Goal: Task Accomplishment & Management: Manage account settings

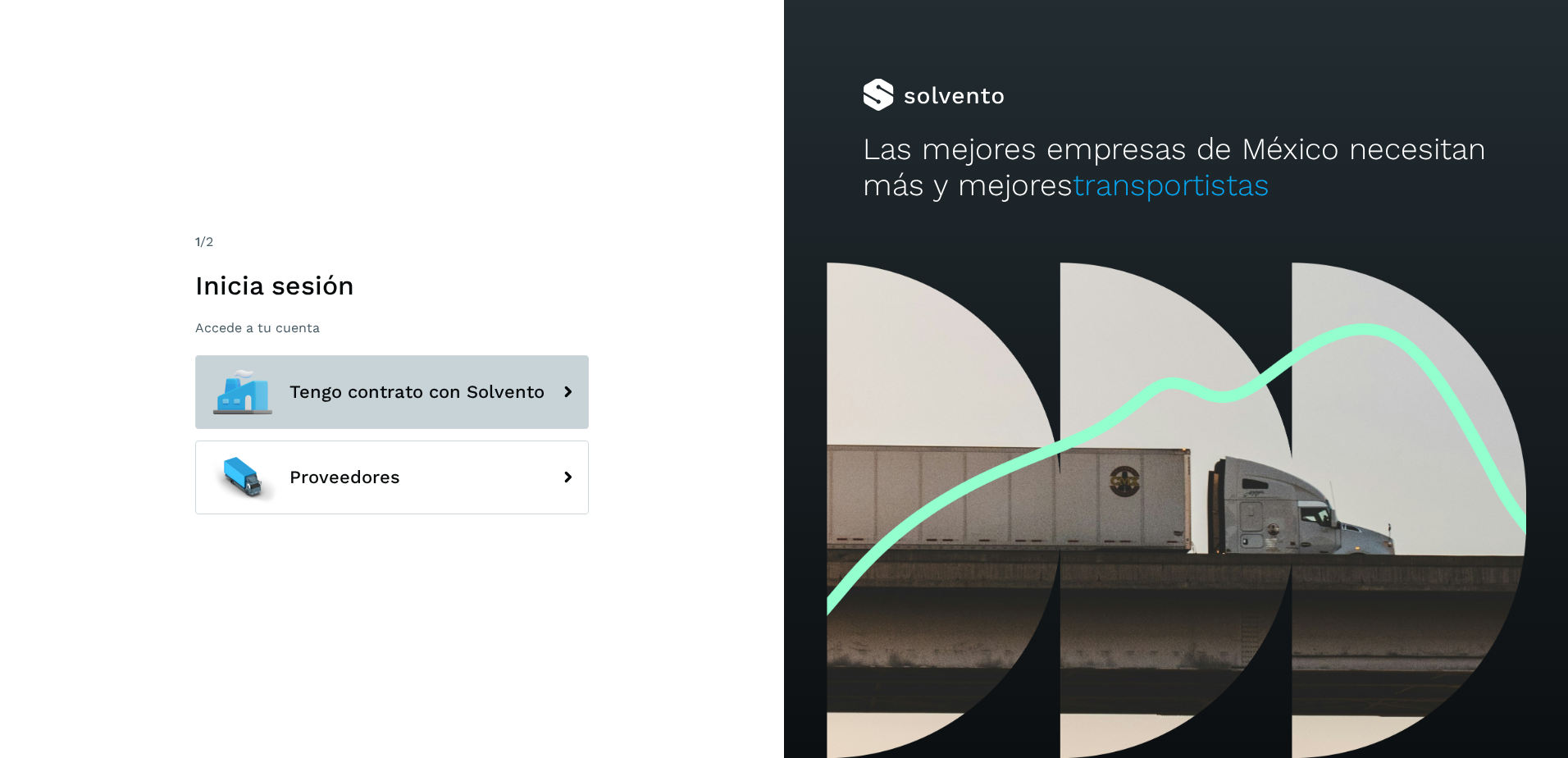
click at [346, 404] on button "Tengo contrato con Solvento" at bounding box center [391, 391] width 394 height 74
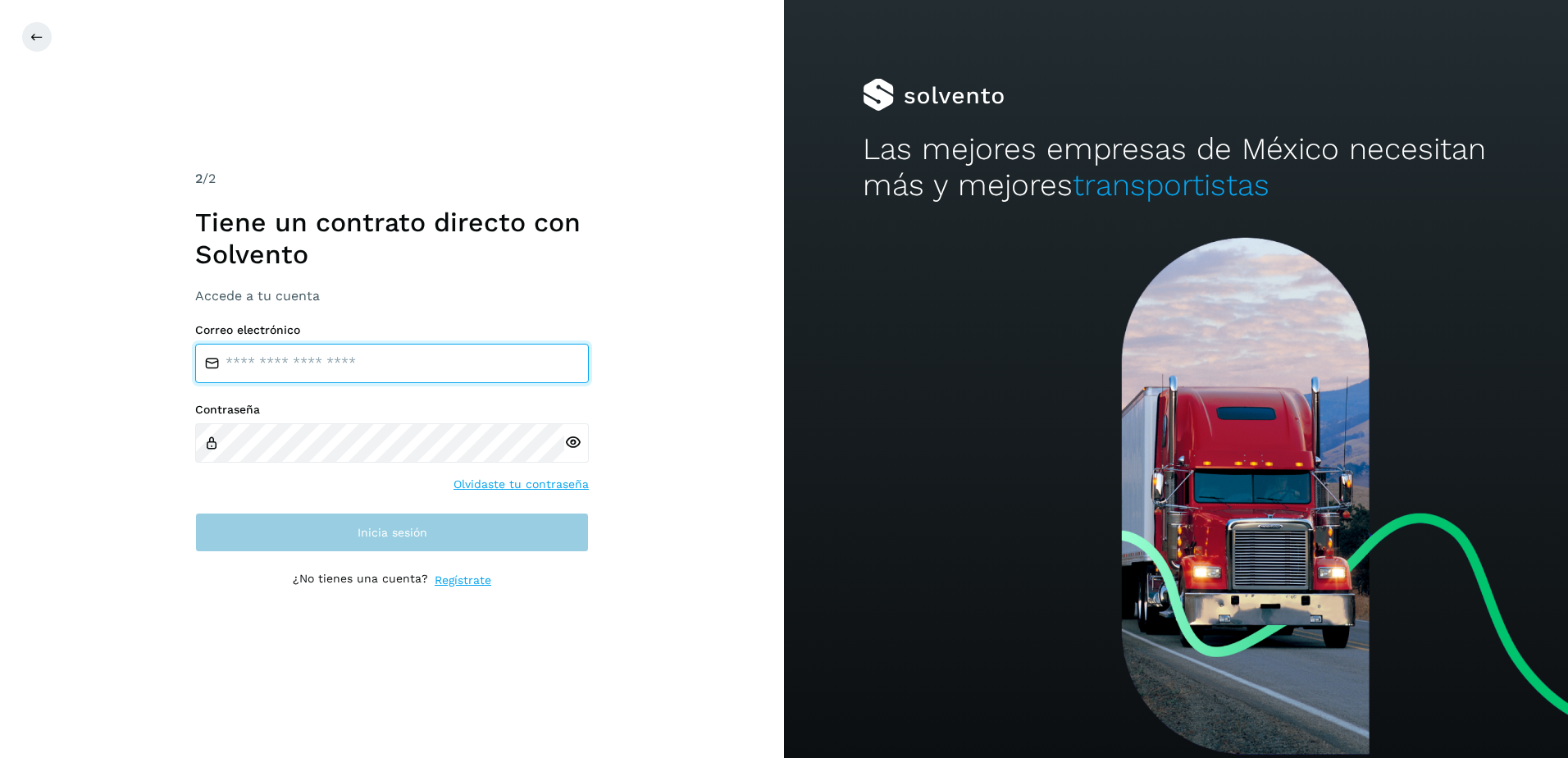
type input "**********"
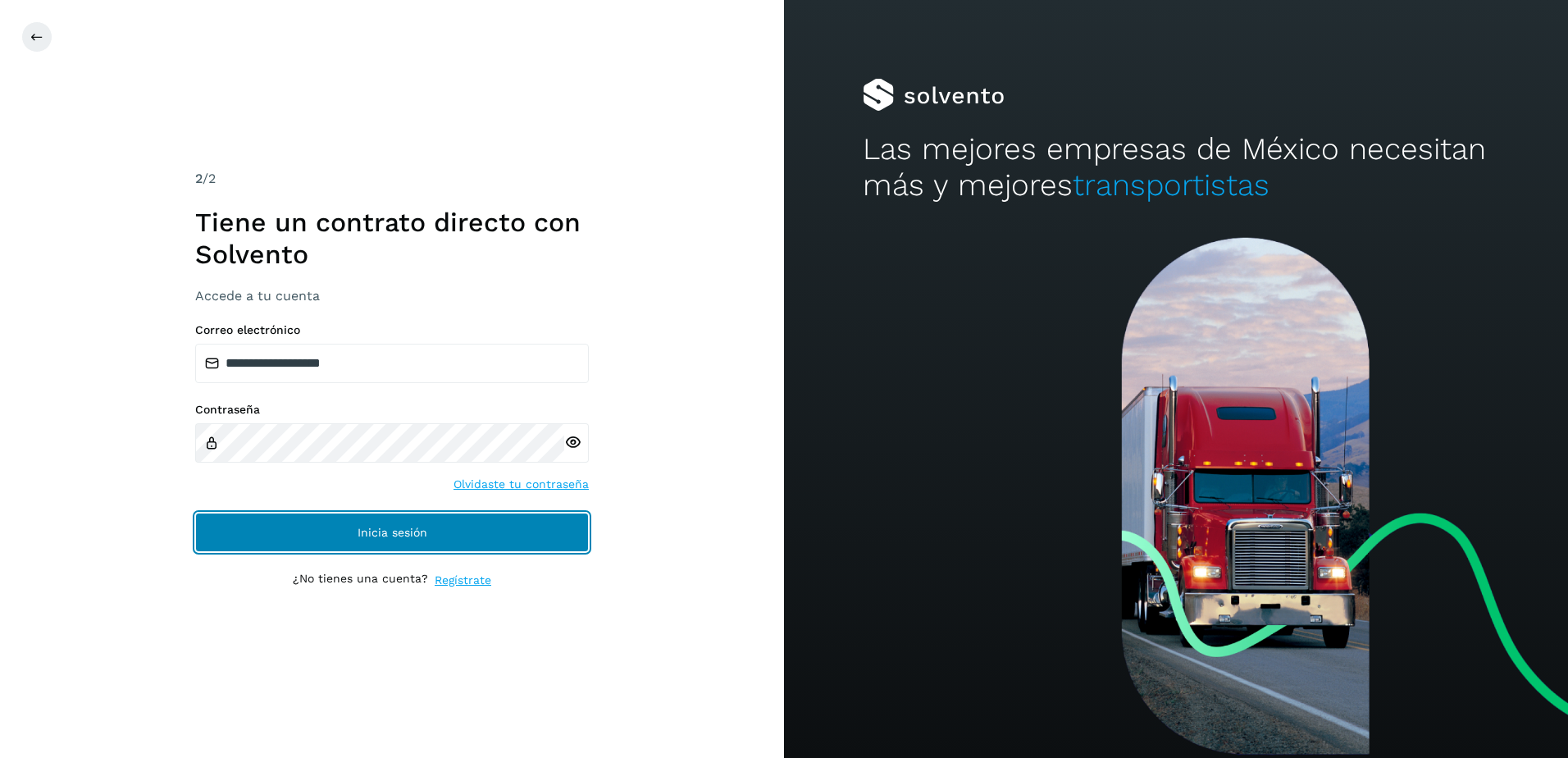
click at [344, 527] on button "Inicia sesión" at bounding box center [391, 532] width 394 height 39
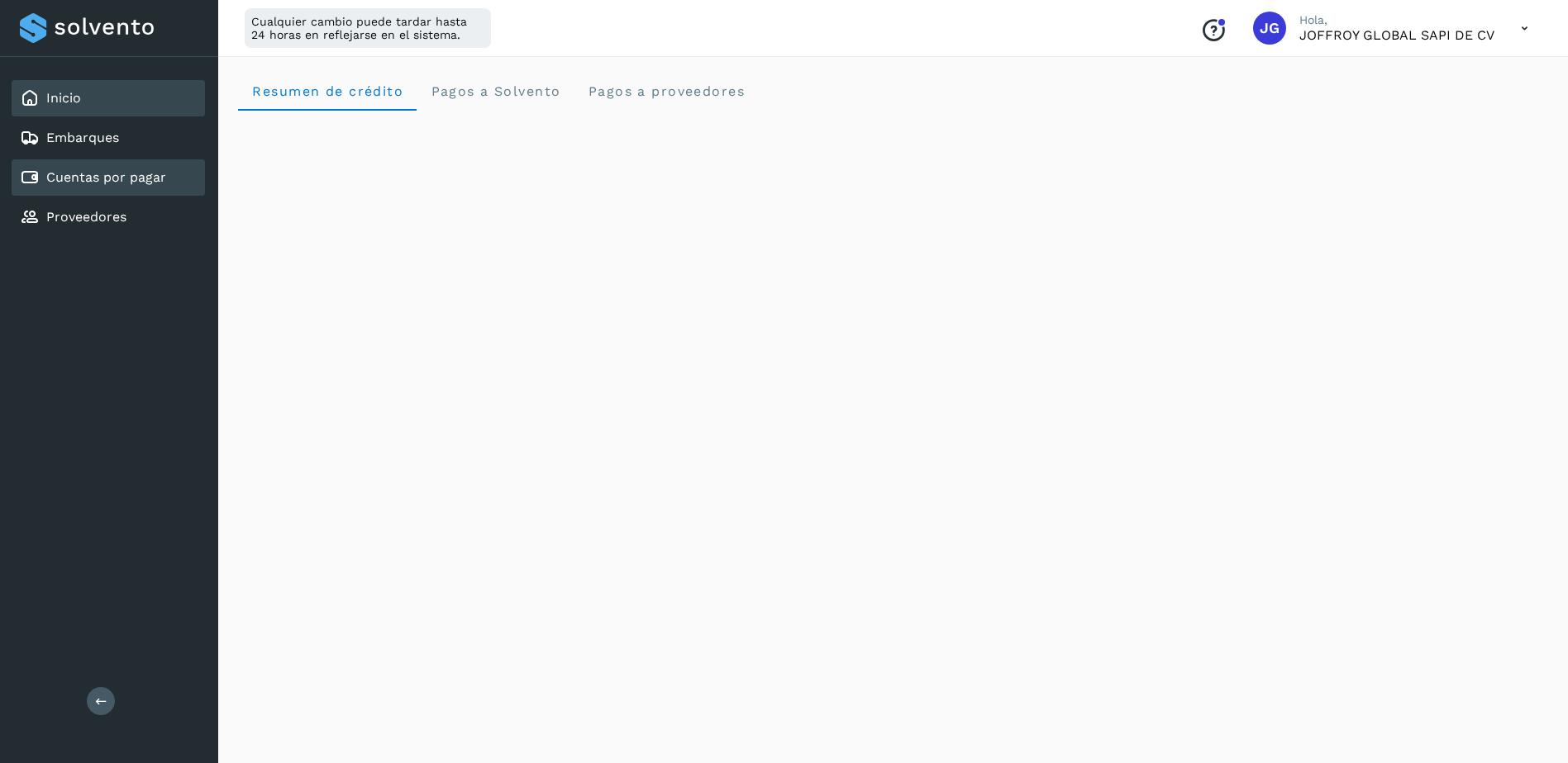
click at [97, 181] on link "Cuentas por pagar" at bounding box center [107, 177] width 120 height 16
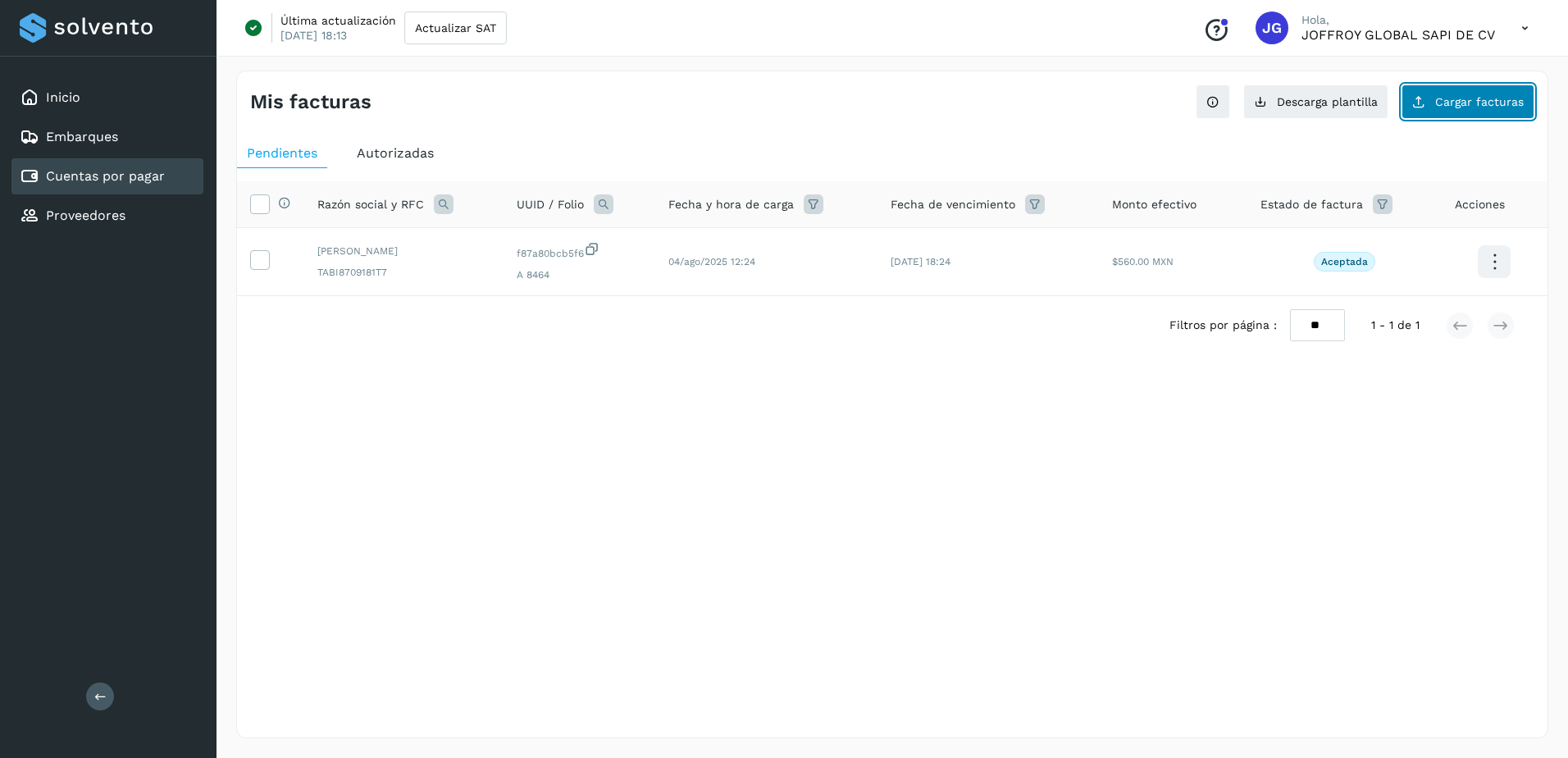
click at [1435, 101] on button "Cargar facturas" at bounding box center [1467, 101] width 133 height 35
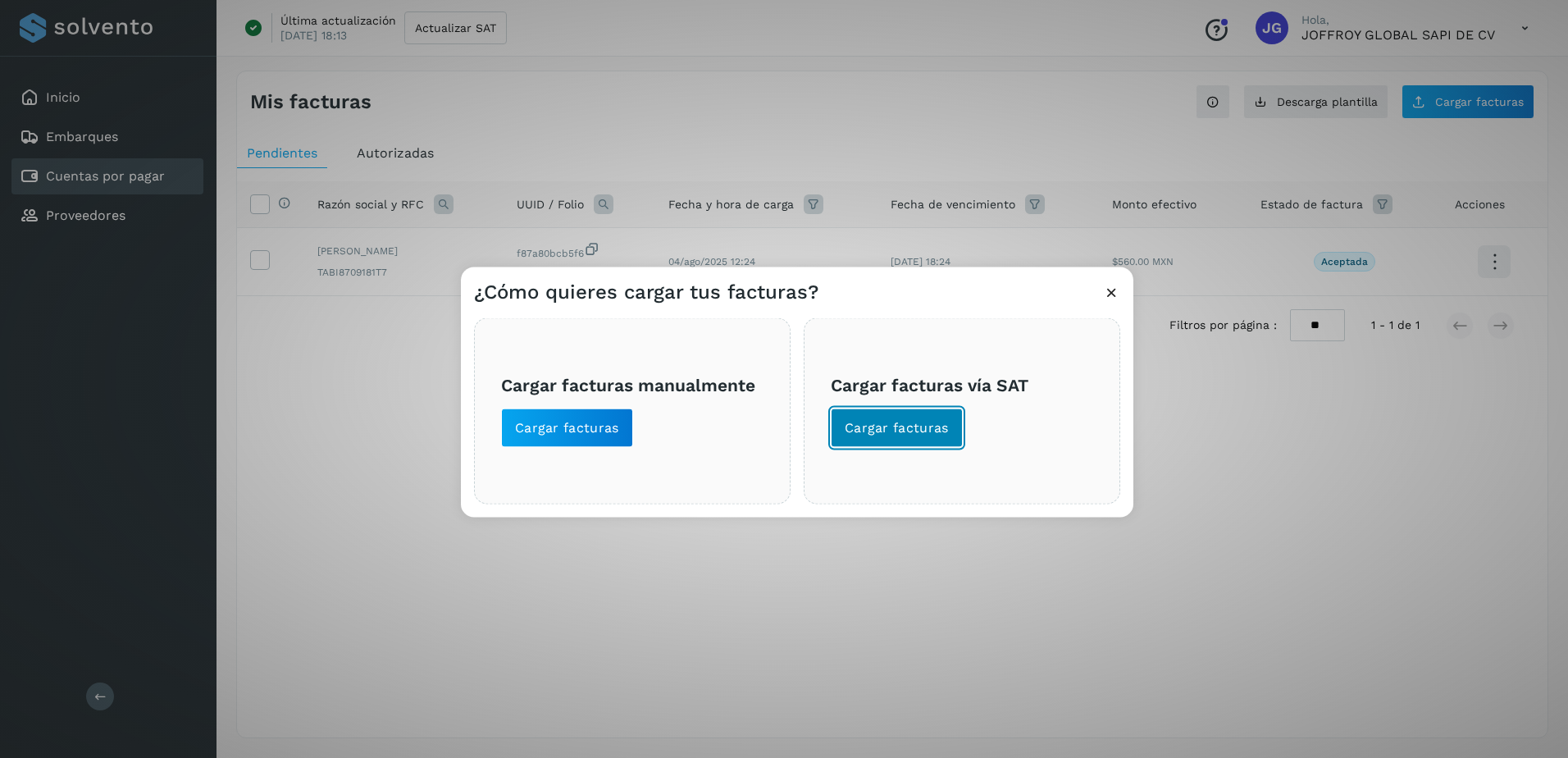
click at [889, 431] on span "Cargar facturas" at bounding box center [897, 428] width 104 height 18
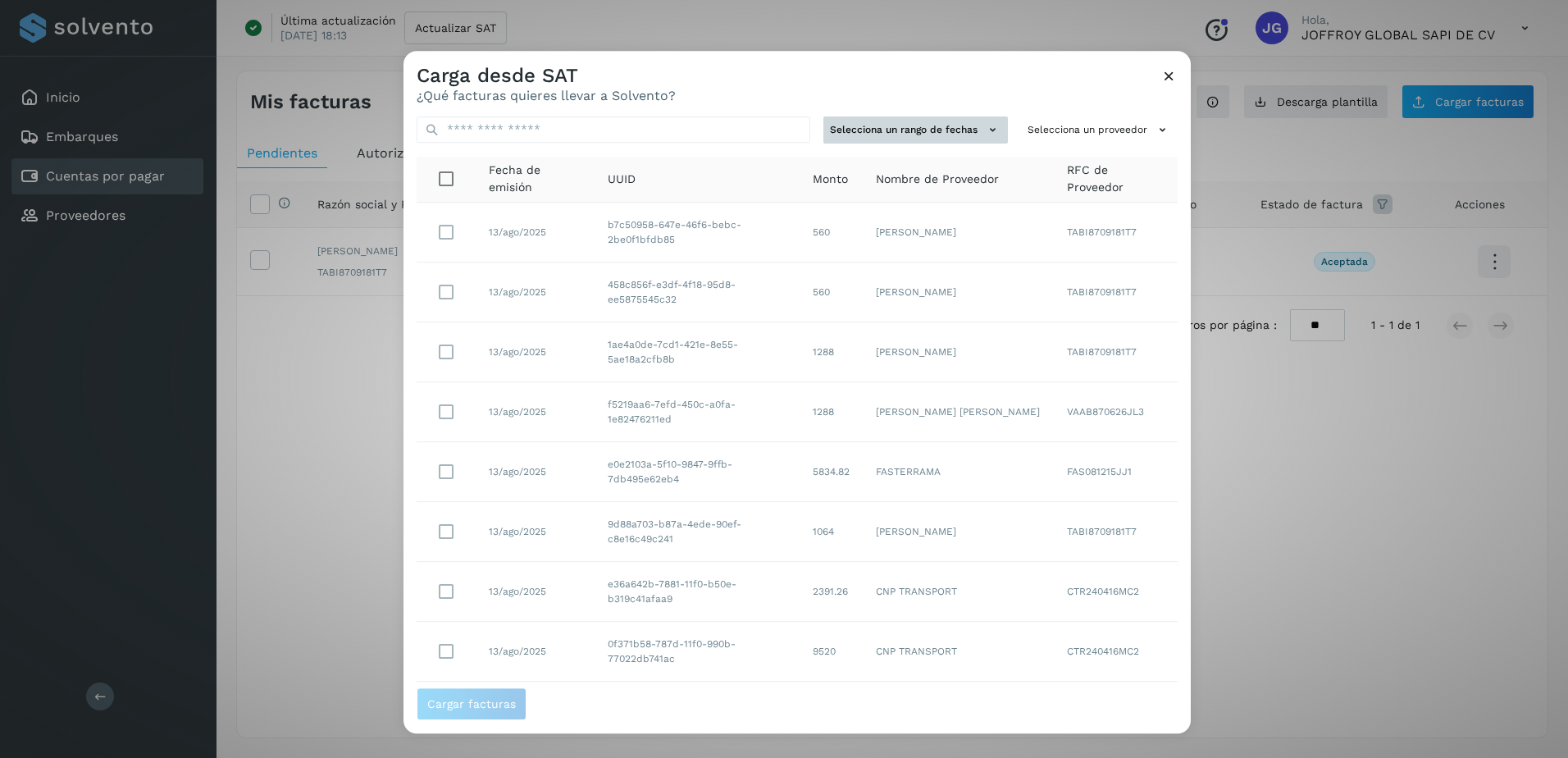
click at [985, 134] on icon at bounding box center [993, 129] width 17 height 17
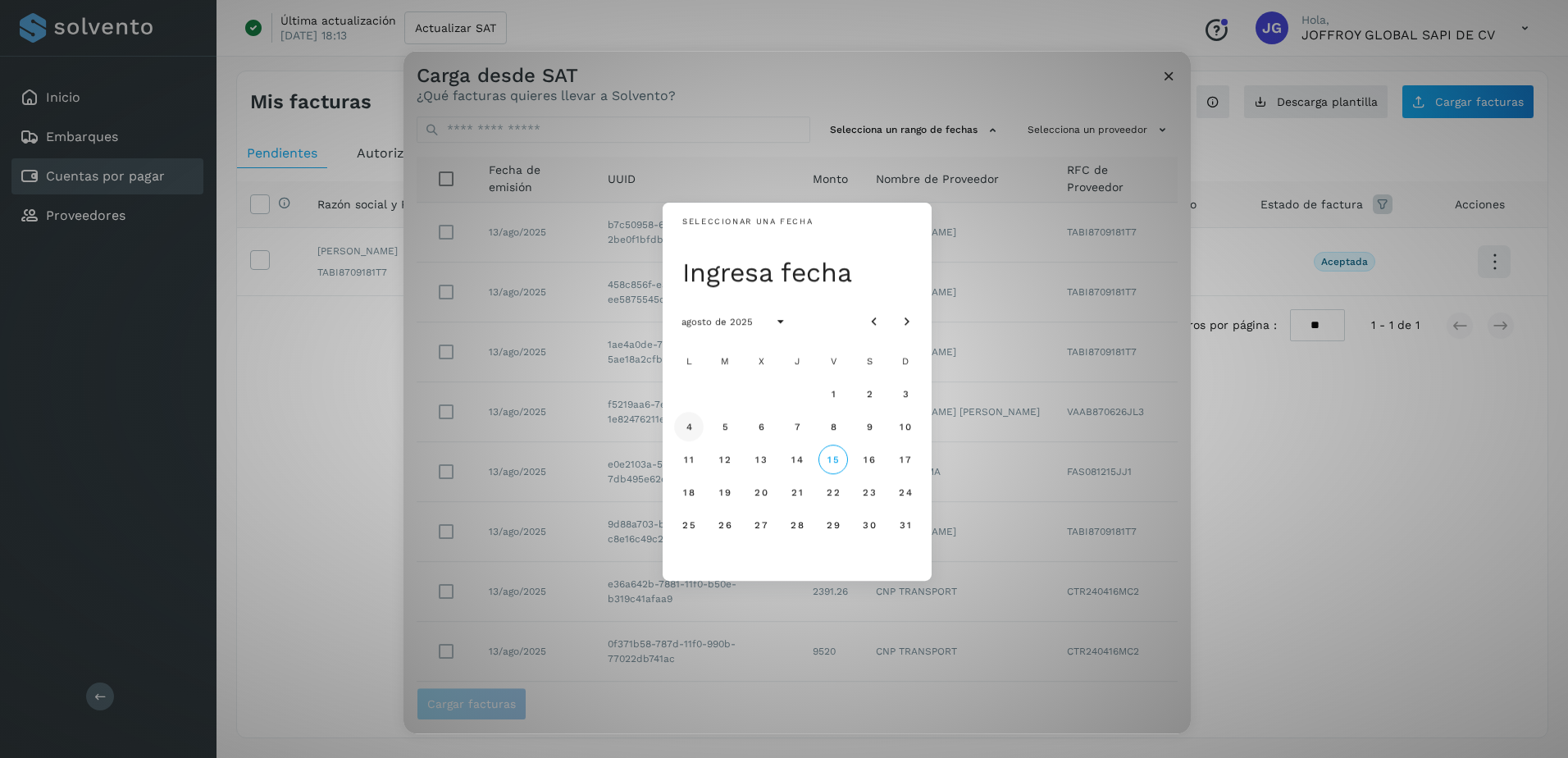
click at [690, 427] on span "4" at bounding box center [688, 426] width 7 height 12
click at [796, 456] on span "14" at bounding box center [797, 459] width 12 height 12
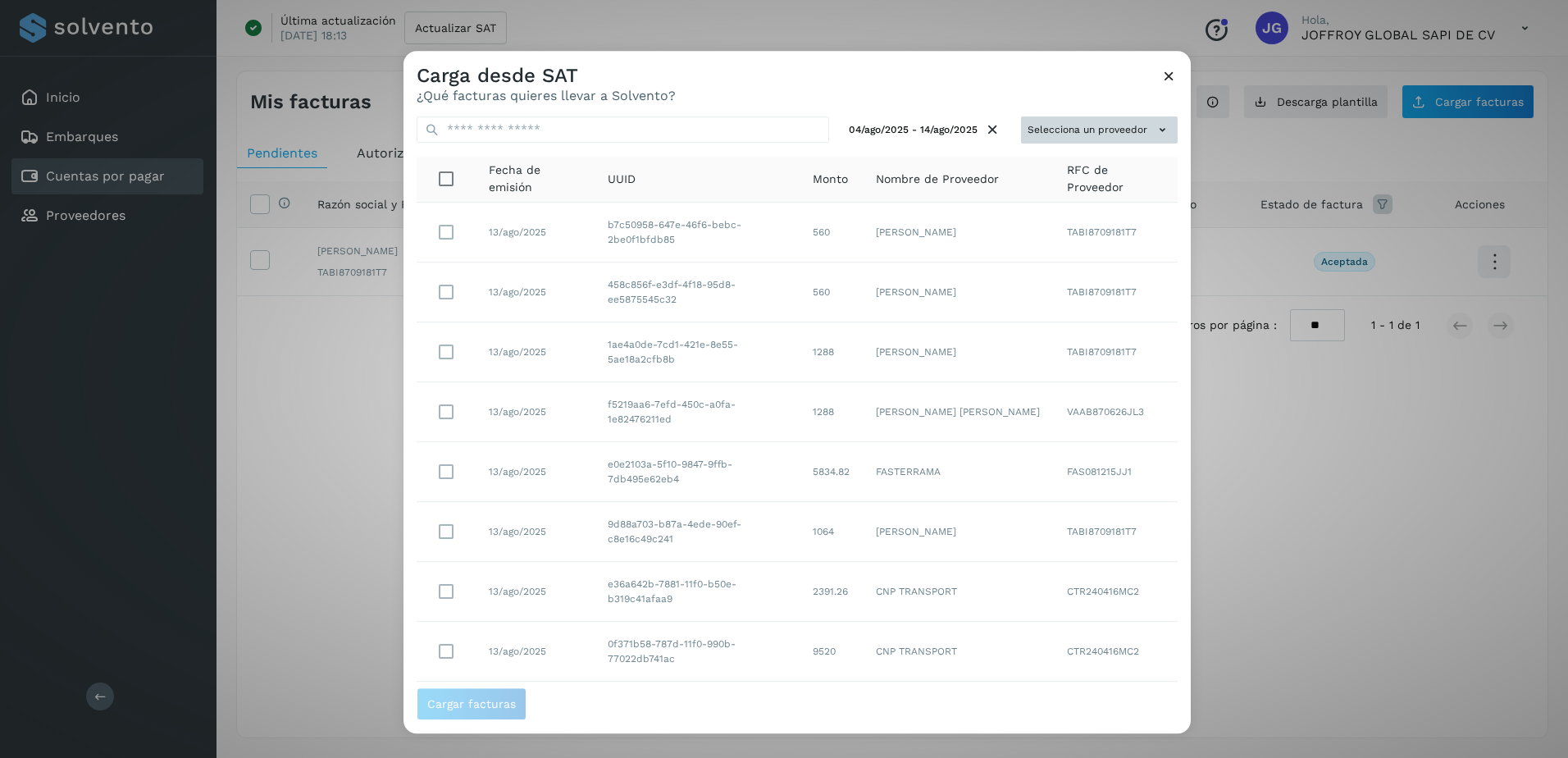
click at [1154, 133] on icon at bounding box center [1162, 129] width 17 height 17
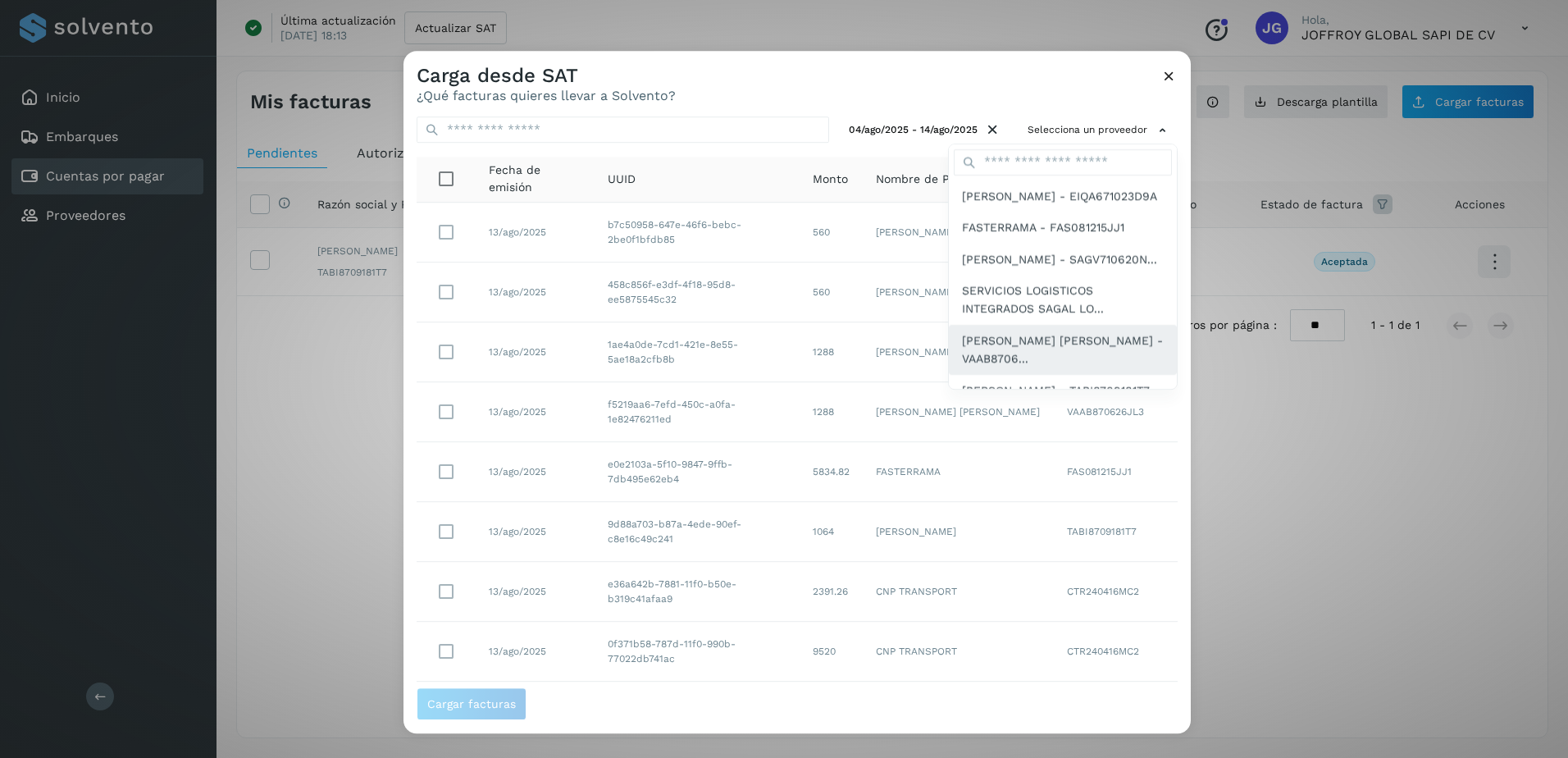
click at [988, 368] on span "[PERSON_NAME] [PERSON_NAME] - VAAB8706..." at bounding box center [1063, 351] width 202 height 37
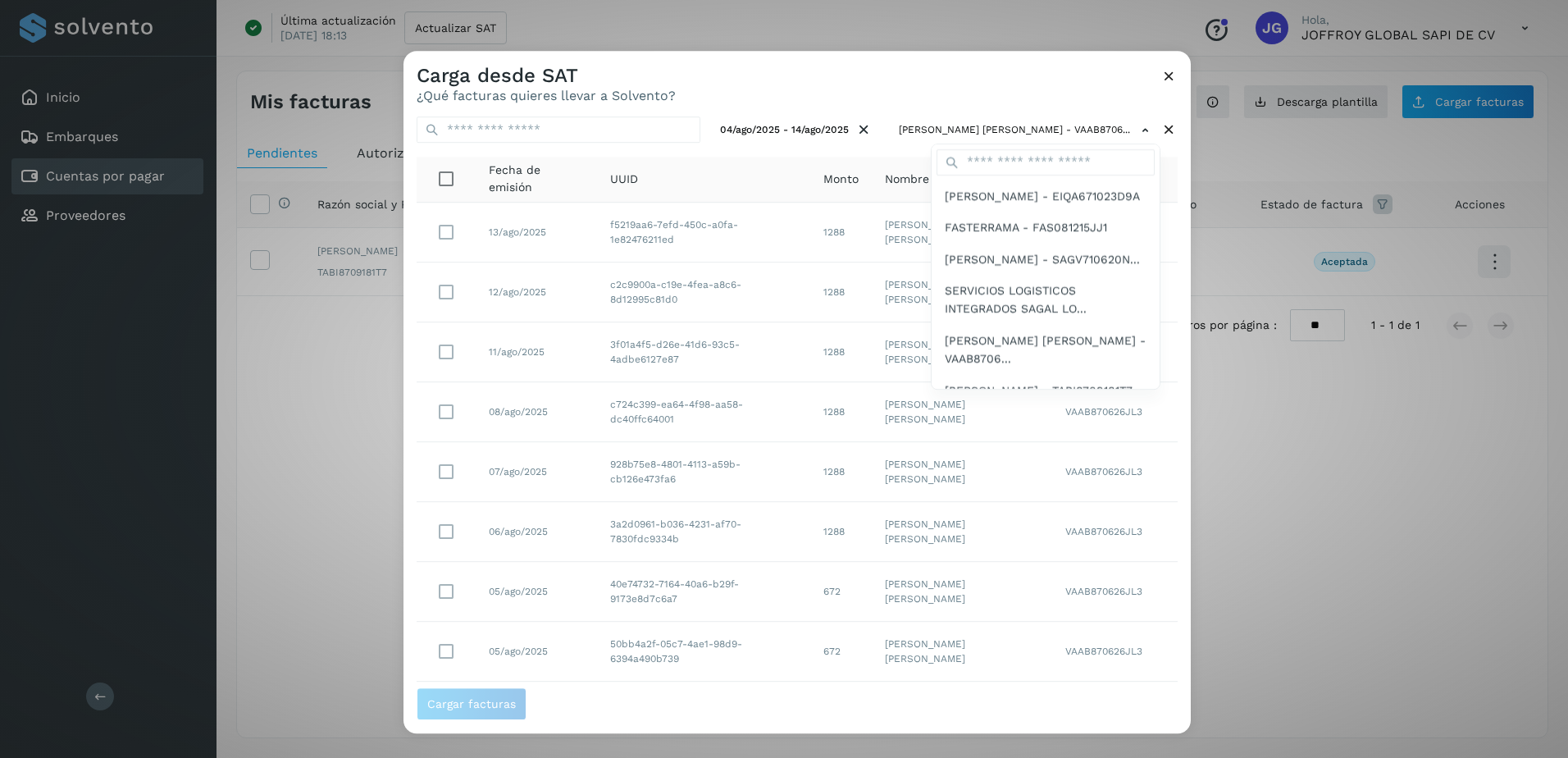
click at [1178, 407] on div at bounding box center [1187, 430] width 1568 height 758
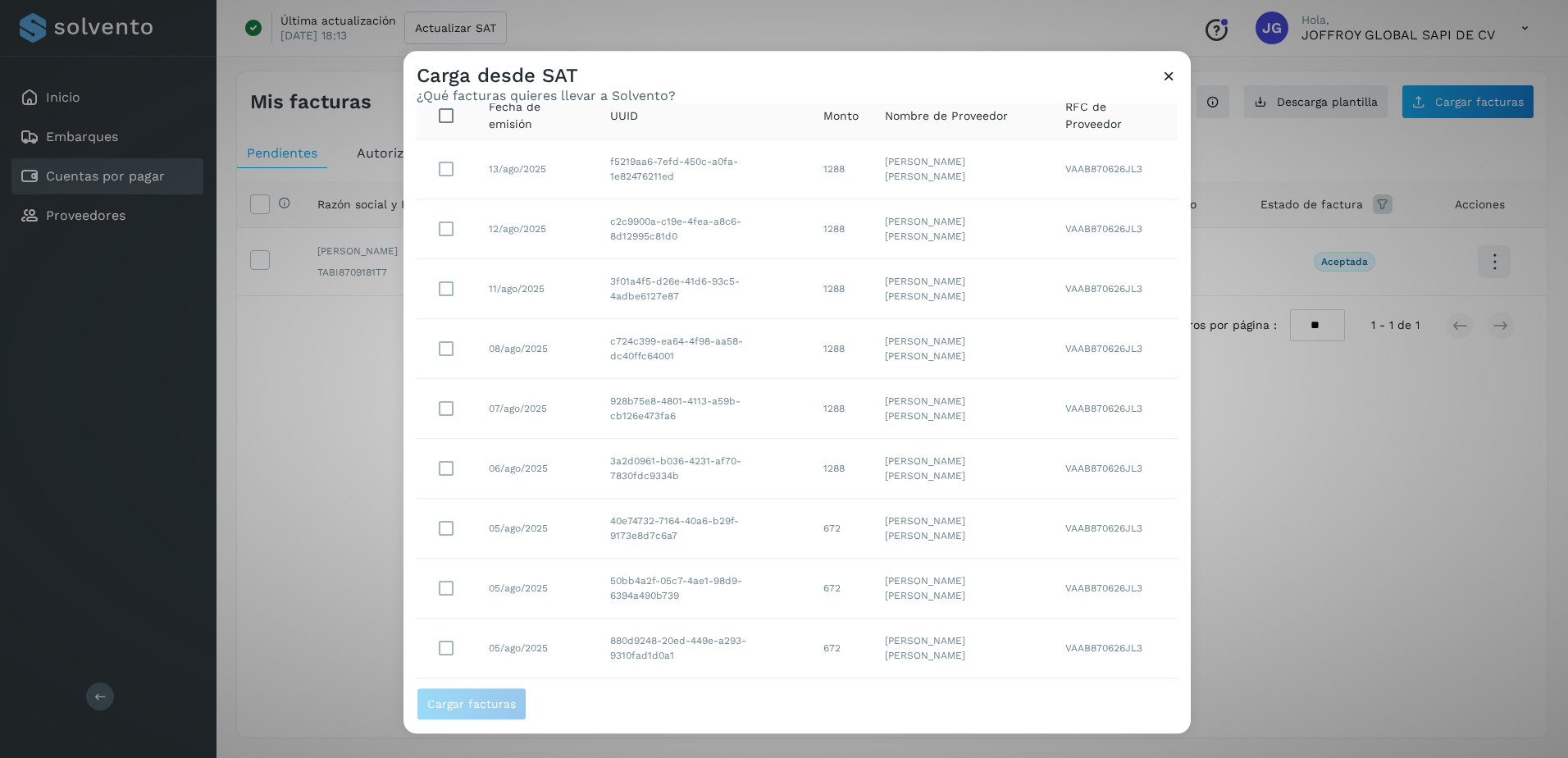
scroll to position [158, 0]
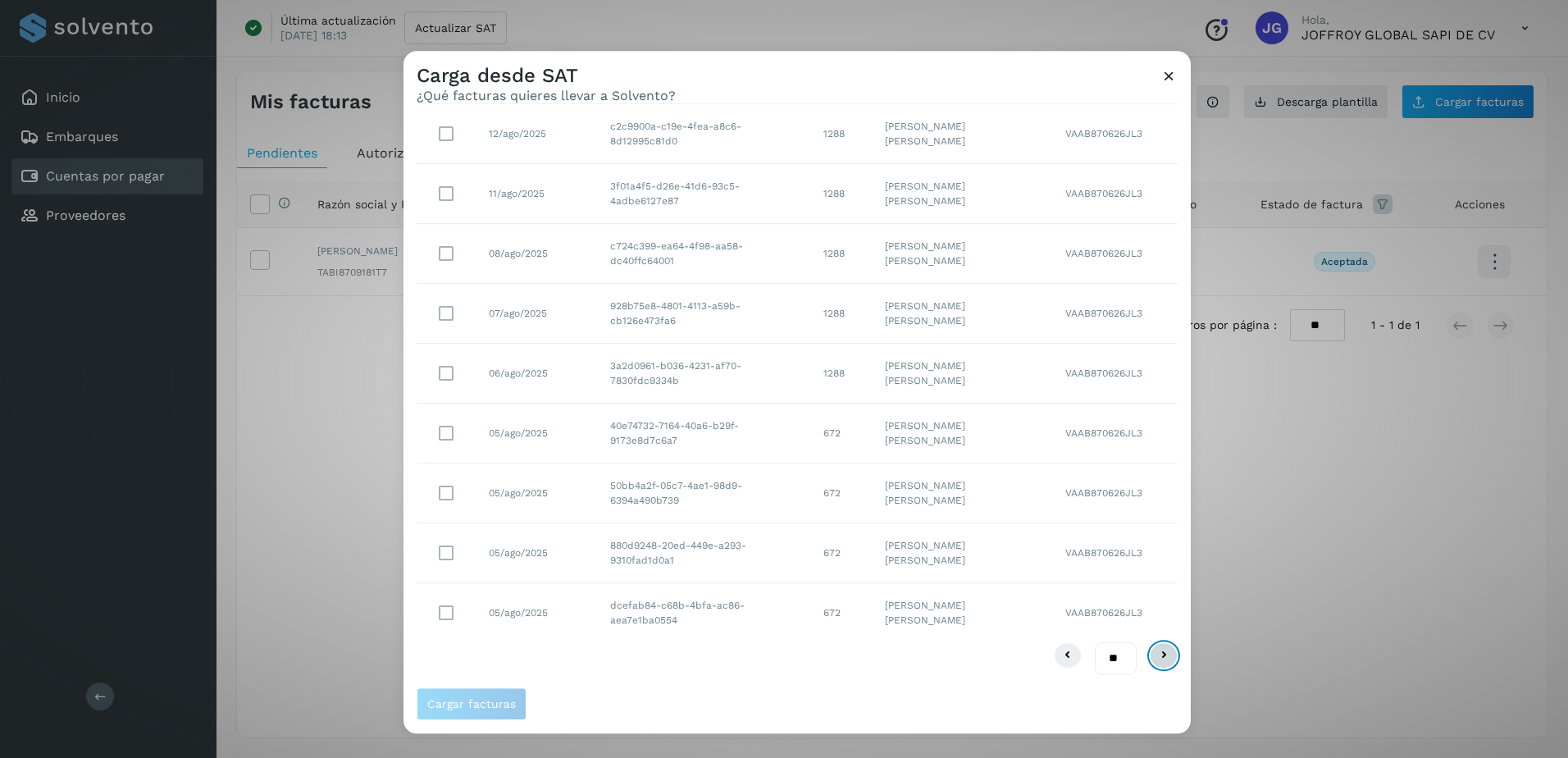
click at [1154, 654] on icon at bounding box center [1164, 656] width 20 height 20
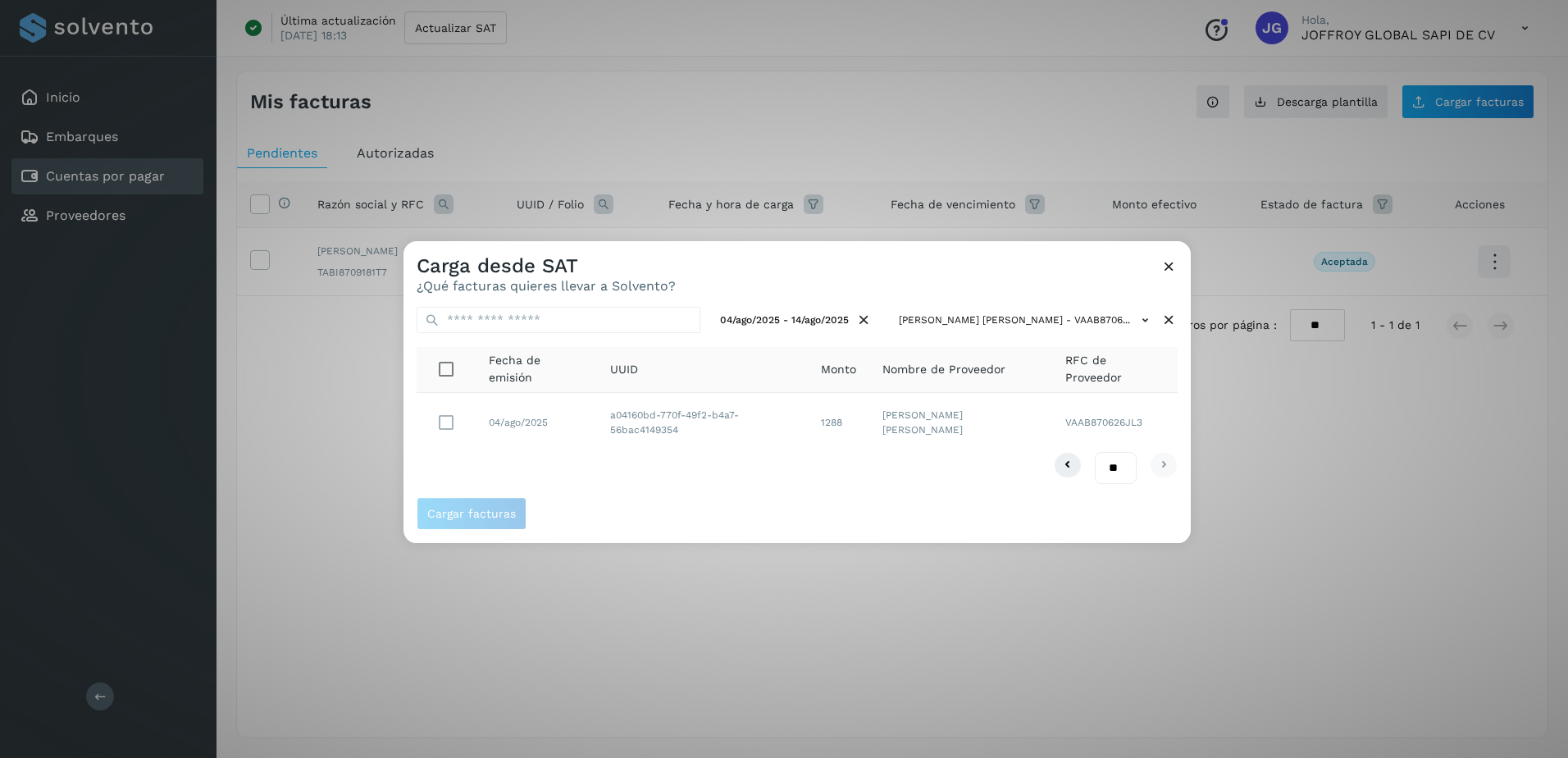
drag, startPoint x: 1118, startPoint y: 462, endPoint x: 1126, endPoint y: 481, distance: 20.6
click at [1117, 462] on select "** ** **" at bounding box center [1115, 468] width 42 height 32
select select "**"
click at [1095, 452] on select "** ** **" at bounding box center [1115, 468] width 42 height 32
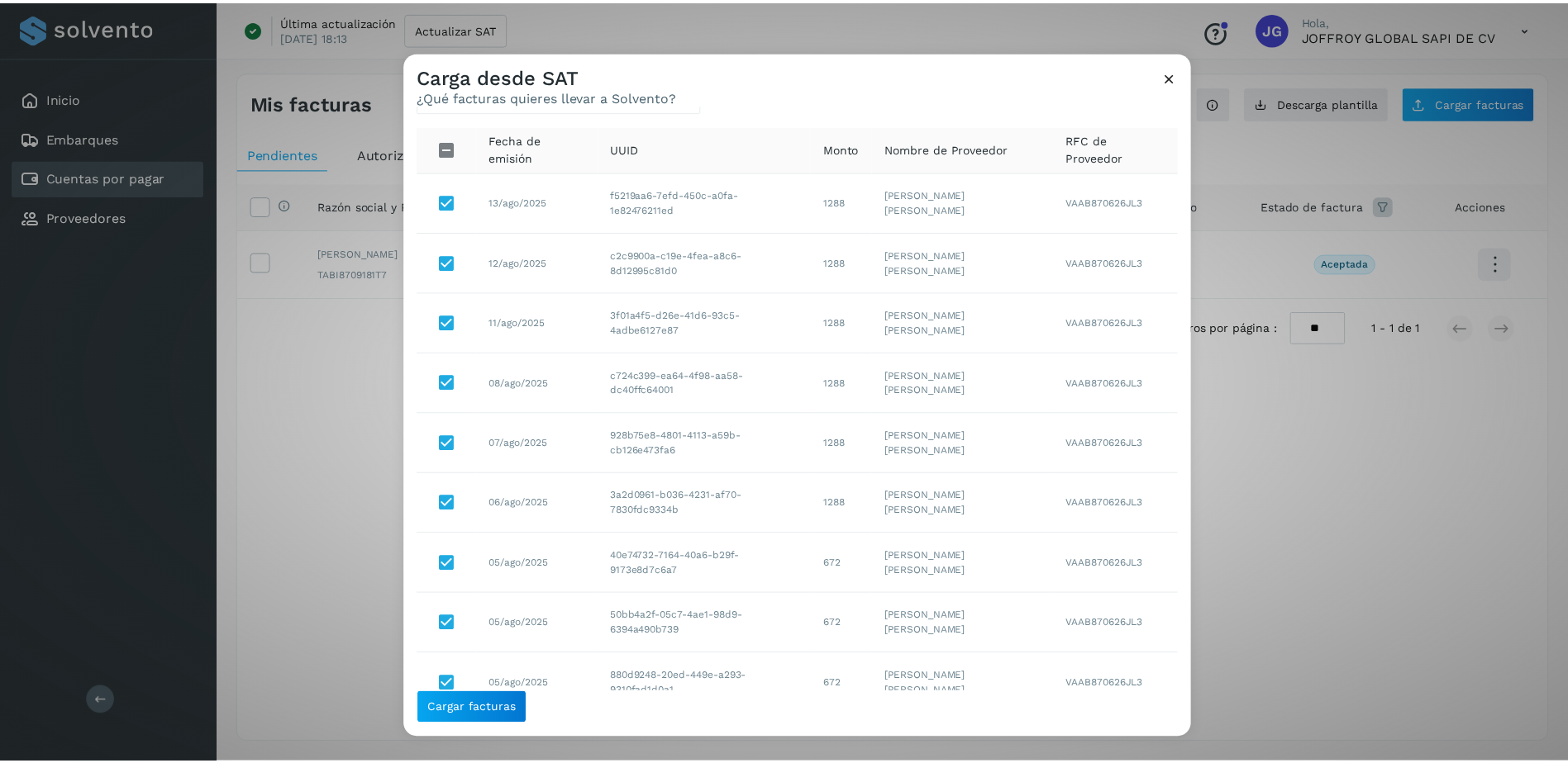
scroll to position [280, 0]
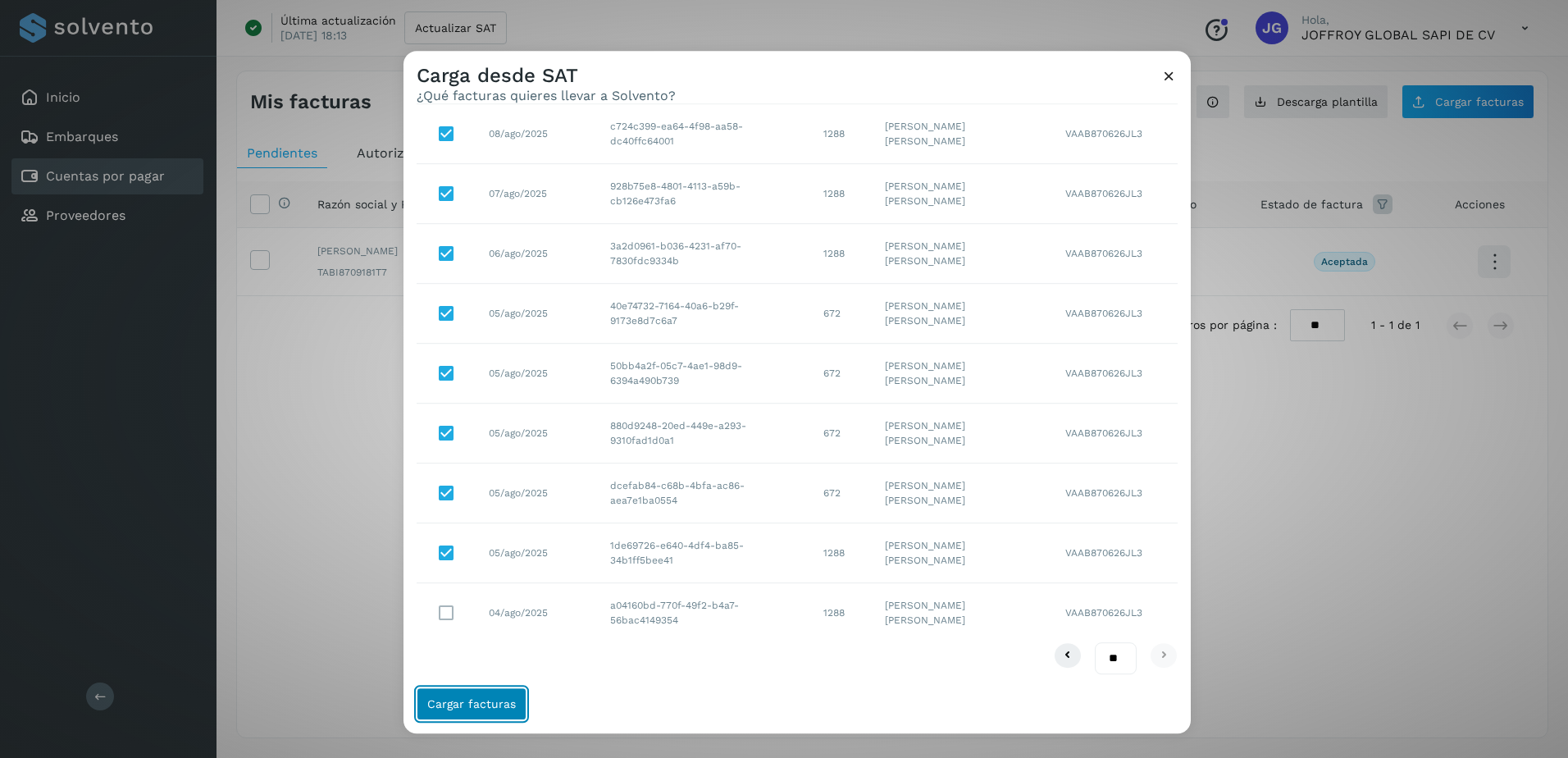
click at [464, 703] on span "Cargar facturas" at bounding box center [471, 704] width 89 height 12
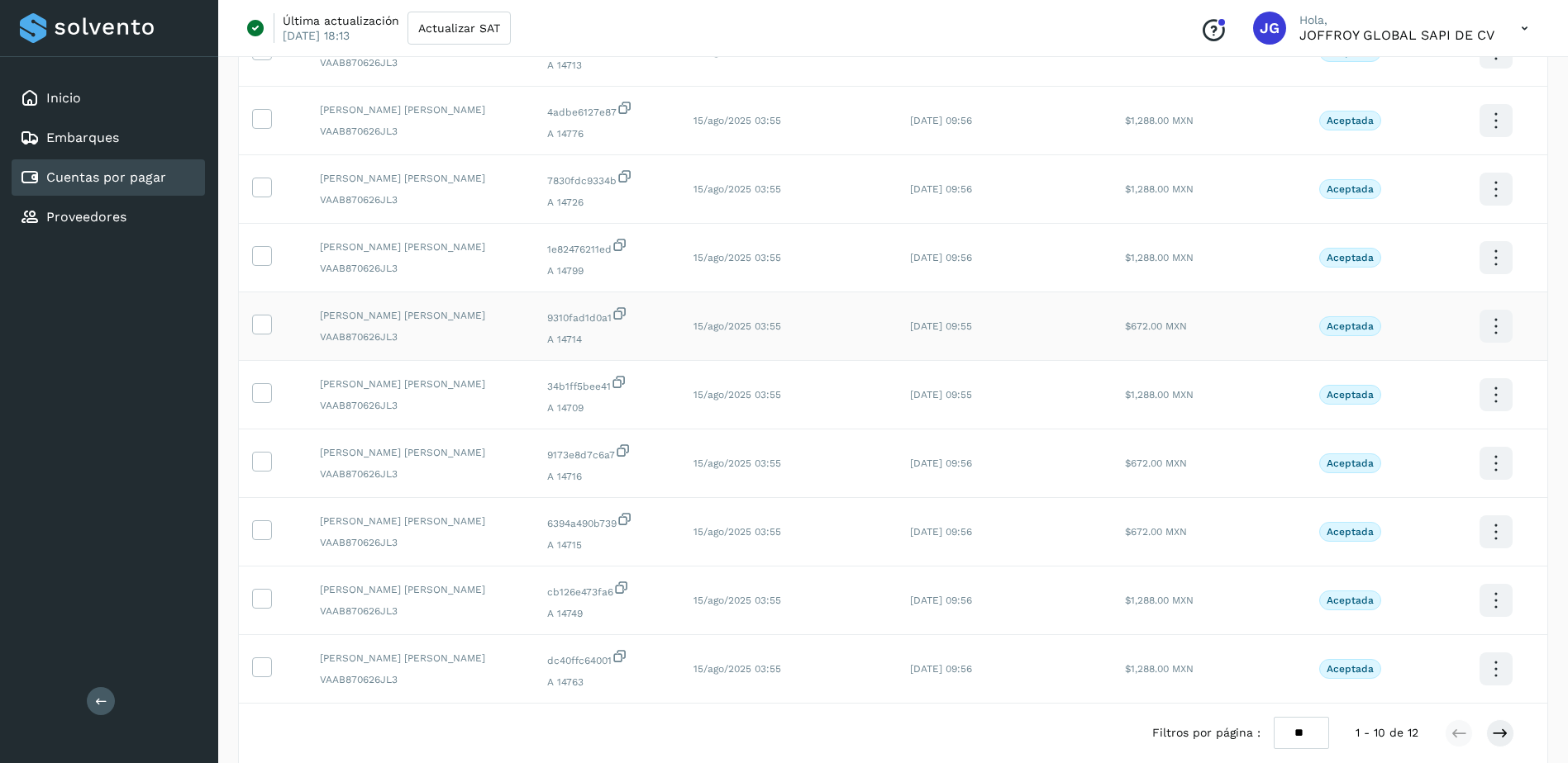
scroll to position [248, 0]
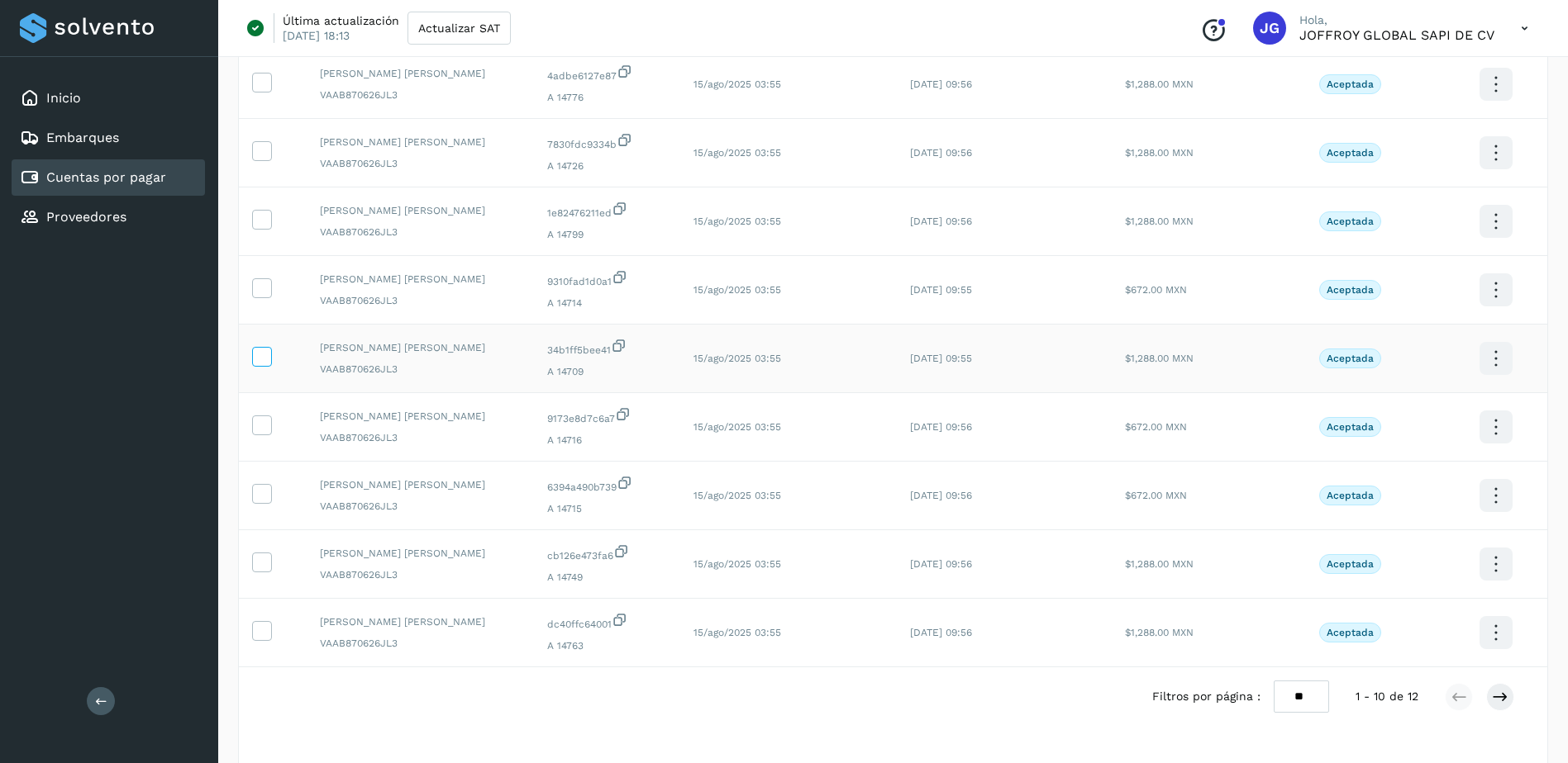
click at [268, 363] on icon at bounding box center [261, 355] width 17 height 17
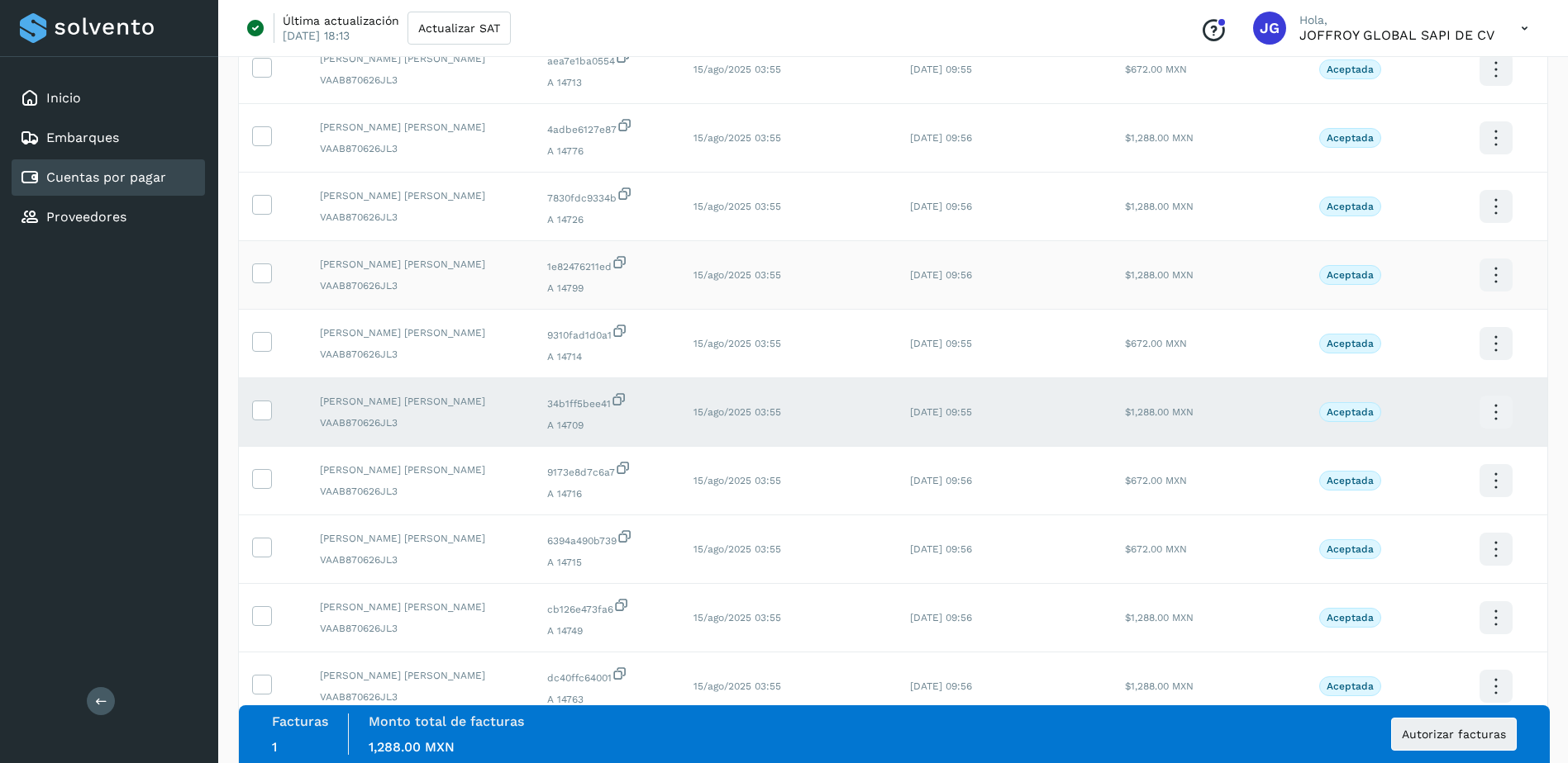
scroll to position [82, 0]
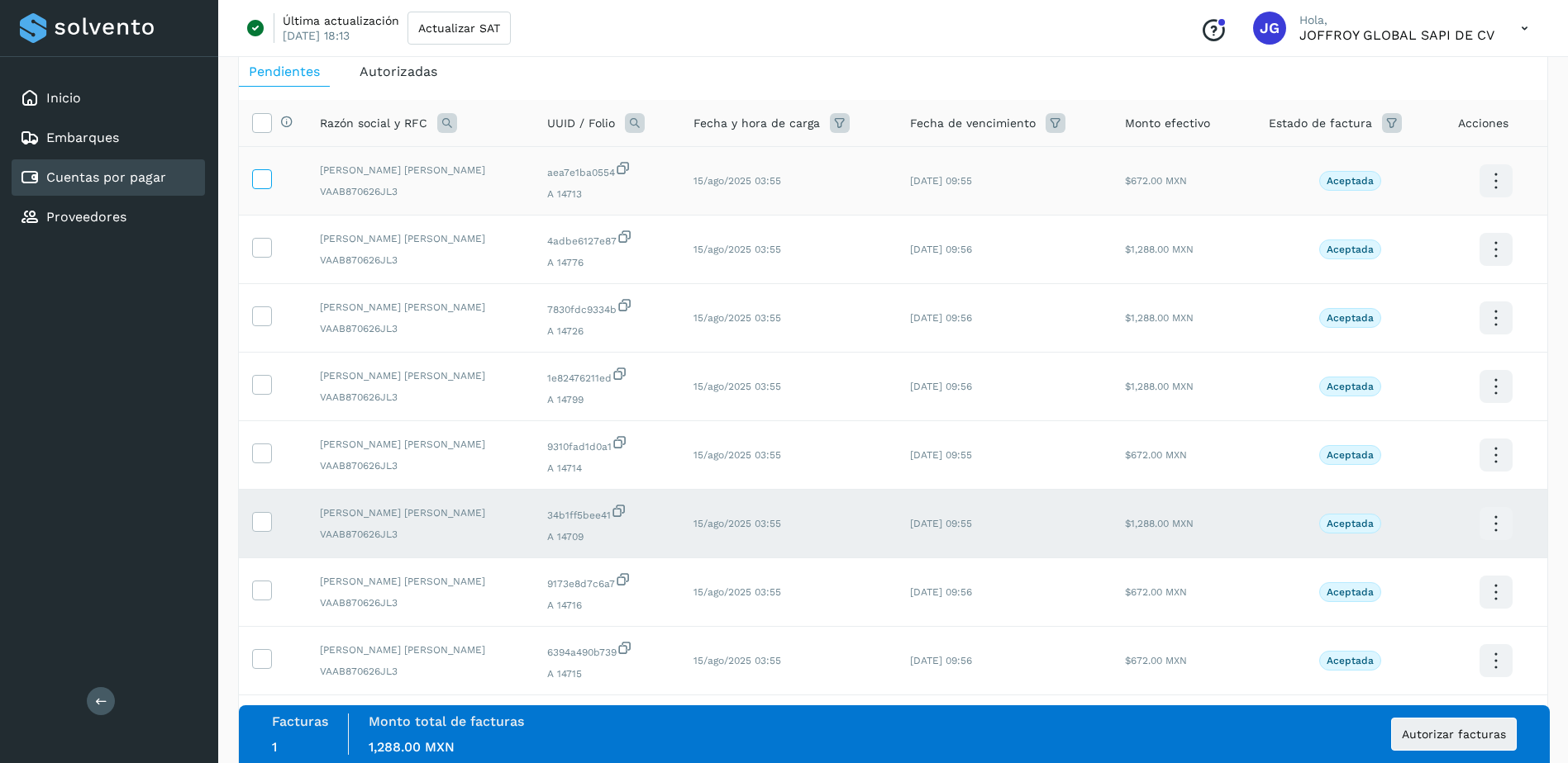
click at [265, 181] on icon at bounding box center [261, 177] width 17 height 17
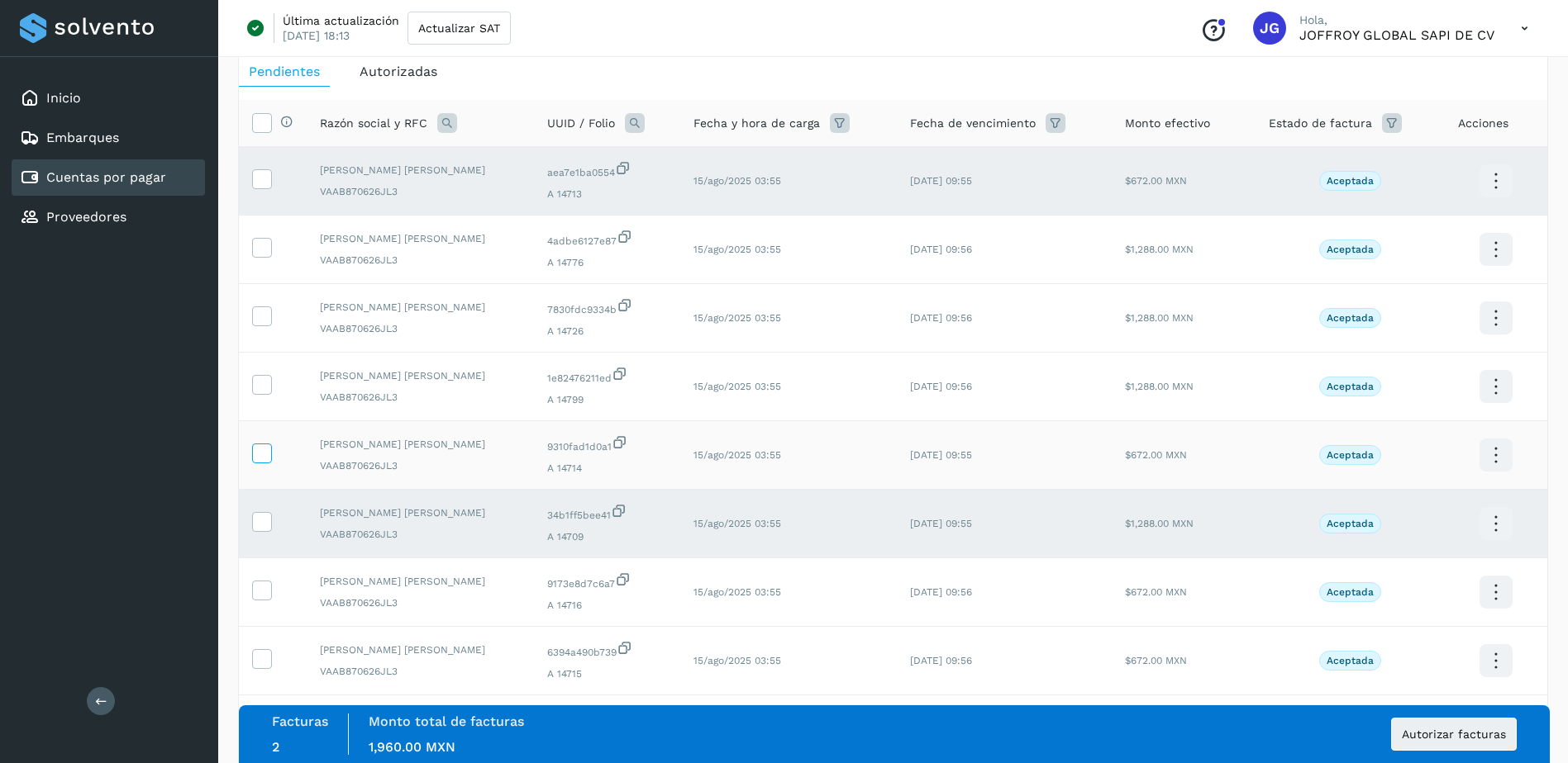
click at [269, 451] on icon at bounding box center [261, 451] width 17 height 17
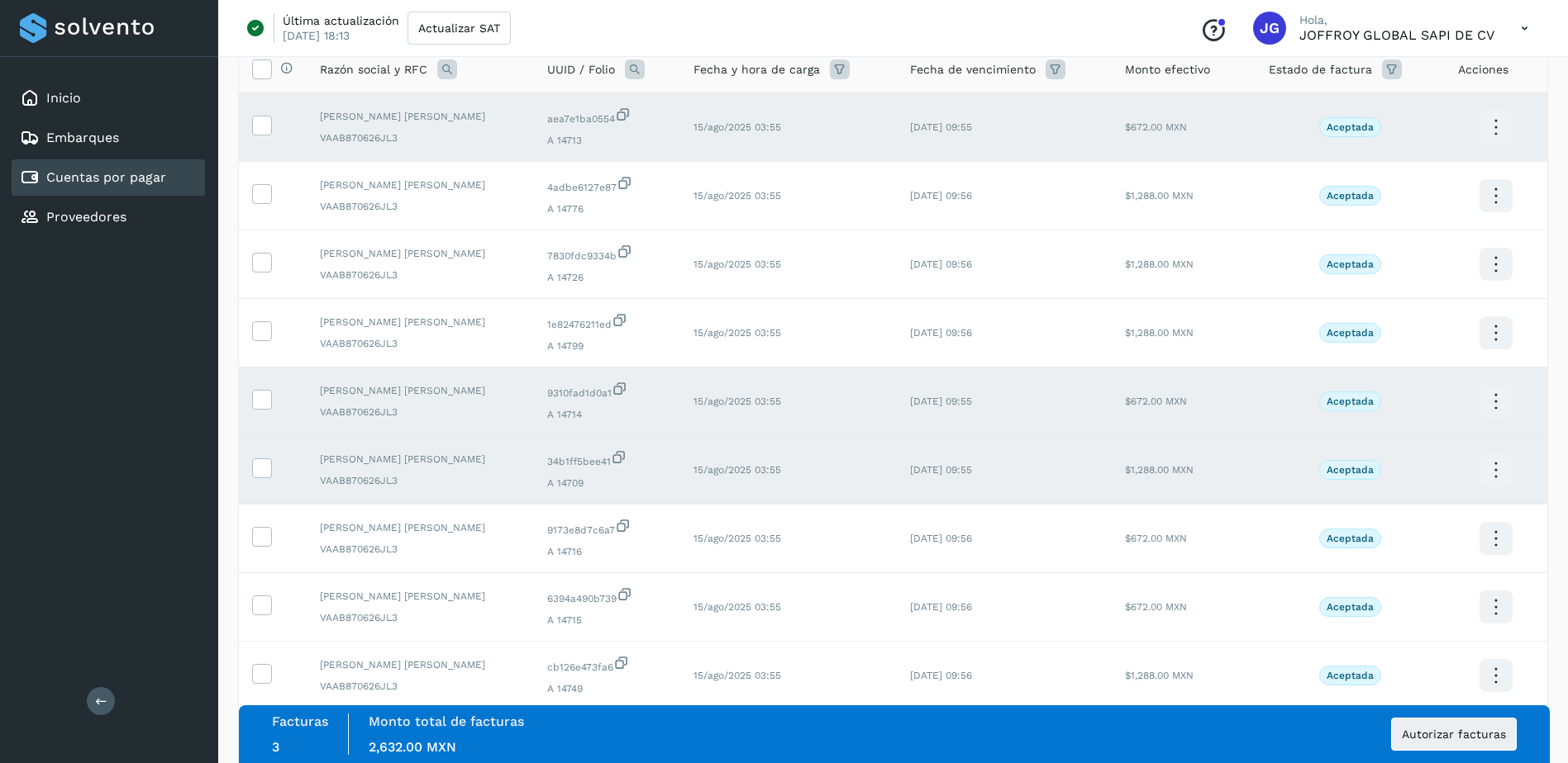
scroll to position [165, 0]
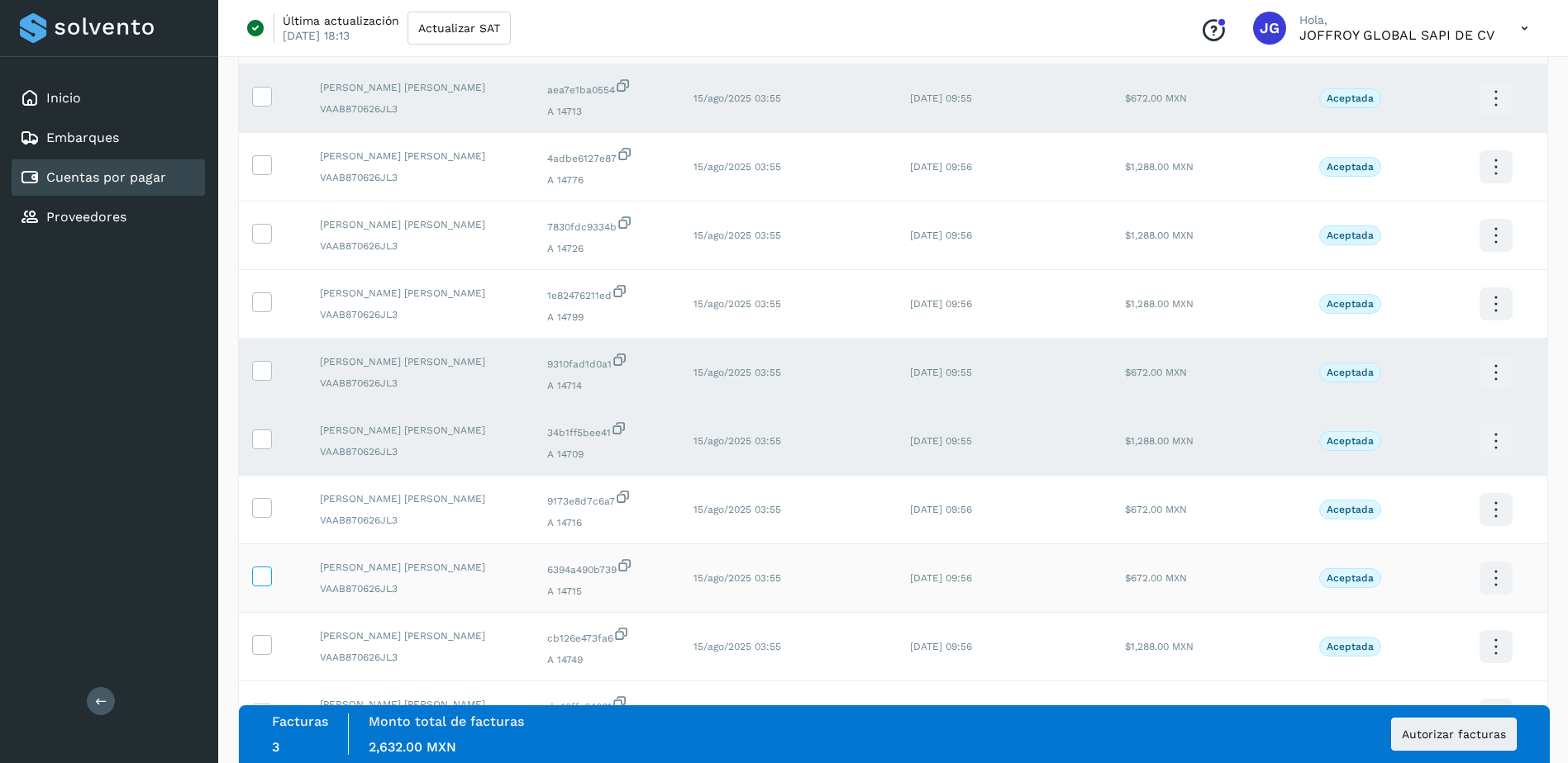
click at [261, 575] on icon at bounding box center [261, 575] width 17 height 17
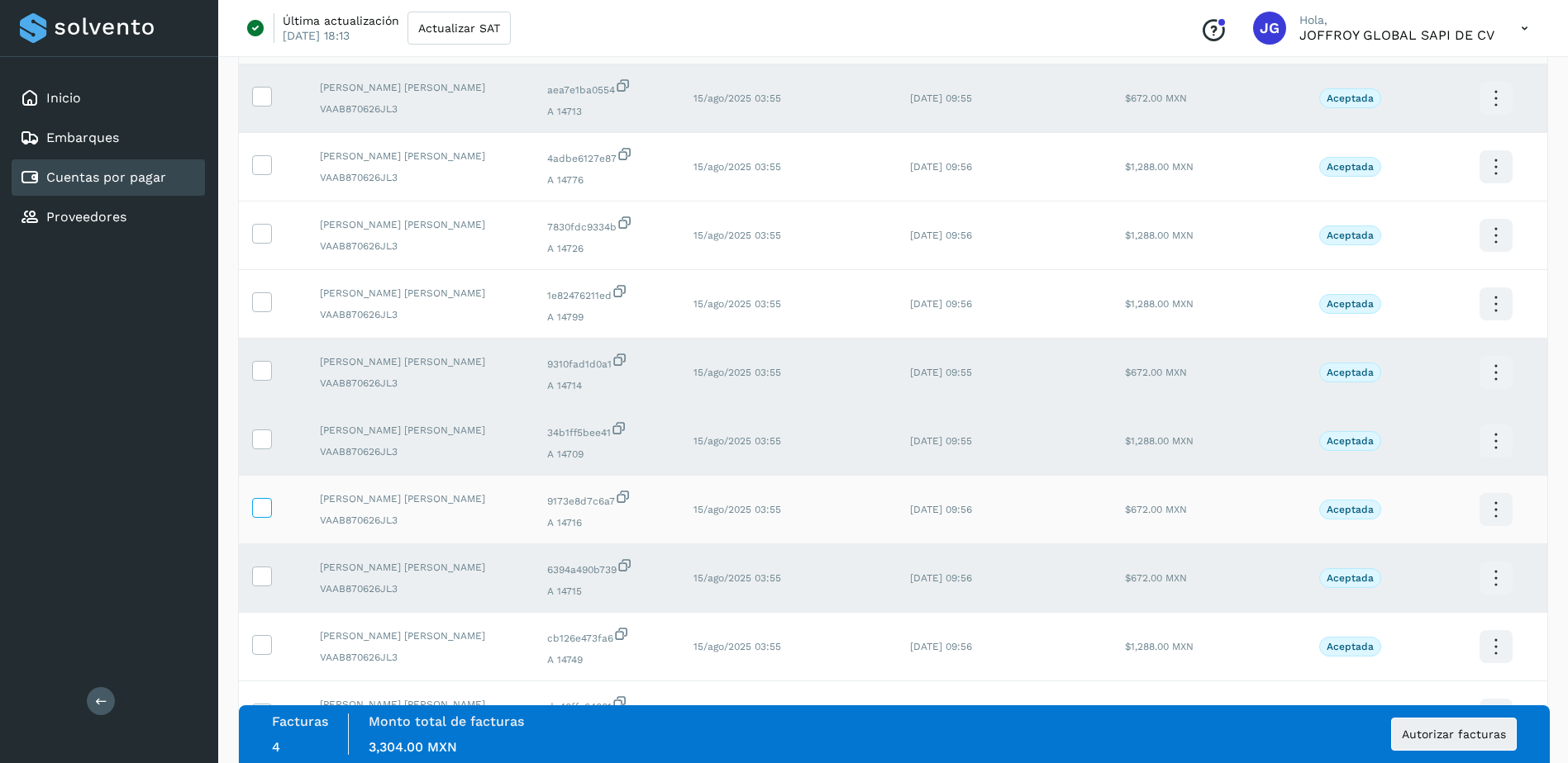
click at [267, 506] on icon at bounding box center [261, 506] width 17 height 17
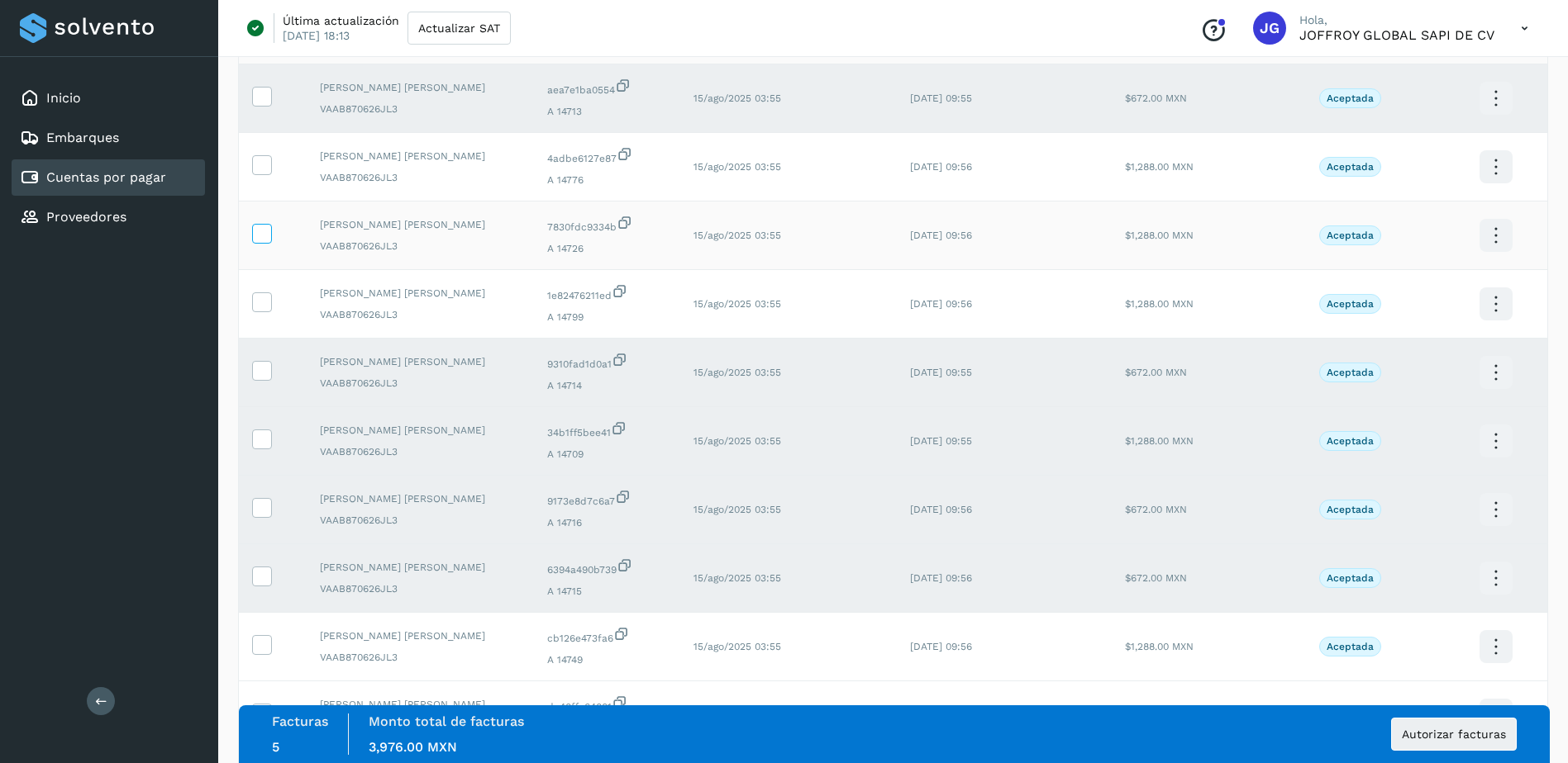
click at [265, 236] on icon at bounding box center [261, 232] width 17 height 17
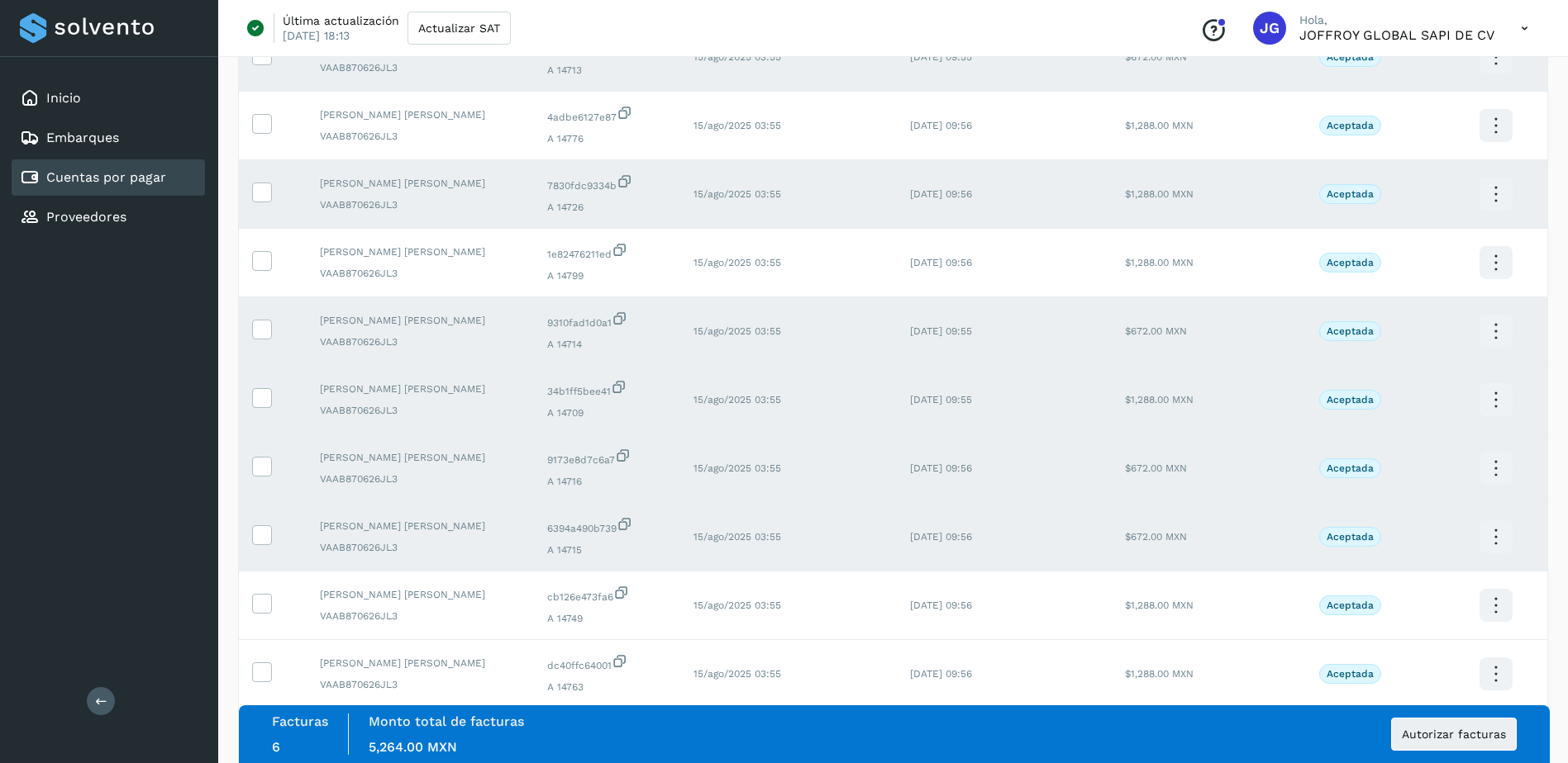
scroll to position [248, 0]
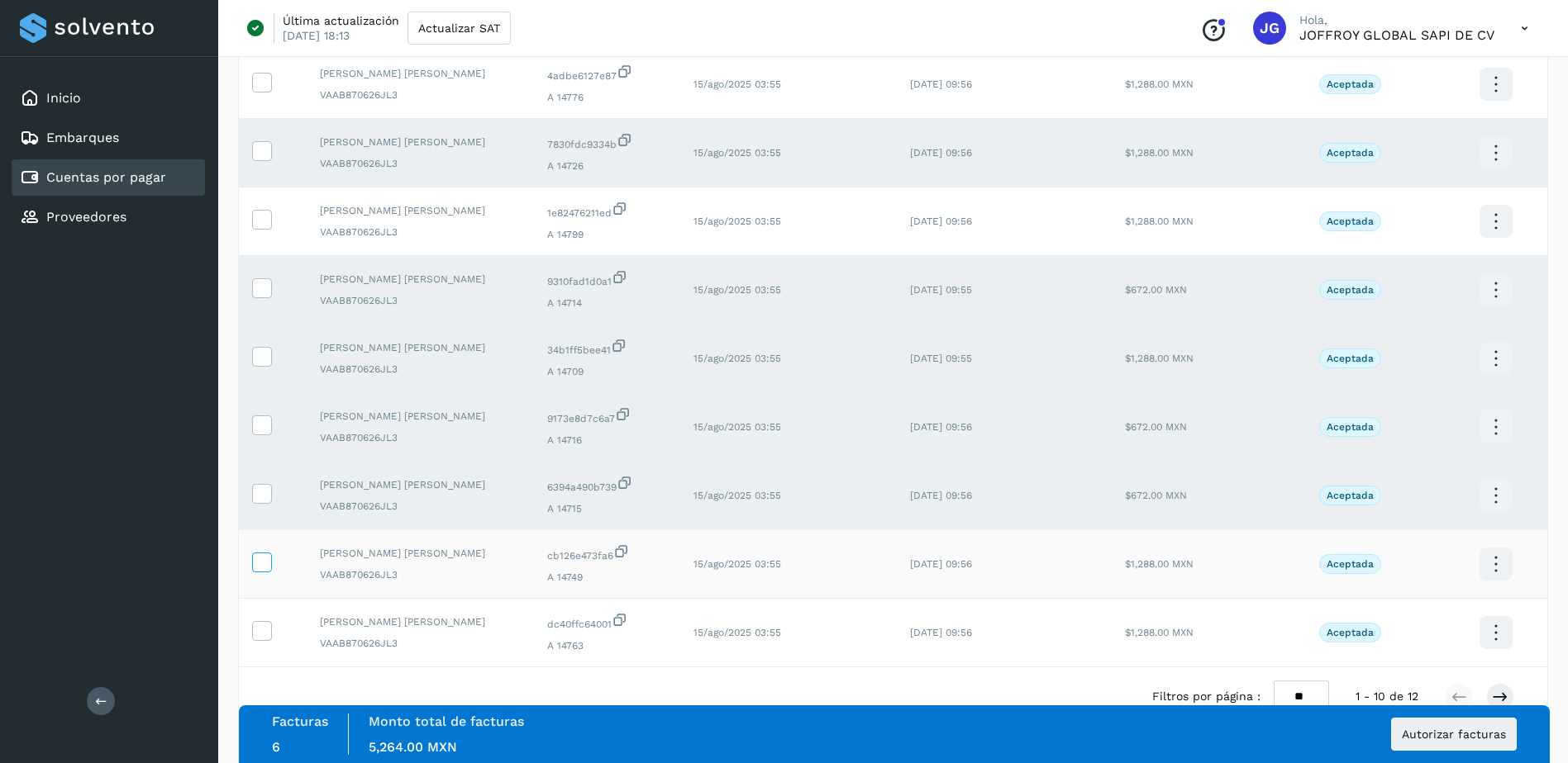
click at [263, 566] on icon at bounding box center [261, 561] width 17 height 17
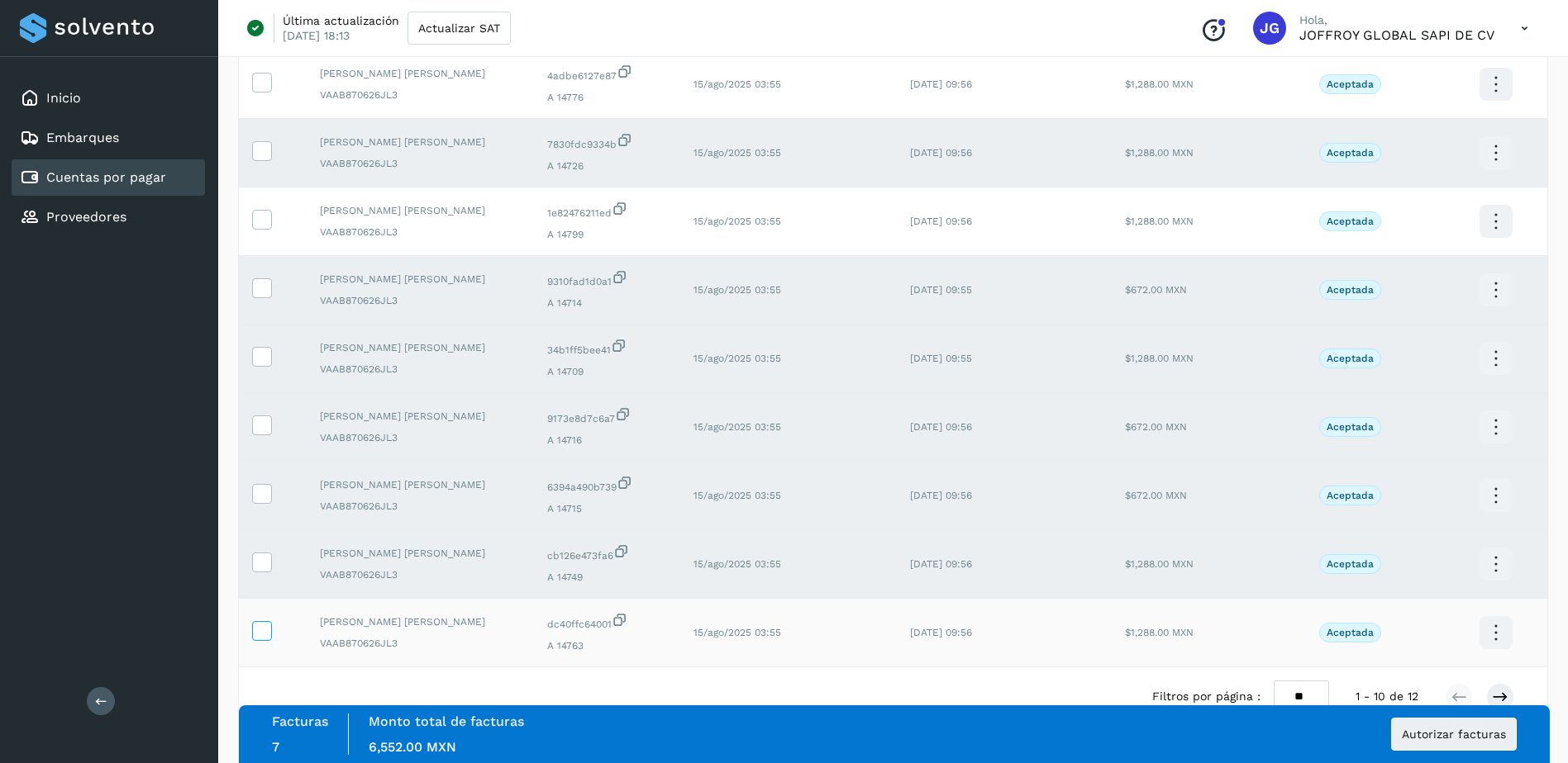
click at [263, 630] on icon at bounding box center [261, 630] width 17 height 17
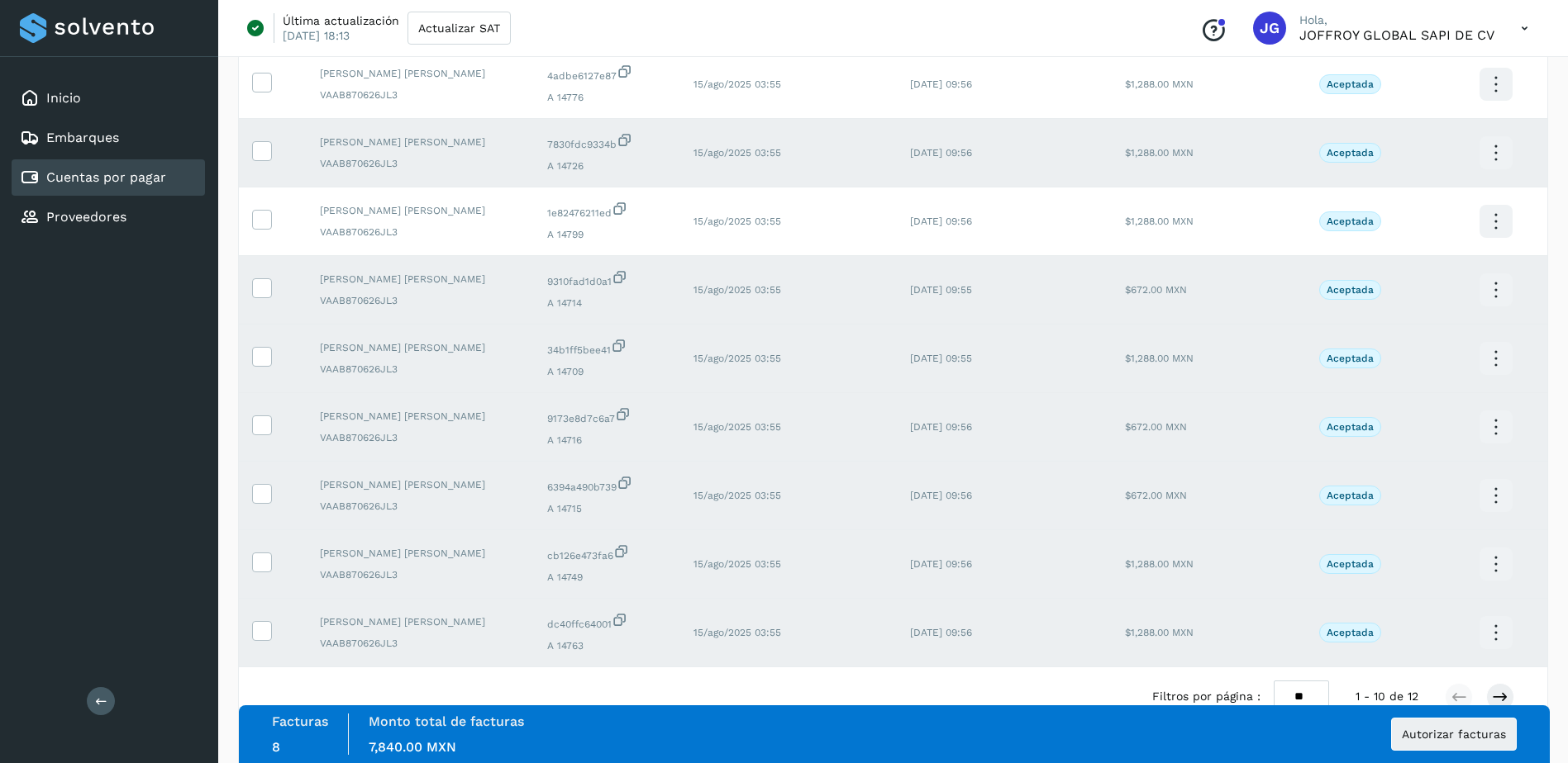
scroll to position [292, 0]
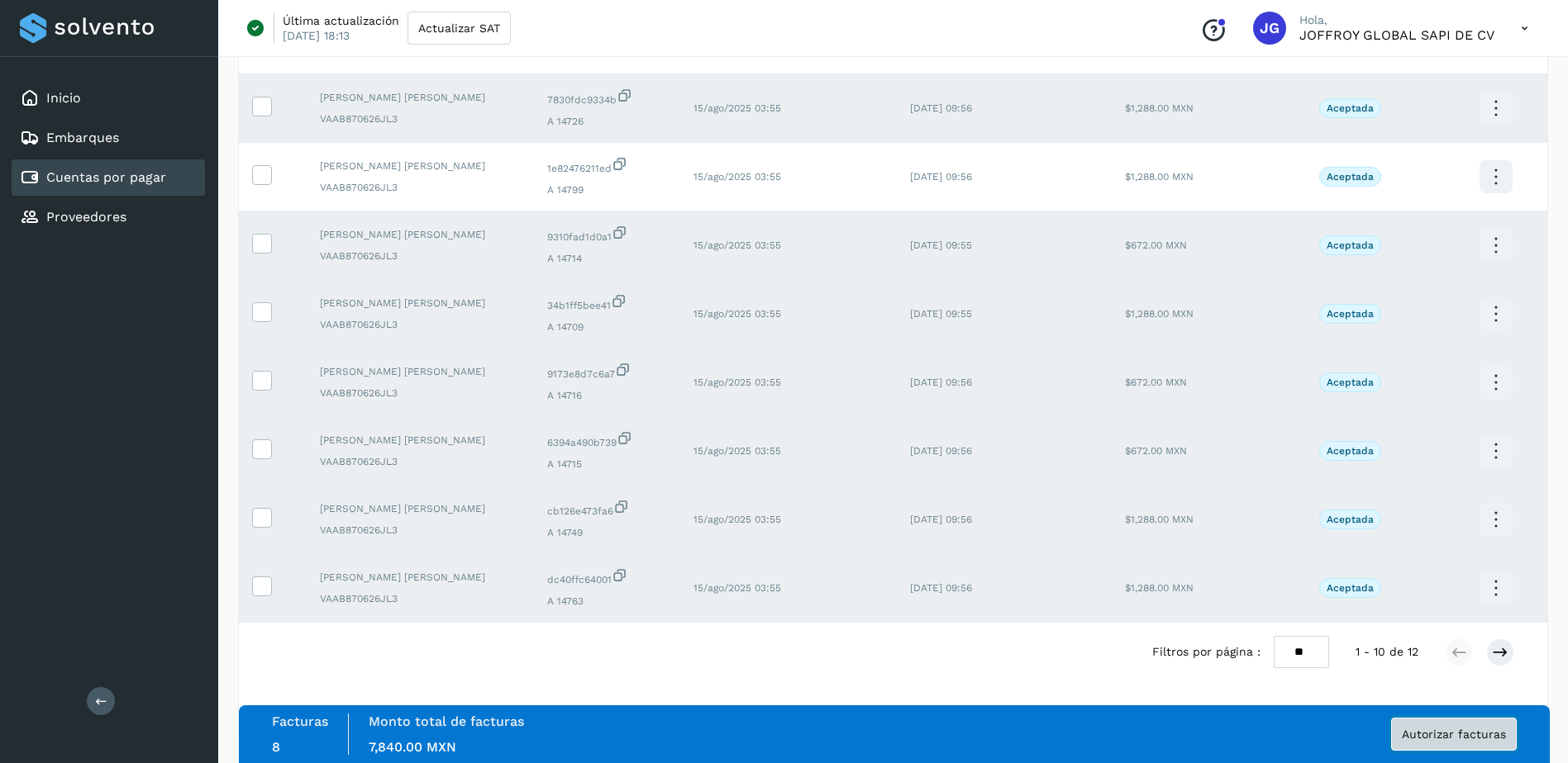
click at [1453, 735] on span "Autorizar facturas" at bounding box center [1453, 733] width 104 height 12
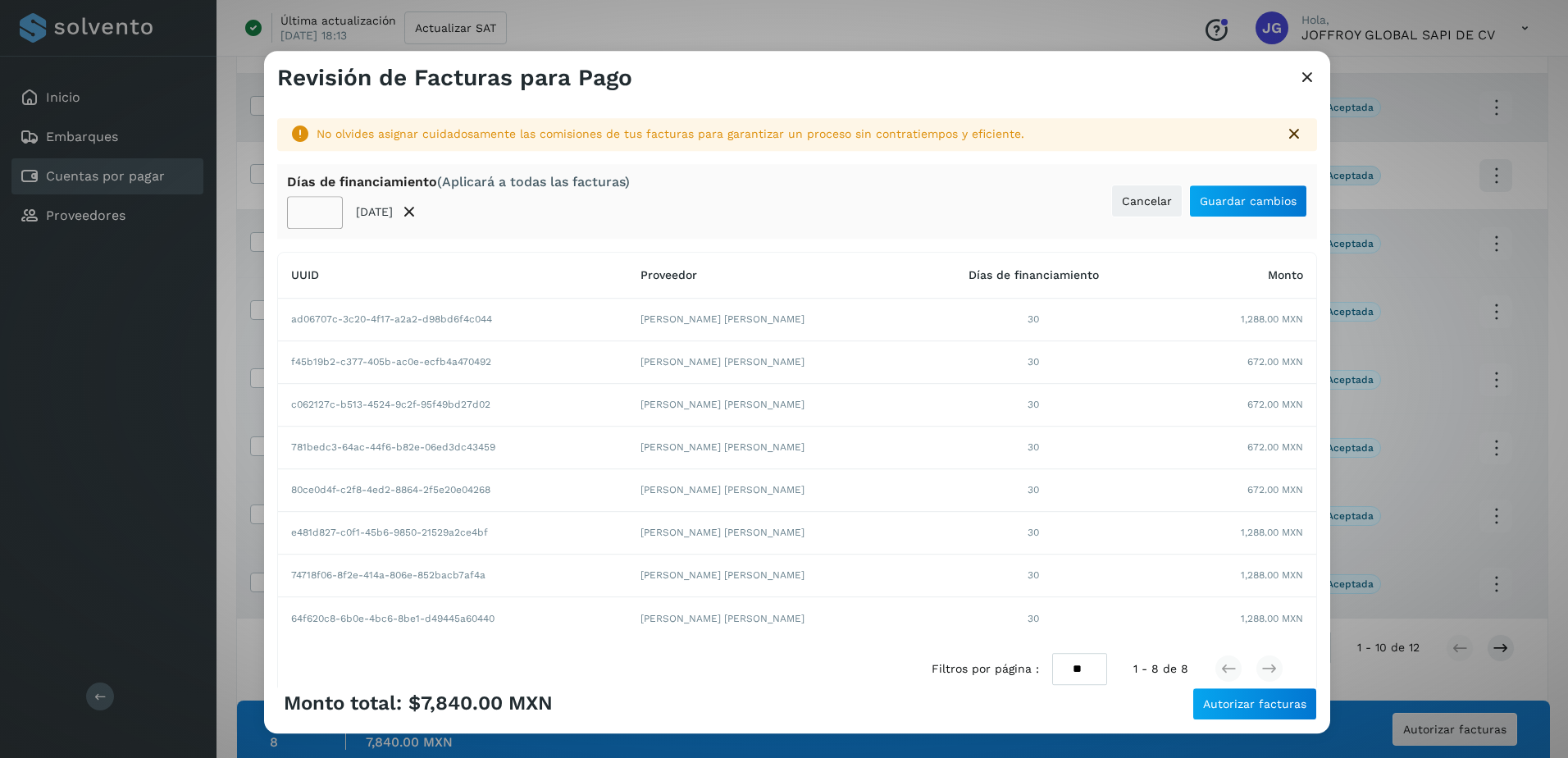
drag, startPoint x: 315, startPoint y: 222, endPoint x: 319, endPoint y: 230, distance: 8.9
click at [318, 226] on input "**" at bounding box center [315, 212] width 56 height 33
type input "**"
click at [1242, 206] on span "Guardar cambios" at bounding box center [1248, 200] width 97 height 12
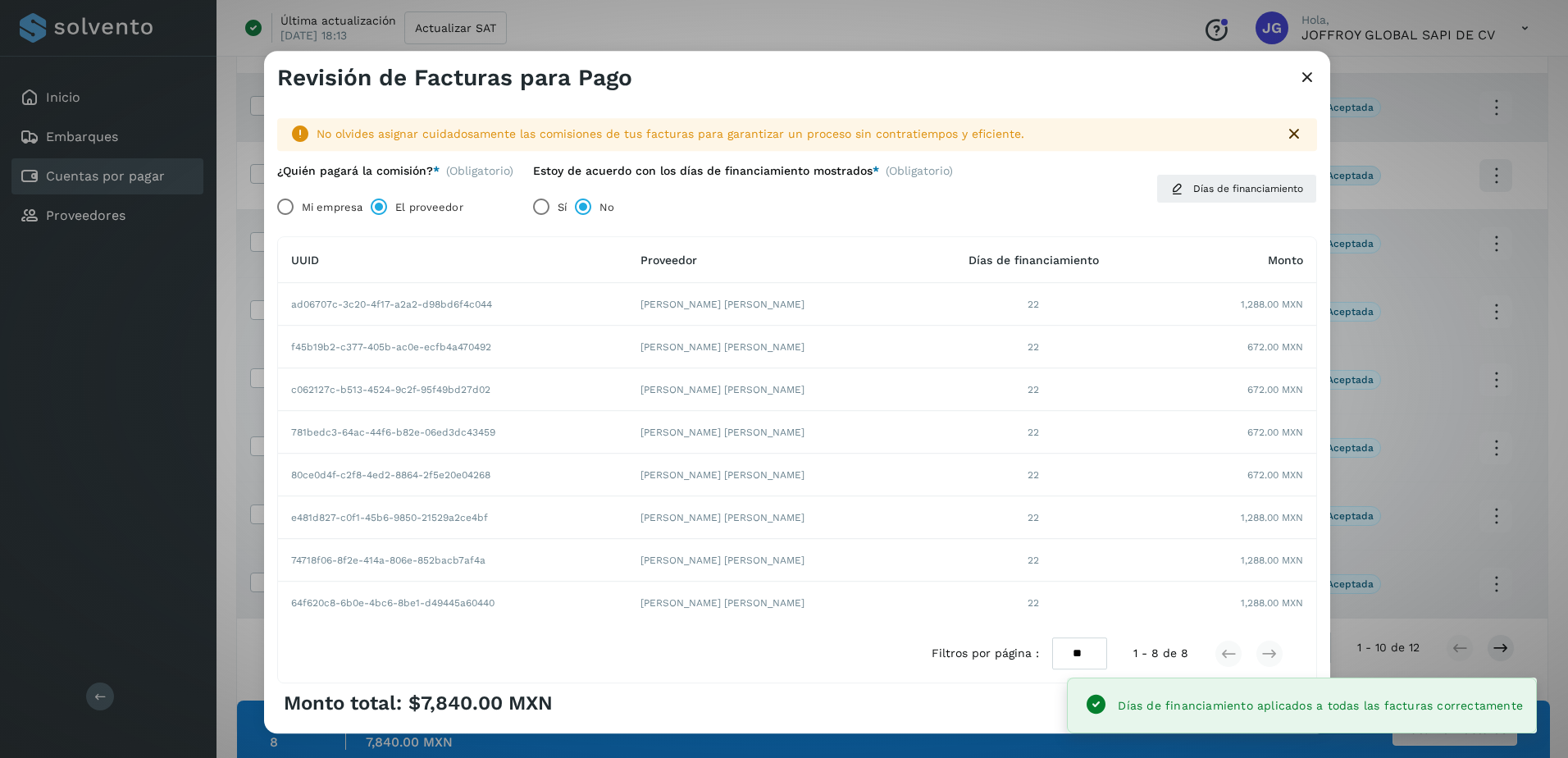
click at [800, 659] on div "Filtros por página : ** ** ** 1 - 8 de 8" at bounding box center [798, 654] width 1039 height 58
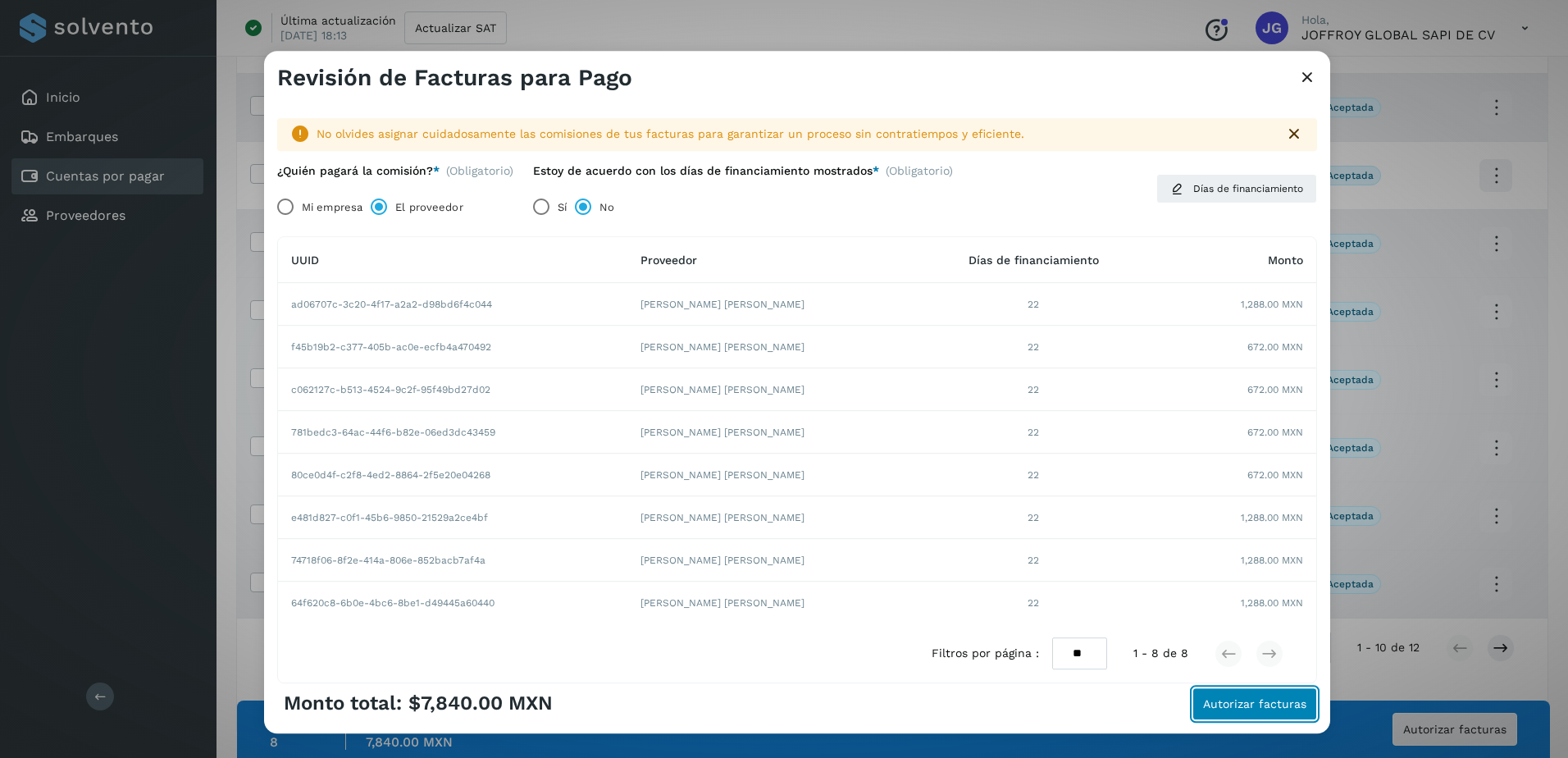
click at [1244, 708] on span "Autorizar facturas" at bounding box center [1255, 704] width 103 height 12
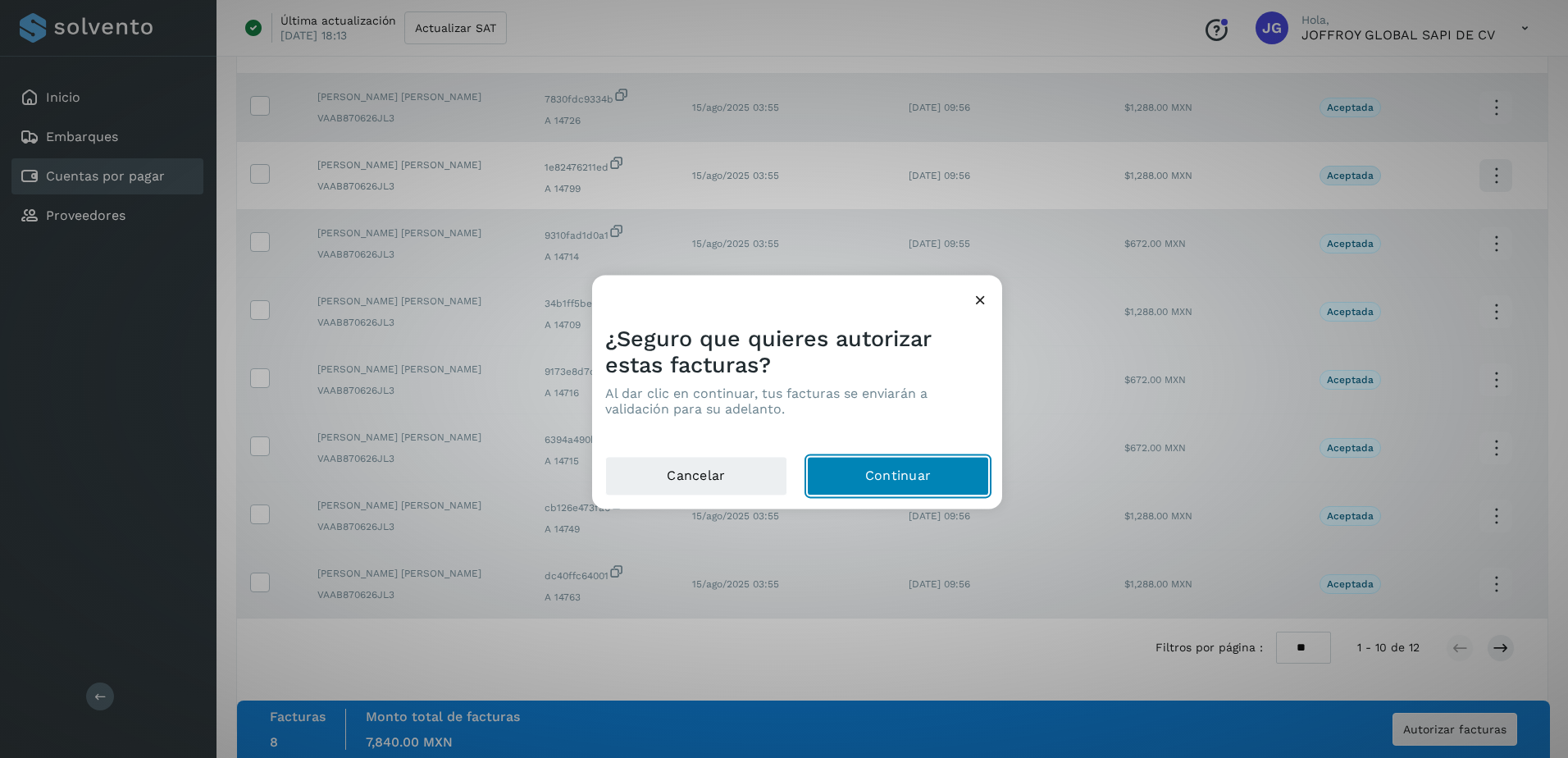
click at [878, 480] on button "Continuar" at bounding box center [897, 477] width 182 height 39
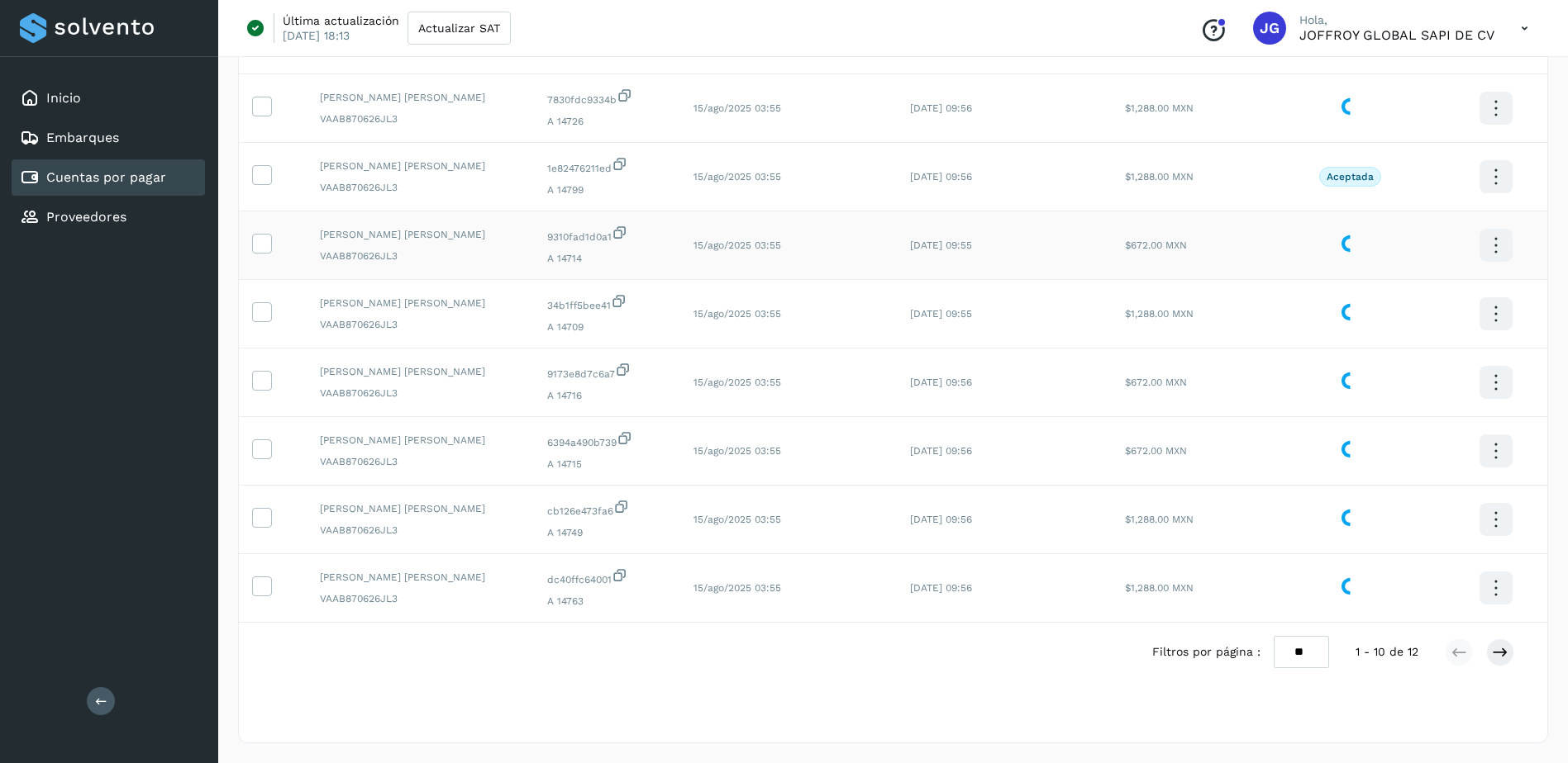
scroll to position [0, 0]
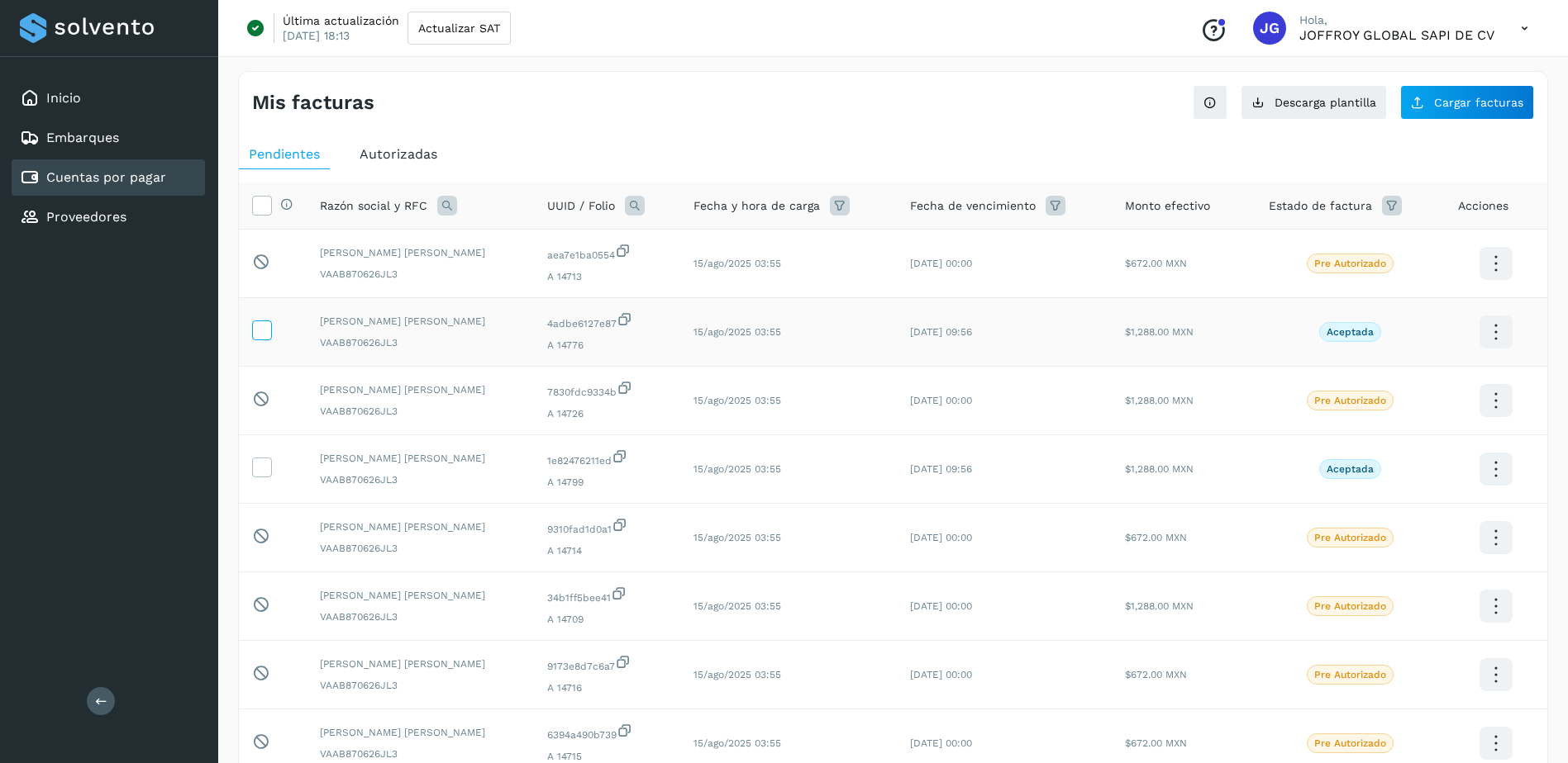
click at [261, 333] on icon at bounding box center [261, 329] width 17 height 17
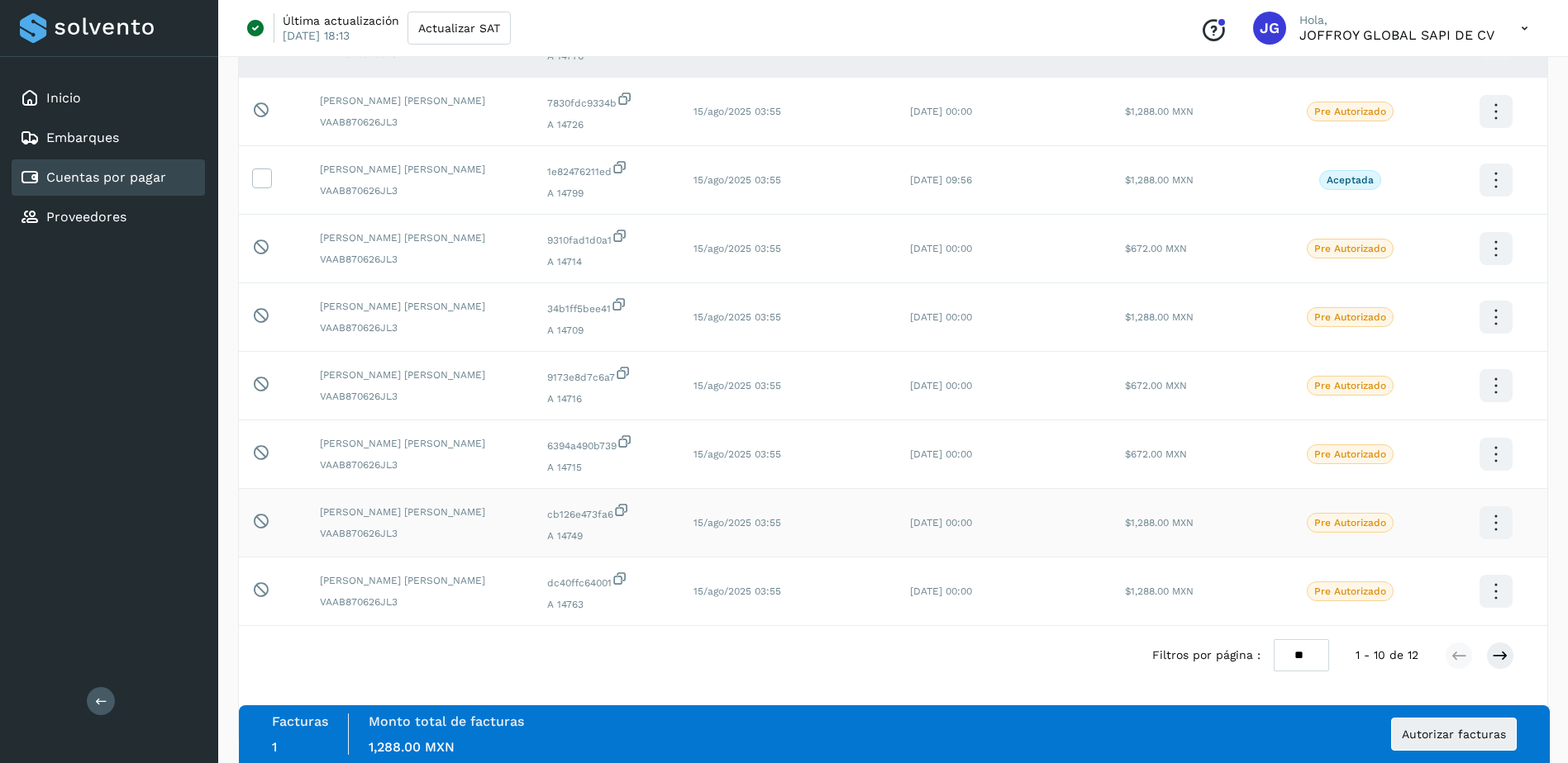
scroll to position [292, 0]
click at [1309, 650] on select "** ** **" at bounding box center [1301, 652] width 56 height 32
select select "**"
click at [1286, 636] on select "** ** **" at bounding box center [1301, 652] width 56 height 32
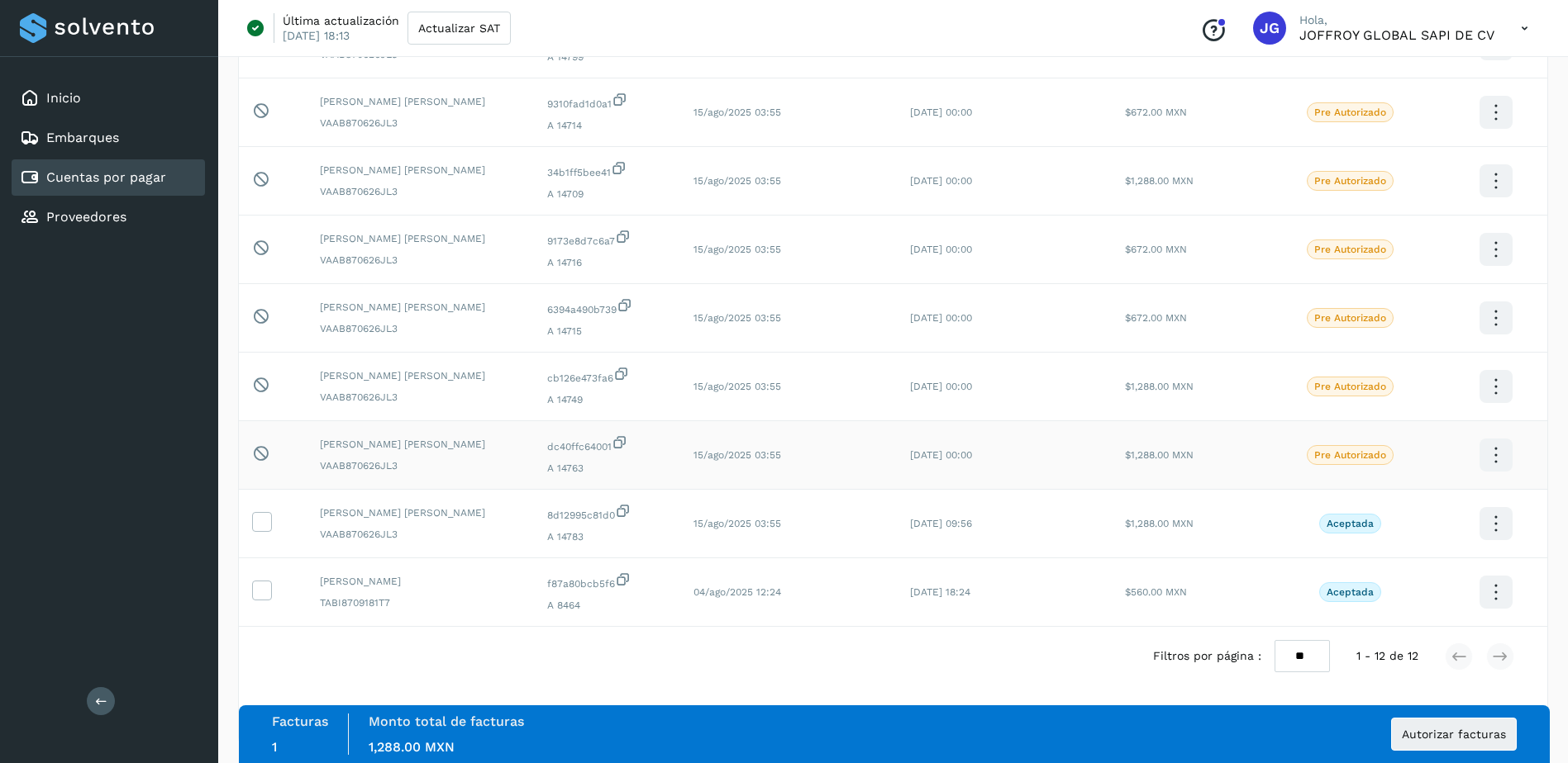
scroll to position [430, 0]
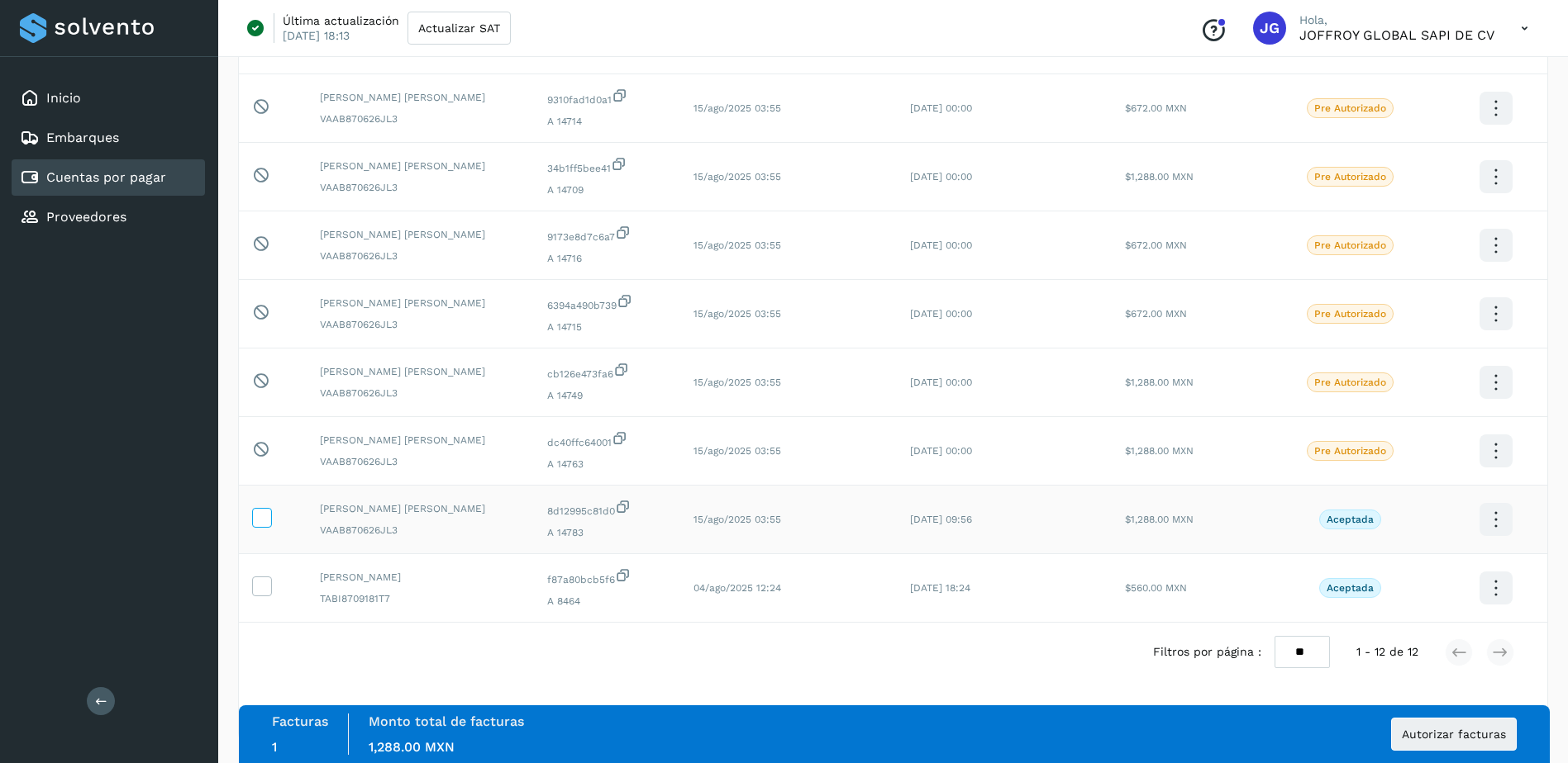
click at [264, 519] on icon at bounding box center [261, 516] width 17 height 17
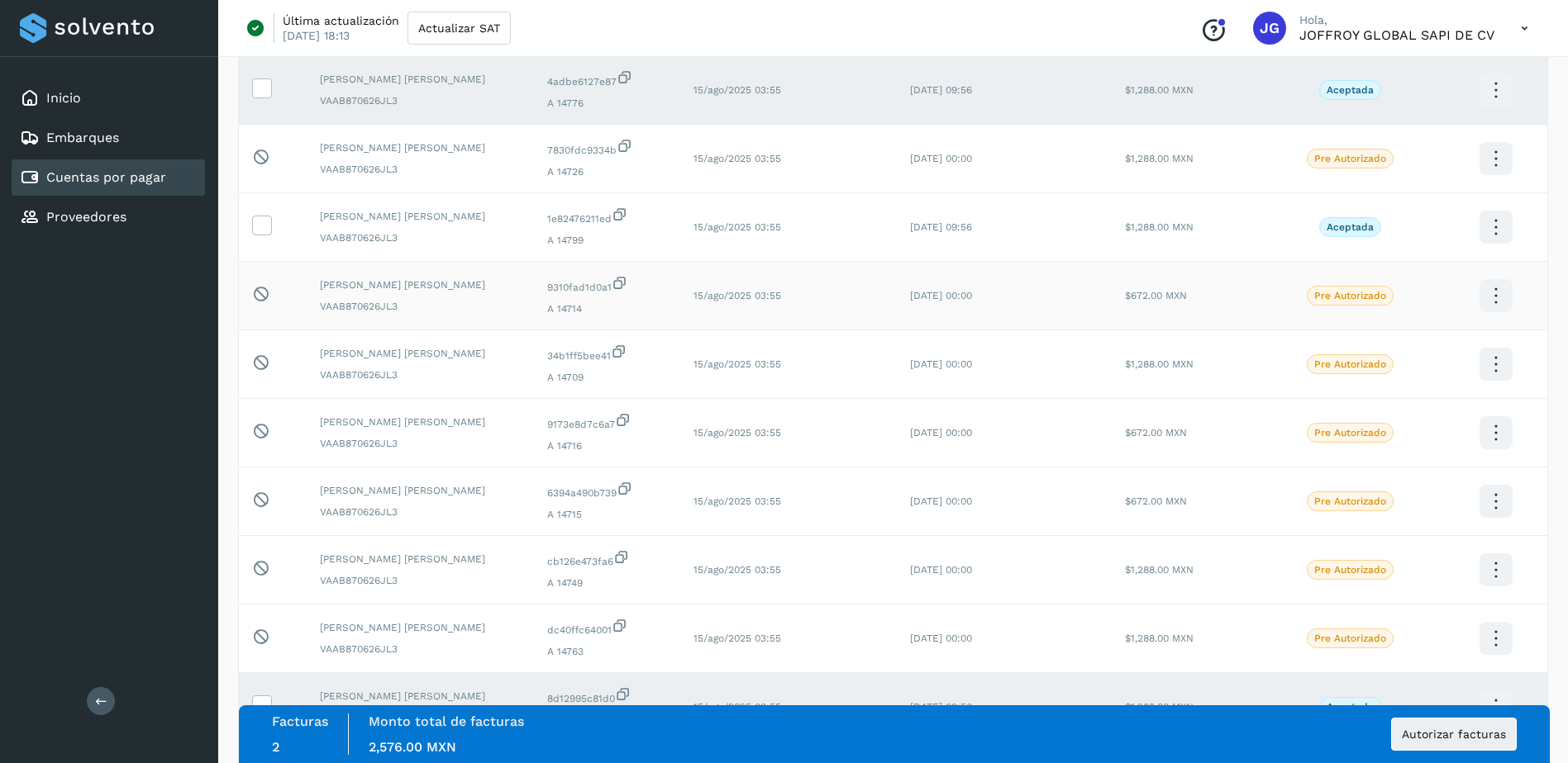
scroll to position [16, 0]
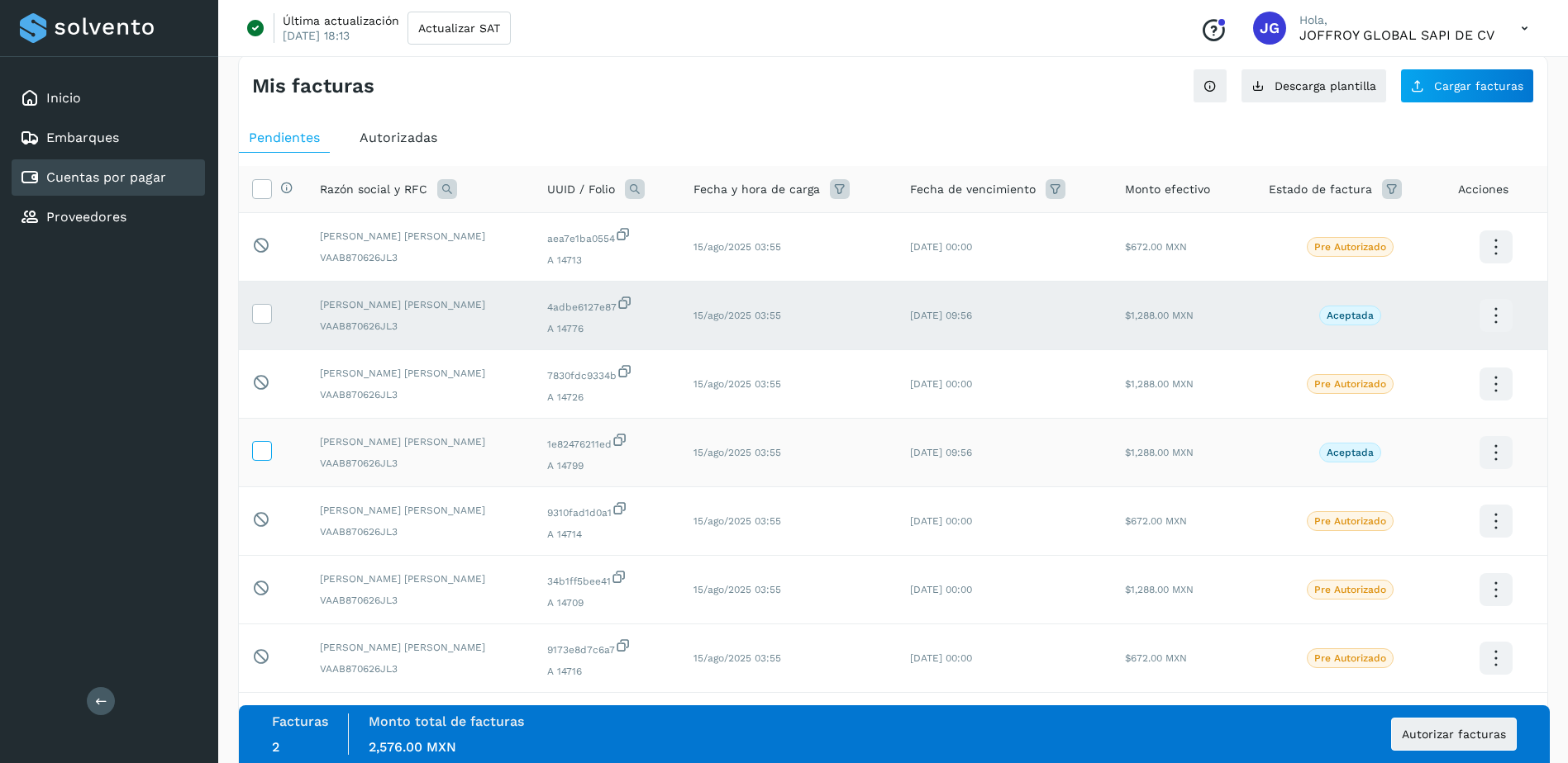
click at [262, 452] on icon at bounding box center [261, 449] width 17 height 17
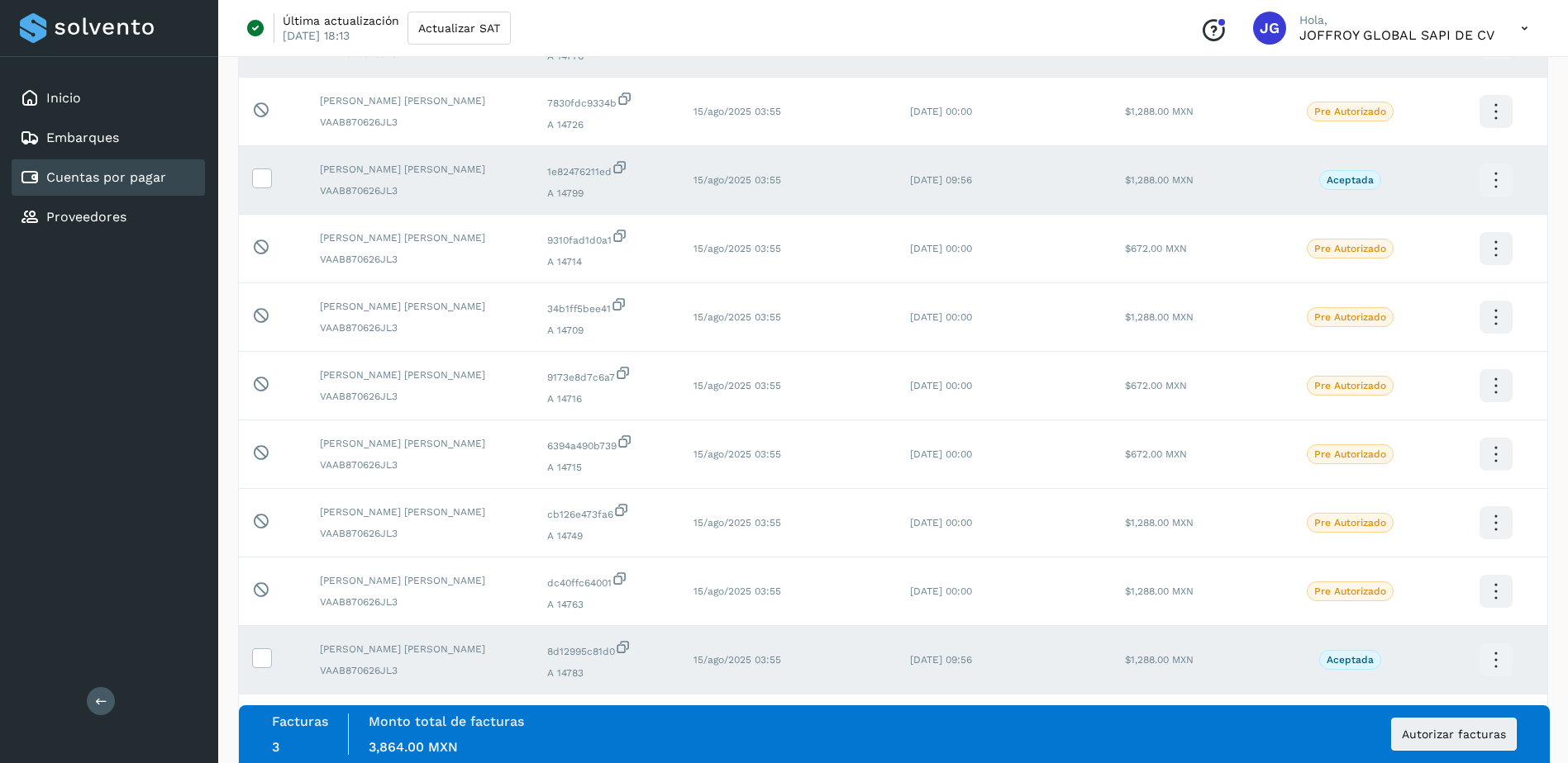
scroll to position [430, 0]
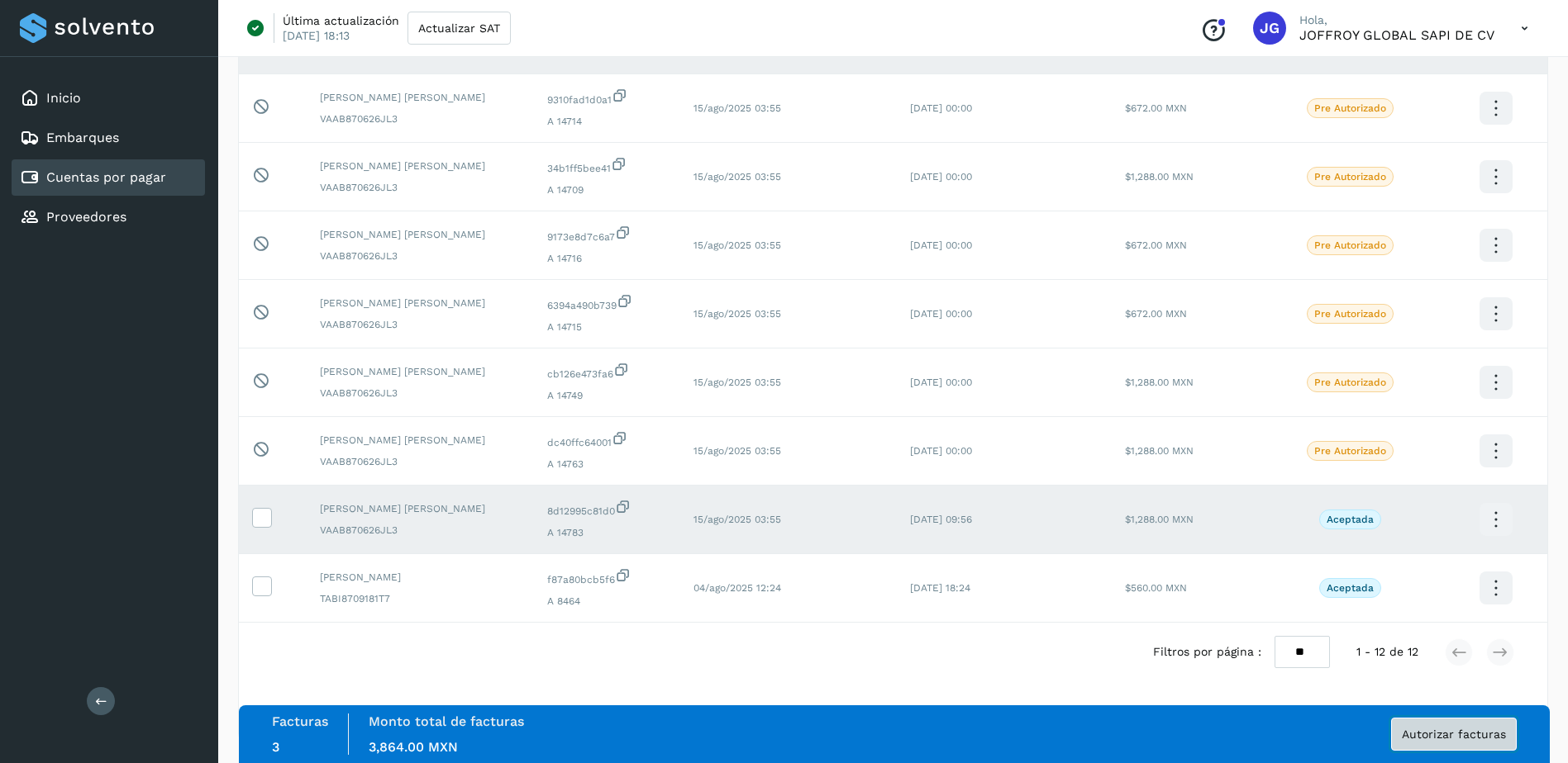
click at [1461, 732] on span "Autorizar facturas" at bounding box center [1453, 733] width 104 height 12
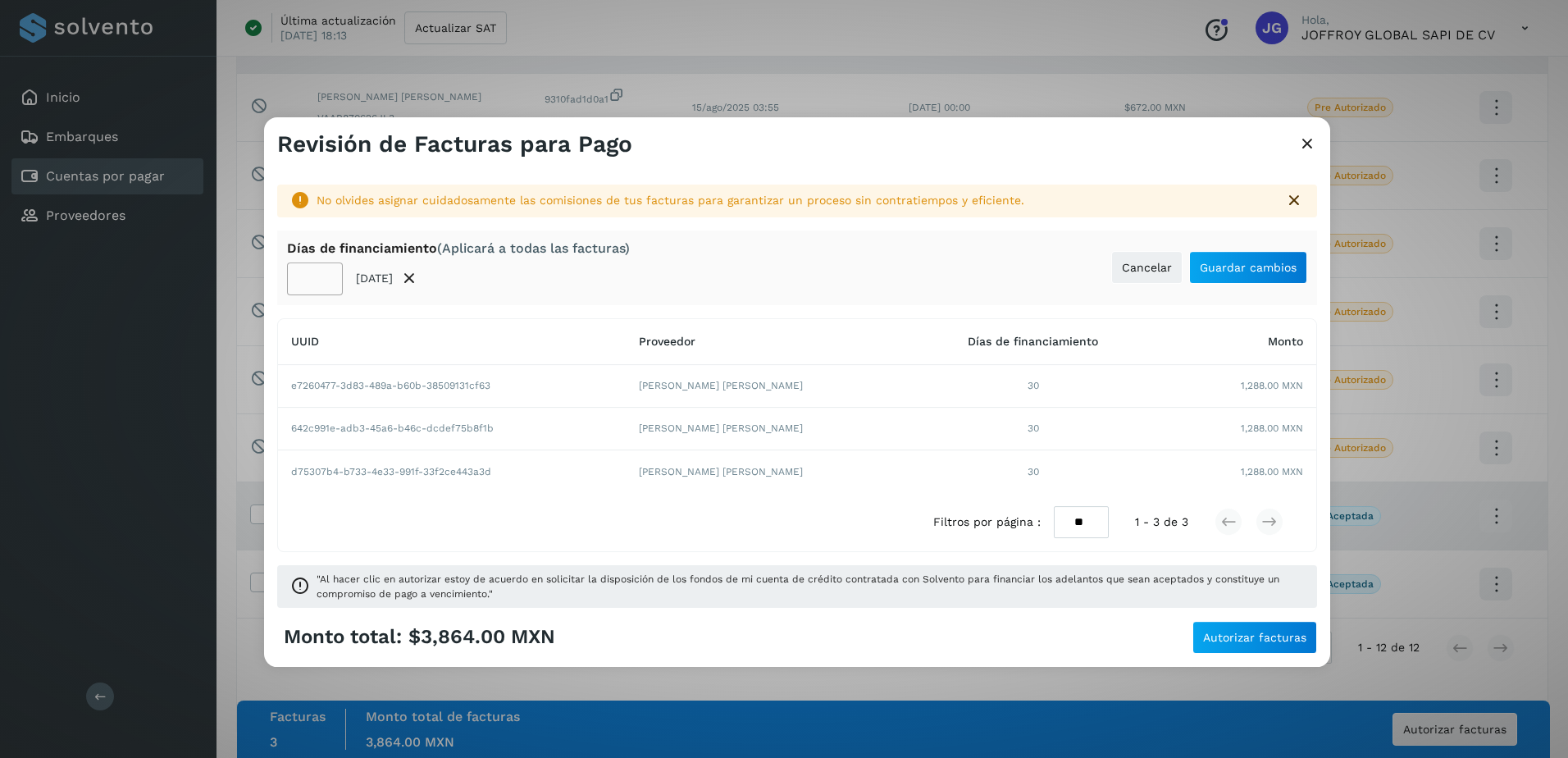
drag, startPoint x: 314, startPoint y: 280, endPoint x: 358, endPoint y: 335, distance: 70.4
click at [323, 286] on input "**" at bounding box center [315, 278] width 56 height 33
type input "**"
click at [1242, 270] on span "Guardar cambios" at bounding box center [1248, 267] width 97 height 12
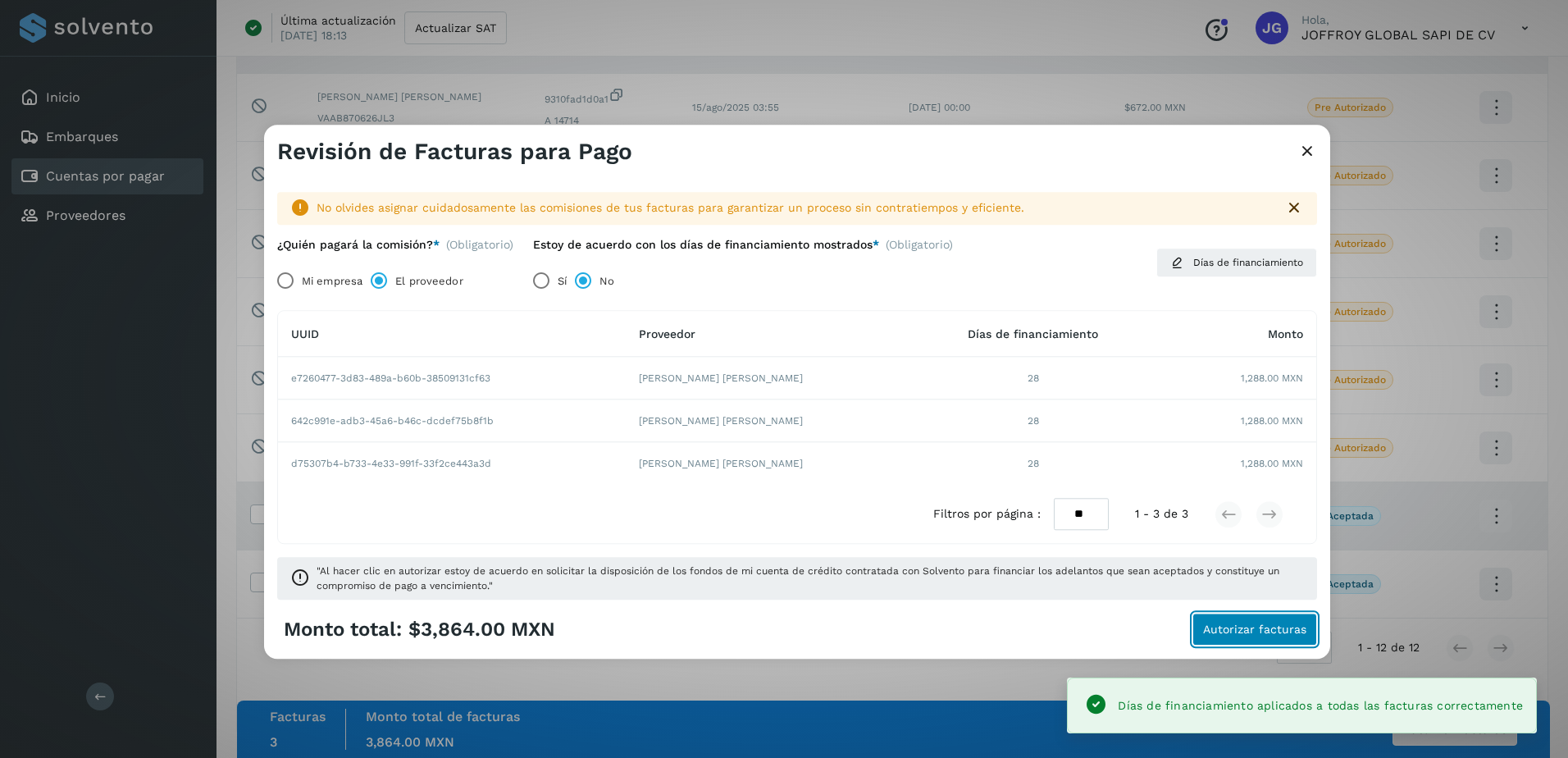
click at [1258, 637] on button "Autorizar facturas" at bounding box center [1255, 630] width 125 height 33
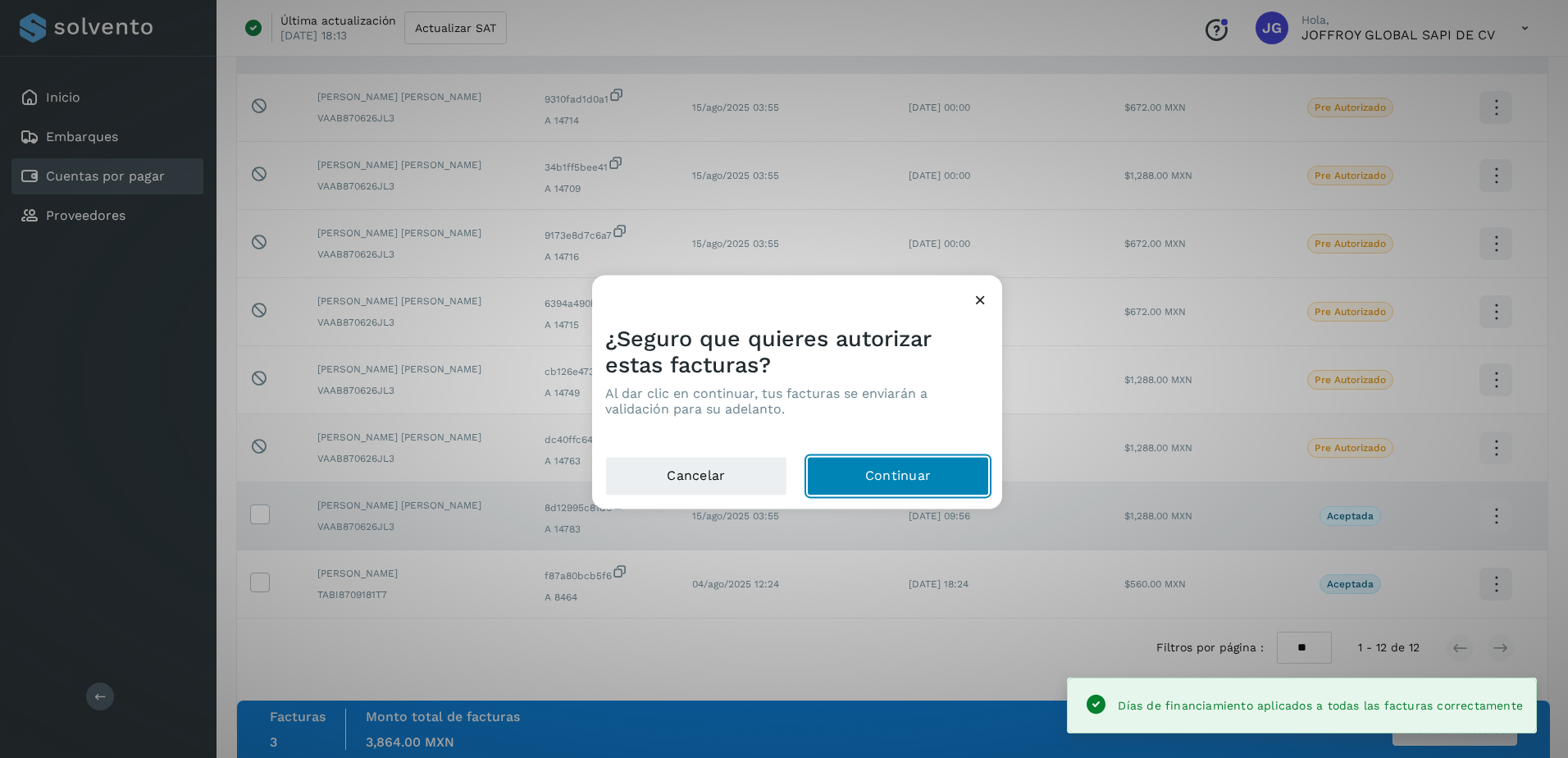
click at [927, 466] on button "Continuar" at bounding box center [897, 477] width 182 height 39
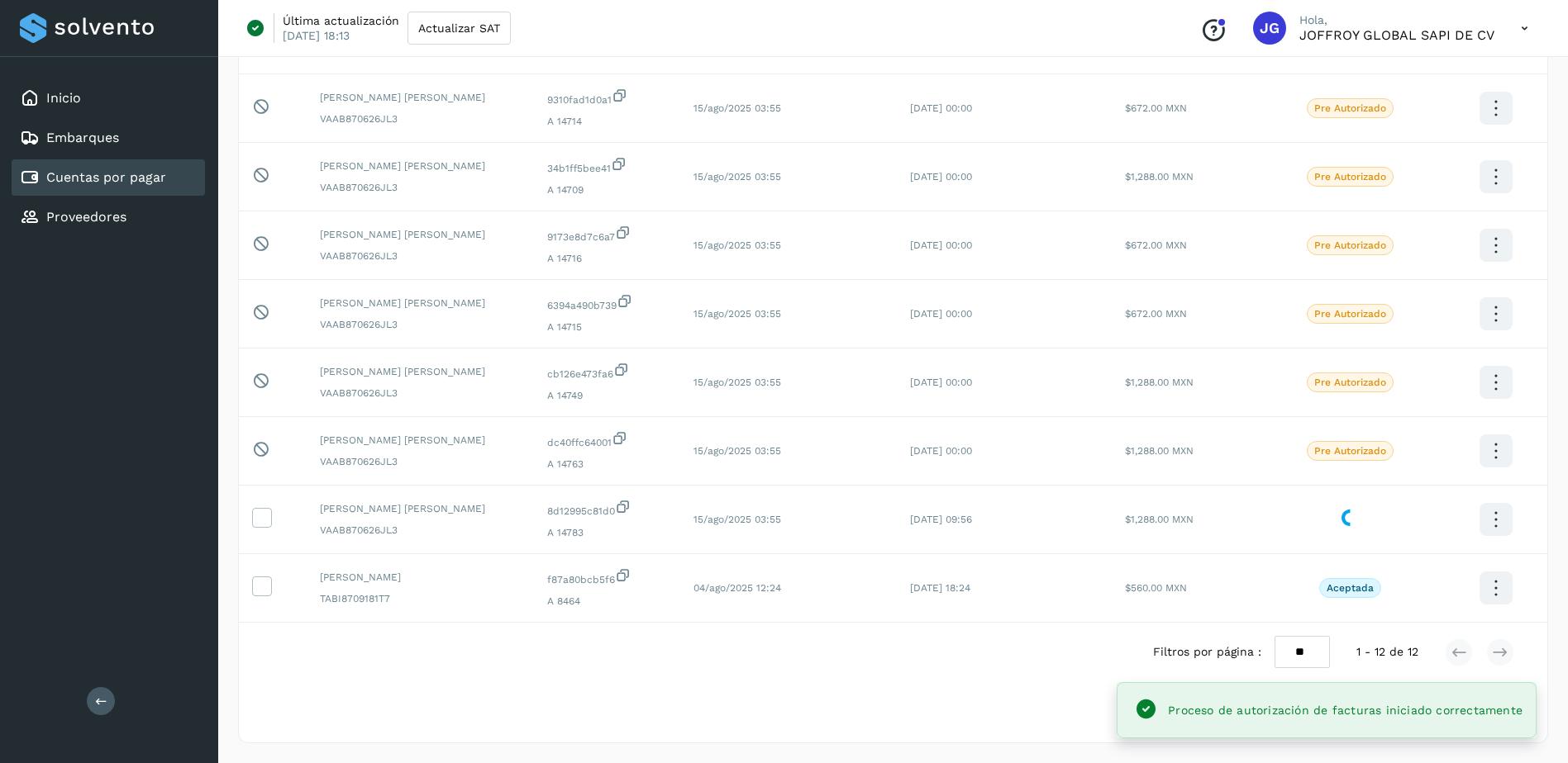
scroll to position [0, 0]
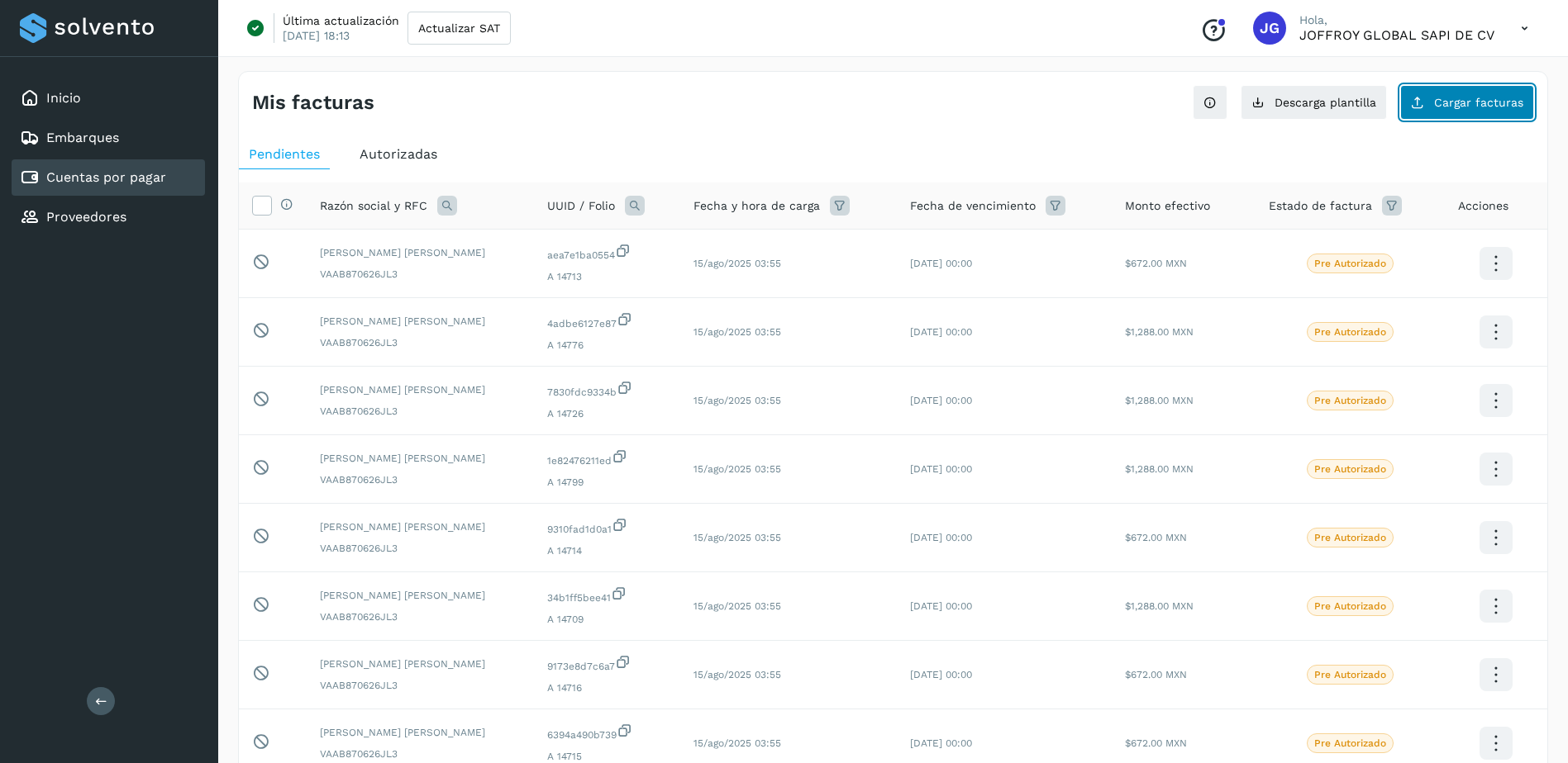
click at [1479, 101] on span "Cargar facturas" at bounding box center [1478, 102] width 90 height 12
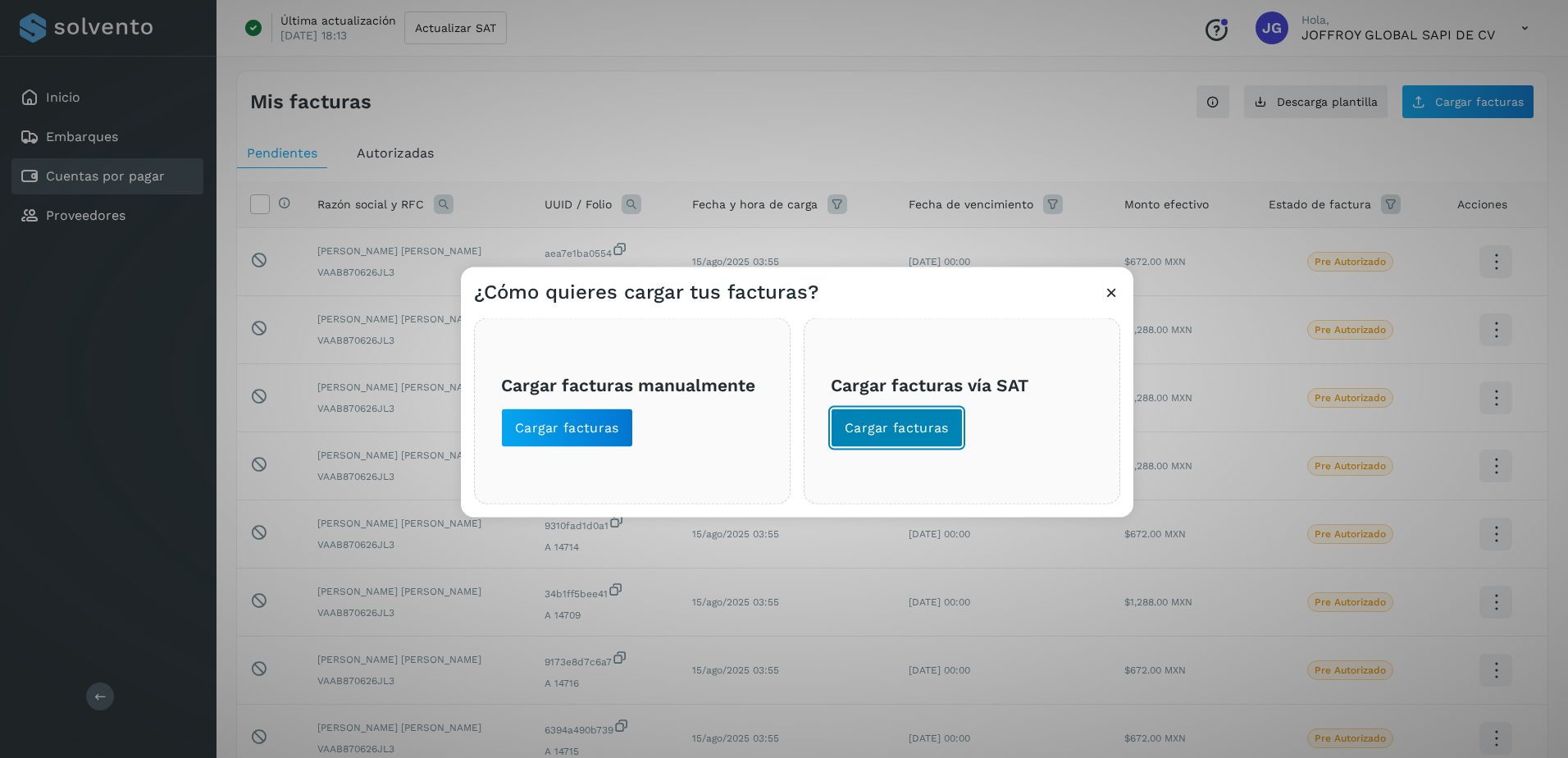
click at [886, 436] on span "Cargar facturas" at bounding box center [897, 428] width 104 height 18
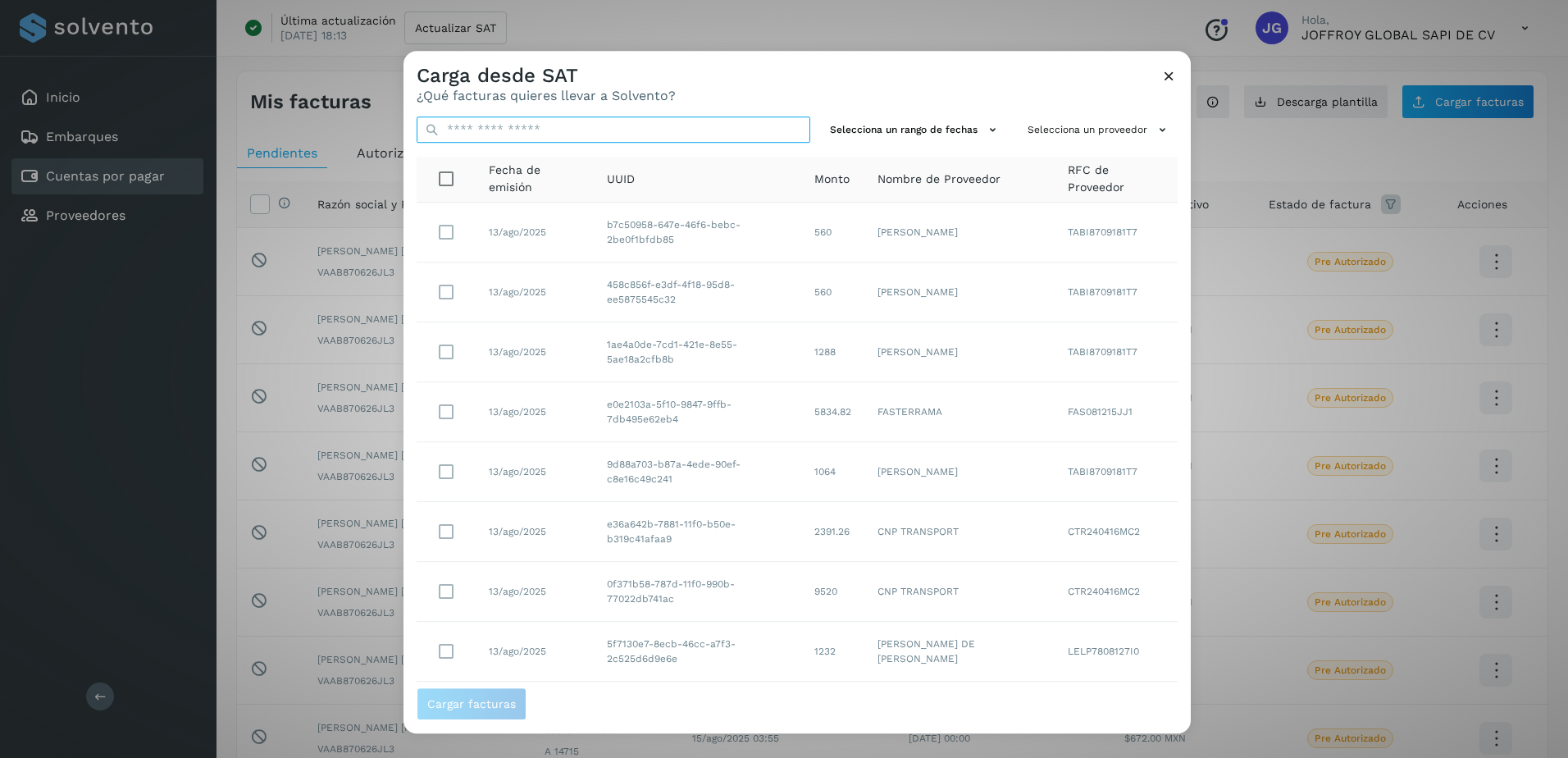
click at [506, 123] on input "text" at bounding box center [614, 130] width 394 height 27
paste input "**********"
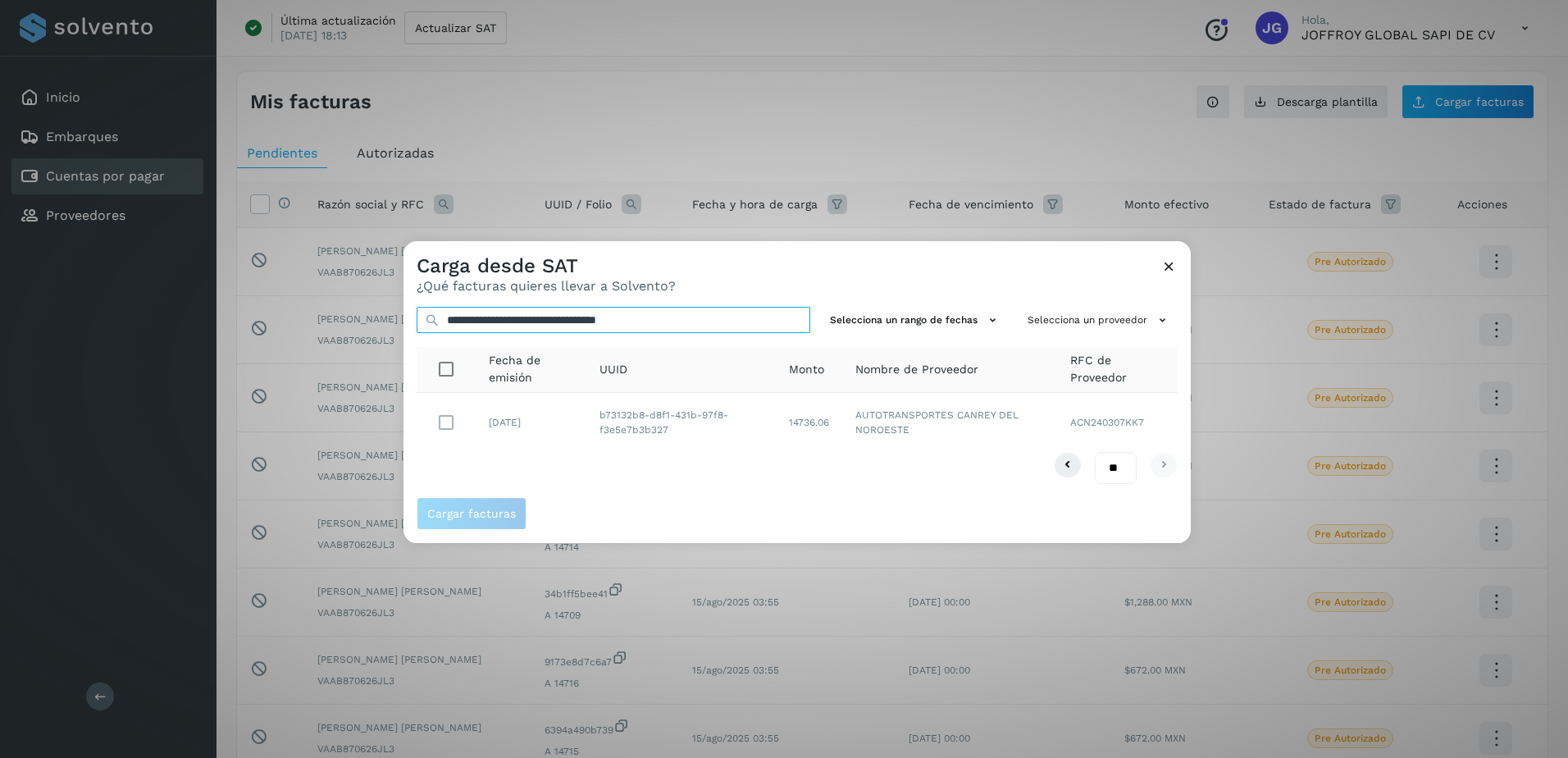
type input "**********"
click at [461, 513] on span "Cargar facturas" at bounding box center [471, 513] width 89 height 12
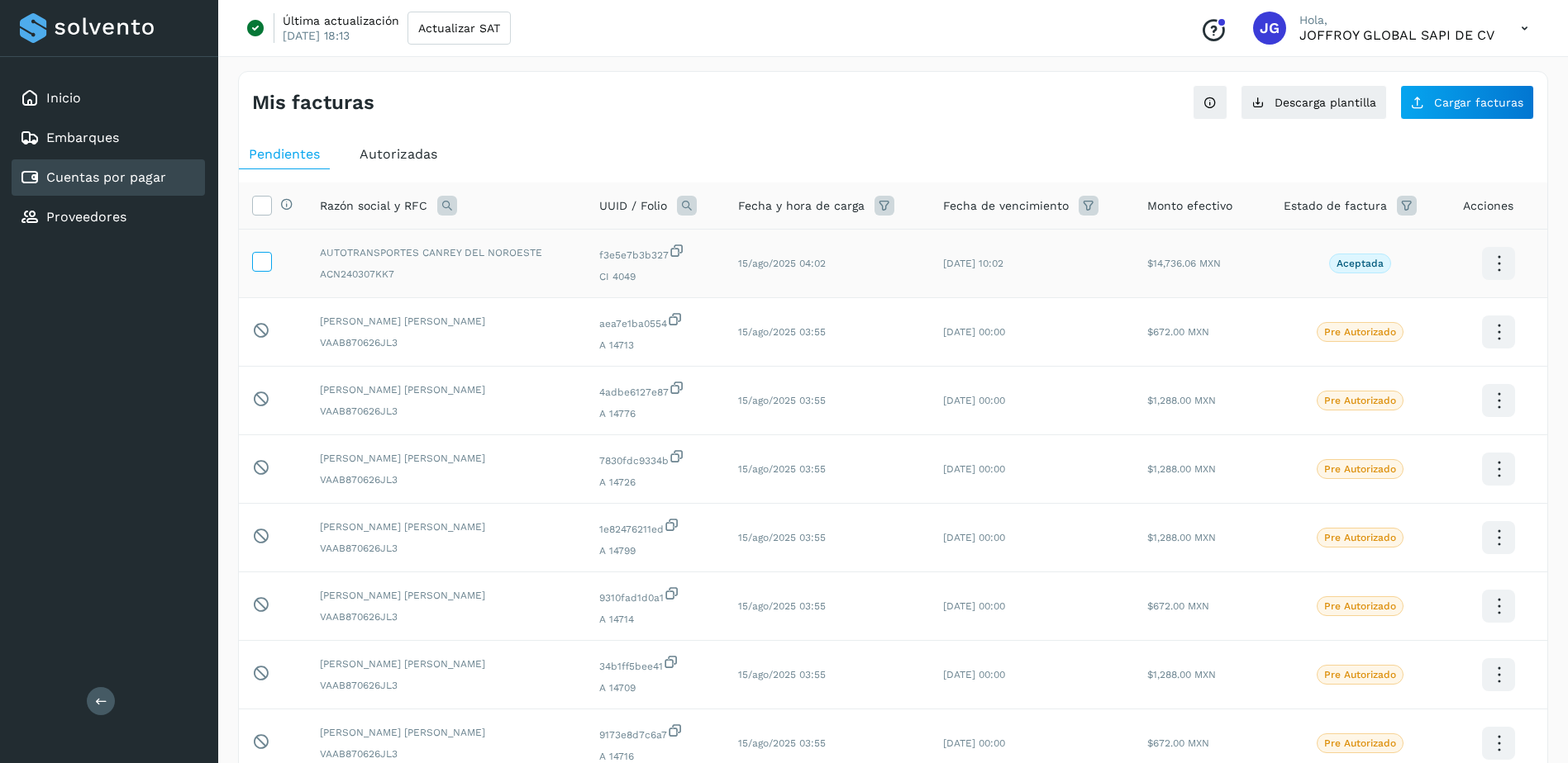
drag, startPoint x: 261, startPoint y: 258, endPoint x: 266, endPoint y: 271, distance: 13.9
click at [261, 258] on icon at bounding box center [261, 260] width 17 height 17
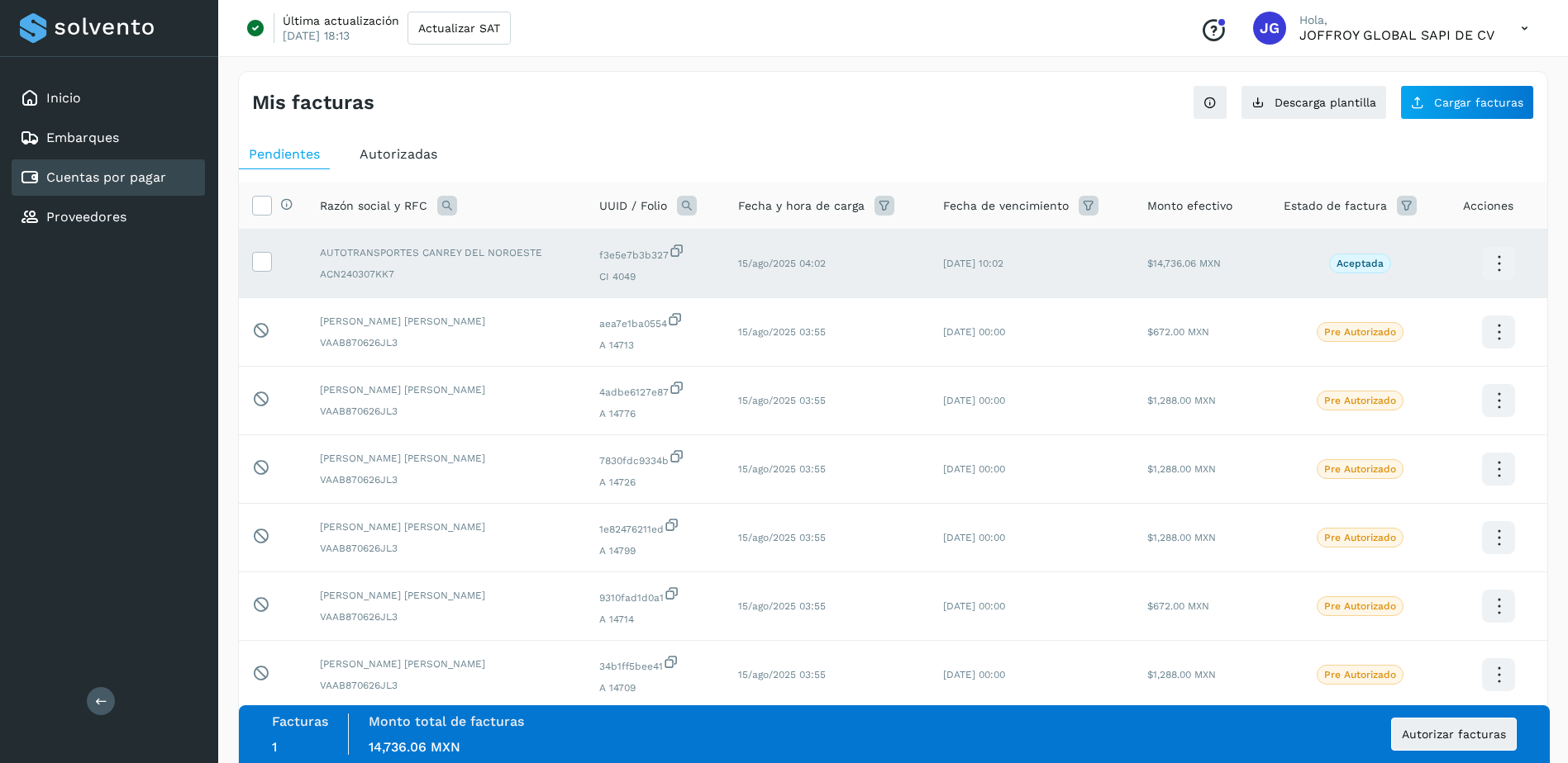
scroll to position [292, 0]
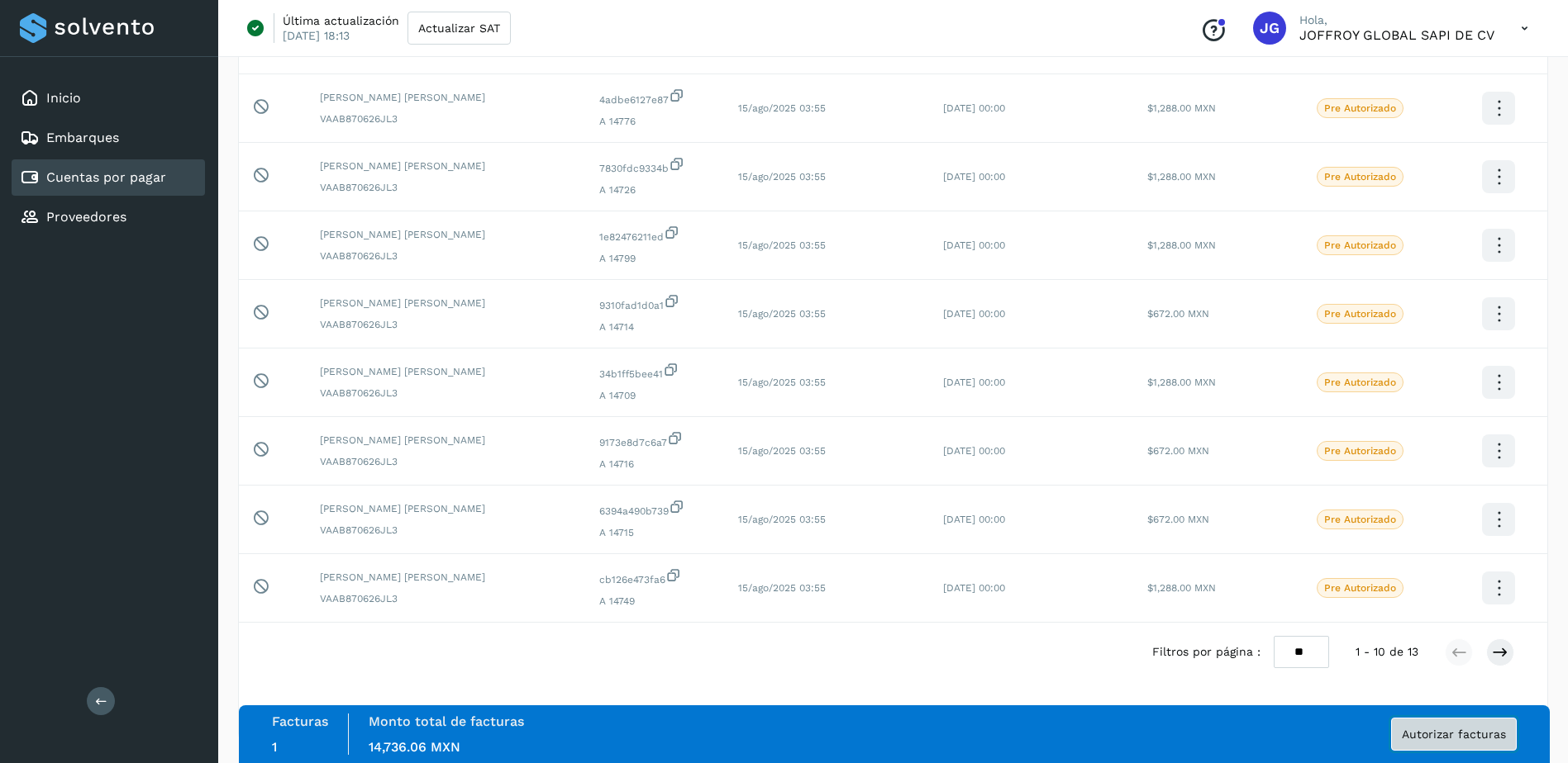
click at [1439, 733] on span "Autorizar facturas" at bounding box center [1453, 733] width 104 height 12
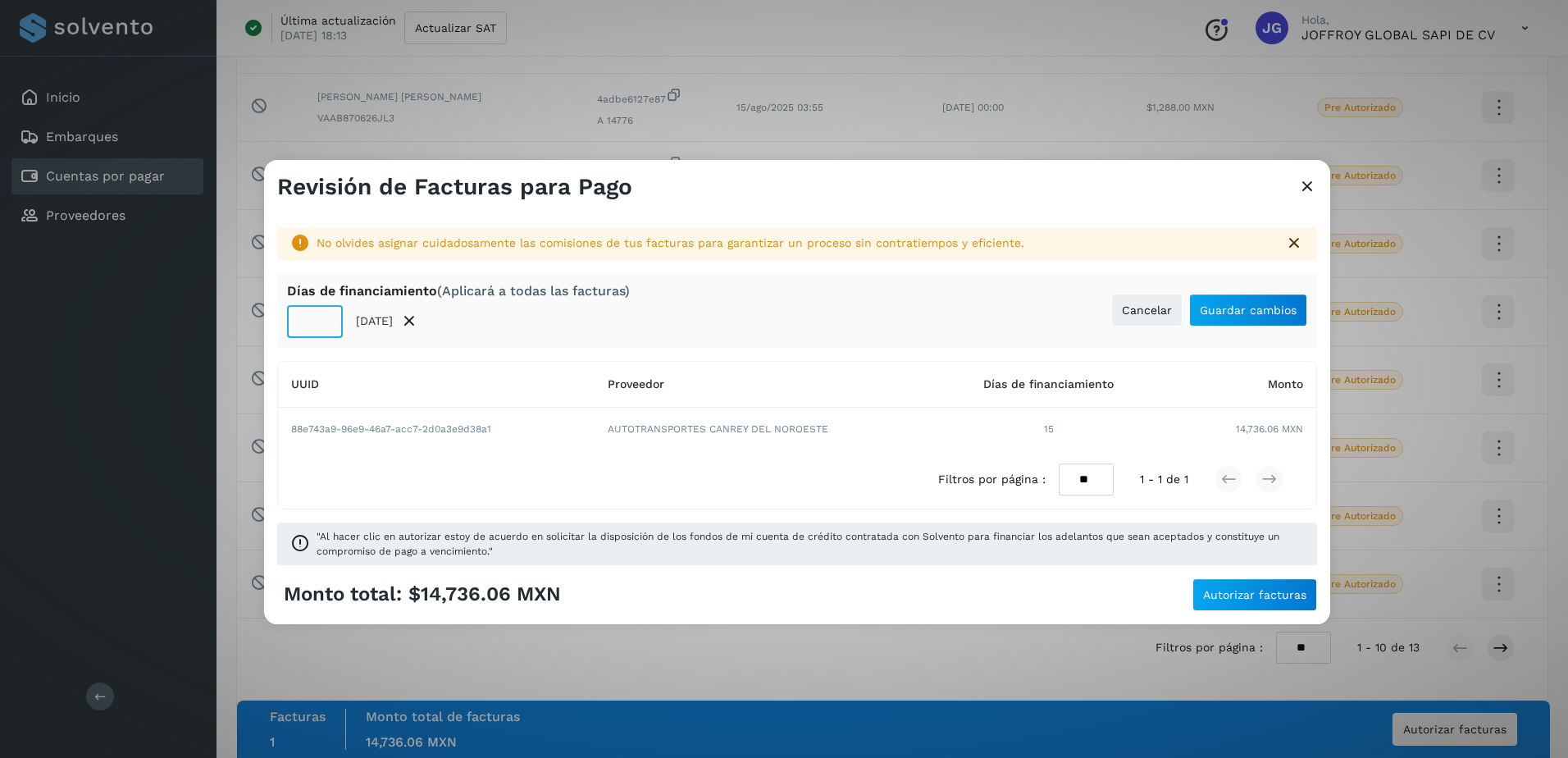
drag, startPoint x: 320, startPoint y: 330, endPoint x: 356, endPoint y: 518, distance: 191.4
click at [323, 336] on input "**" at bounding box center [315, 321] width 56 height 33
type input "*"
click at [1267, 302] on button "Guardar cambios" at bounding box center [1248, 310] width 118 height 33
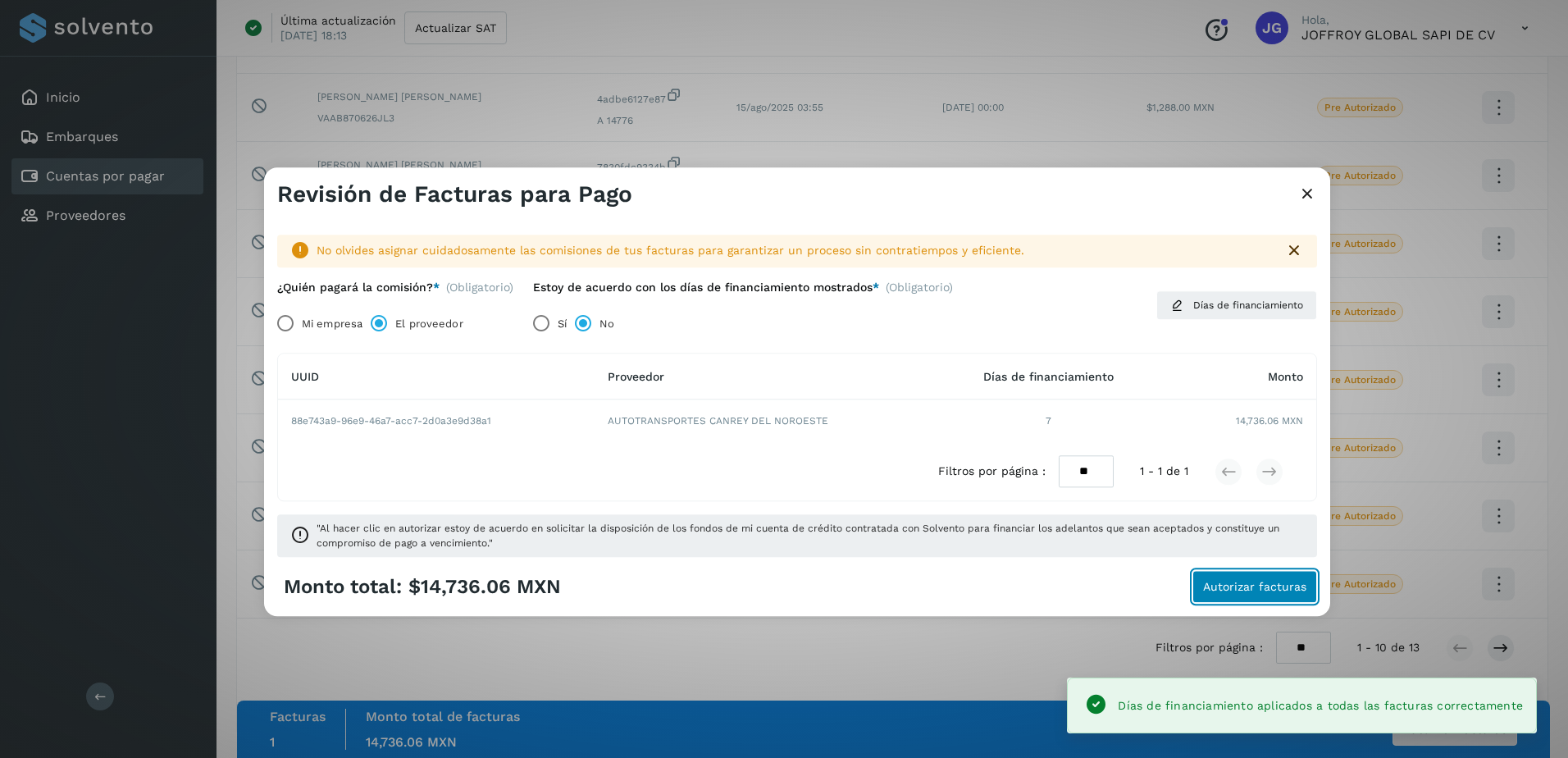
click at [1250, 592] on span "Autorizar facturas" at bounding box center [1255, 587] width 103 height 12
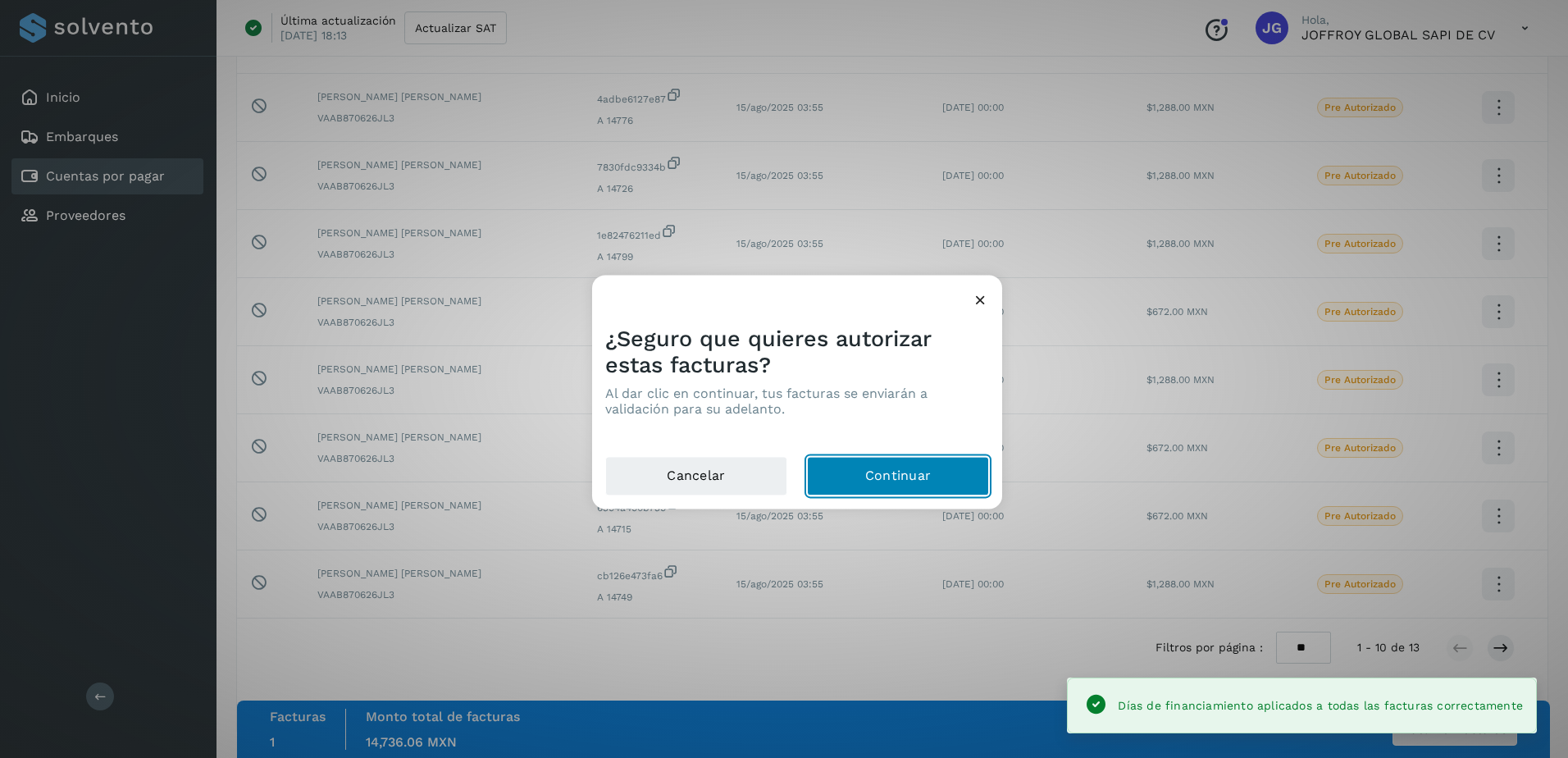
click at [911, 465] on button "Continuar" at bounding box center [897, 477] width 182 height 39
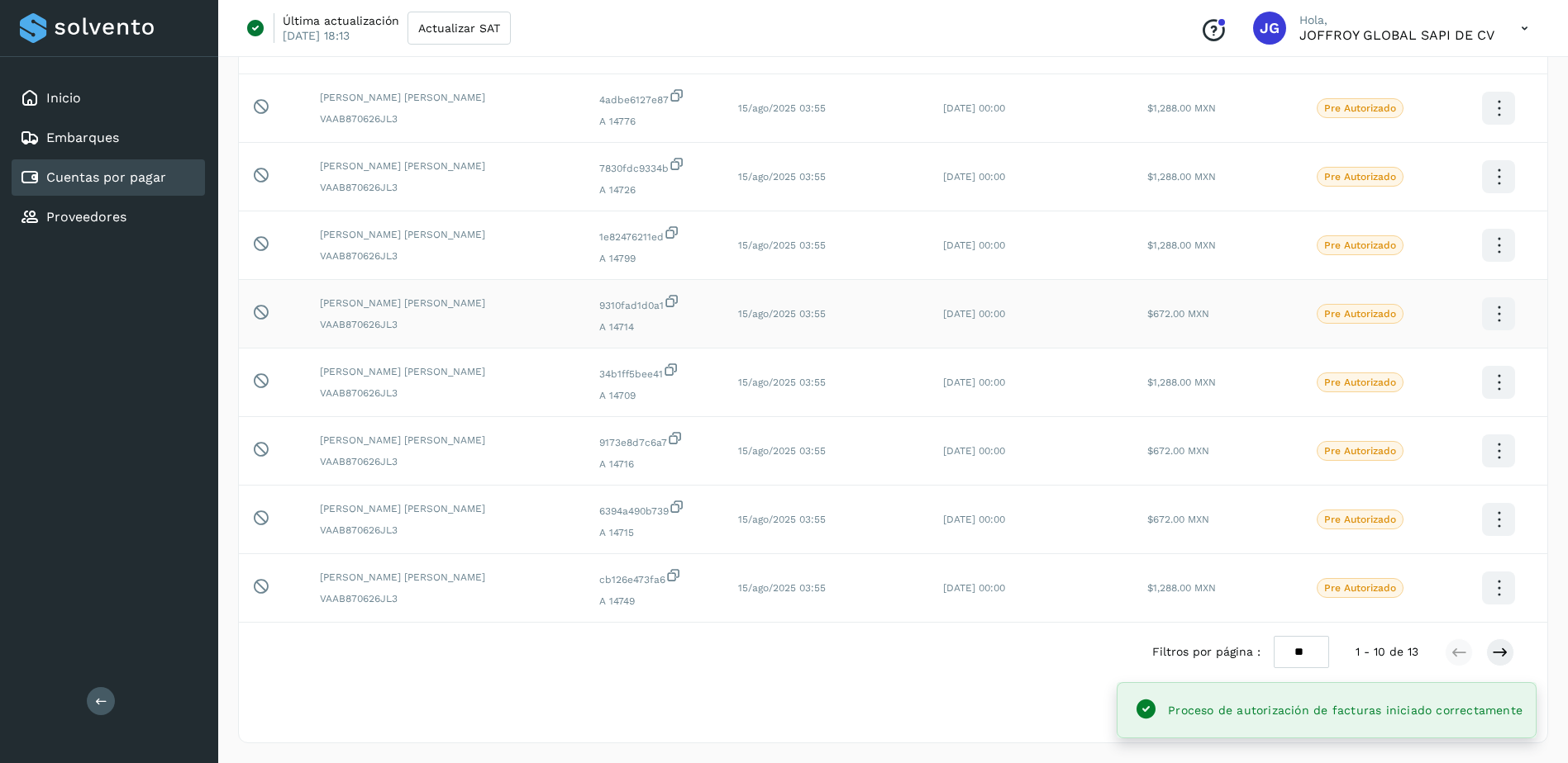
scroll to position [0, 0]
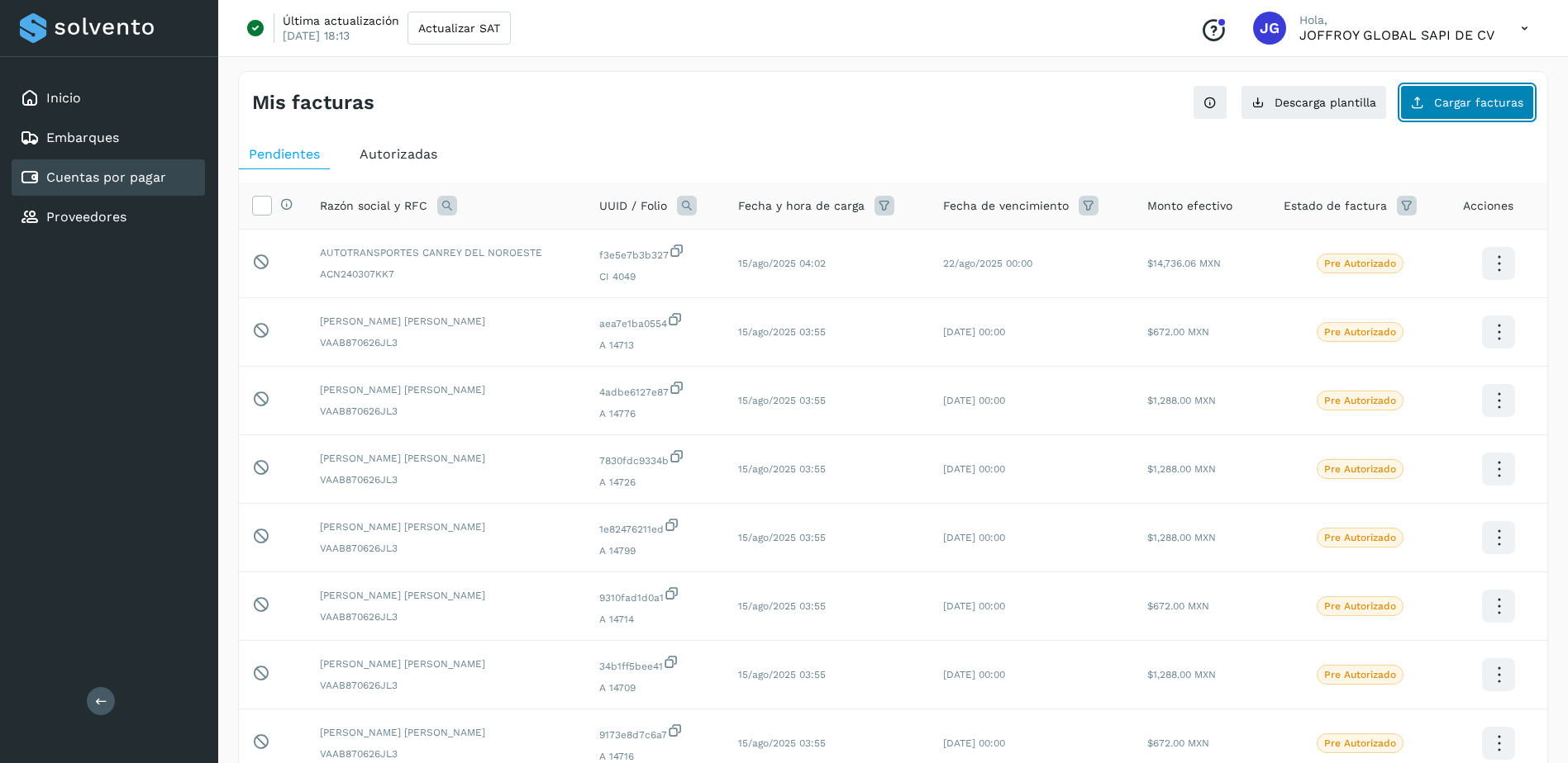
click at [1460, 97] on span "Cargar facturas" at bounding box center [1478, 102] width 90 height 12
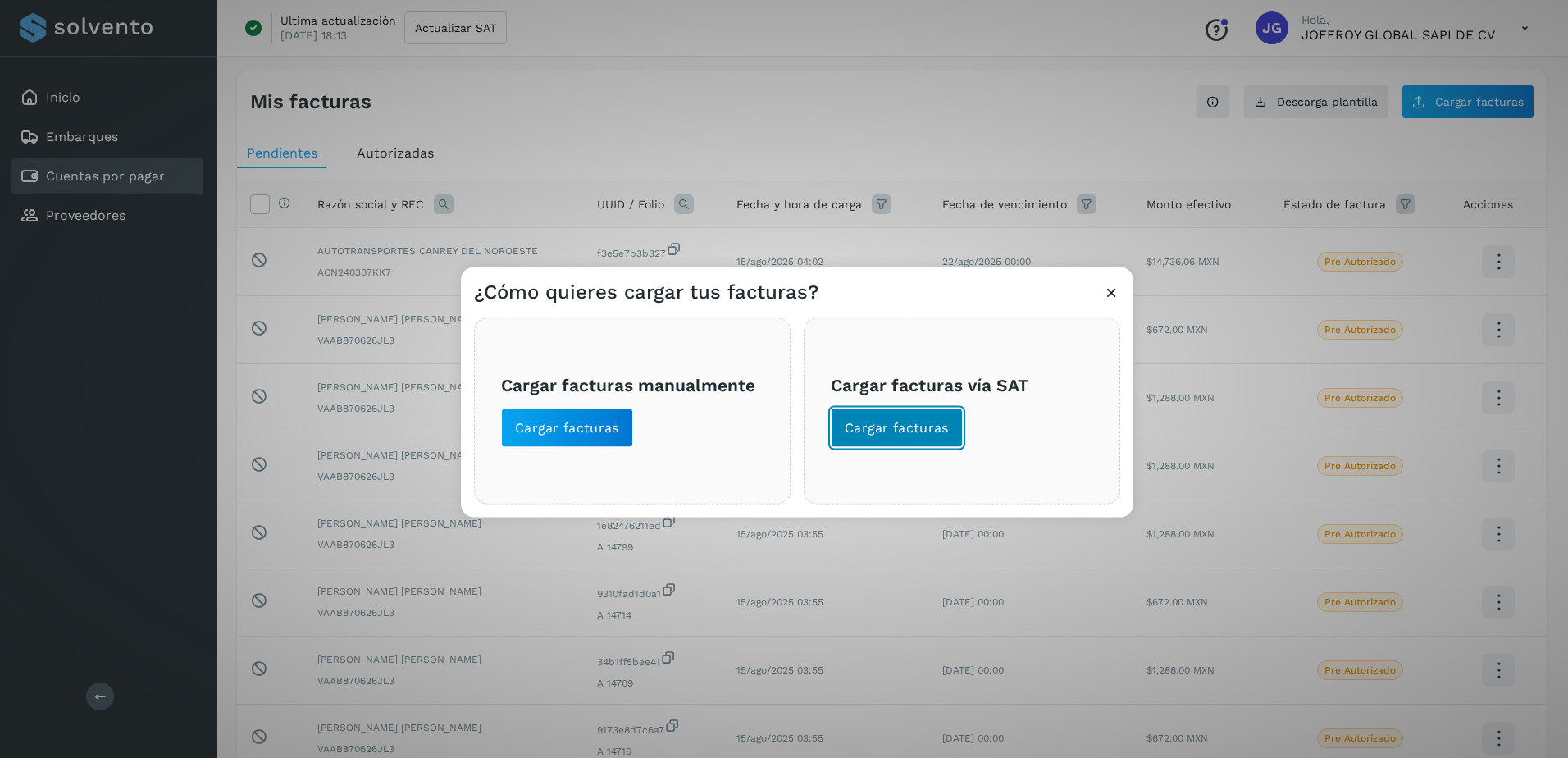
click at [902, 424] on span "Cargar facturas" at bounding box center [897, 428] width 104 height 18
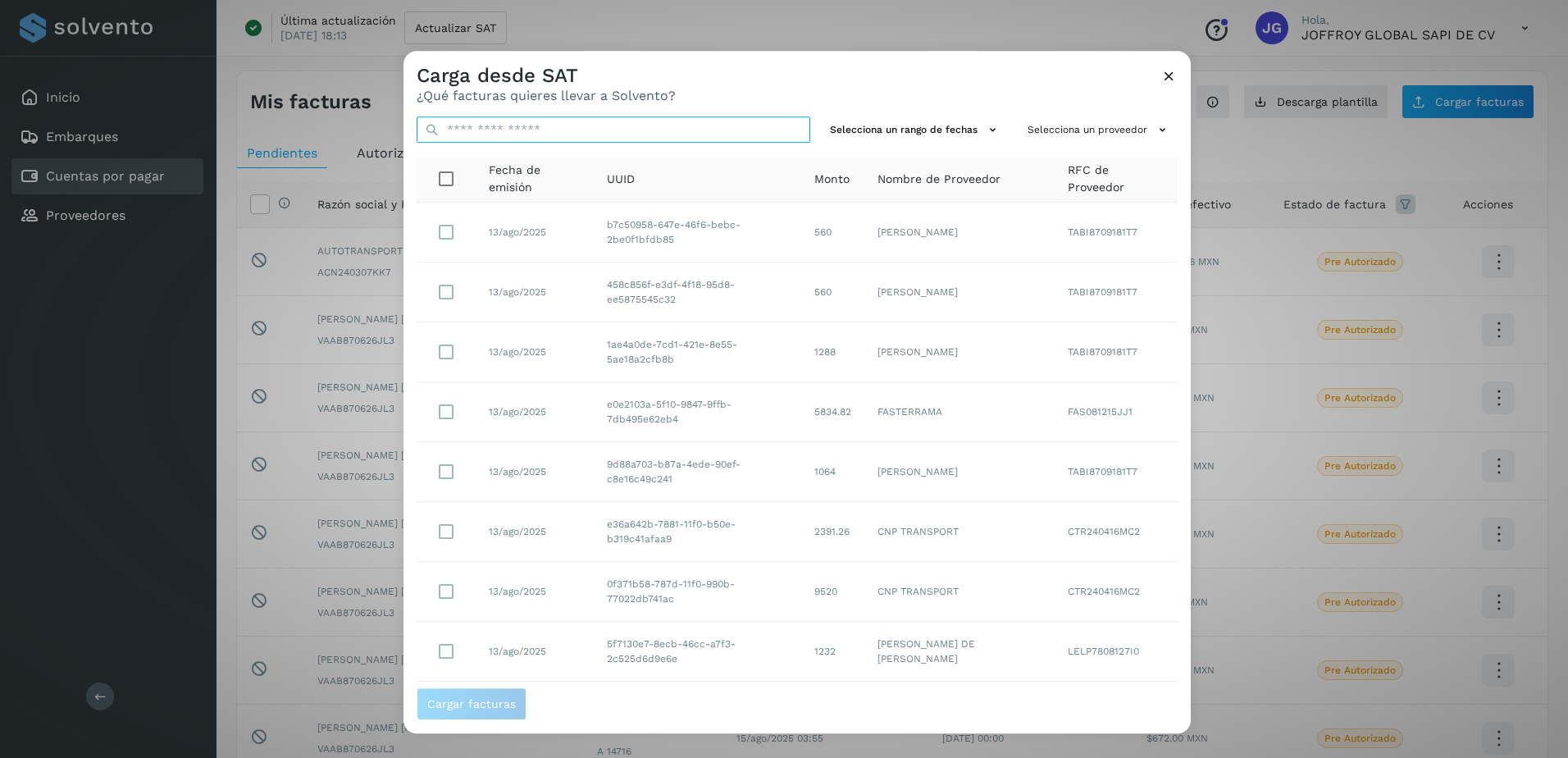
click at [495, 127] on input "text" at bounding box center [614, 130] width 394 height 27
paste input "**********"
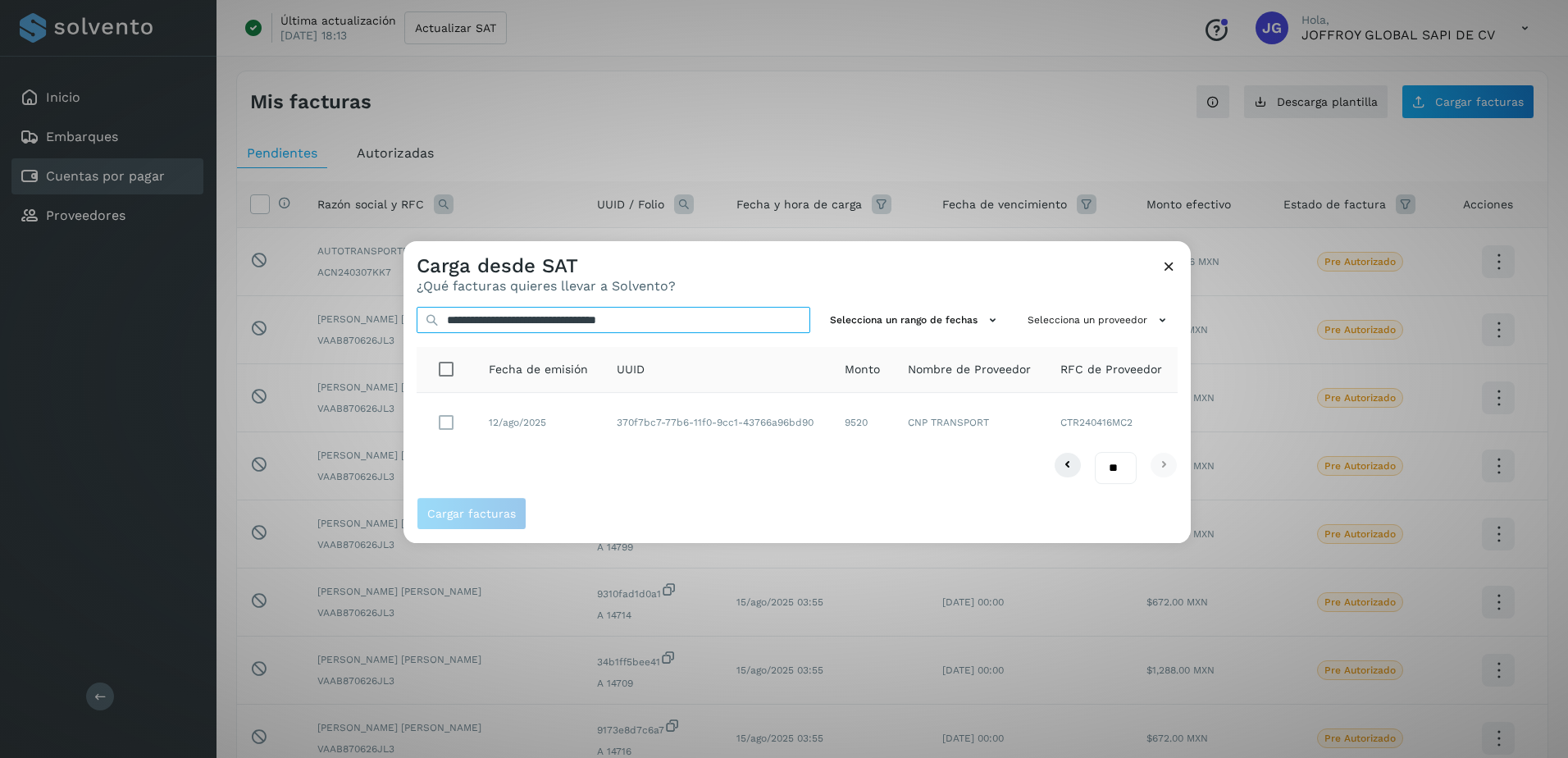
type input "**********"
click at [478, 515] on span "Cargar facturas" at bounding box center [471, 513] width 89 height 12
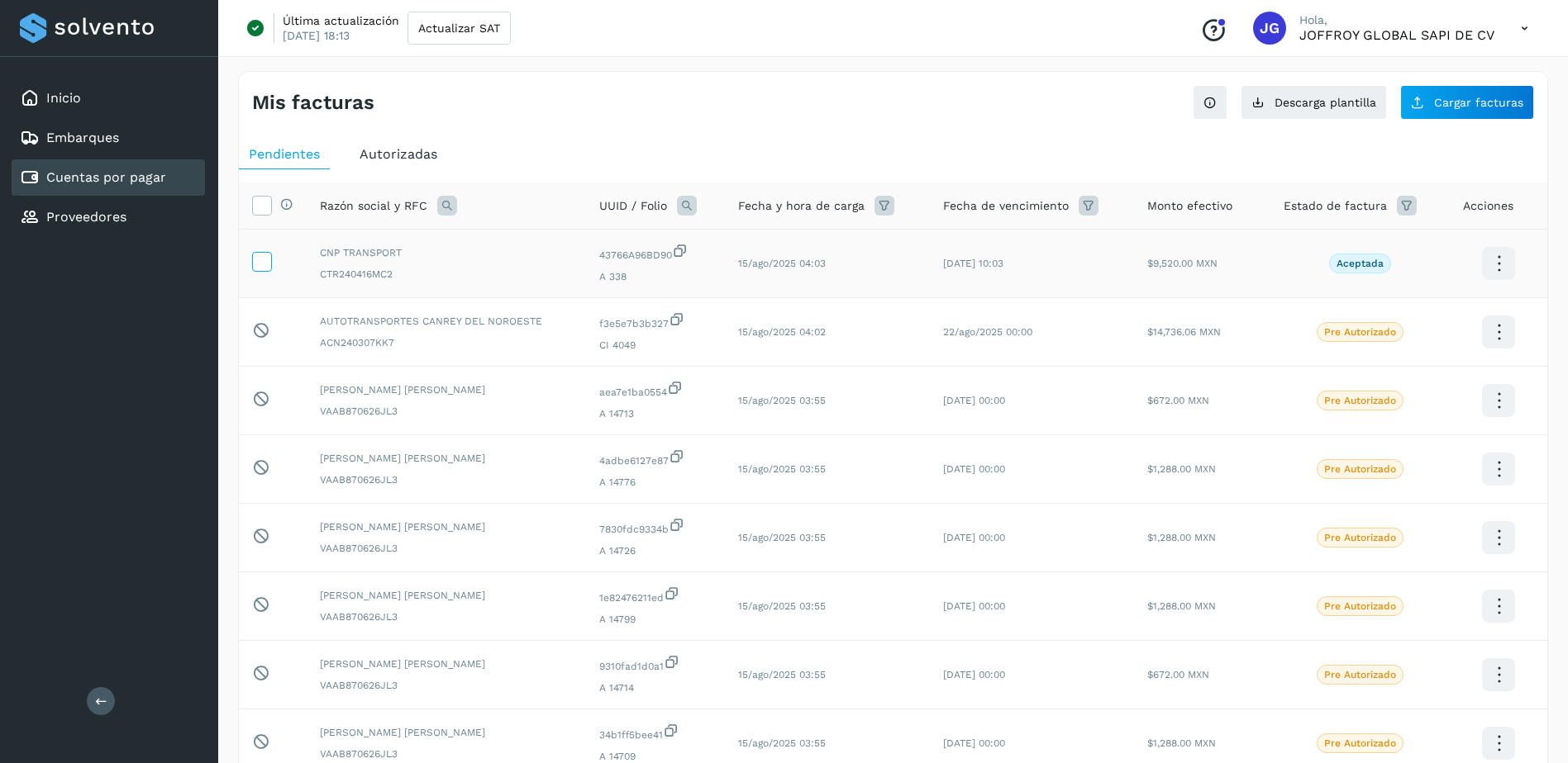
click at [265, 258] on icon at bounding box center [261, 260] width 17 height 17
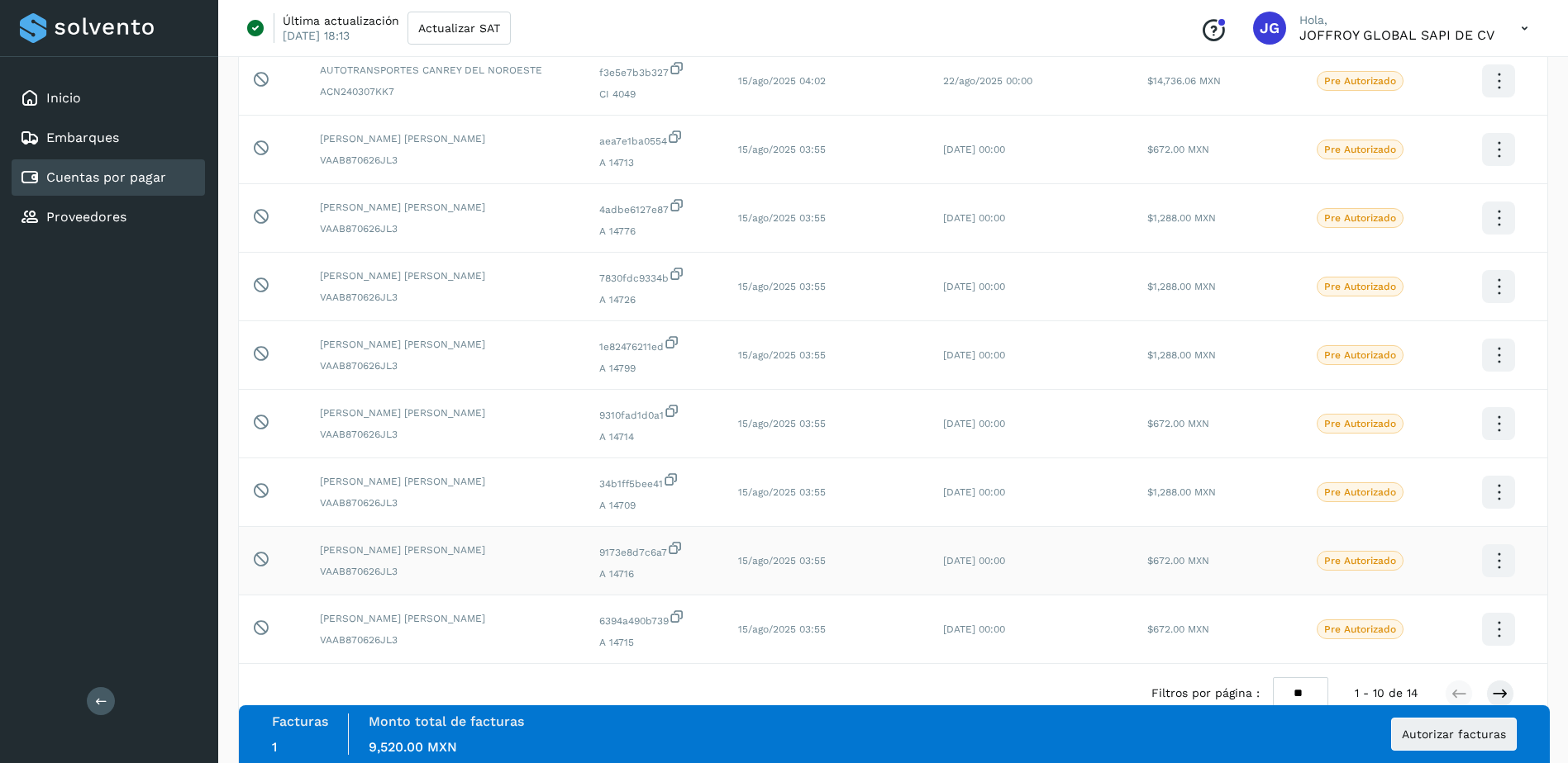
scroll to position [292, 0]
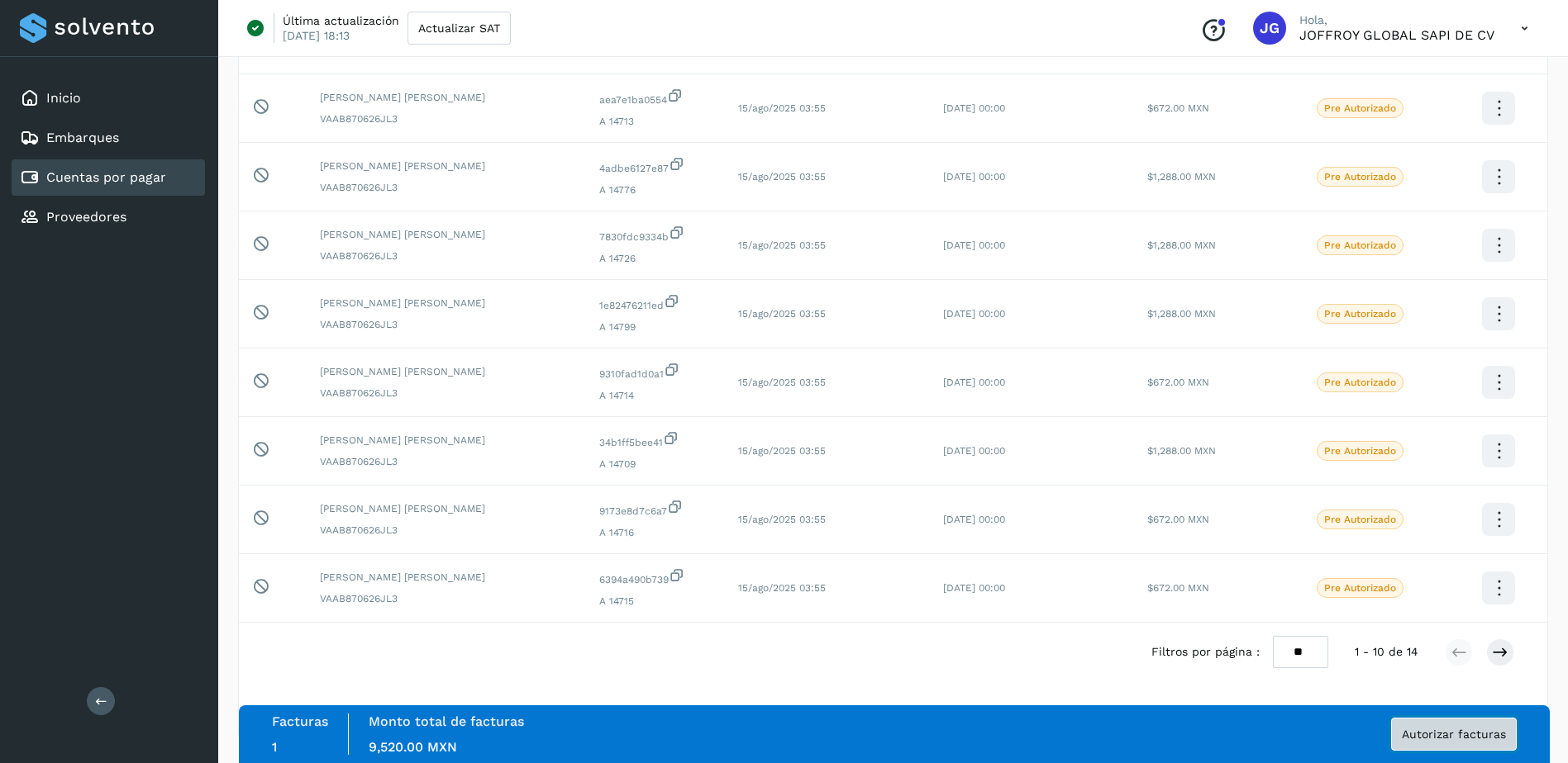
click at [1452, 738] on span "Autorizar facturas" at bounding box center [1453, 733] width 104 height 12
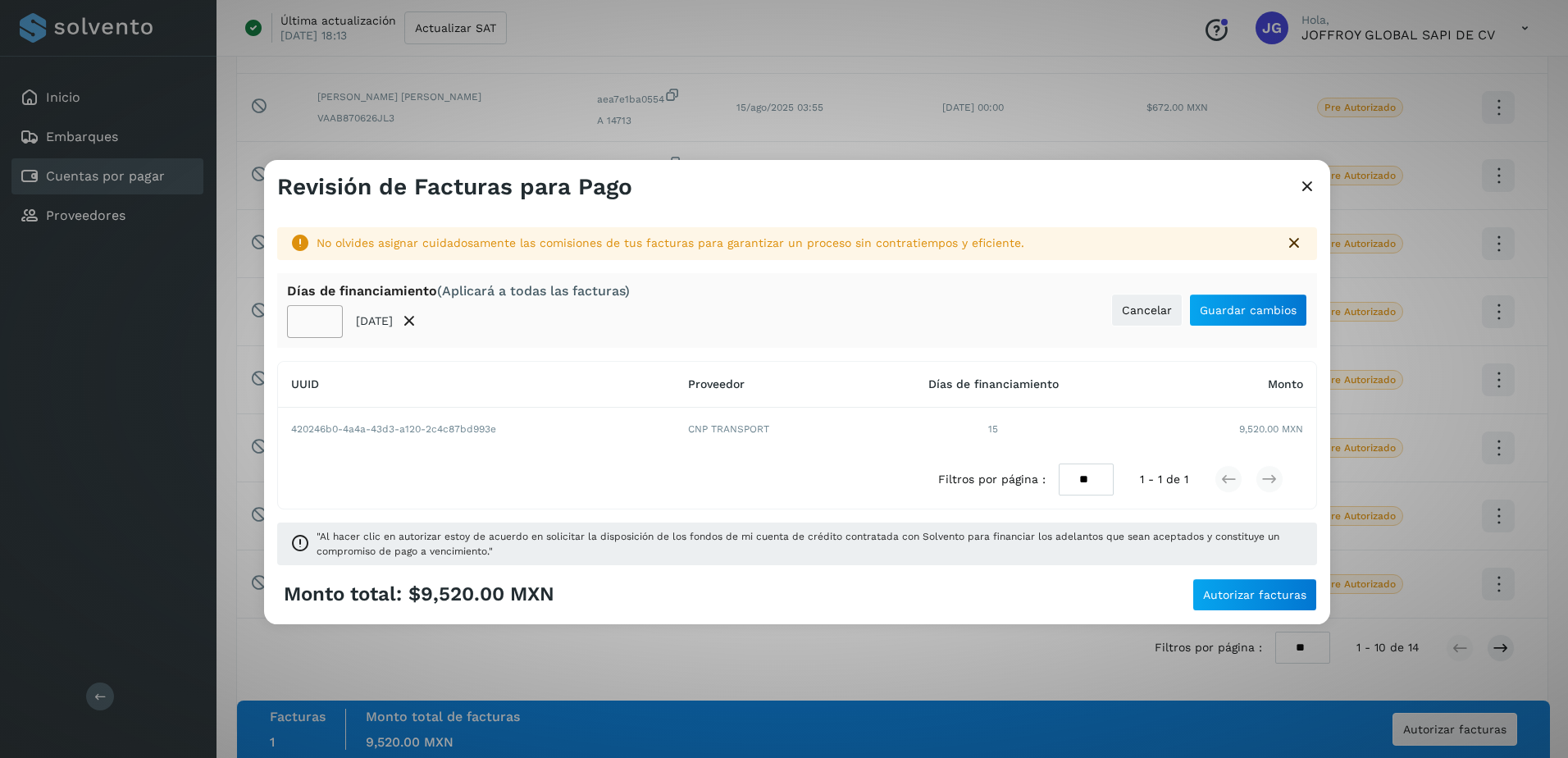
drag, startPoint x: 312, startPoint y: 322, endPoint x: 328, endPoint y: 334, distance: 20.0
click at [328, 334] on input "**" at bounding box center [315, 321] width 56 height 33
type input "**"
click at [1231, 311] on span "Guardar cambios" at bounding box center [1248, 310] width 97 height 12
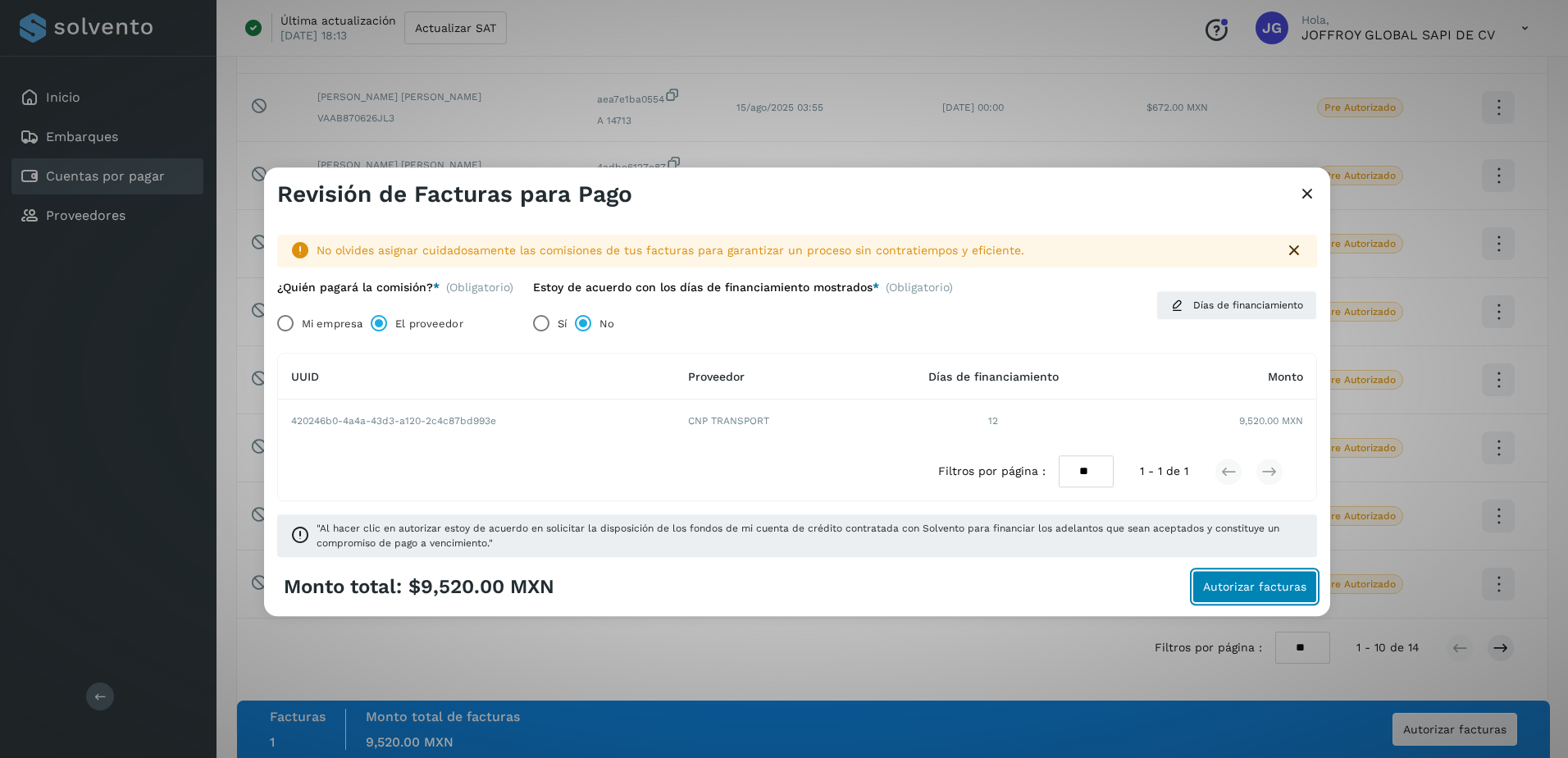
click at [1253, 584] on span "Autorizar facturas" at bounding box center [1255, 587] width 103 height 12
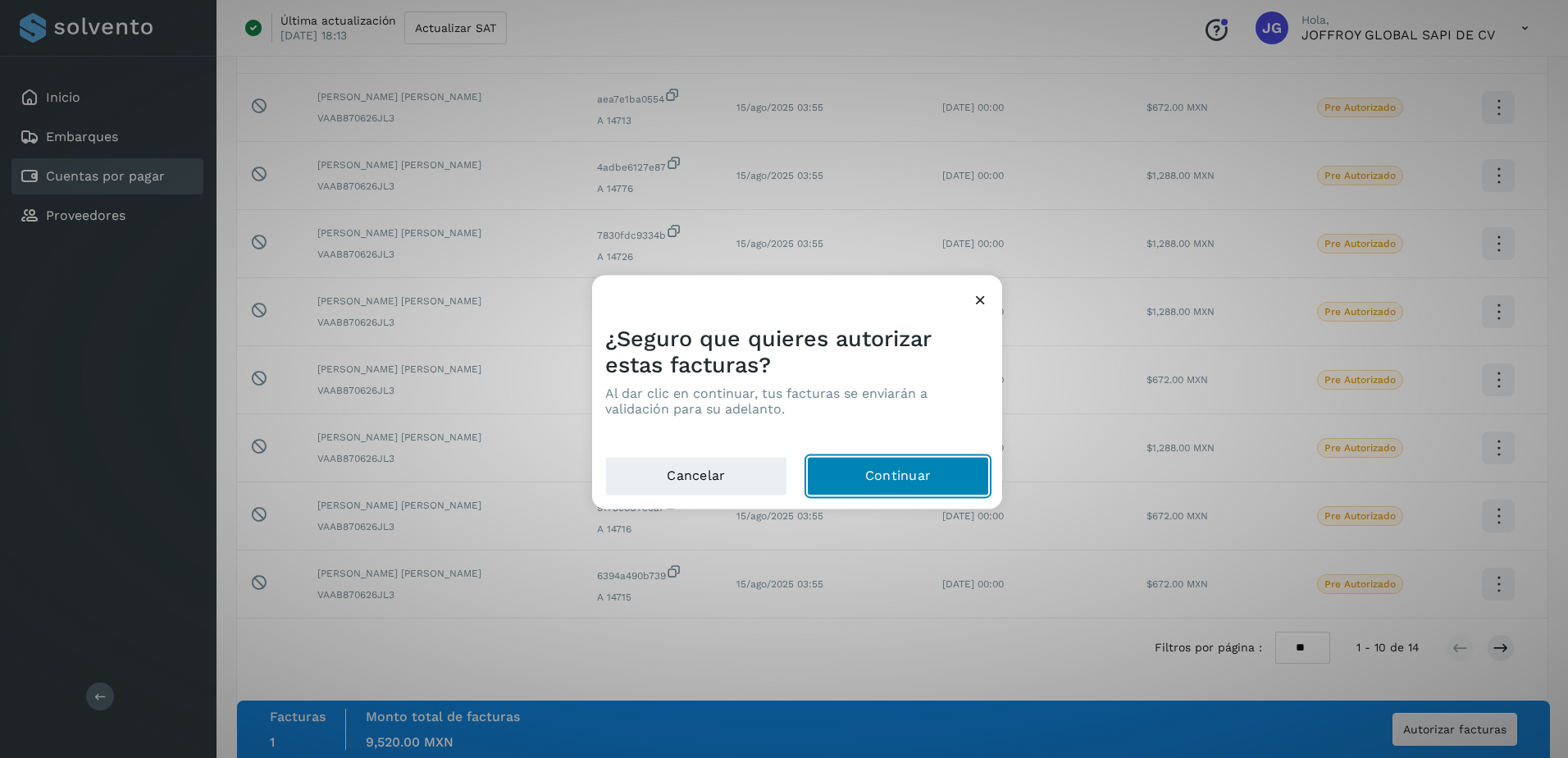
click at [923, 479] on button "Continuar" at bounding box center [897, 477] width 182 height 39
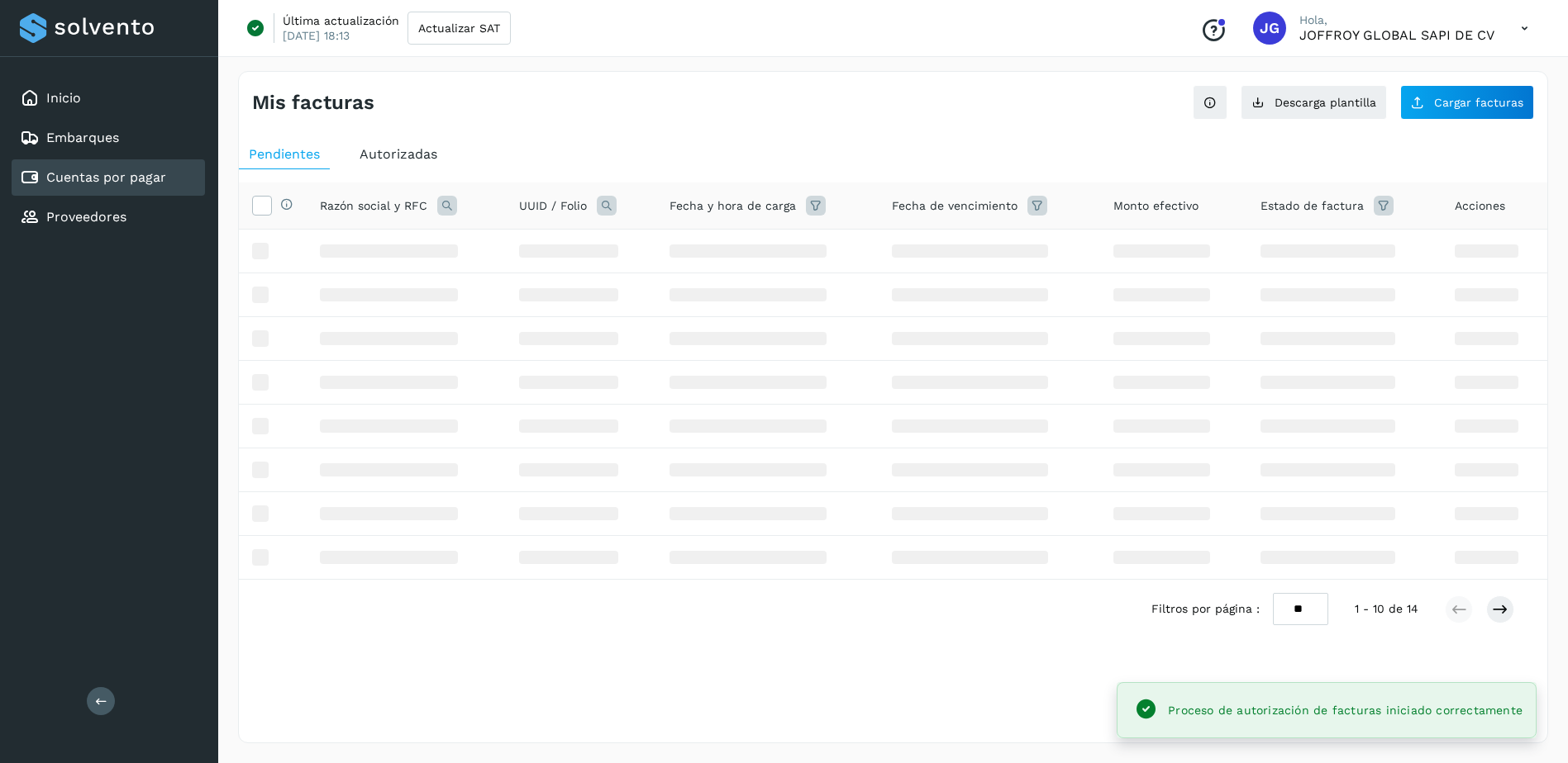
scroll to position [0, 0]
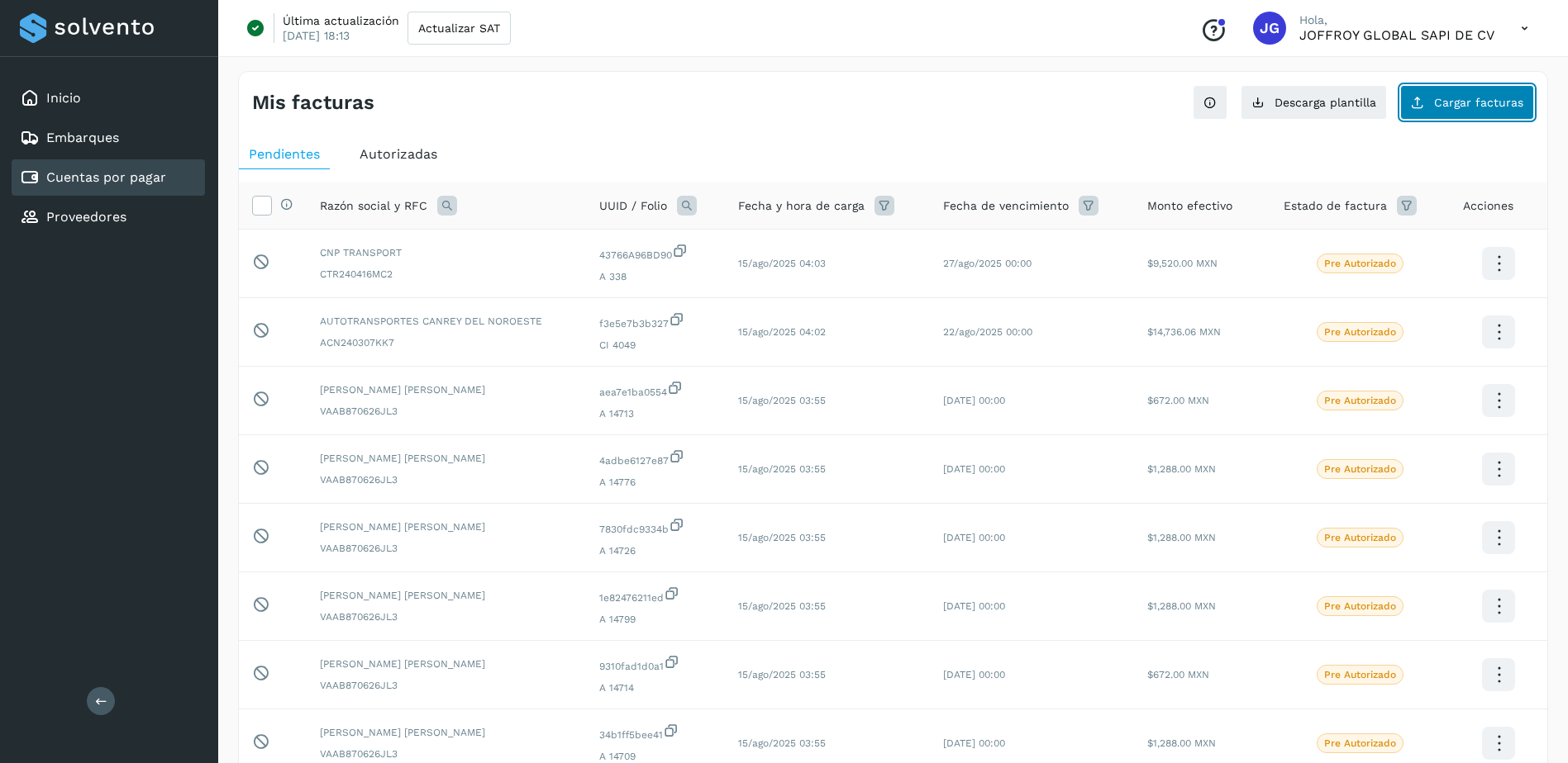
click at [1455, 99] on span "Cargar facturas" at bounding box center [1478, 102] width 90 height 12
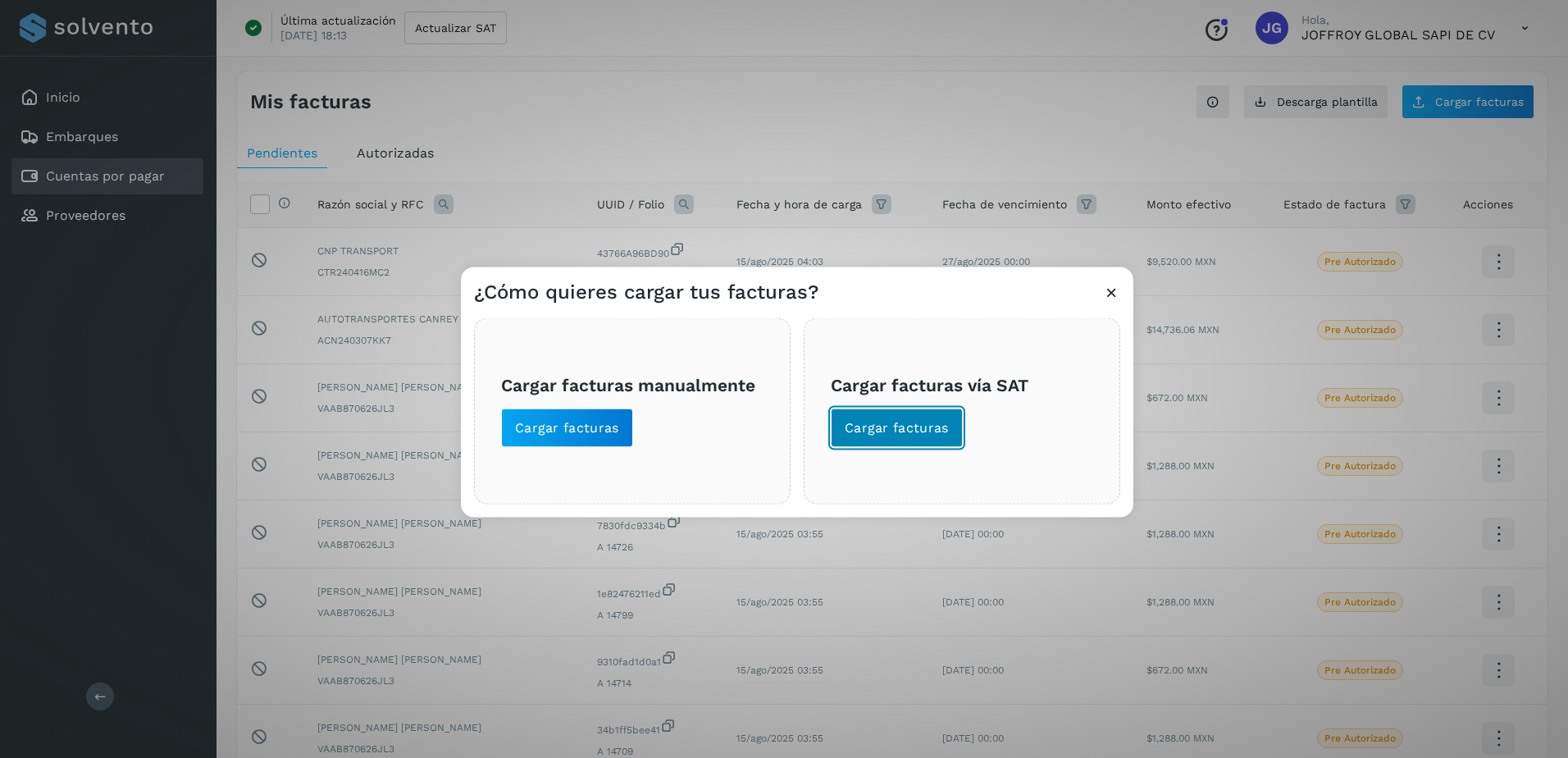
click at [911, 413] on button "Cargar facturas" at bounding box center [897, 428] width 132 height 39
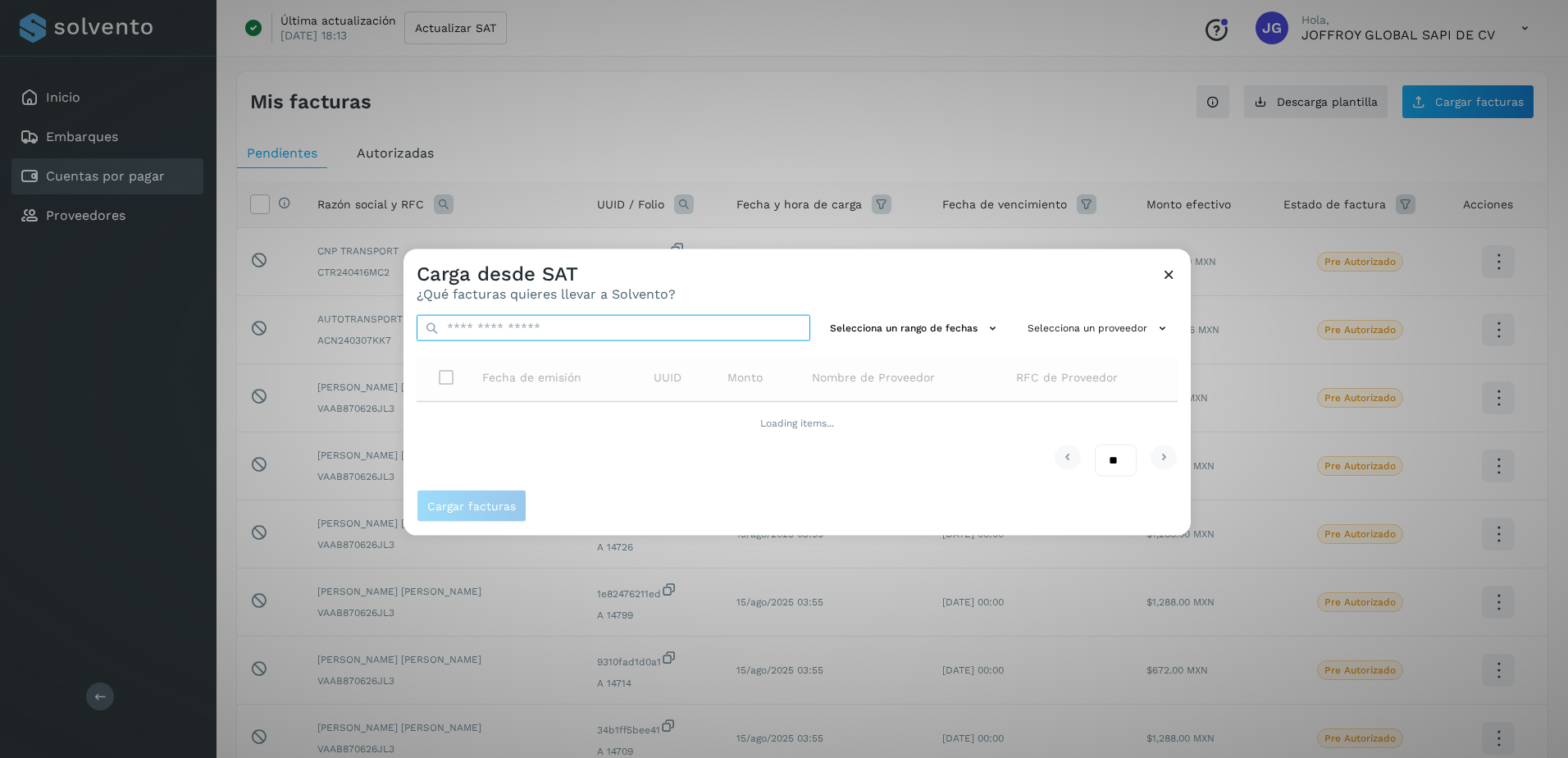
click at [471, 332] on input "text" at bounding box center [614, 328] width 394 height 27
paste input "**********"
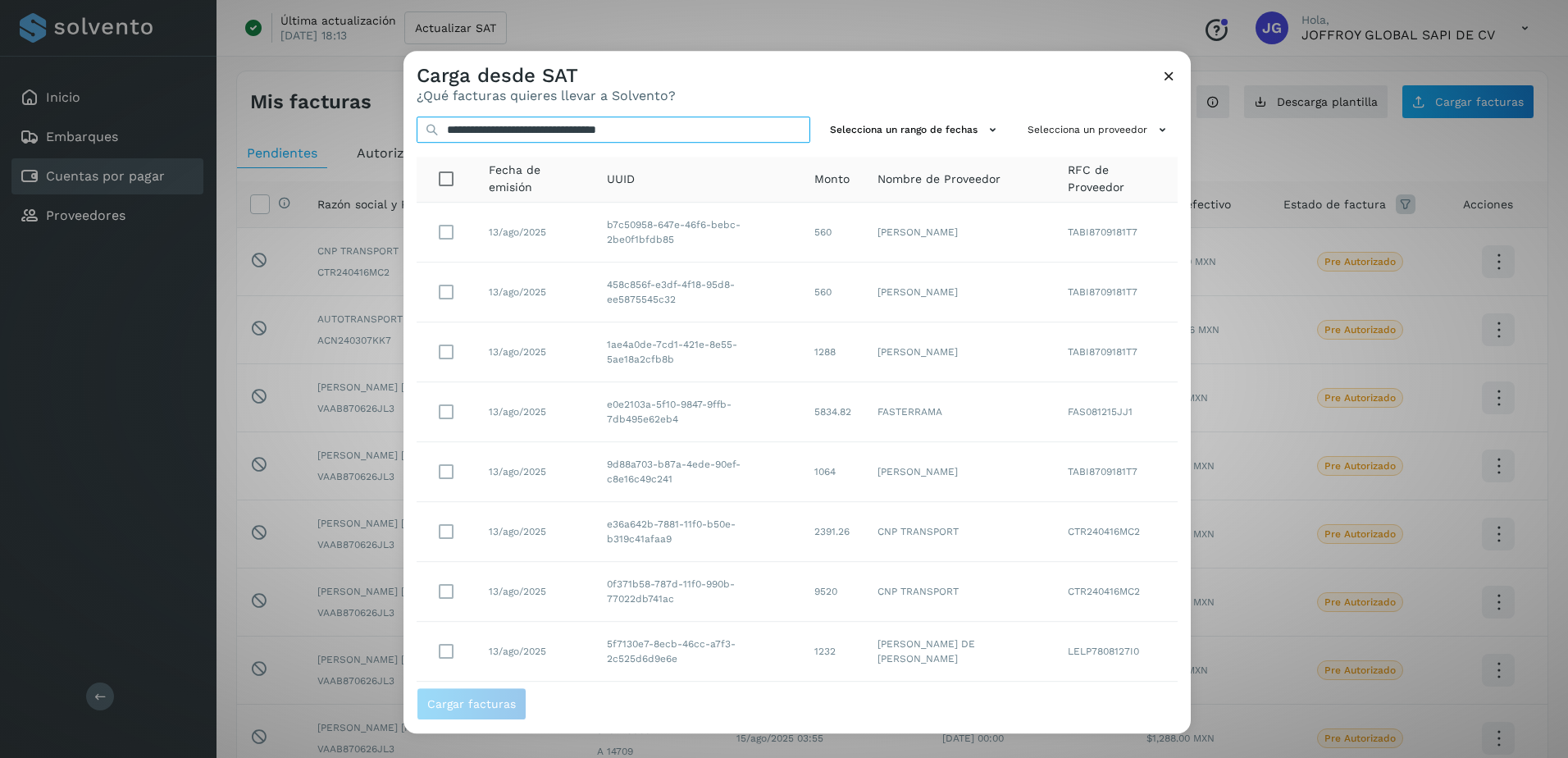
type input "**********"
click at [1170, 72] on icon at bounding box center [1169, 76] width 17 height 17
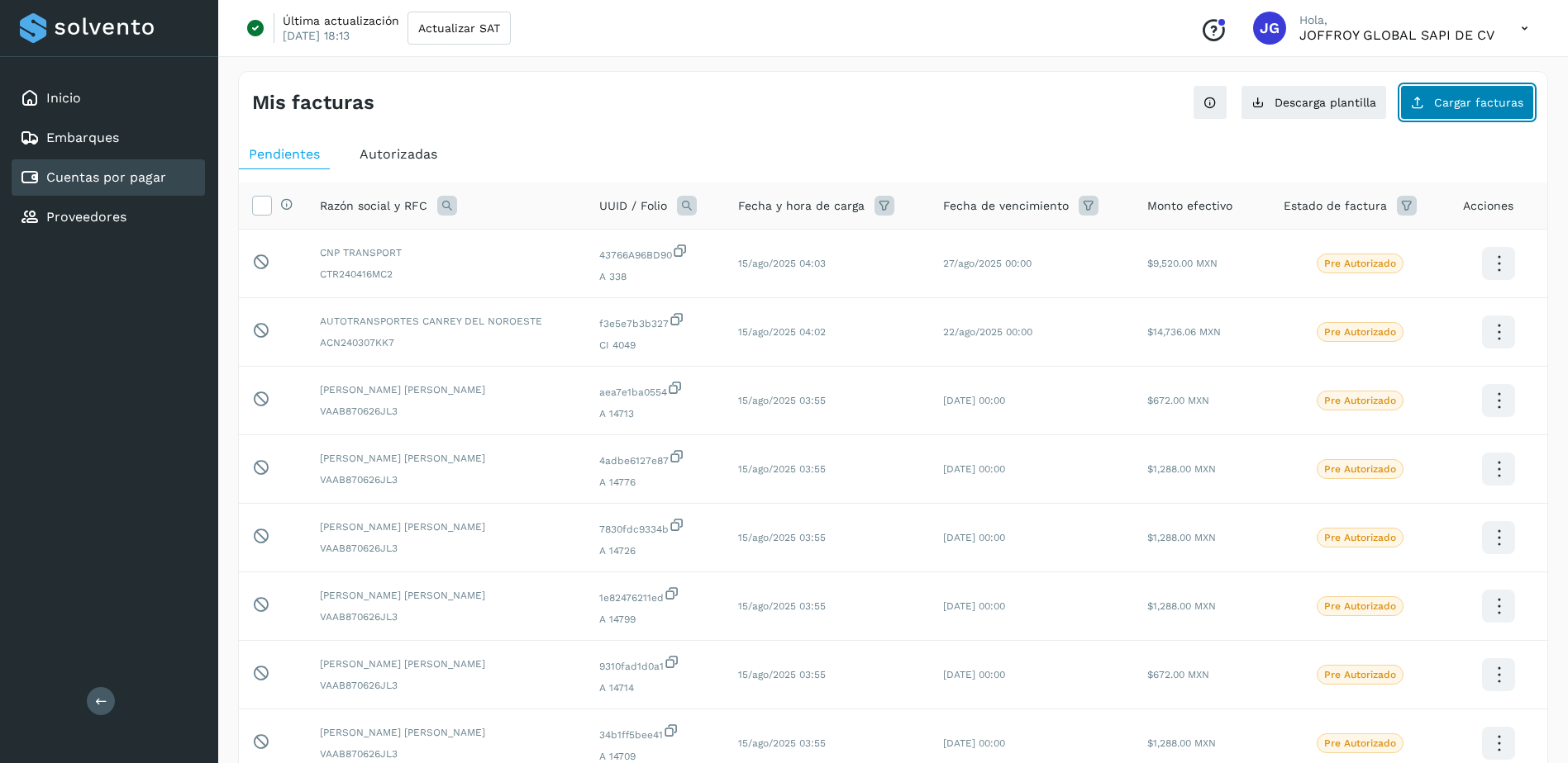
click at [1462, 101] on span "Cargar facturas" at bounding box center [1478, 102] width 90 height 12
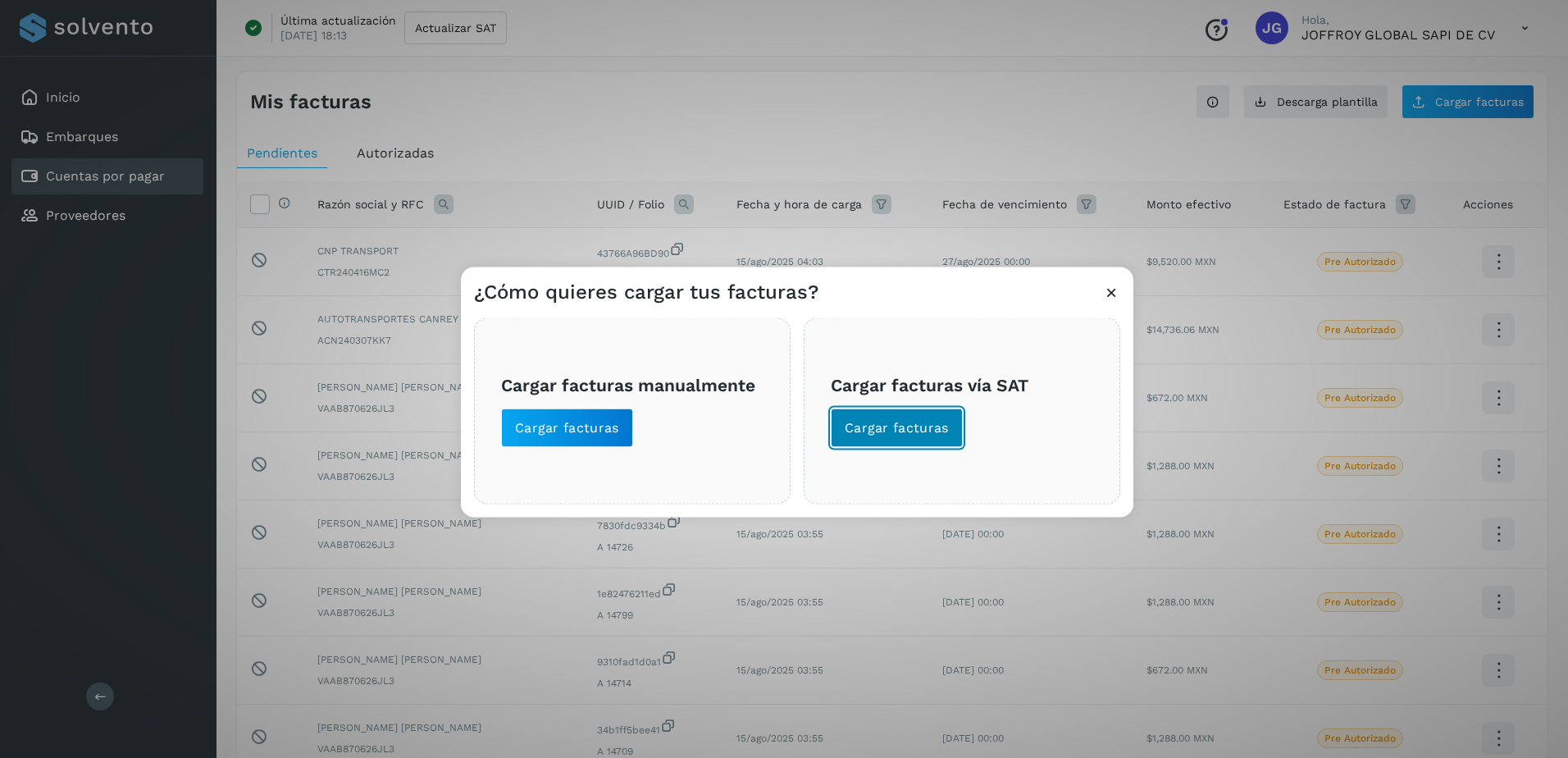
click at [897, 427] on span "Cargar facturas" at bounding box center [897, 428] width 104 height 18
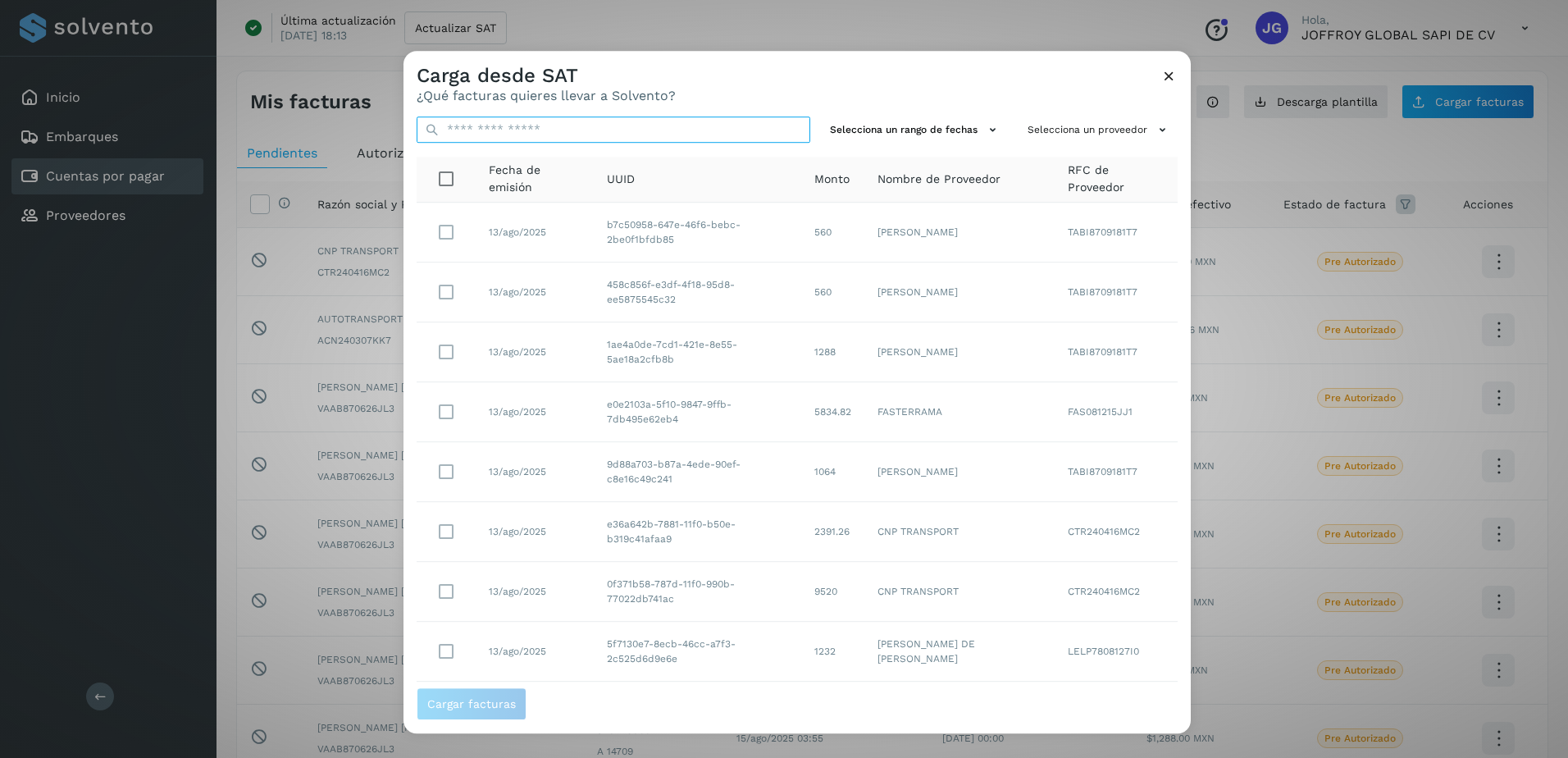
click at [516, 130] on input "text" at bounding box center [614, 130] width 394 height 27
paste input "**********"
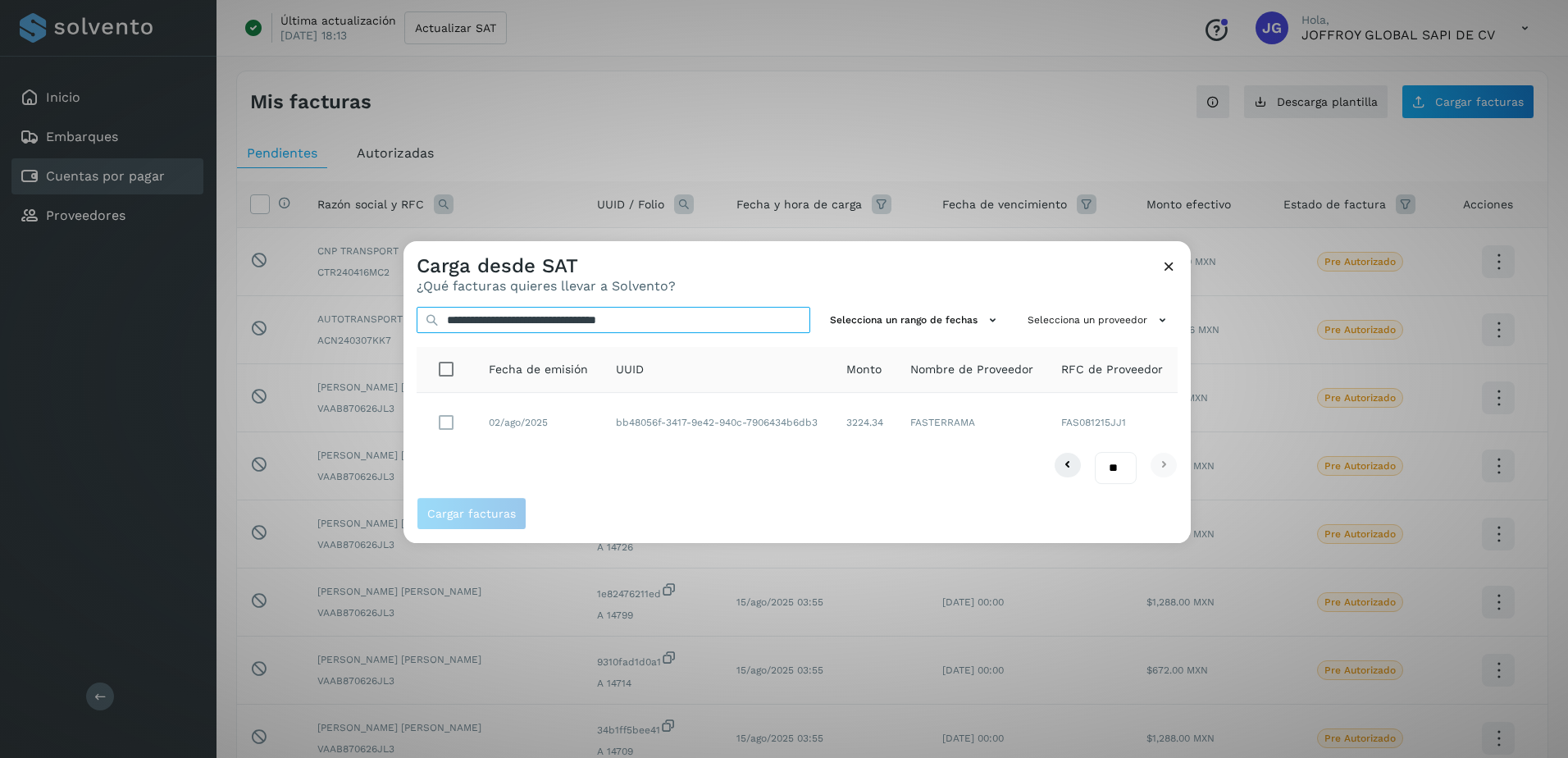
type input "**********"
click at [481, 515] on span "Cargar facturas" at bounding box center [471, 513] width 89 height 12
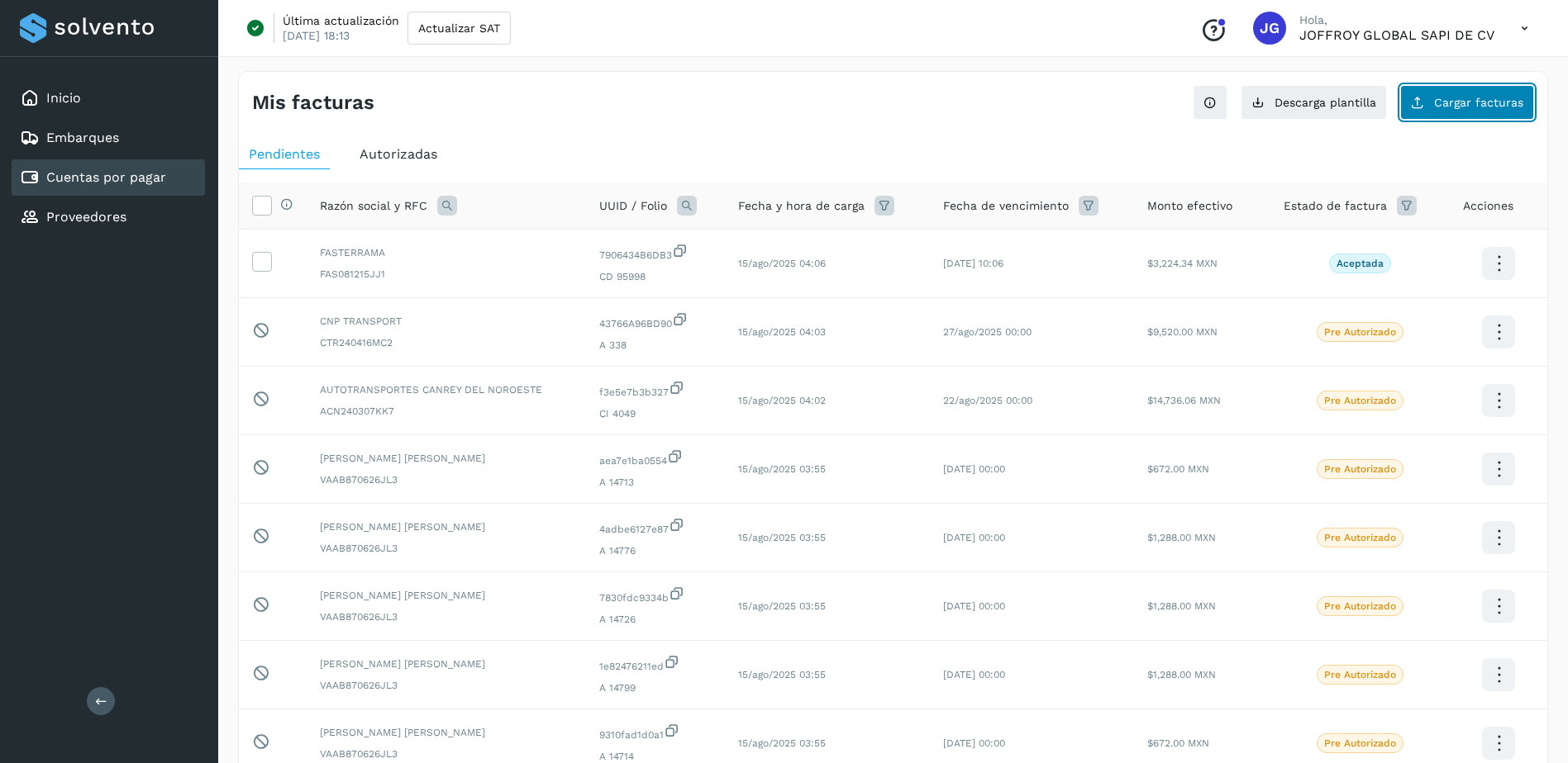
click at [1469, 108] on span "Cargar facturas" at bounding box center [1478, 102] width 90 height 12
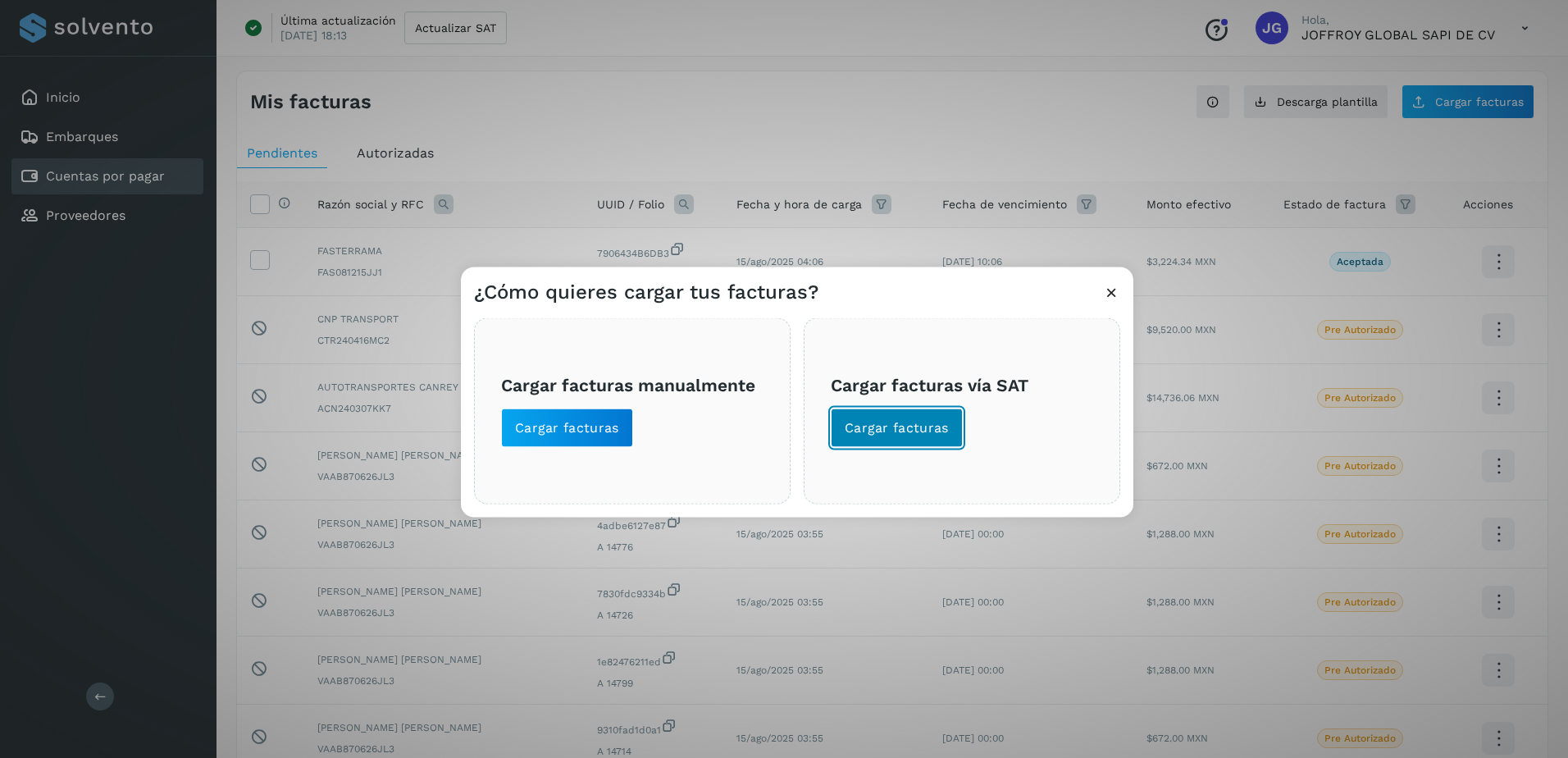
click at [917, 429] on span "Cargar facturas" at bounding box center [897, 428] width 104 height 18
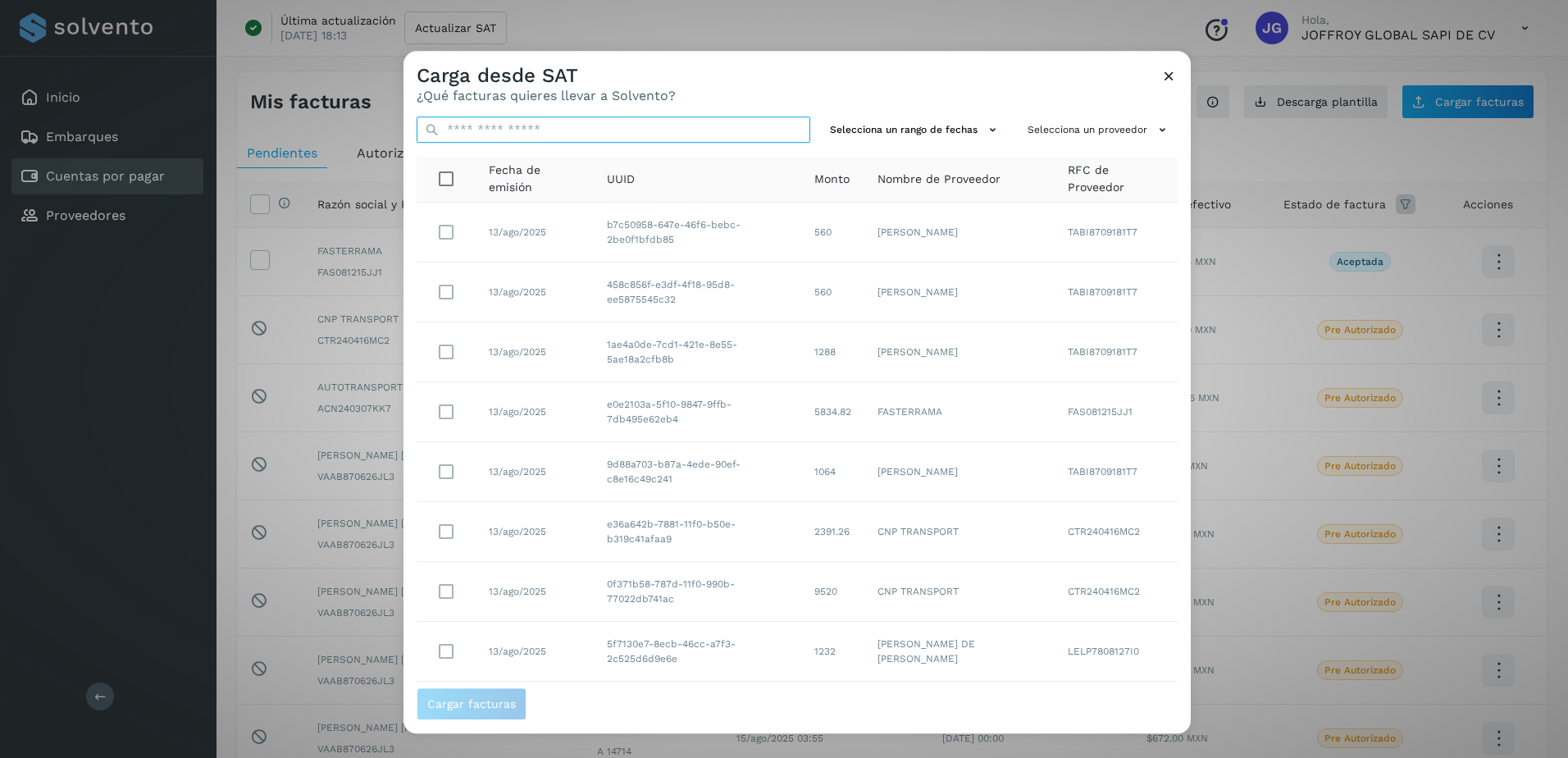
click at [472, 134] on input "text" at bounding box center [614, 130] width 394 height 27
paste input "**********"
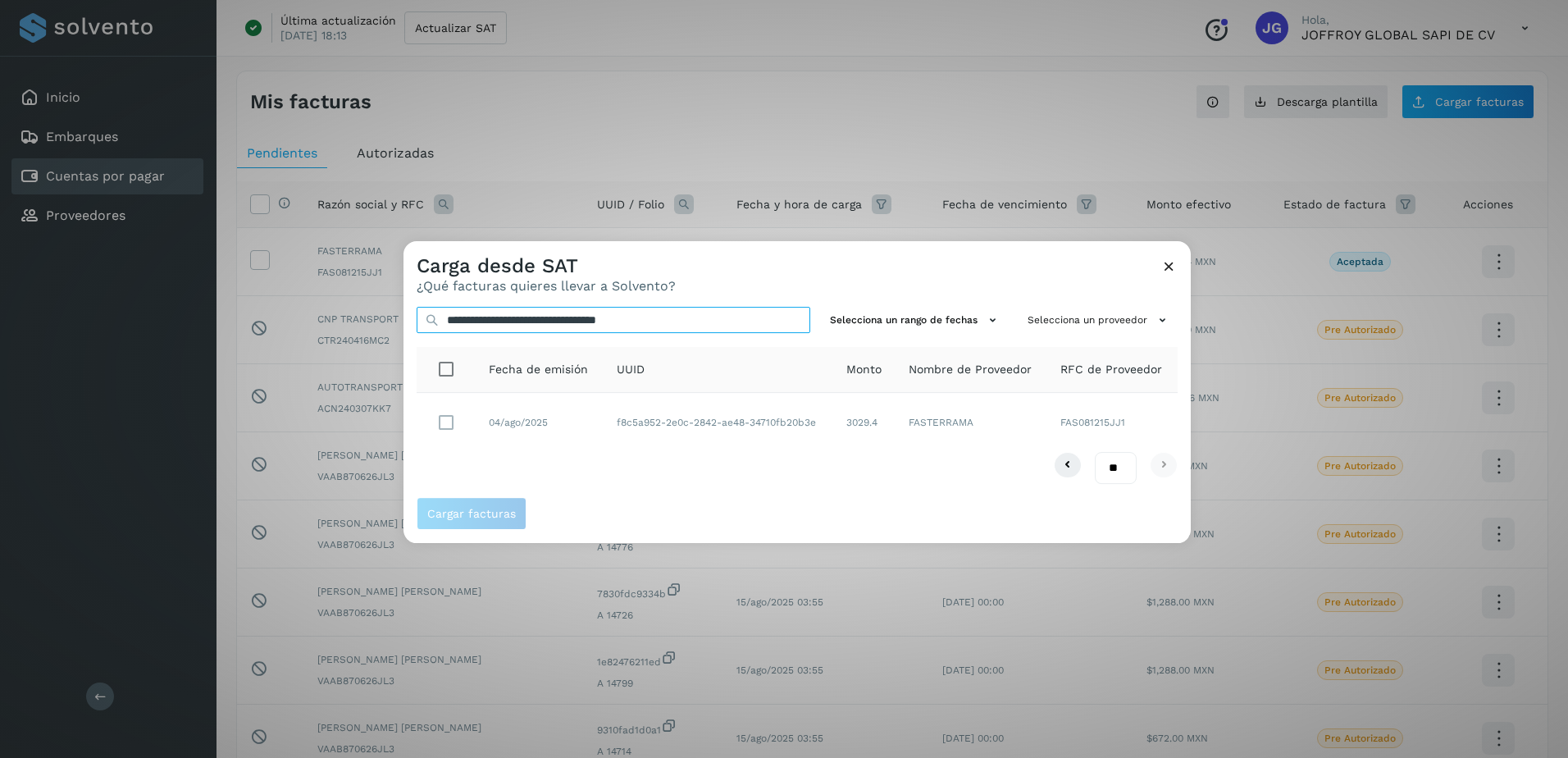
type input "**********"
click at [472, 517] on span "Cargar facturas" at bounding box center [471, 513] width 89 height 12
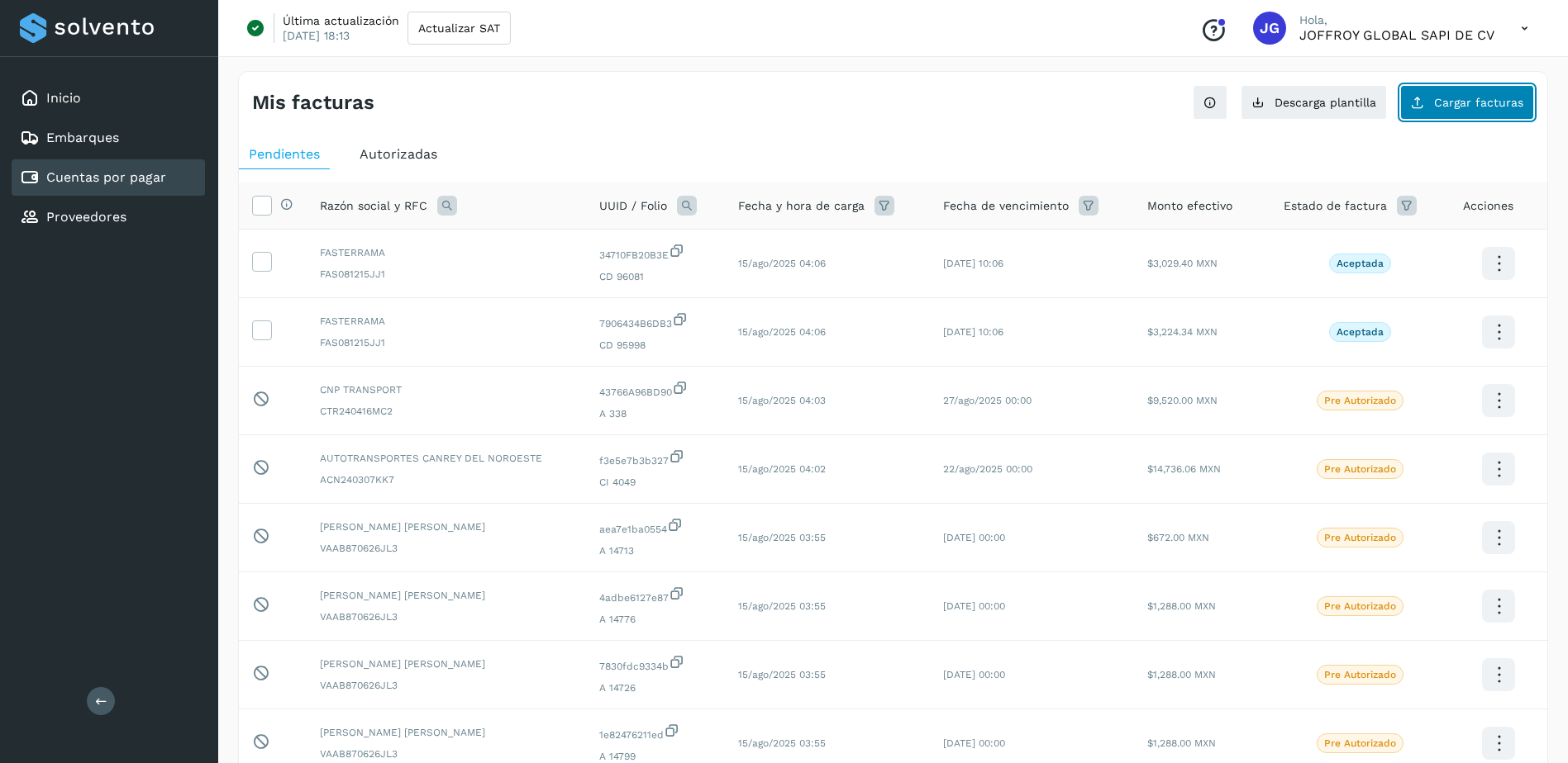
click at [1462, 107] on button "Cargar facturas" at bounding box center [1466, 102] width 134 height 35
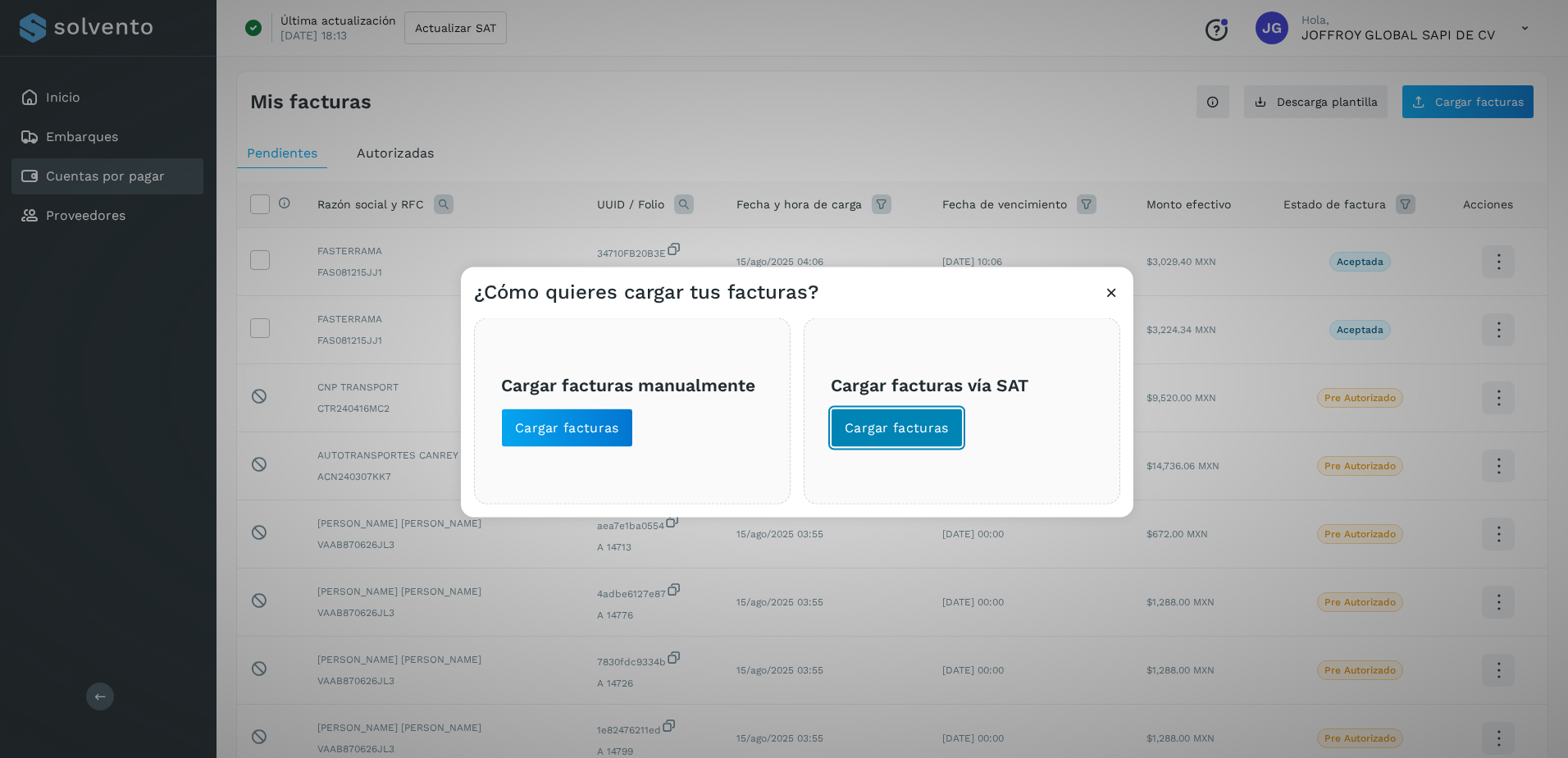
click at [907, 423] on span "Cargar facturas" at bounding box center [897, 428] width 104 height 18
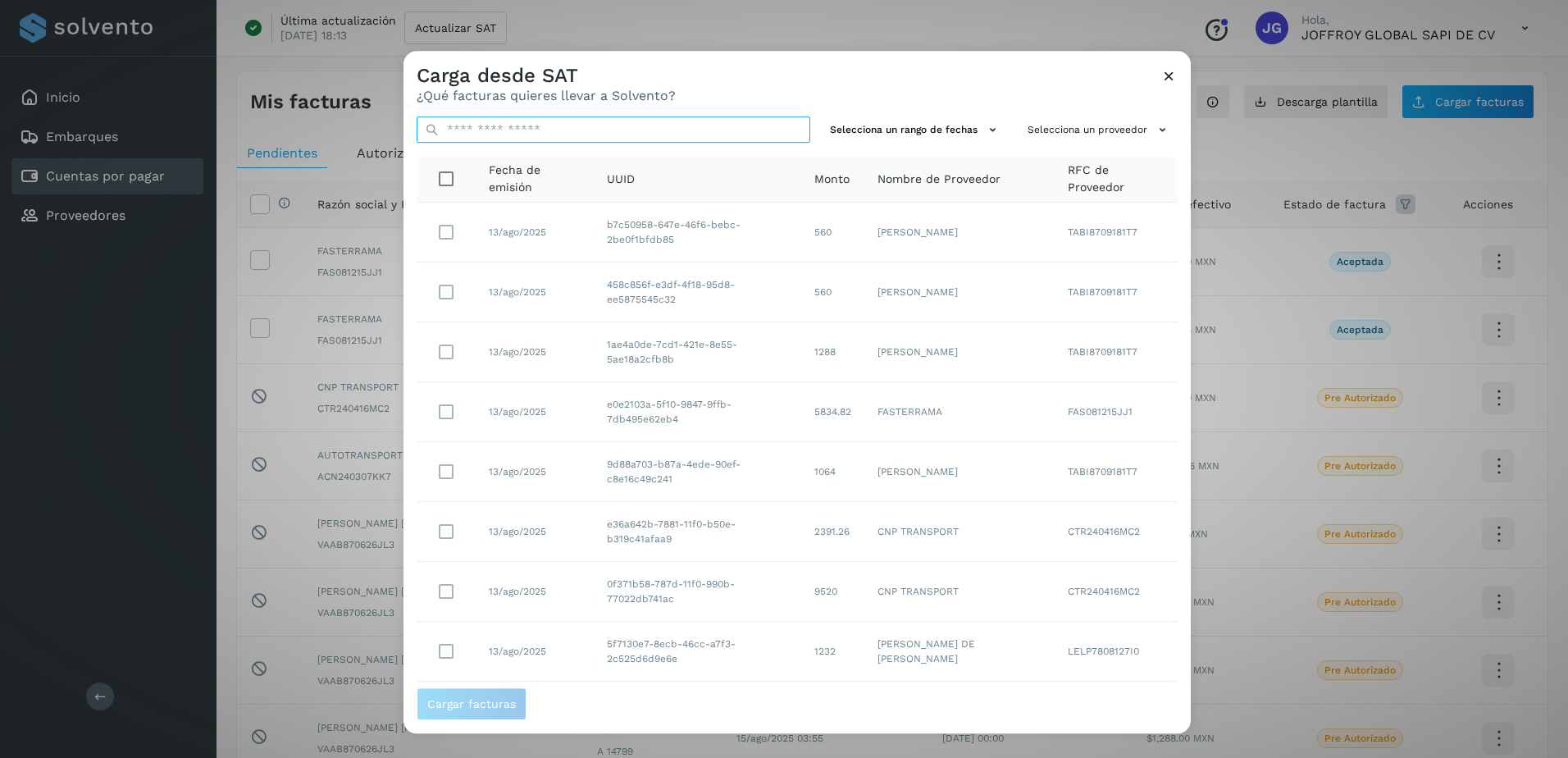
click at [478, 130] on input "text" at bounding box center [614, 130] width 394 height 27
paste input "**********"
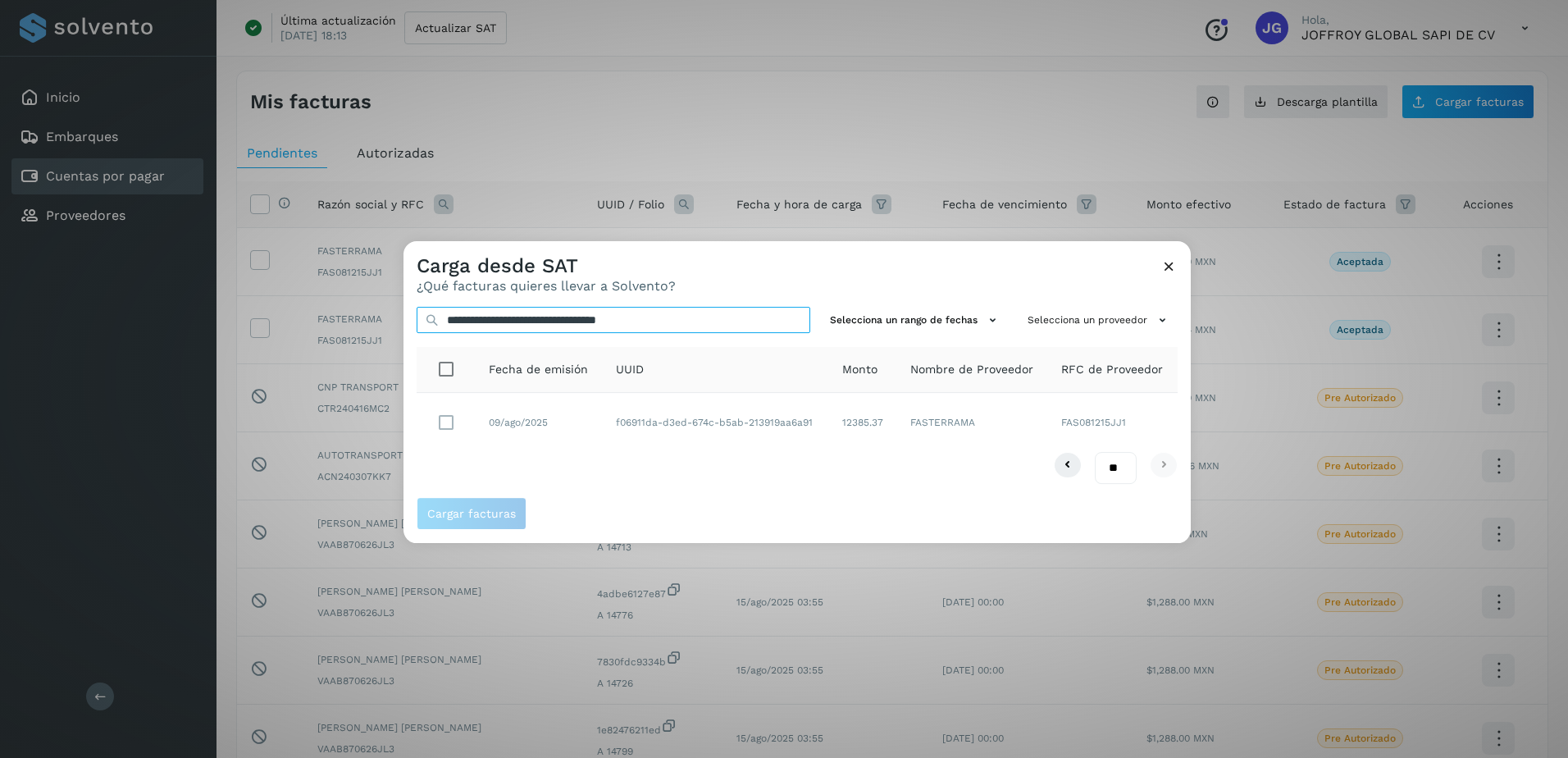
type input "**********"
click at [475, 514] on span "Cargar facturas" at bounding box center [471, 513] width 89 height 12
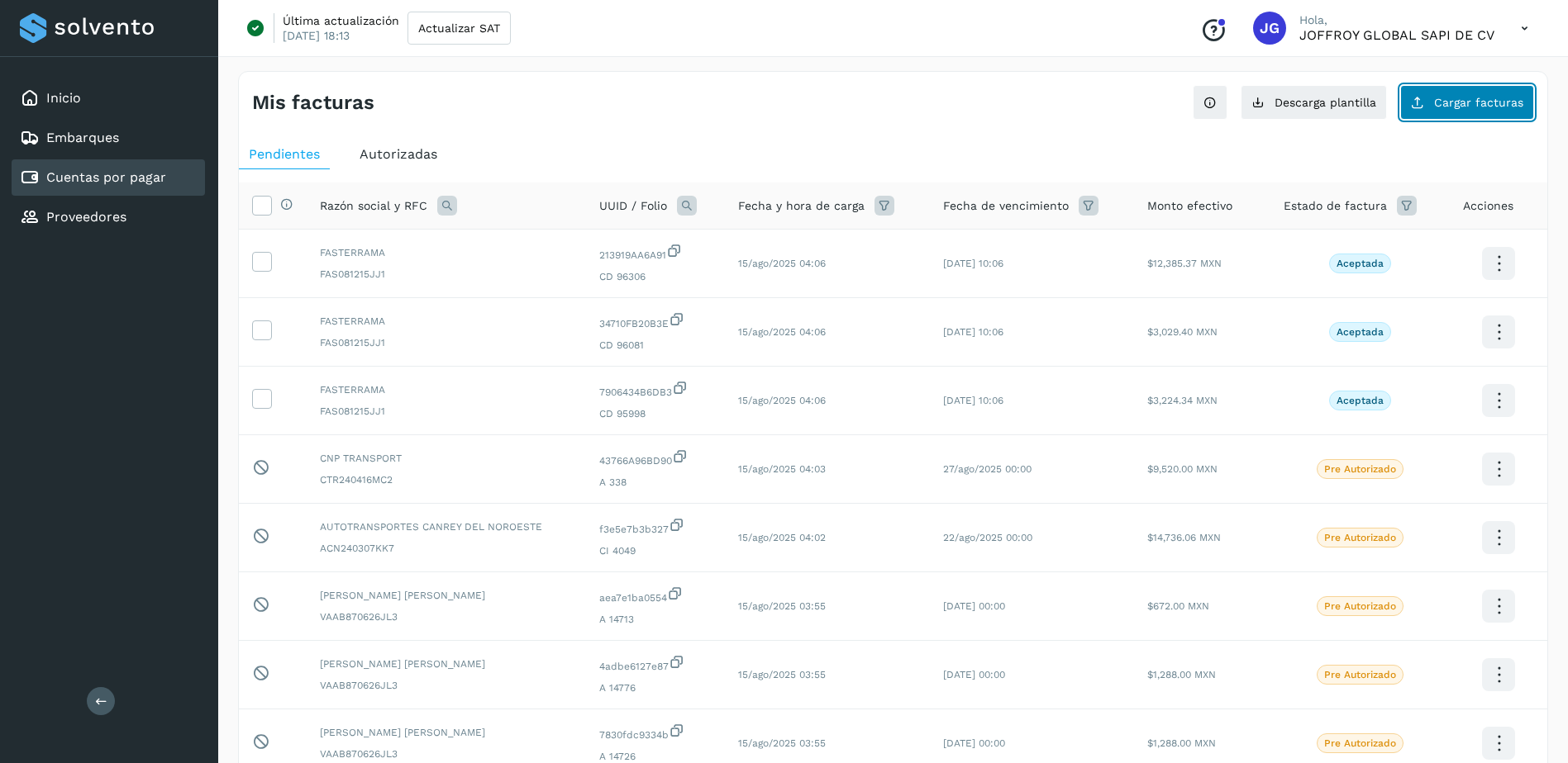
click at [1488, 99] on span "Cargar facturas" at bounding box center [1478, 102] width 90 height 12
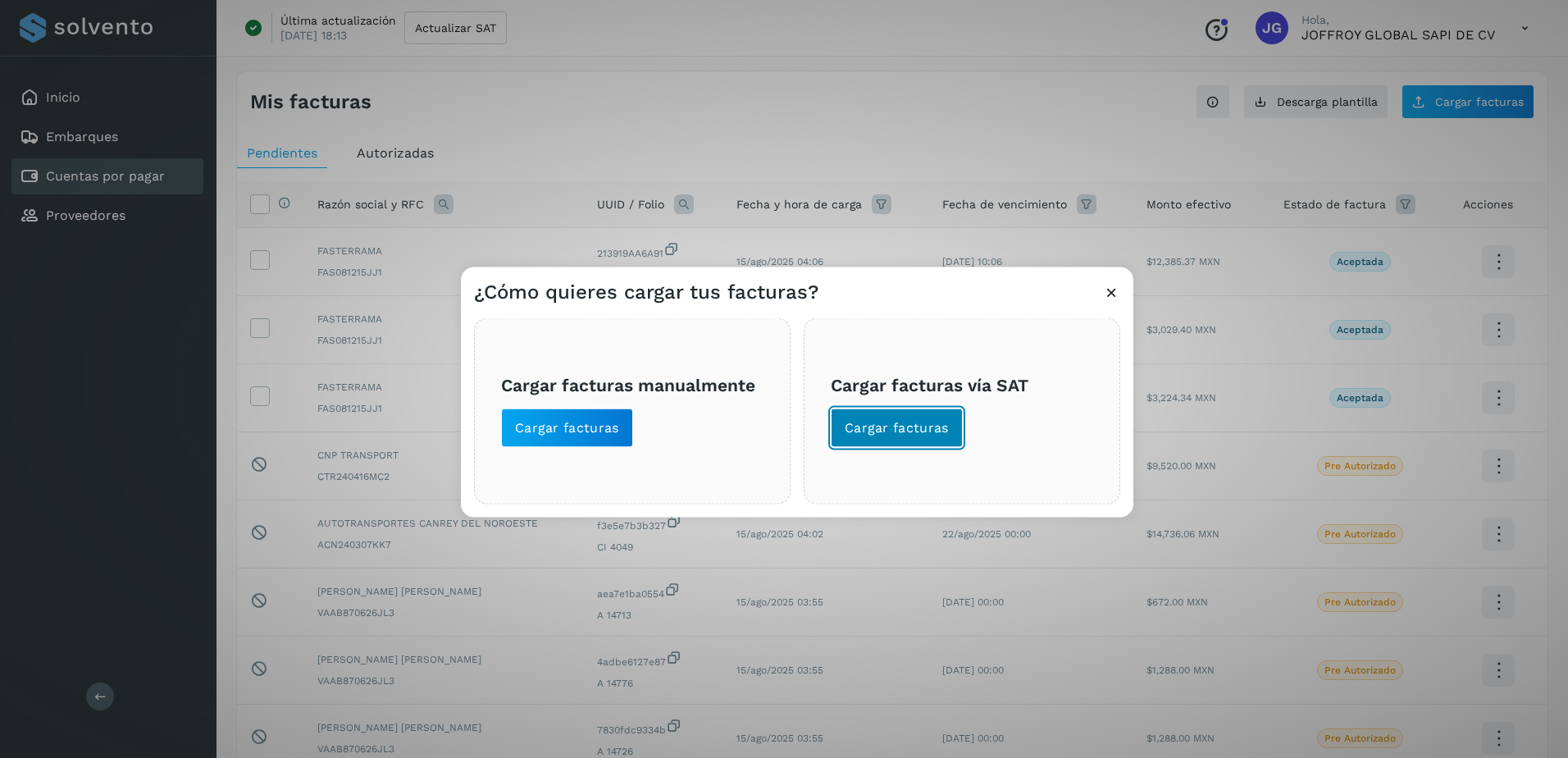
click at [900, 422] on span "Cargar facturas" at bounding box center [897, 428] width 104 height 18
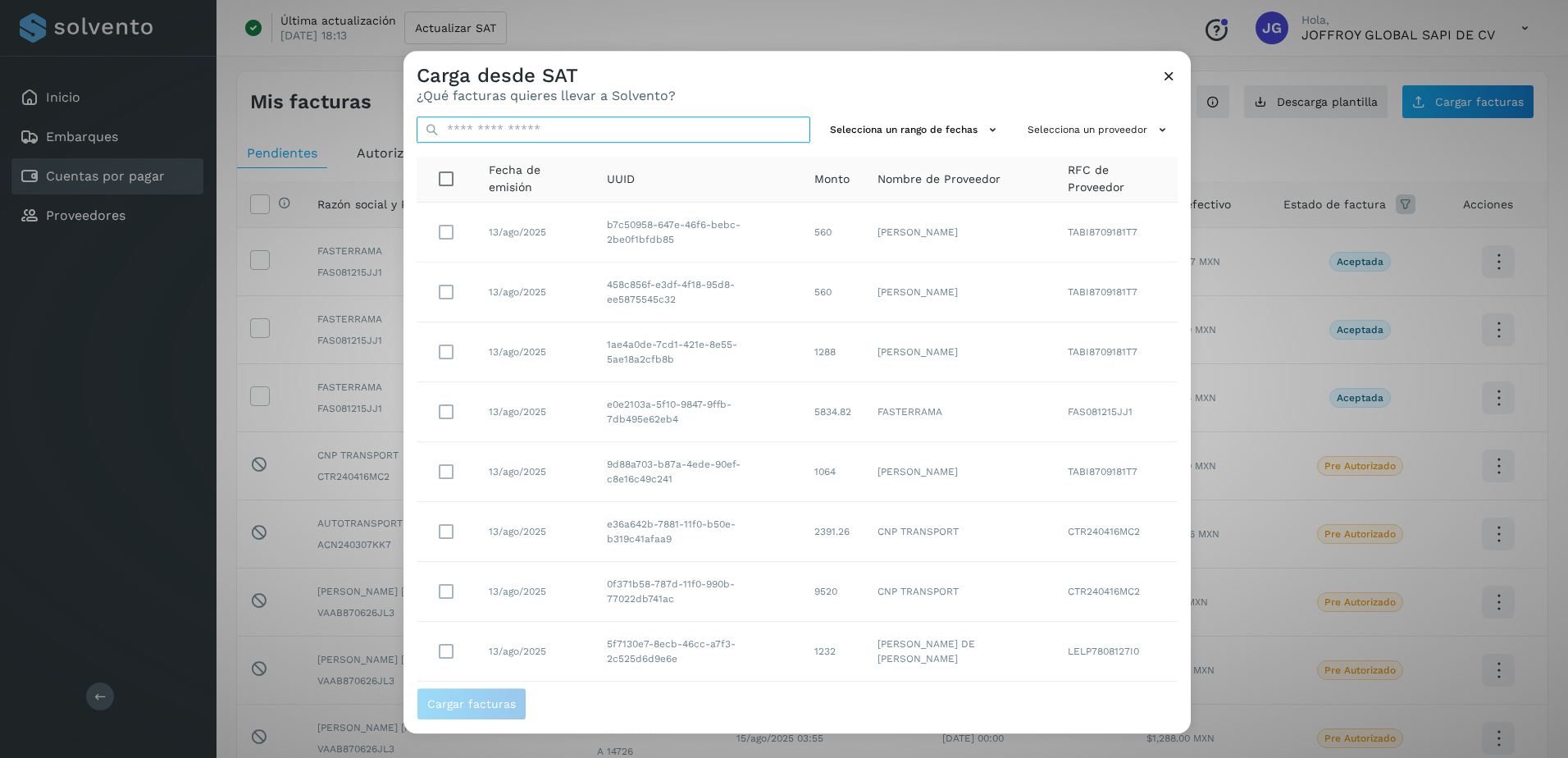
click at [509, 133] on input "text" at bounding box center [614, 130] width 394 height 27
paste input "**********"
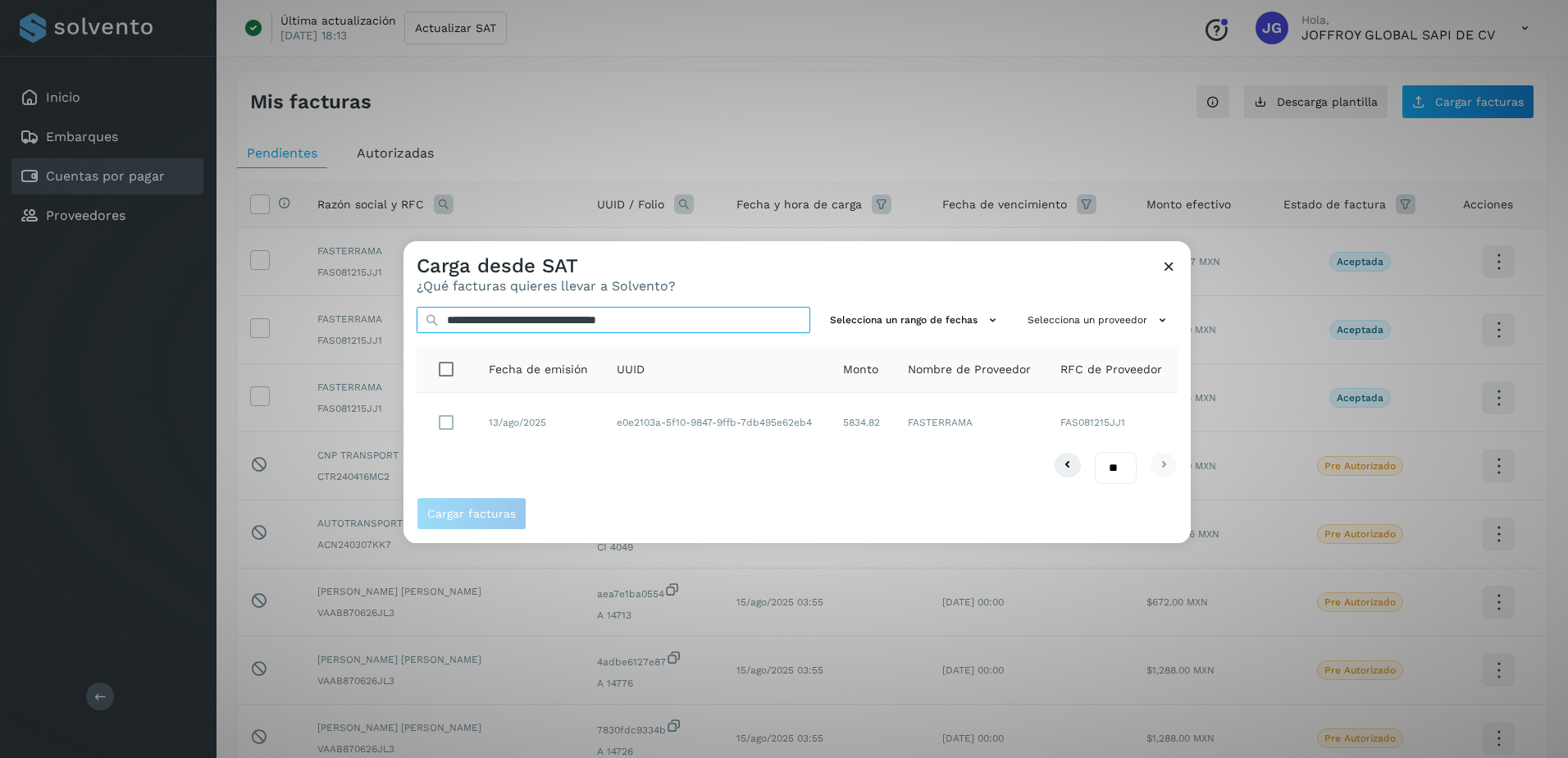
type input "**********"
click at [492, 506] on button "Cargar facturas" at bounding box center [472, 513] width 110 height 33
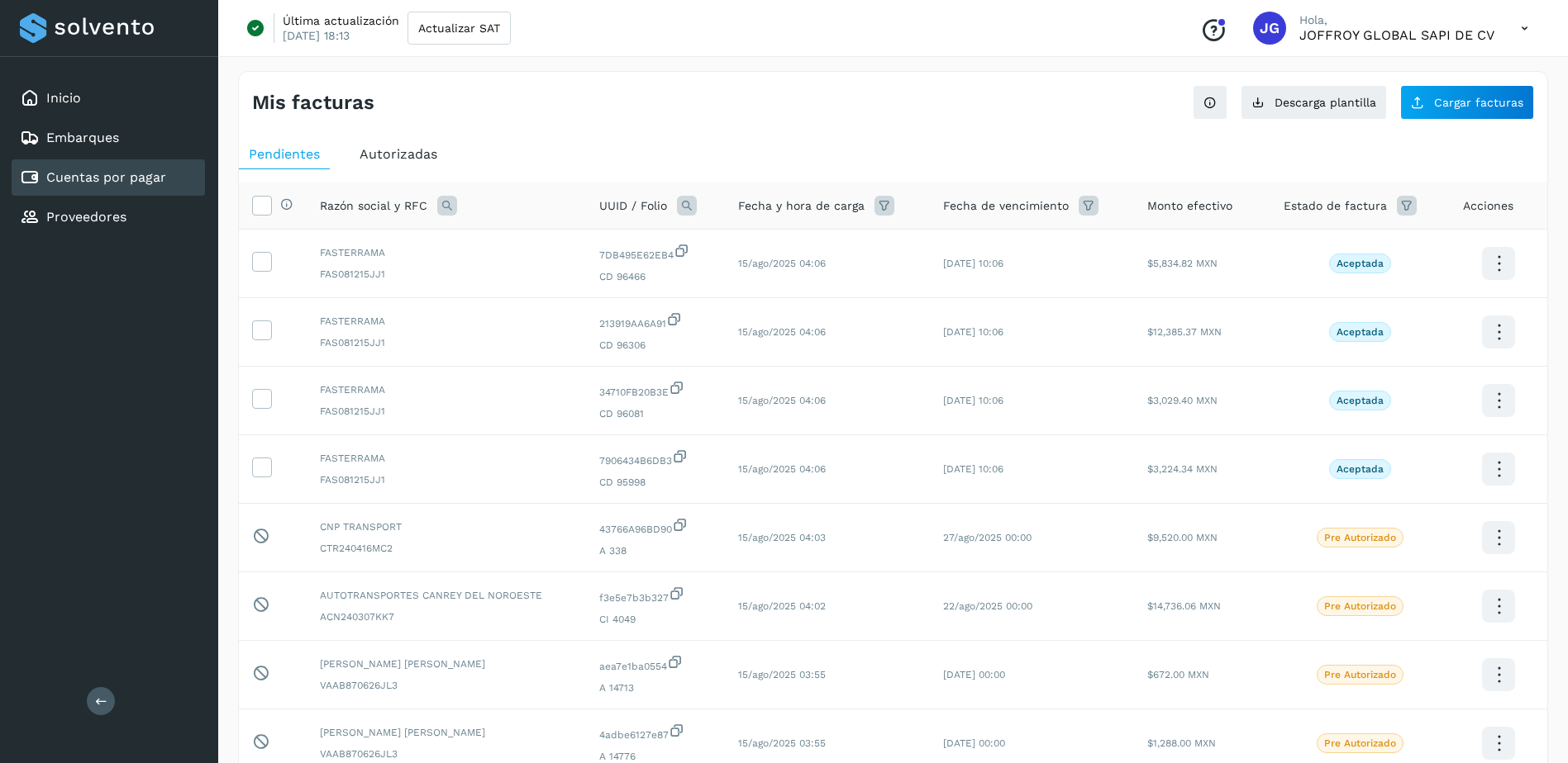
click at [1398, 206] on icon at bounding box center [1407, 206] width 20 height 20
click at [1382, 247] on icon at bounding box center [1383, 247] width 17 height 17
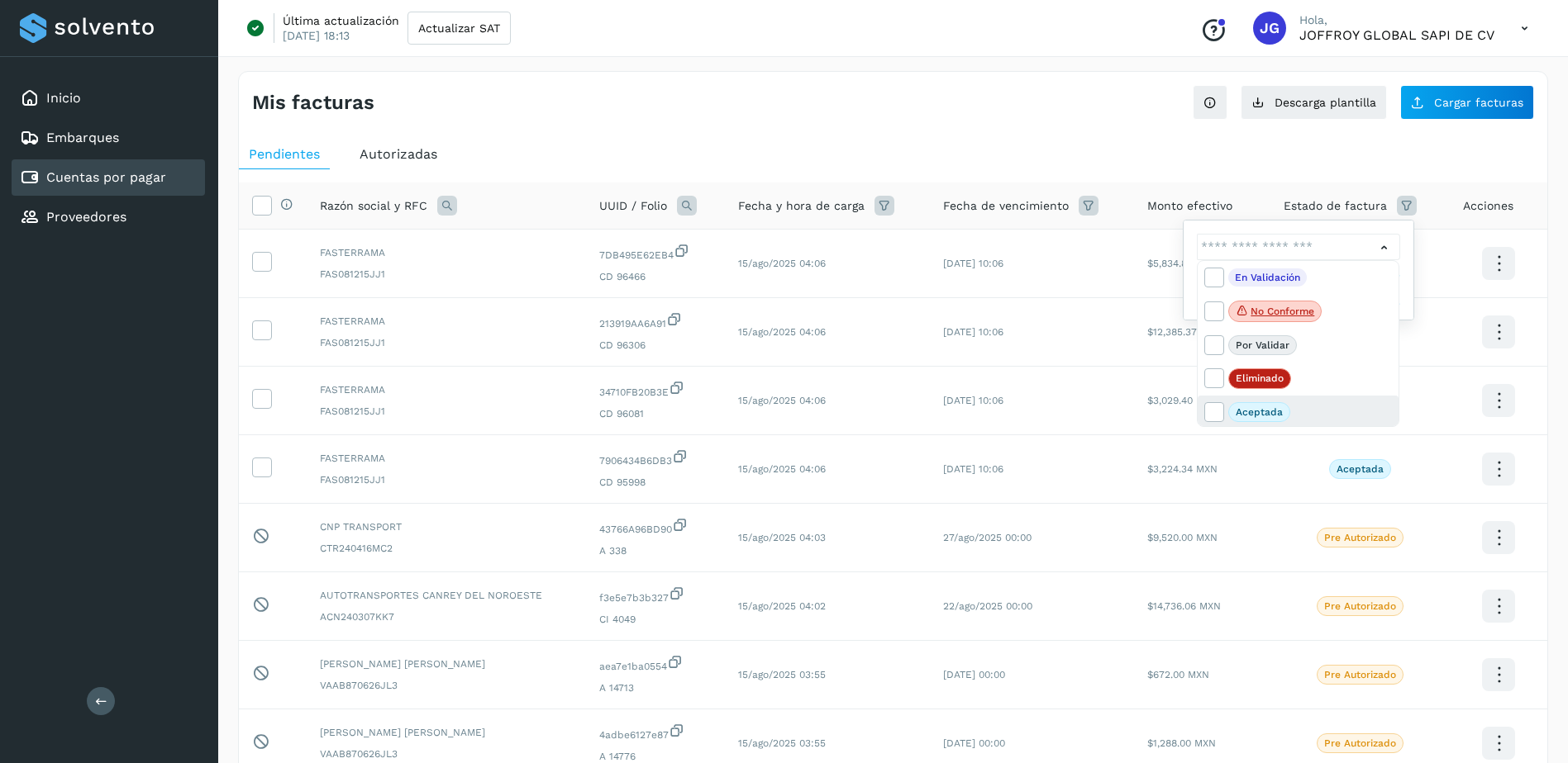
click at [1265, 409] on p "Aceptada" at bounding box center [1259, 412] width 47 height 12
click at [1216, 409] on icon at bounding box center [1213, 411] width 16 height 16
type input "**********"
click at [1404, 293] on div at bounding box center [784, 382] width 1568 height 763
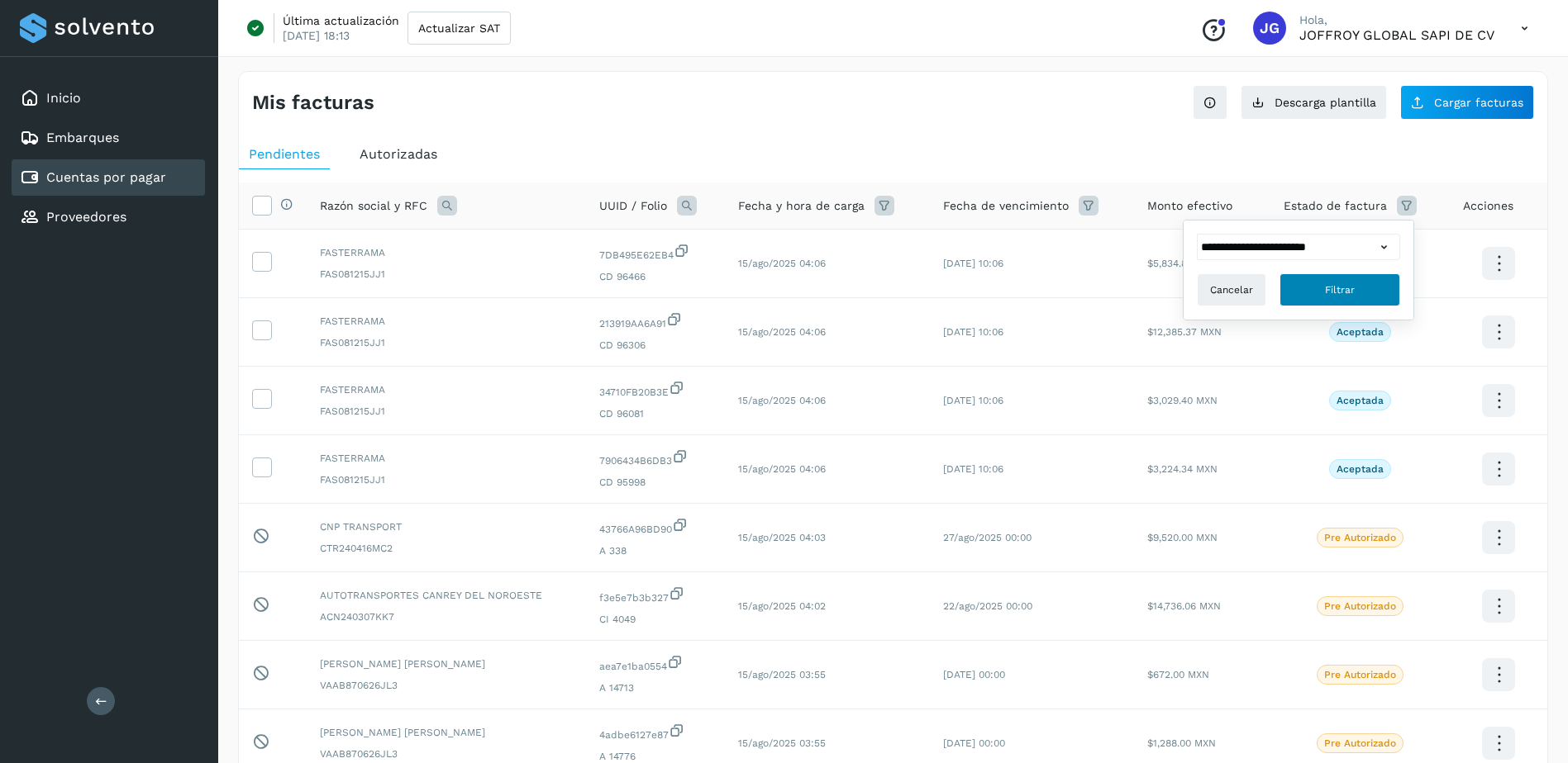
drag, startPoint x: 1318, startPoint y: 282, endPoint x: 1330, endPoint y: 290, distance: 14.4
click at [1321, 282] on button "Filtrar" at bounding box center [1340, 289] width 121 height 33
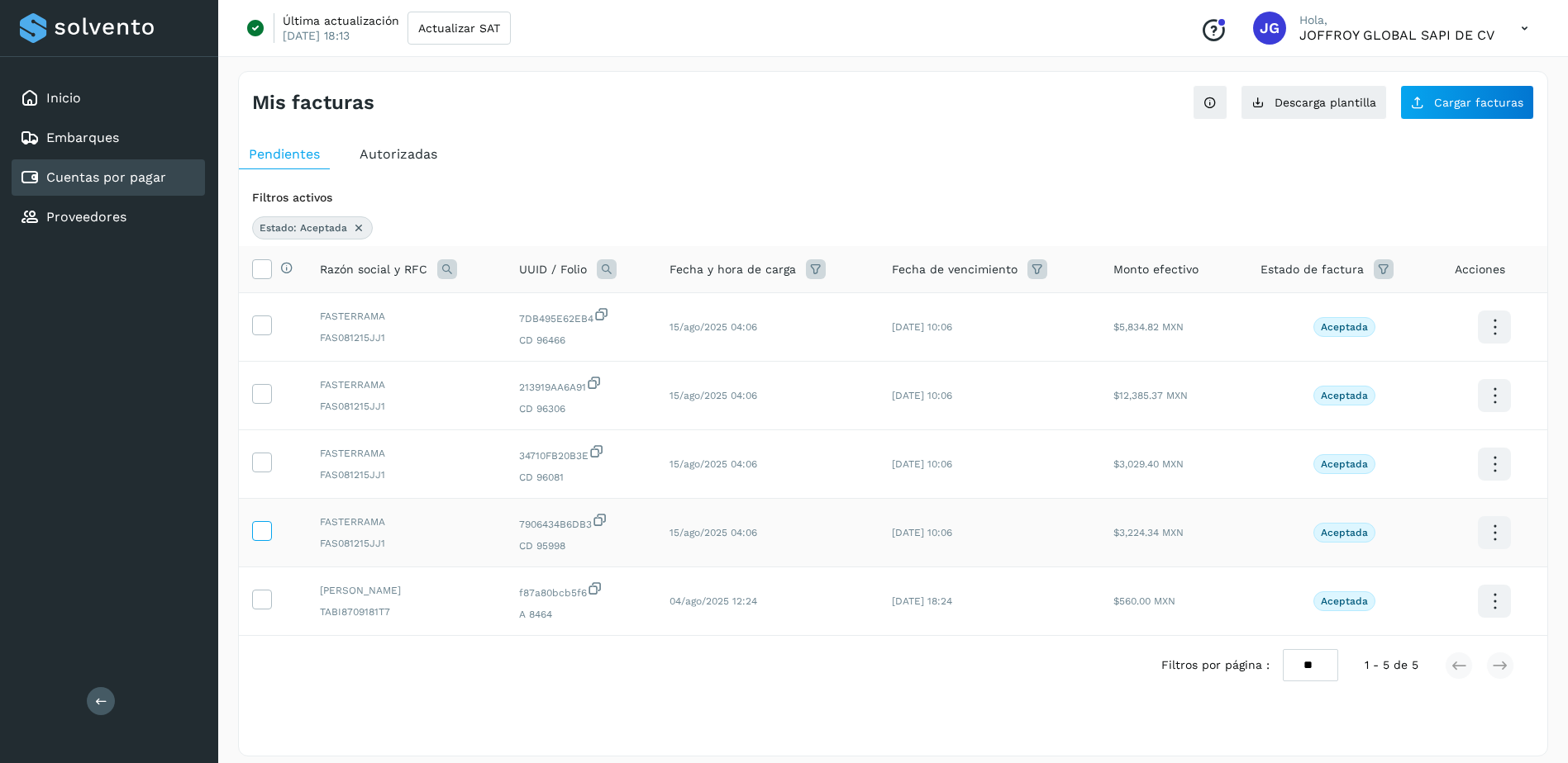
click at [261, 530] on icon at bounding box center [261, 529] width 17 height 17
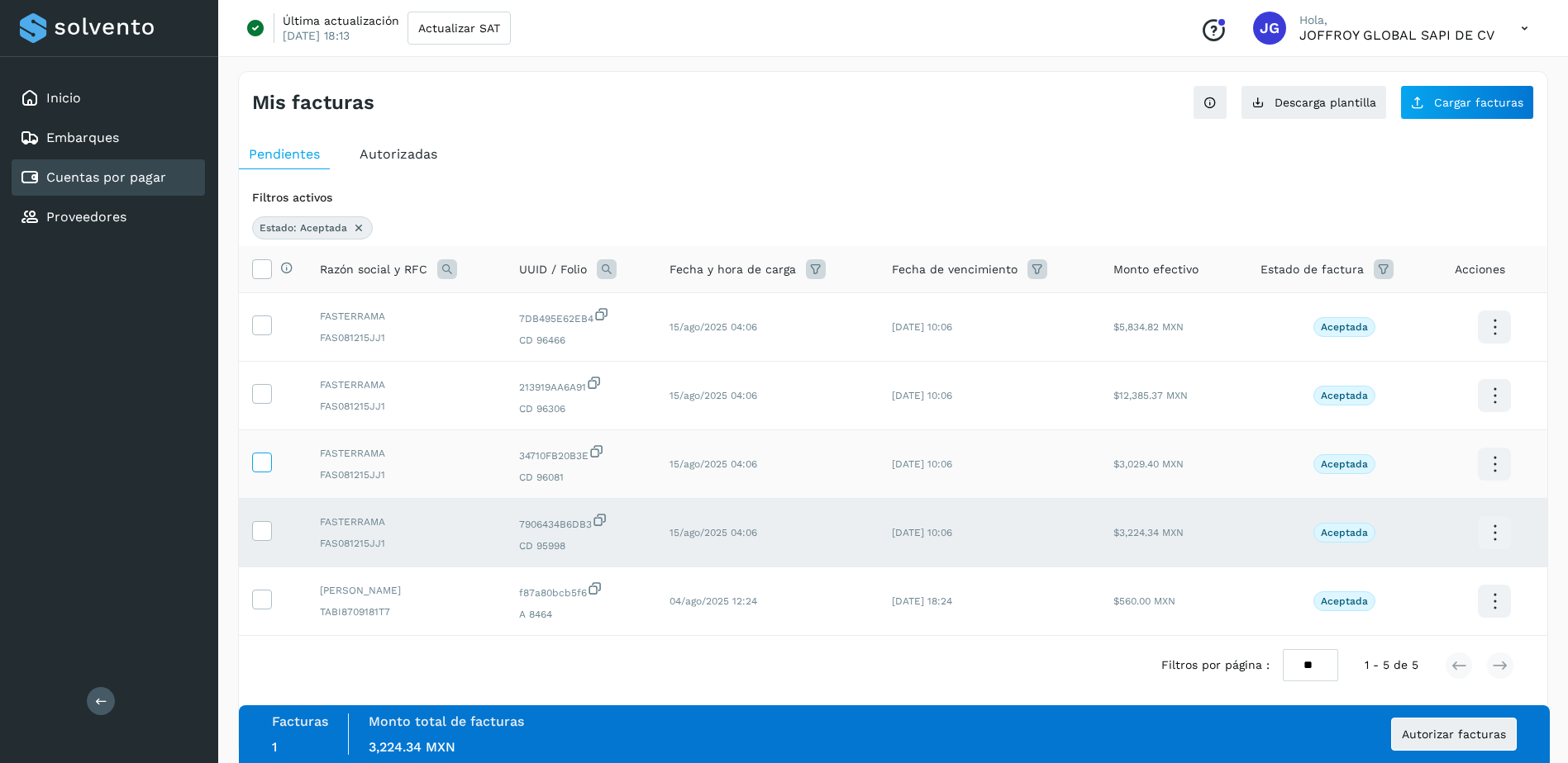
click at [258, 454] on icon at bounding box center [261, 460] width 17 height 17
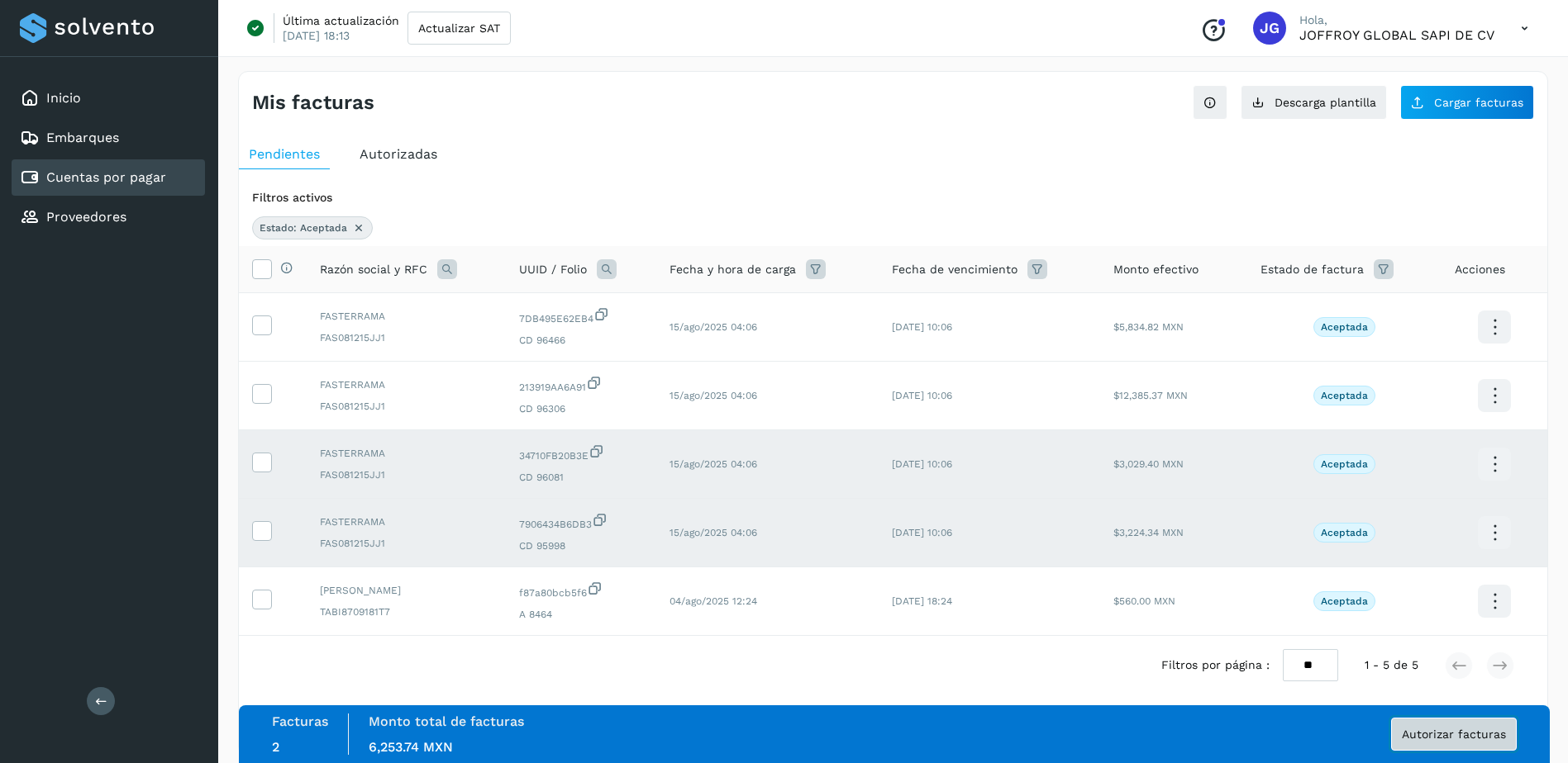
click at [1455, 734] on span "Autorizar facturas" at bounding box center [1453, 733] width 104 height 12
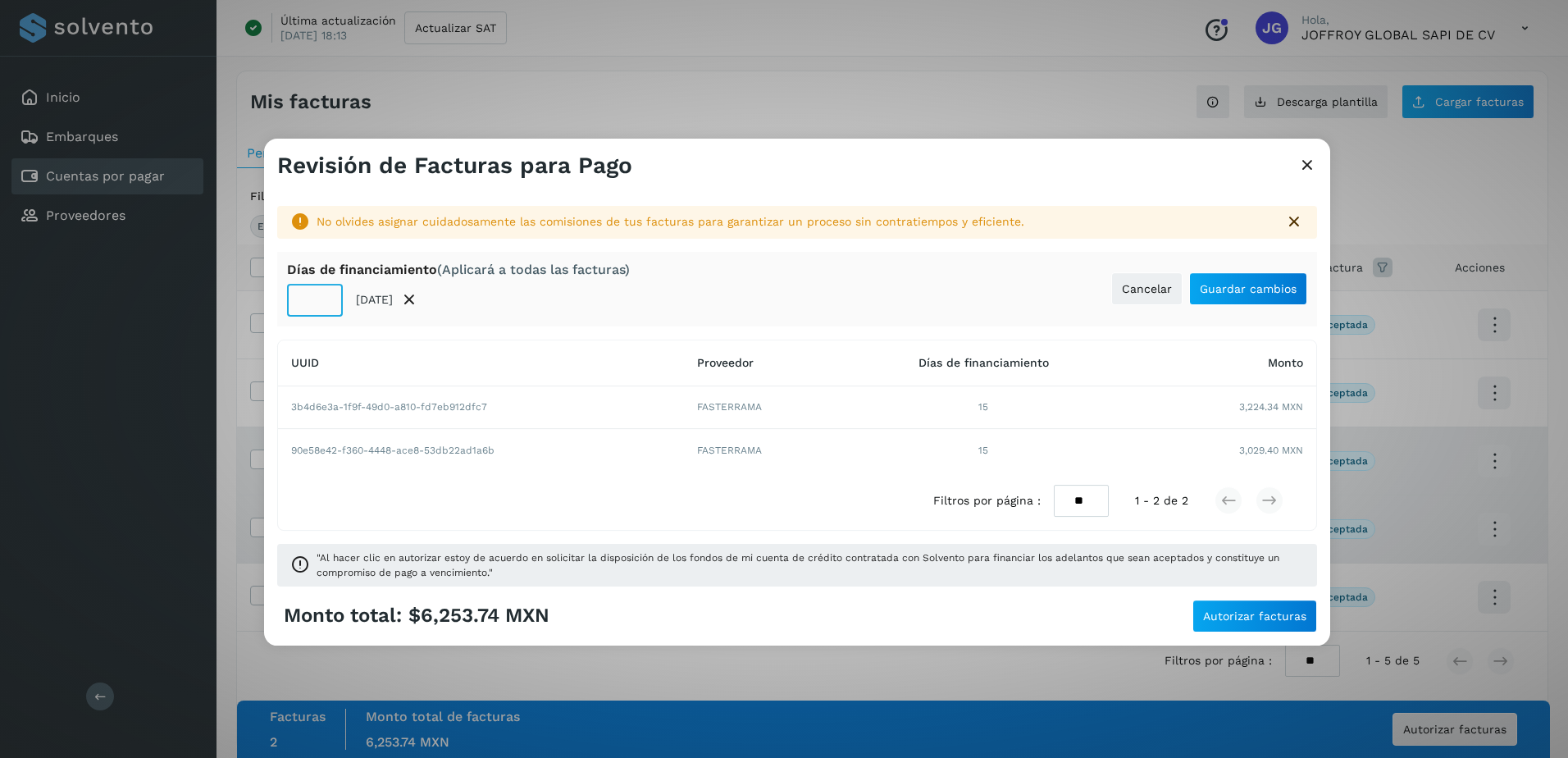
drag, startPoint x: 311, startPoint y: 302, endPoint x: 388, endPoint y: 512, distance: 223.7
click at [313, 307] on input "**" at bounding box center [315, 300] width 56 height 33
type input "*"
click at [1249, 284] on span "Guardar cambios" at bounding box center [1248, 288] width 97 height 12
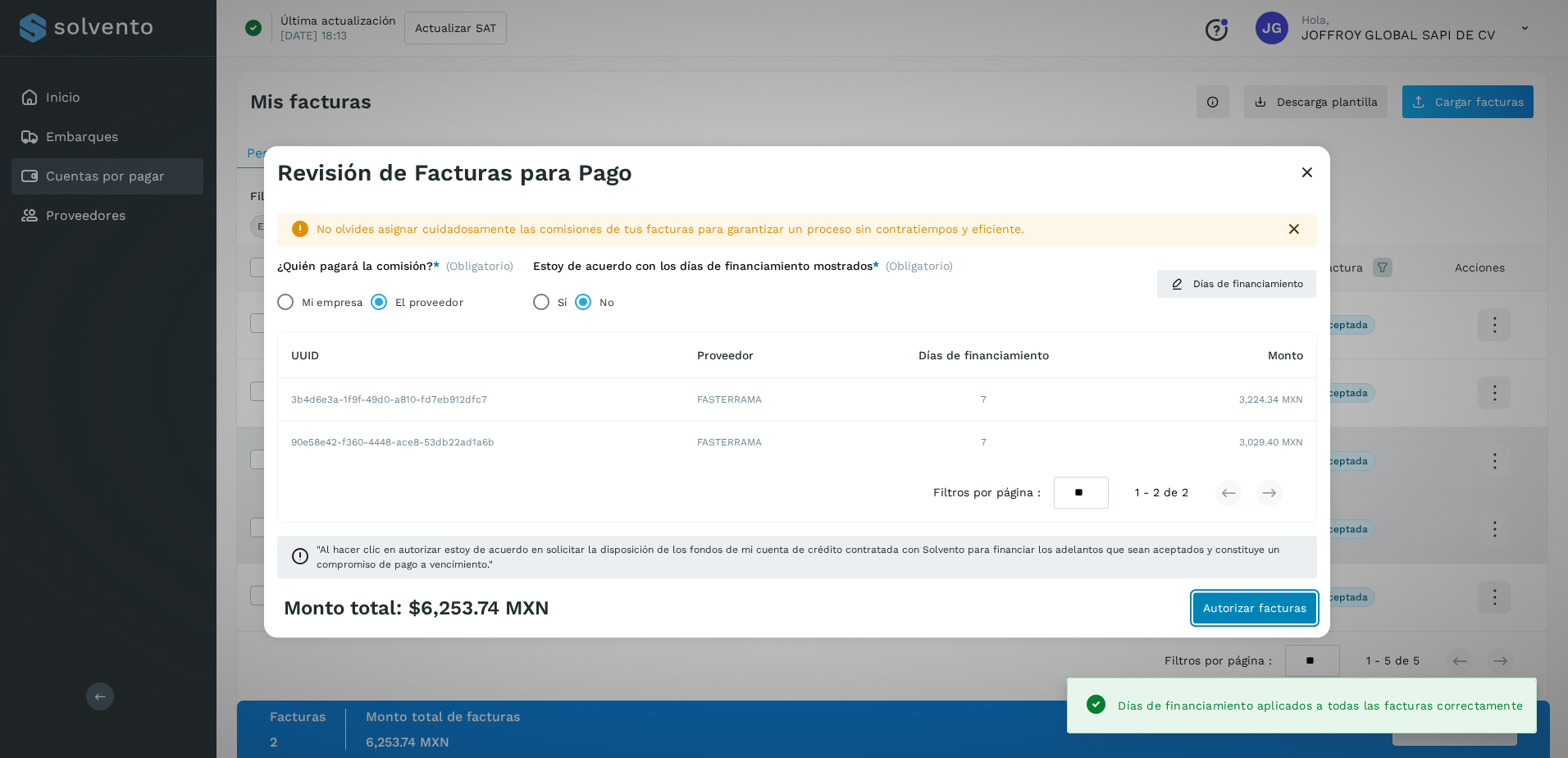
click at [1250, 609] on span "Autorizar facturas" at bounding box center [1255, 609] width 103 height 12
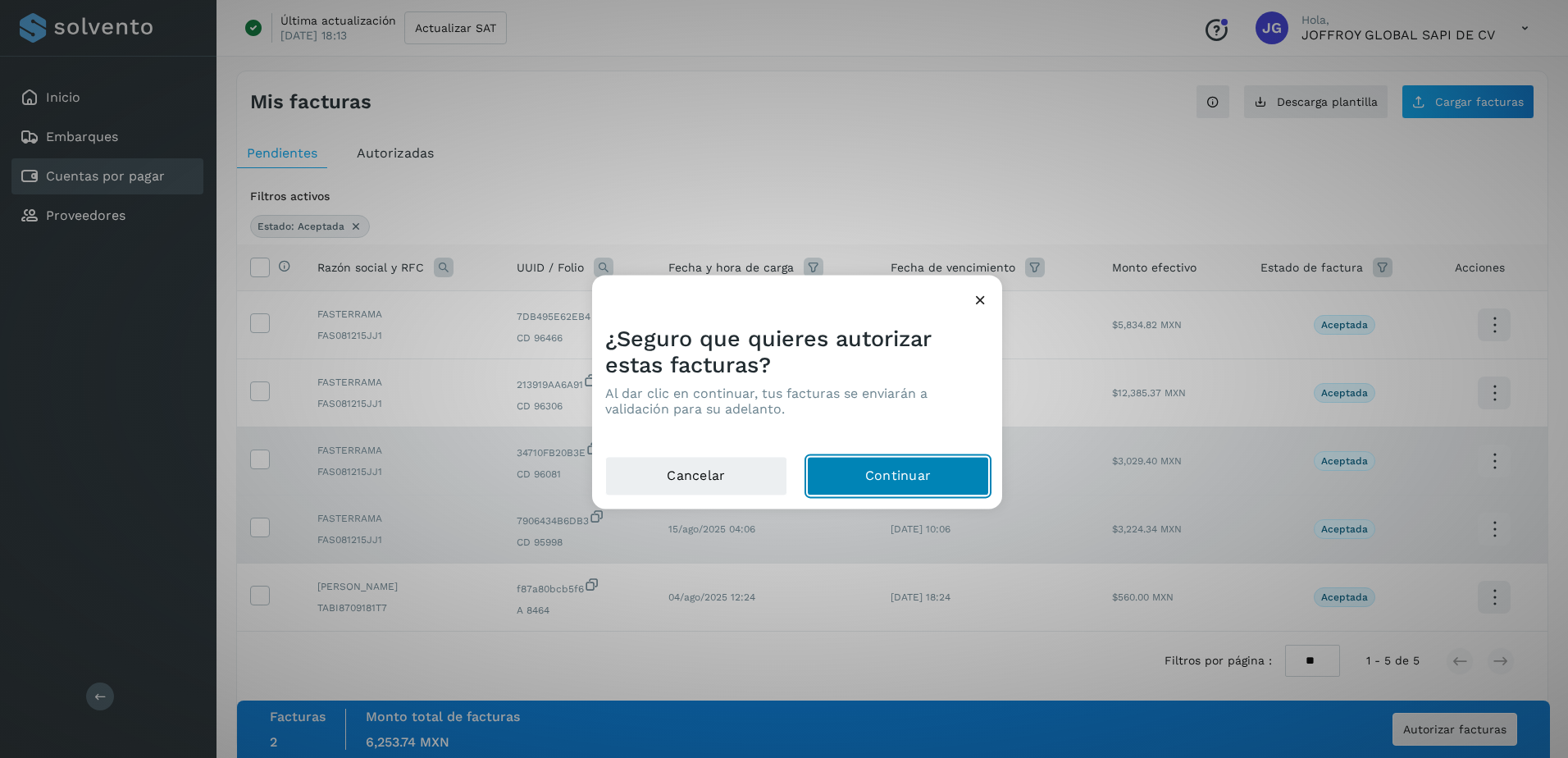
click at [934, 477] on button "Continuar" at bounding box center [897, 477] width 182 height 39
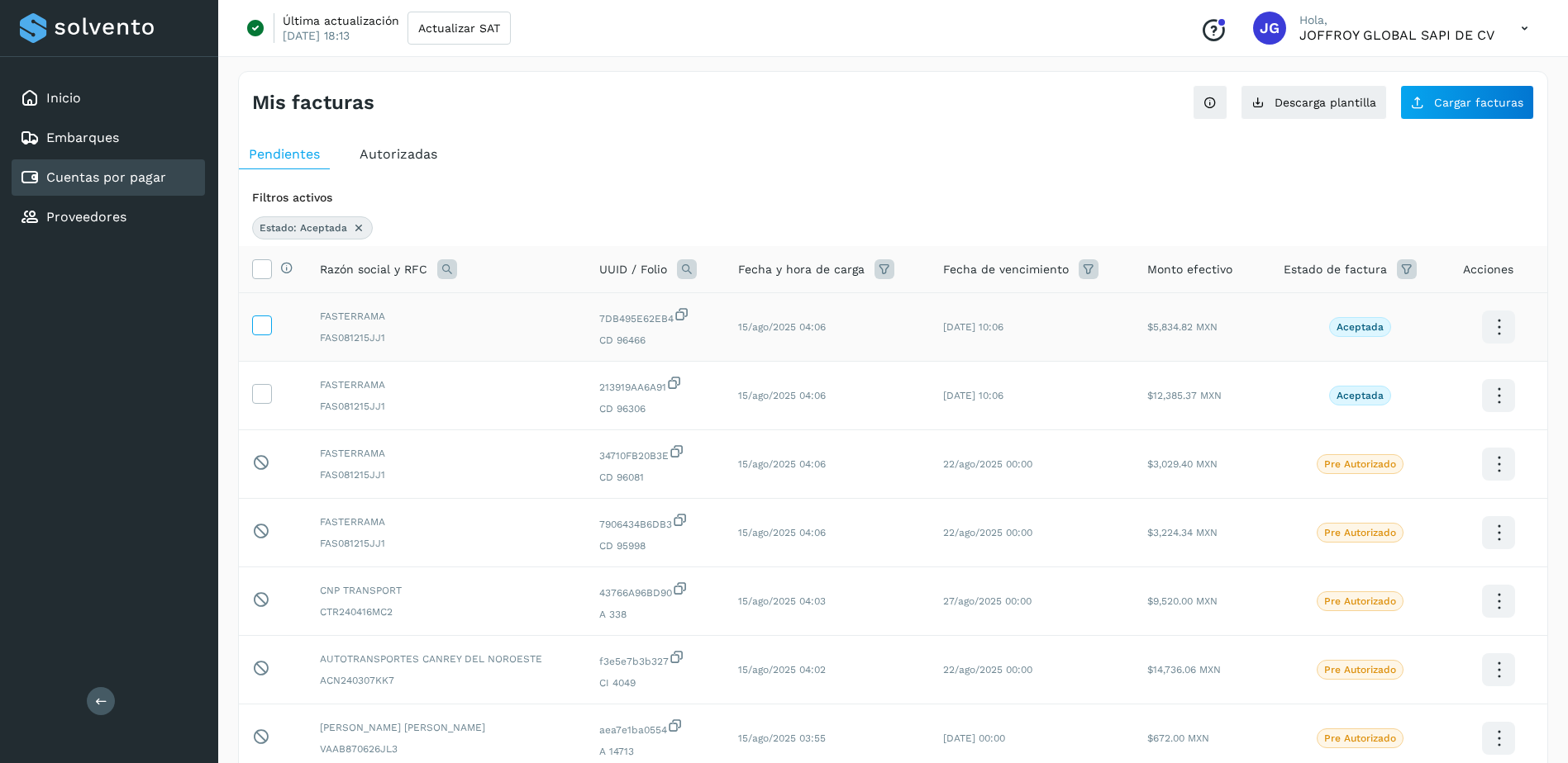
click at [265, 323] on icon at bounding box center [261, 323] width 17 height 17
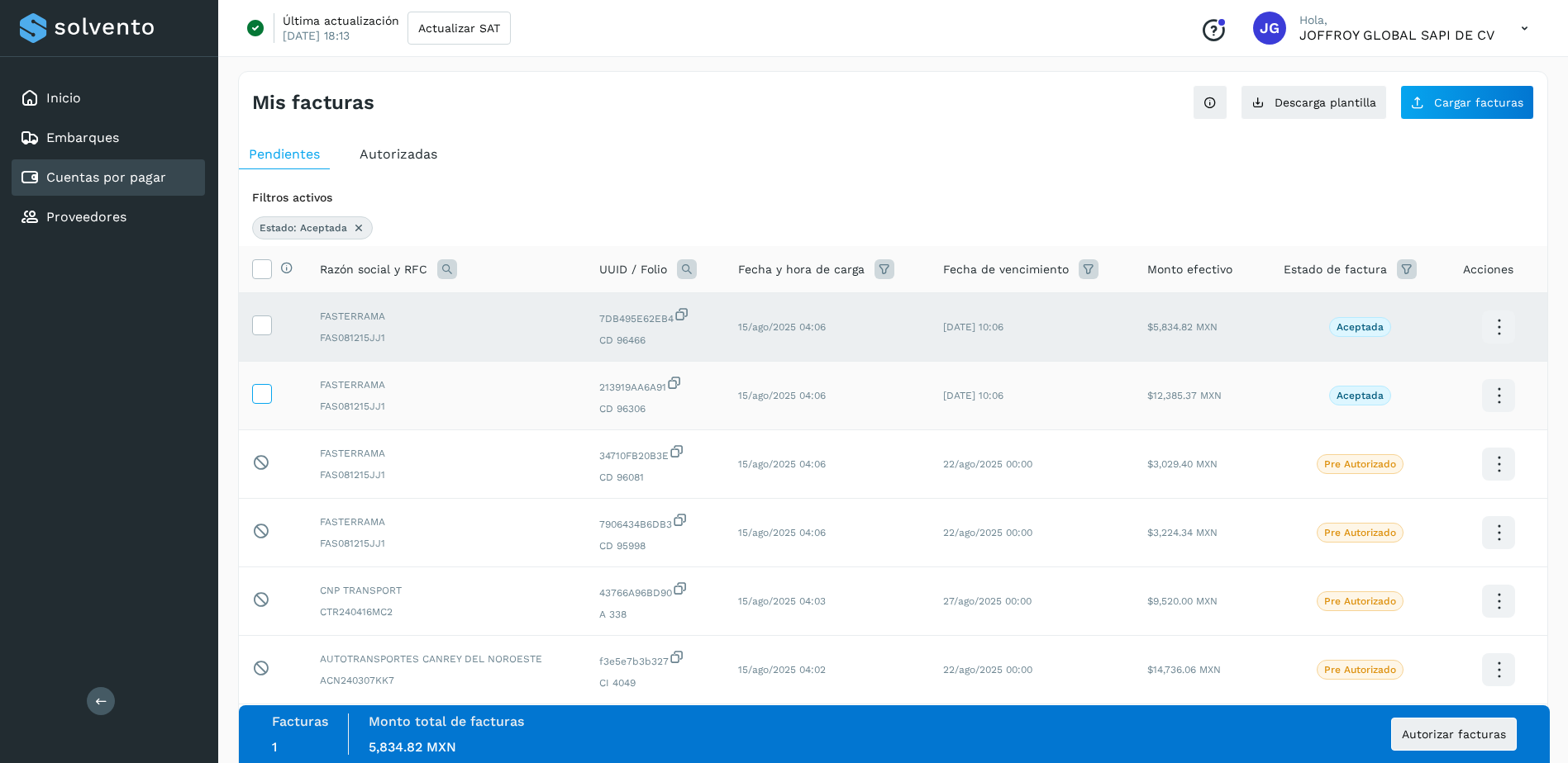
click at [267, 399] on icon at bounding box center [261, 392] width 17 height 17
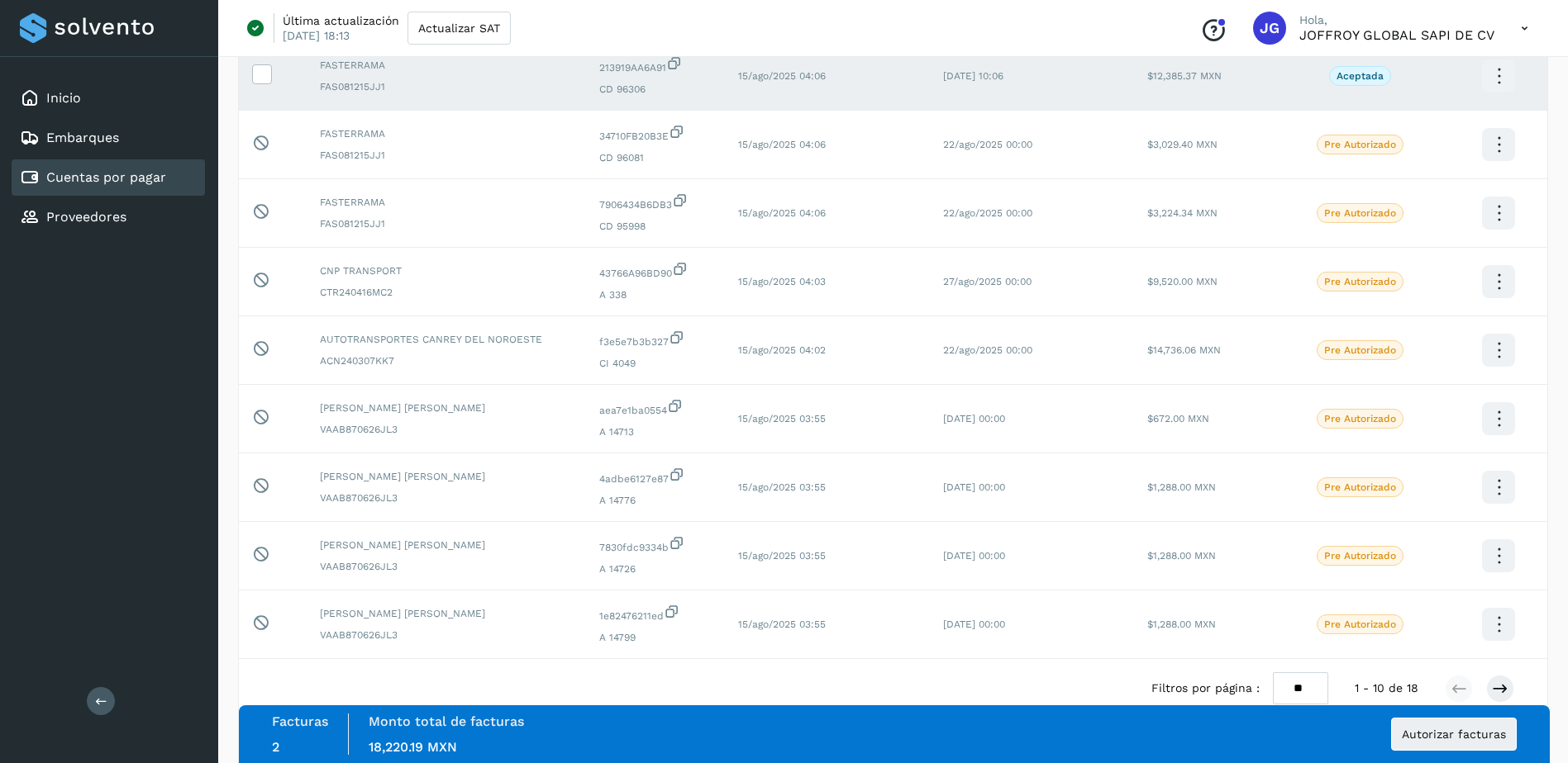
scroll to position [330, 0]
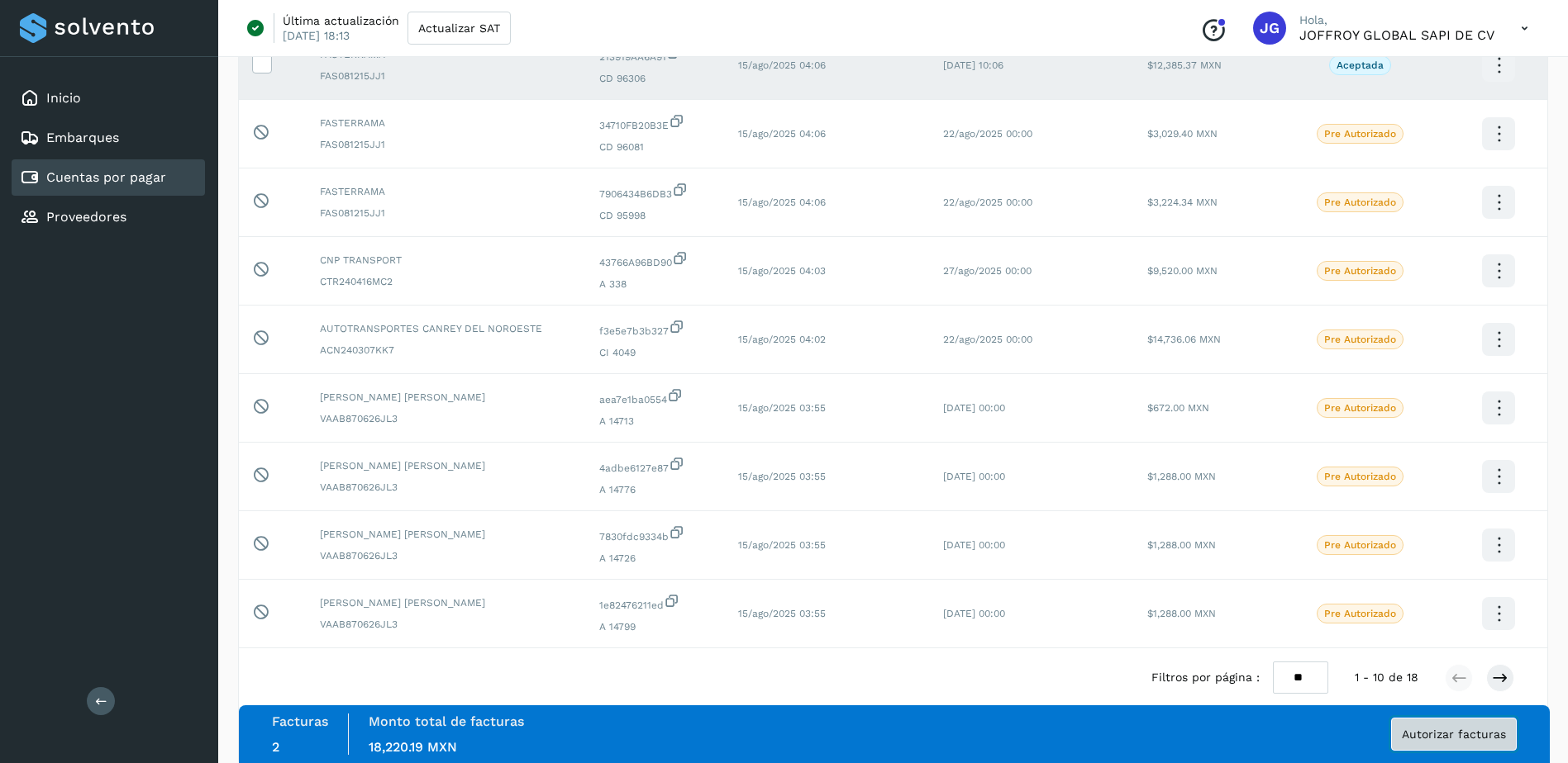
click at [1450, 738] on span "Autorizar facturas" at bounding box center [1453, 733] width 104 height 12
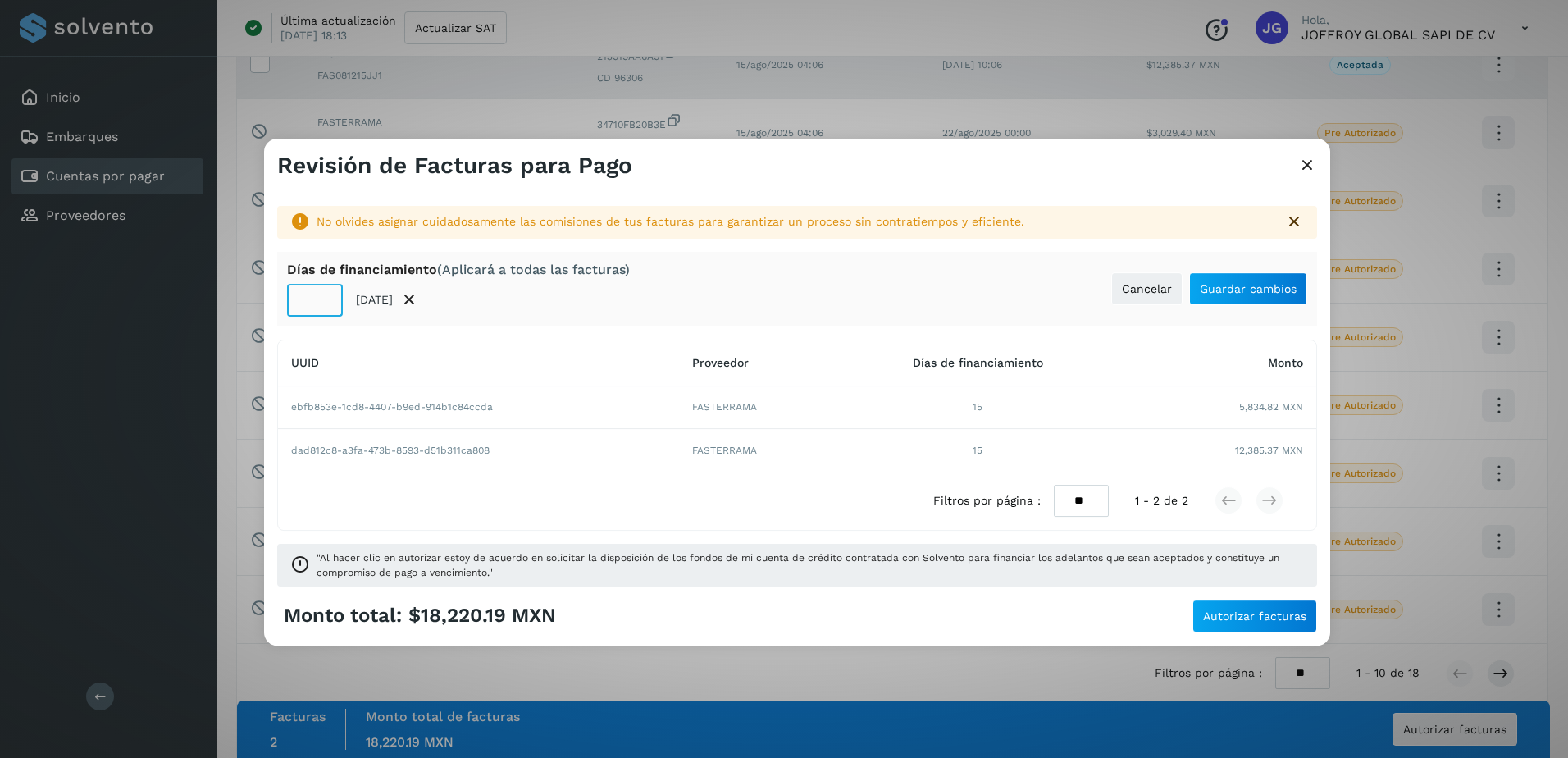
click at [312, 301] on input "**" at bounding box center [315, 300] width 56 height 33
type input "**"
click at [1275, 284] on span "Guardar cambios" at bounding box center [1248, 288] width 97 height 12
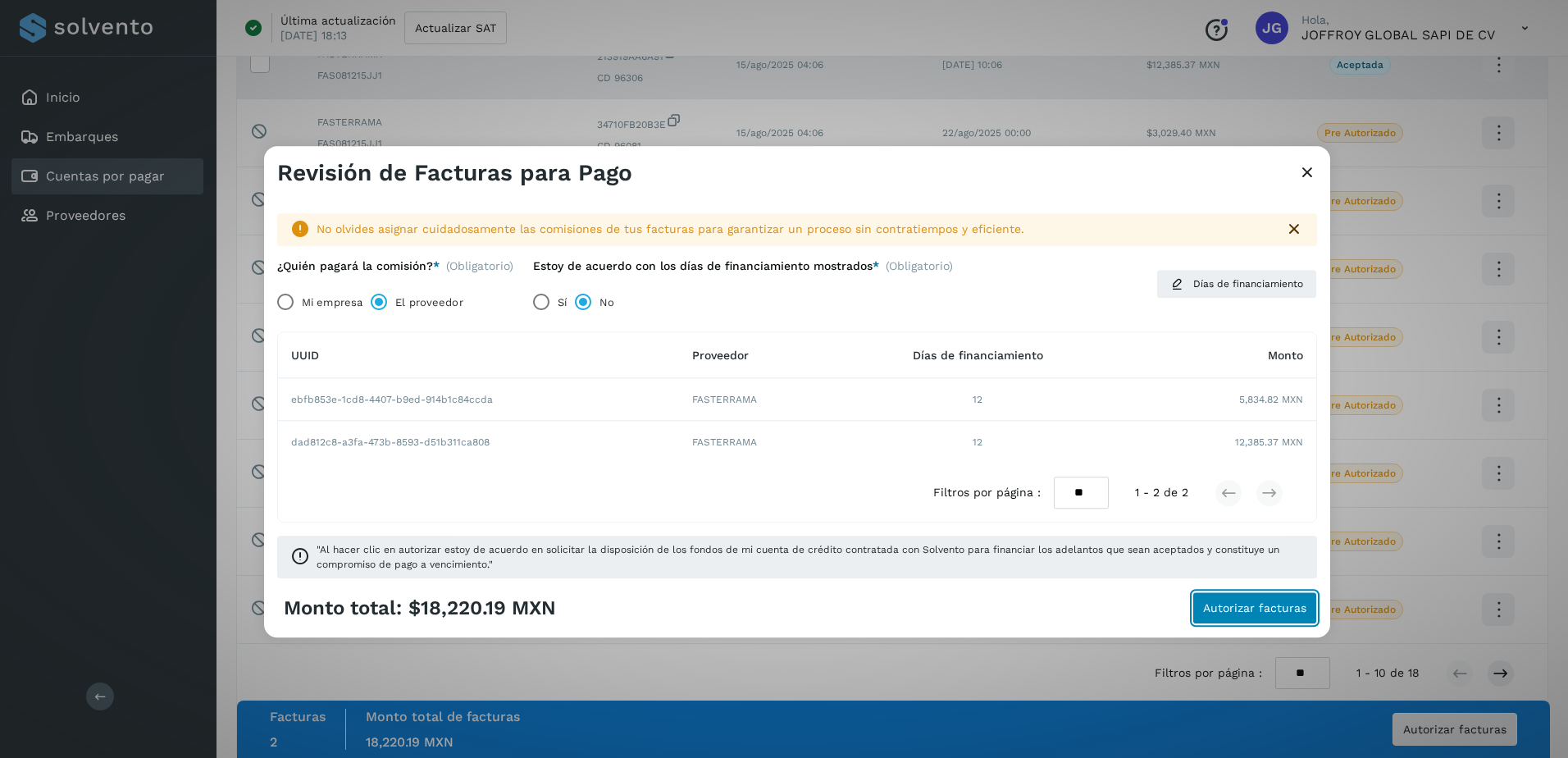
click at [1249, 607] on span "Autorizar facturas" at bounding box center [1255, 609] width 103 height 12
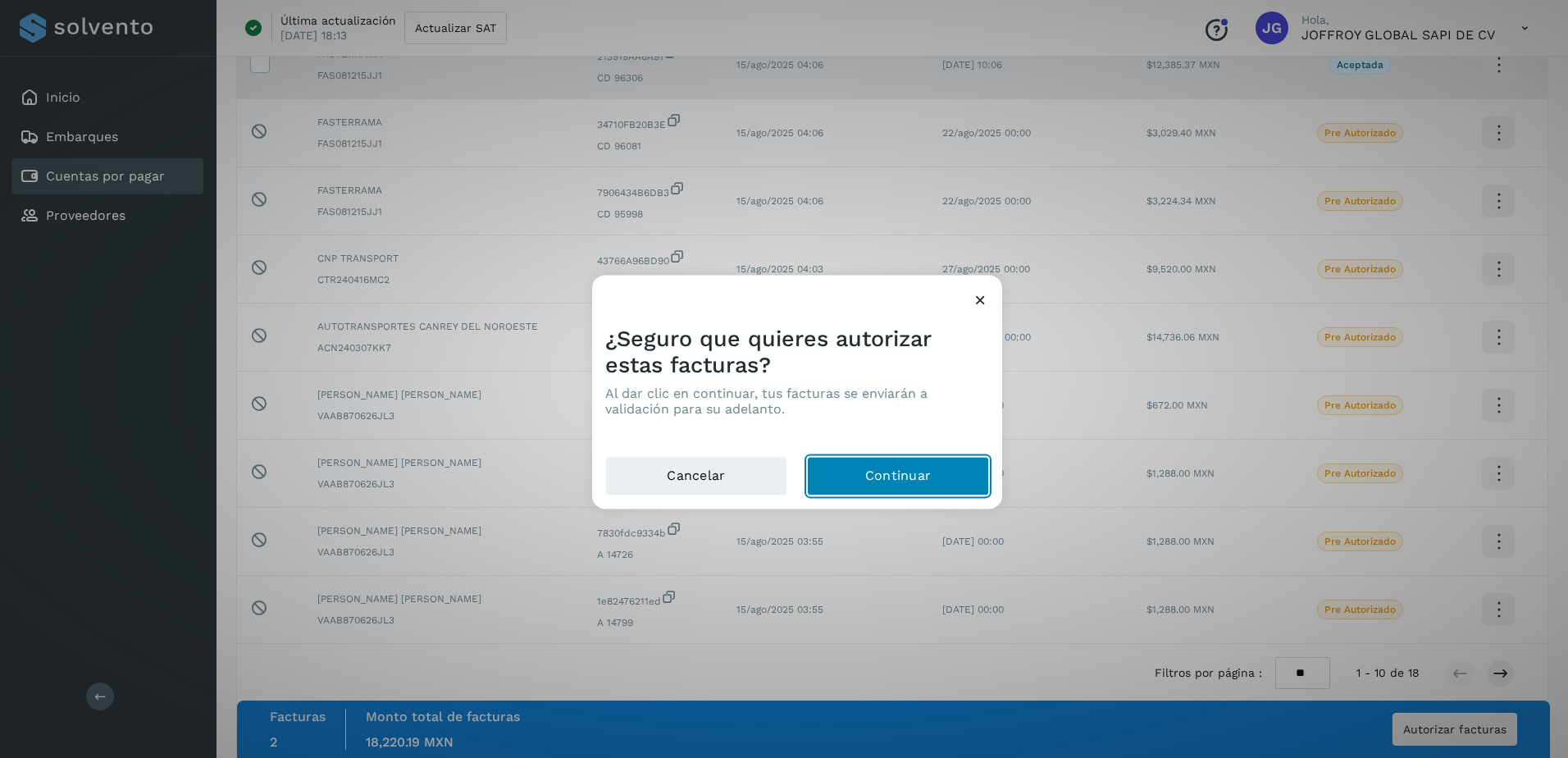
click at [914, 472] on button "Continuar" at bounding box center [897, 477] width 182 height 39
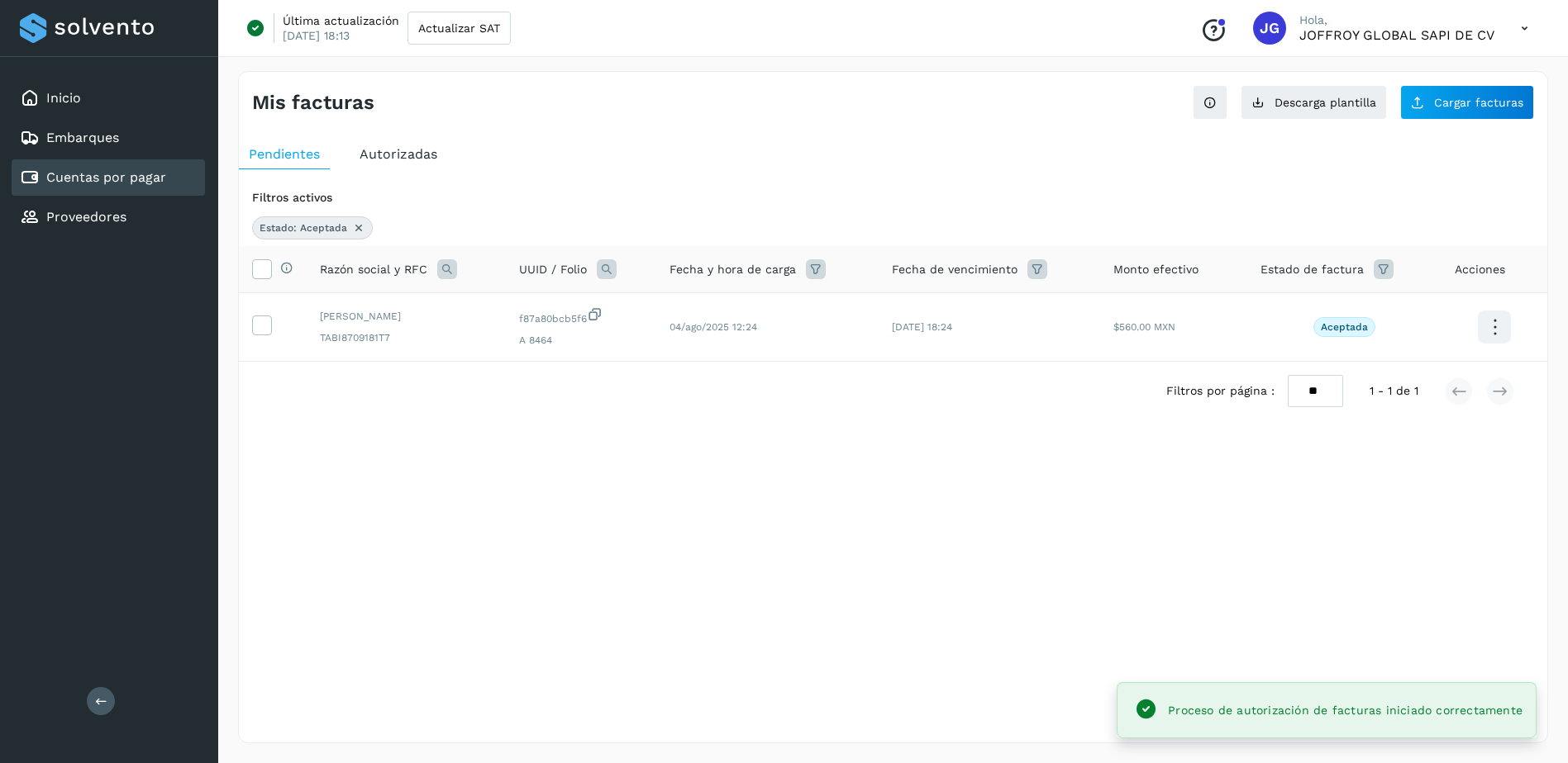
scroll to position [0, 0]
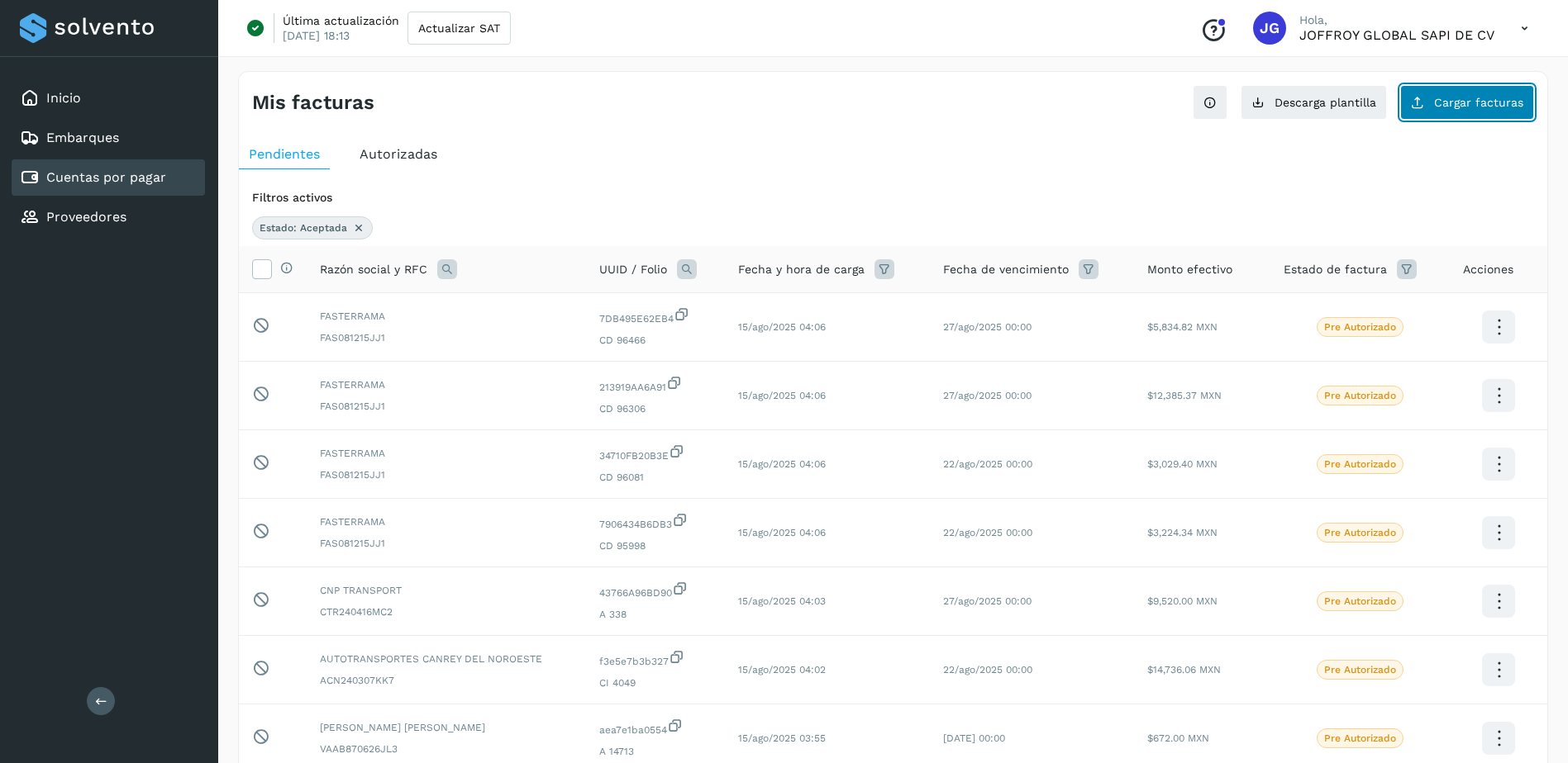
click at [1456, 90] on button "Cargar facturas" at bounding box center [1466, 102] width 134 height 35
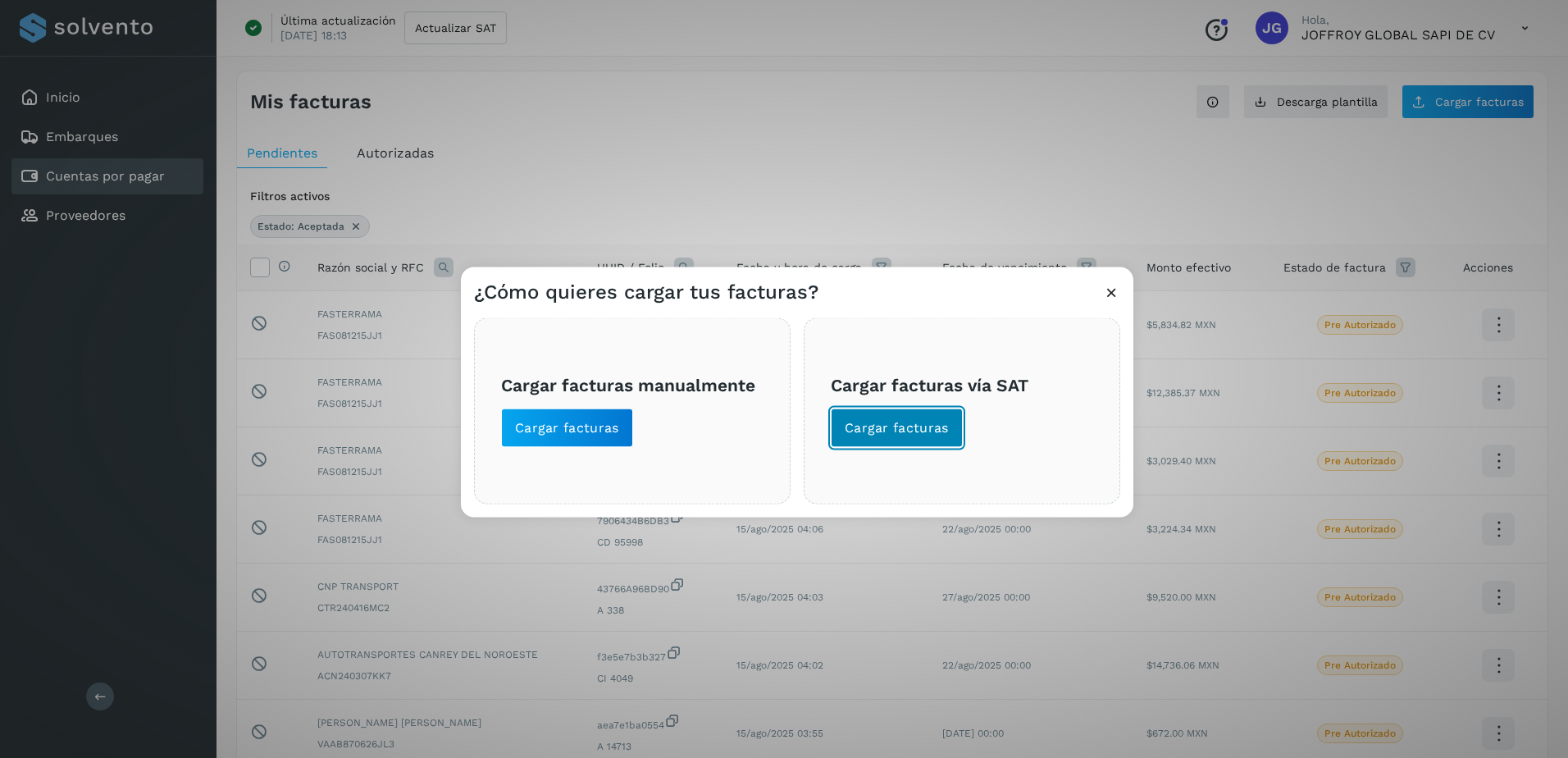
click at [922, 429] on span "Cargar facturas" at bounding box center [897, 428] width 104 height 18
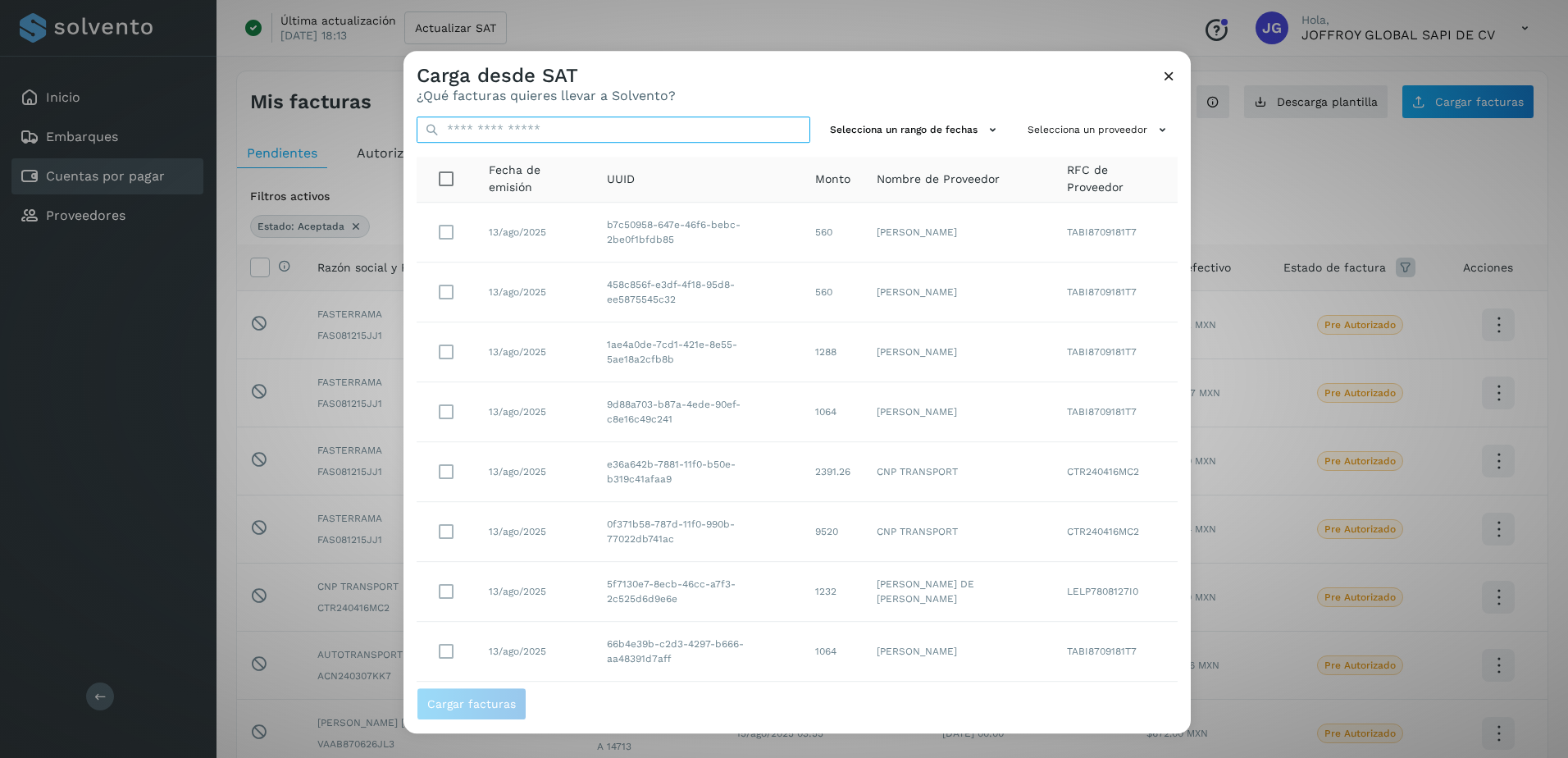
click at [461, 128] on input "text" at bounding box center [614, 130] width 394 height 27
paste input "**********"
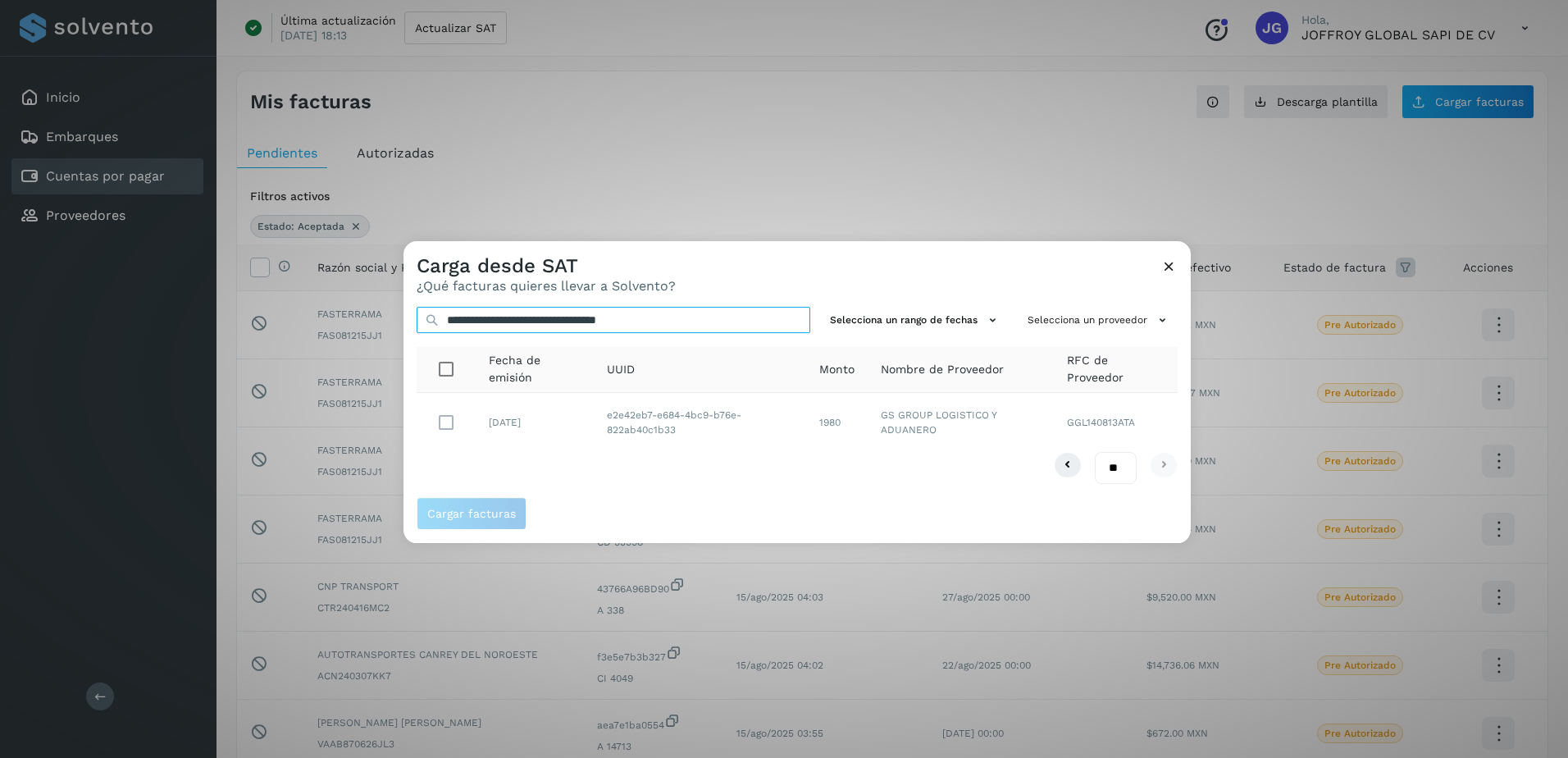
type input "**********"
click at [454, 514] on span "Cargar facturas" at bounding box center [471, 513] width 89 height 12
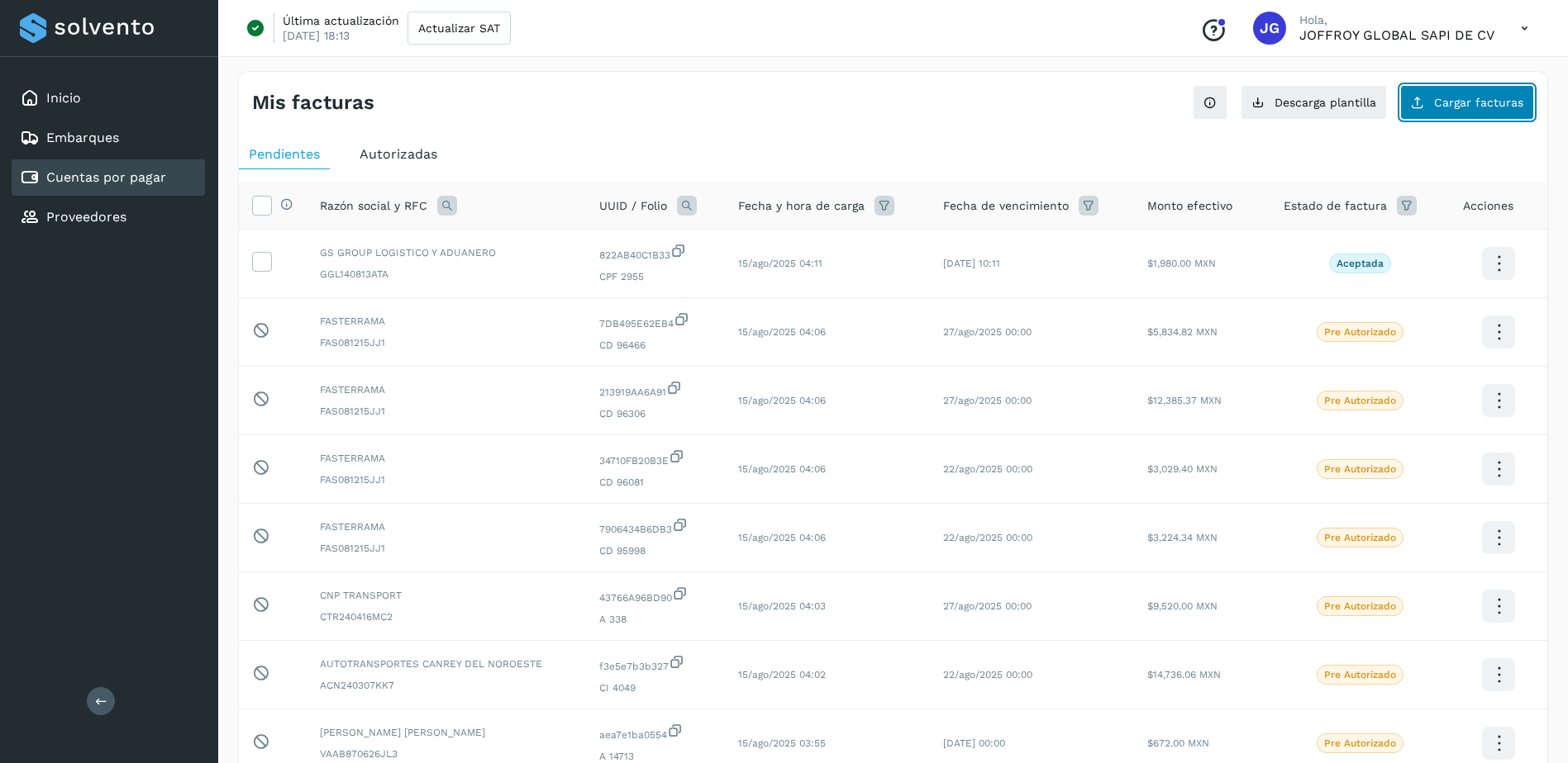
click at [1478, 104] on span "Cargar facturas" at bounding box center [1478, 102] width 90 height 12
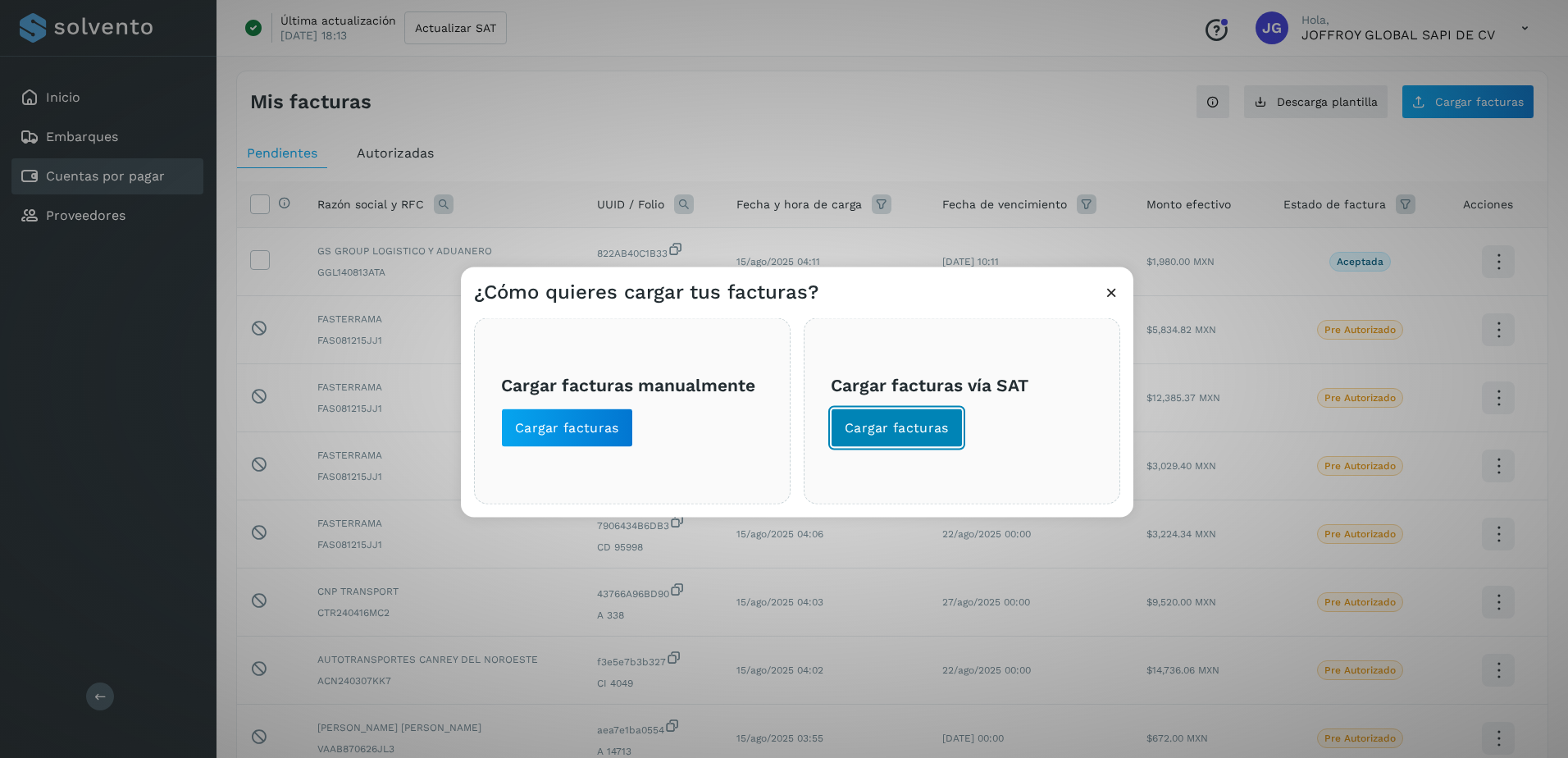
click at [909, 430] on span "Cargar facturas" at bounding box center [897, 428] width 104 height 18
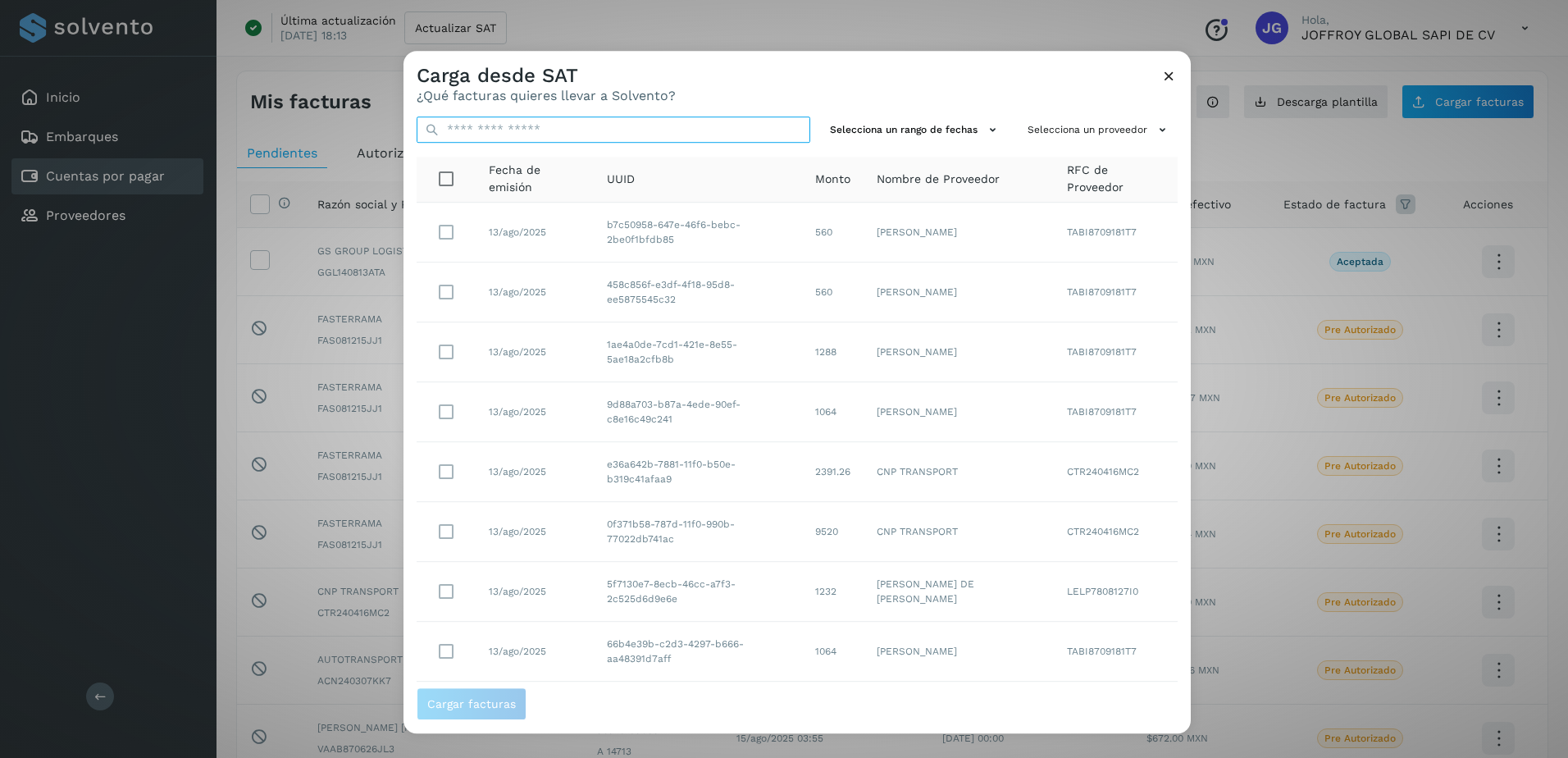
click at [487, 130] on input "text" at bounding box center [614, 130] width 394 height 27
paste input "**********"
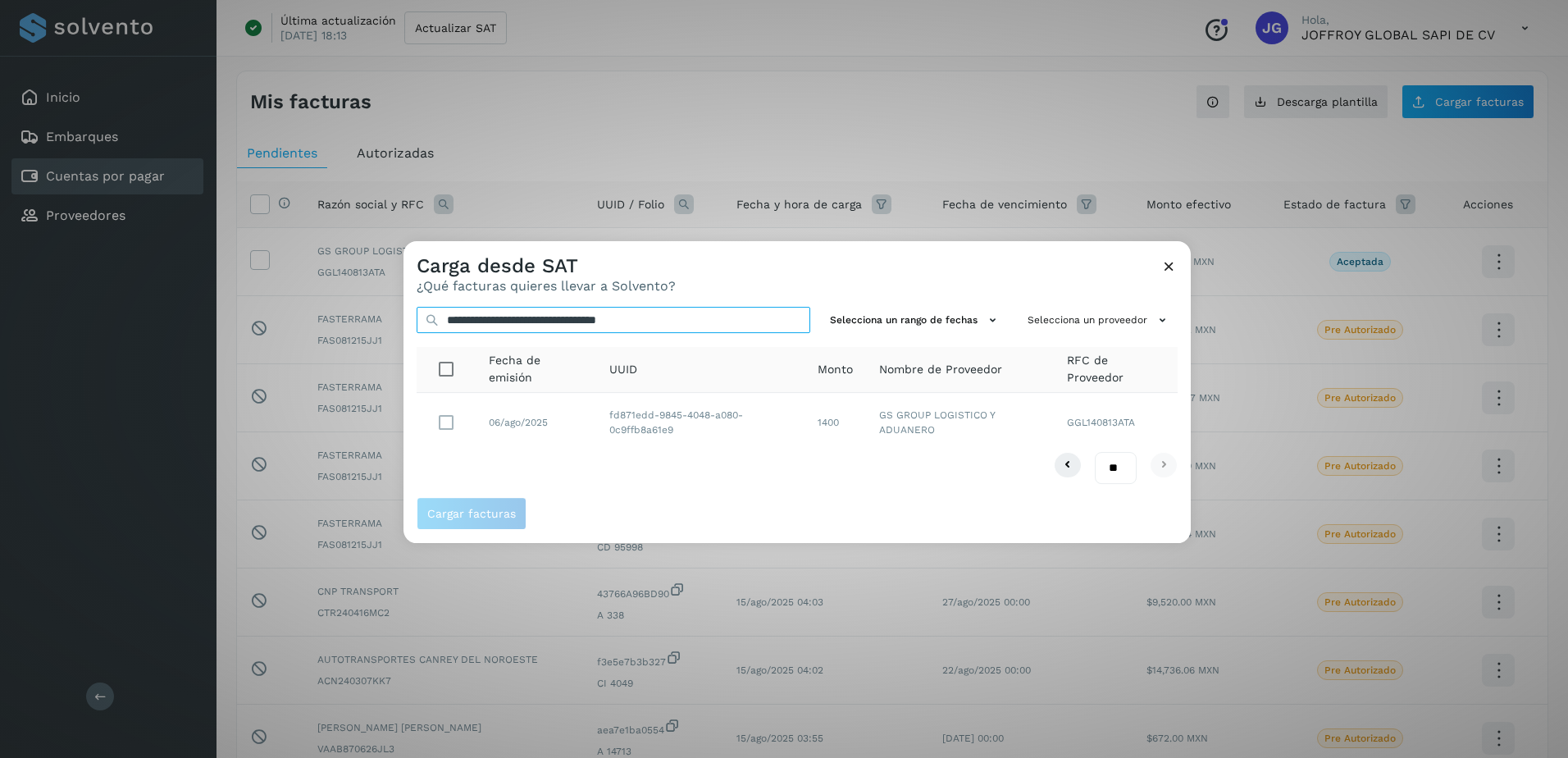
type input "**********"
click at [469, 504] on button "Cargar facturas" at bounding box center [472, 513] width 110 height 33
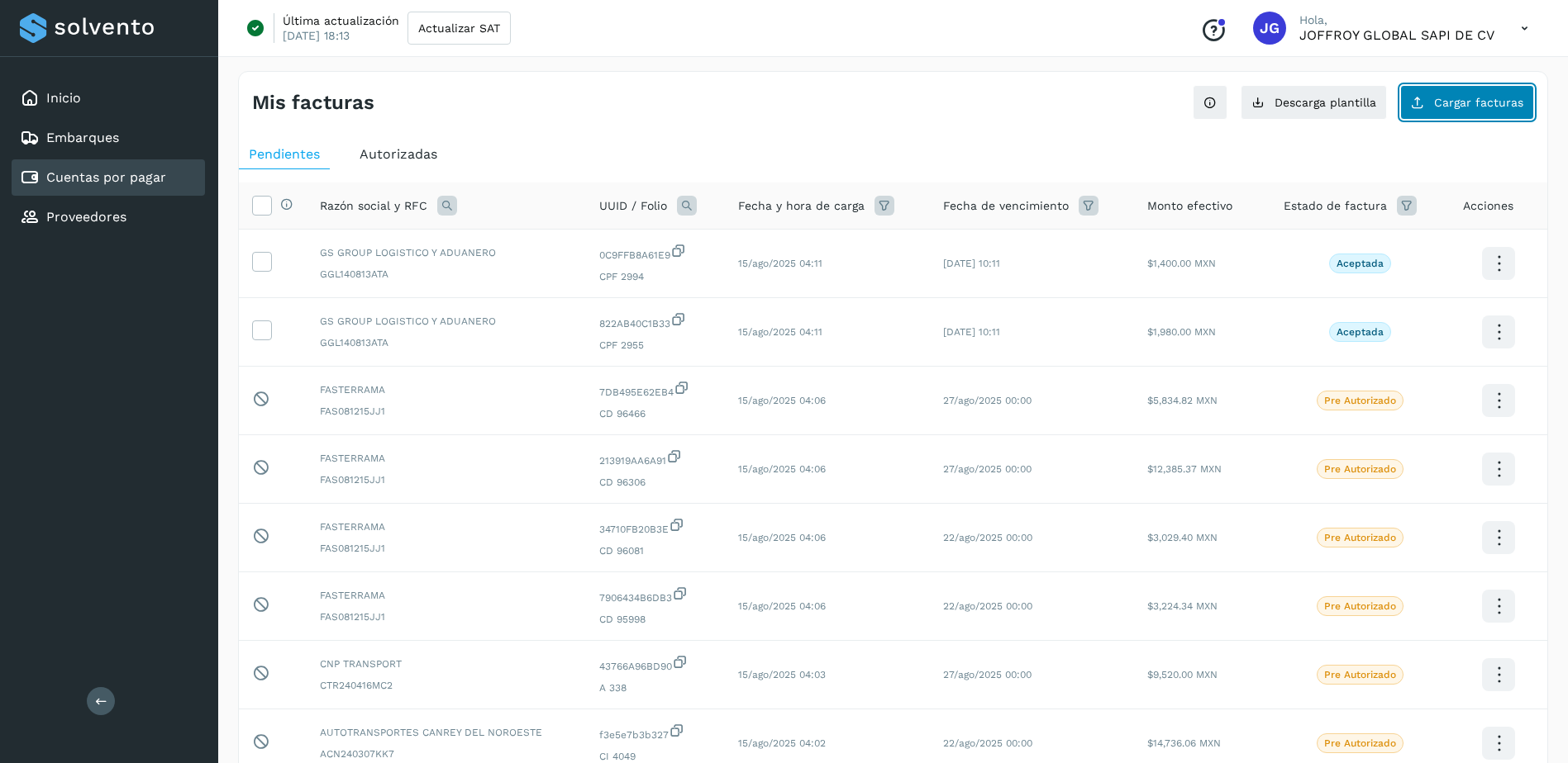
click at [1455, 99] on span "Cargar facturas" at bounding box center [1478, 102] width 90 height 12
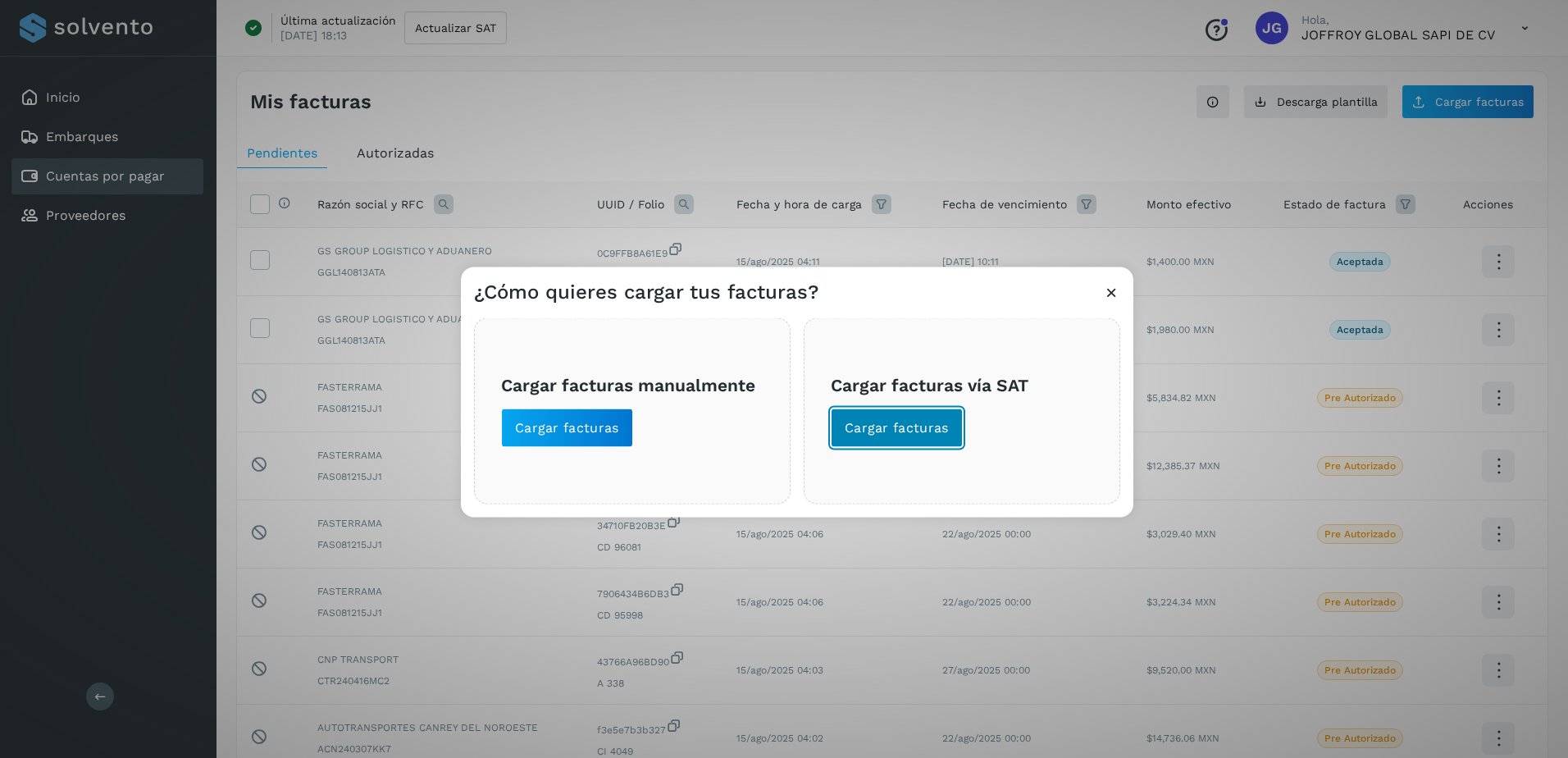
click at [913, 421] on span "Cargar facturas" at bounding box center [897, 428] width 104 height 18
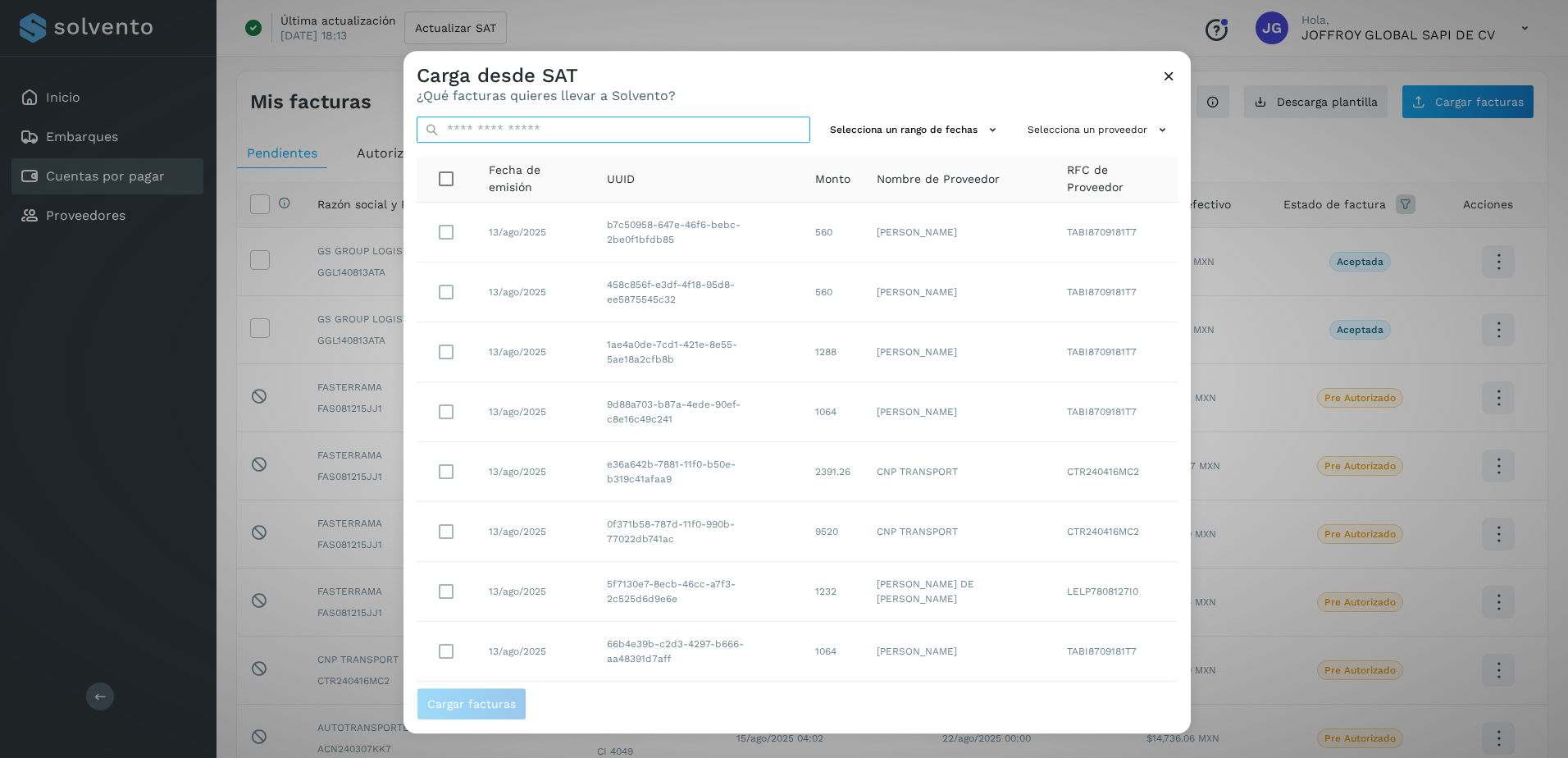
click at [477, 133] on input "text" at bounding box center [614, 130] width 394 height 27
paste input "**********"
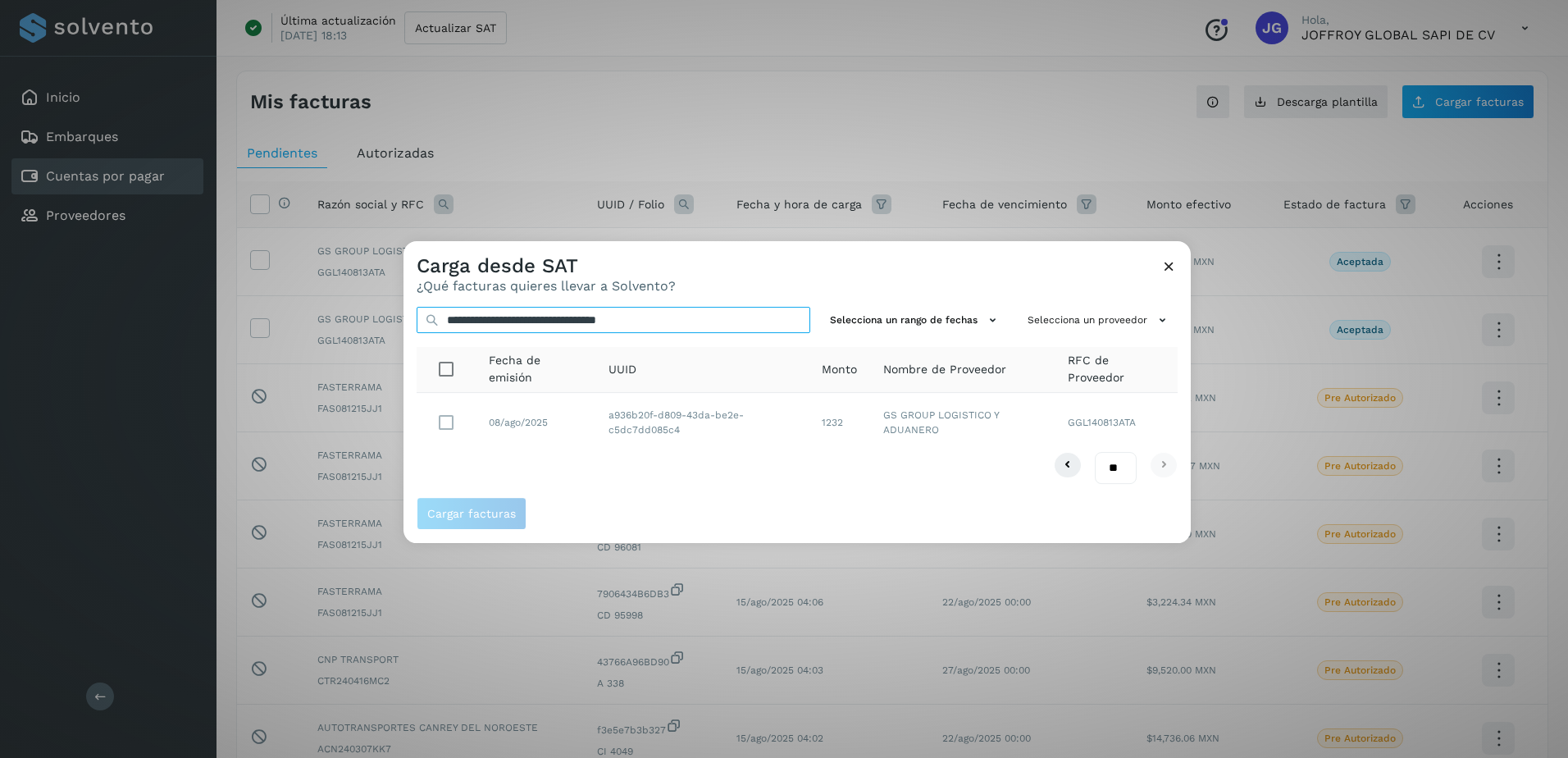
type input "**********"
click at [477, 513] on span "Cargar facturas" at bounding box center [471, 513] width 89 height 12
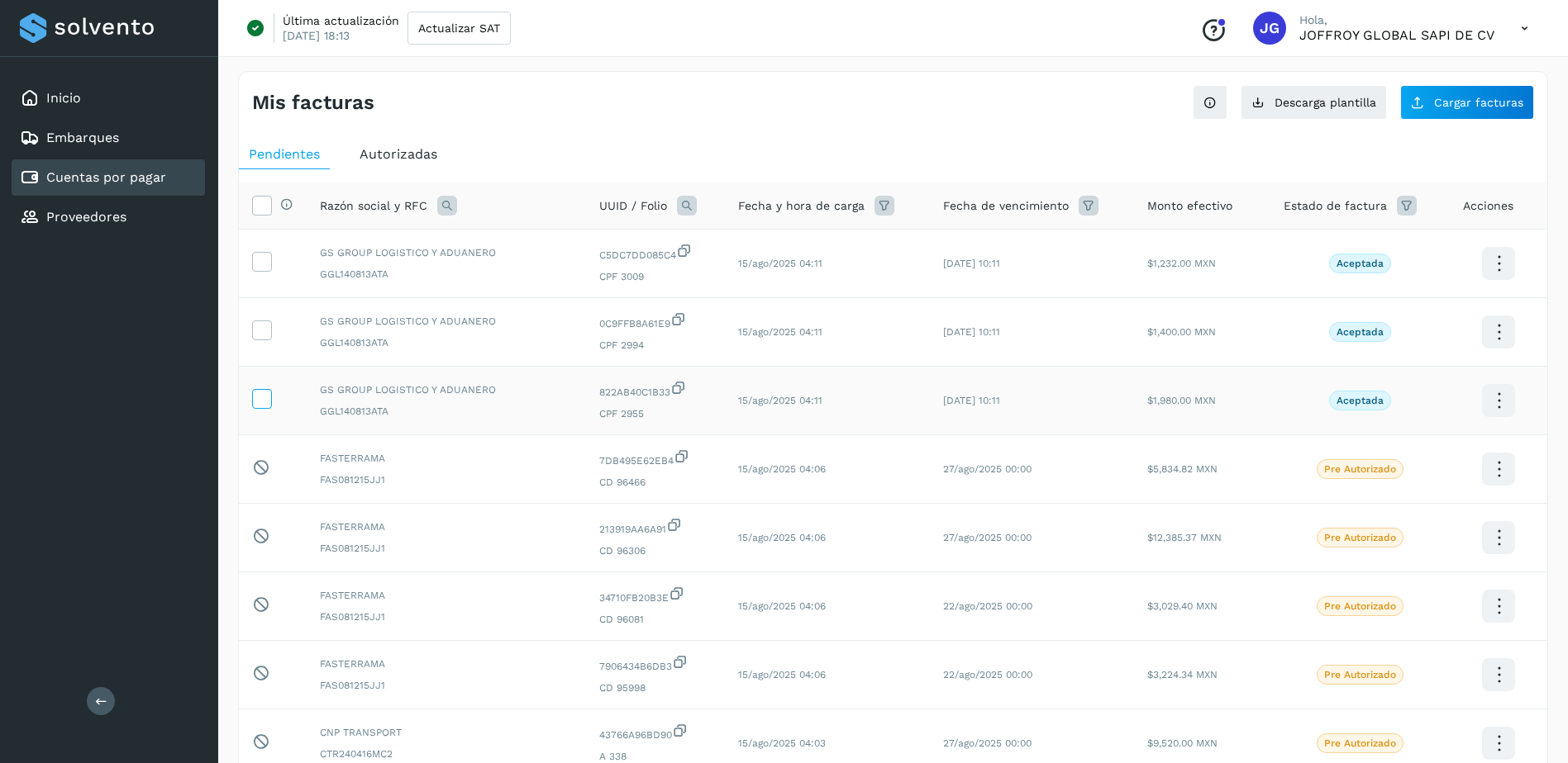
click at [267, 398] on icon at bounding box center [261, 397] width 17 height 17
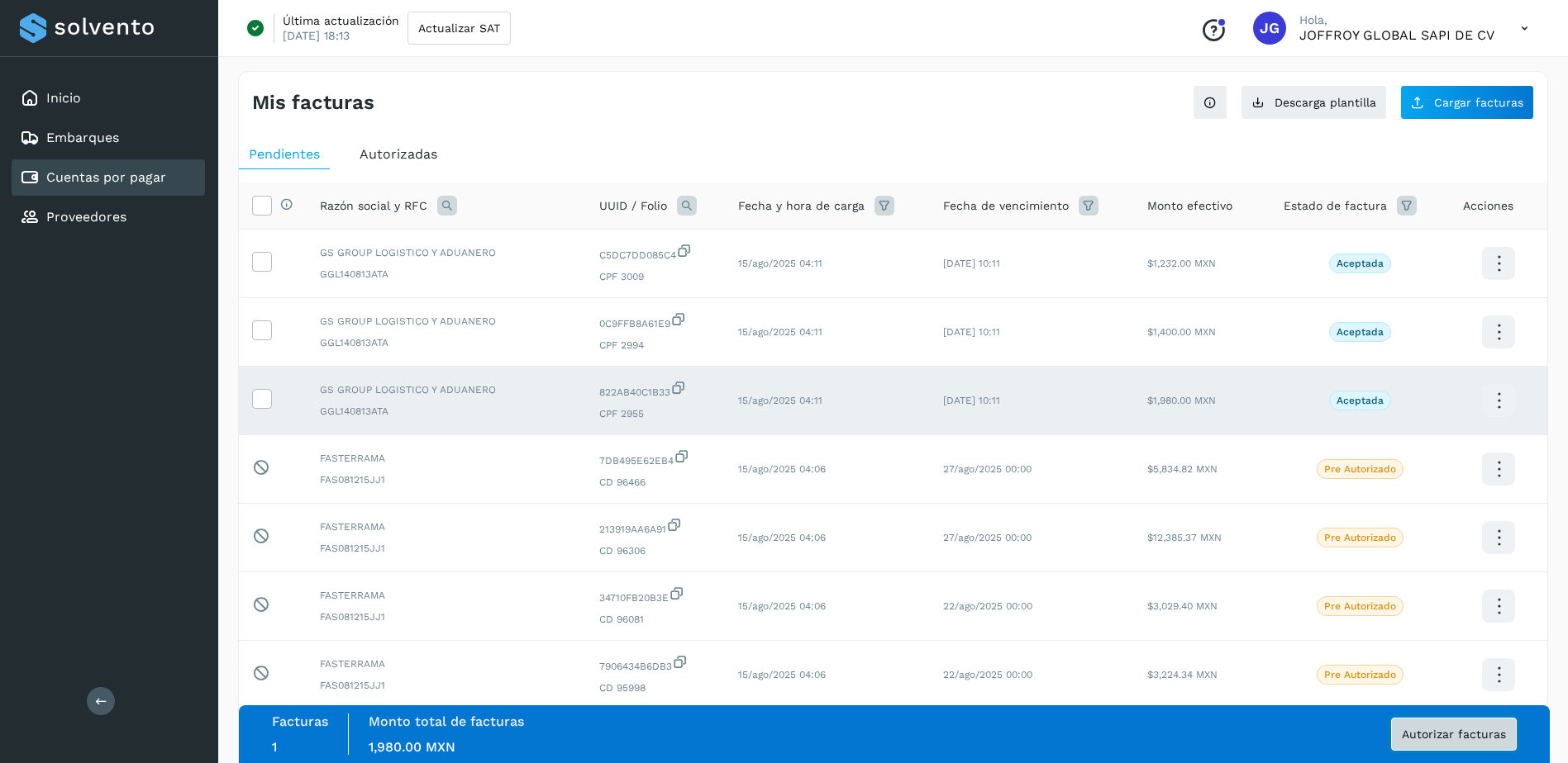
click at [1458, 734] on span "Autorizar facturas" at bounding box center [1453, 733] width 104 height 12
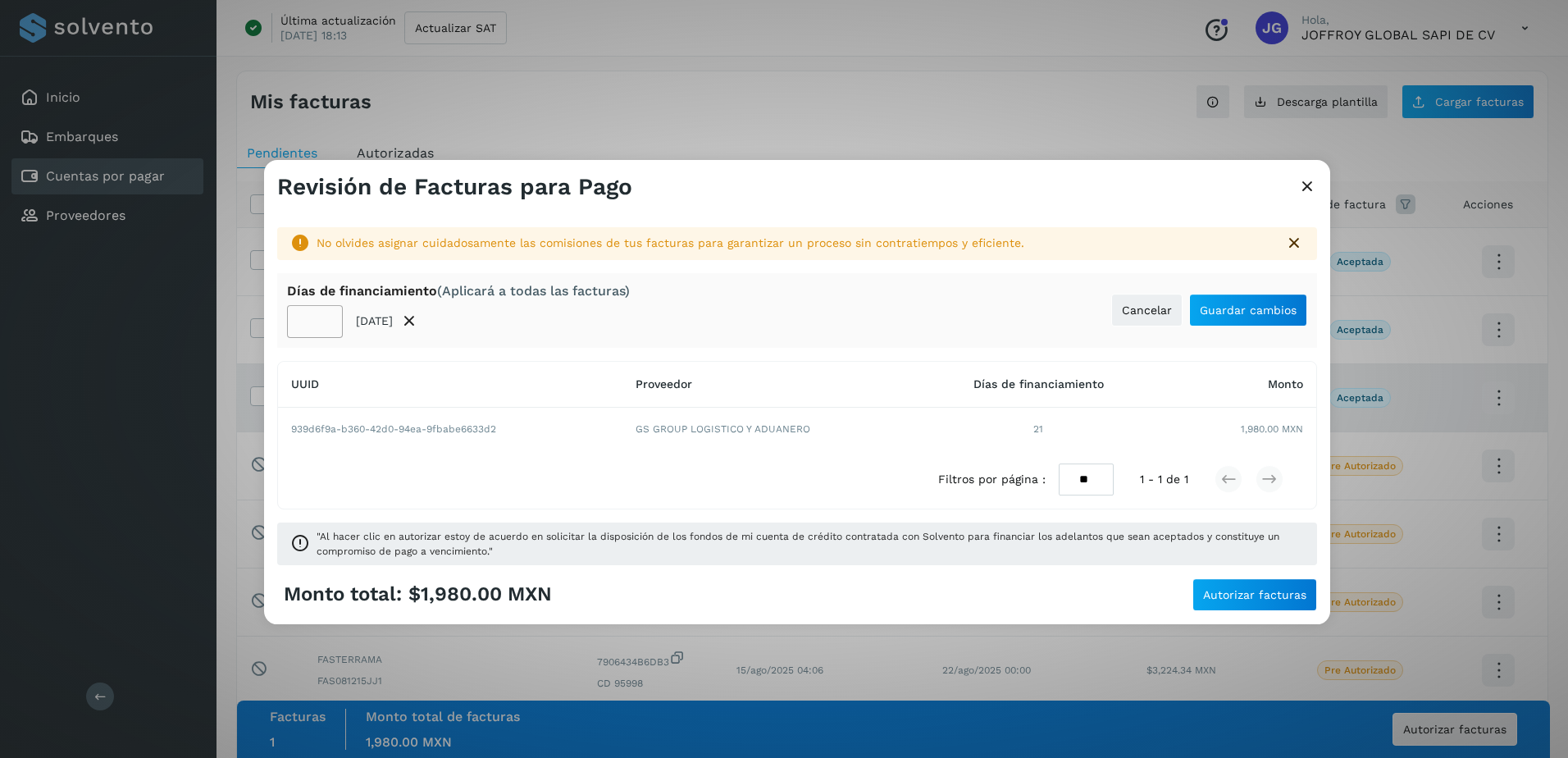
click at [318, 323] on input "**" at bounding box center [315, 321] width 56 height 33
type input "*"
click at [1253, 306] on span "Guardar cambios" at bounding box center [1248, 310] width 97 height 12
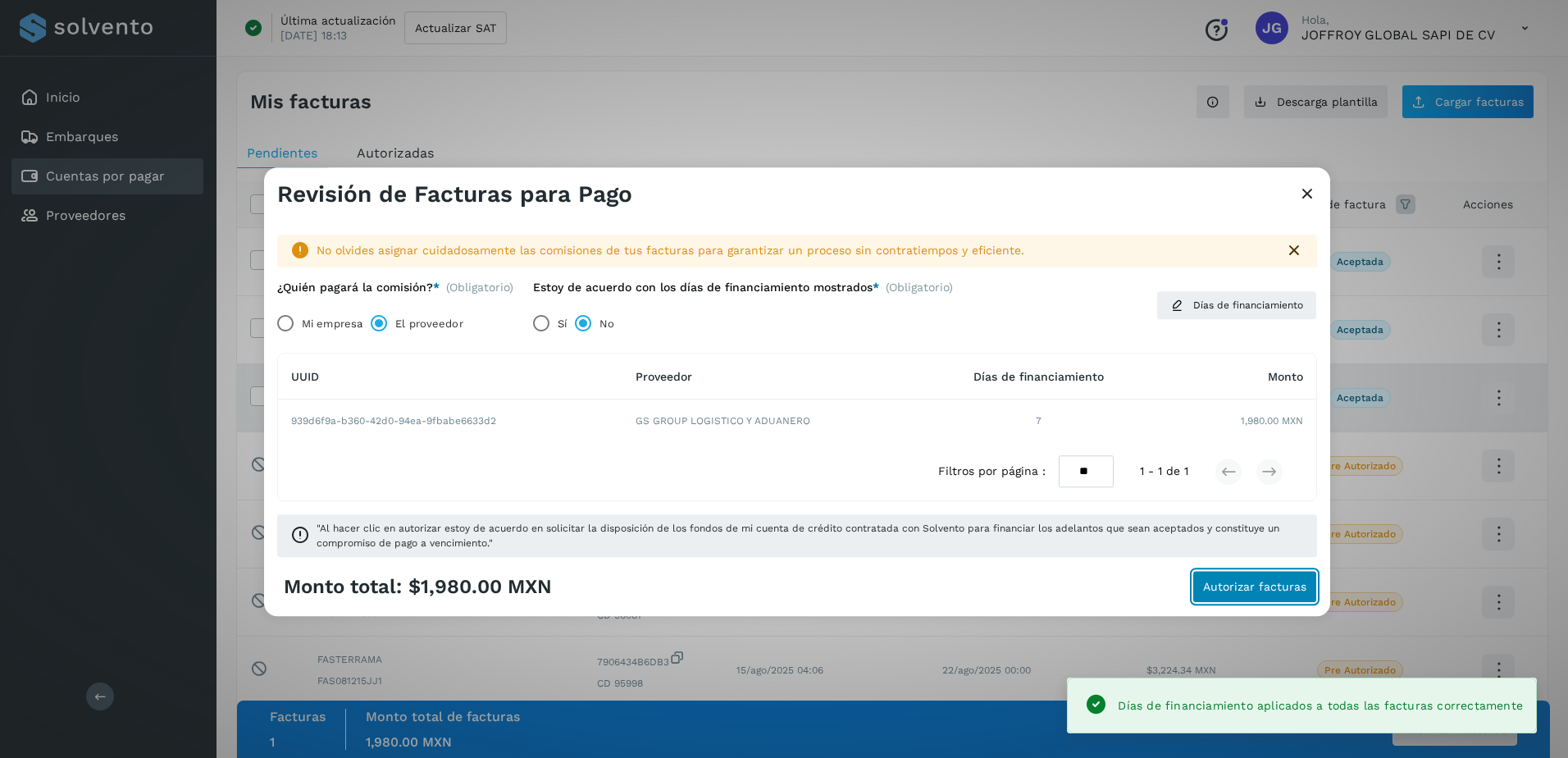
click at [1242, 590] on span "Autorizar facturas" at bounding box center [1255, 587] width 103 height 12
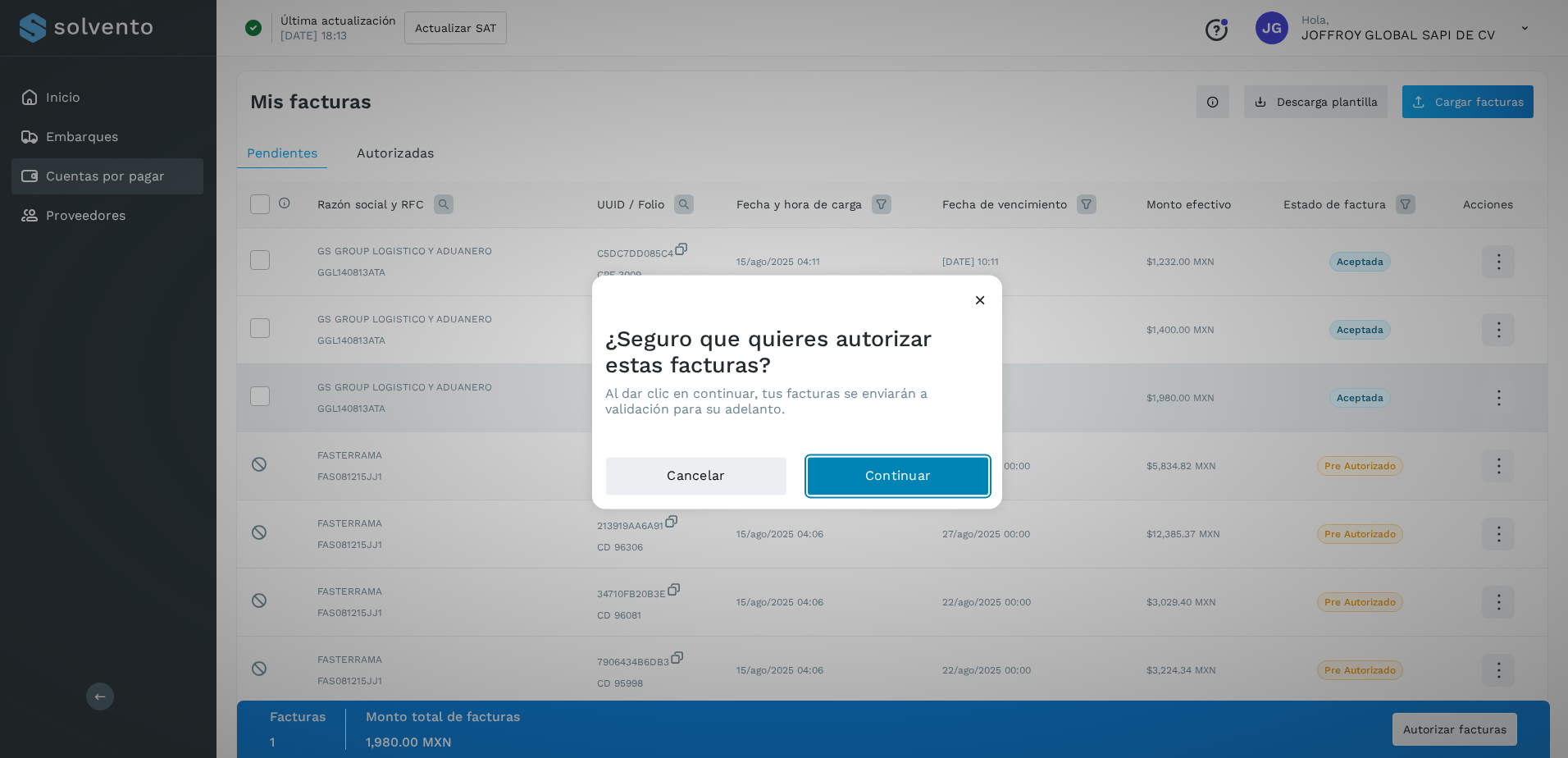
click at [928, 484] on button "Continuar" at bounding box center [897, 477] width 182 height 39
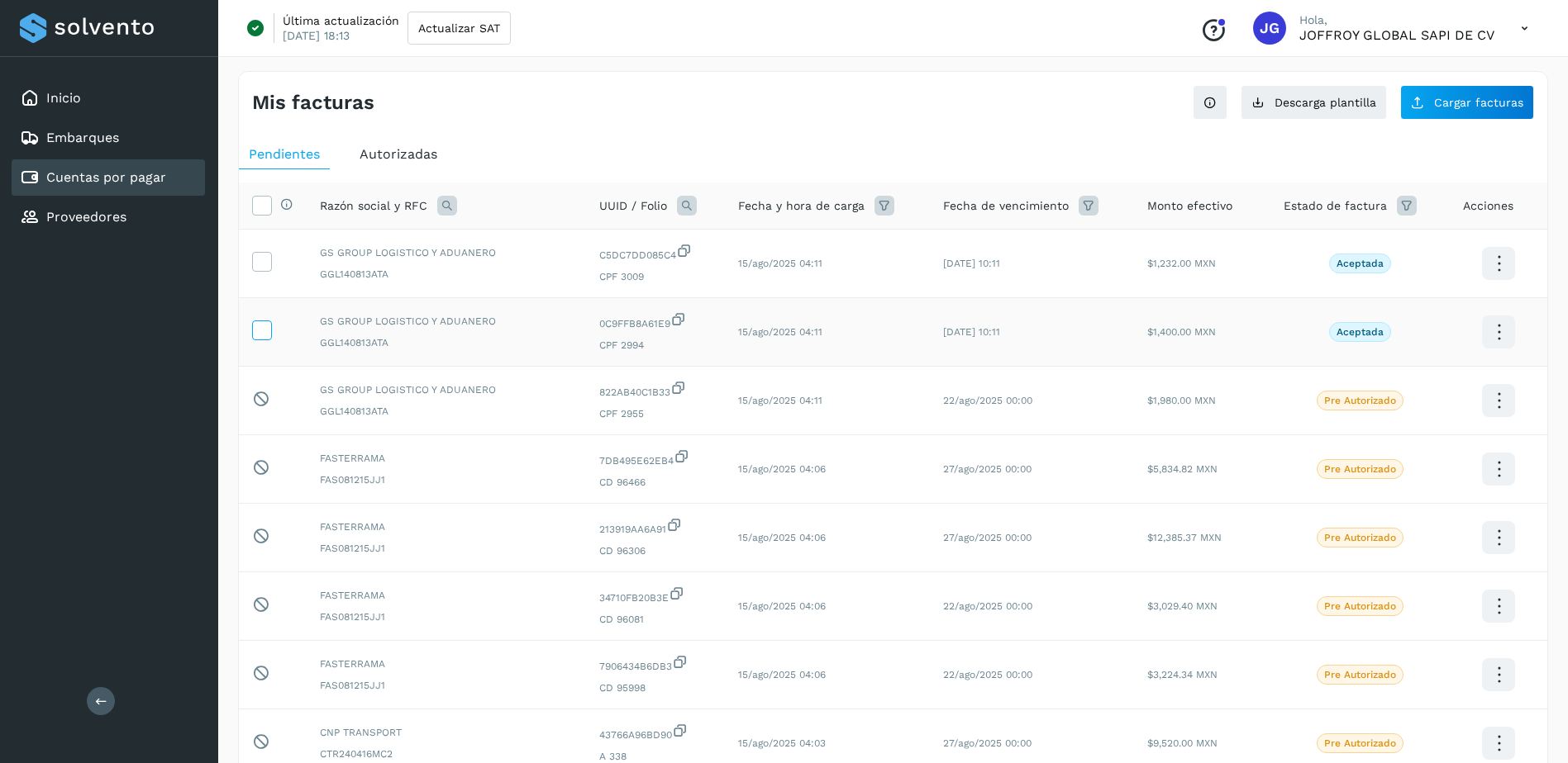
click at [265, 330] on icon at bounding box center [261, 329] width 17 height 17
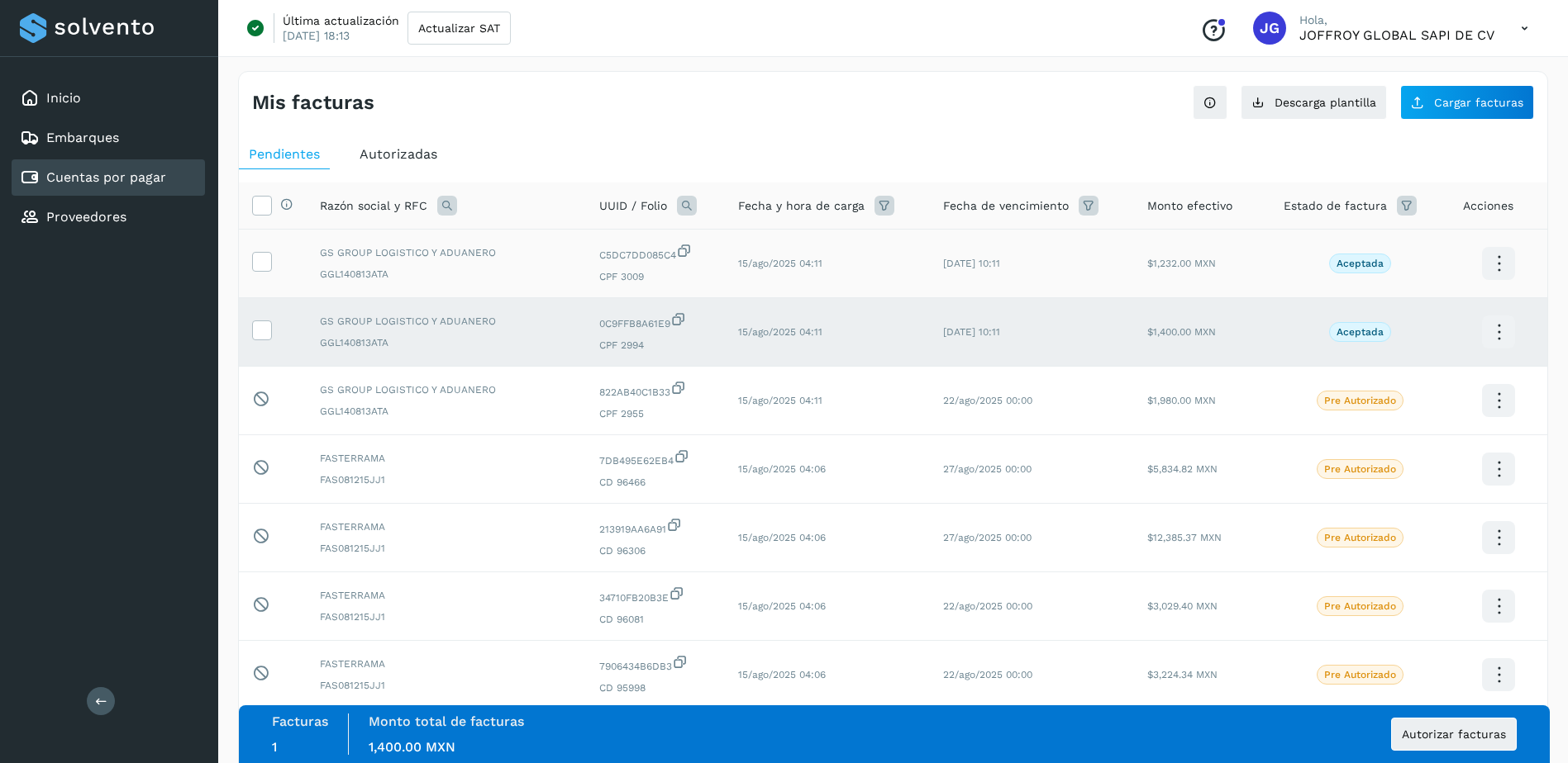
drag, startPoint x: 261, startPoint y: 261, endPoint x: 262, endPoint y: 291, distance: 30.0
click at [261, 261] on icon at bounding box center [261, 260] width 17 height 17
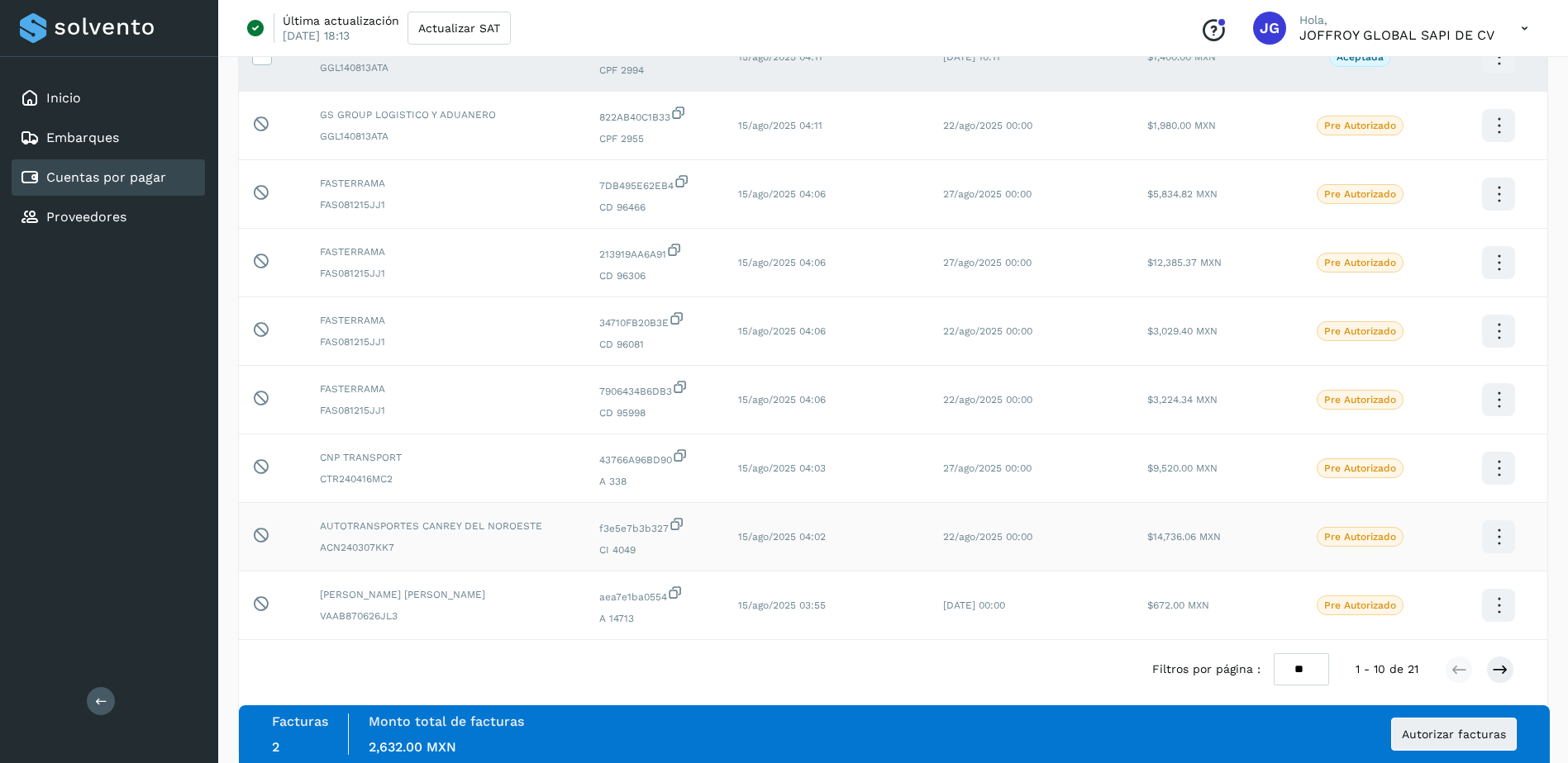
scroll to position [292, 0]
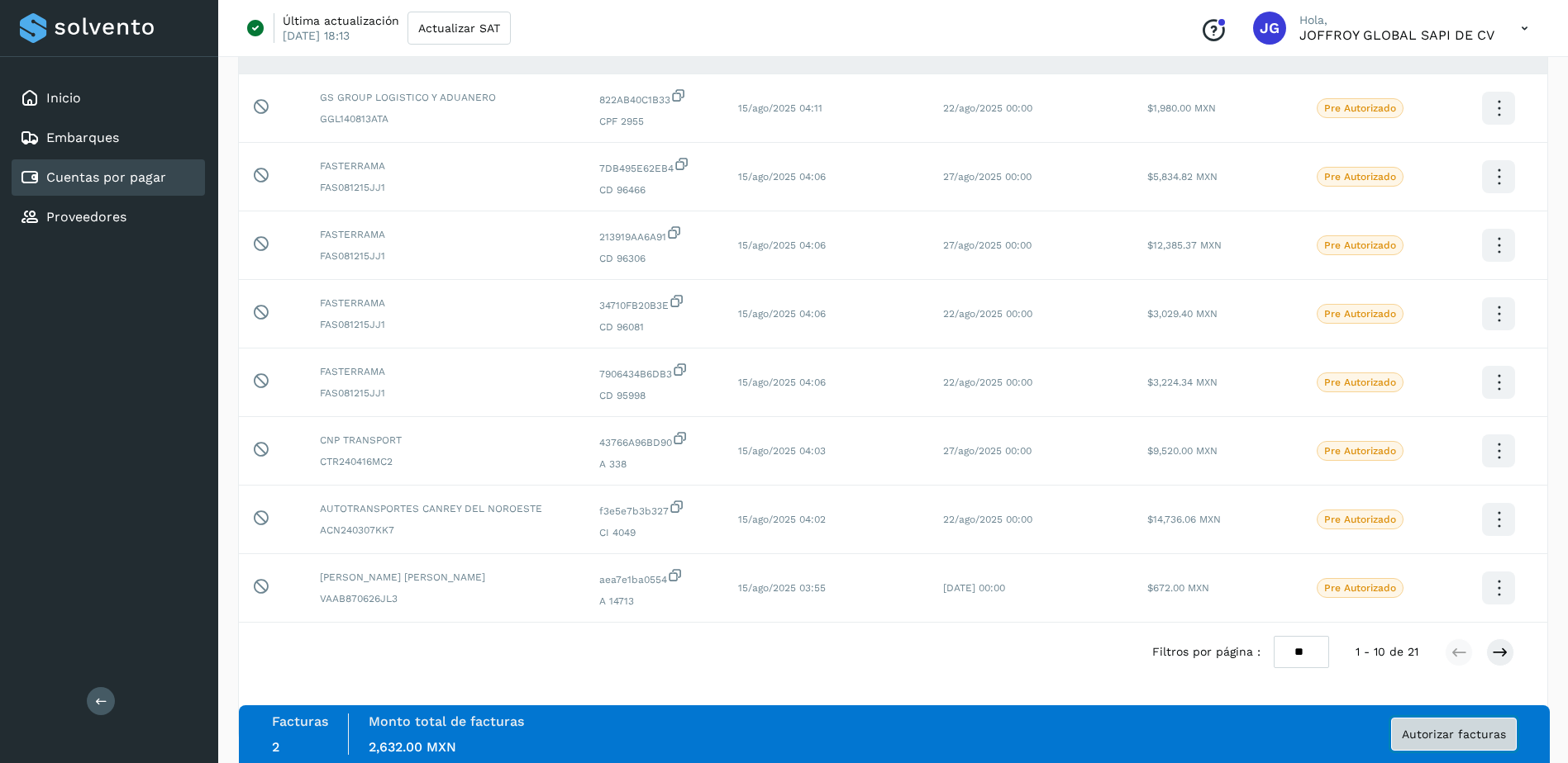
click at [1465, 733] on span "Autorizar facturas" at bounding box center [1453, 733] width 104 height 12
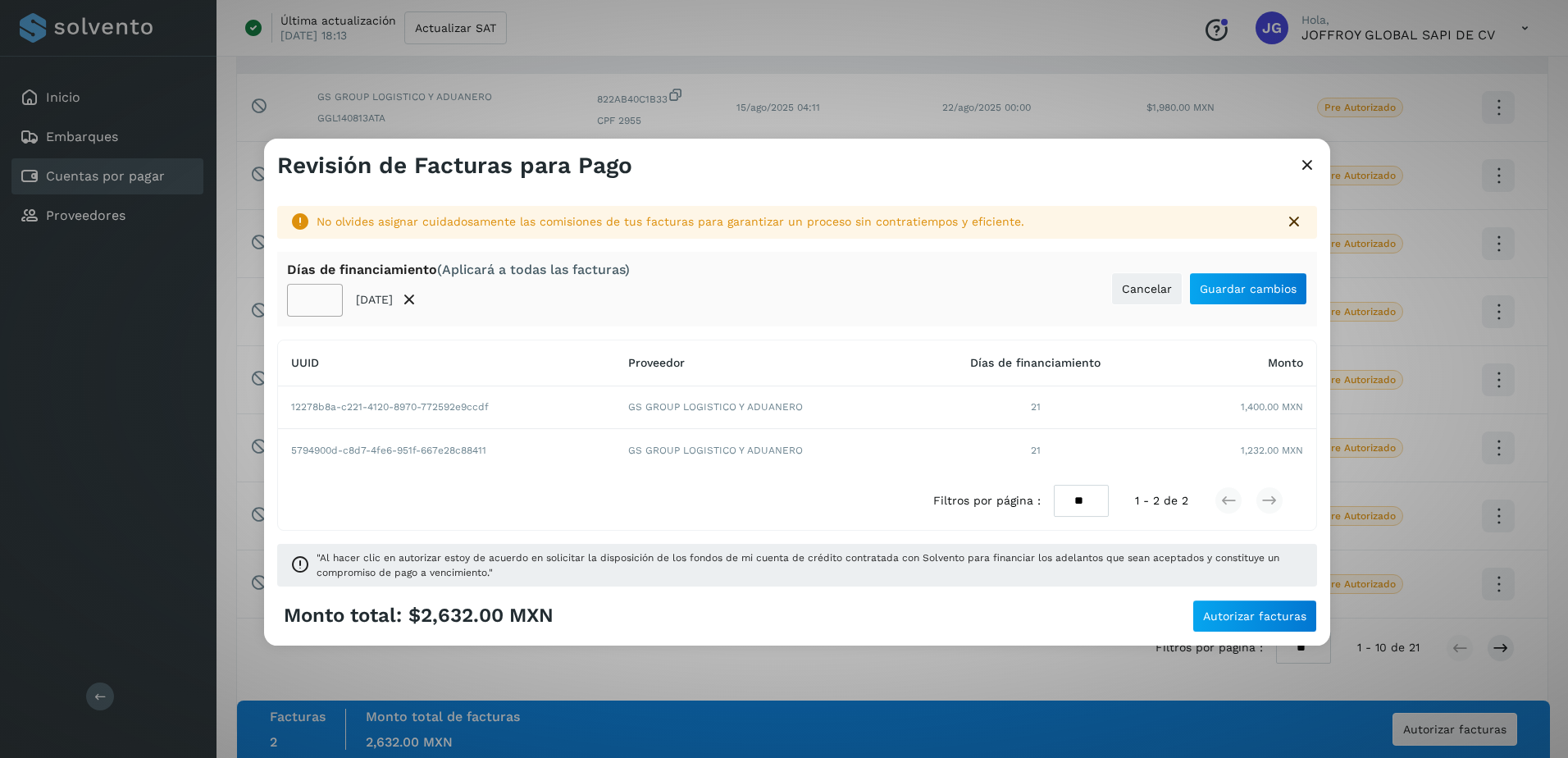
click at [313, 292] on input "**" at bounding box center [315, 300] width 56 height 33
type input "**"
click at [1237, 290] on span "Guardar cambios" at bounding box center [1248, 288] width 97 height 12
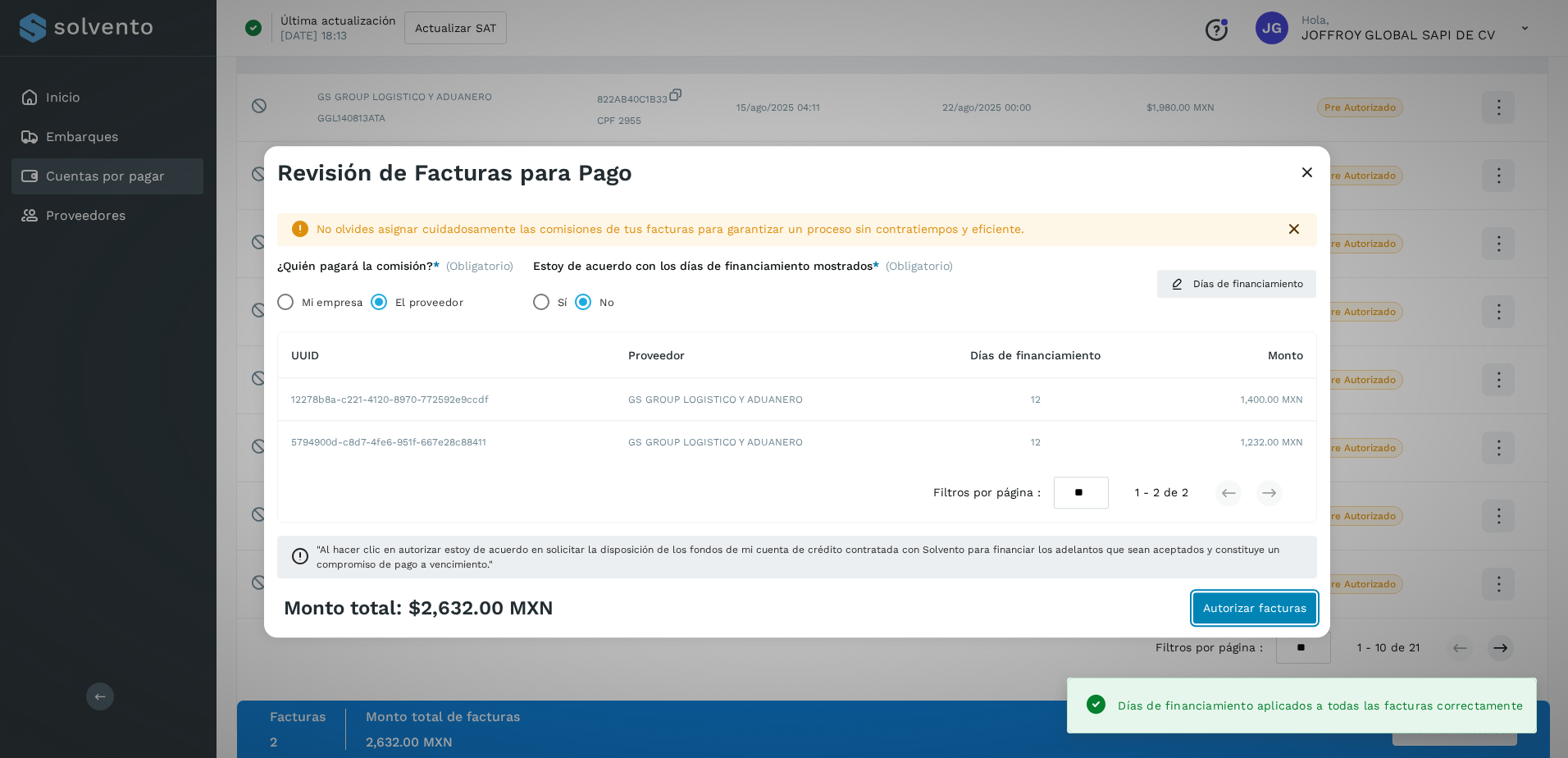
click at [1250, 614] on span "Autorizar facturas" at bounding box center [1255, 609] width 103 height 12
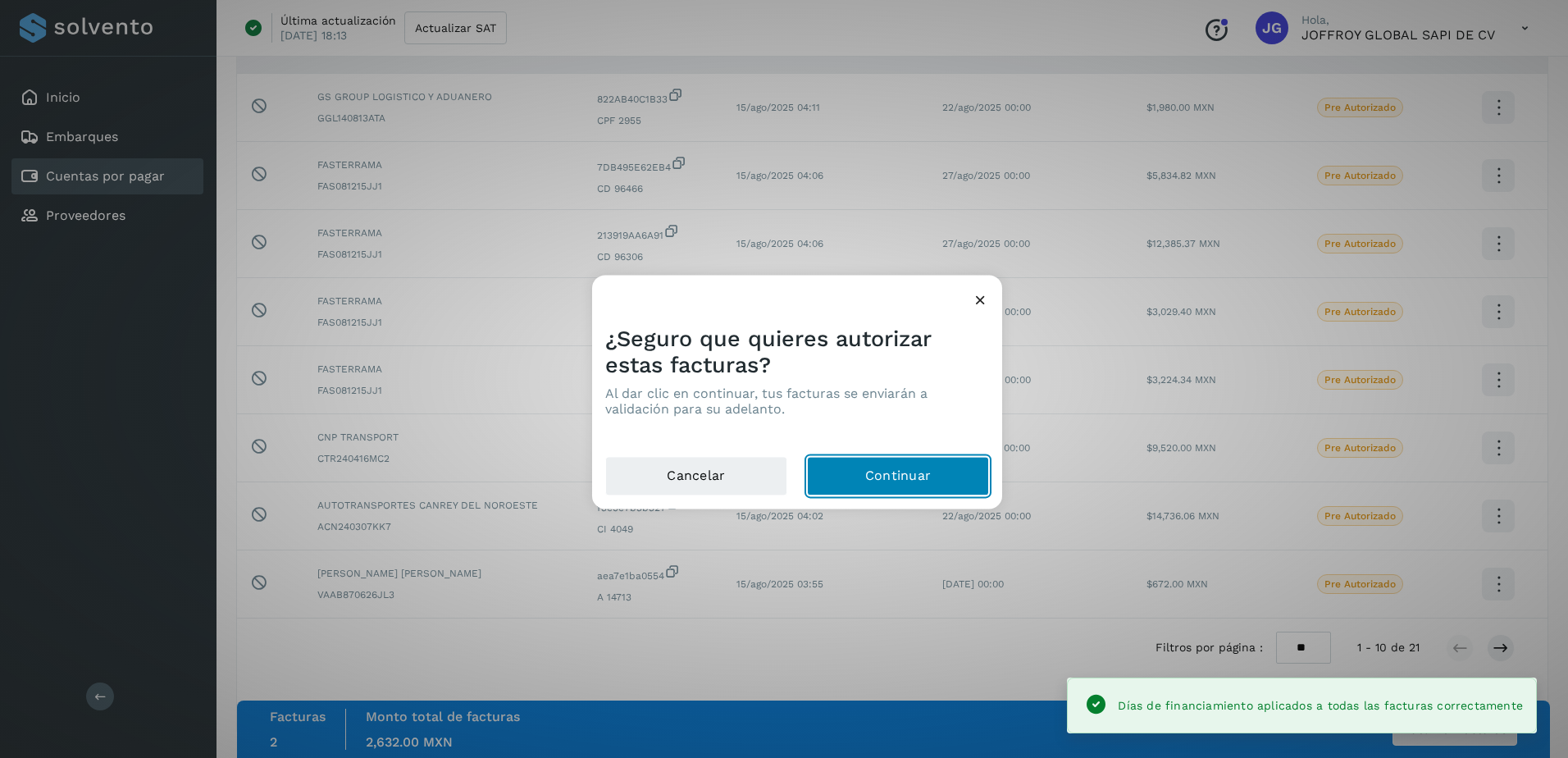
click at [917, 472] on button "Continuar" at bounding box center [897, 477] width 182 height 39
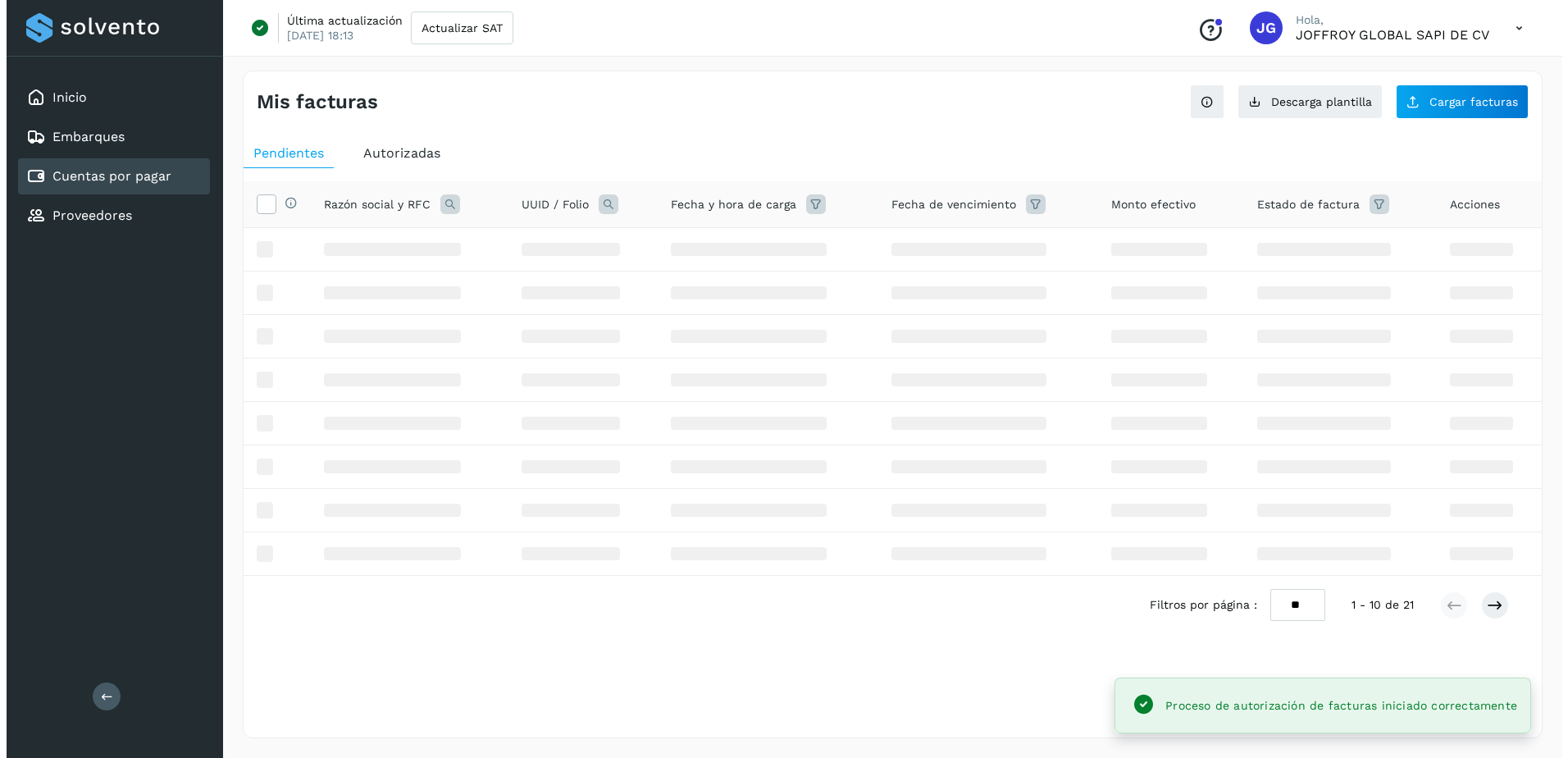
scroll to position [0, 0]
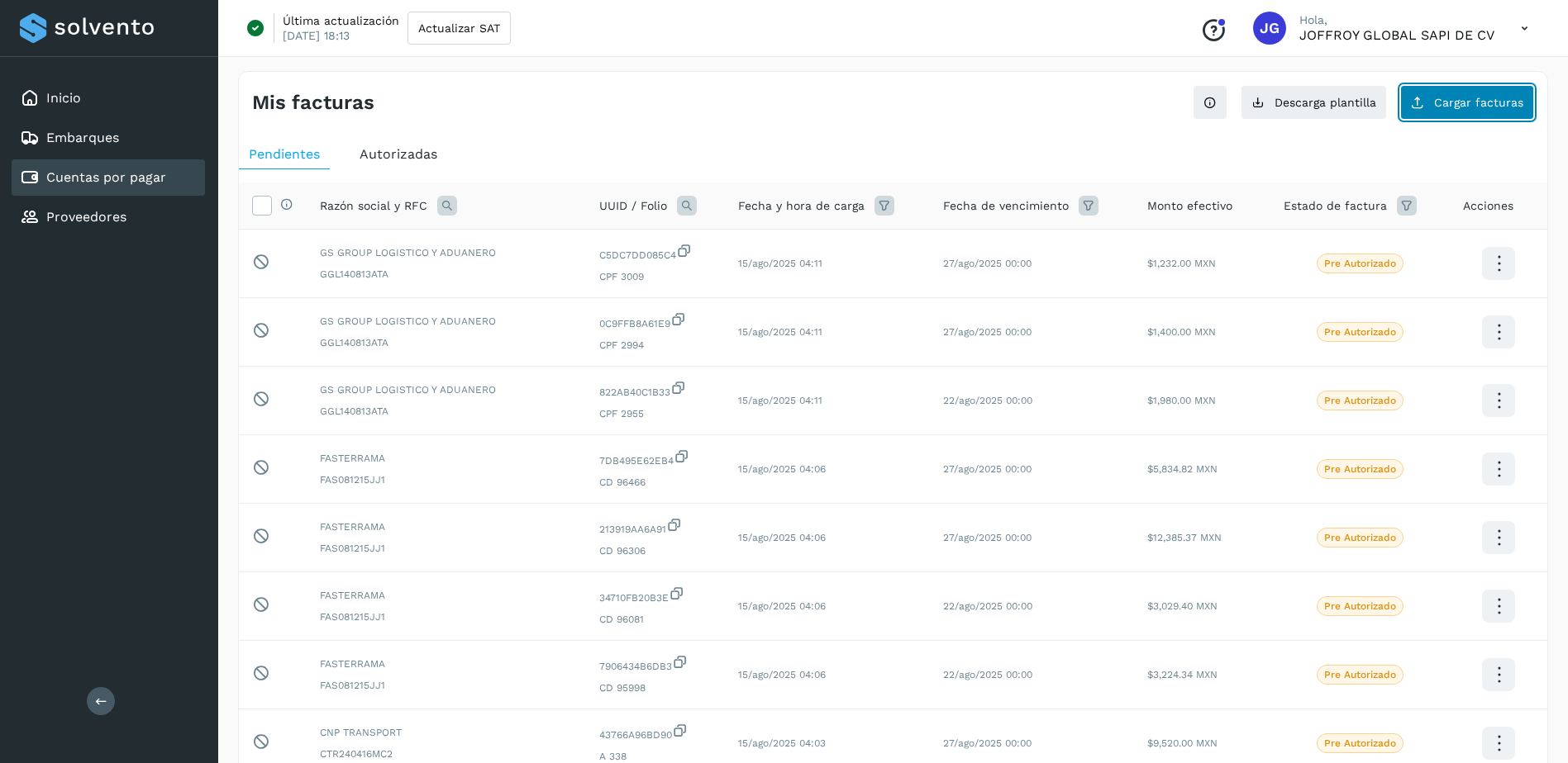
click at [1457, 97] on span "Cargar facturas" at bounding box center [1478, 102] width 90 height 12
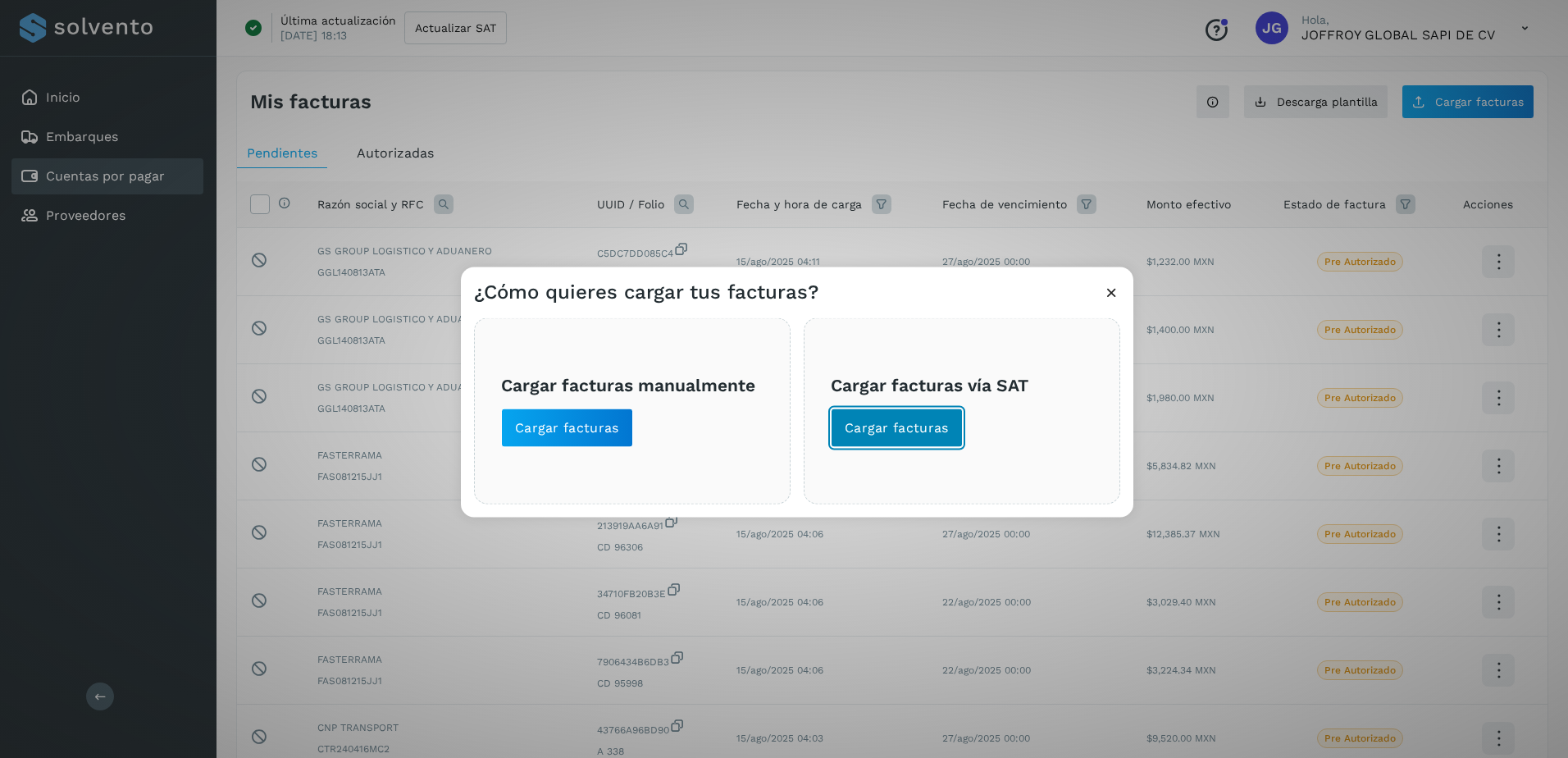
click at [907, 430] on span "Cargar facturas" at bounding box center [897, 428] width 104 height 18
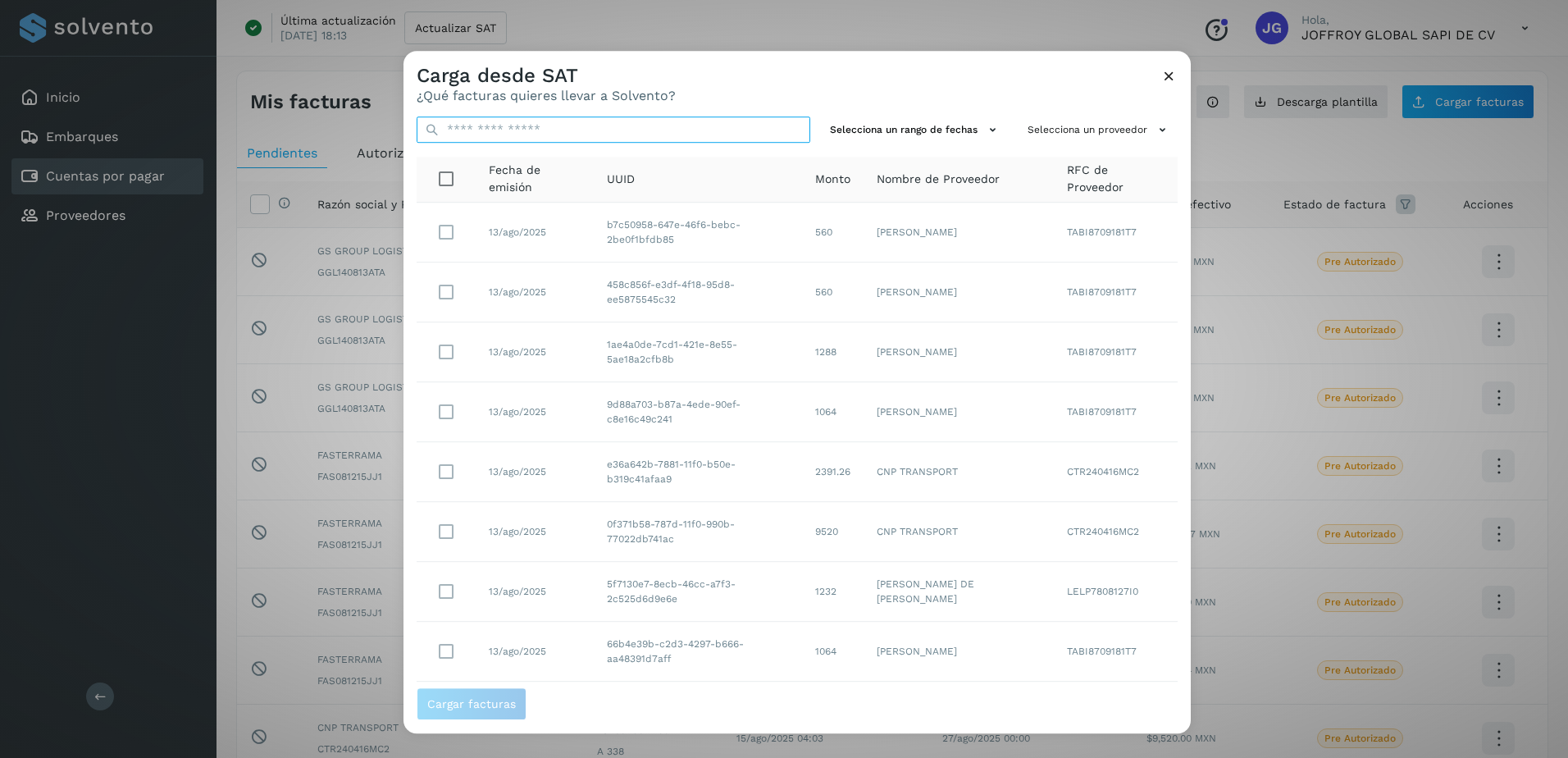
click at [522, 125] on input "text" at bounding box center [614, 130] width 394 height 27
paste input "**********"
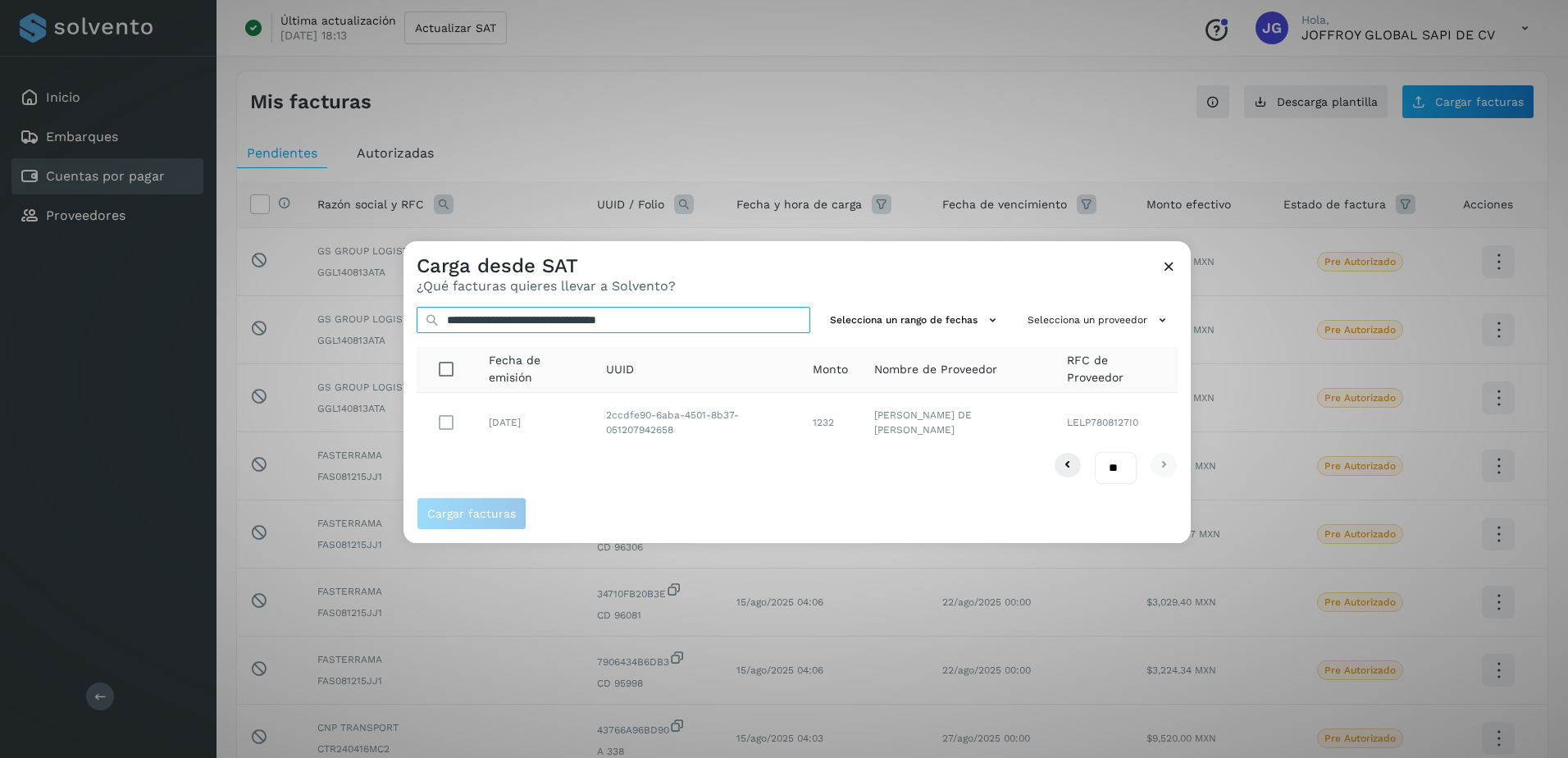
type input "**********"
click at [485, 515] on span "Cargar facturas" at bounding box center [471, 513] width 89 height 12
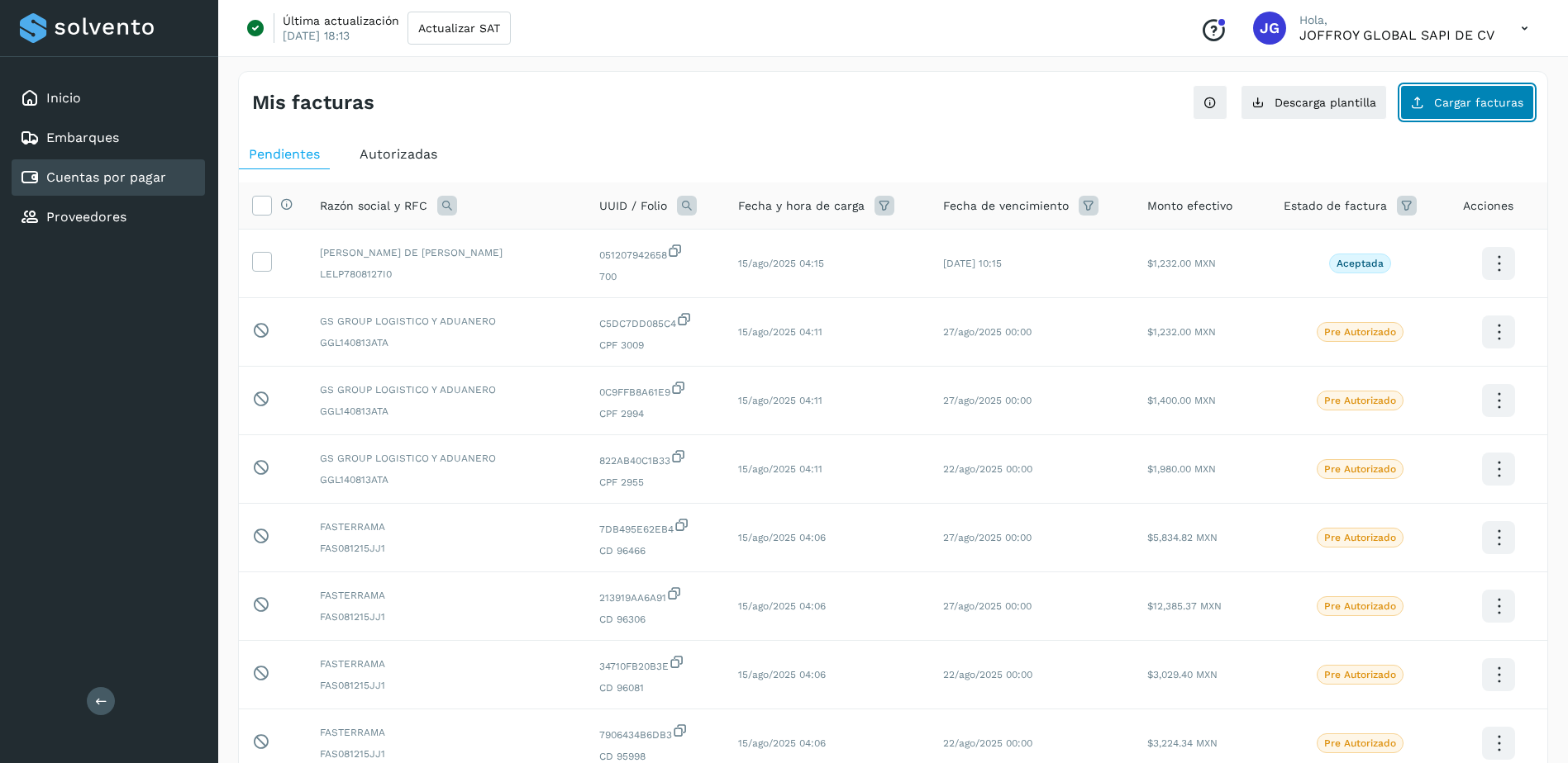
click at [1465, 99] on span "Cargar facturas" at bounding box center [1478, 102] width 90 height 12
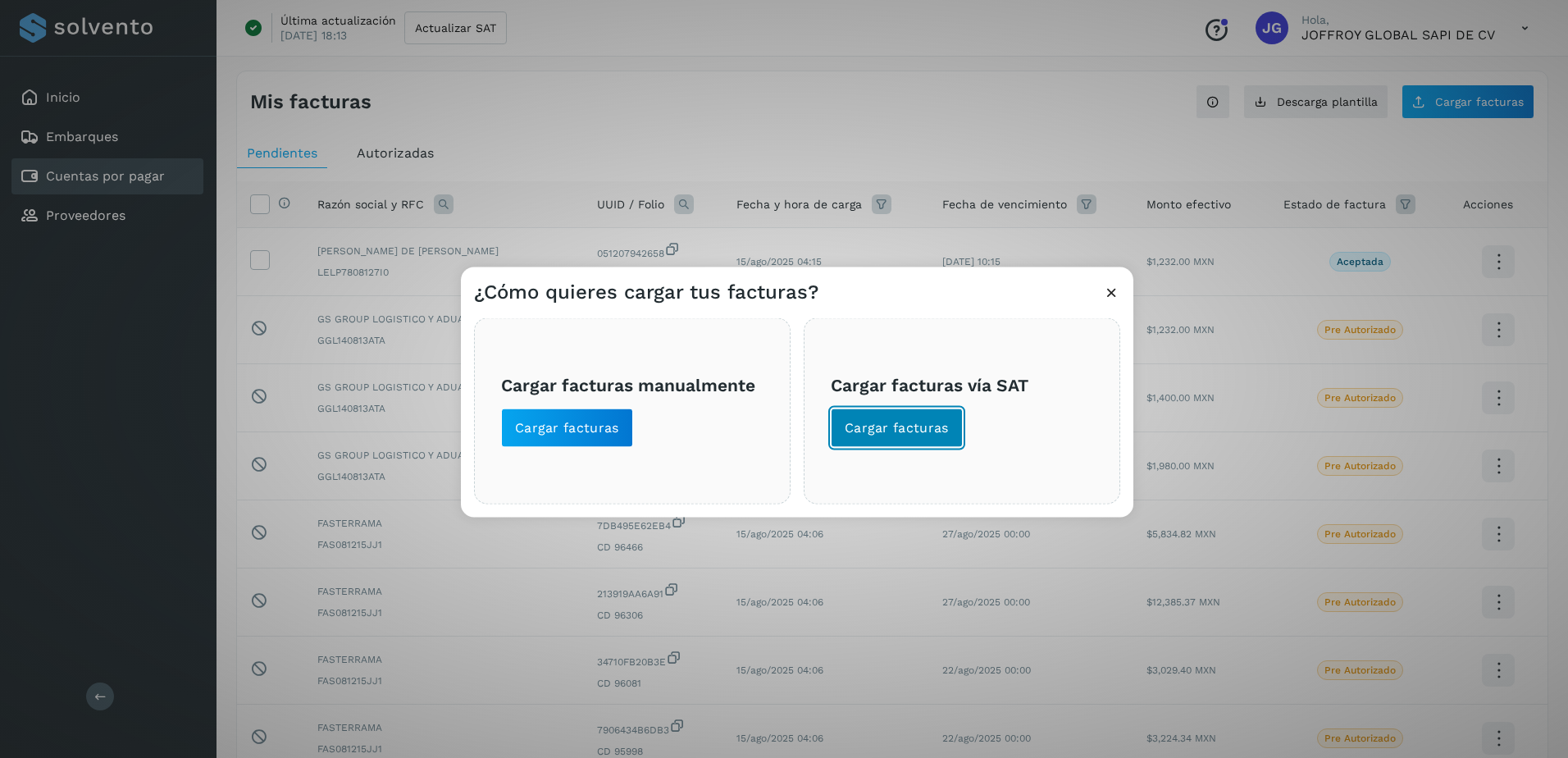
click at [913, 421] on span "Cargar facturas" at bounding box center [897, 428] width 104 height 18
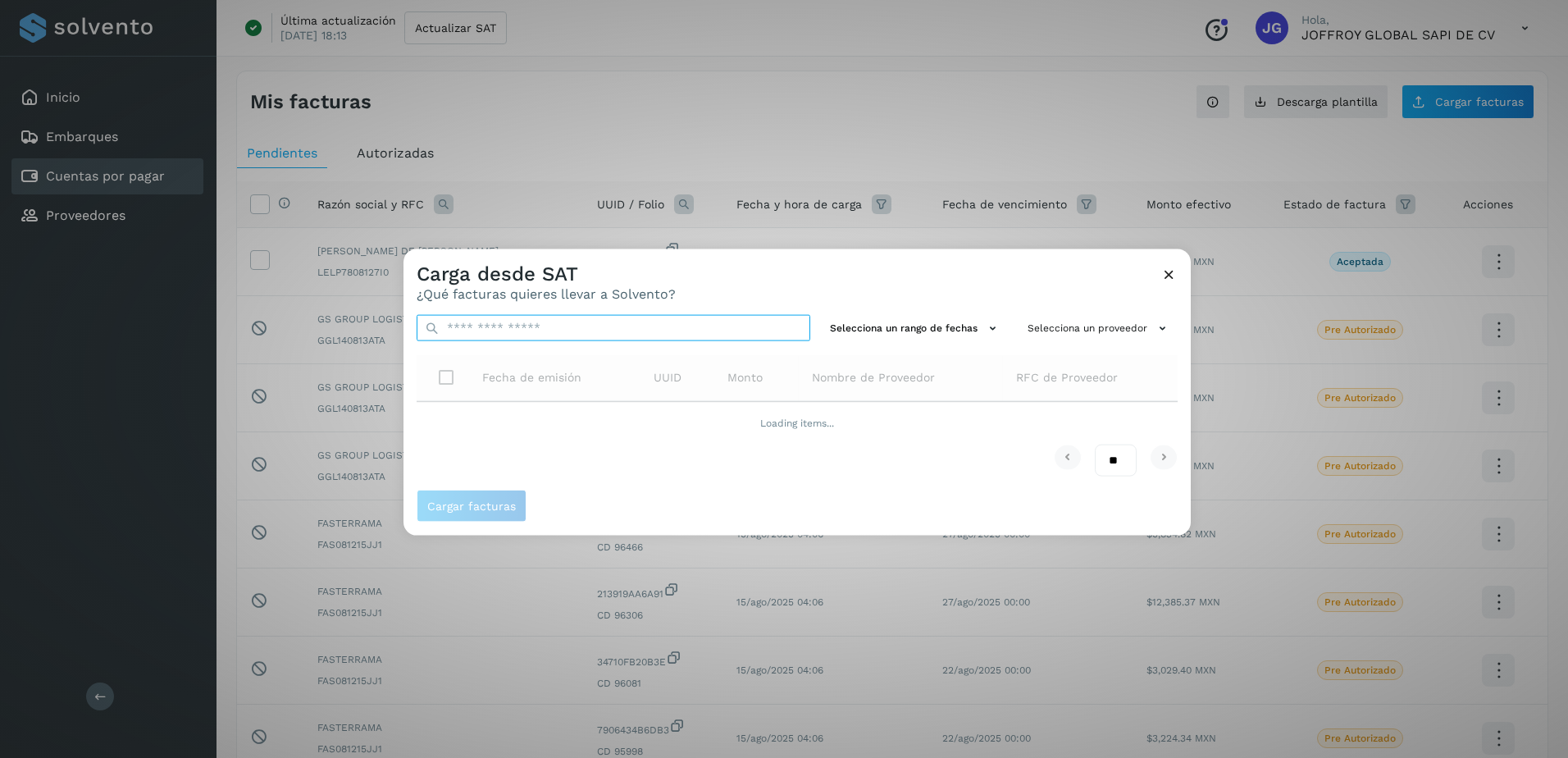
click at [477, 331] on input "text" at bounding box center [614, 328] width 394 height 27
paste input "**********"
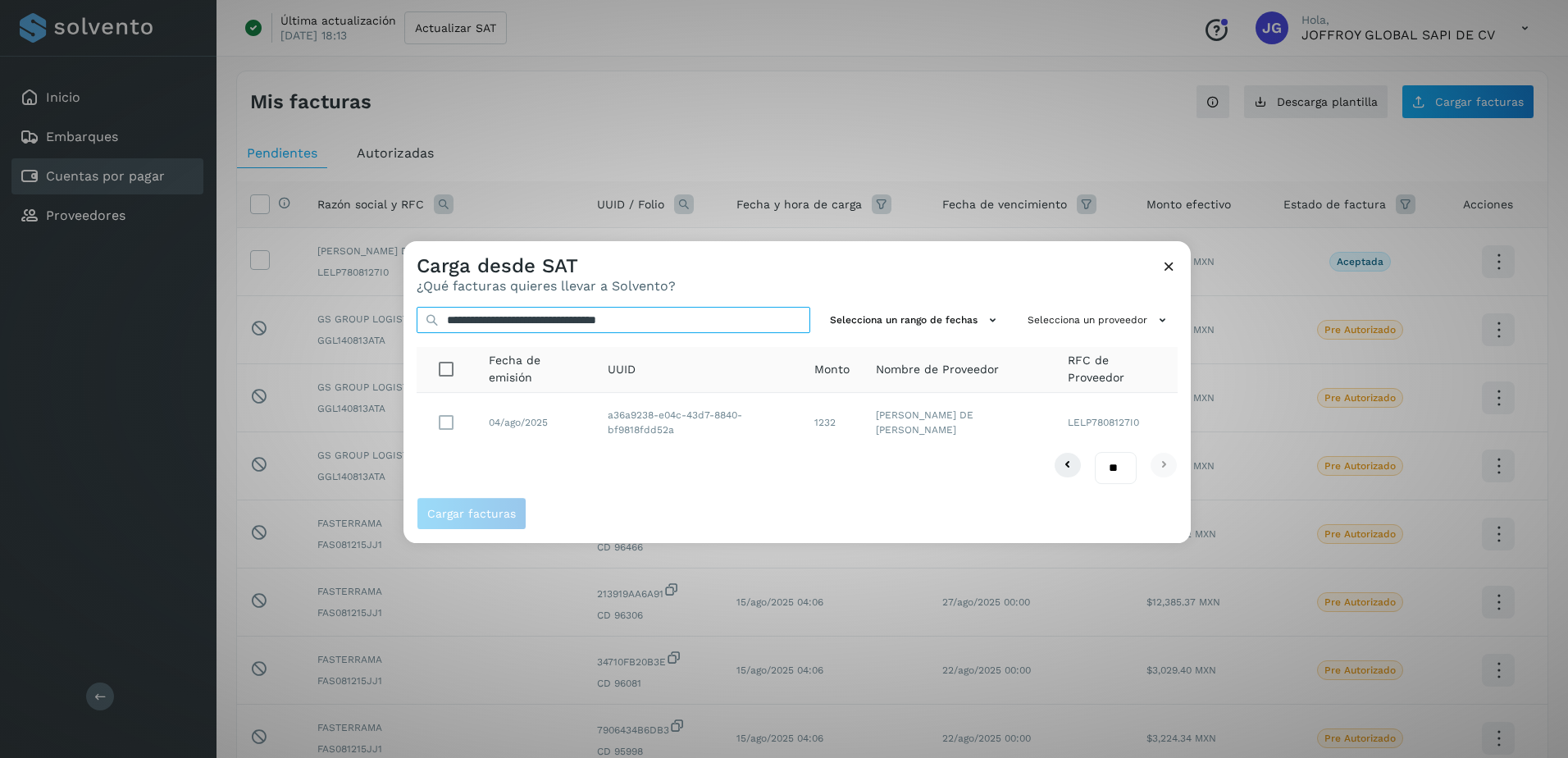
type input "**********"
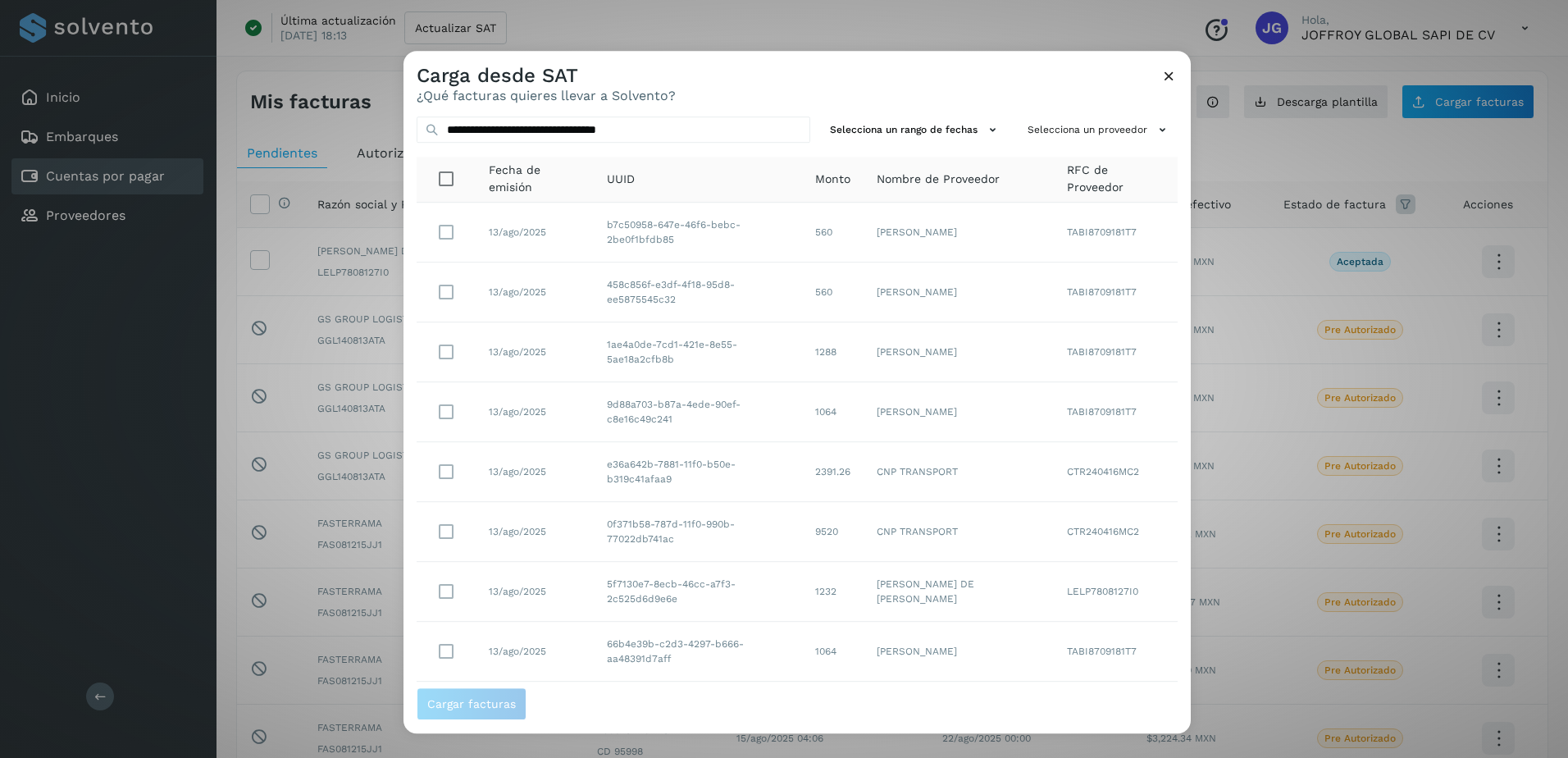
click at [1175, 79] on icon at bounding box center [1169, 76] width 17 height 17
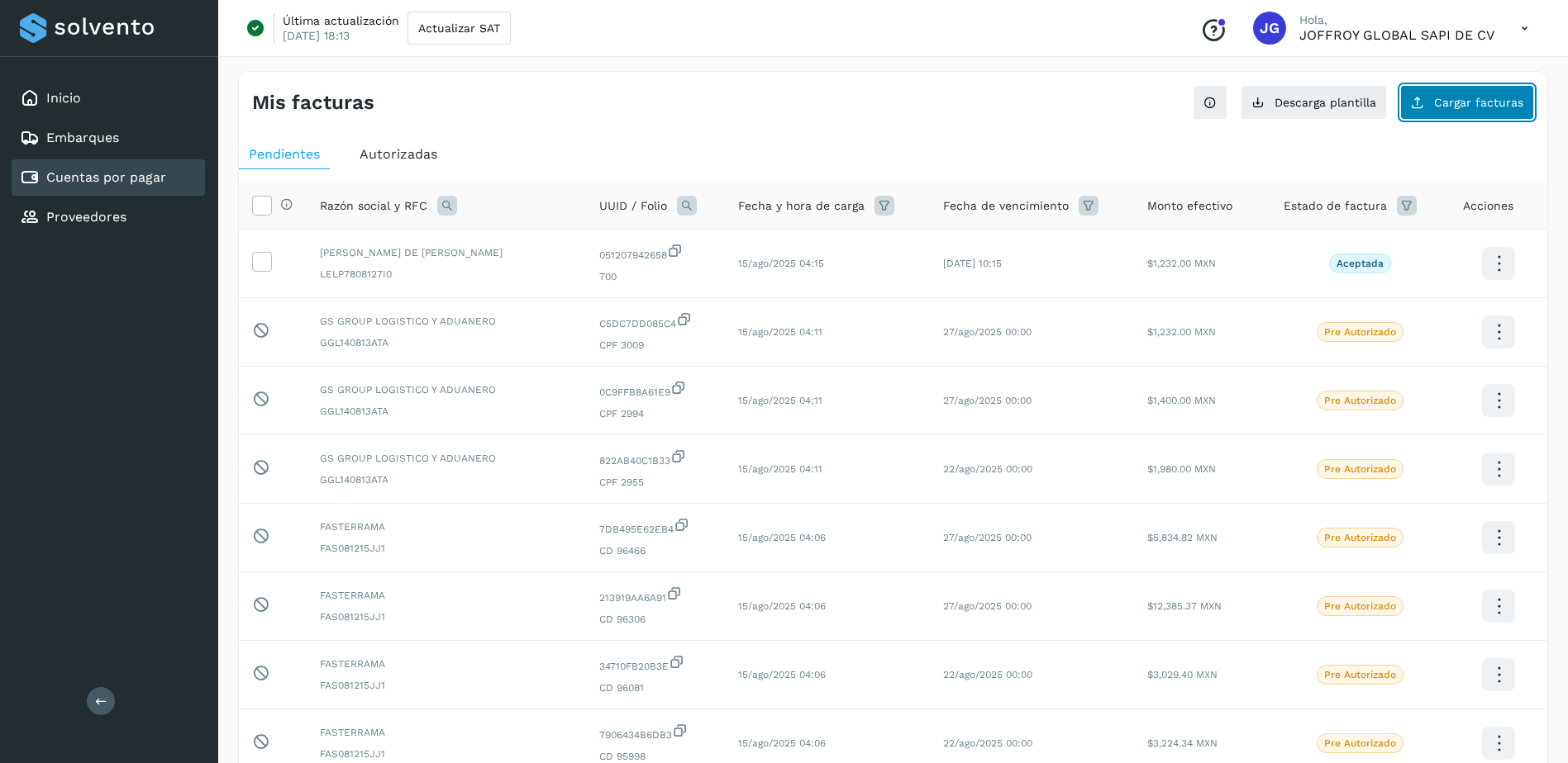
click at [1453, 101] on span "Cargar facturas" at bounding box center [1478, 102] width 90 height 12
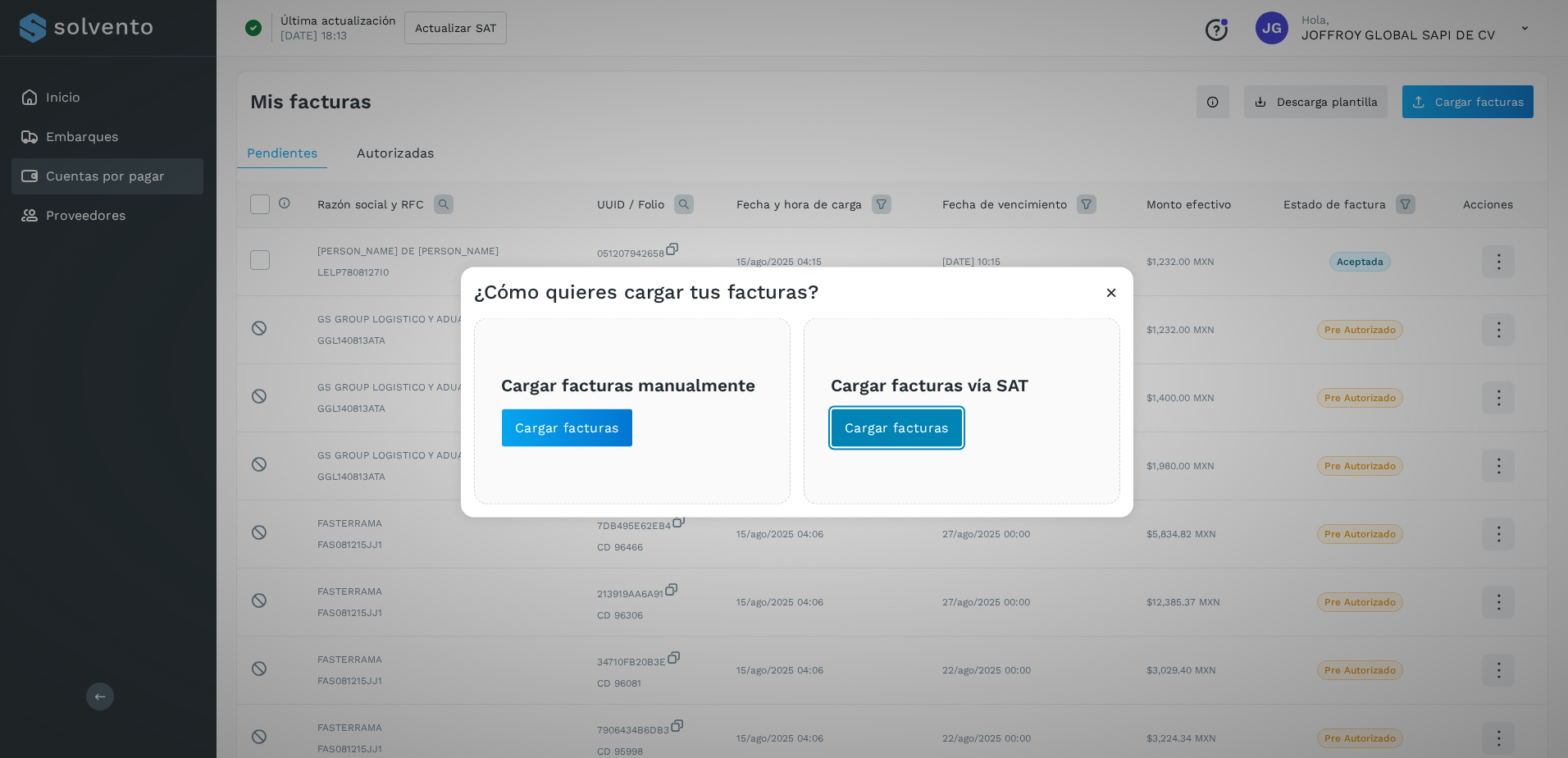
click at [888, 435] on span "Cargar facturas" at bounding box center [897, 428] width 104 height 18
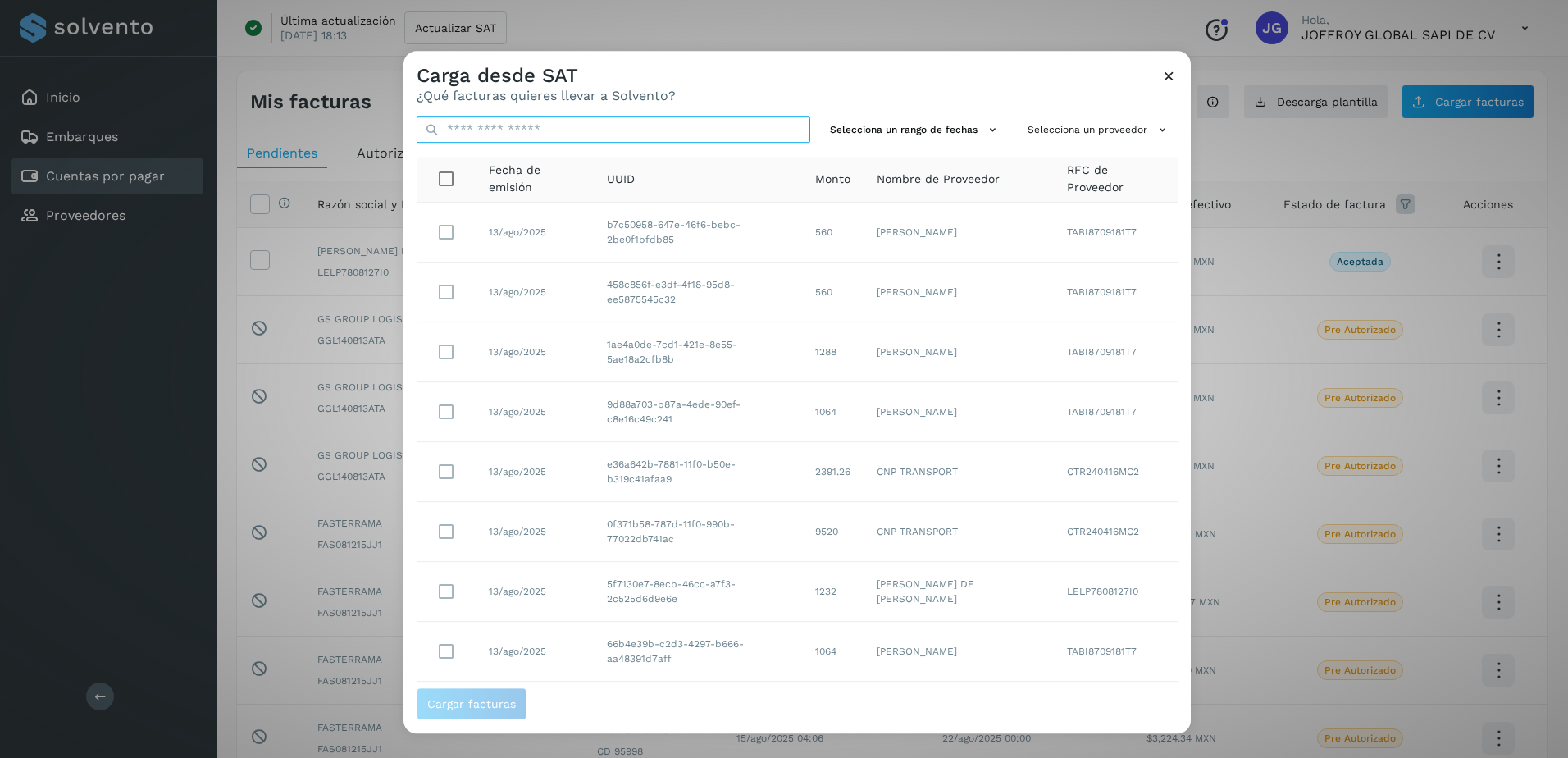
click at [519, 135] on input "text" at bounding box center [614, 130] width 394 height 27
paste input "**********"
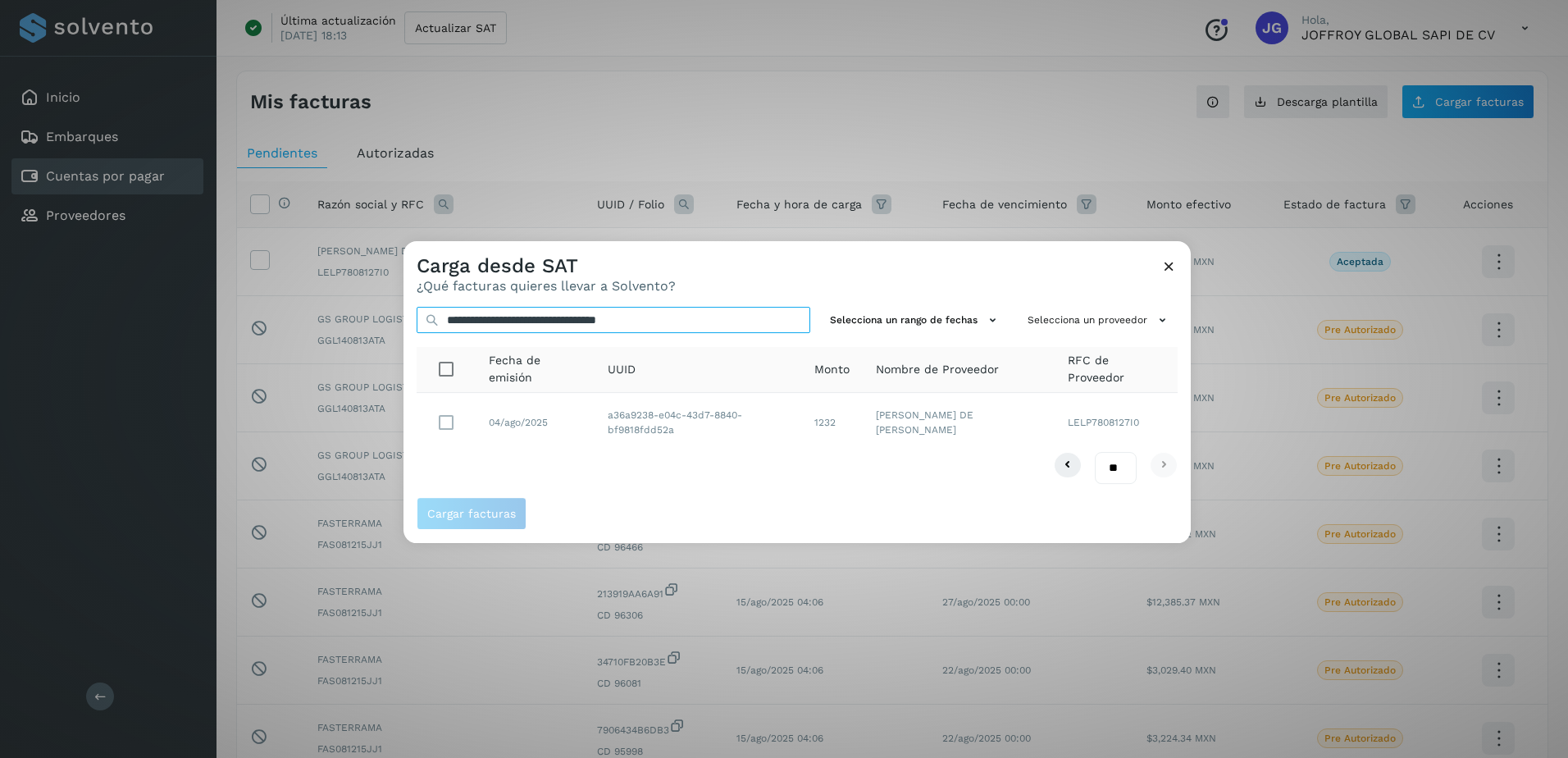
type input "**********"
click at [473, 504] on button "Cargar facturas" at bounding box center [472, 513] width 110 height 33
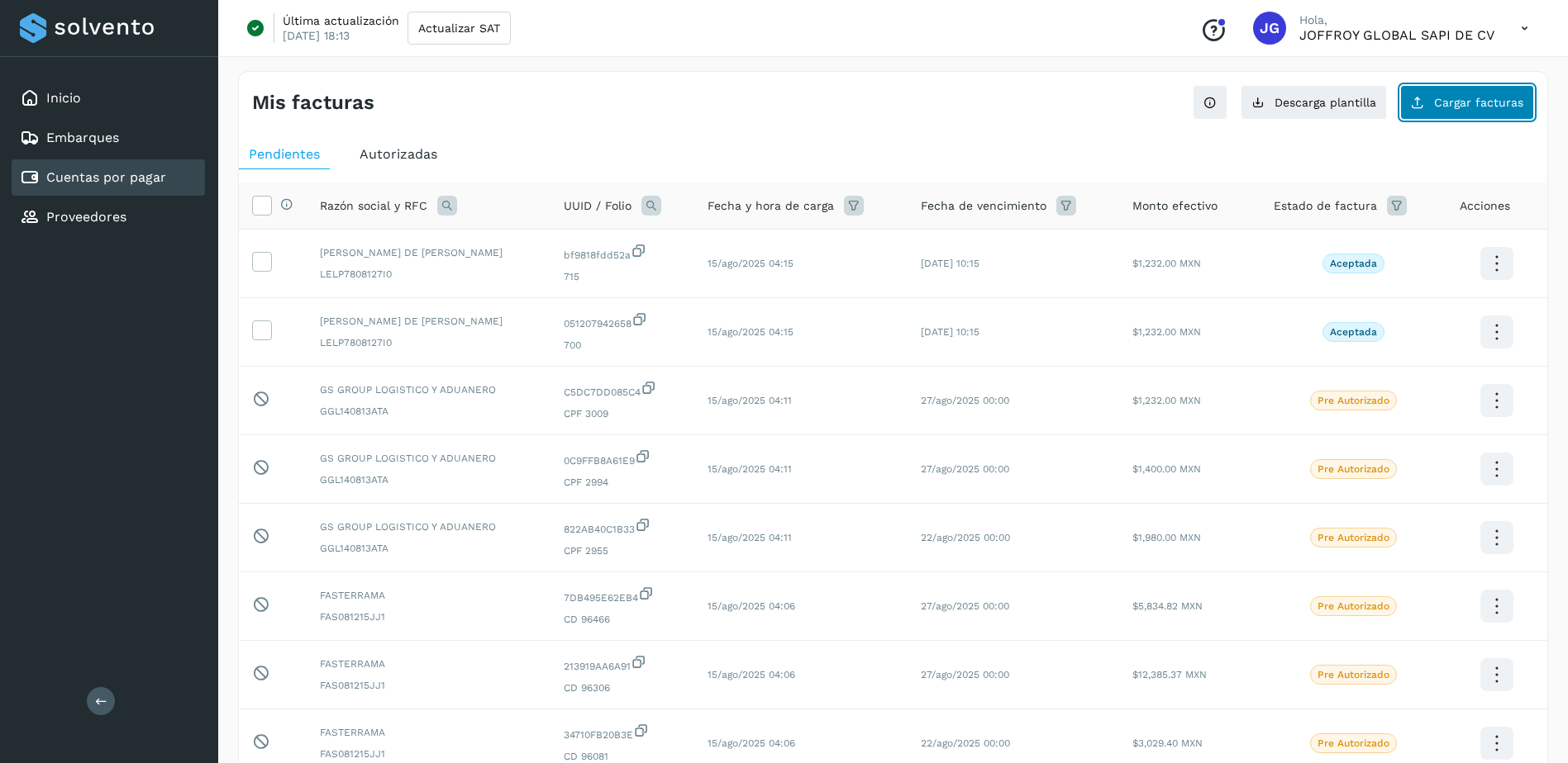
click at [1471, 101] on span "Cargar facturas" at bounding box center [1478, 102] width 90 height 12
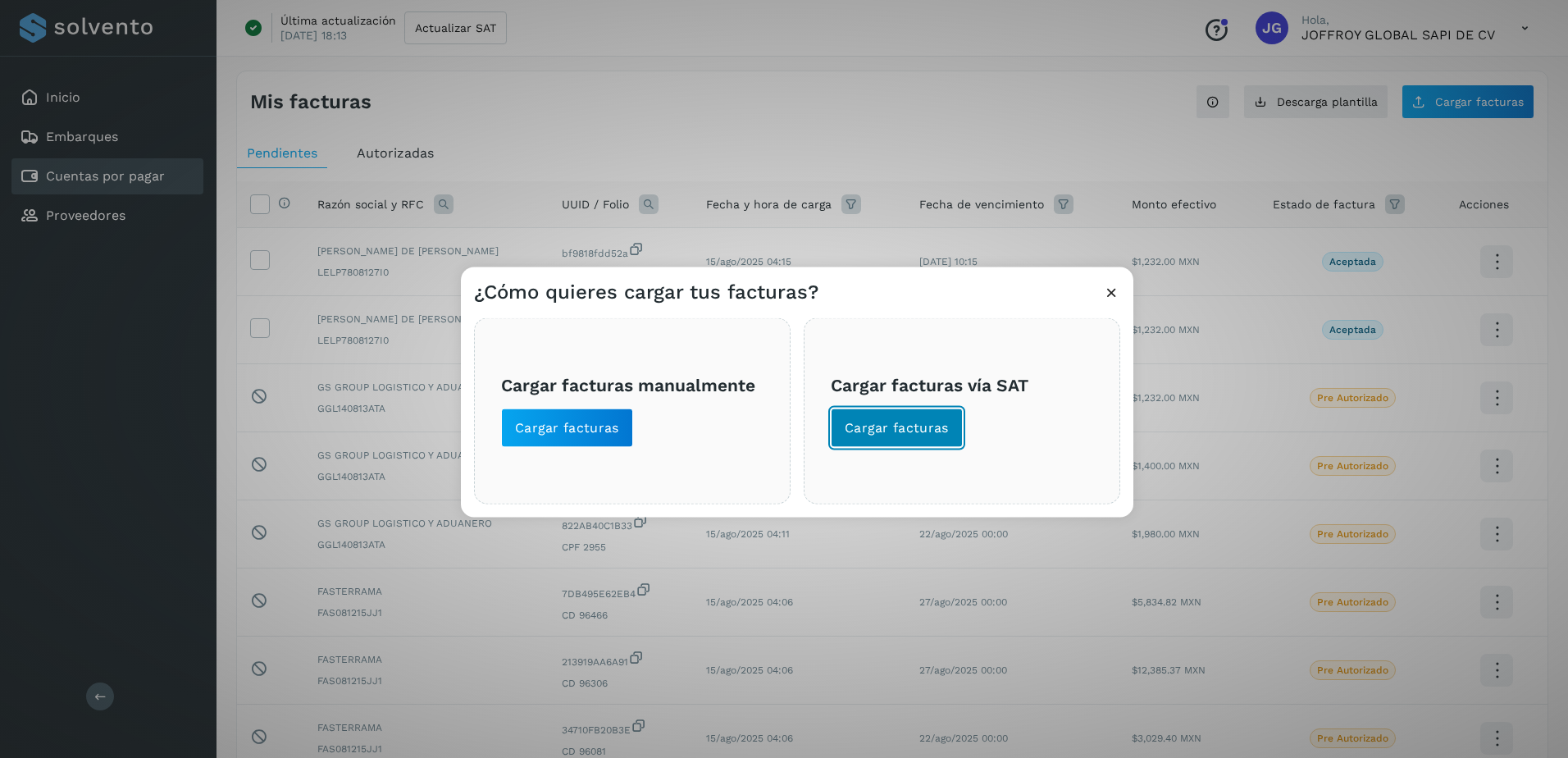
click at [905, 431] on span "Cargar facturas" at bounding box center [897, 428] width 104 height 18
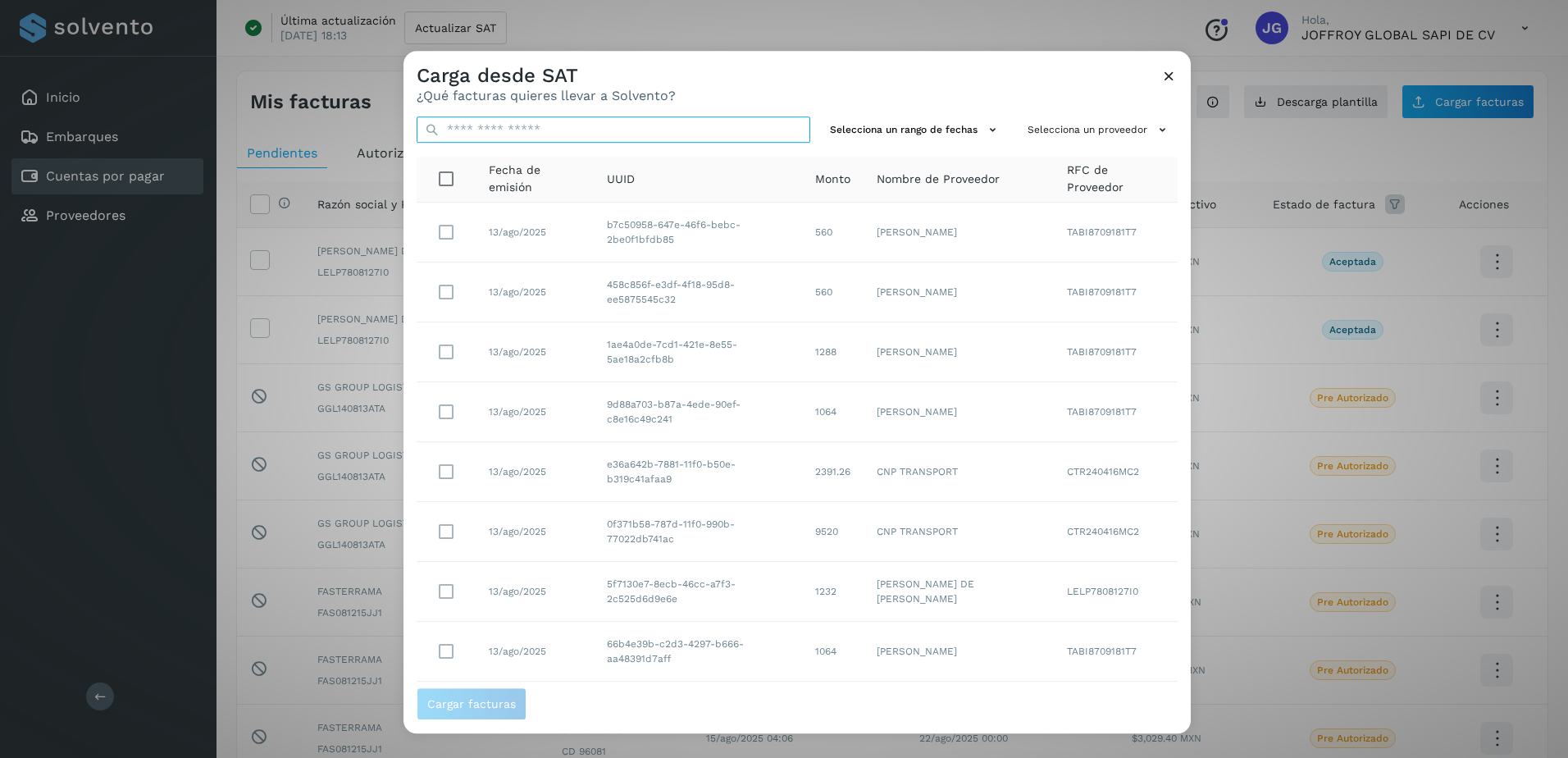
click at [480, 131] on input "text" at bounding box center [614, 130] width 394 height 27
paste input "**********"
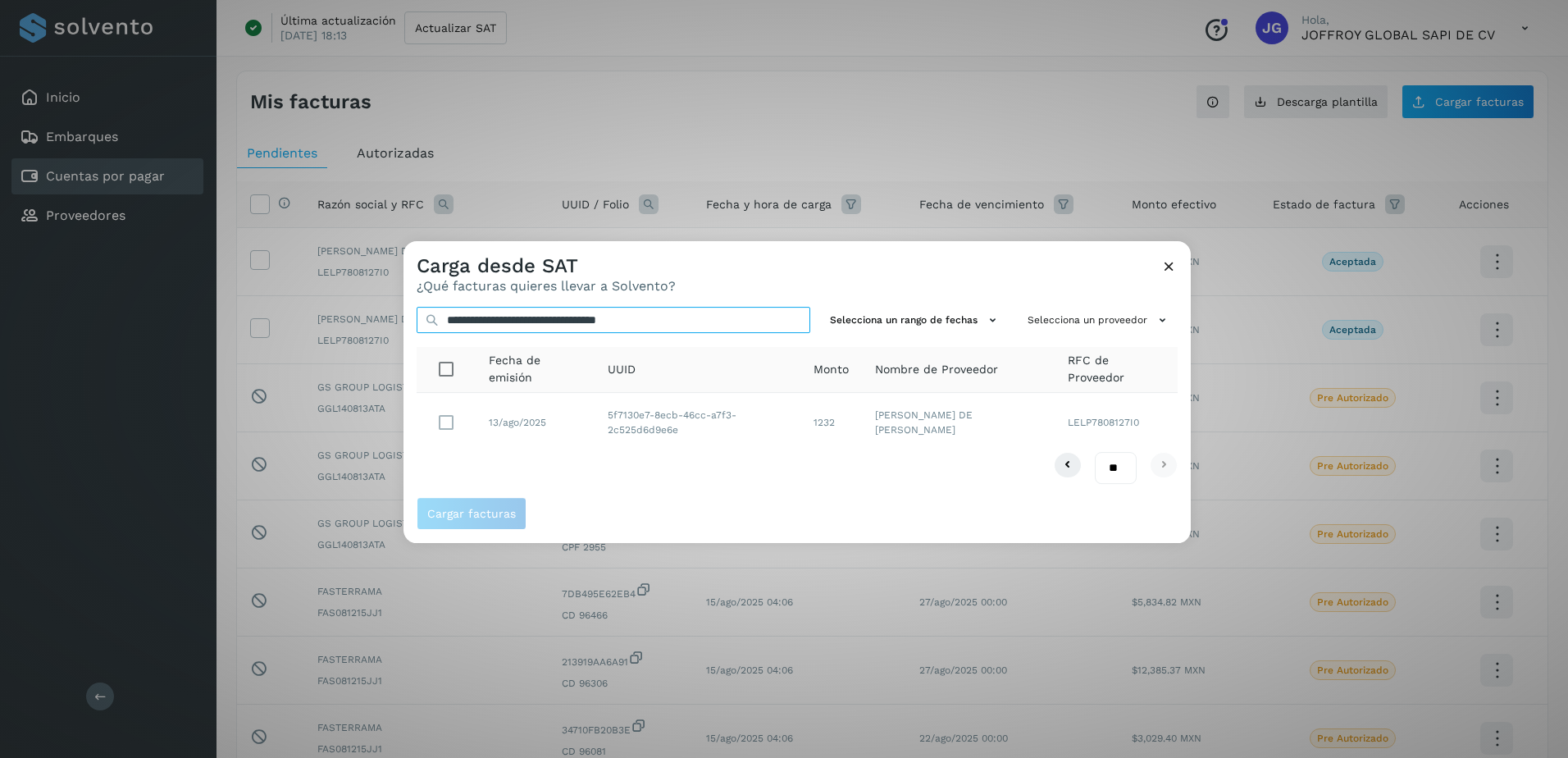
type input "**********"
click at [462, 512] on span "Cargar facturas" at bounding box center [471, 513] width 89 height 12
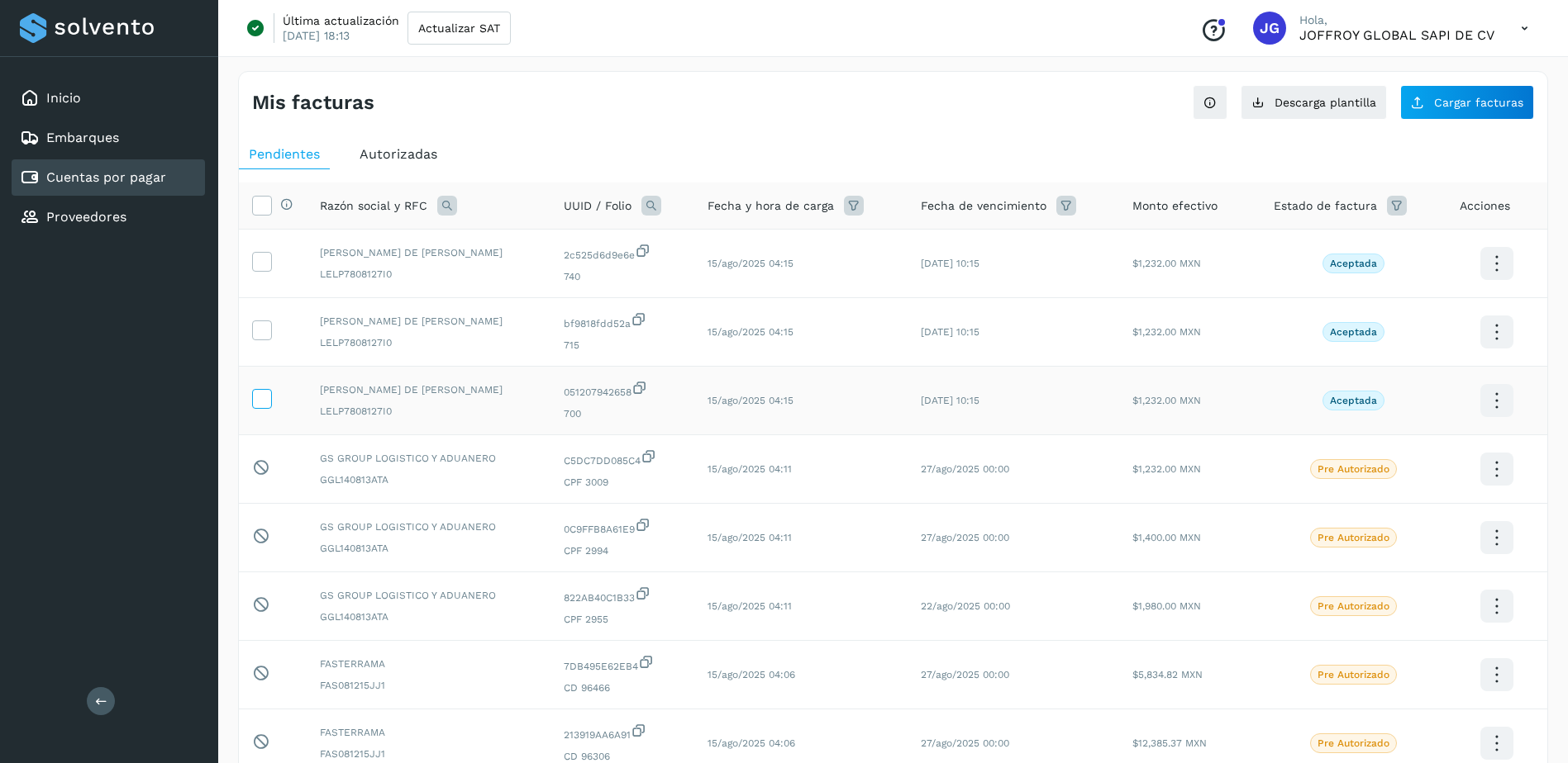
click at [261, 403] on icon at bounding box center [261, 397] width 17 height 17
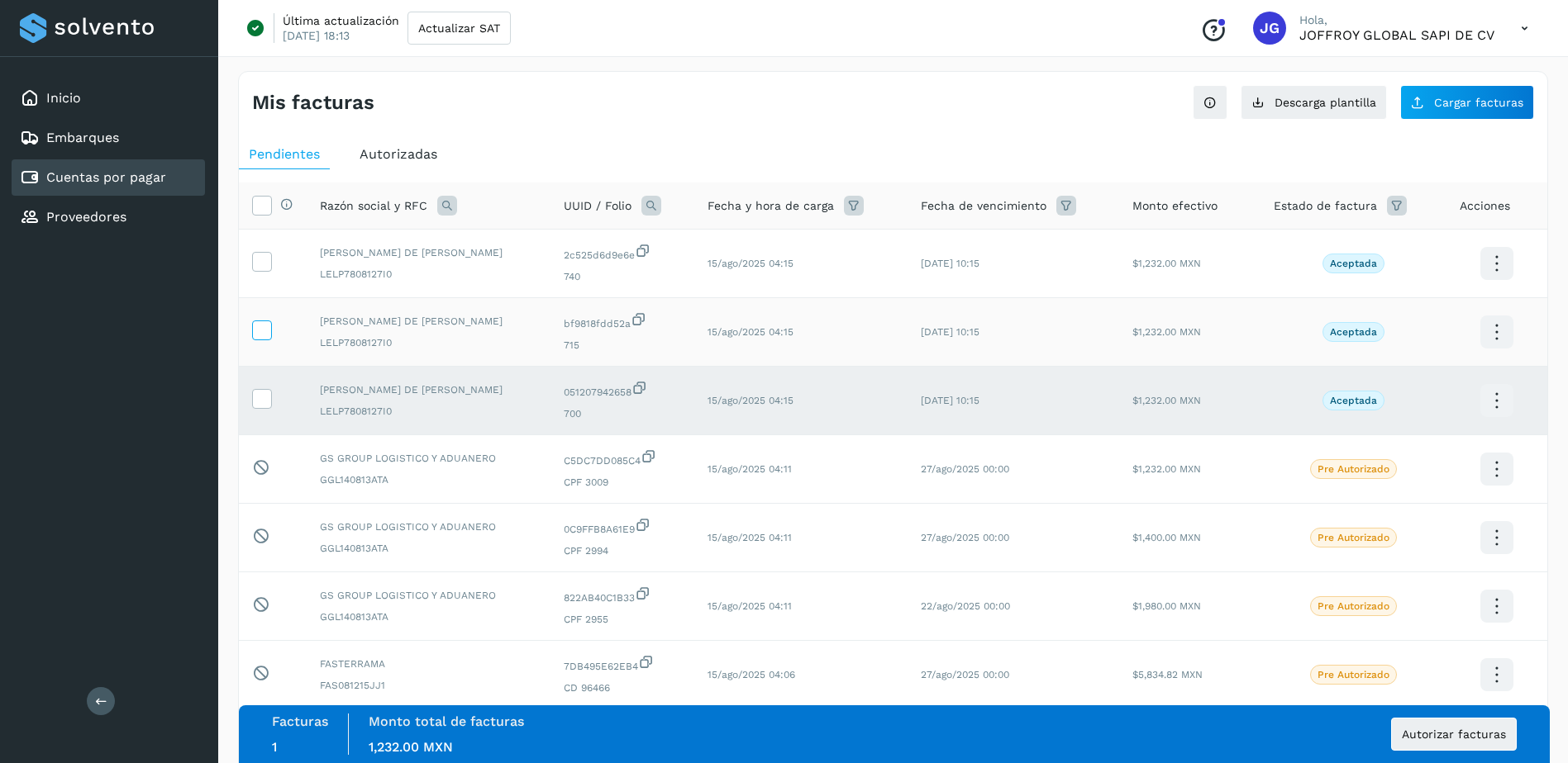
click at [262, 330] on icon at bounding box center [261, 329] width 17 height 17
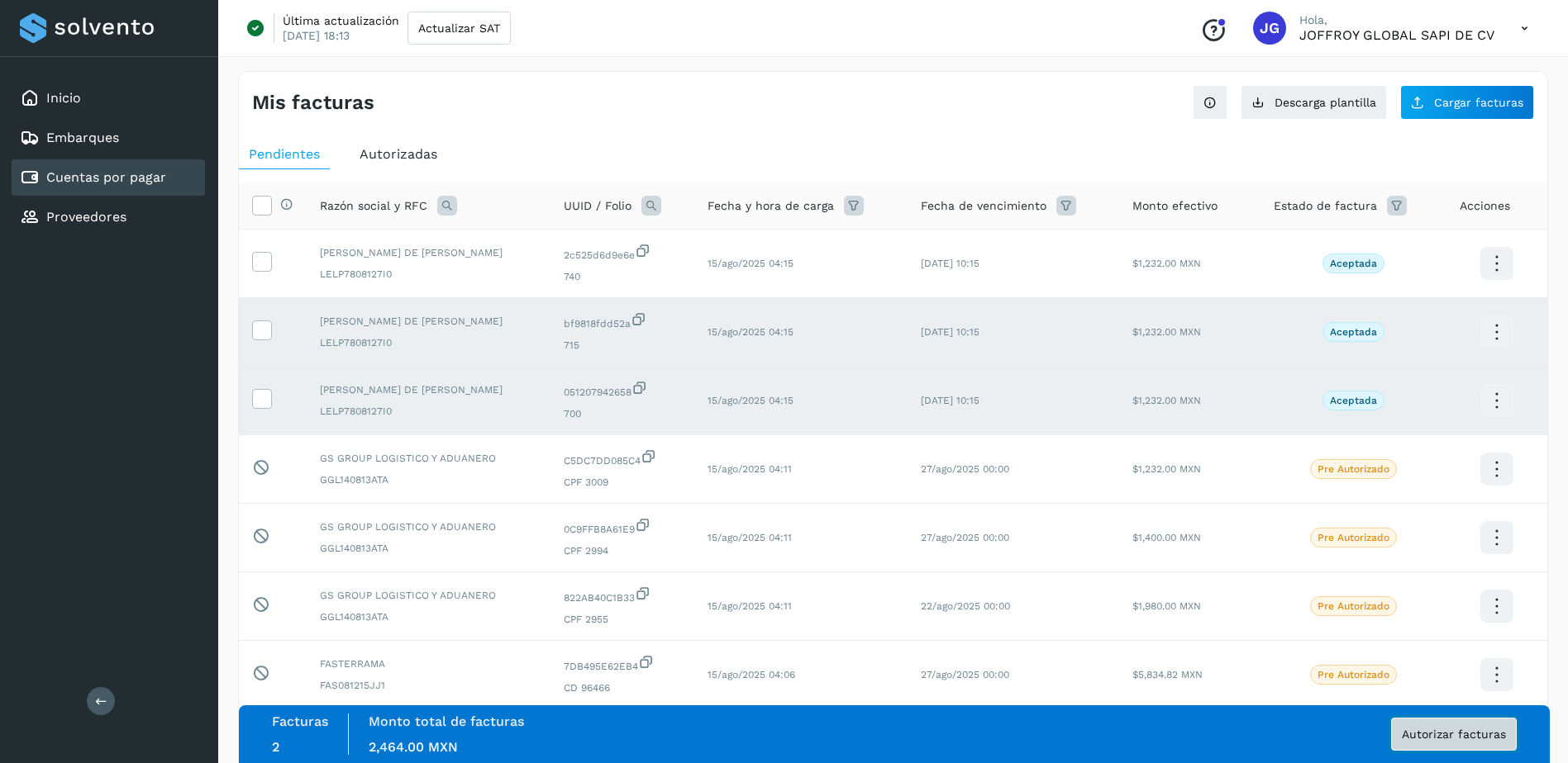
click at [1452, 739] on span "Autorizar facturas" at bounding box center [1453, 733] width 104 height 12
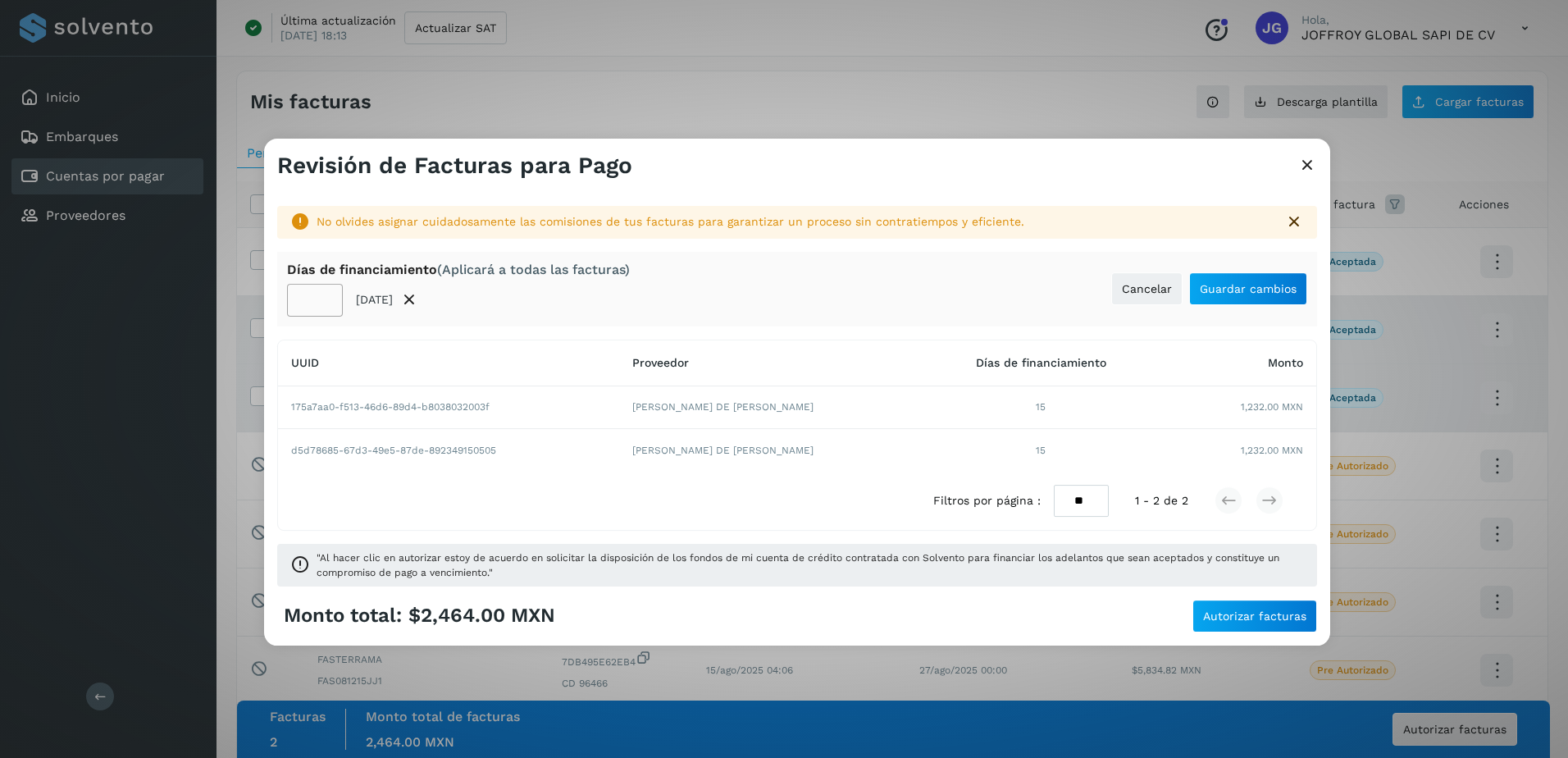
drag, startPoint x: 318, startPoint y: 308, endPoint x: 341, endPoint y: 369, distance: 65.2
click at [319, 310] on input "**" at bounding box center [315, 300] width 56 height 33
type input "*"
click at [1237, 283] on span "Guardar cambios" at bounding box center [1248, 288] width 97 height 12
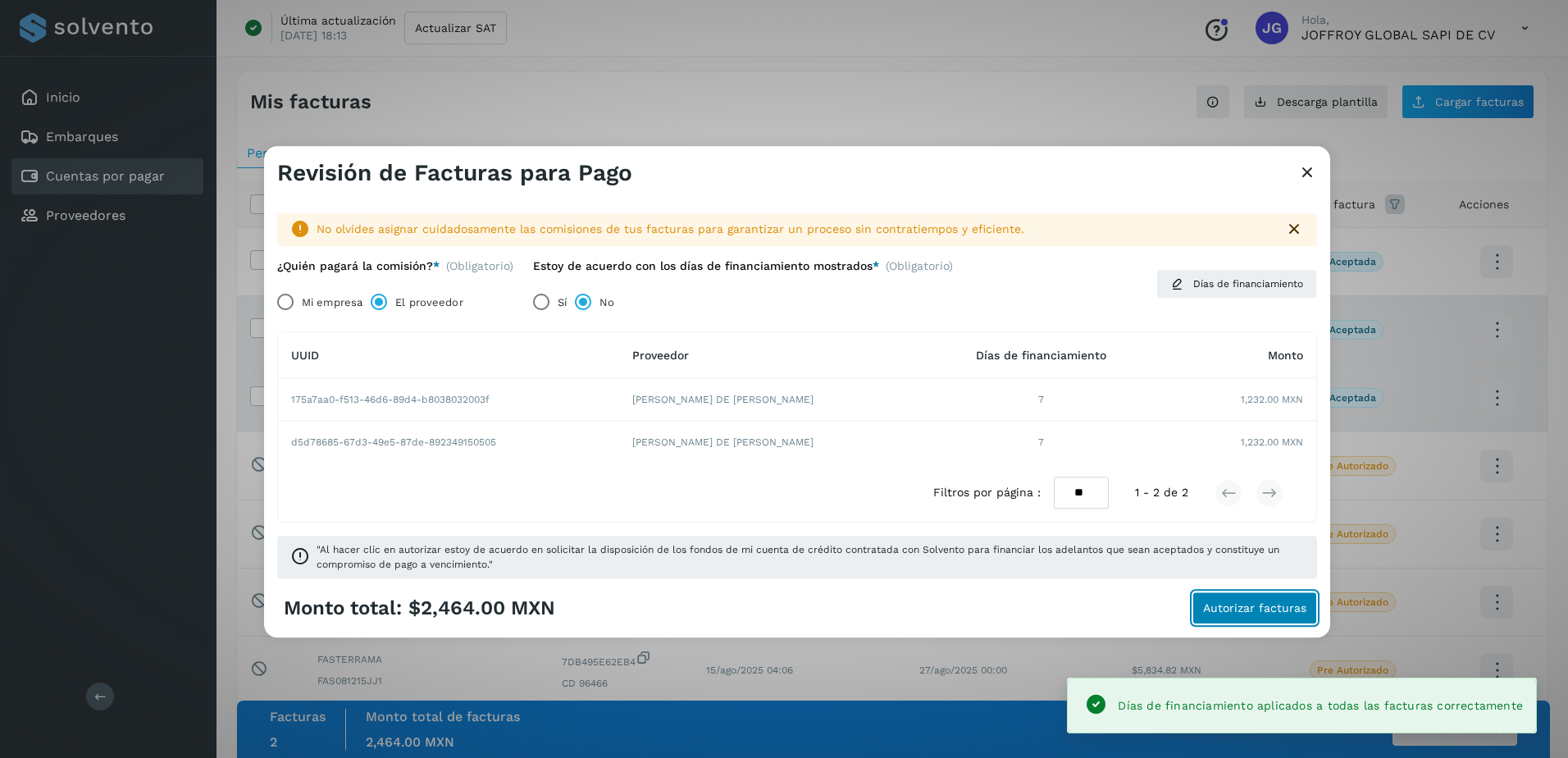
click at [1241, 608] on span "Autorizar facturas" at bounding box center [1255, 609] width 103 height 12
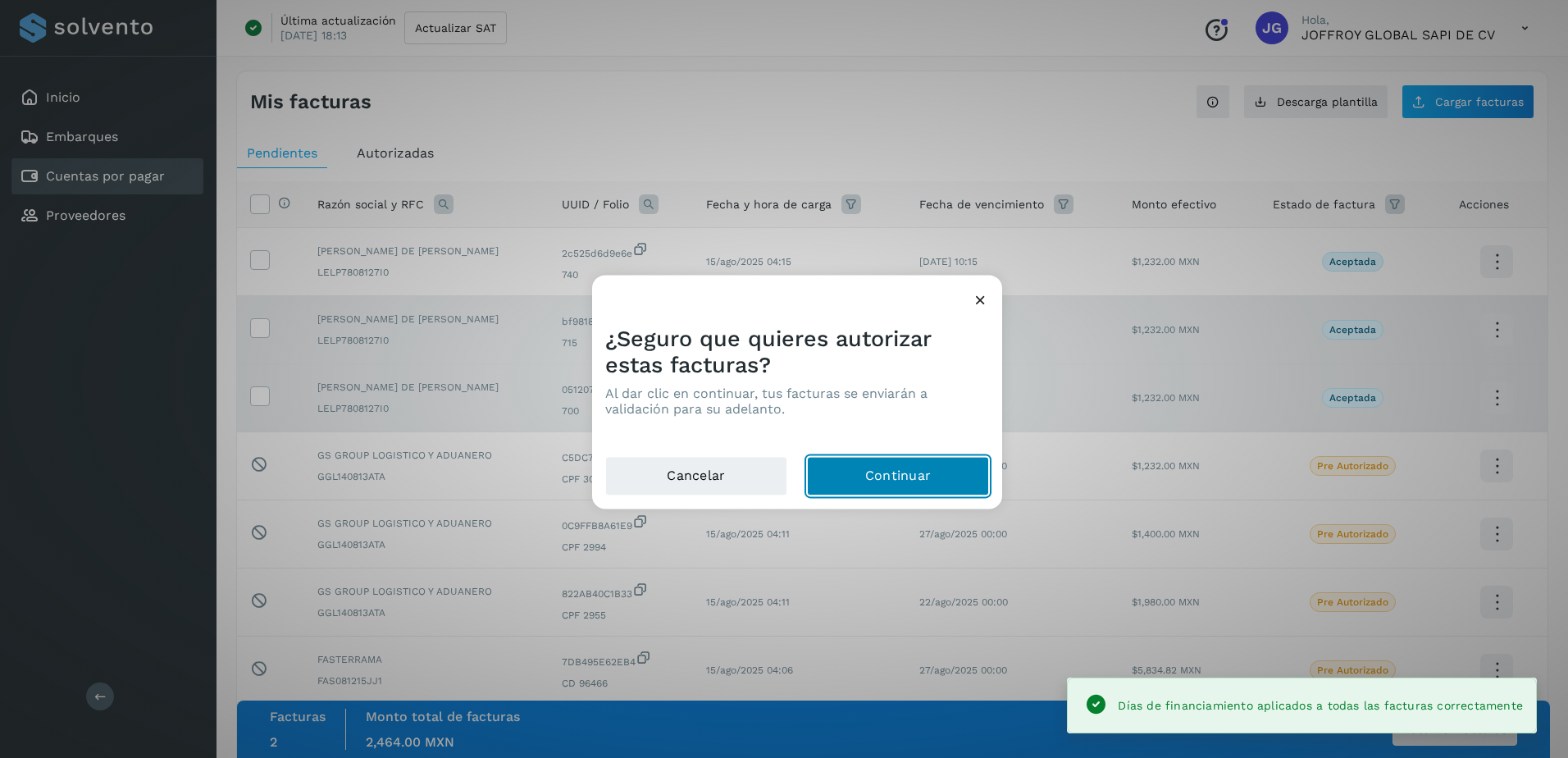
click at [932, 472] on button "Continuar" at bounding box center [897, 477] width 182 height 39
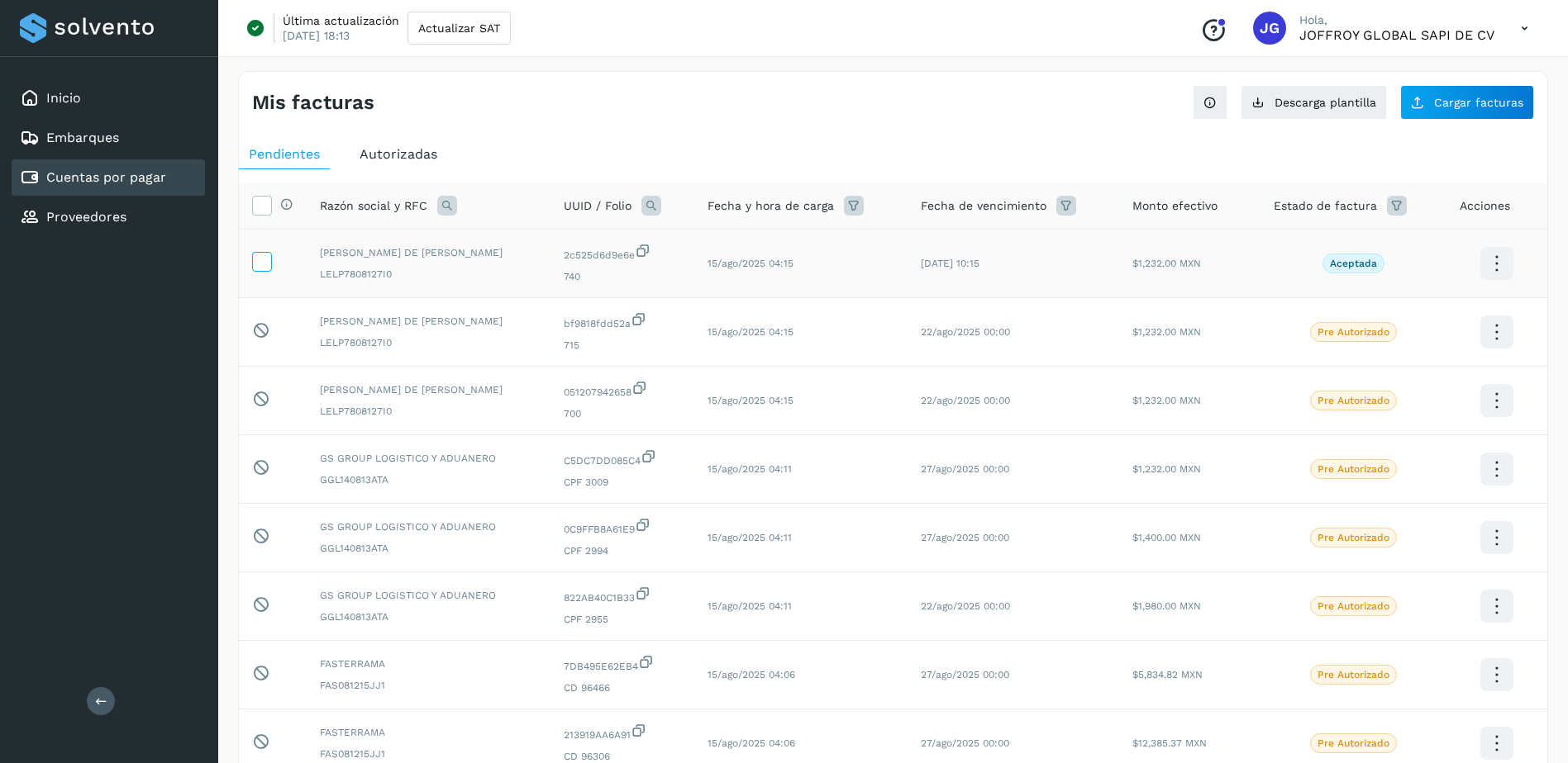
click at [264, 261] on icon at bounding box center [261, 260] width 17 height 17
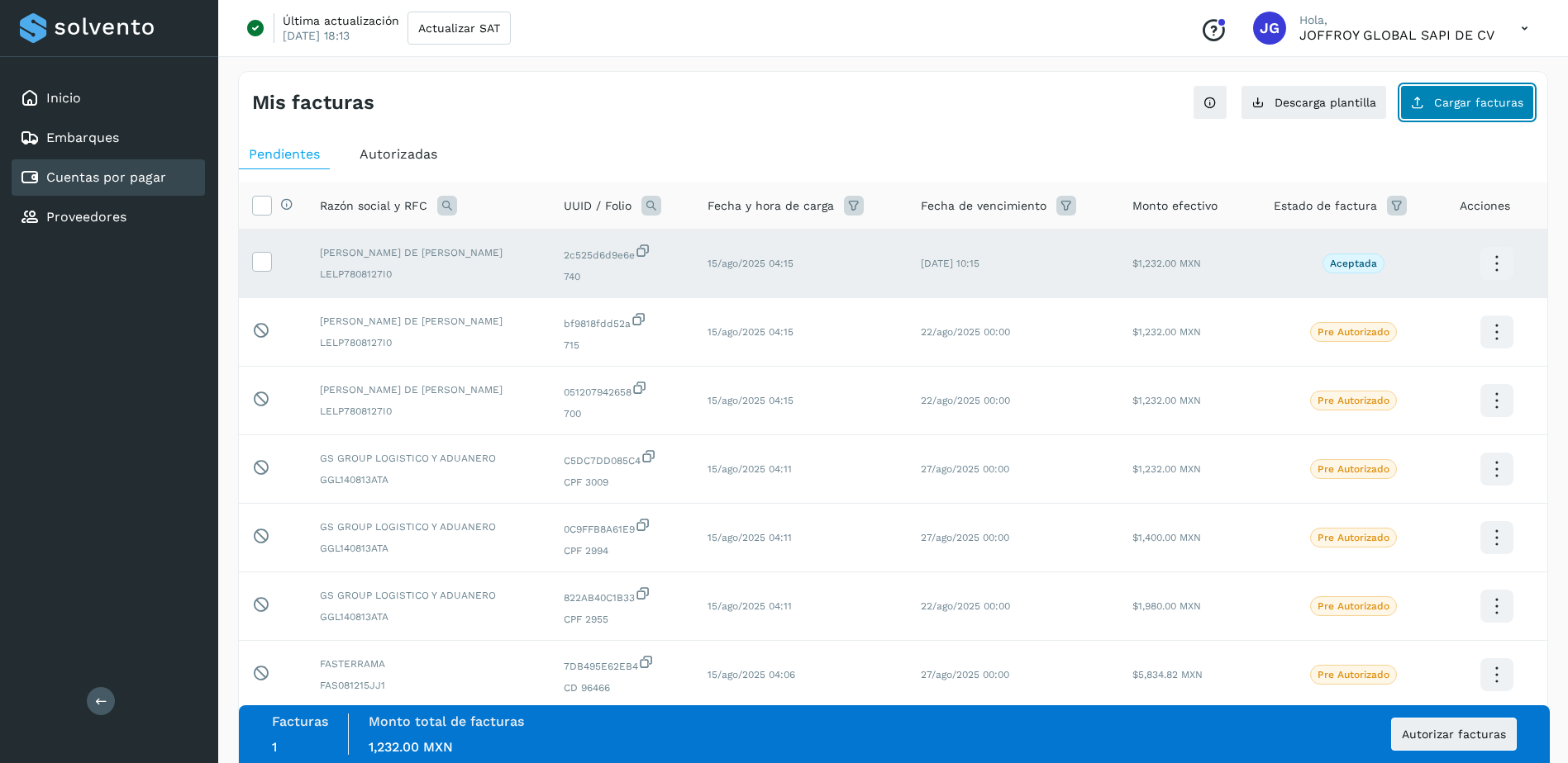
click at [1476, 104] on span "Cargar facturas" at bounding box center [1478, 102] width 90 height 12
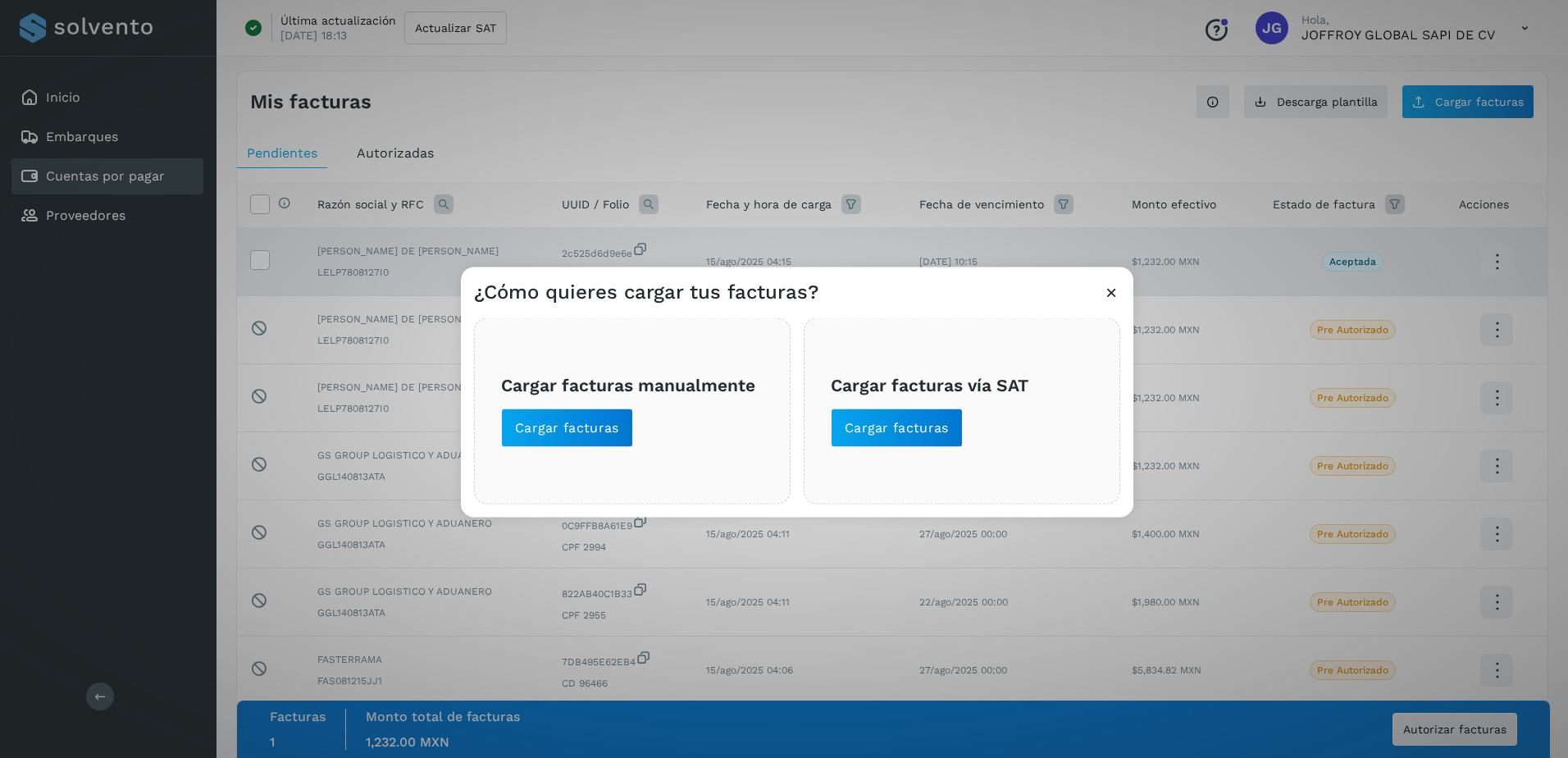
click at [1111, 286] on icon at bounding box center [1111, 292] width 17 height 17
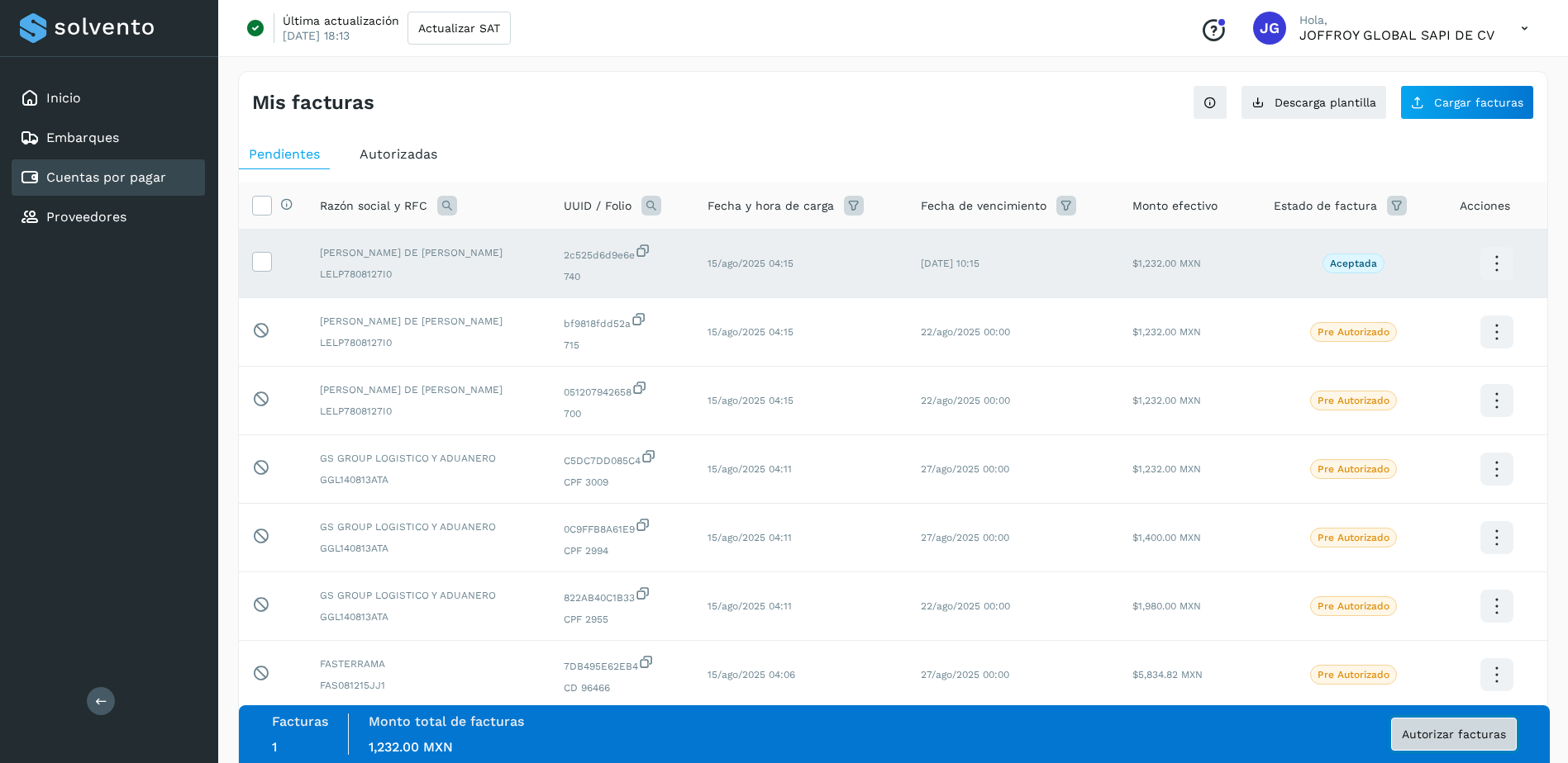
click at [1448, 741] on button "Autorizar facturas" at bounding box center [1453, 733] width 125 height 33
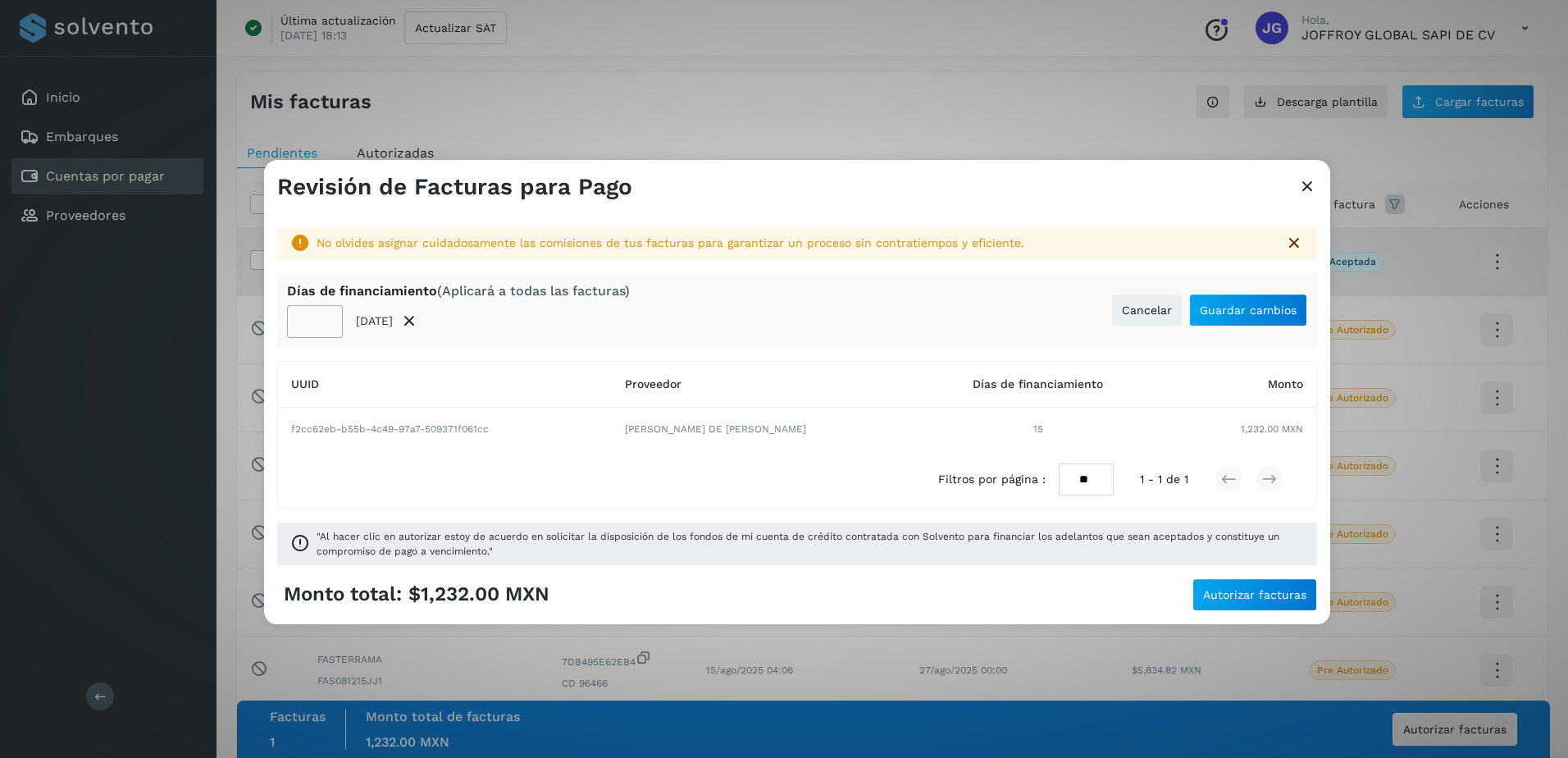
drag, startPoint x: 314, startPoint y: 322, endPoint x: 405, endPoint y: 469, distance: 172.9
click at [318, 327] on input "**" at bounding box center [315, 321] width 56 height 33
drag, startPoint x: 311, startPoint y: 322, endPoint x: 364, endPoint y: 381, distance: 79.3
click at [311, 322] on input "**" at bounding box center [315, 321] width 56 height 33
type input "**"
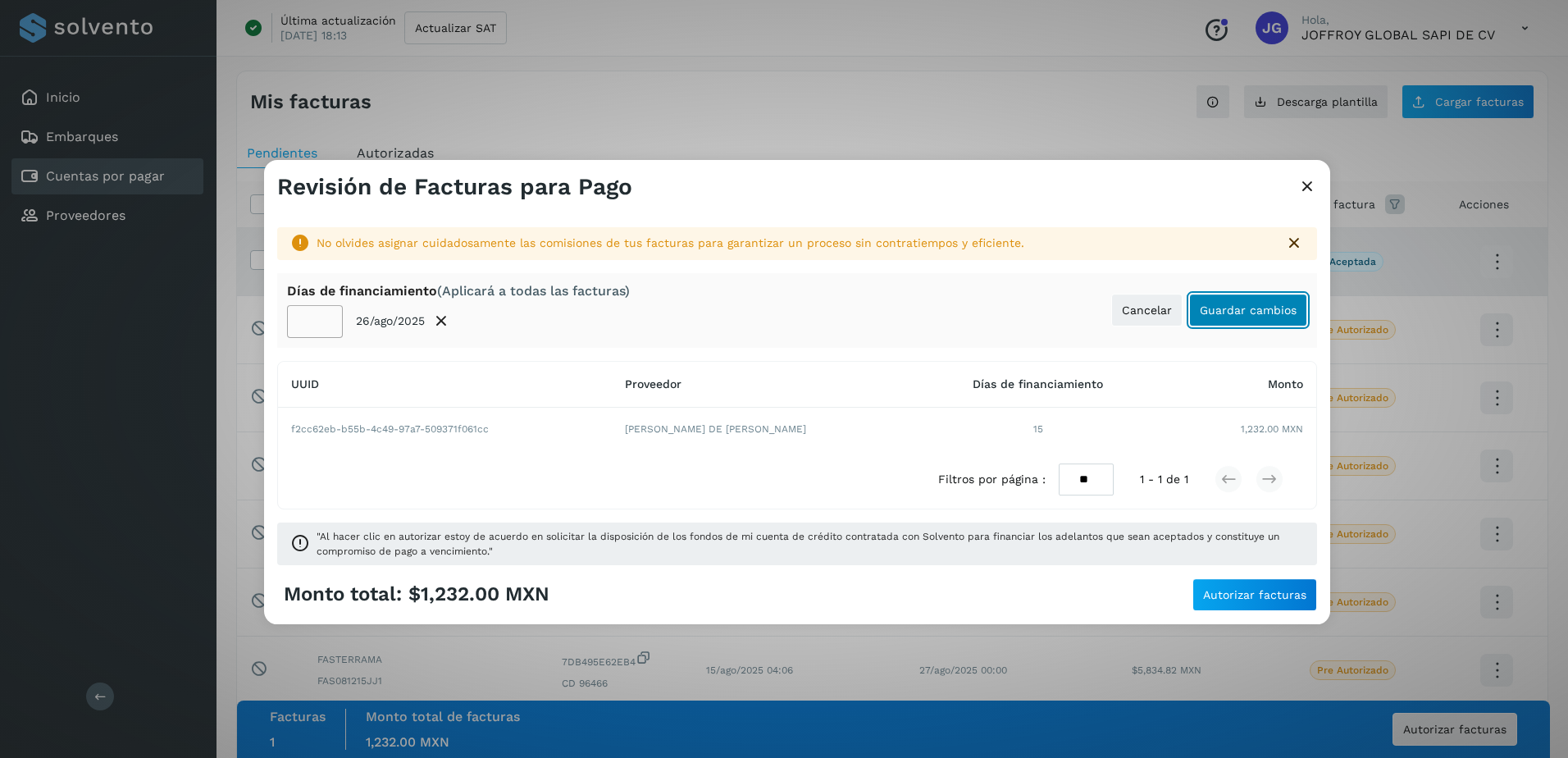
click at [1255, 310] on span "Guardar cambios" at bounding box center [1248, 310] width 97 height 12
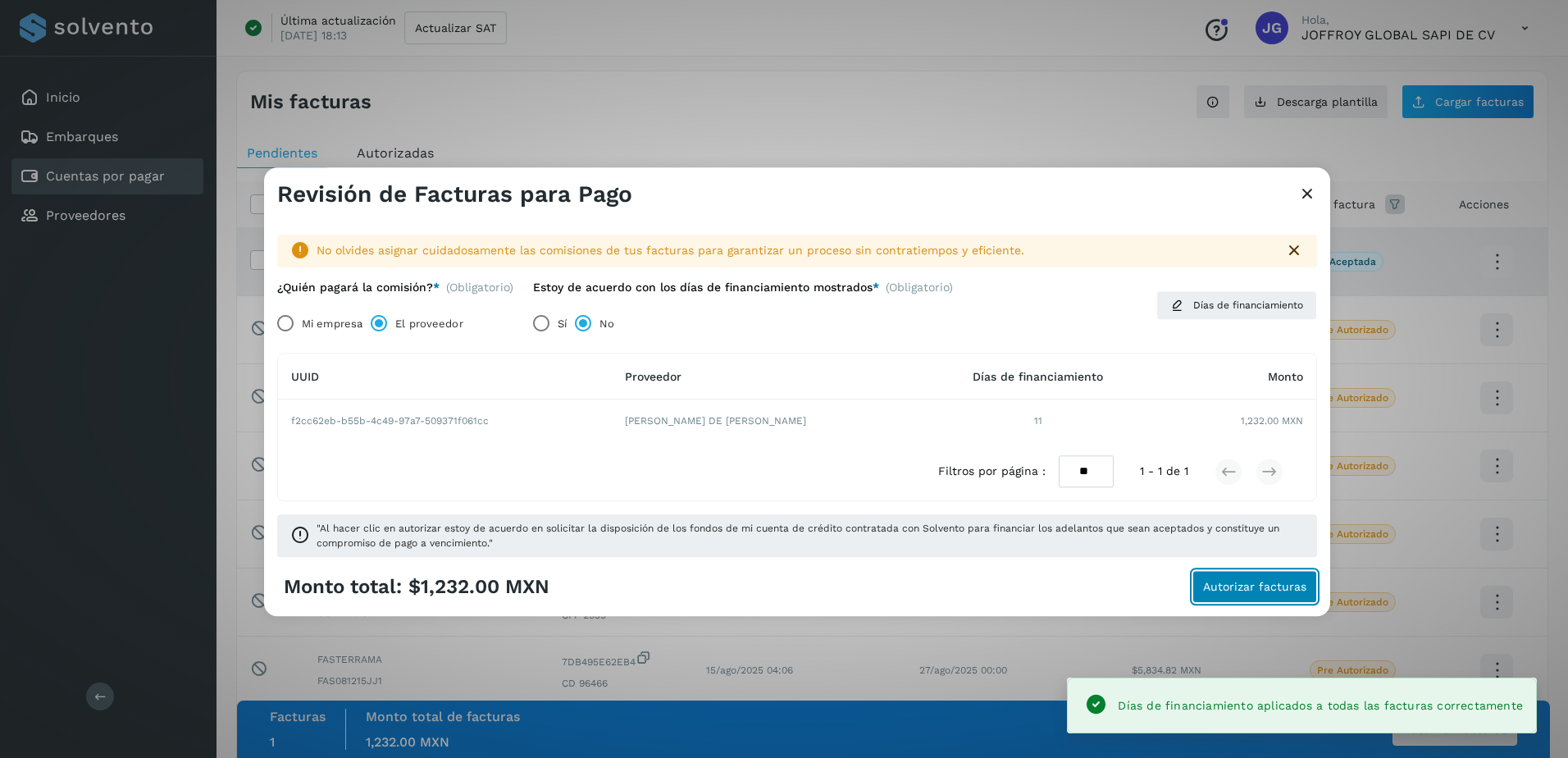
click at [1241, 590] on span "Autorizar facturas" at bounding box center [1255, 587] width 103 height 12
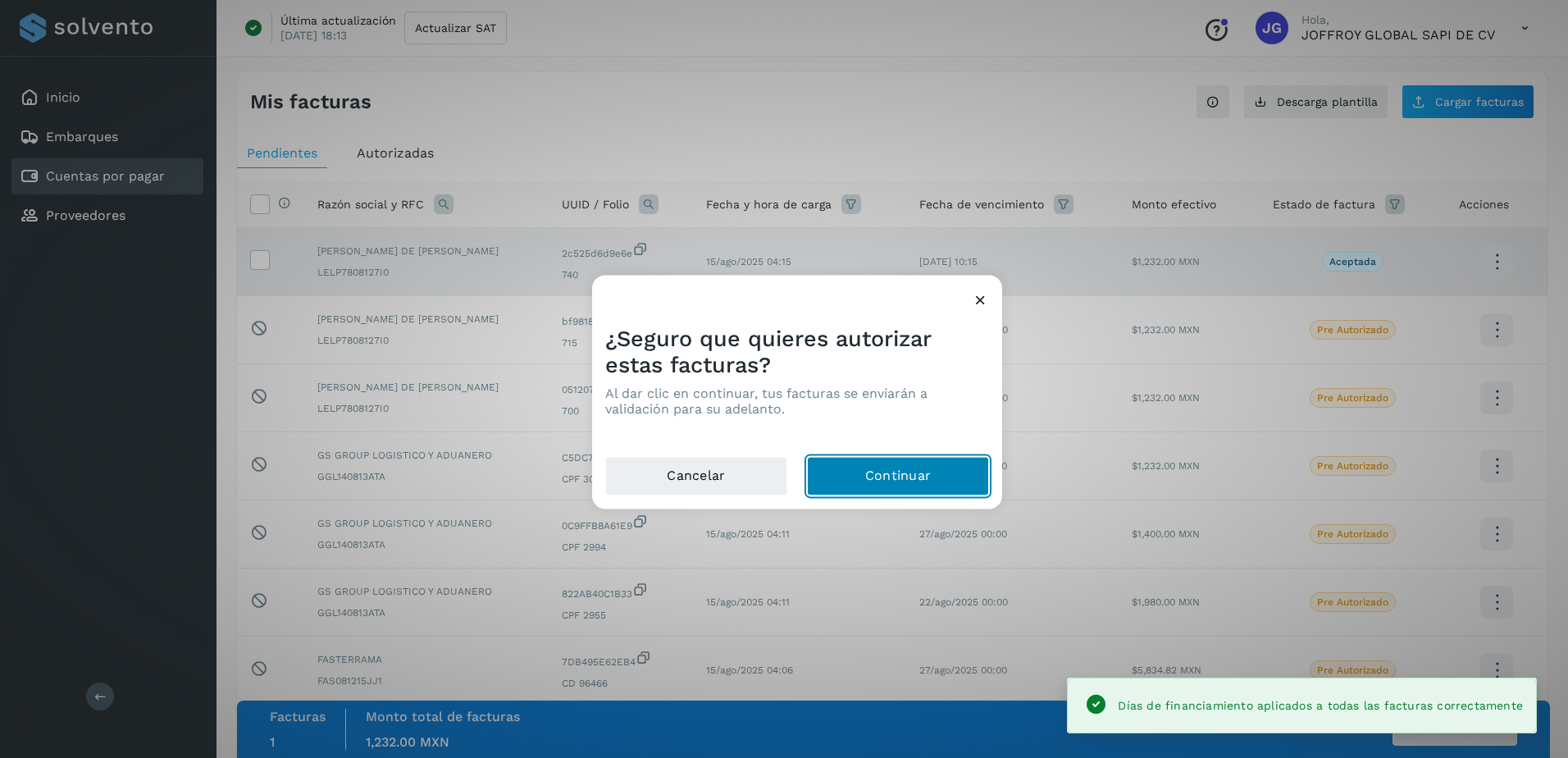
click at [928, 464] on button "Continuar" at bounding box center [897, 477] width 182 height 39
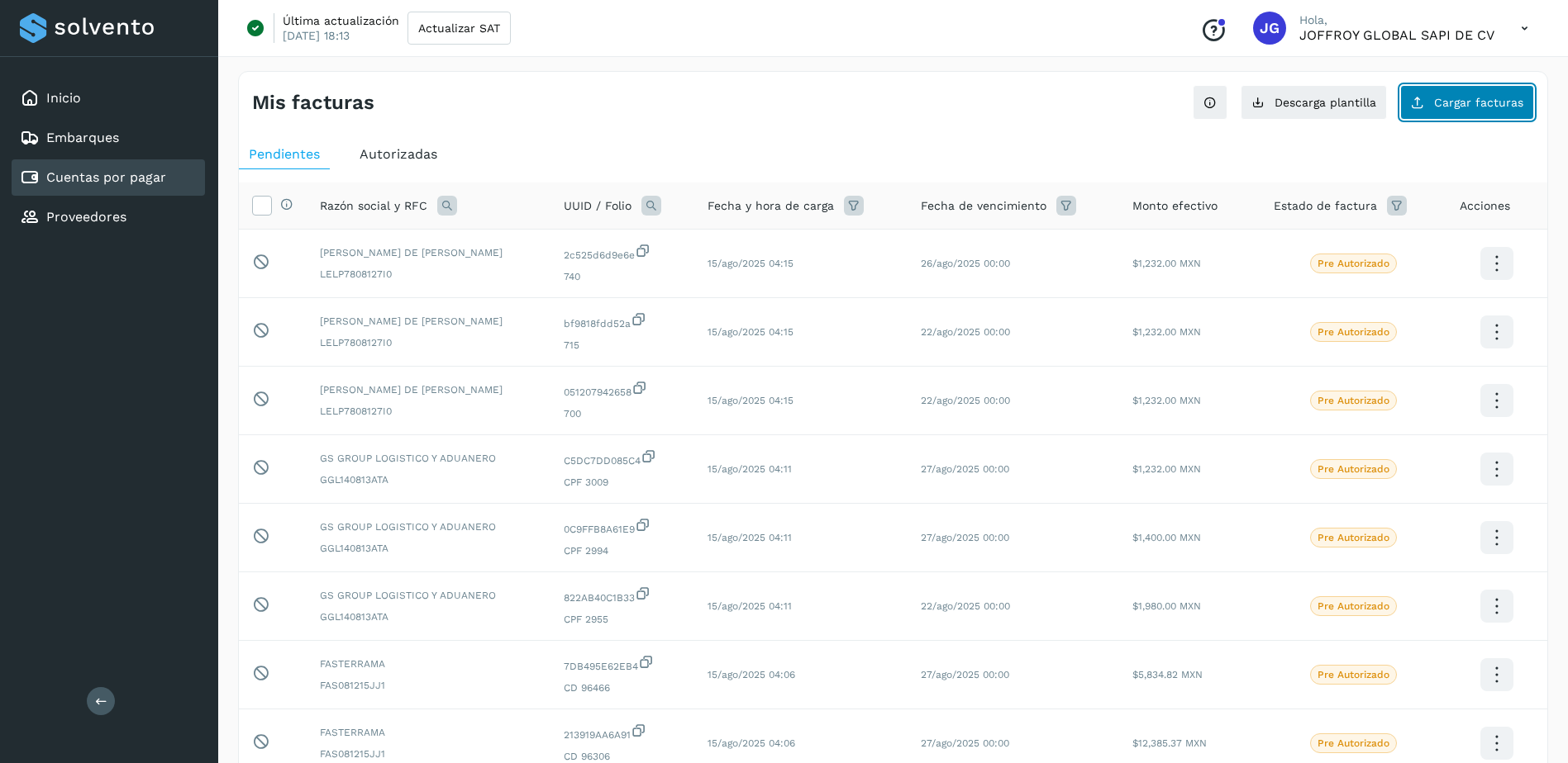
click at [1475, 99] on span "Cargar facturas" at bounding box center [1478, 102] width 90 height 12
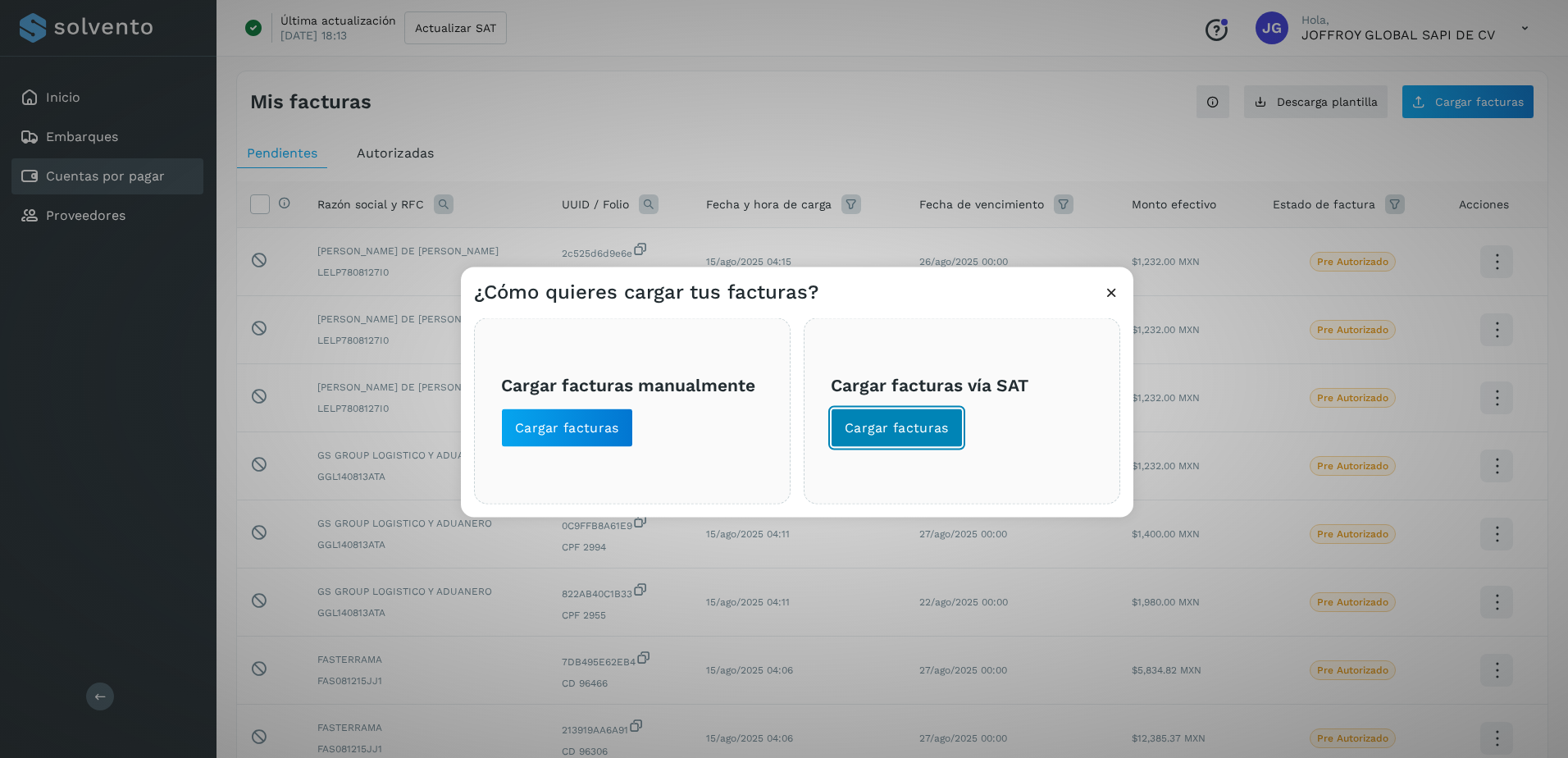
click at [912, 427] on span "Cargar facturas" at bounding box center [897, 428] width 104 height 18
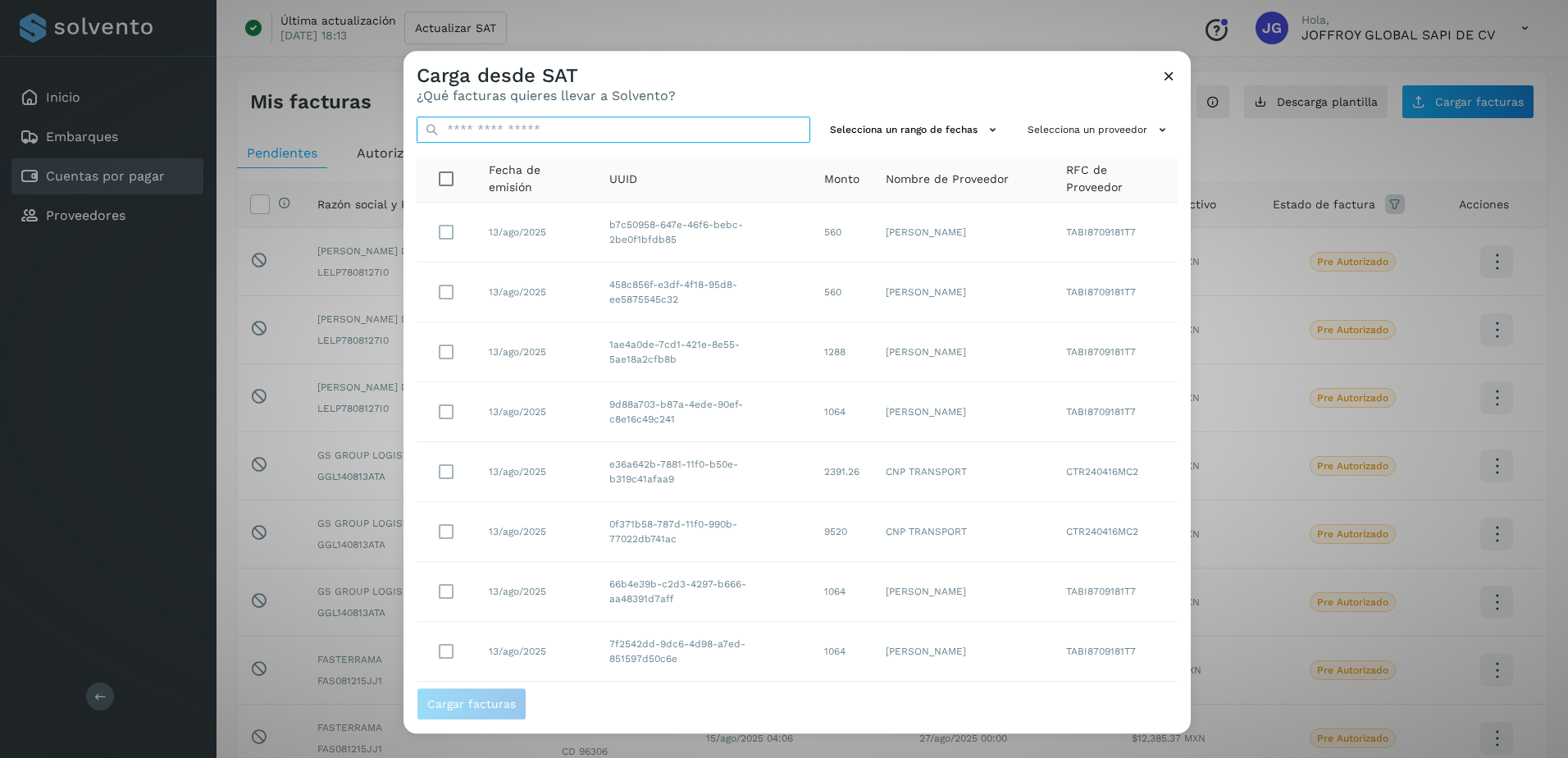
click at [503, 134] on input "text" at bounding box center [614, 130] width 394 height 27
paste input "**********"
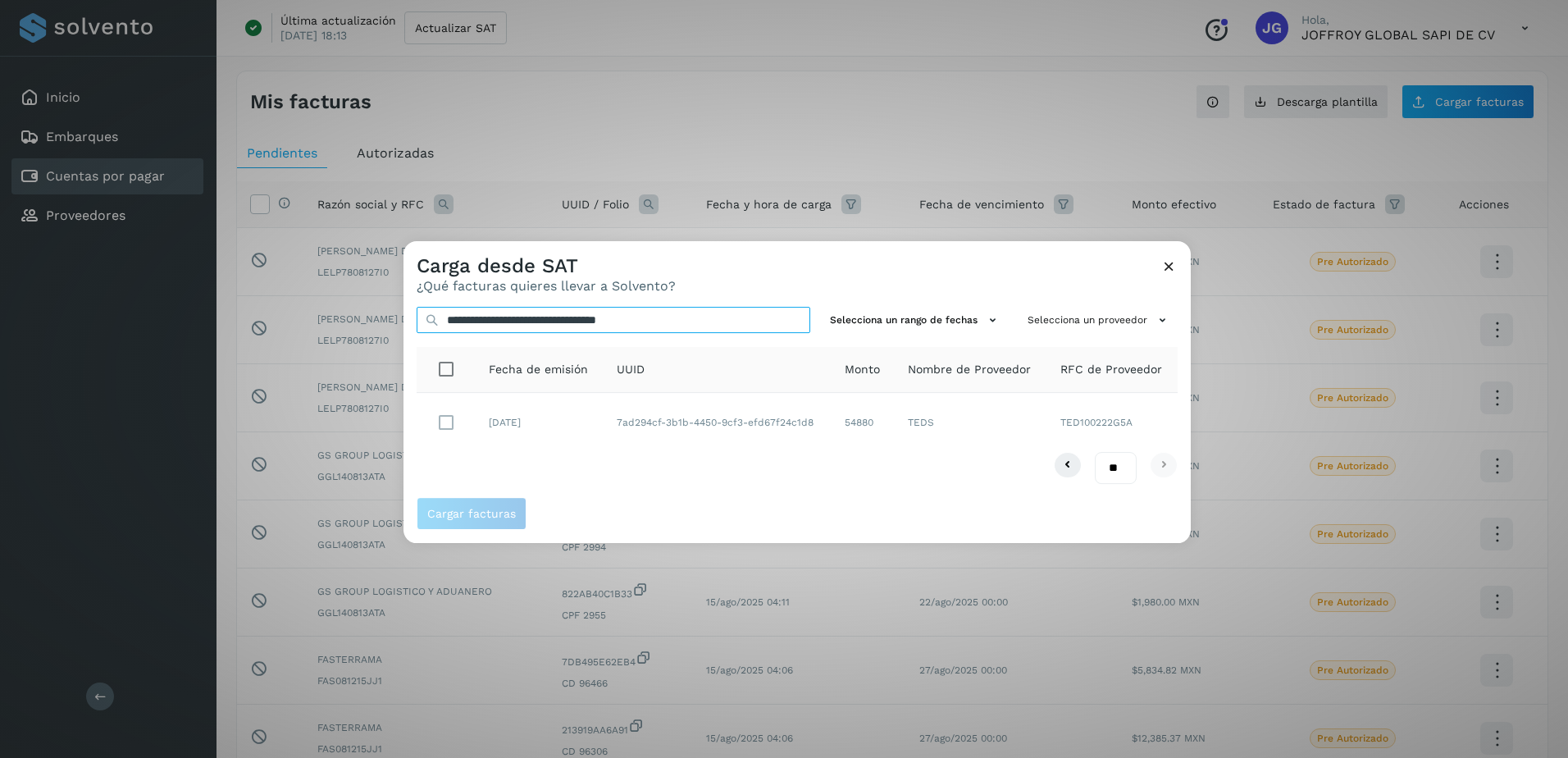
type input "**********"
click at [466, 514] on span "Cargar facturas" at bounding box center [471, 513] width 89 height 12
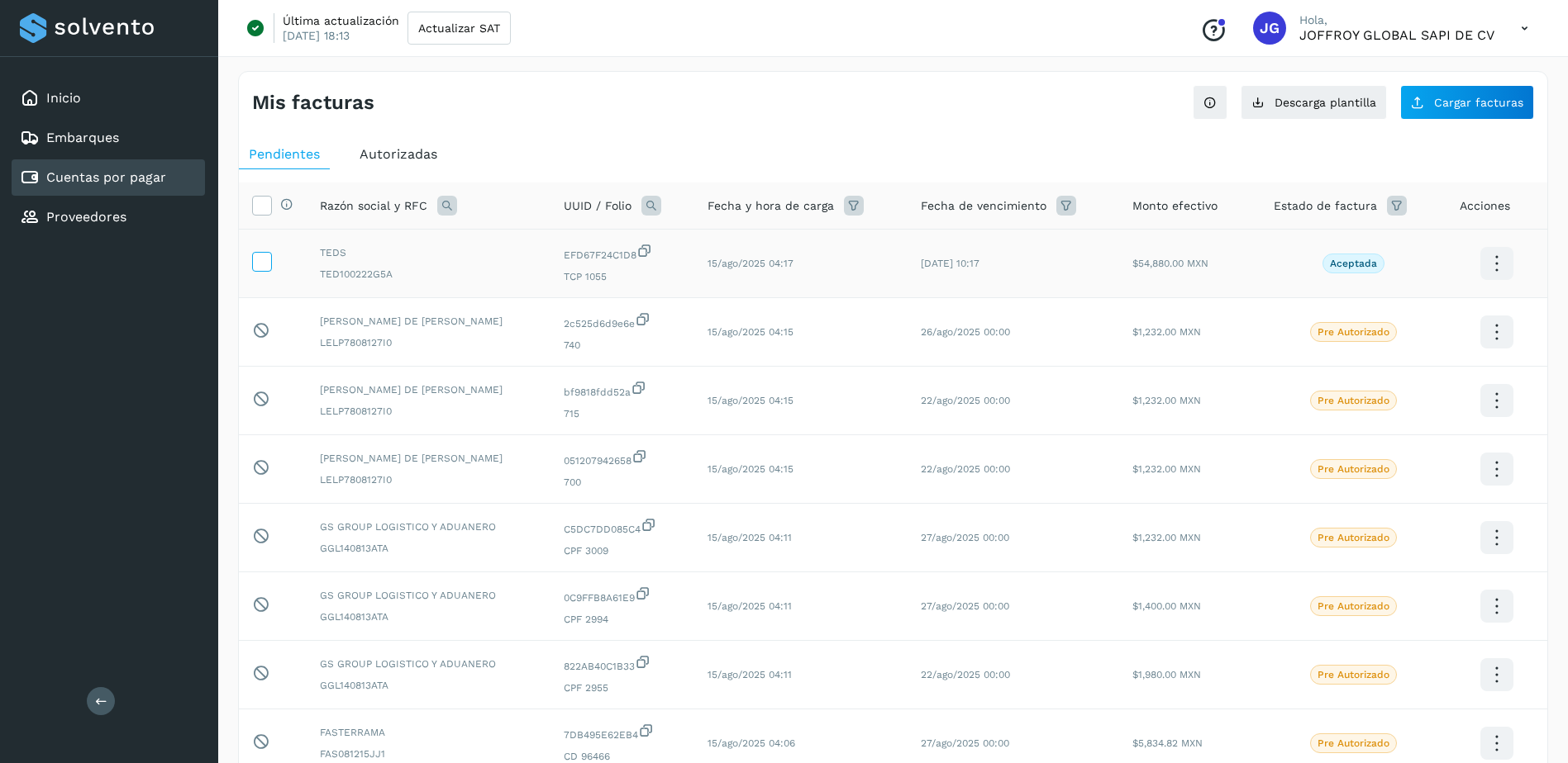
click at [271, 255] on label at bounding box center [262, 261] width 20 height 20
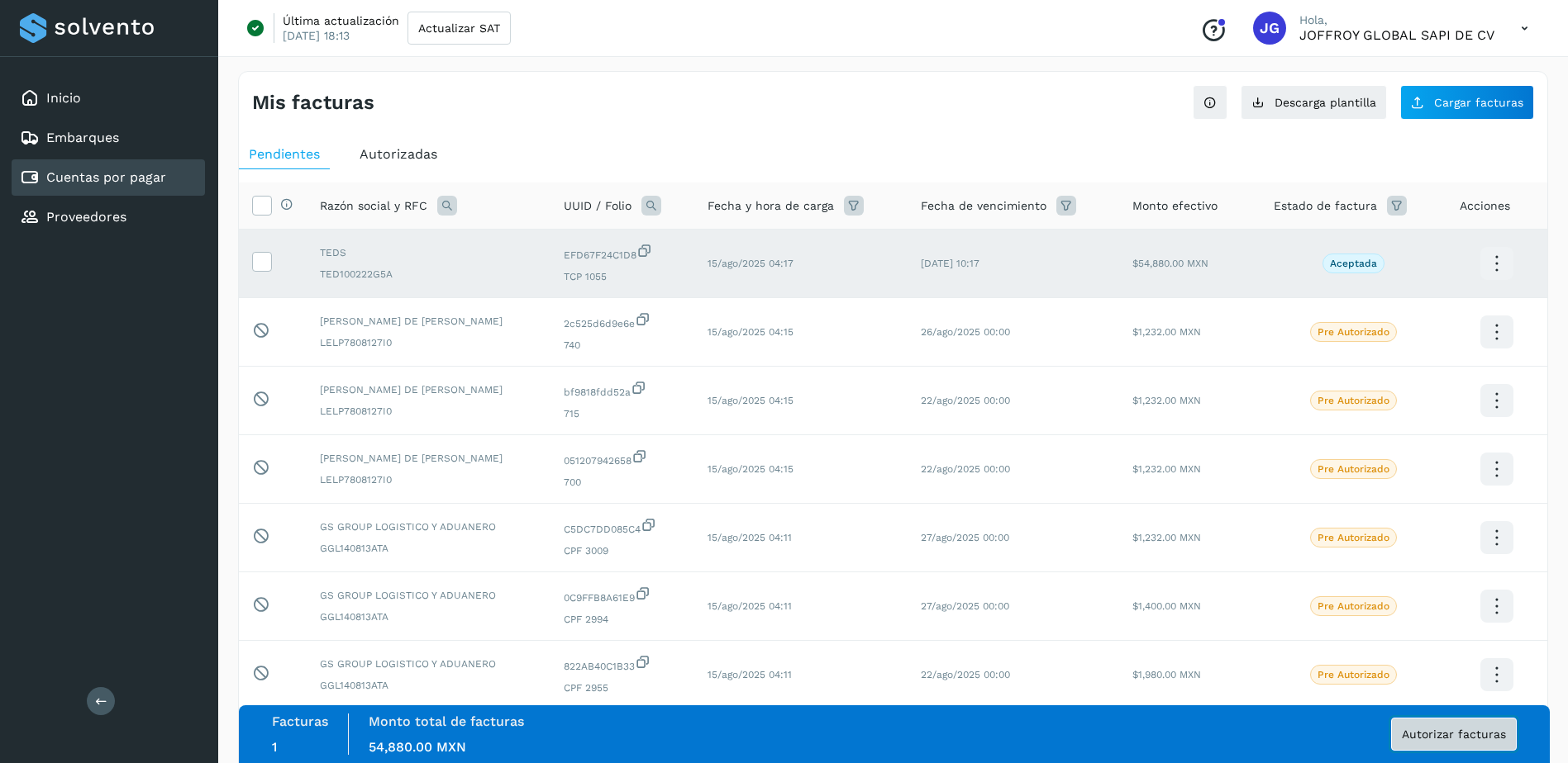
click at [1450, 734] on span "Autorizar facturas" at bounding box center [1453, 733] width 104 height 12
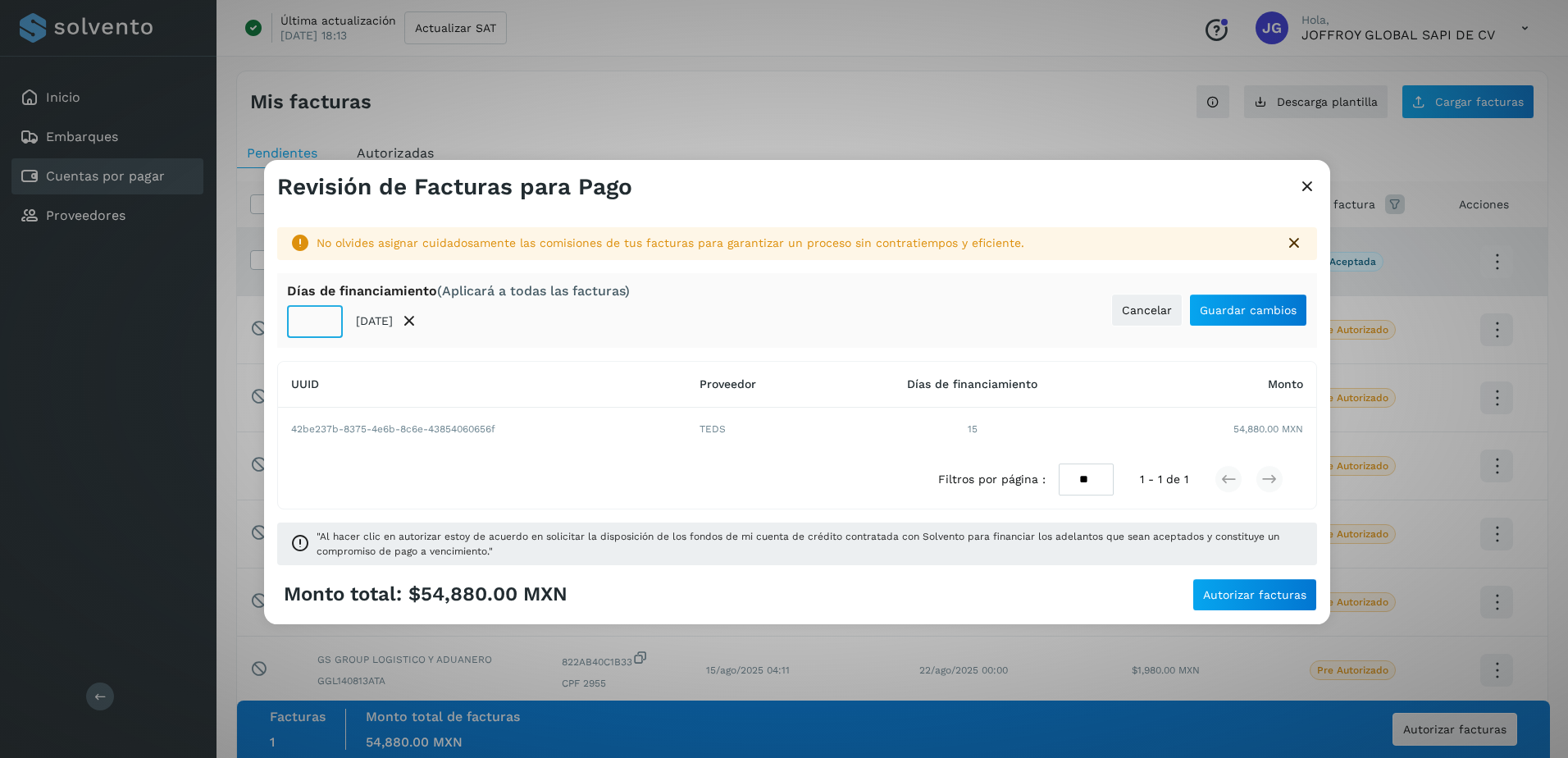
drag, startPoint x: 315, startPoint y: 329, endPoint x: 379, endPoint y: 472, distance: 156.7
click at [337, 351] on div "No olvides asignar cuidadosamente las comisiones de tus facturas para garantiza…" at bounding box center [797, 390] width 1066 height 377
type input "*"
click at [1270, 312] on span "Guardar cambios" at bounding box center [1248, 310] width 97 height 12
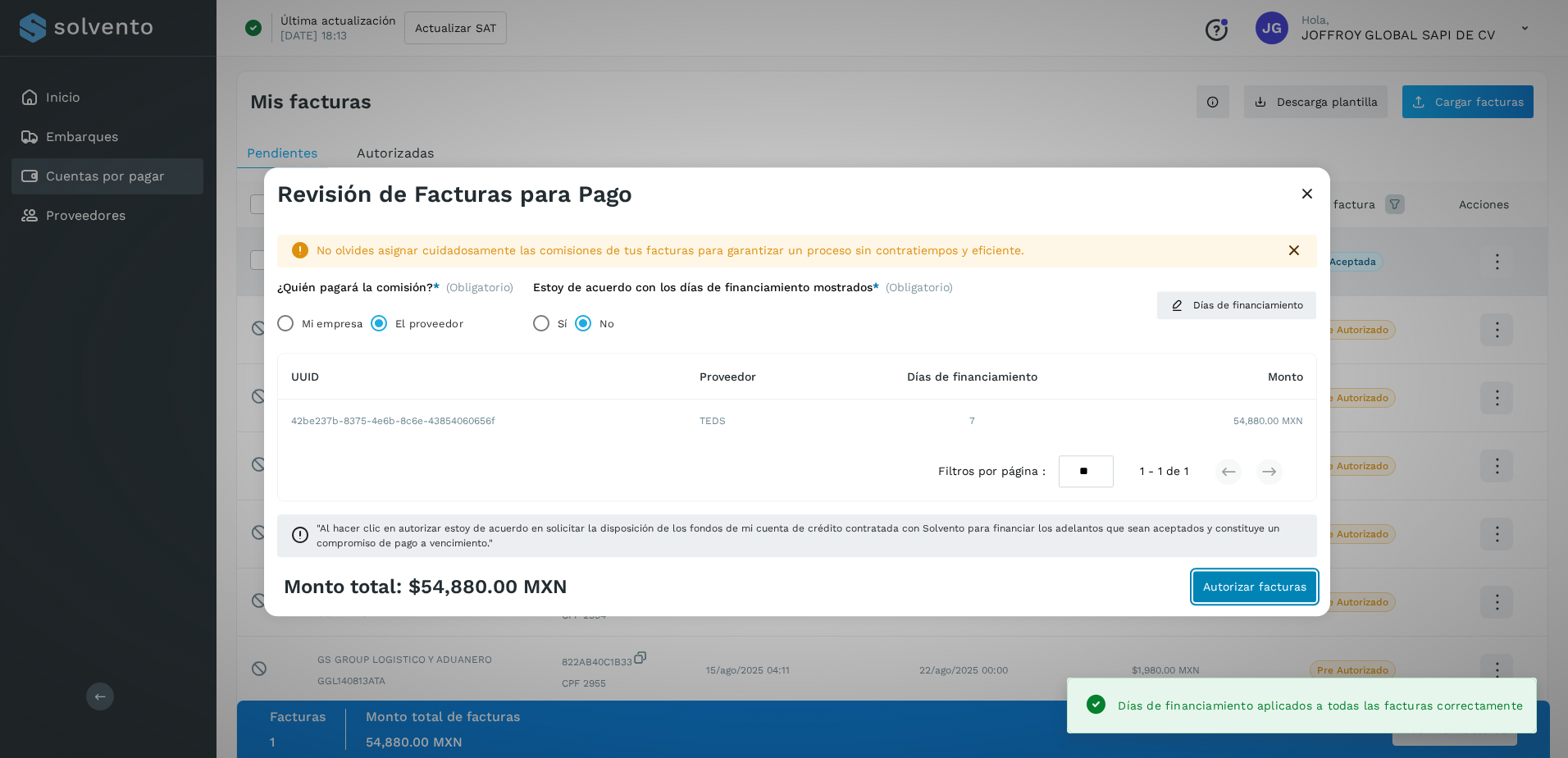
click at [1235, 590] on span "Autorizar facturas" at bounding box center [1255, 587] width 103 height 12
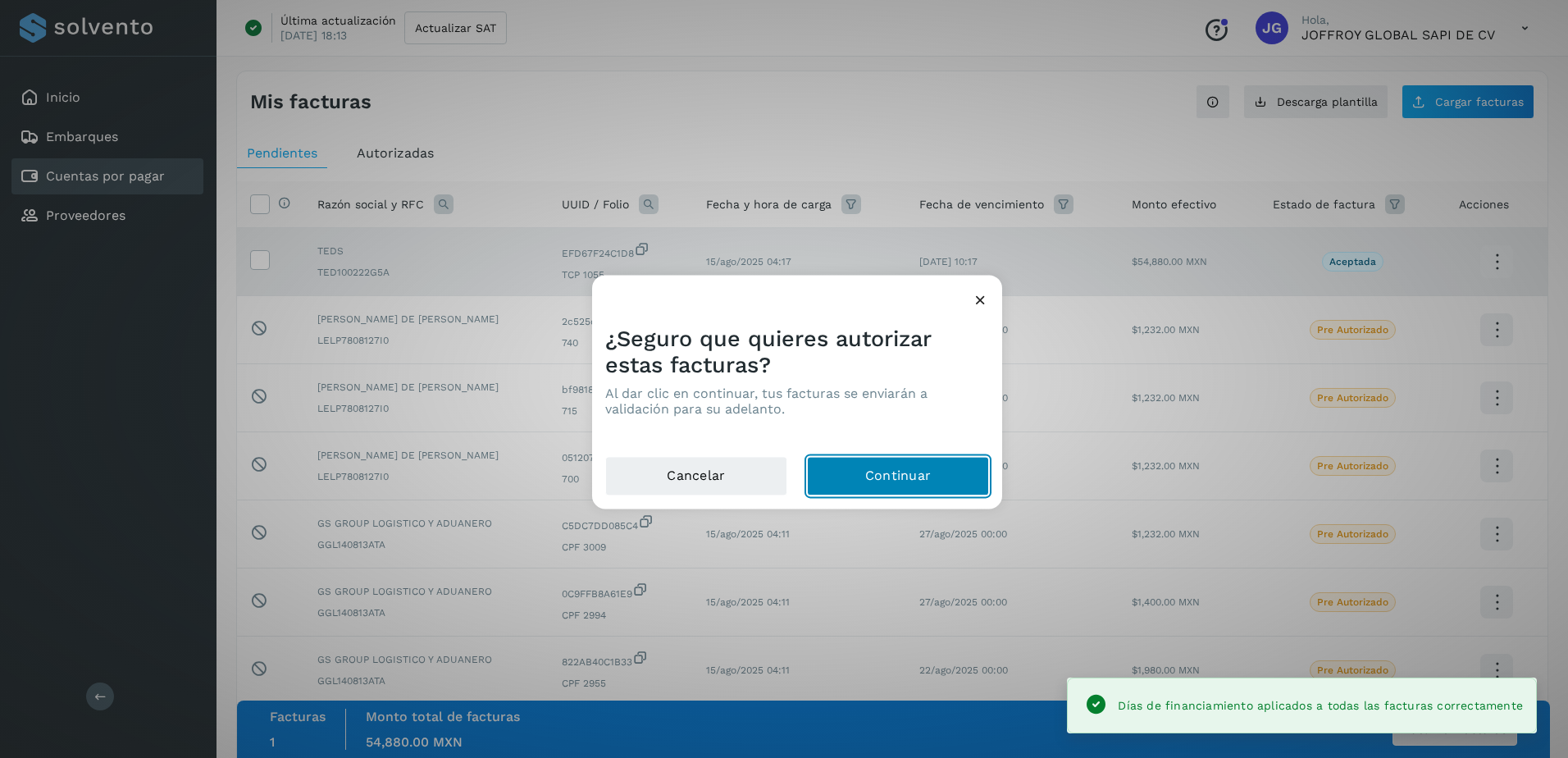
click at [906, 479] on button "Continuar" at bounding box center [897, 477] width 182 height 39
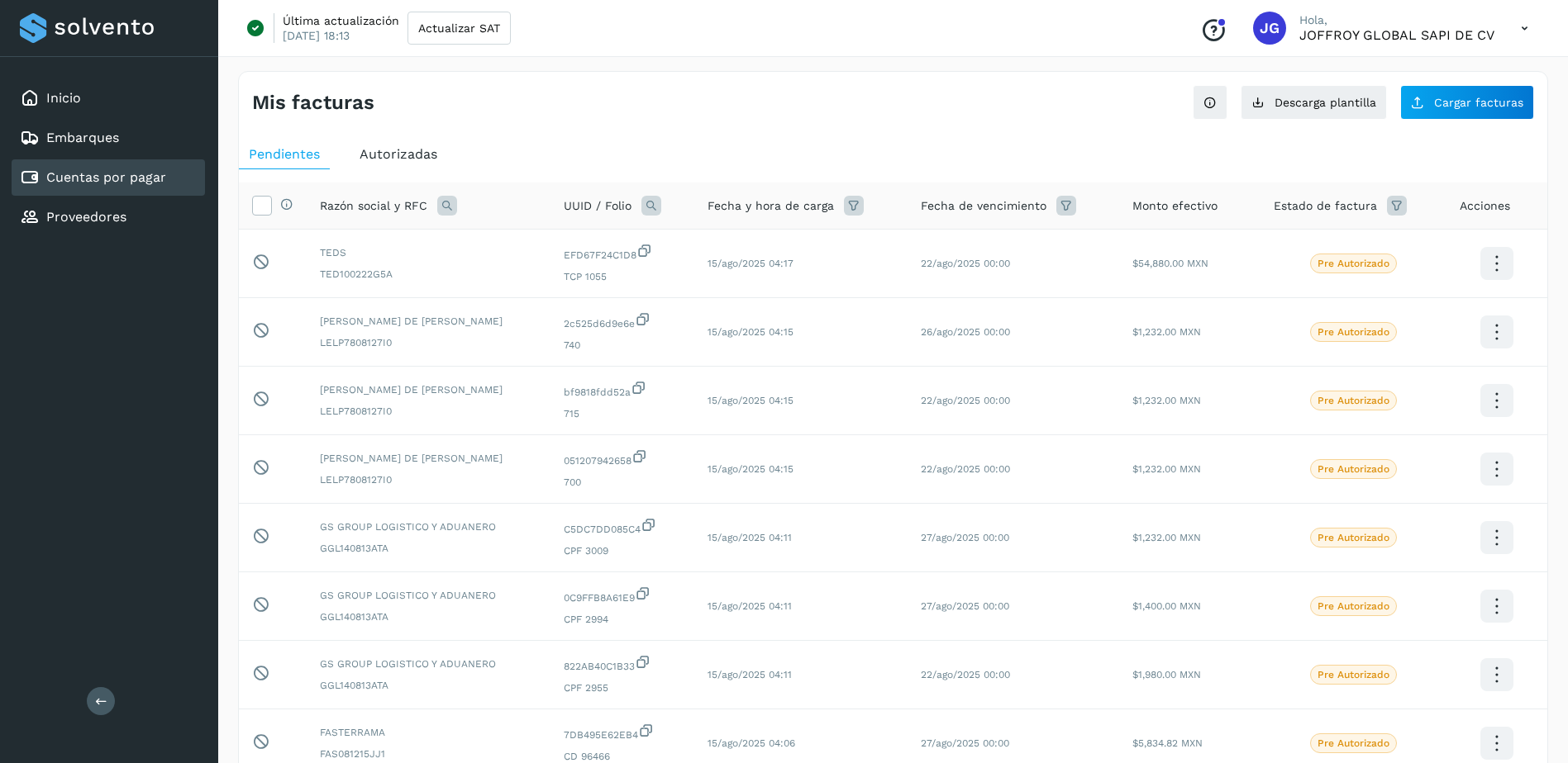
click at [1391, 205] on icon at bounding box center [1397, 206] width 20 height 20
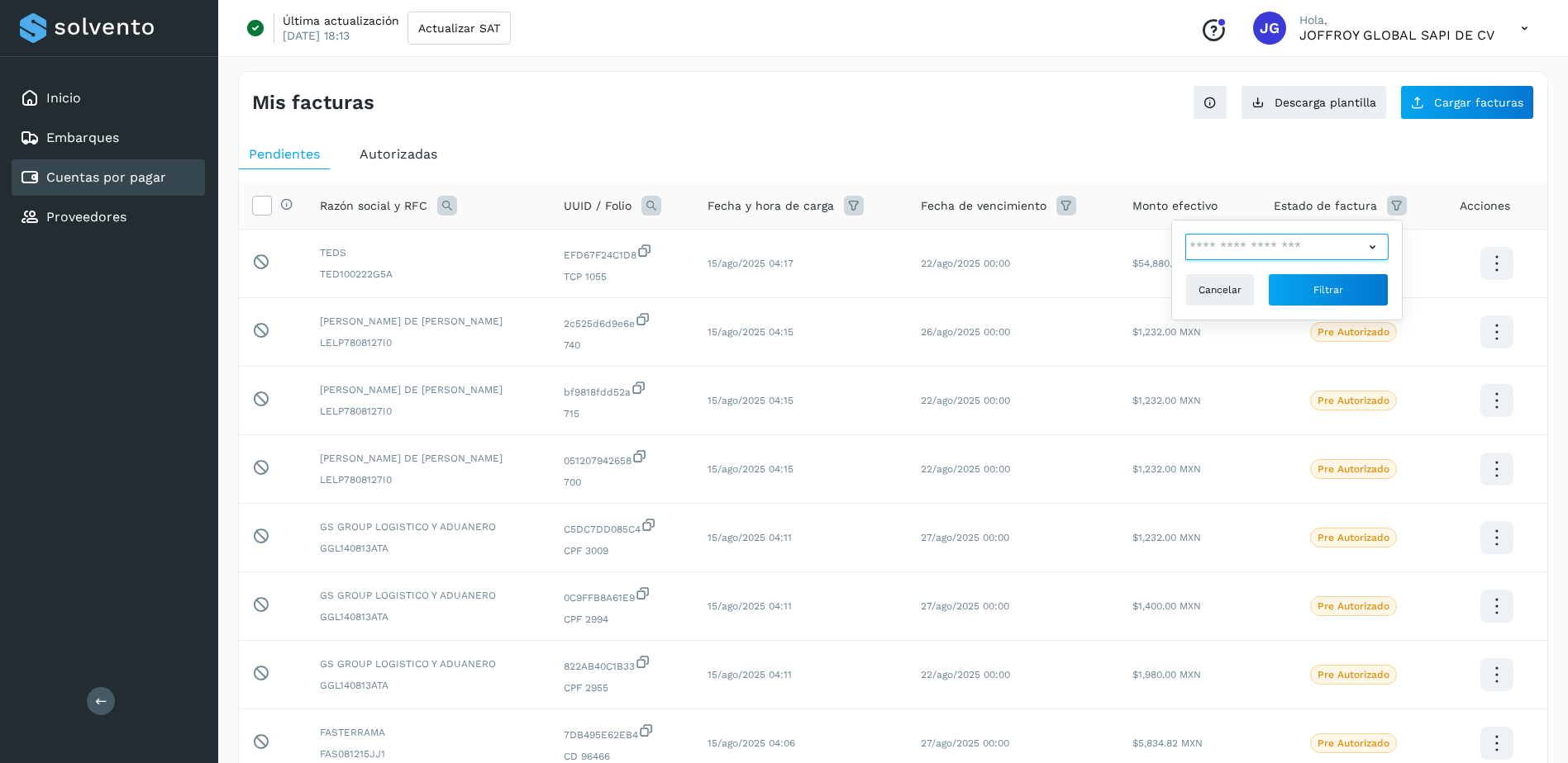
click at [1359, 258] on input "text" at bounding box center [1274, 247] width 178 height 27
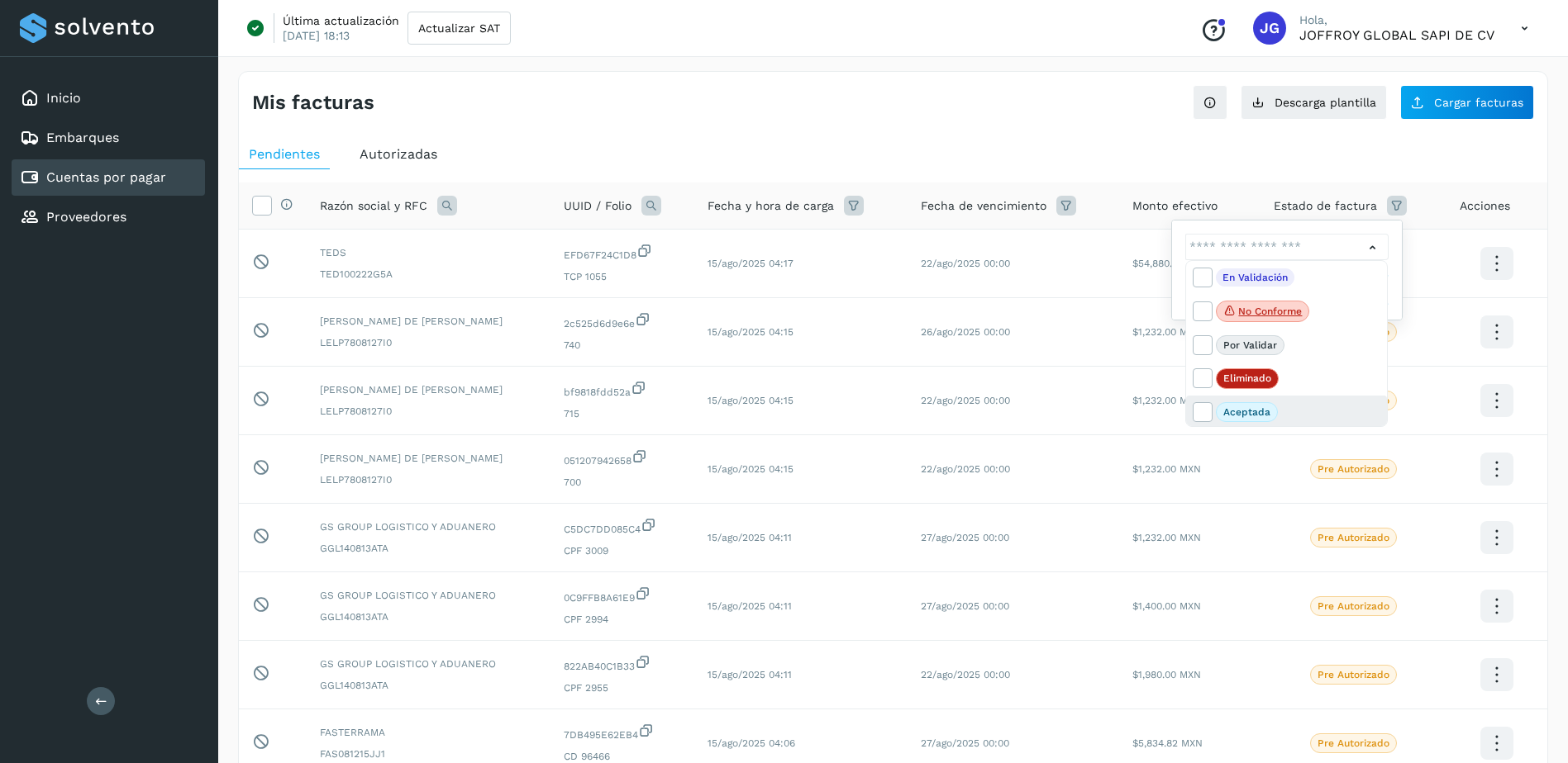
click at [1259, 408] on p "Aceptada" at bounding box center [1246, 412] width 47 height 12
drag, startPoint x: 1207, startPoint y: 411, endPoint x: 1219, endPoint y: 418, distance: 13.9
click at [1207, 410] on icon at bounding box center [1202, 411] width 16 height 16
type input "**********"
click at [1435, 250] on div at bounding box center [784, 382] width 1568 height 763
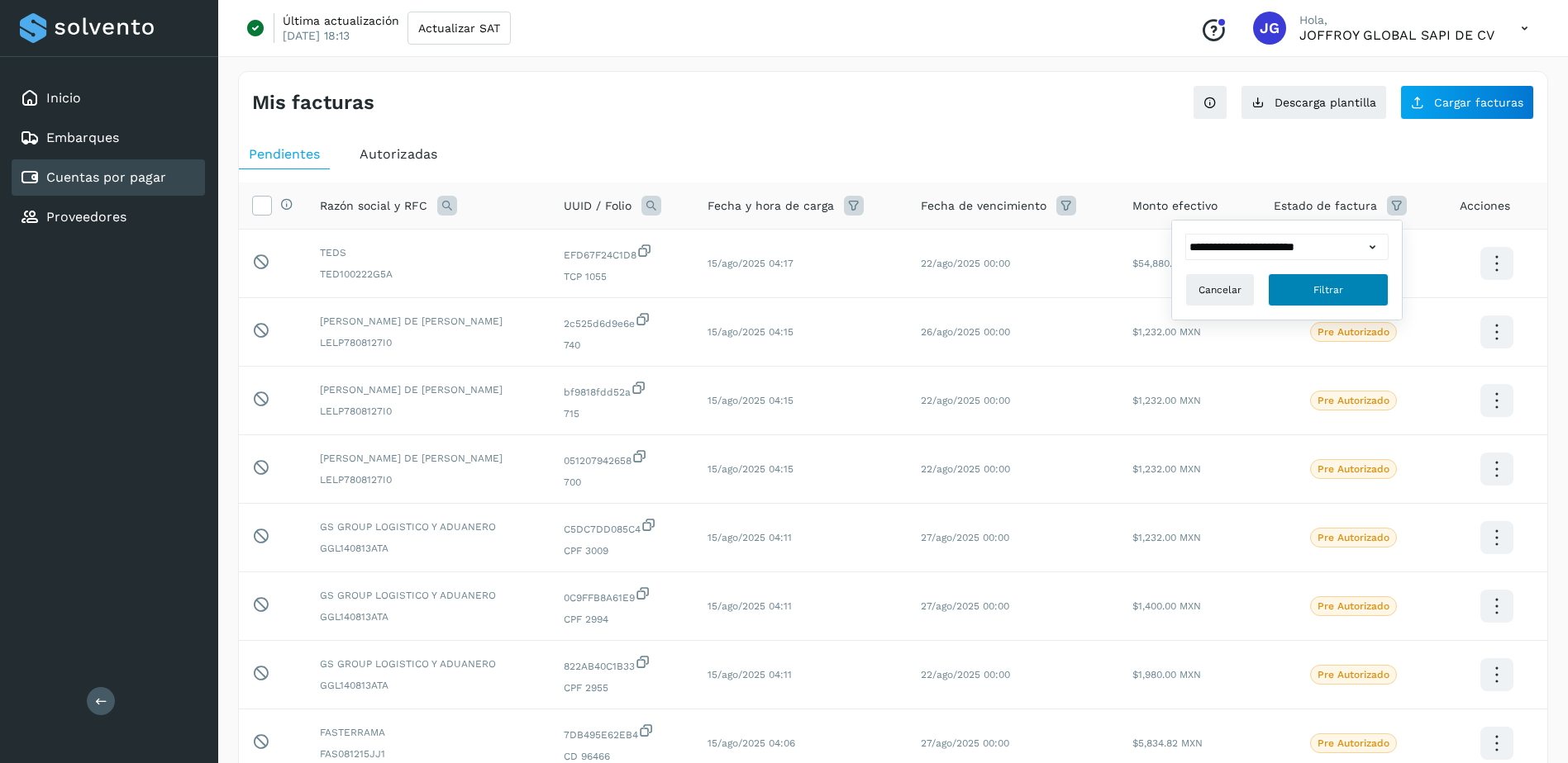
click at [1357, 282] on button "Filtrar" at bounding box center [1328, 289] width 121 height 33
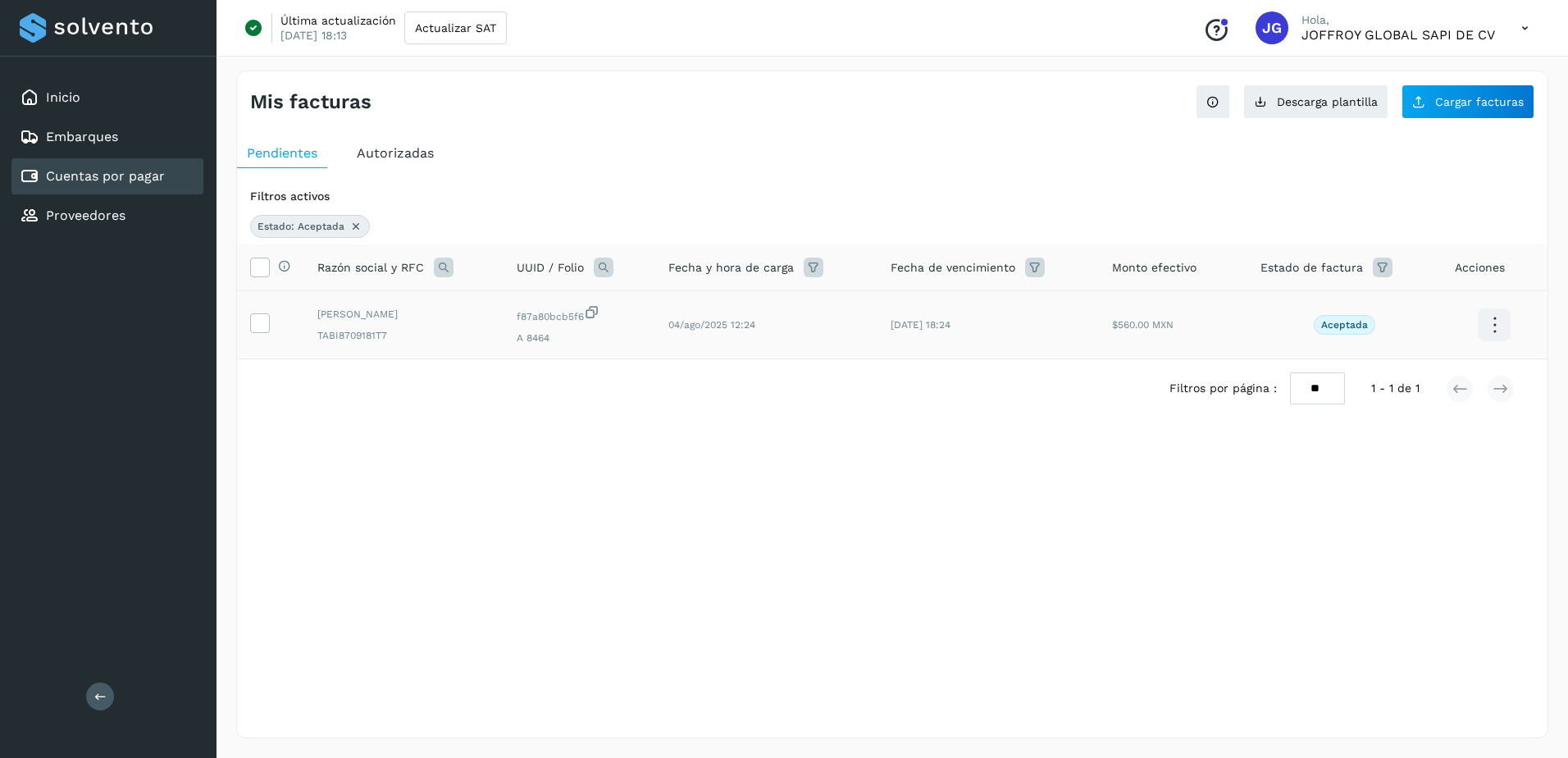
click at [1498, 322] on icon at bounding box center [1494, 325] width 38 height 38
click at [768, 536] on div at bounding box center [784, 379] width 1568 height 758
click at [1497, 320] on icon at bounding box center [1494, 325] width 38 height 38
click at [1402, 308] on button "Ver Detalle" at bounding box center [1411, 309] width 195 height 32
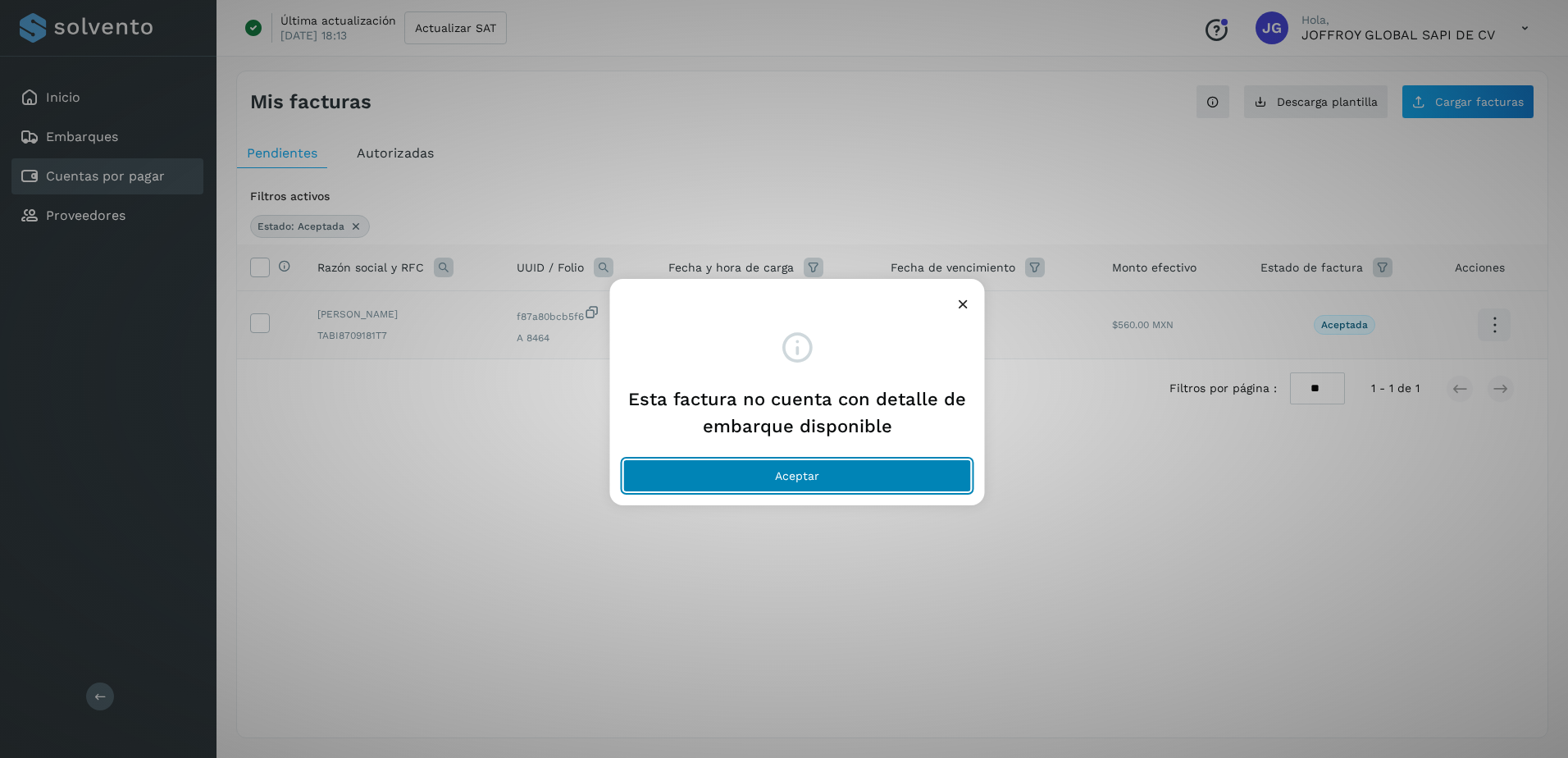
click at [823, 480] on button "Aceptar" at bounding box center [798, 475] width 349 height 33
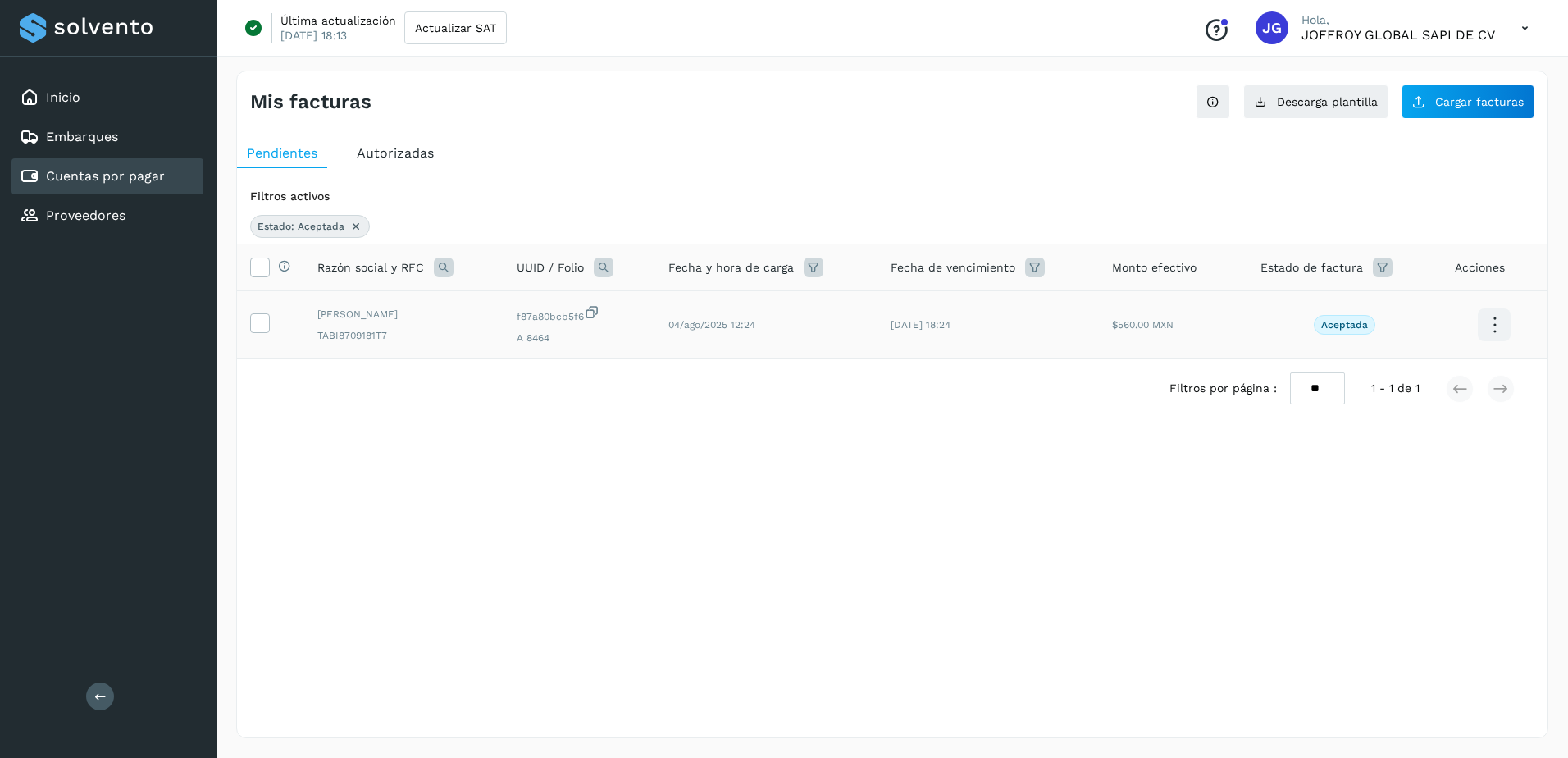
click at [1479, 270] on span "Acciones" at bounding box center [1480, 267] width 50 height 17
click at [1498, 325] on icon at bounding box center [1494, 325] width 38 height 38
drag, startPoint x: 1544, startPoint y: 294, endPoint x: 1541, endPoint y: 327, distance: 33.1
click at [1541, 327] on div at bounding box center [784, 379] width 1568 height 758
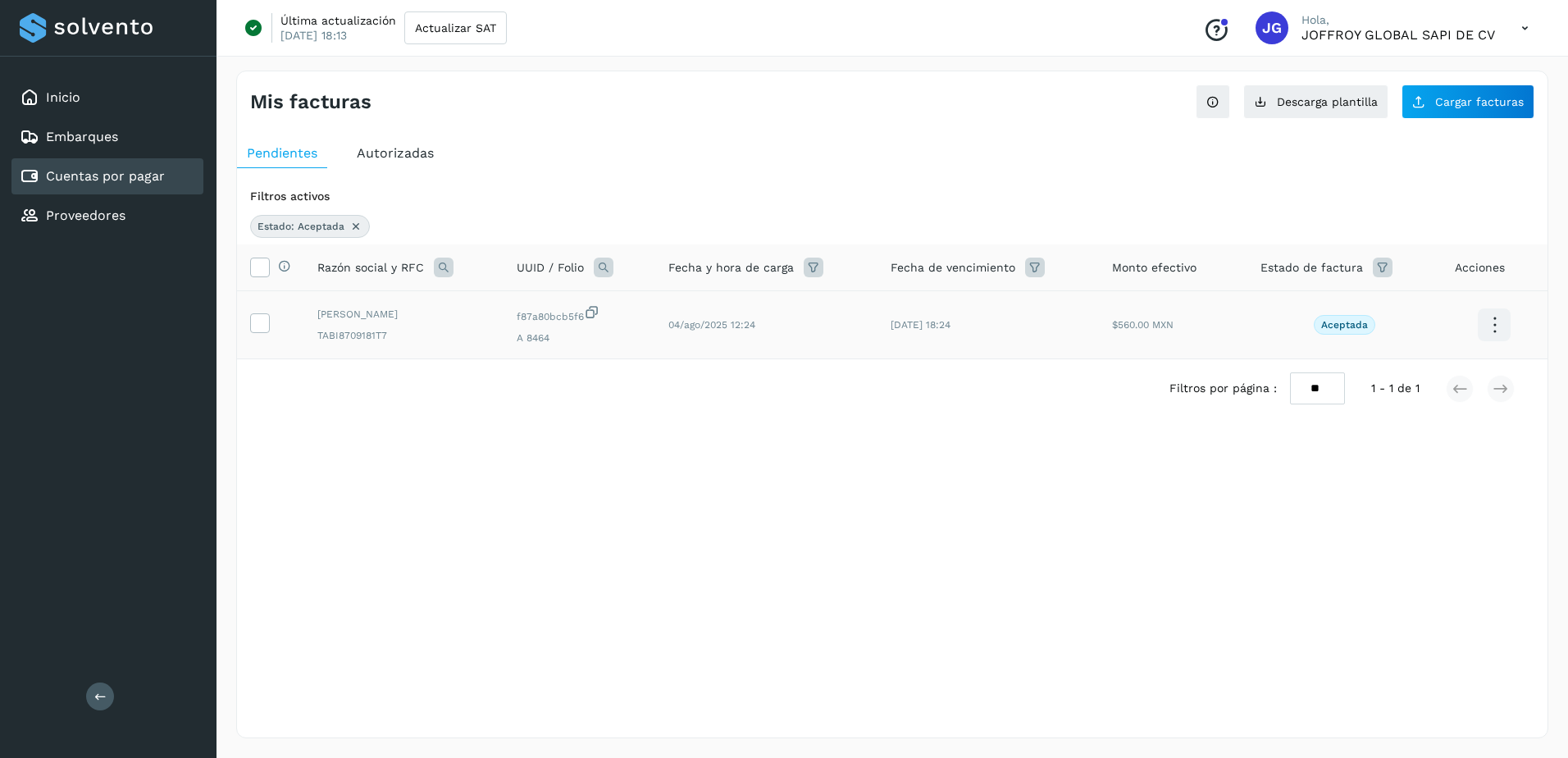
scroll to position [0, 0]
click at [261, 326] on icon at bounding box center [259, 321] width 17 height 17
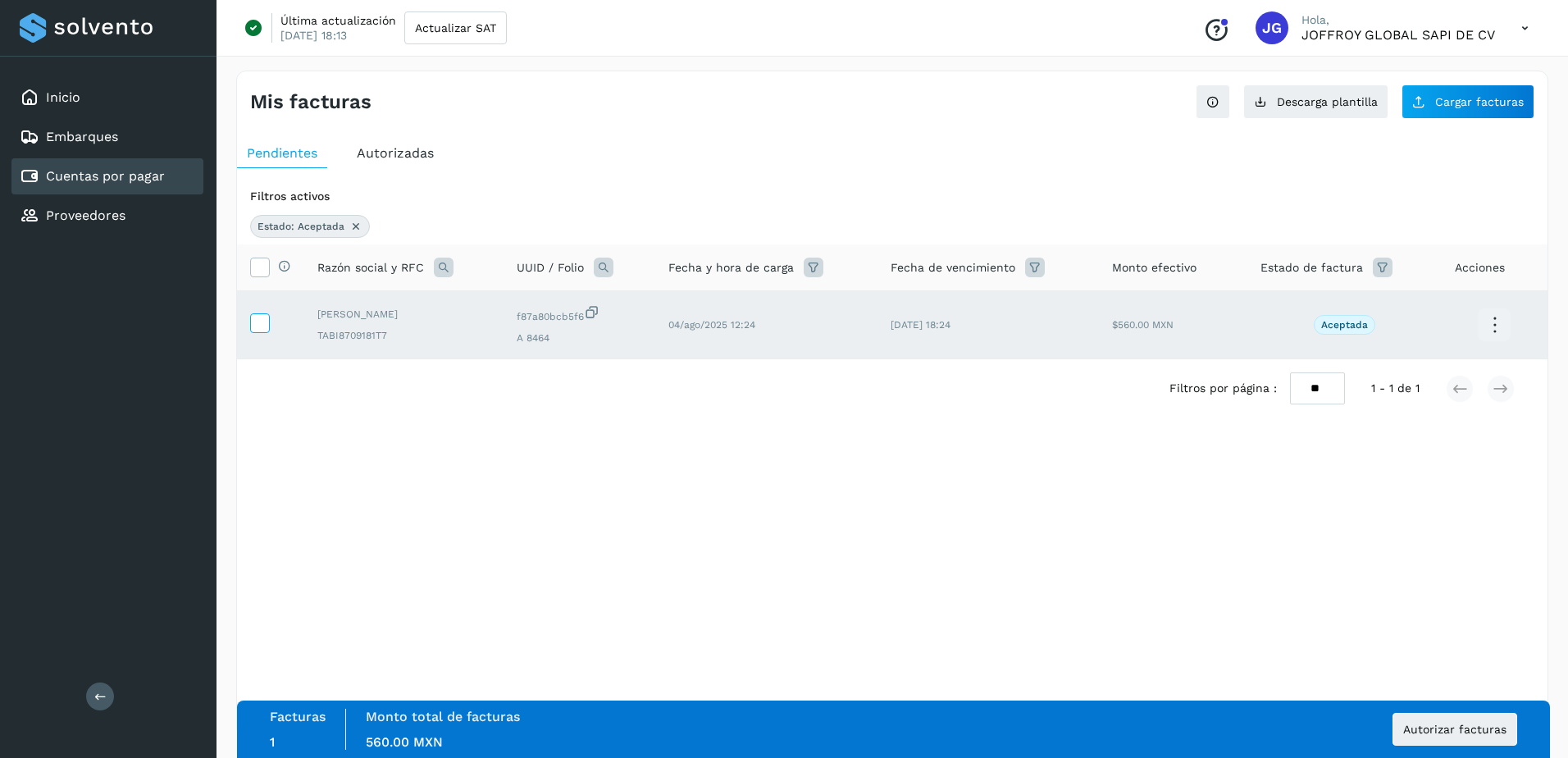
click at [264, 319] on icon at bounding box center [259, 321] width 17 height 17
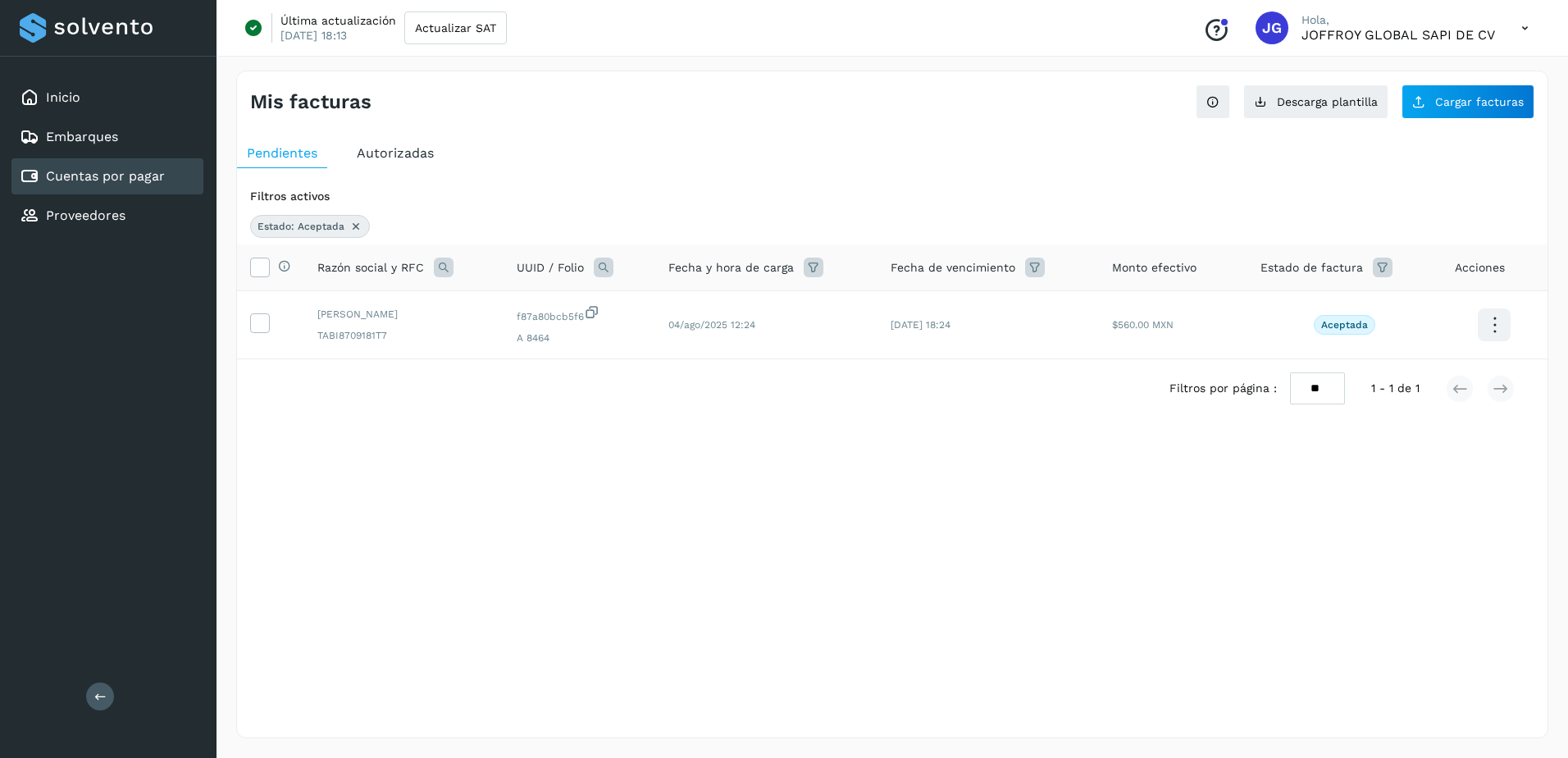
click at [1110, 448] on div "Selecciona una fecha" at bounding box center [893, 458] width 1311 height 27
click at [259, 325] on icon at bounding box center [259, 321] width 17 height 17
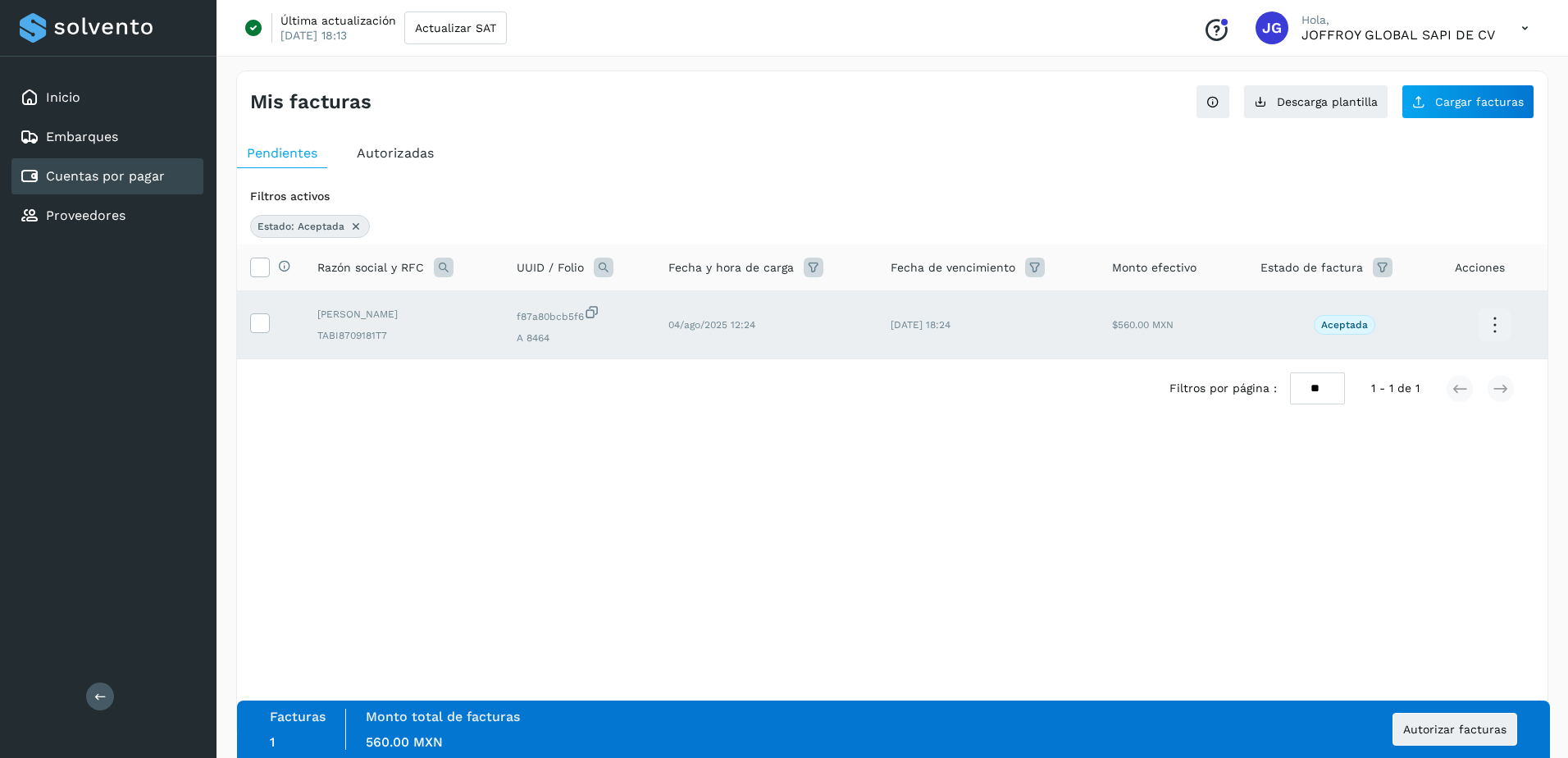
click at [1497, 329] on icon at bounding box center [1494, 325] width 38 height 38
drag, startPoint x: 739, startPoint y: 463, endPoint x: 730, endPoint y: 470, distance: 11.4
click at [739, 464] on div at bounding box center [784, 379] width 1568 height 758
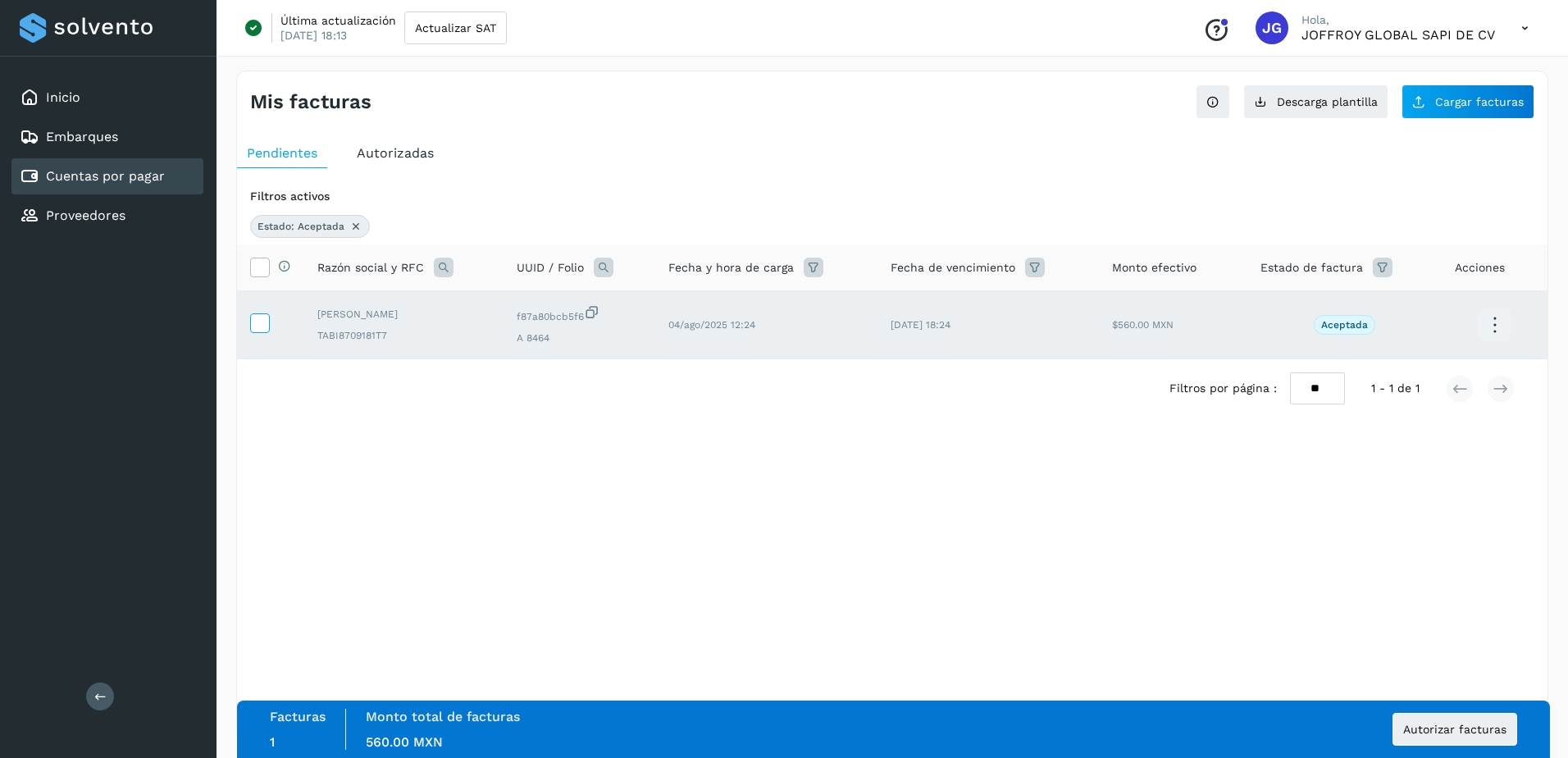
click at [262, 327] on icon at bounding box center [259, 321] width 17 height 17
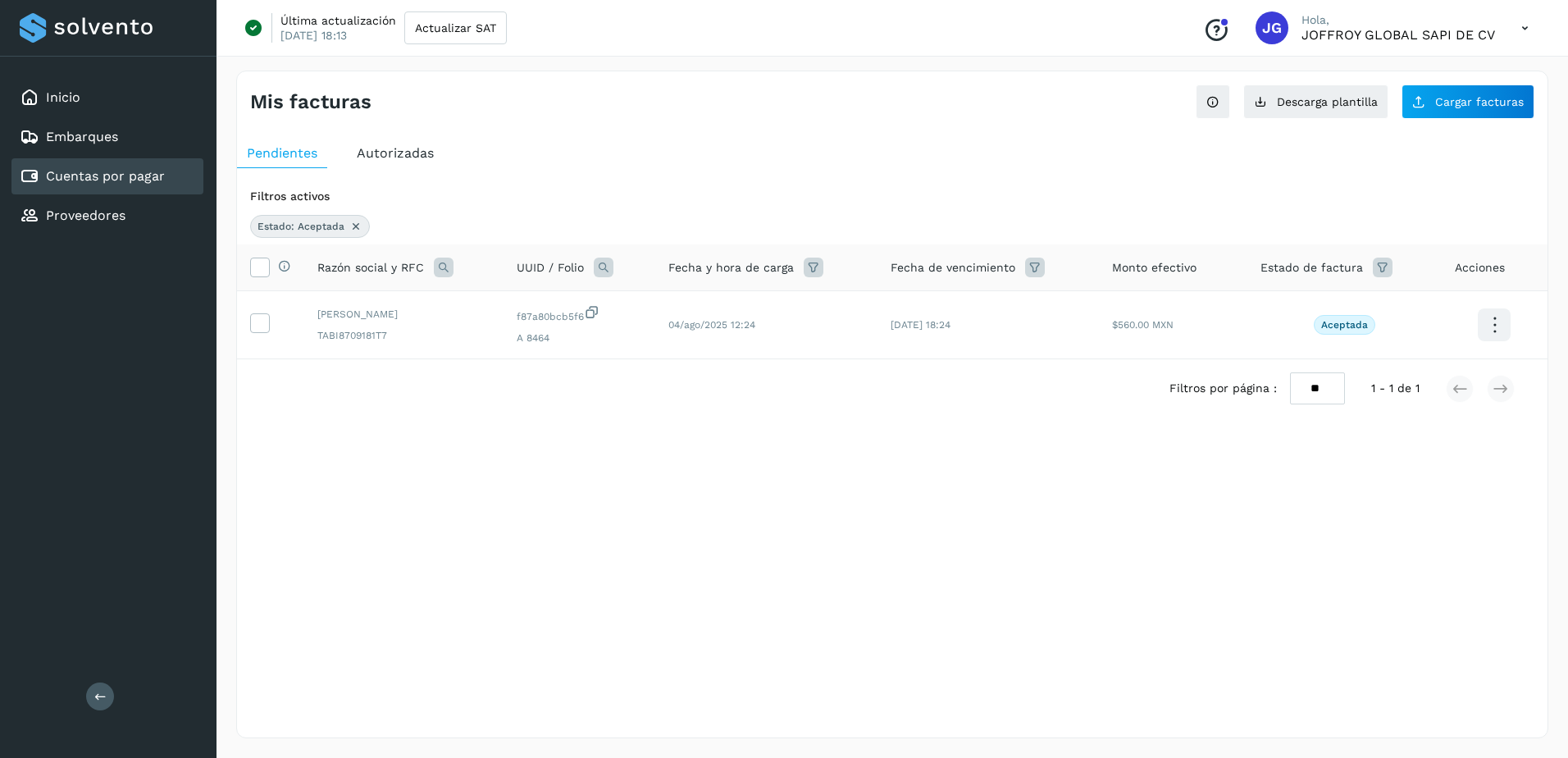
click at [1485, 268] on span "Acciones" at bounding box center [1480, 267] width 50 height 17
click at [1464, 98] on span "Cargar facturas" at bounding box center [1480, 101] width 89 height 12
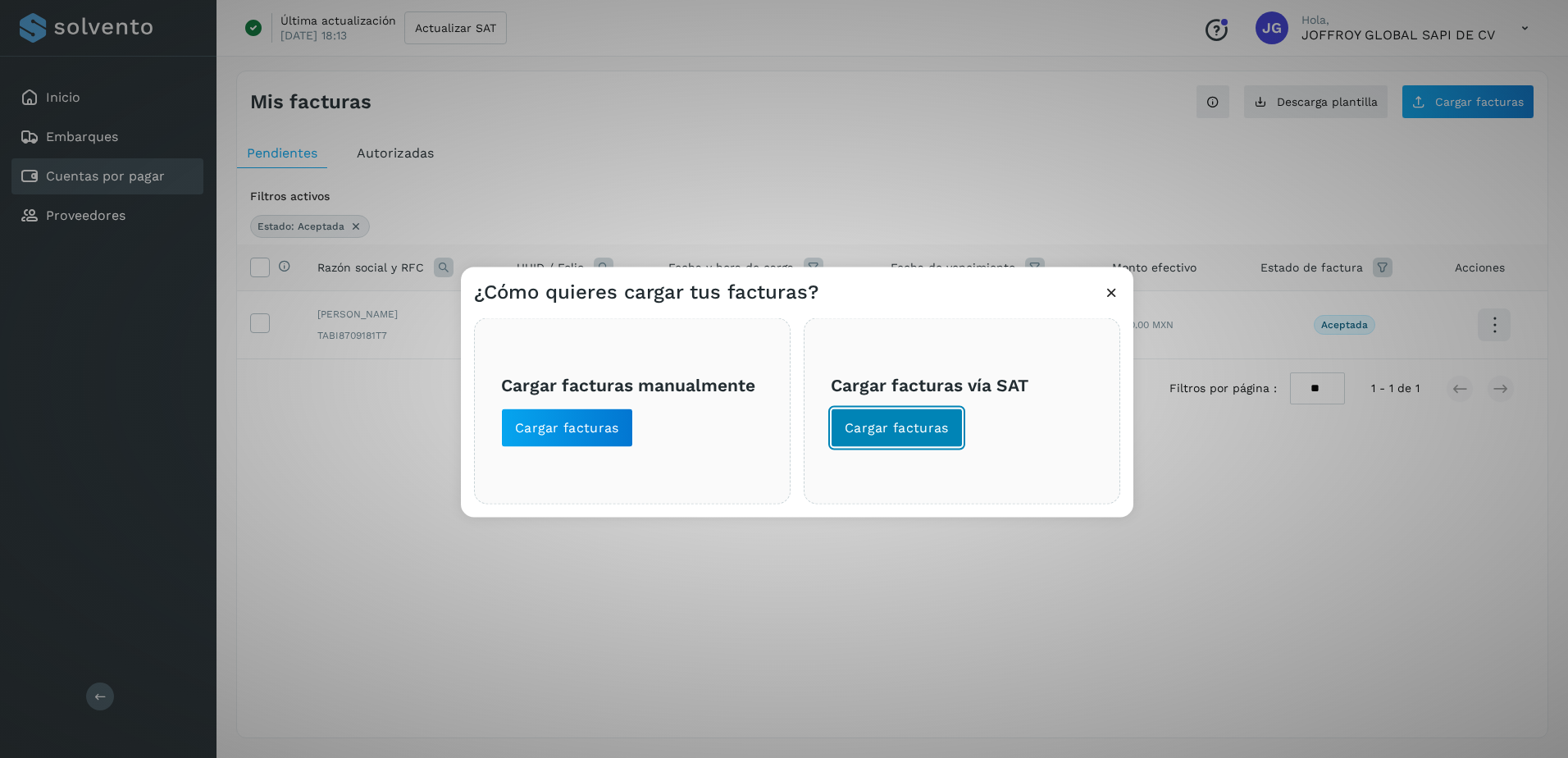
click at [914, 425] on span "Cargar facturas" at bounding box center [897, 428] width 104 height 18
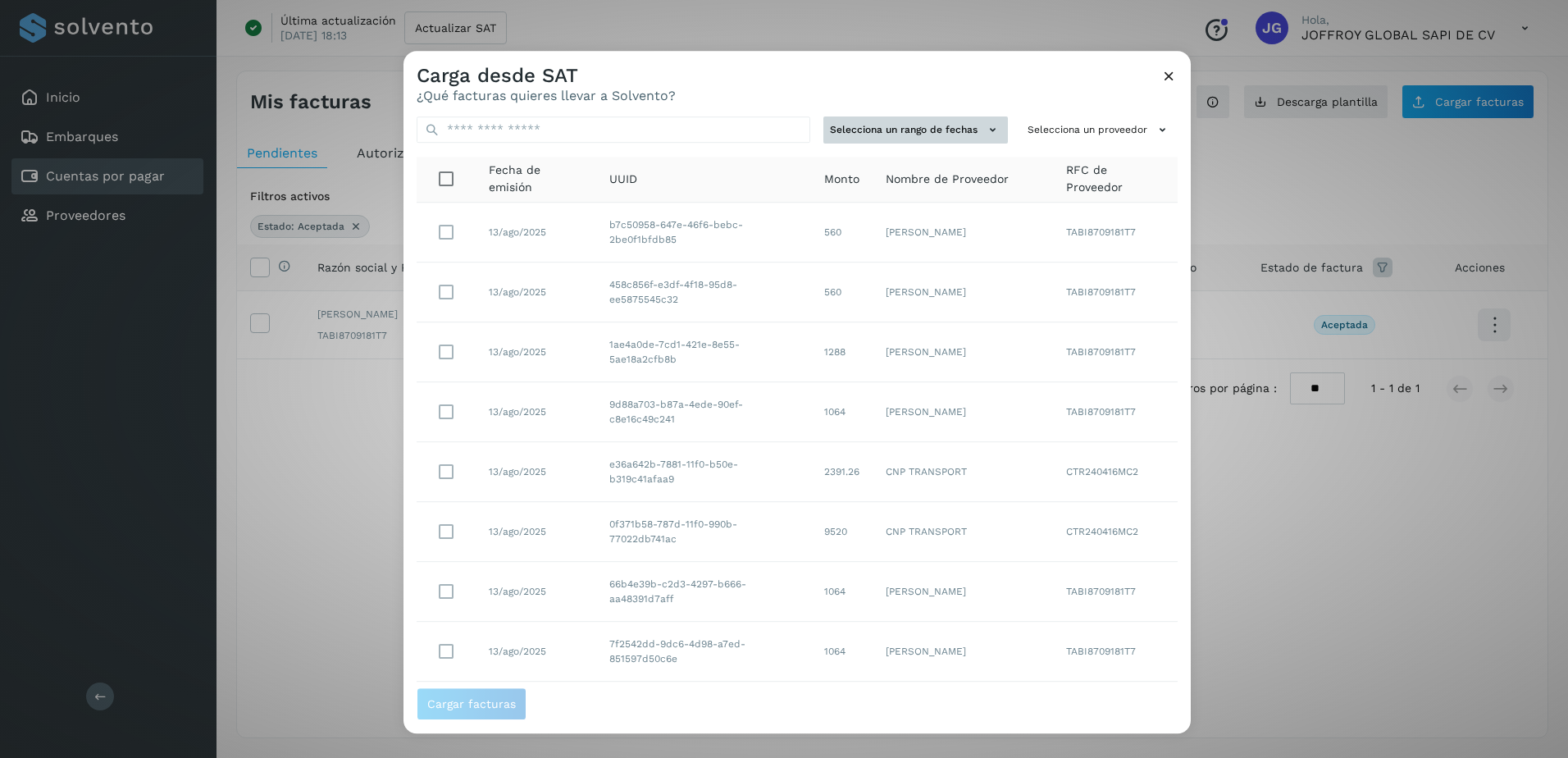
click at [955, 133] on button "Selecciona un rango de fechas" at bounding box center [916, 130] width 185 height 27
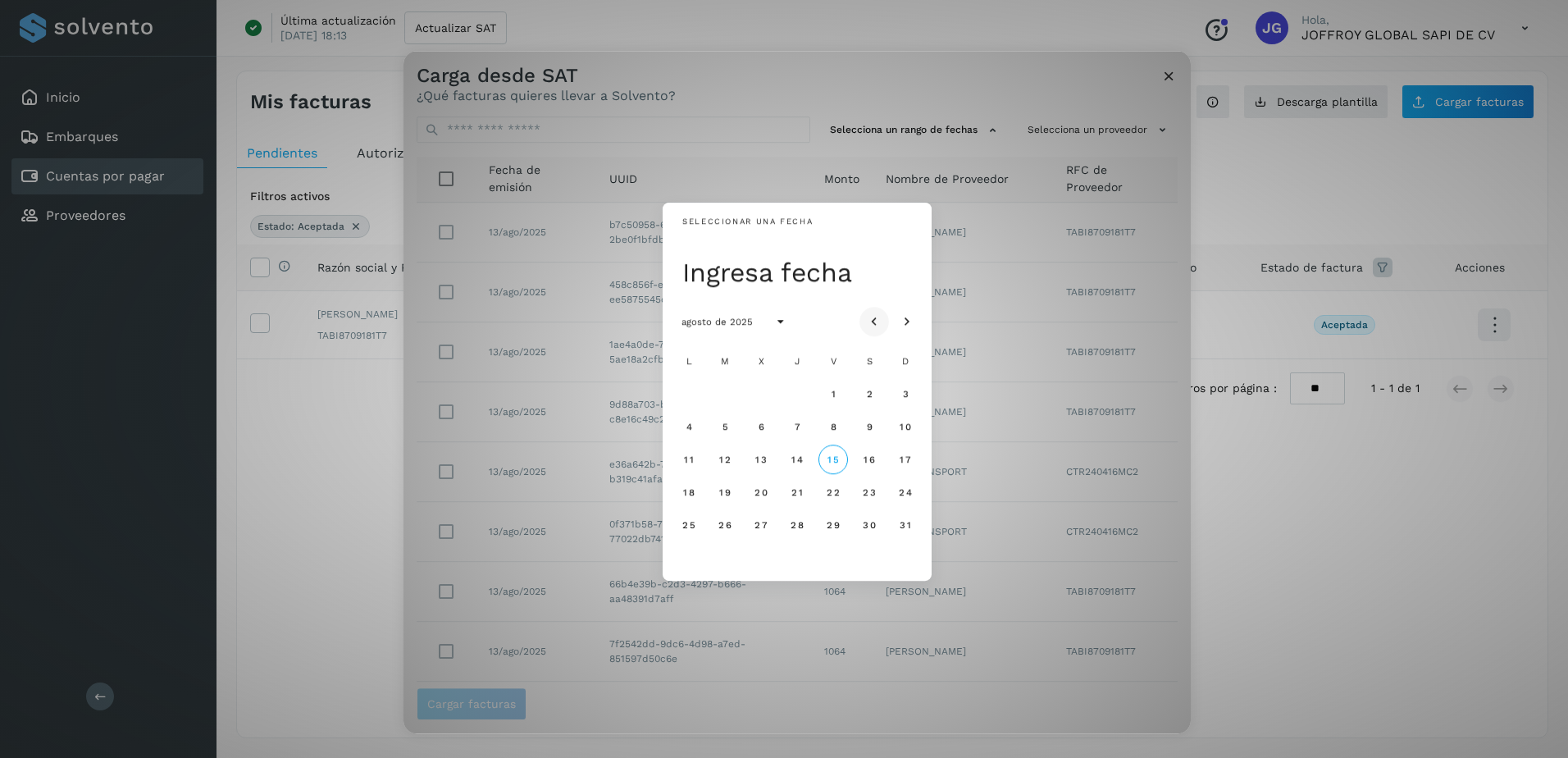
click at [875, 319] on icon "Mes anterior" at bounding box center [874, 322] width 16 height 16
click at [907, 316] on icon "Mes siguiente" at bounding box center [907, 322] width 16 height 16
click at [904, 391] on span "3" at bounding box center [905, 393] width 7 height 12
click at [800, 459] on span "14" at bounding box center [797, 459] width 12 height 12
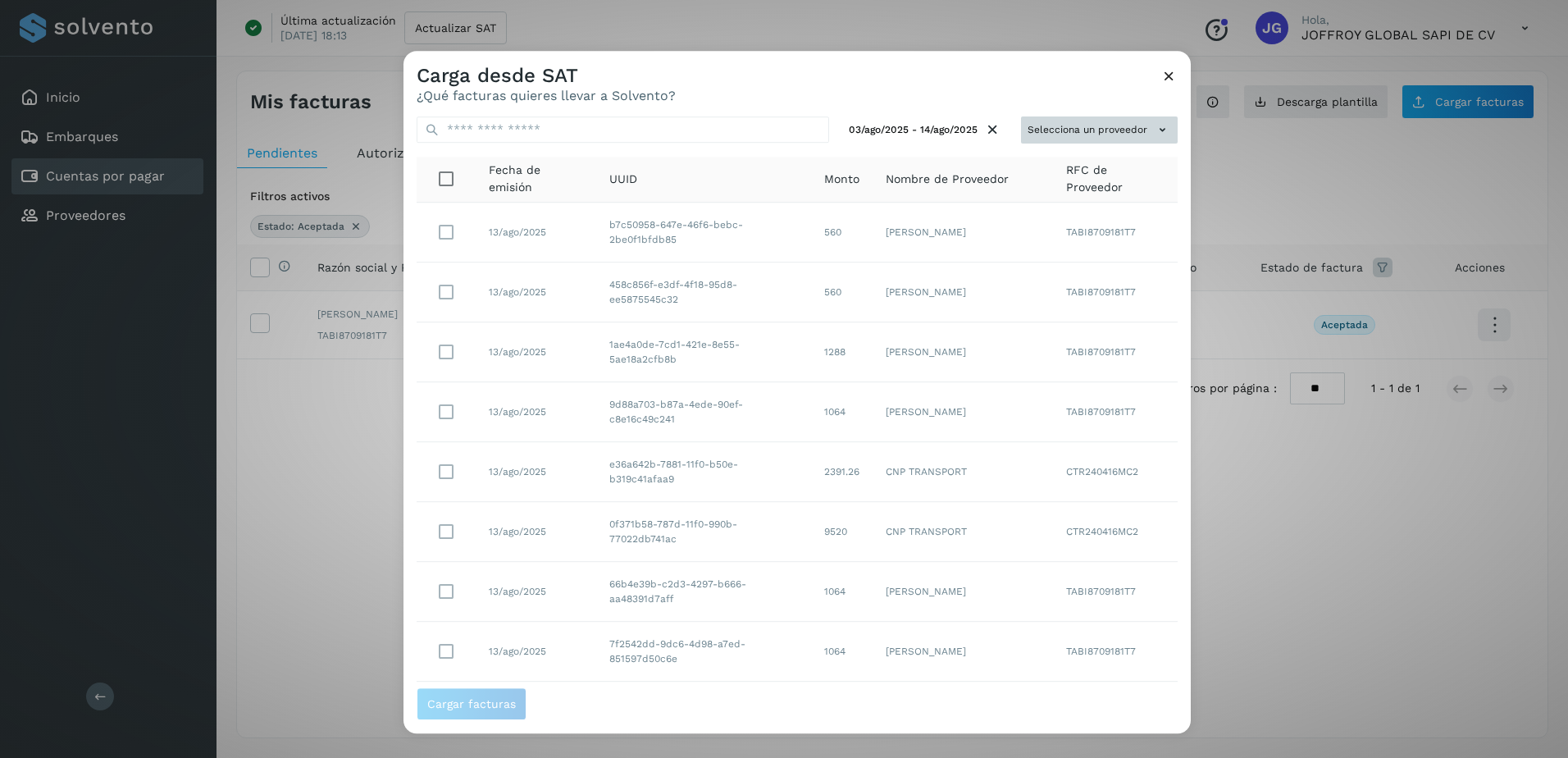
click at [1154, 128] on icon at bounding box center [1162, 129] width 17 height 17
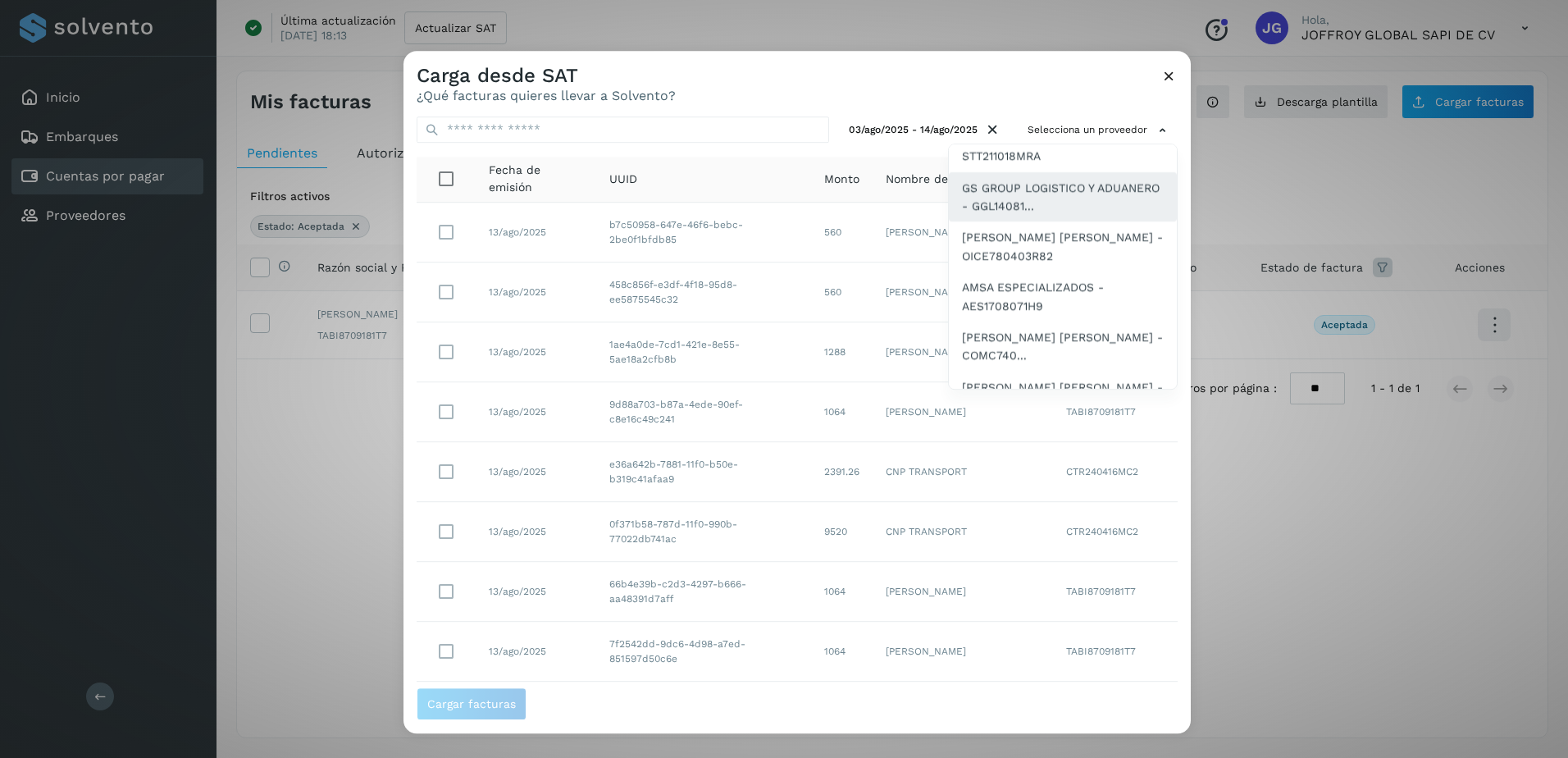
scroll to position [246, 0]
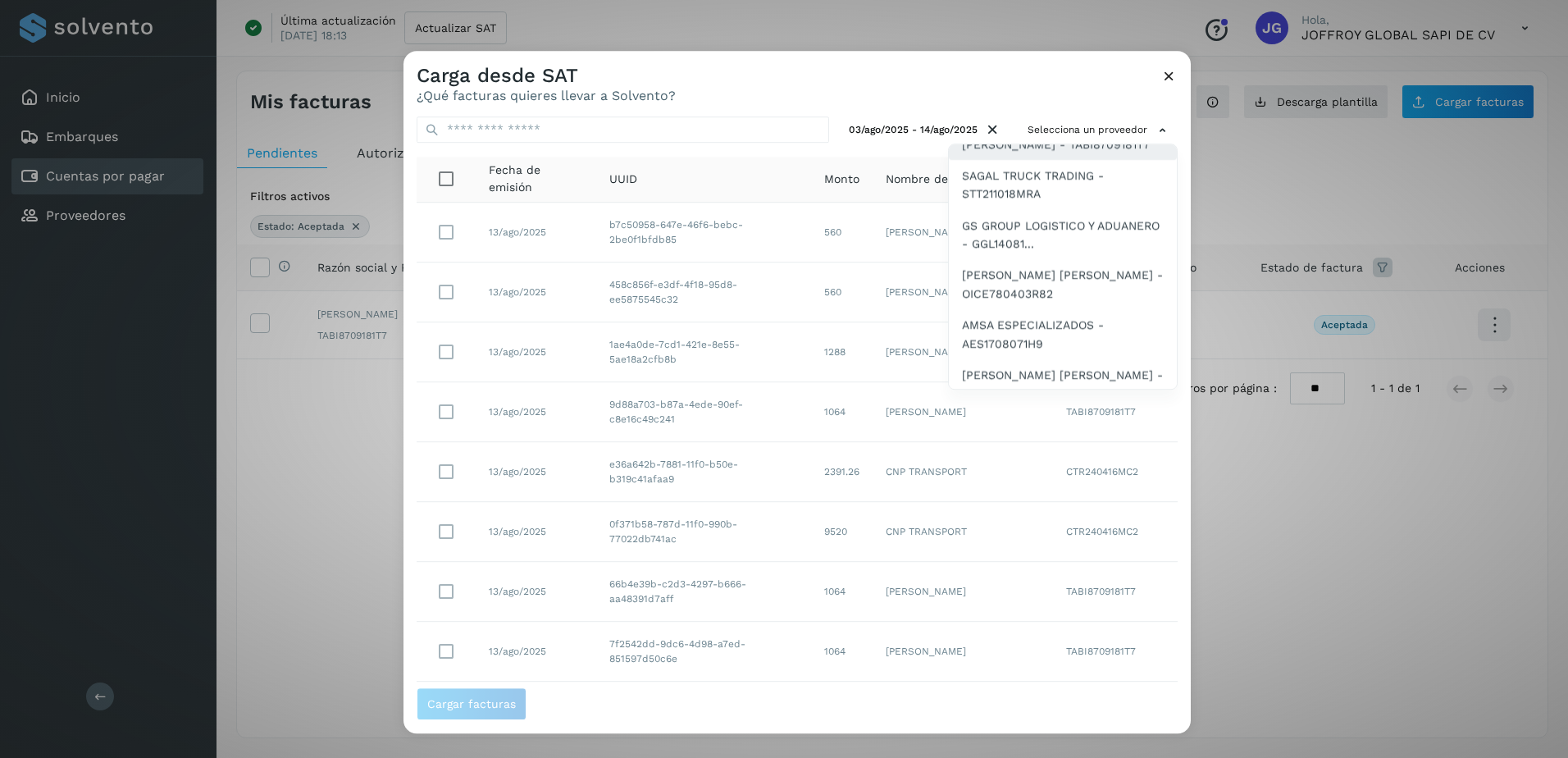
click at [995, 153] on span "[PERSON_NAME] - TABI8709181T7" at bounding box center [1056, 144] width 188 height 18
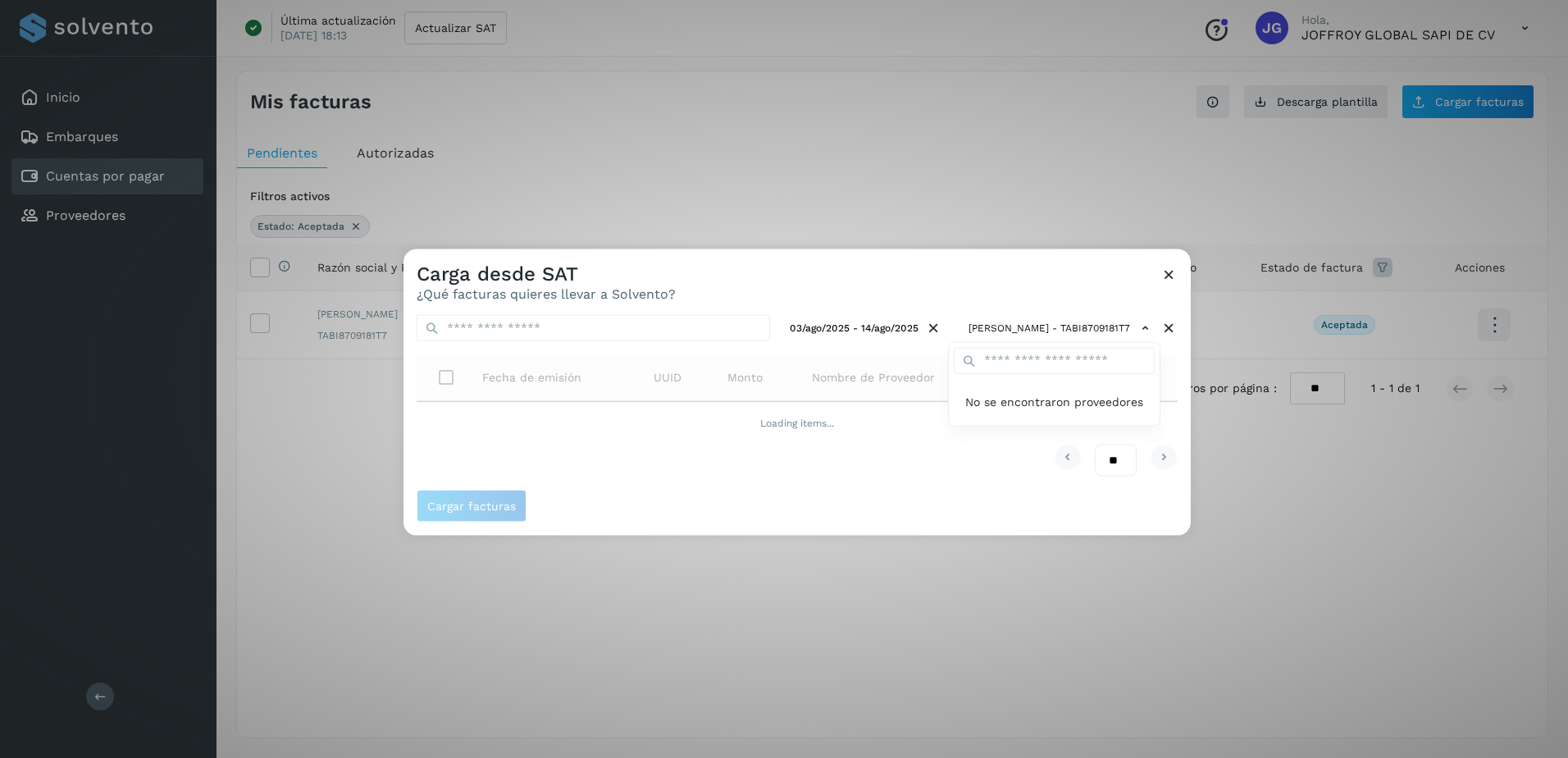
scroll to position [0, 0]
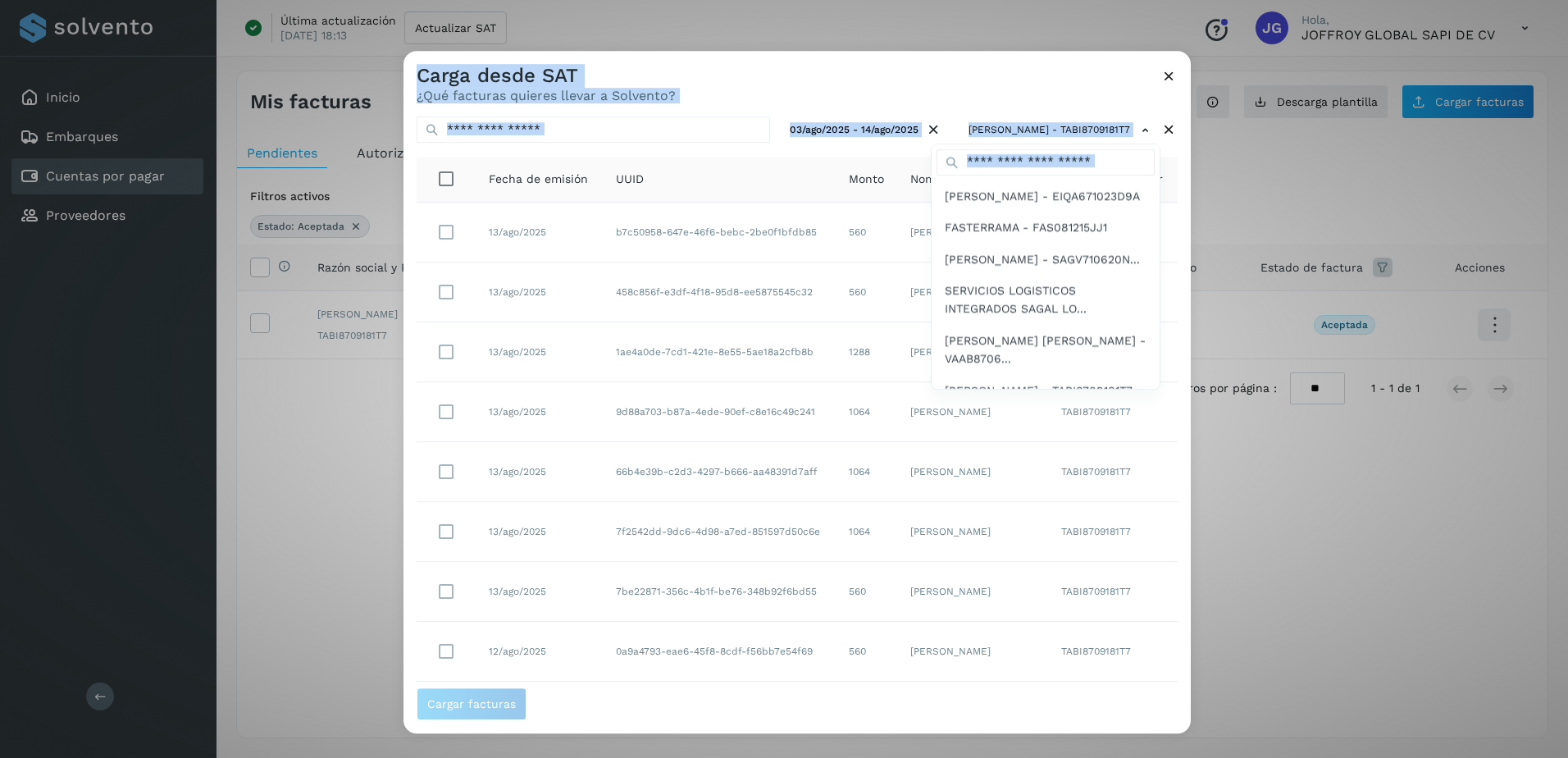
drag, startPoint x: 1185, startPoint y: 485, endPoint x: 1194, endPoint y: 618, distance: 133.3
click at [1194, 618] on div "Carga desde SAT ¿Qué facturas quieres llevar a Solvento? 03/ago/2025 - 14/ago/2…" at bounding box center [784, 379] width 1568 height 758
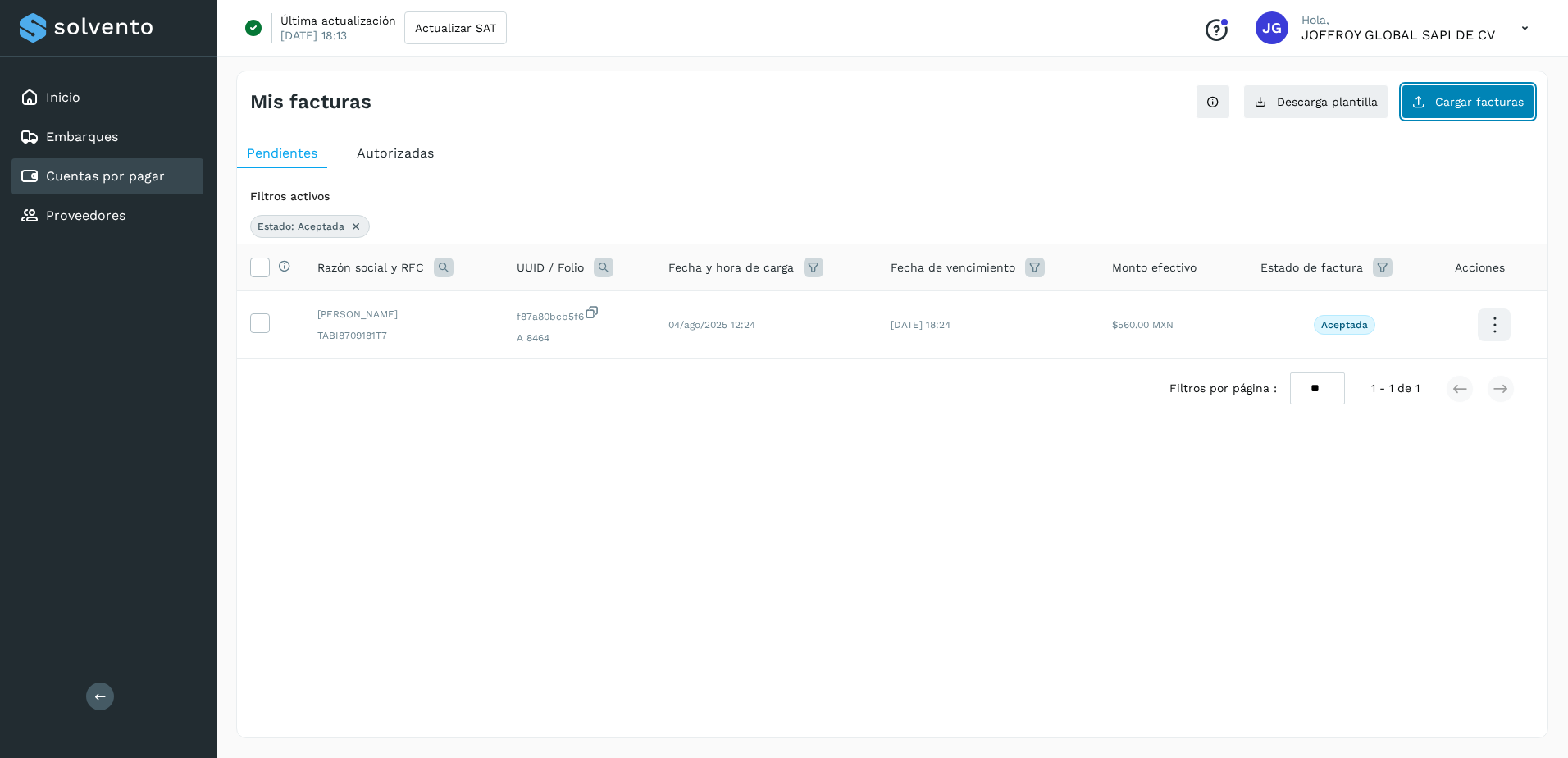
click at [1486, 103] on span "Cargar facturas" at bounding box center [1480, 101] width 89 height 12
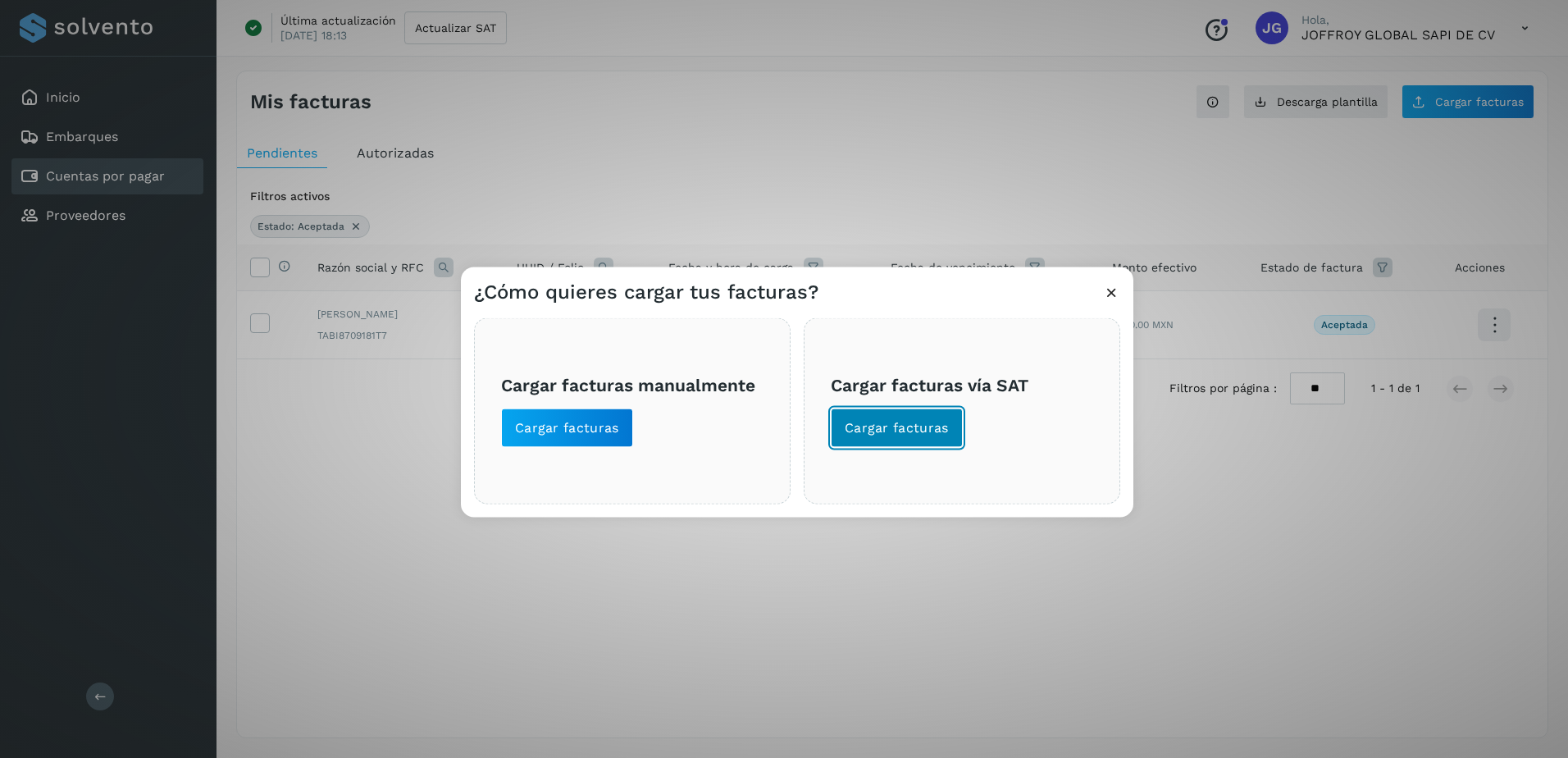
click at [922, 427] on span "Cargar facturas" at bounding box center [897, 428] width 104 height 18
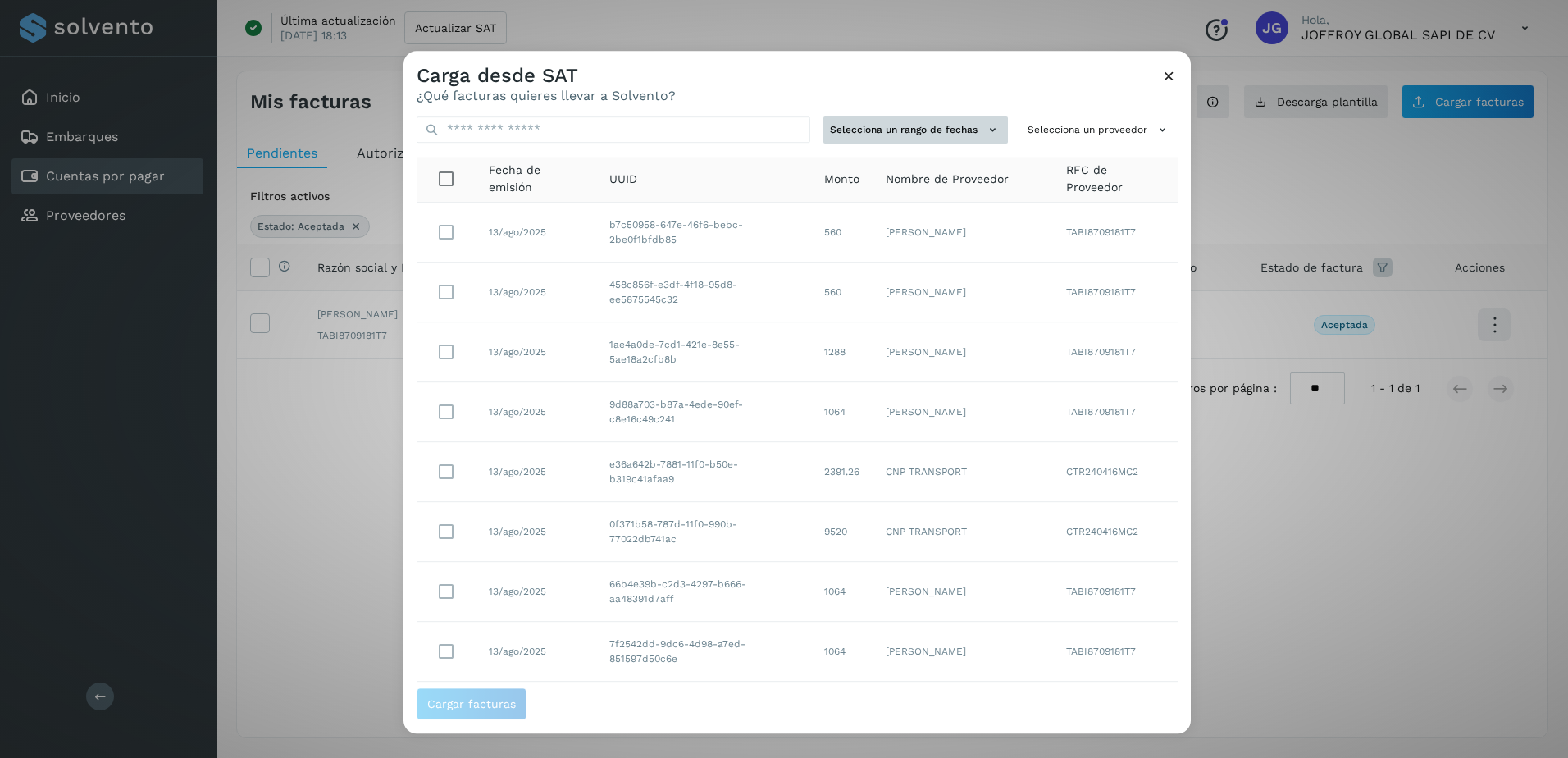
click at [985, 128] on icon at bounding box center [993, 129] width 17 height 17
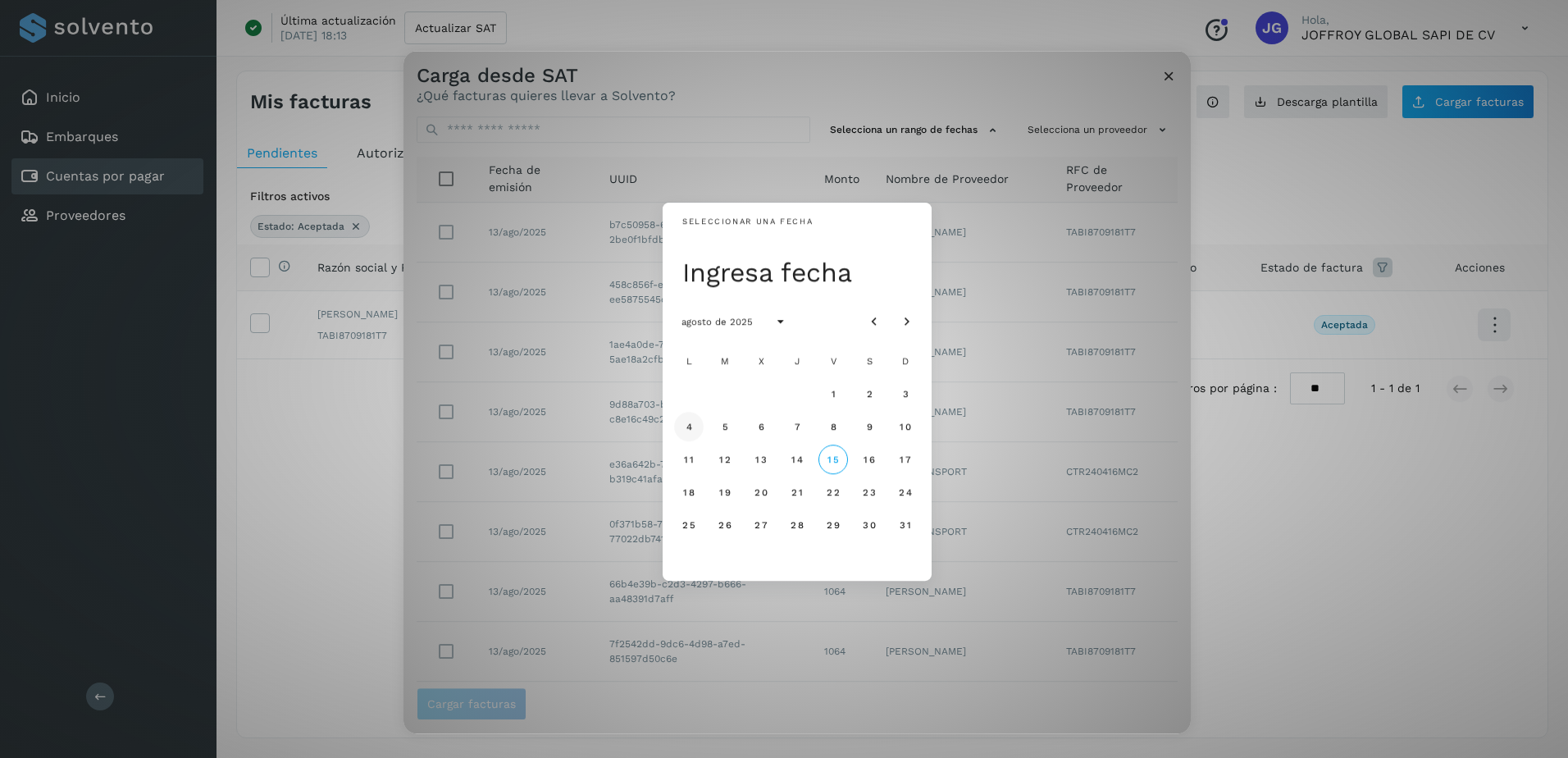
click at [688, 424] on span "4" at bounding box center [688, 426] width 7 height 12
click at [905, 396] on span "3" at bounding box center [905, 393] width 7 height 12
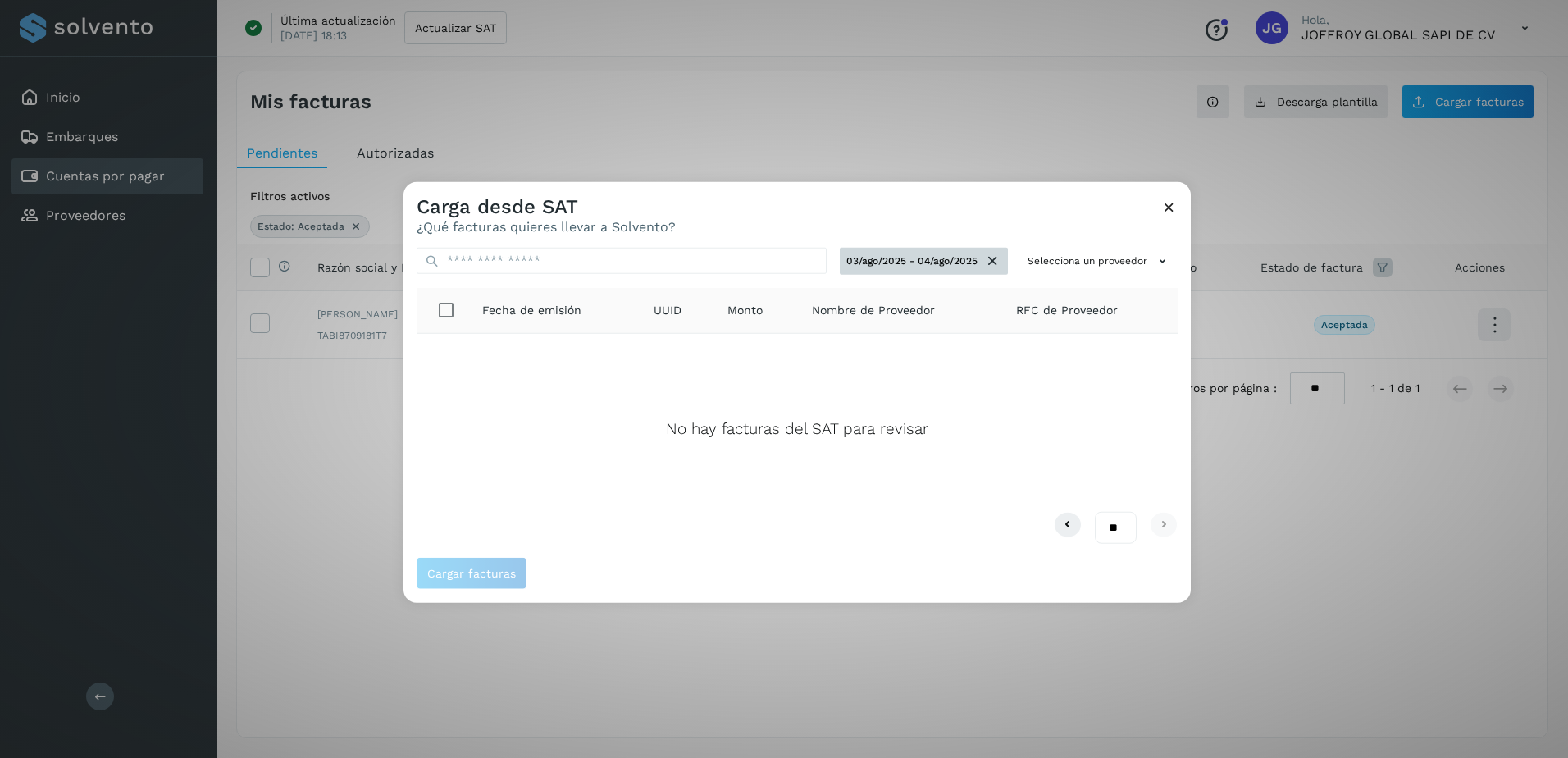
click at [890, 264] on button "03/ago/2025 - 04/ago/2025" at bounding box center [923, 262] width 168 height 27
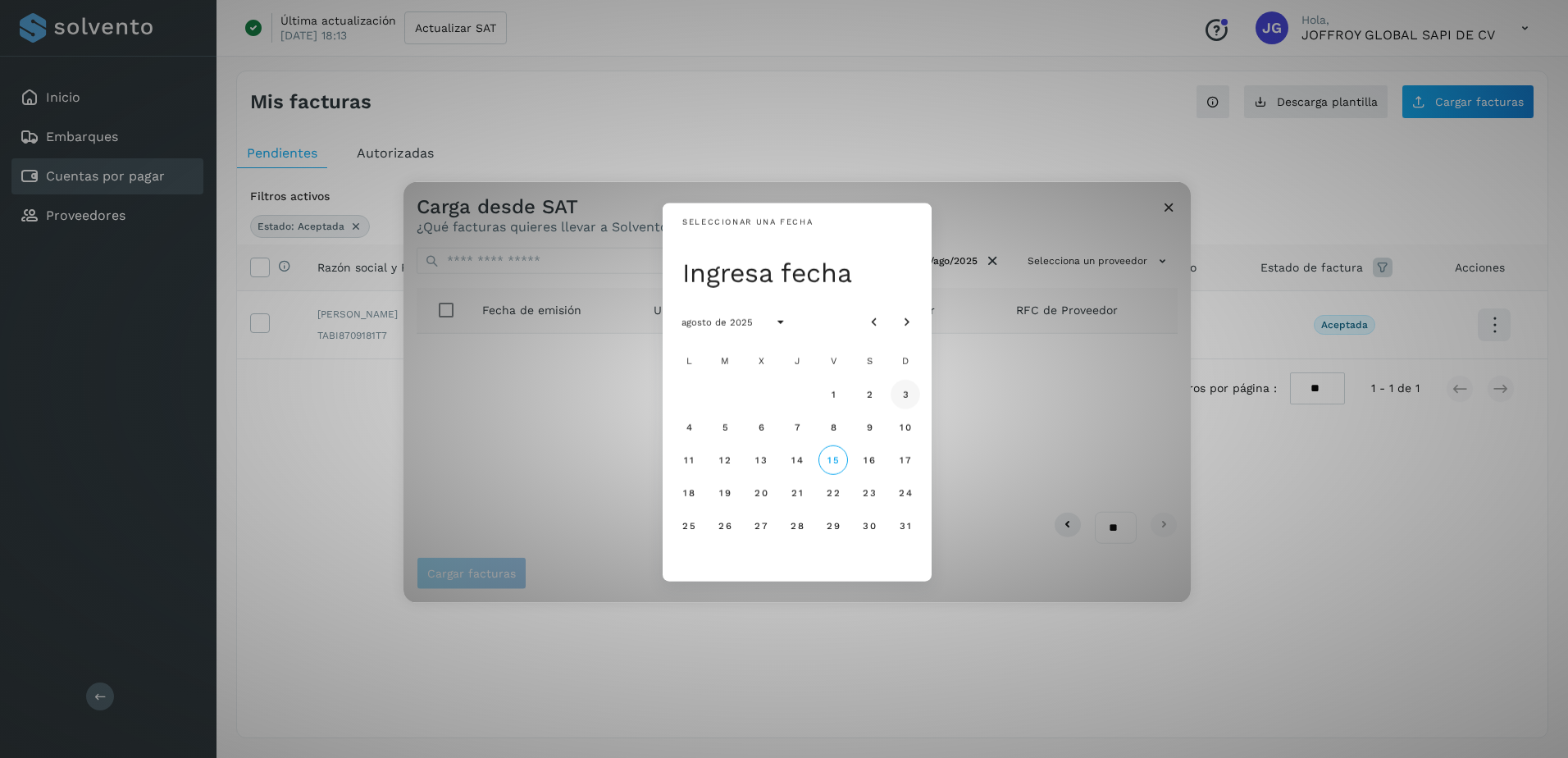
click at [904, 394] on span "3" at bounding box center [905, 393] width 7 height 12
click at [805, 459] on button "14" at bounding box center [797, 459] width 29 height 29
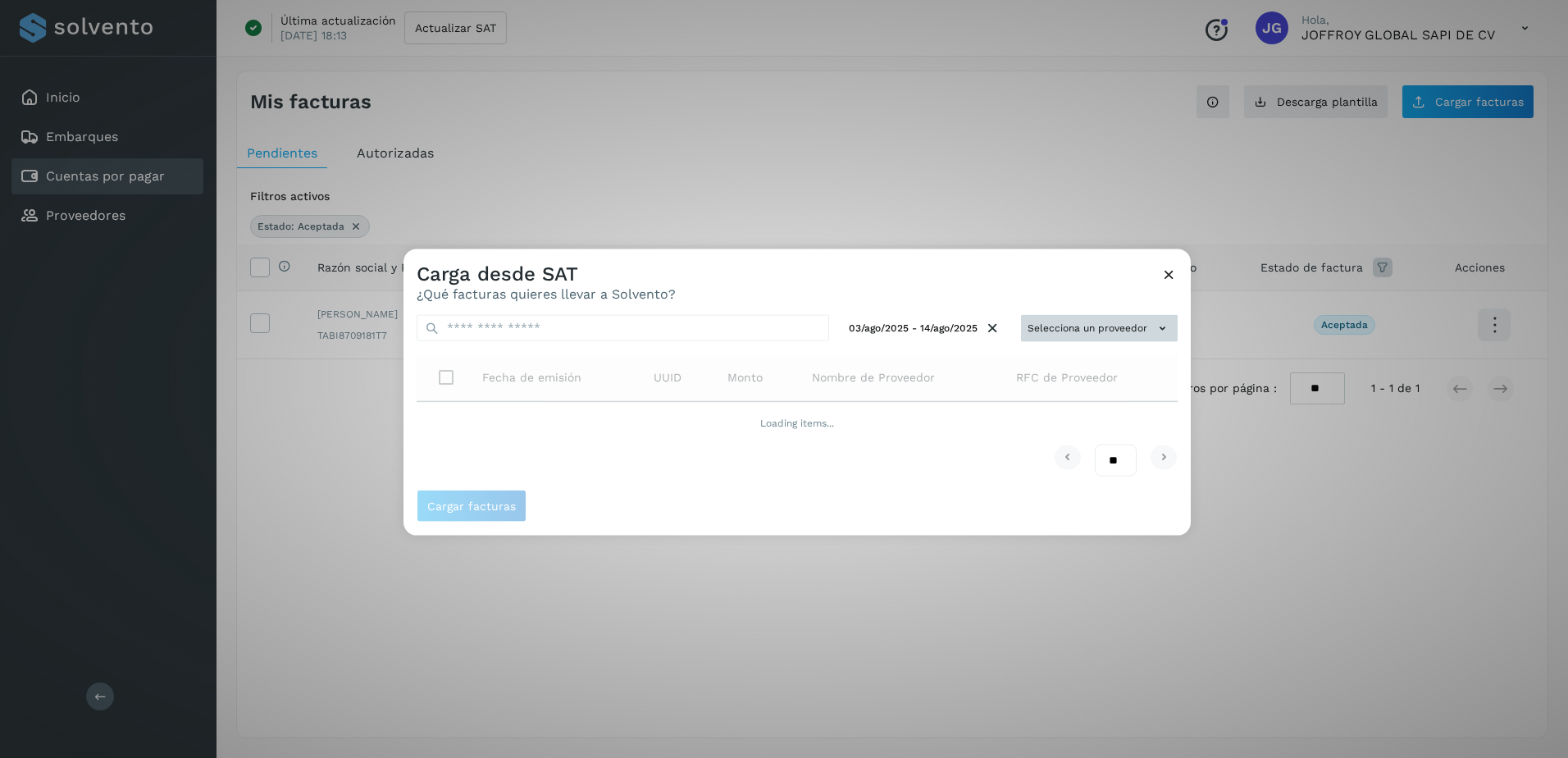
click at [1162, 327] on icon at bounding box center [1162, 328] width 17 height 17
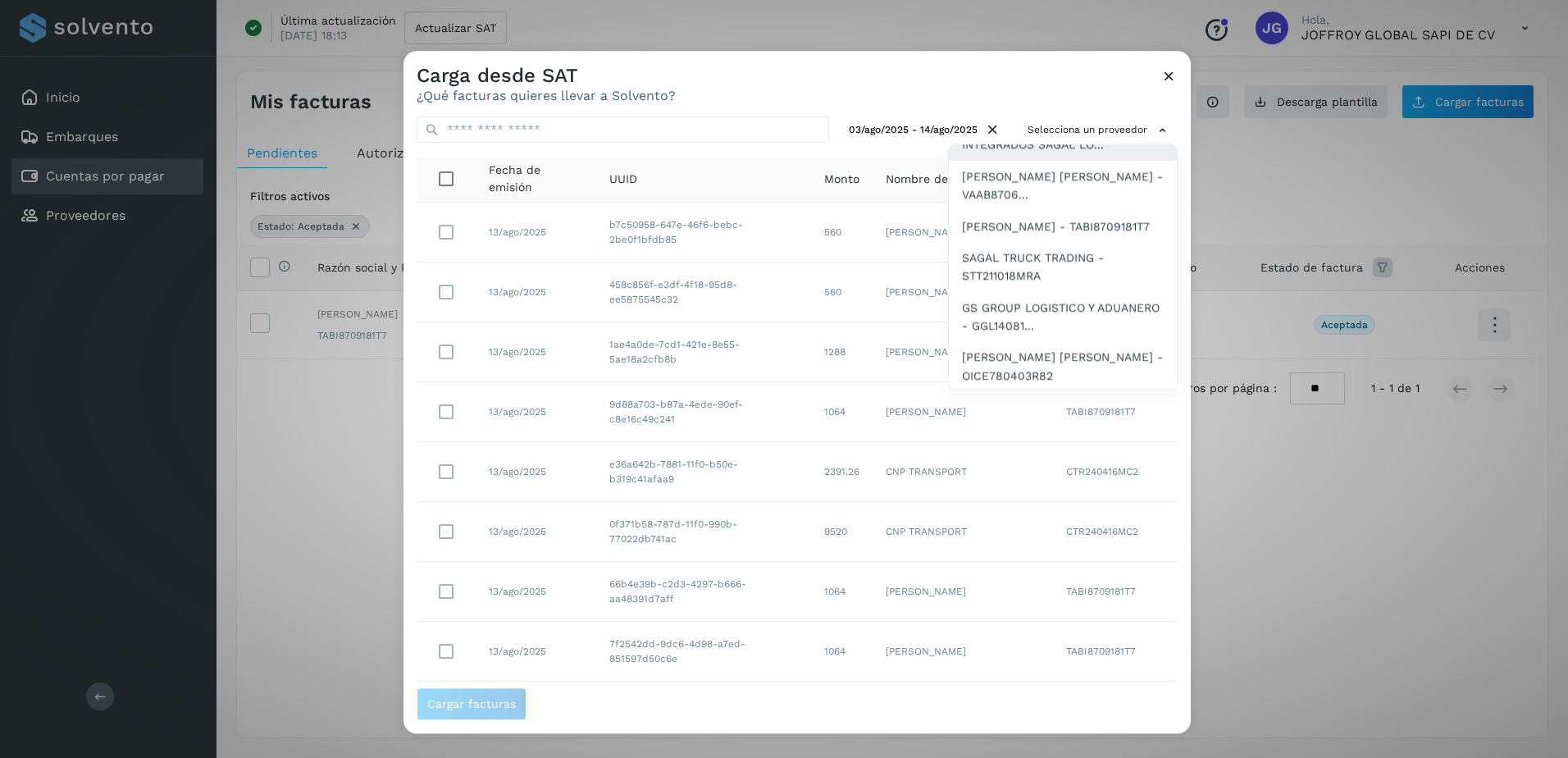
scroll to position [246, 0]
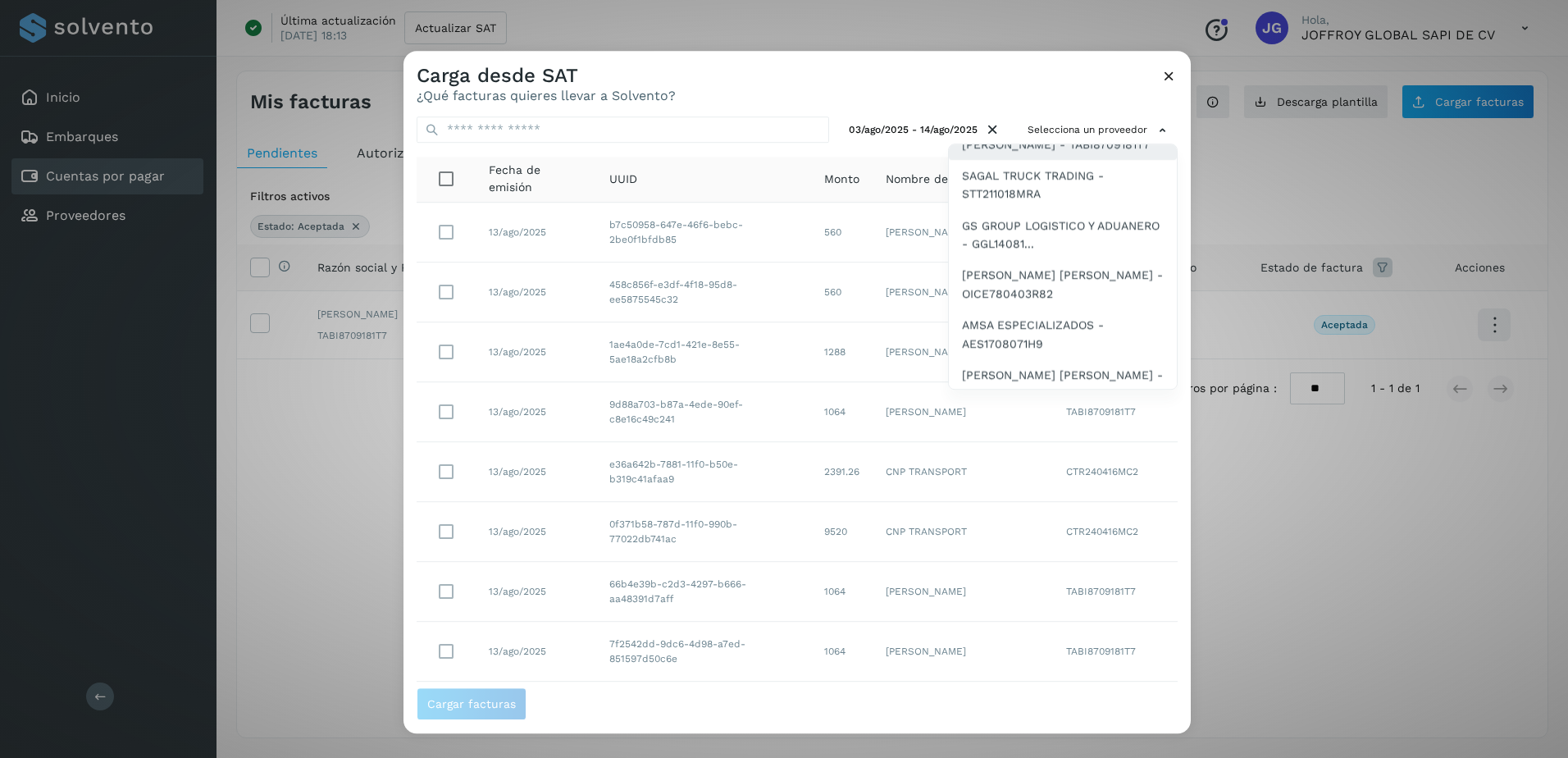
click at [1008, 153] on span "[PERSON_NAME] - TABI8709181T7" at bounding box center [1056, 144] width 188 height 18
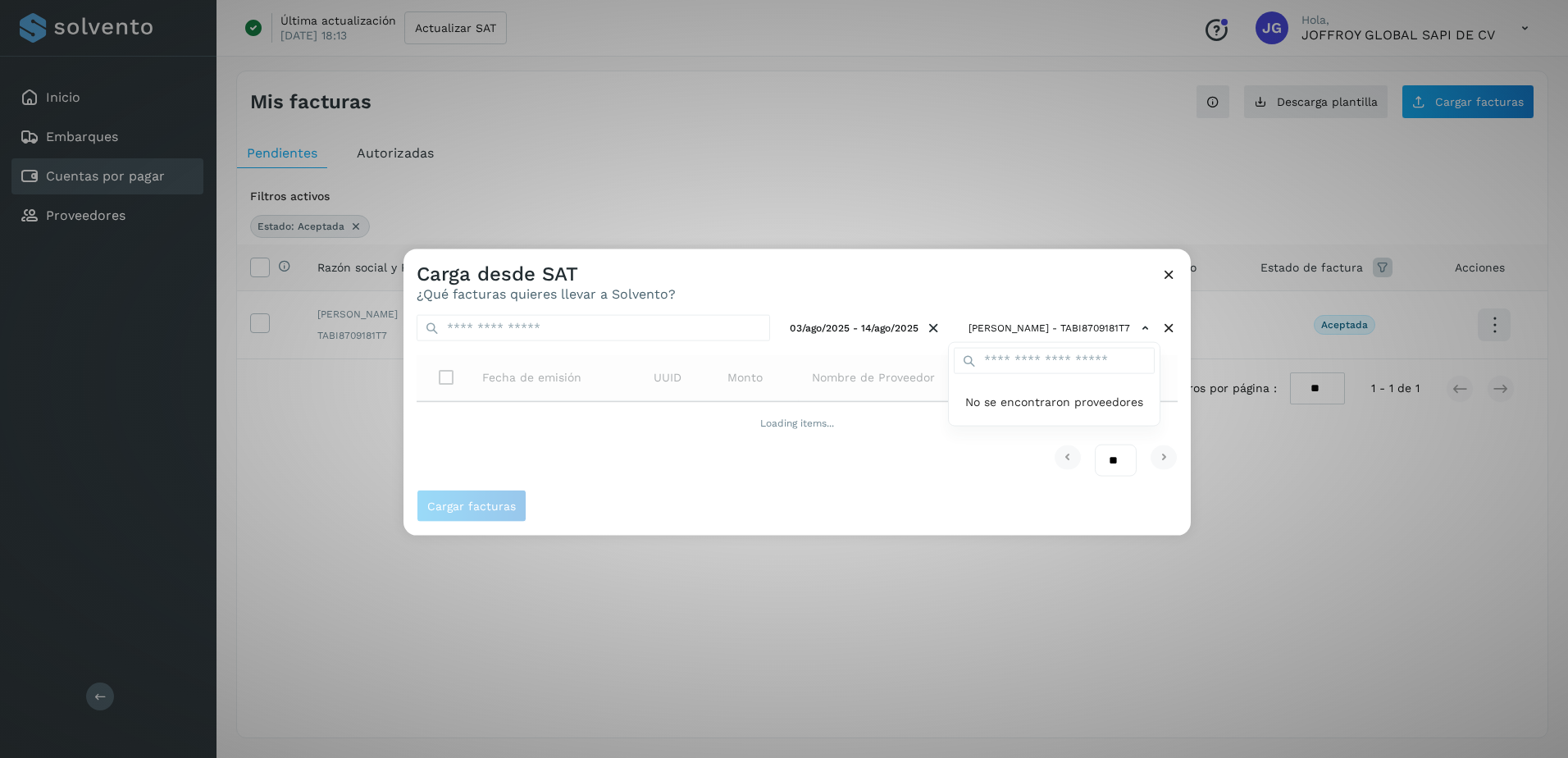
scroll to position [0, 0]
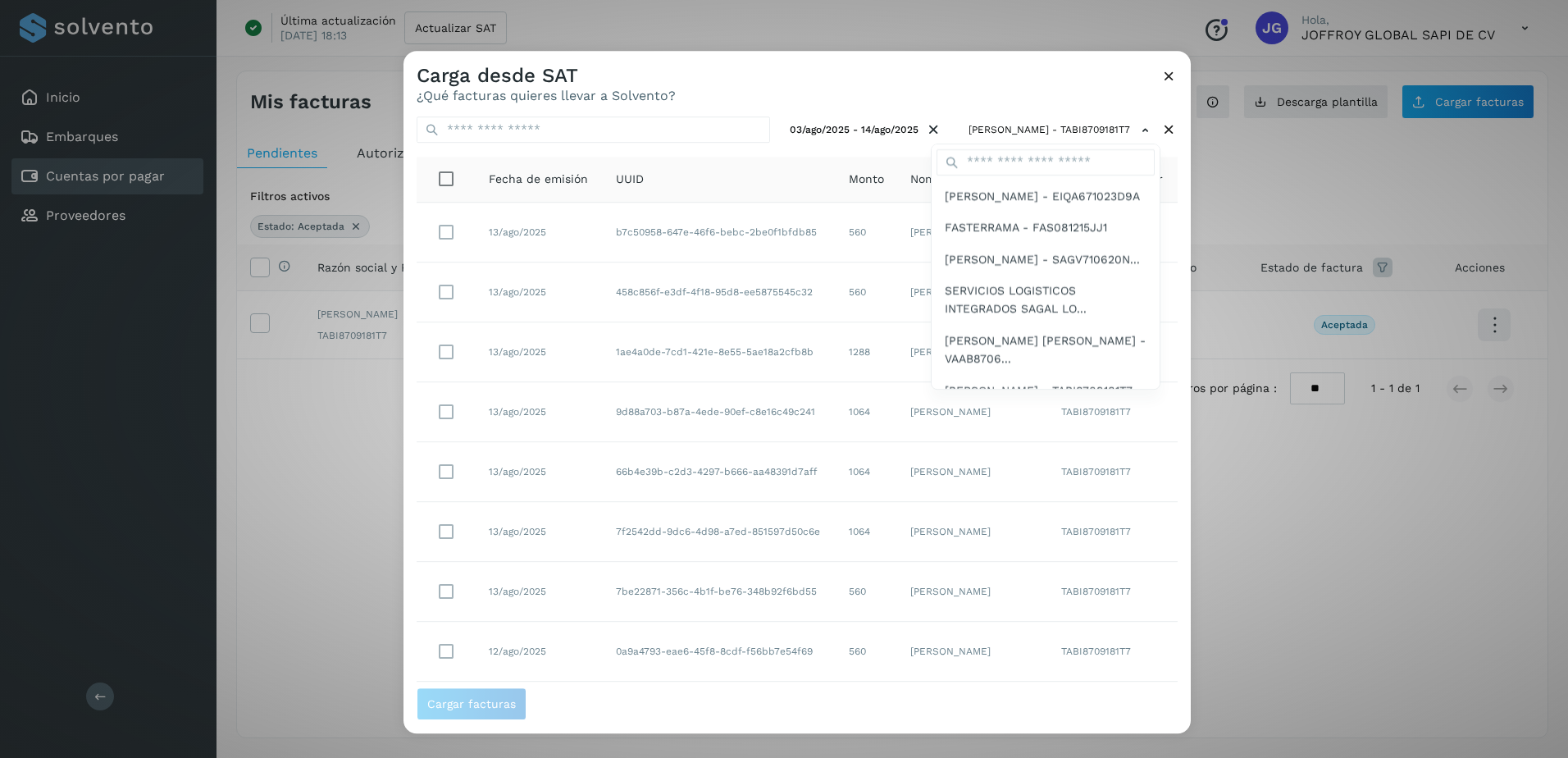
drag, startPoint x: 1185, startPoint y: 438, endPoint x: 1188, endPoint y: 546, distance: 108.0
click at [1188, 546] on div at bounding box center [1187, 430] width 1568 height 758
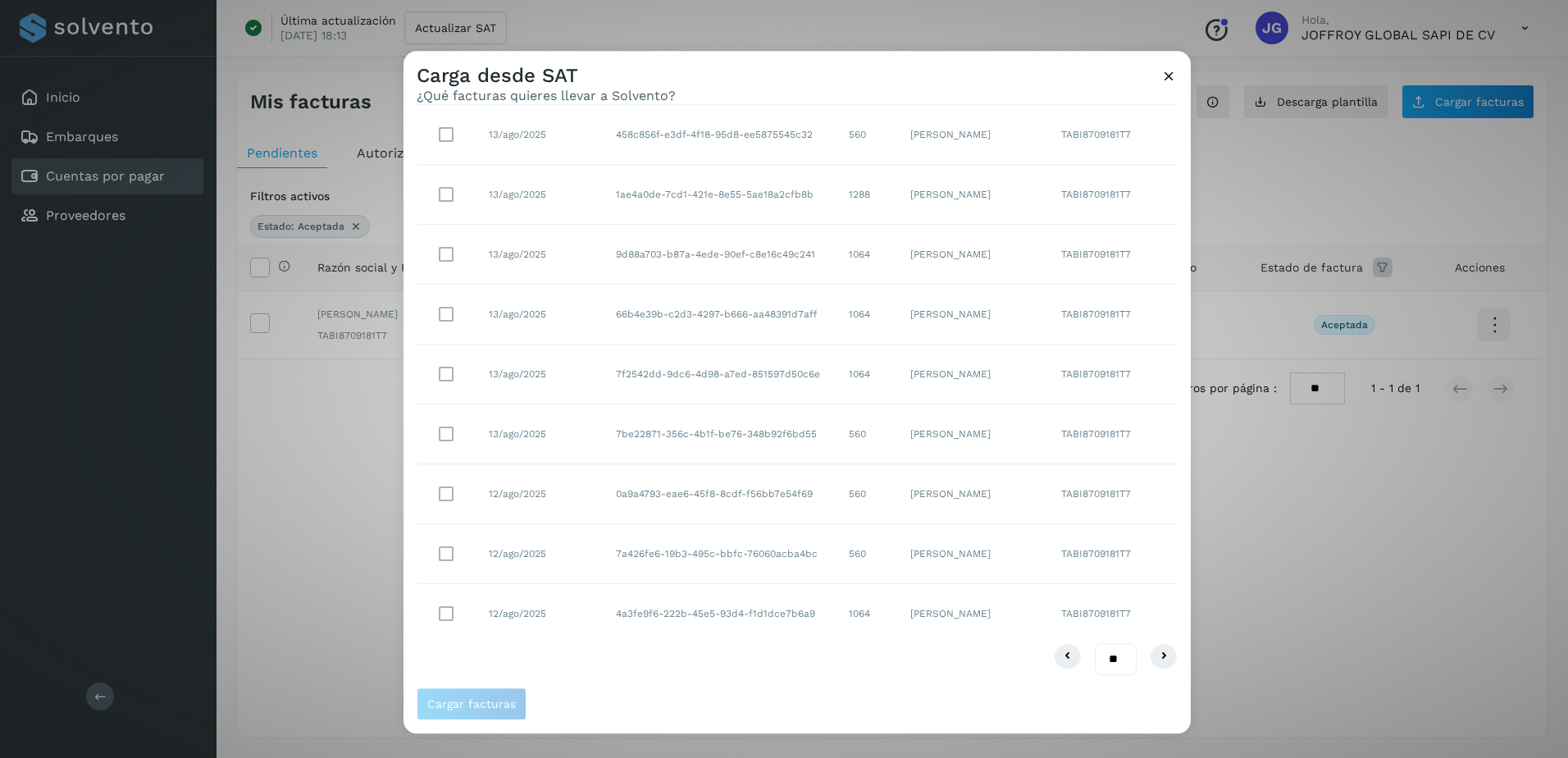
scroll to position [158, 0]
click at [1154, 653] on icon at bounding box center [1164, 656] width 20 height 20
click at [1112, 656] on select "** ** **" at bounding box center [1115, 658] width 42 height 32
click at [1107, 657] on select "** ** **" at bounding box center [1115, 658] width 42 height 32
select select "**"
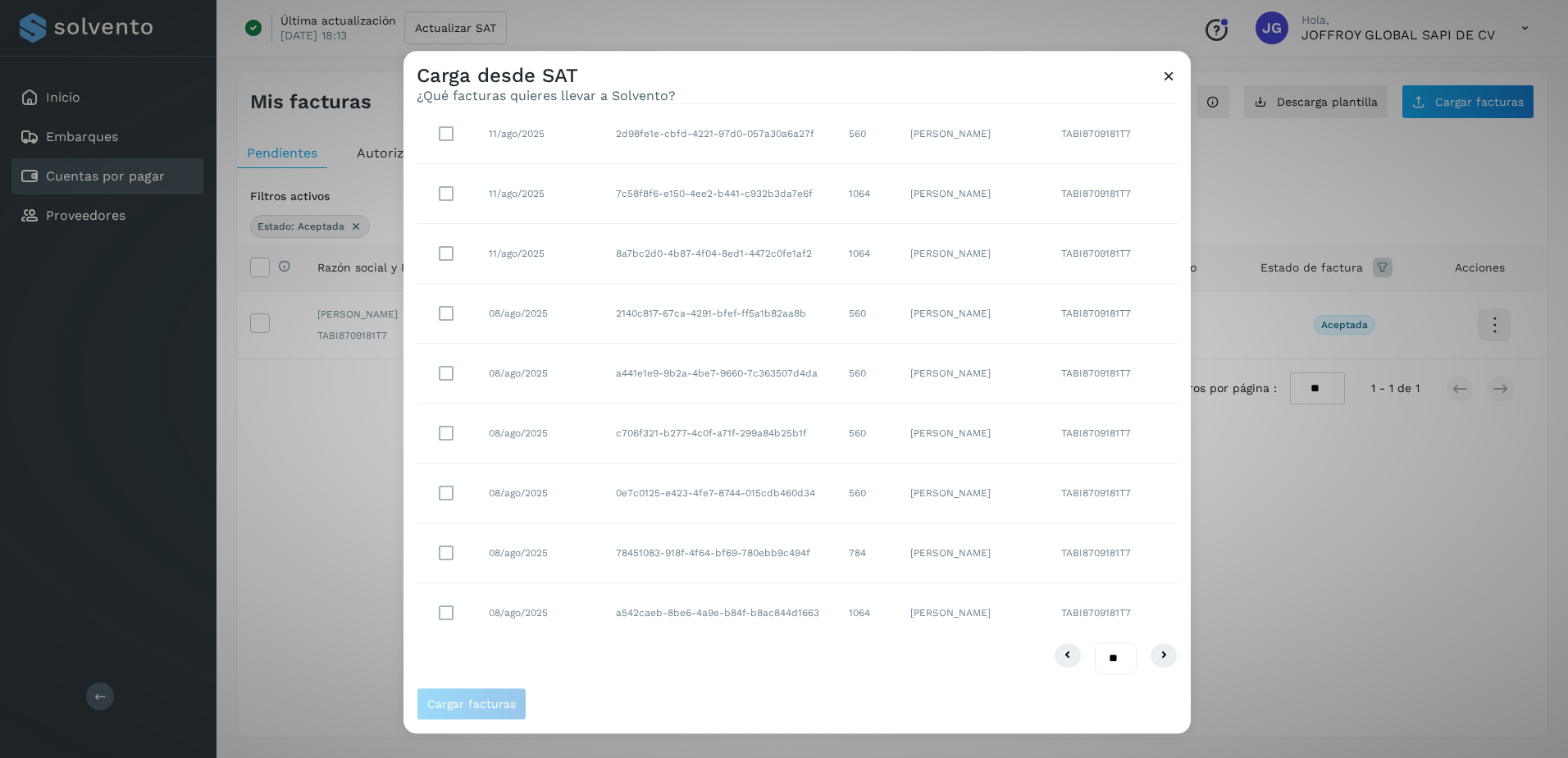
click at [1095, 642] on select "** ** **" at bounding box center [1115, 658] width 42 height 32
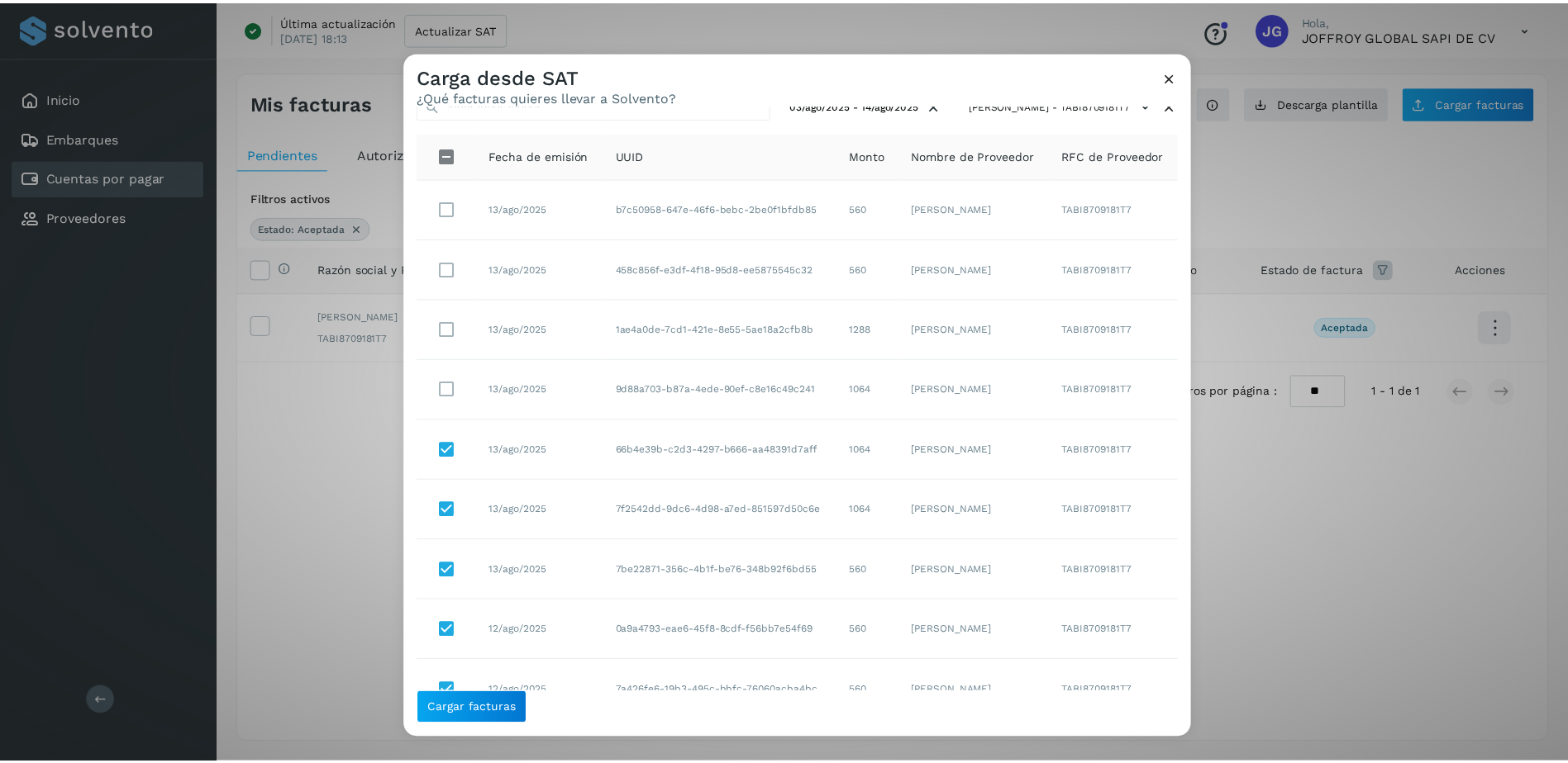
scroll to position [17, 0]
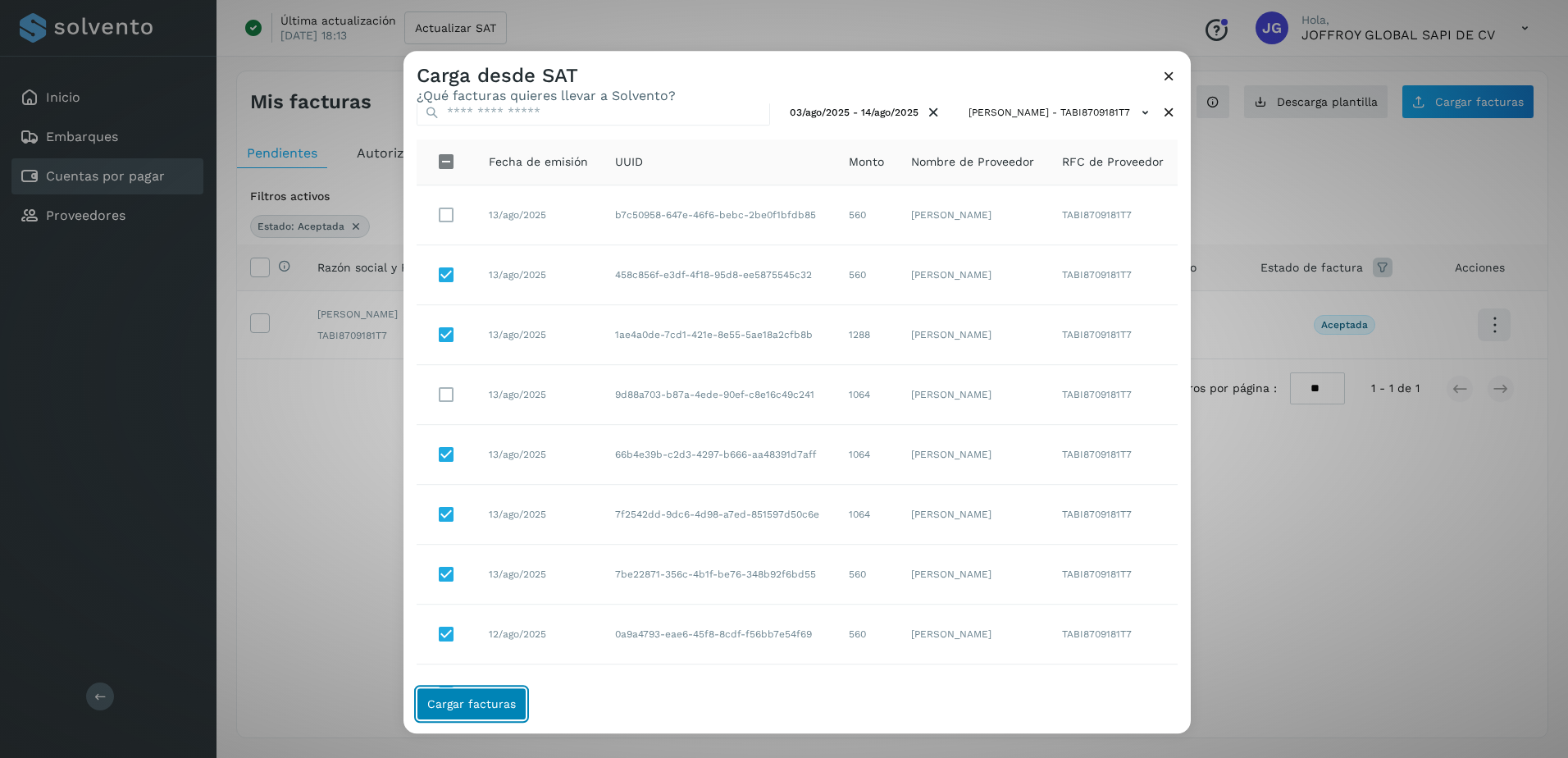
click at [470, 704] on span "Cargar facturas" at bounding box center [471, 704] width 89 height 12
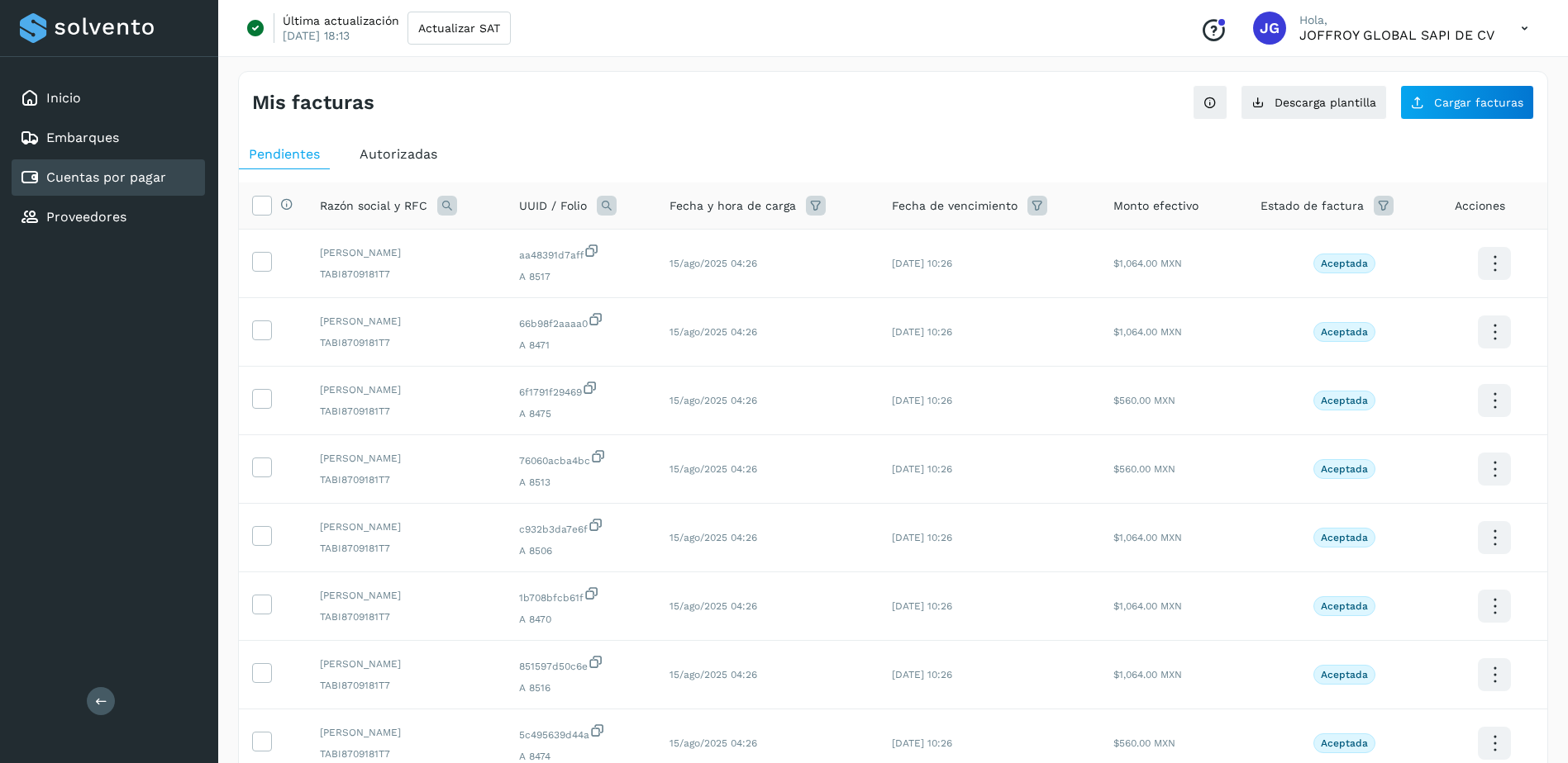
click at [1383, 207] on icon at bounding box center [1383, 206] width 20 height 20
click at [1364, 251] on icon at bounding box center [1361, 247] width 17 height 17
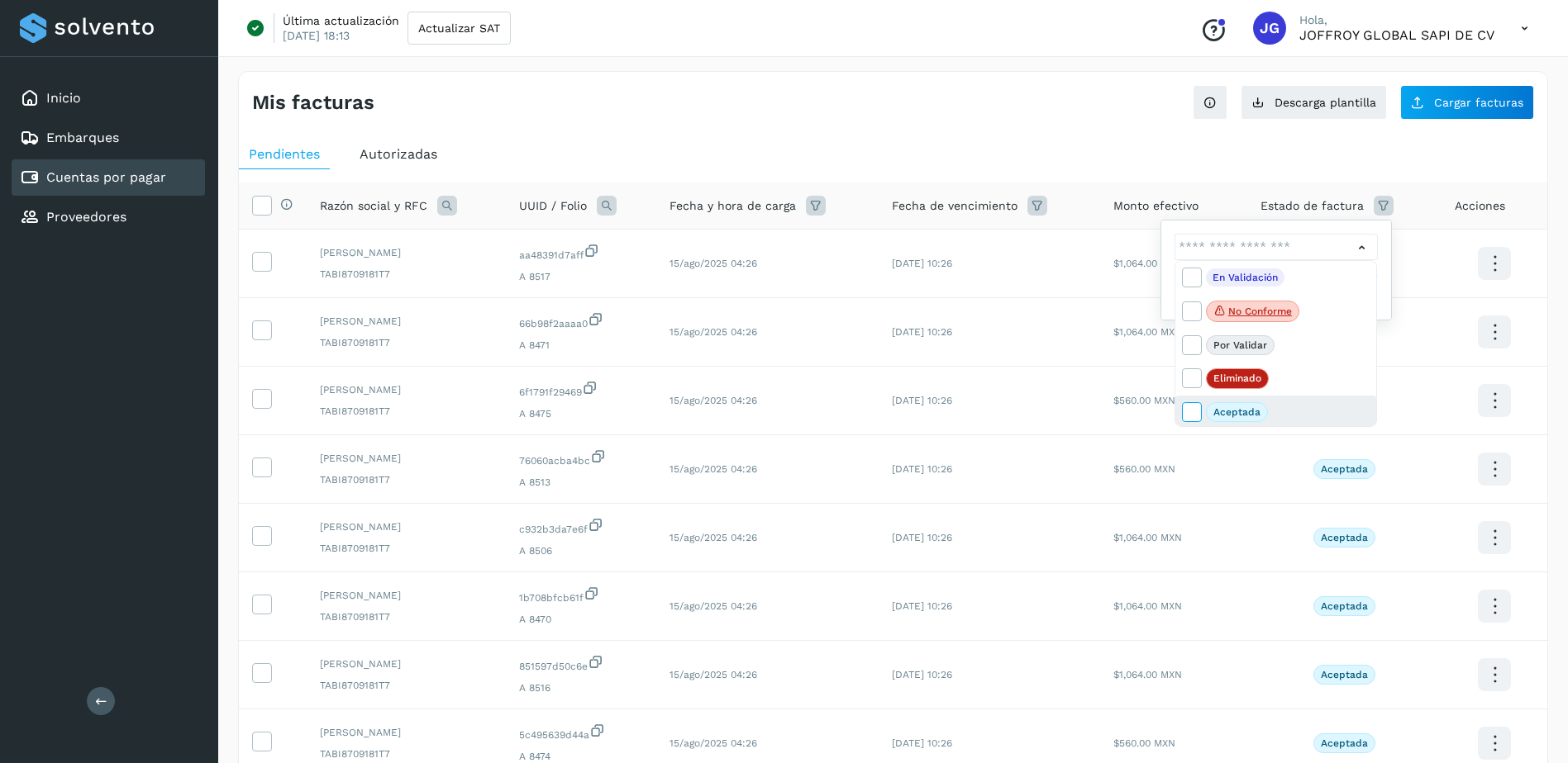
click at [1195, 409] on icon at bounding box center [1191, 411] width 16 height 16
type input "**********"
click at [1435, 165] on div at bounding box center [784, 382] width 1568 height 763
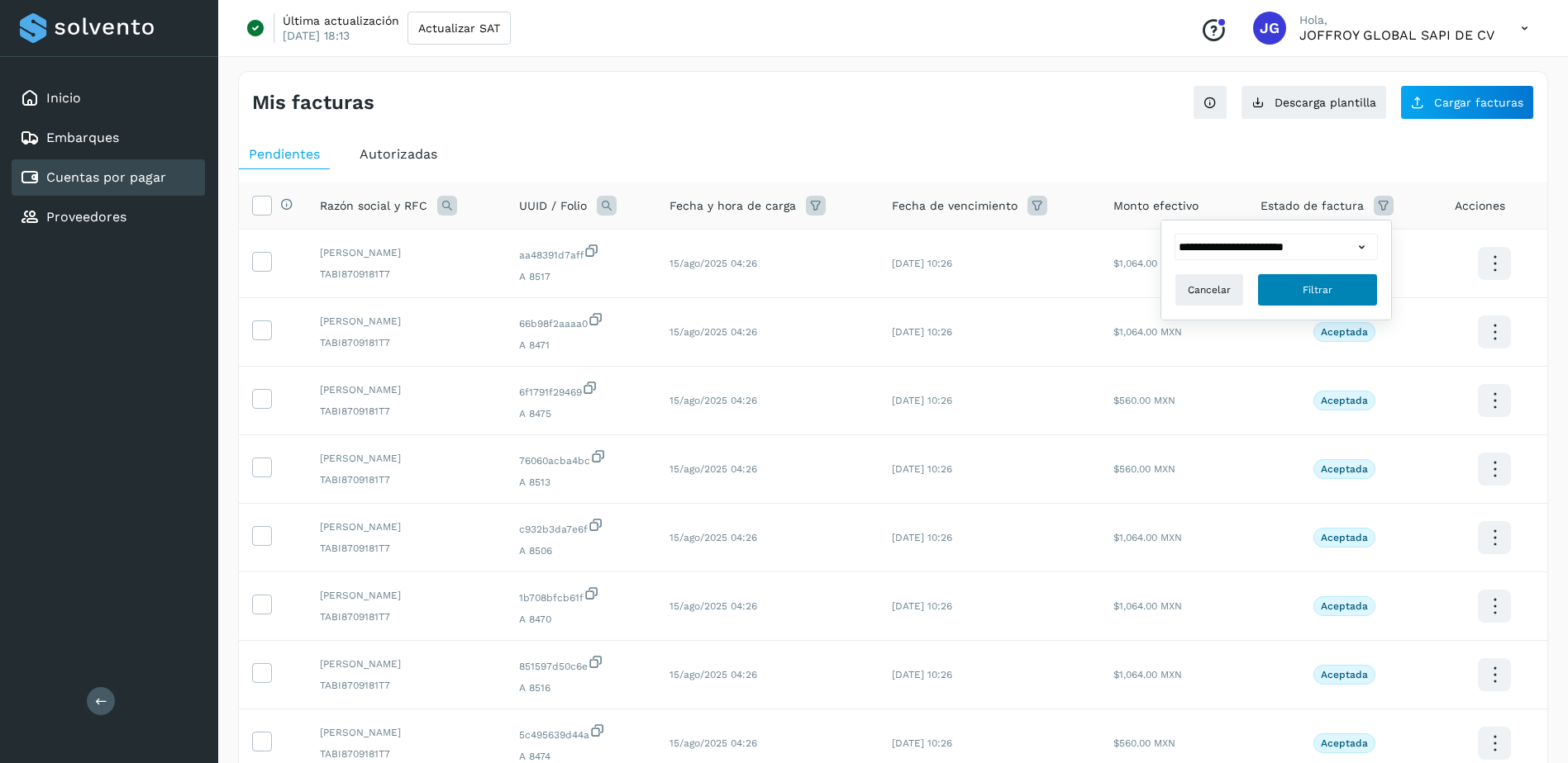
click at [1331, 292] on span "Filtrar" at bounding box center [1316, 289] width 30 height 15
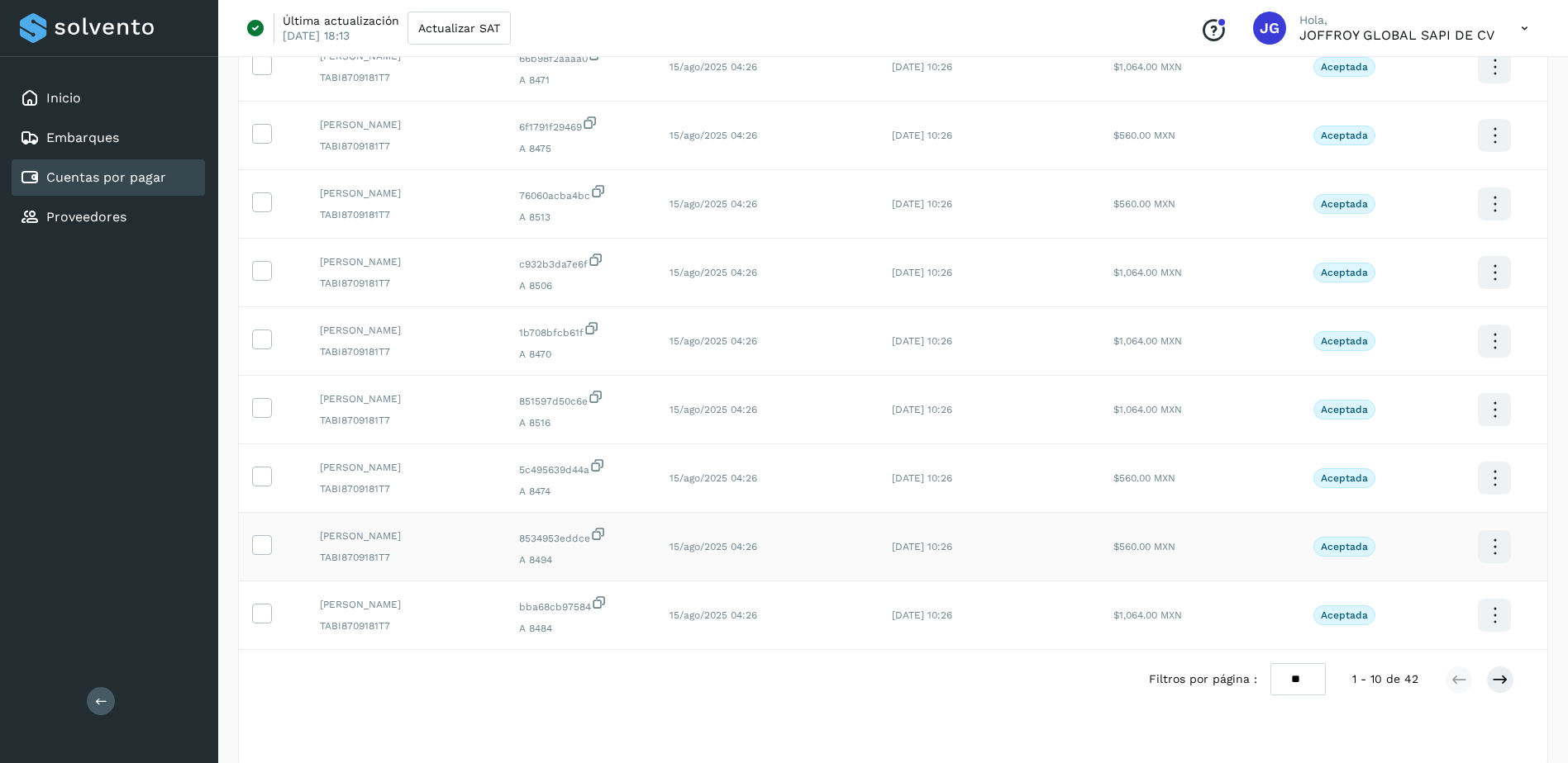
scroll to position [330, 0]
click at [1309, 682] on select "** ** **" at bounding box center [1298, 678] width 56 height 32
select select "**"
click at [1271, 662] on select "** ** **" at bounding box center [1298, 678] width 56 height 32
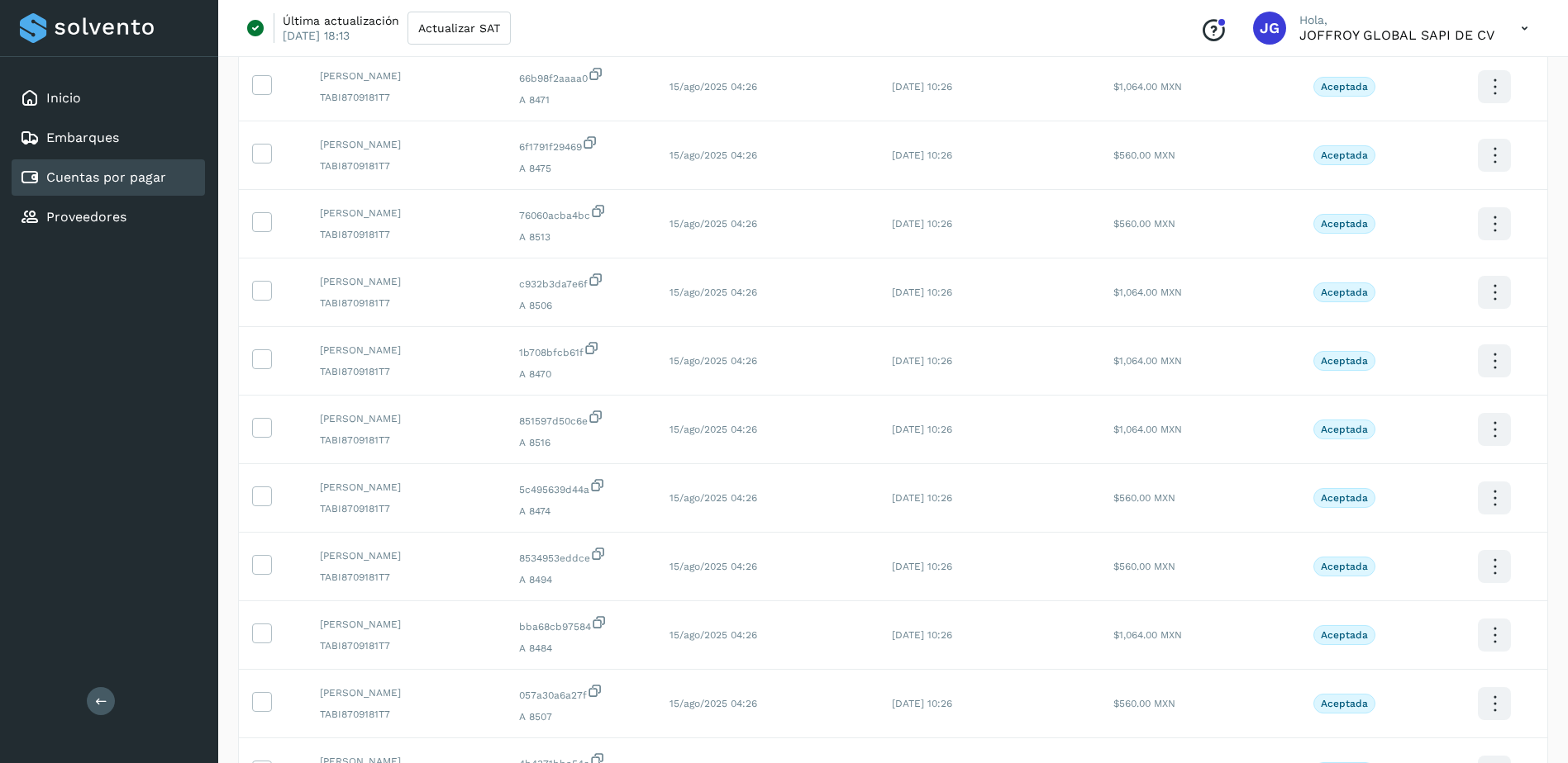
scroll to position [154, 0]
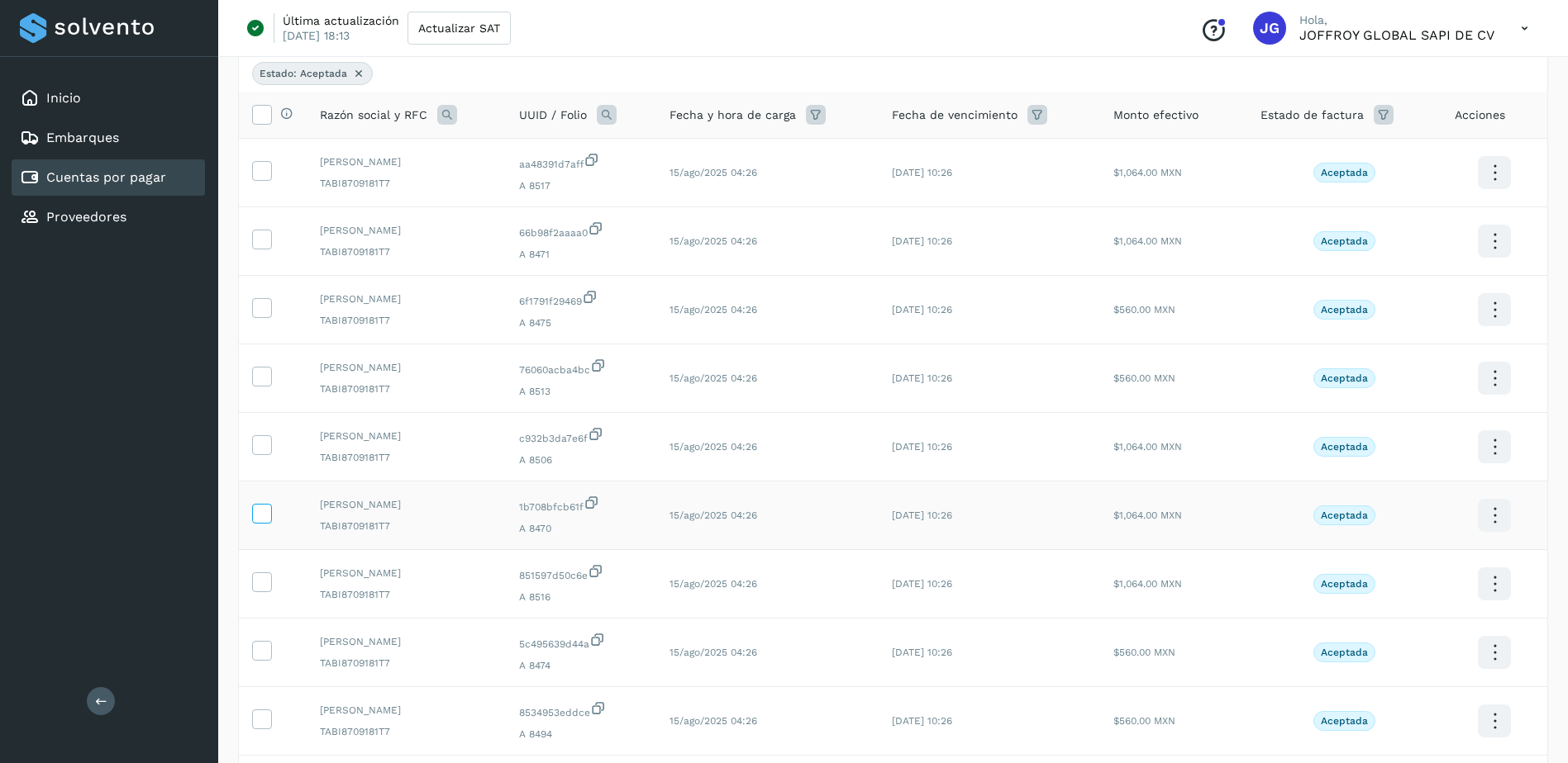
click at [261, 511] on icon at bounding box center [261, 512] width 17 height 17
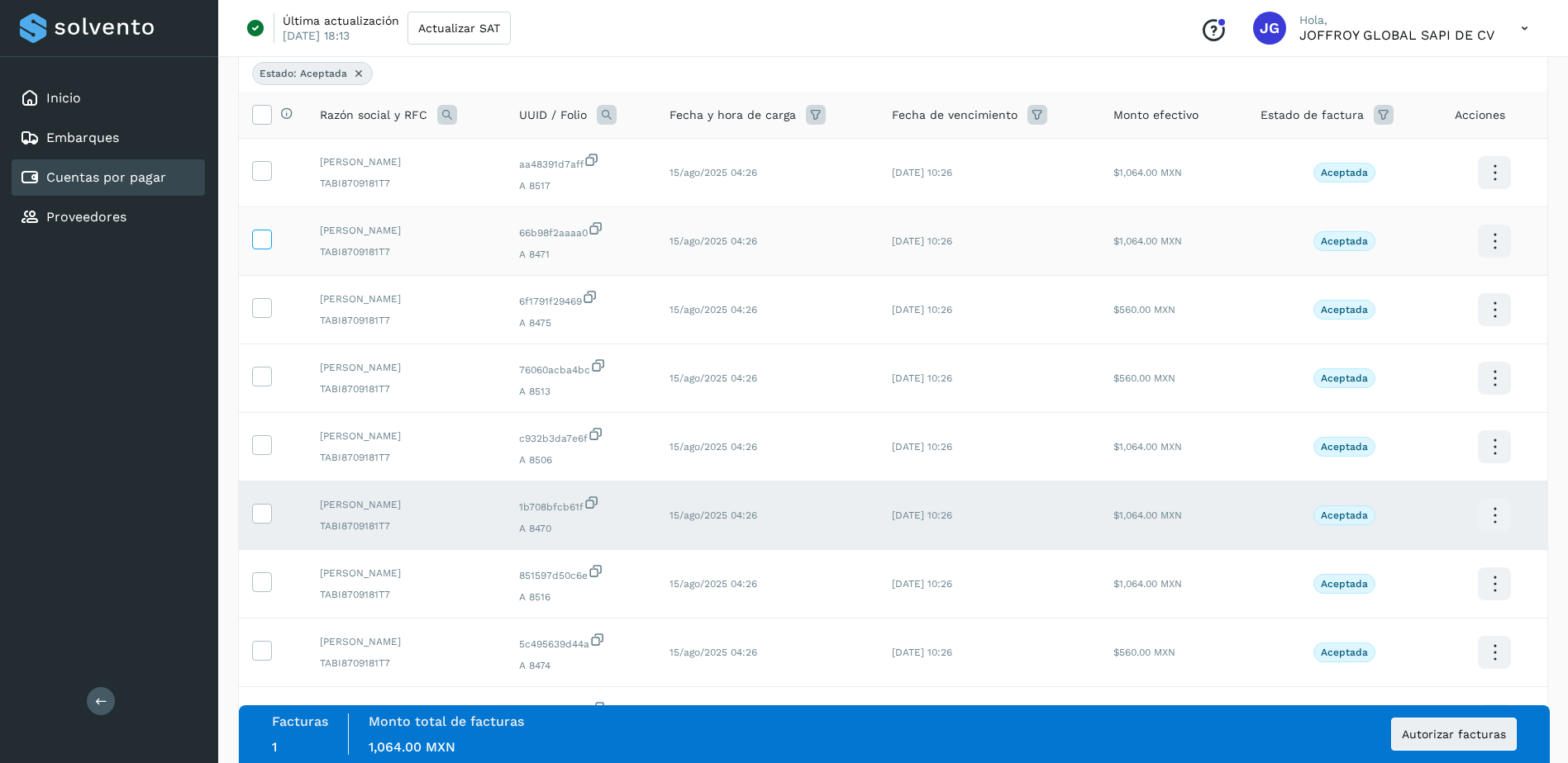
click at [263, 239] on icon at bounding box center [261, 237] width 17 height 17
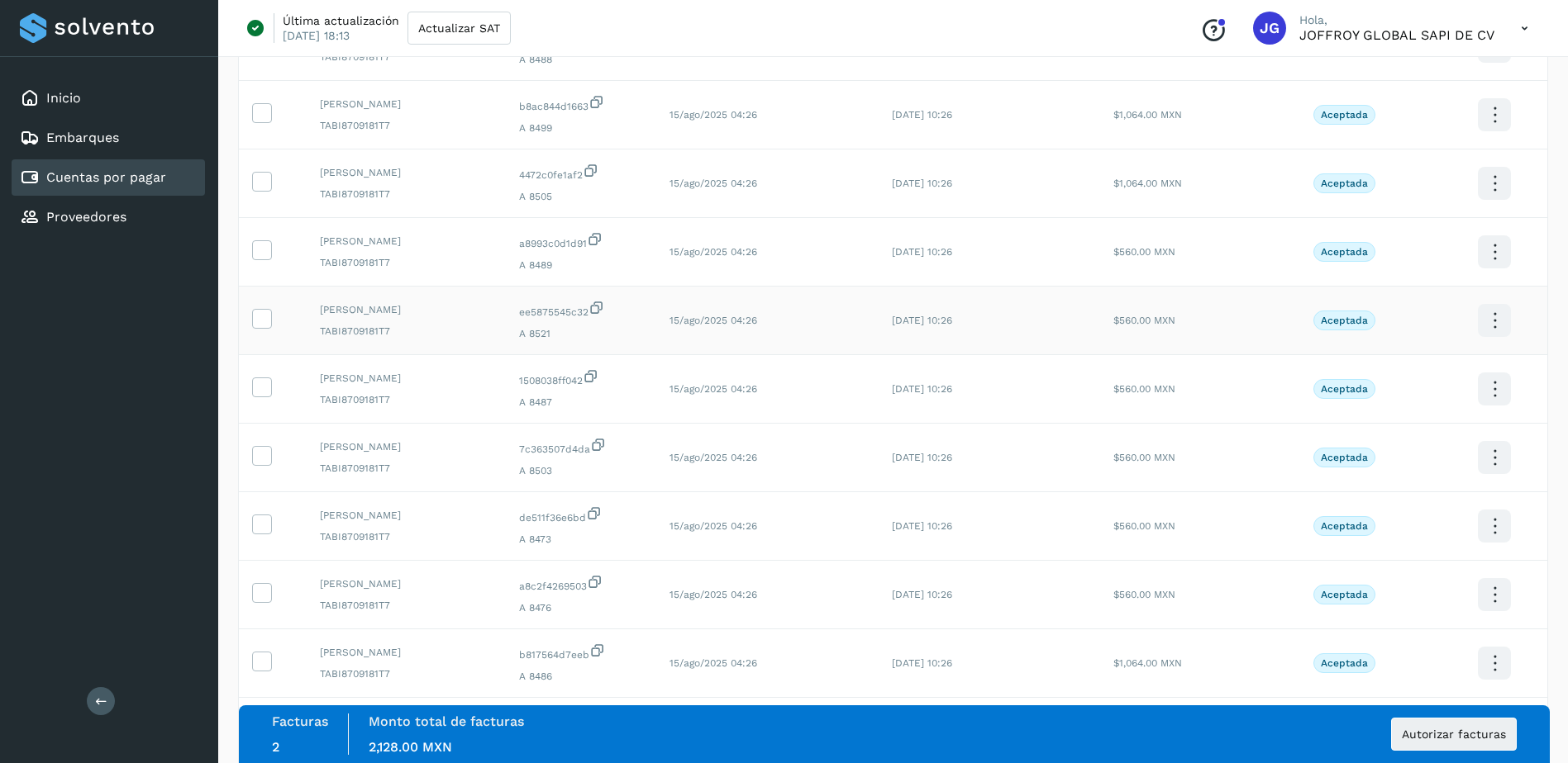
scroll to position [1558, 0]
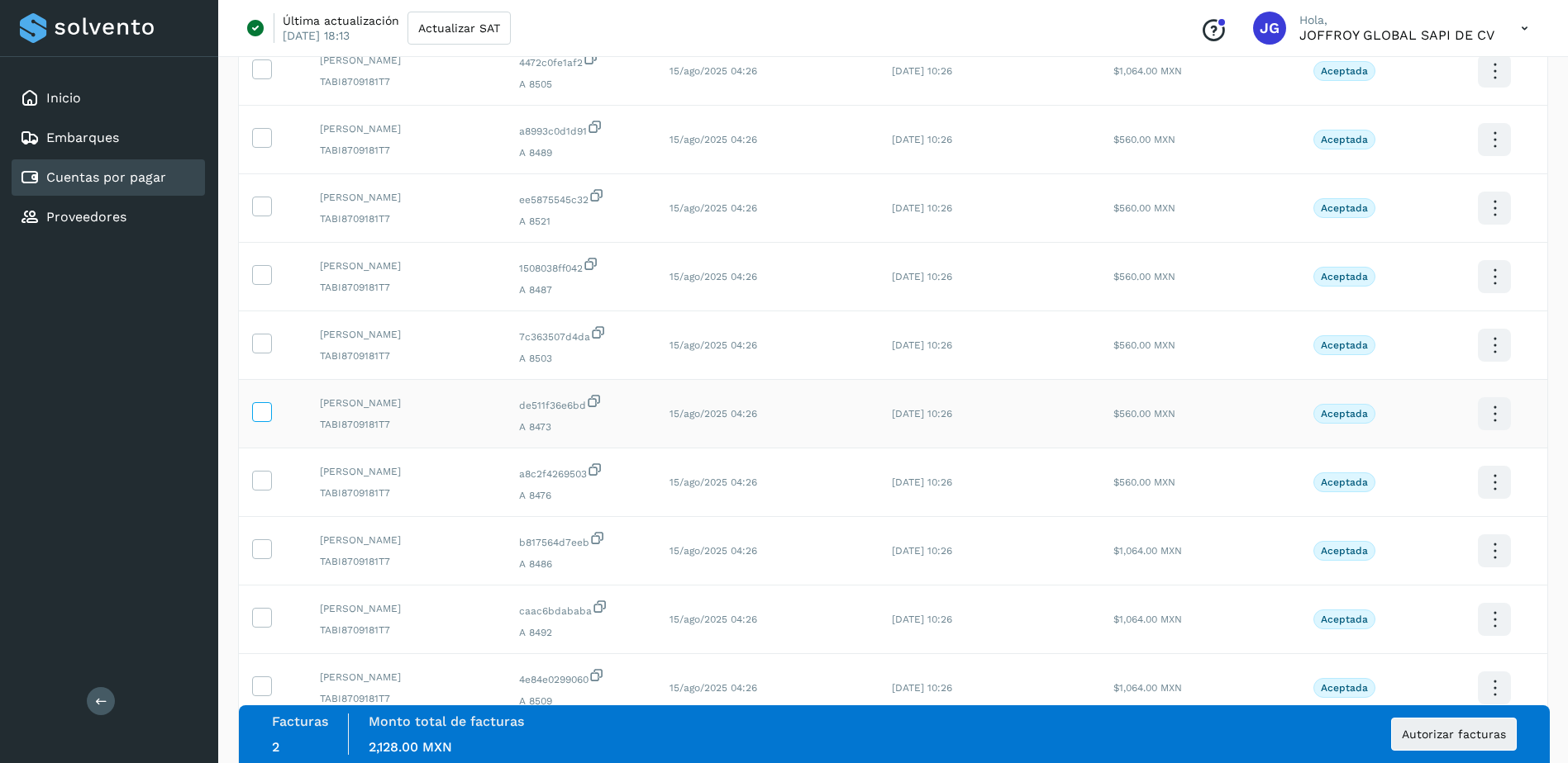
click at [261, 411] on icon at bounding box center [261, 410] width 17 height 17
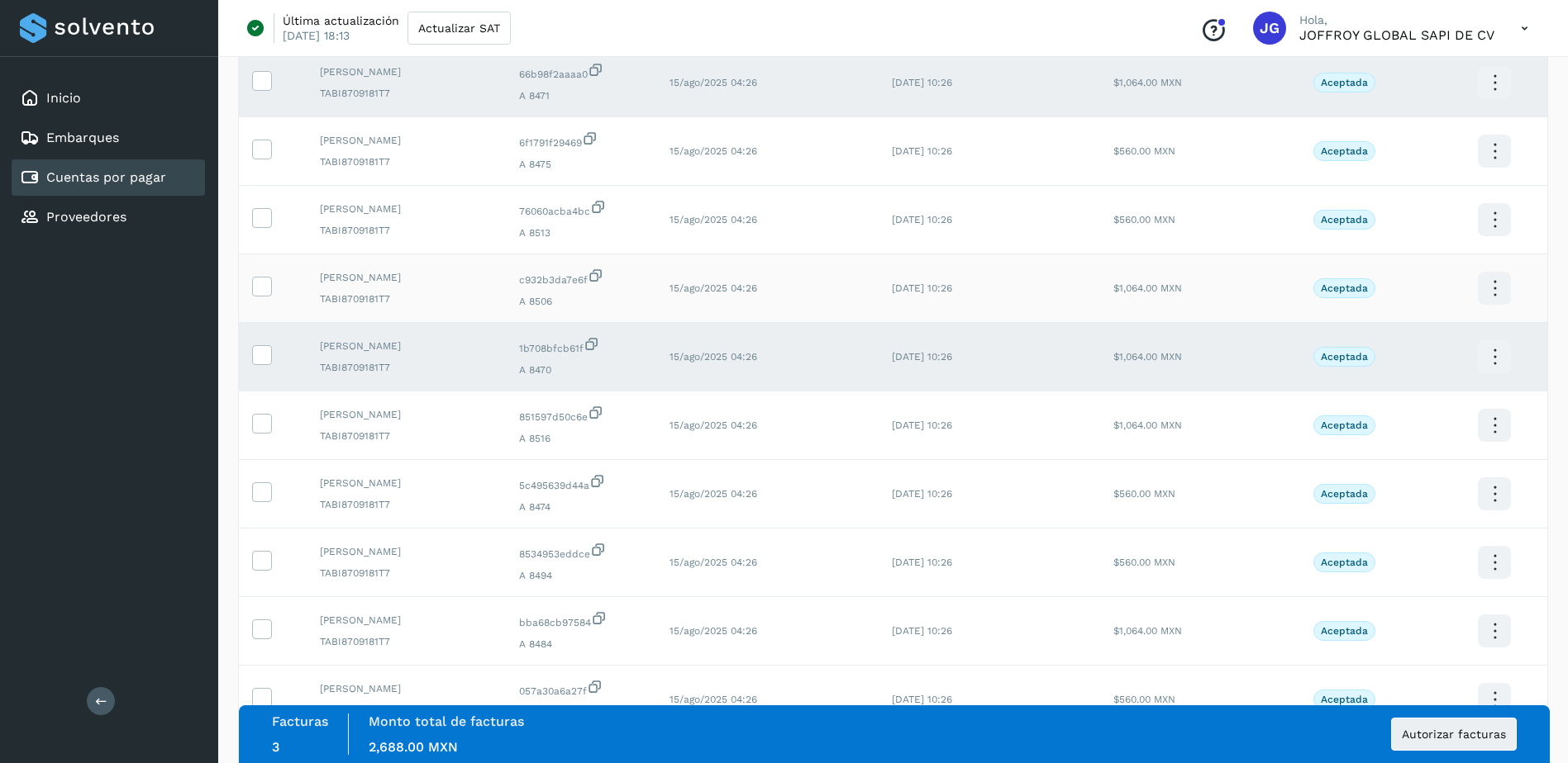
scroll to position [330, 0]
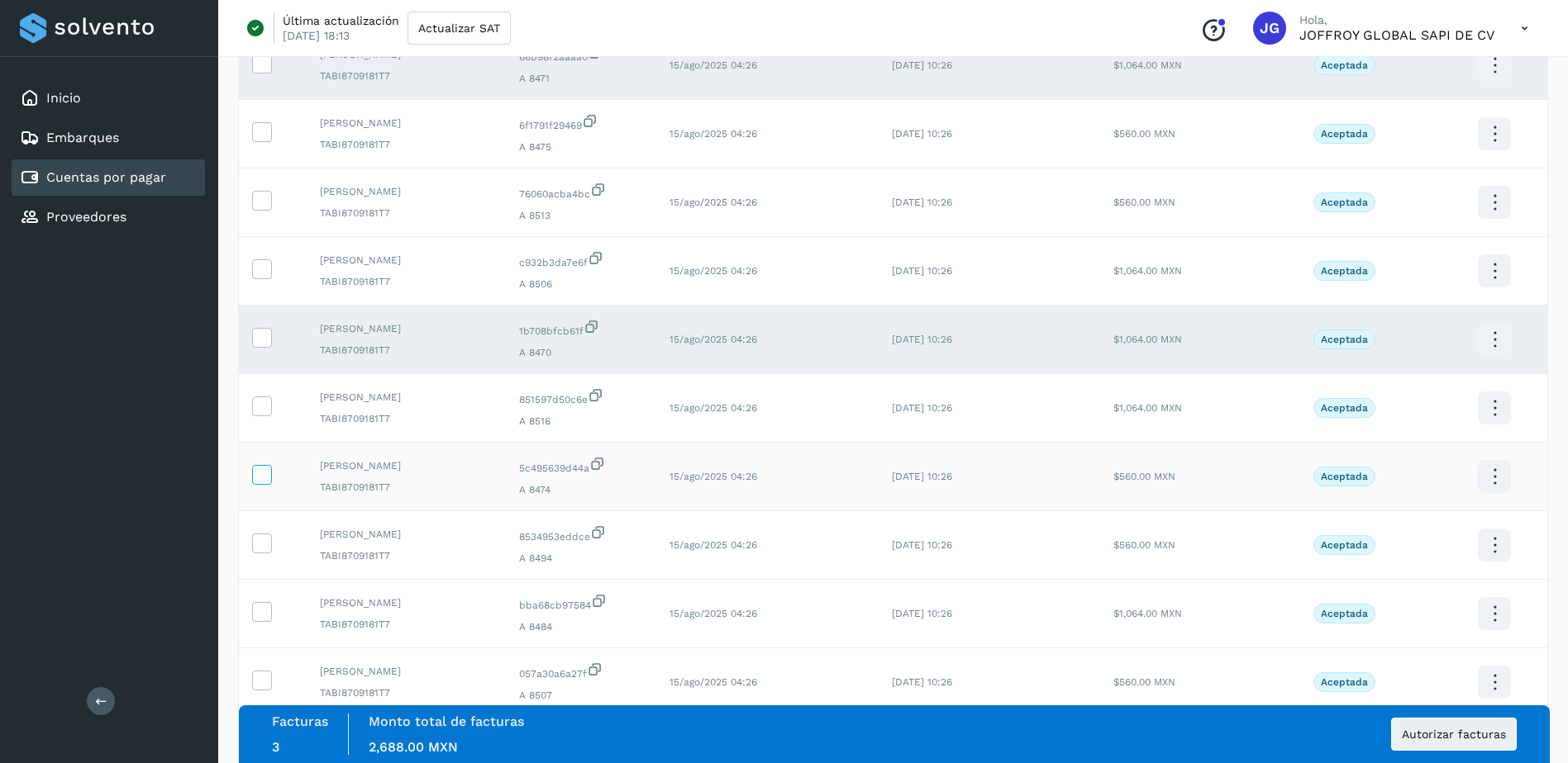
click at [264, 473] on icon at bounding box center [261, 473] width 17 height 17
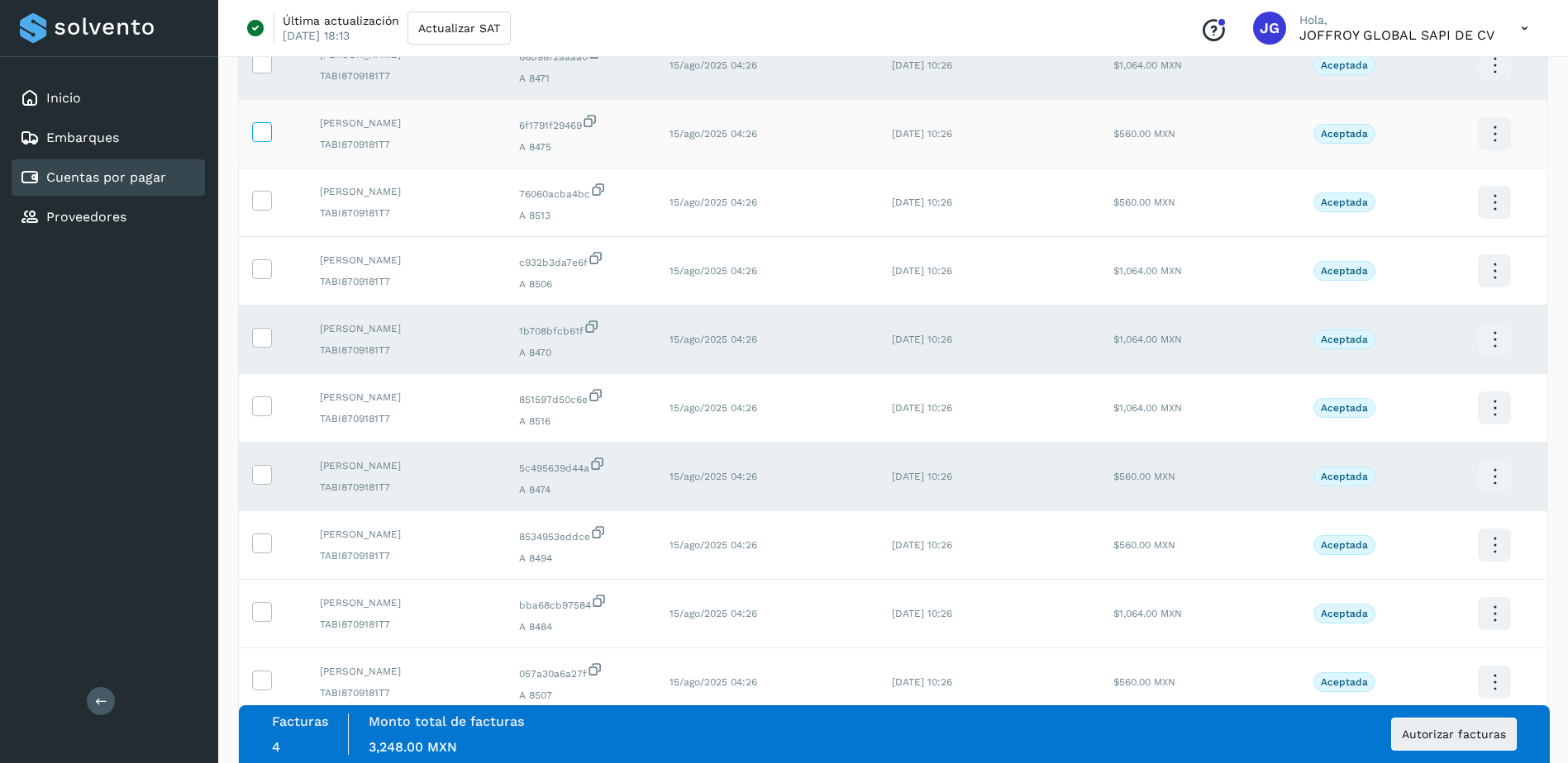
click at [263, 138] on icon at bounding box center [261, 130] width 17 height 17
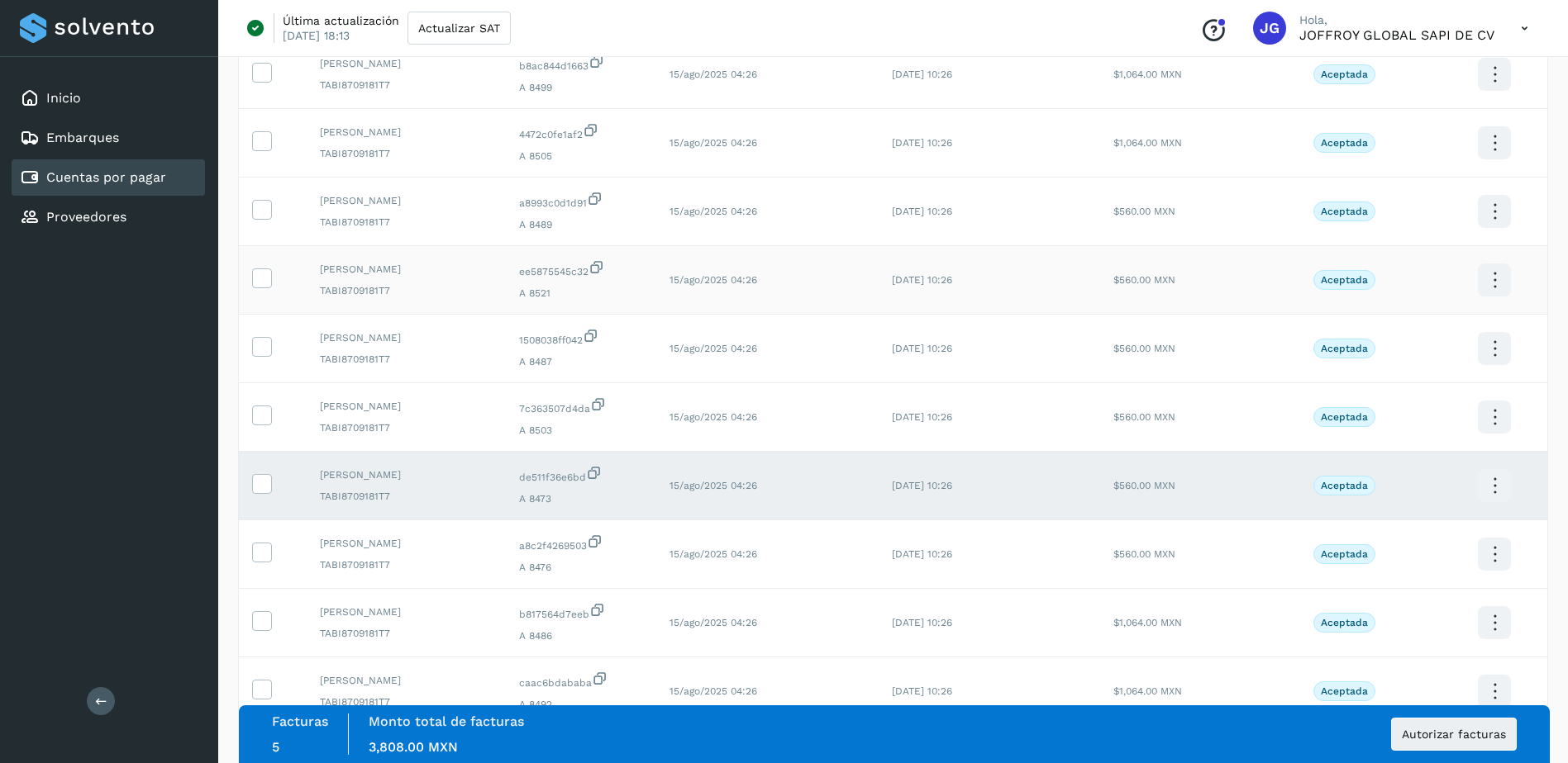
scroll to position [1569, 0]
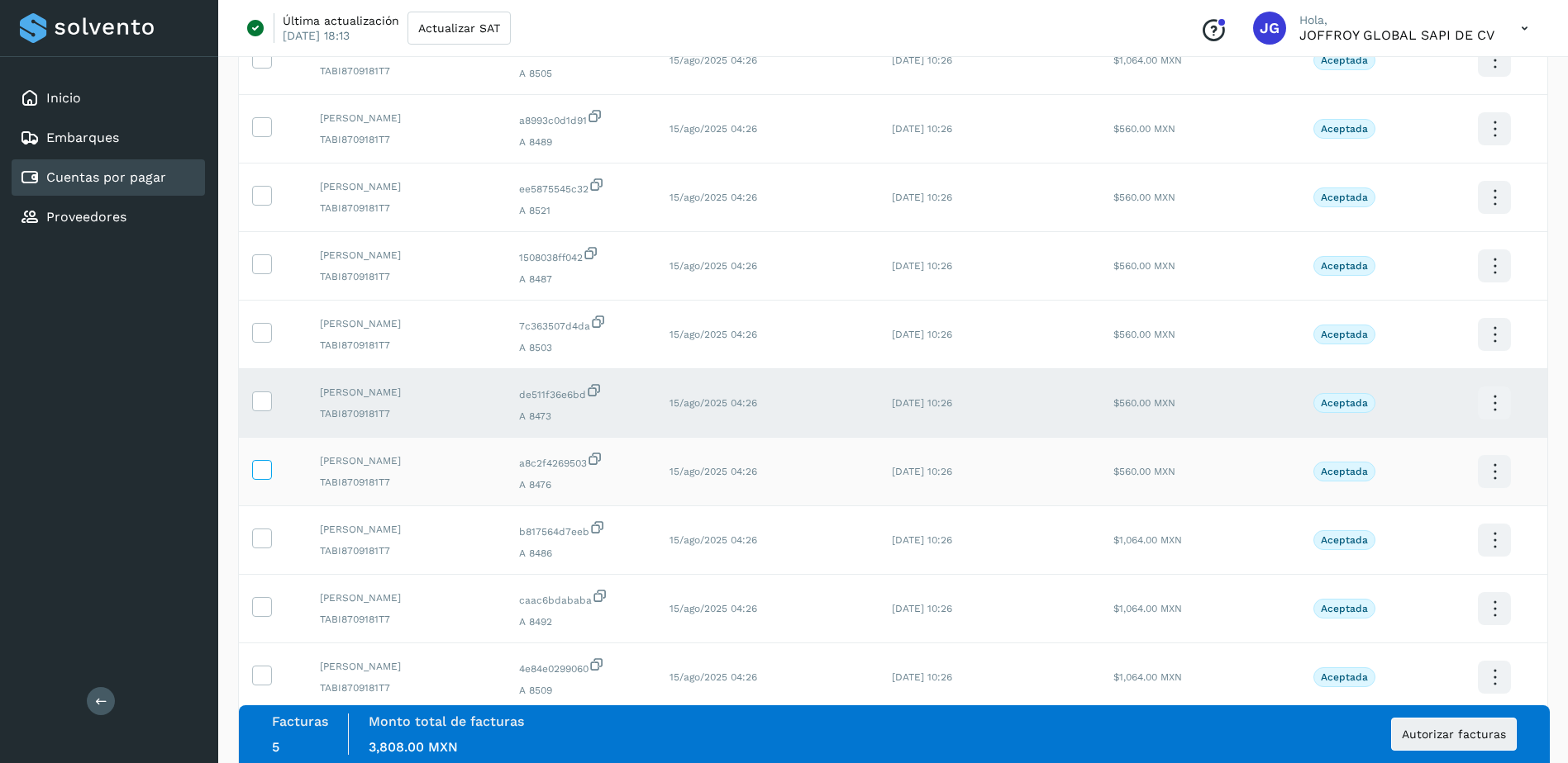
click at [262, 468] on icon at bounding box center [261, 468] width 17 height 17
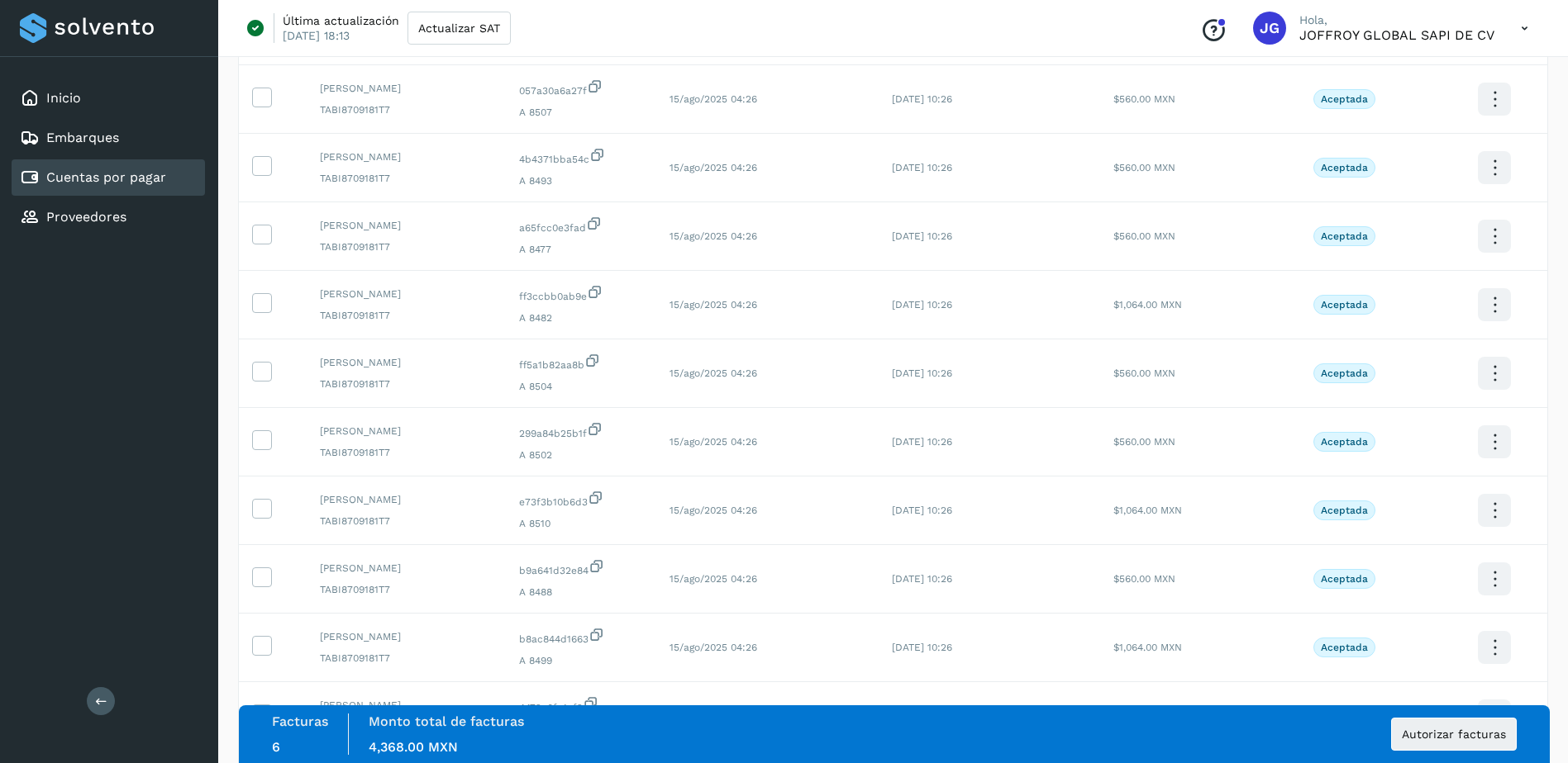
scroll to position [908, 0]
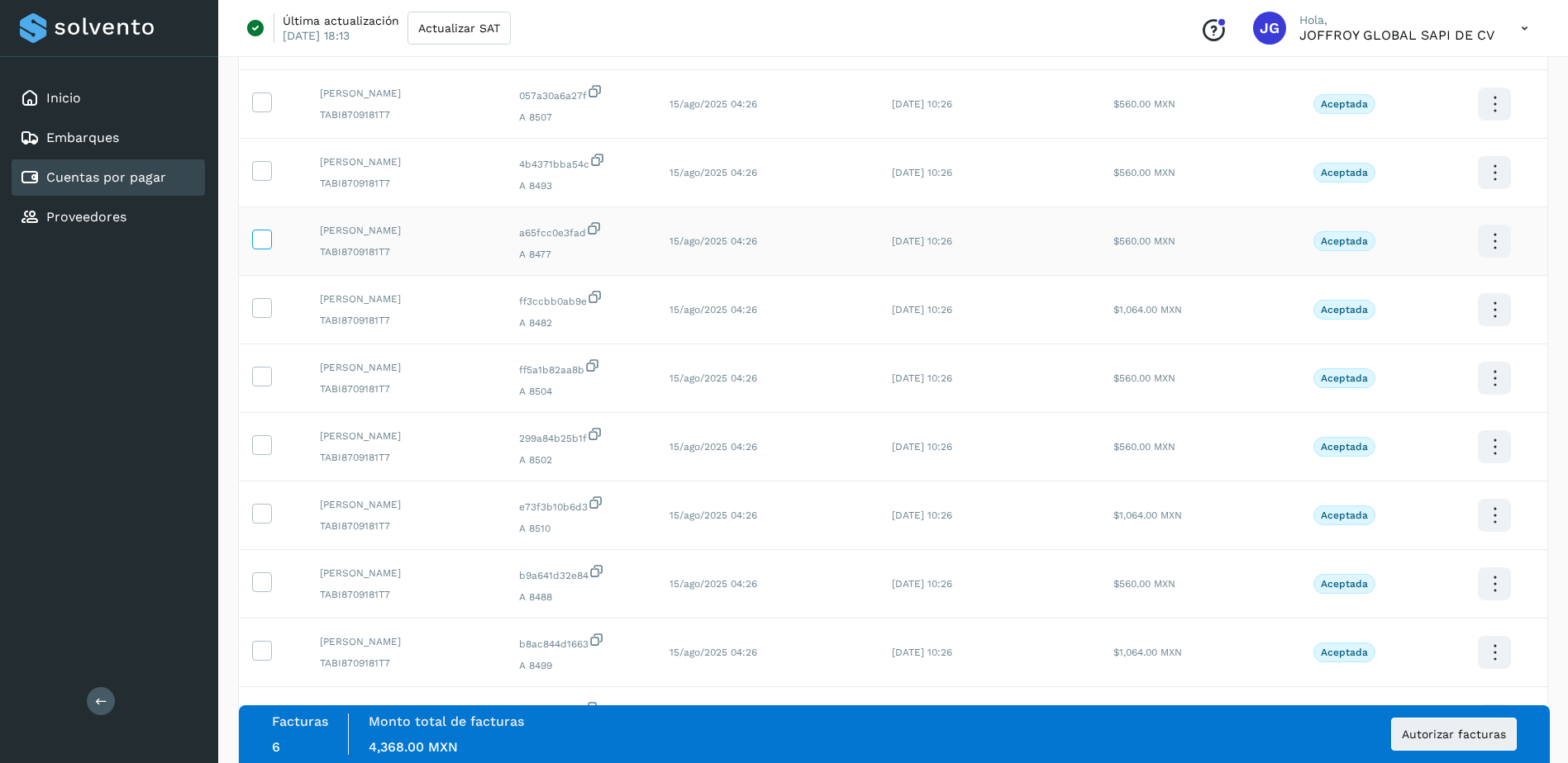
click at [258, 239] on icon at bounding box center [261, 237] width 17 height 17
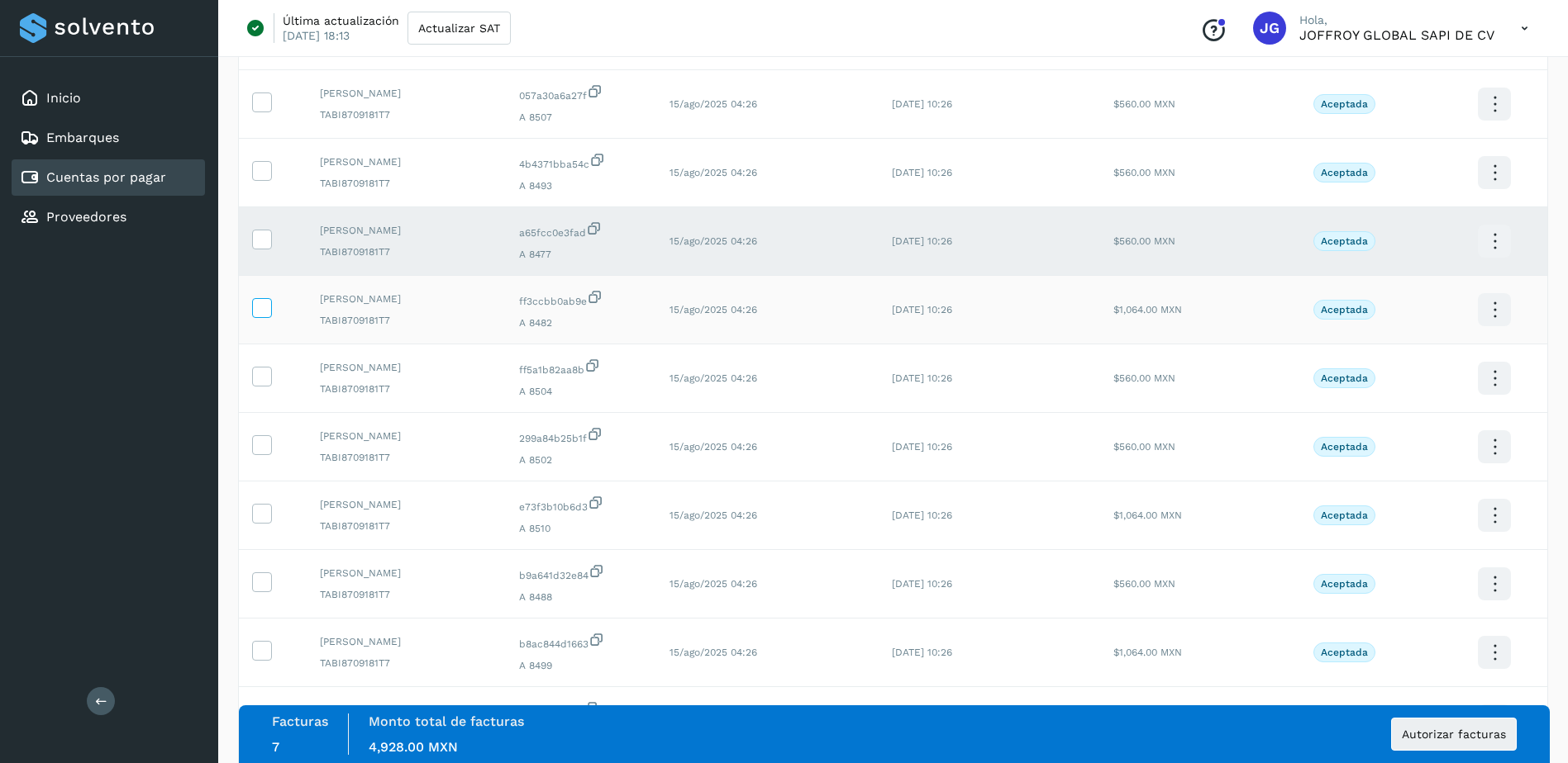
click at [261, 314] on icon at bounding box center [261, 306] width 17 height 17
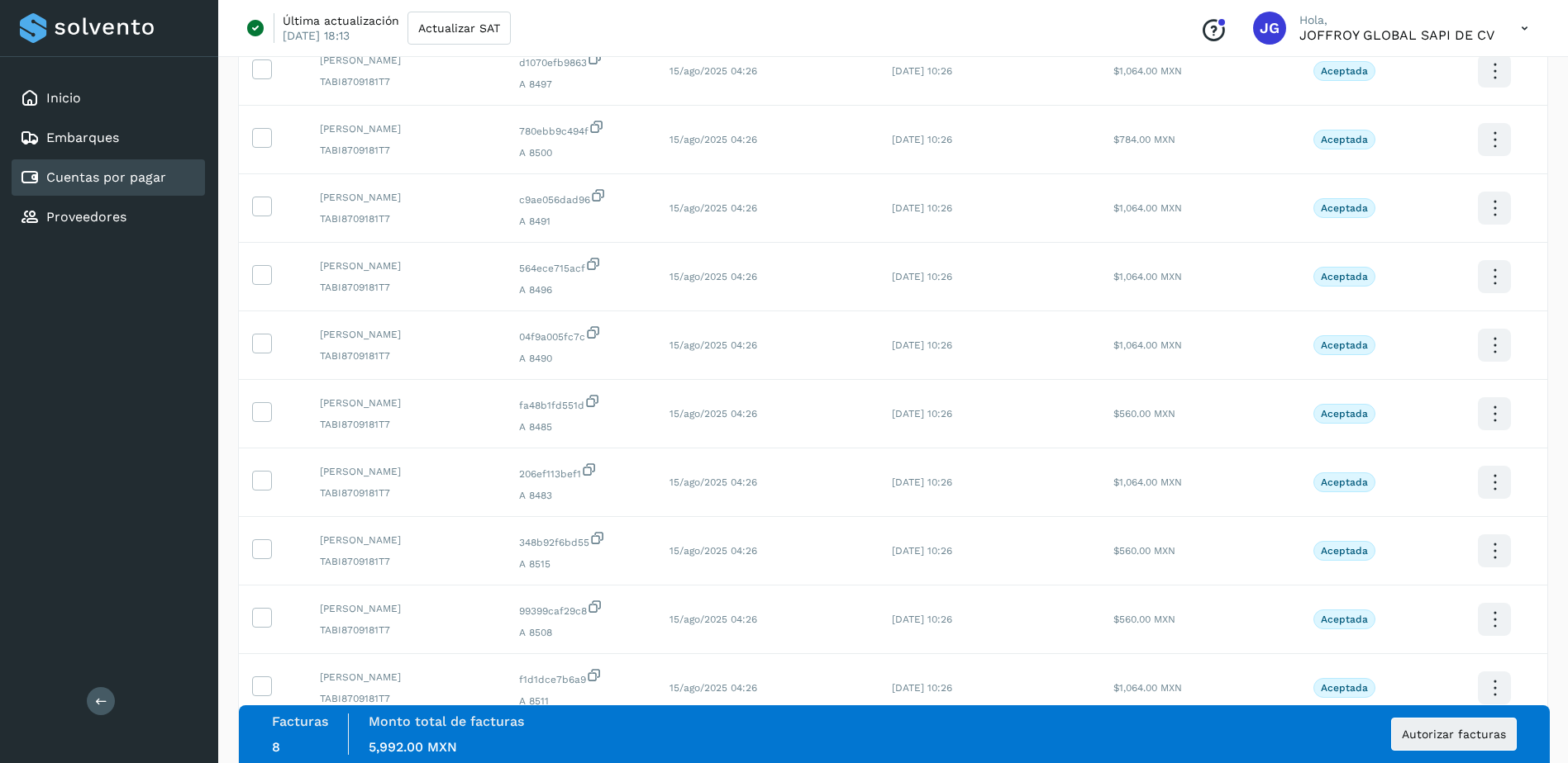
scroll to position [2396, 0]
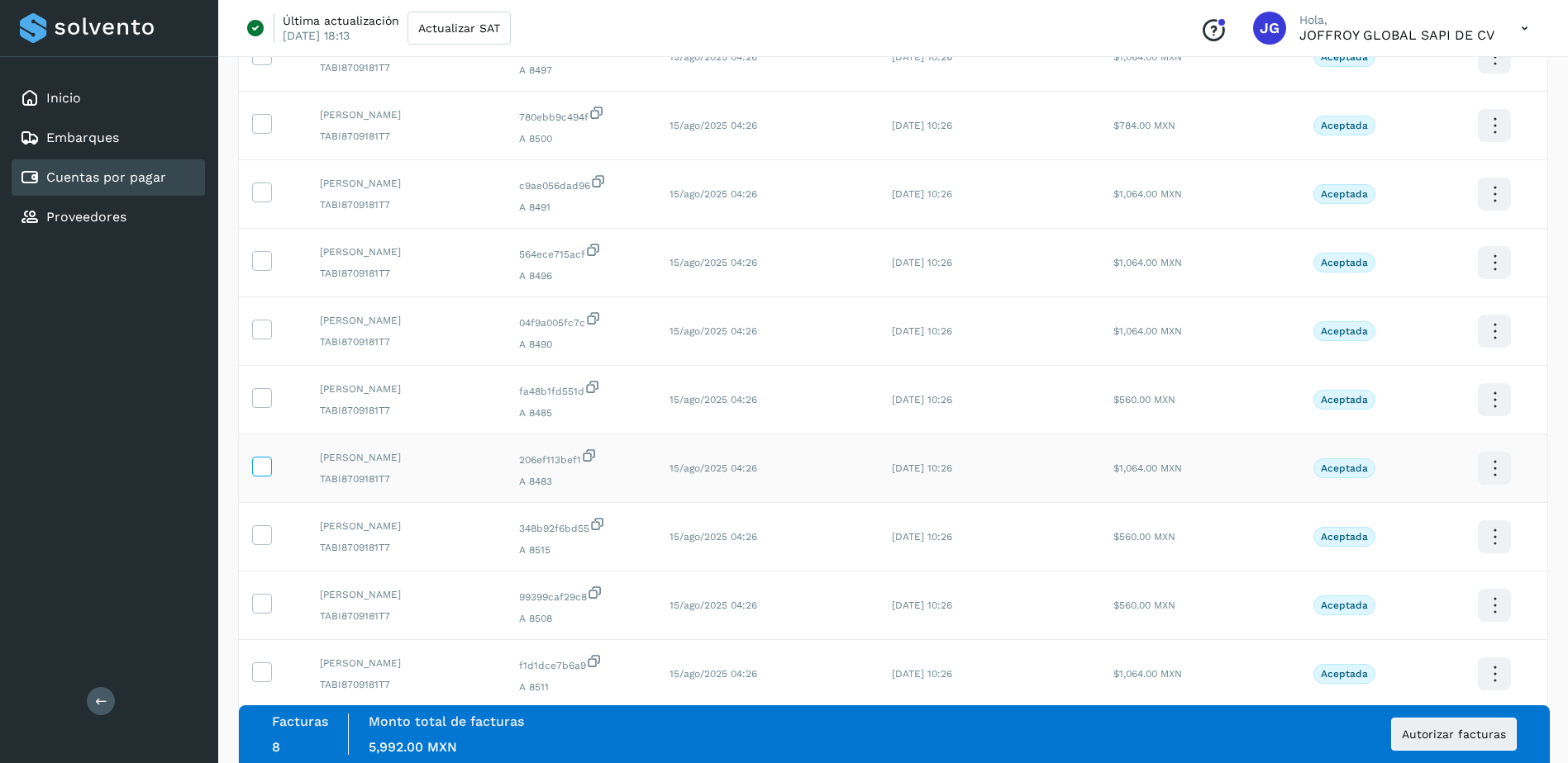
click at [264, 466] on icon at bounding box center [261, 465] width 17 height 17
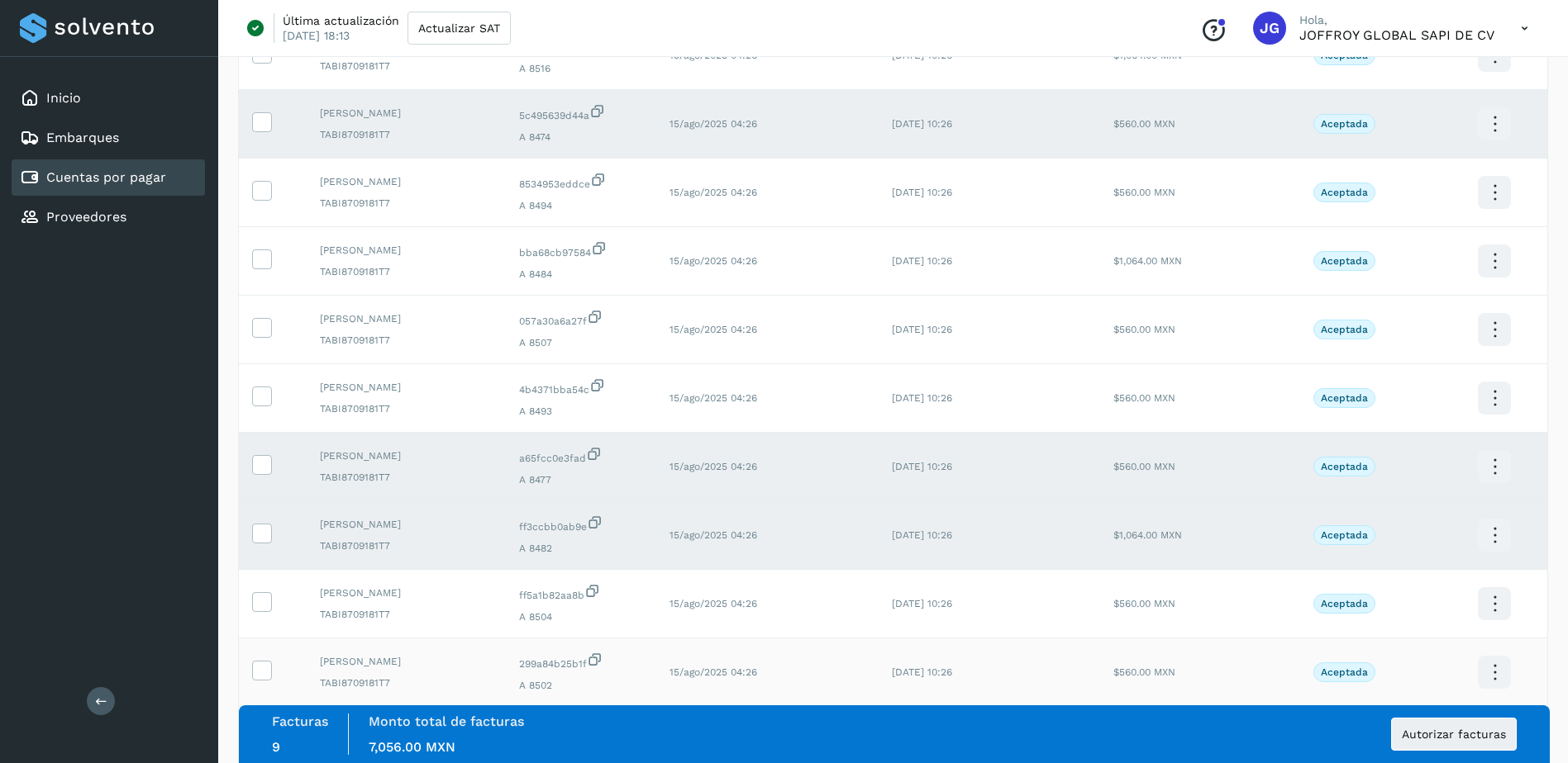
scroll to position [661, 0]
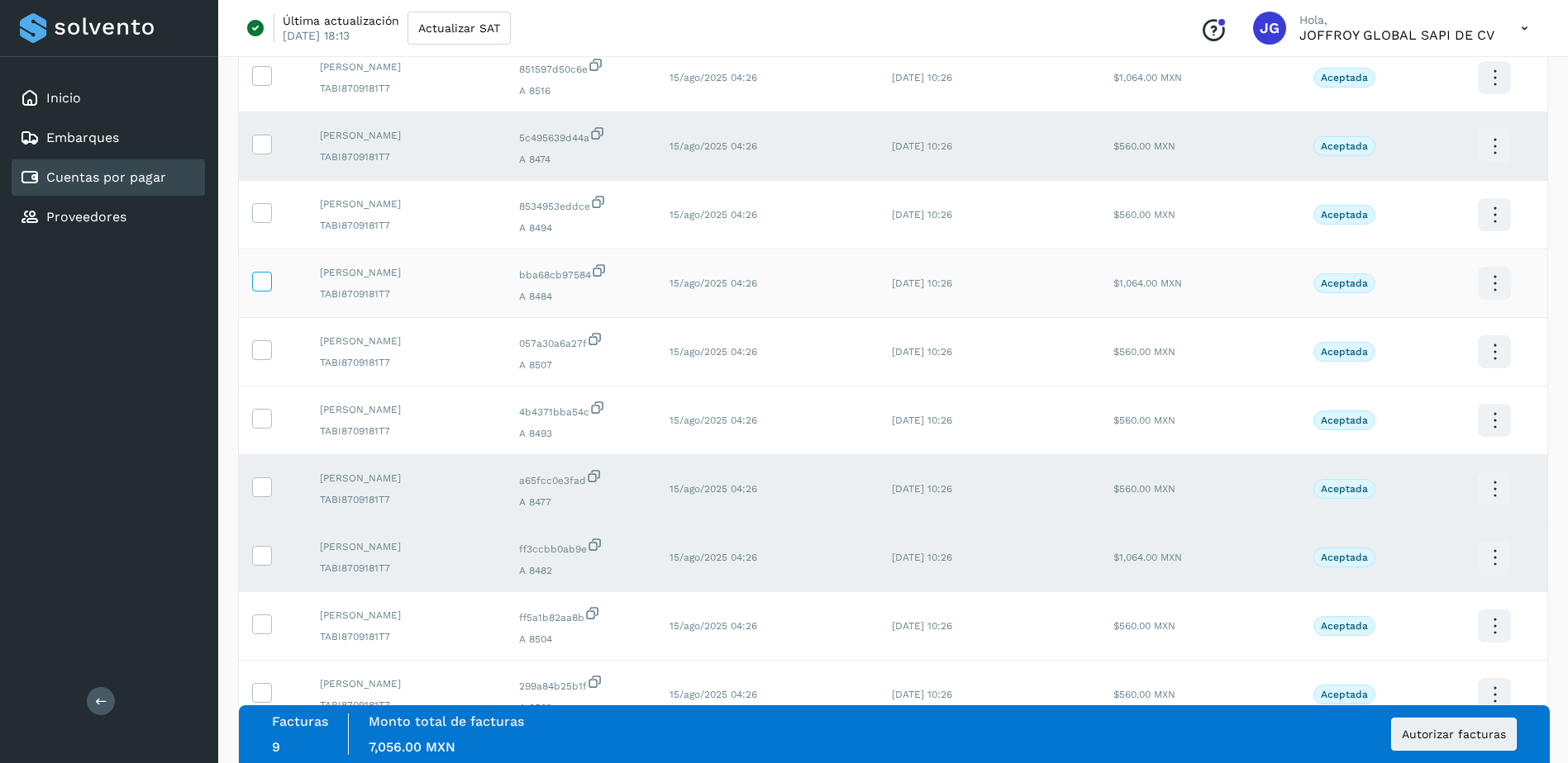
click at [262, 284] on icon at bounding box center [261, 279] width 17 height 17
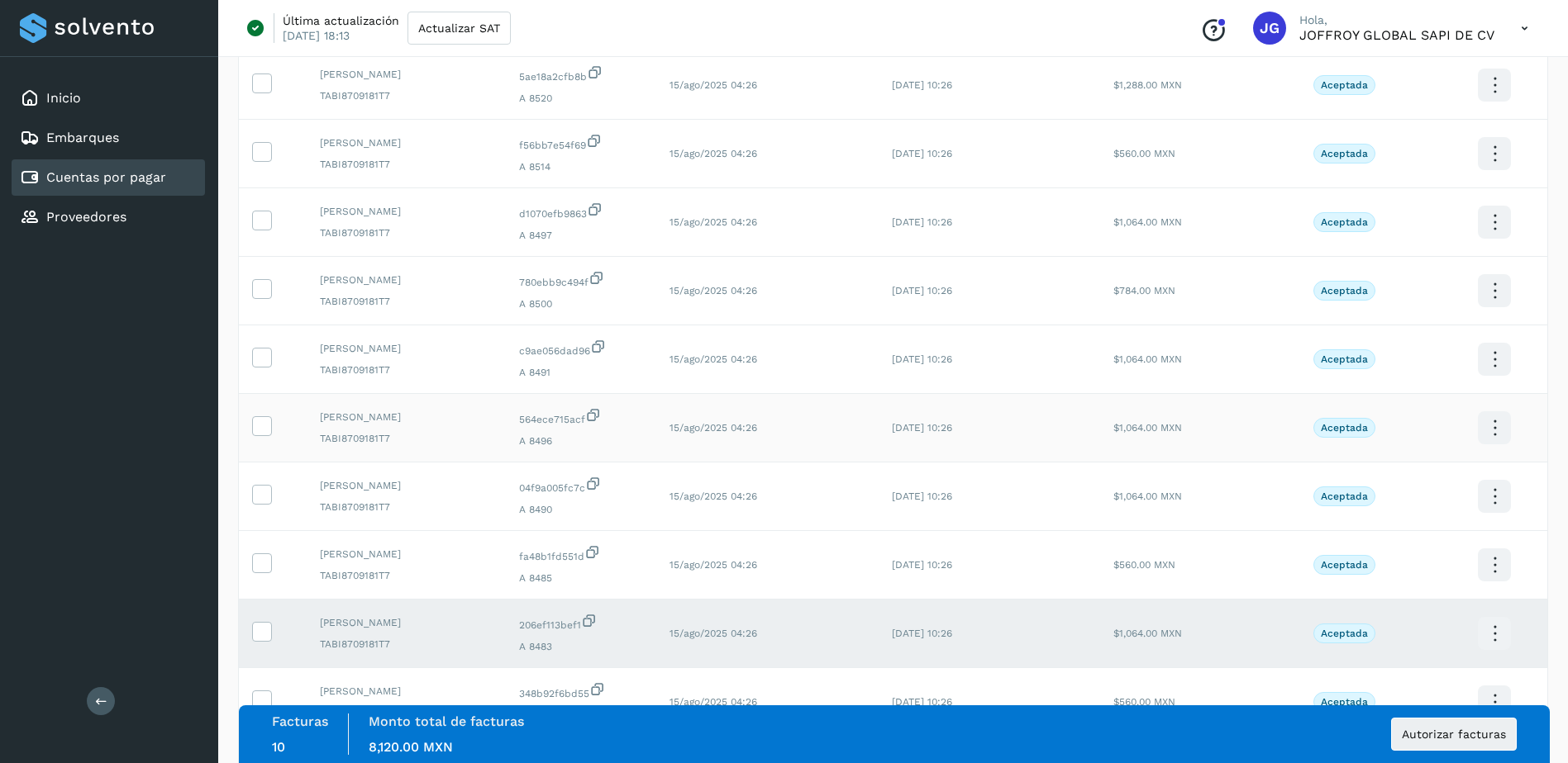
scroll to position [2312, 0]
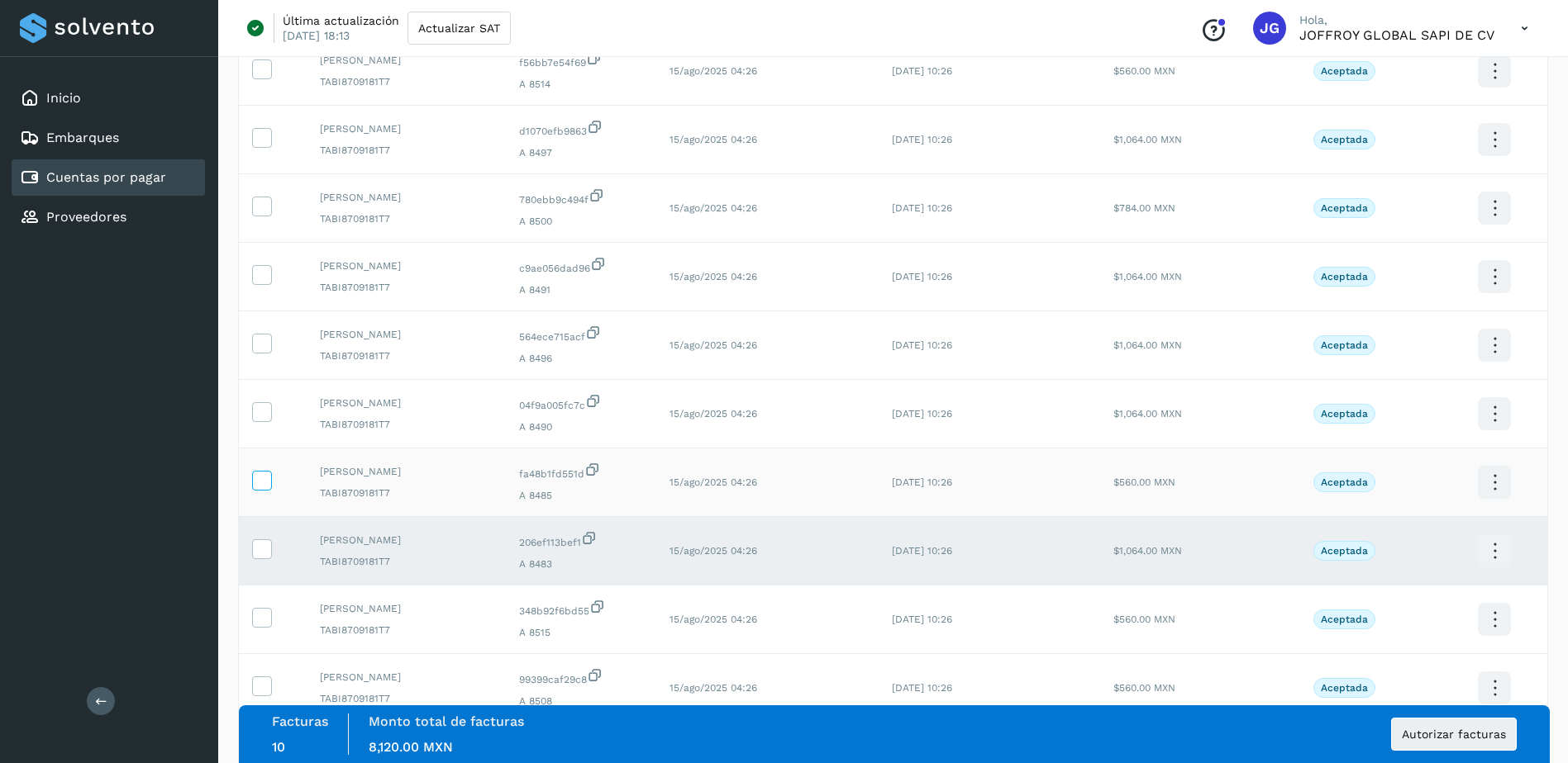
click at [263, 480] on icon at bounding box center [261, 479] width 17 height 17
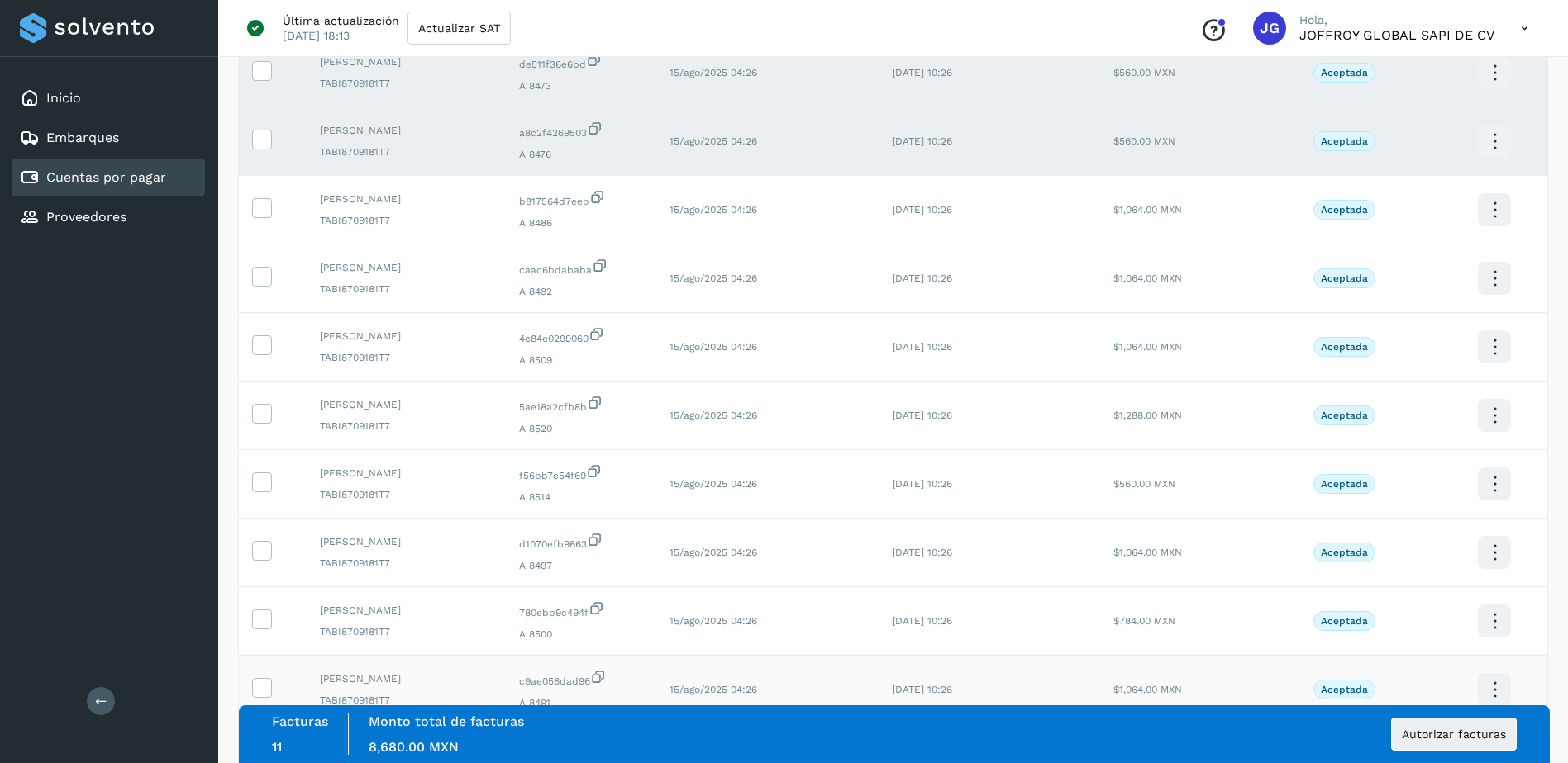
scroll to position [1817, 0]
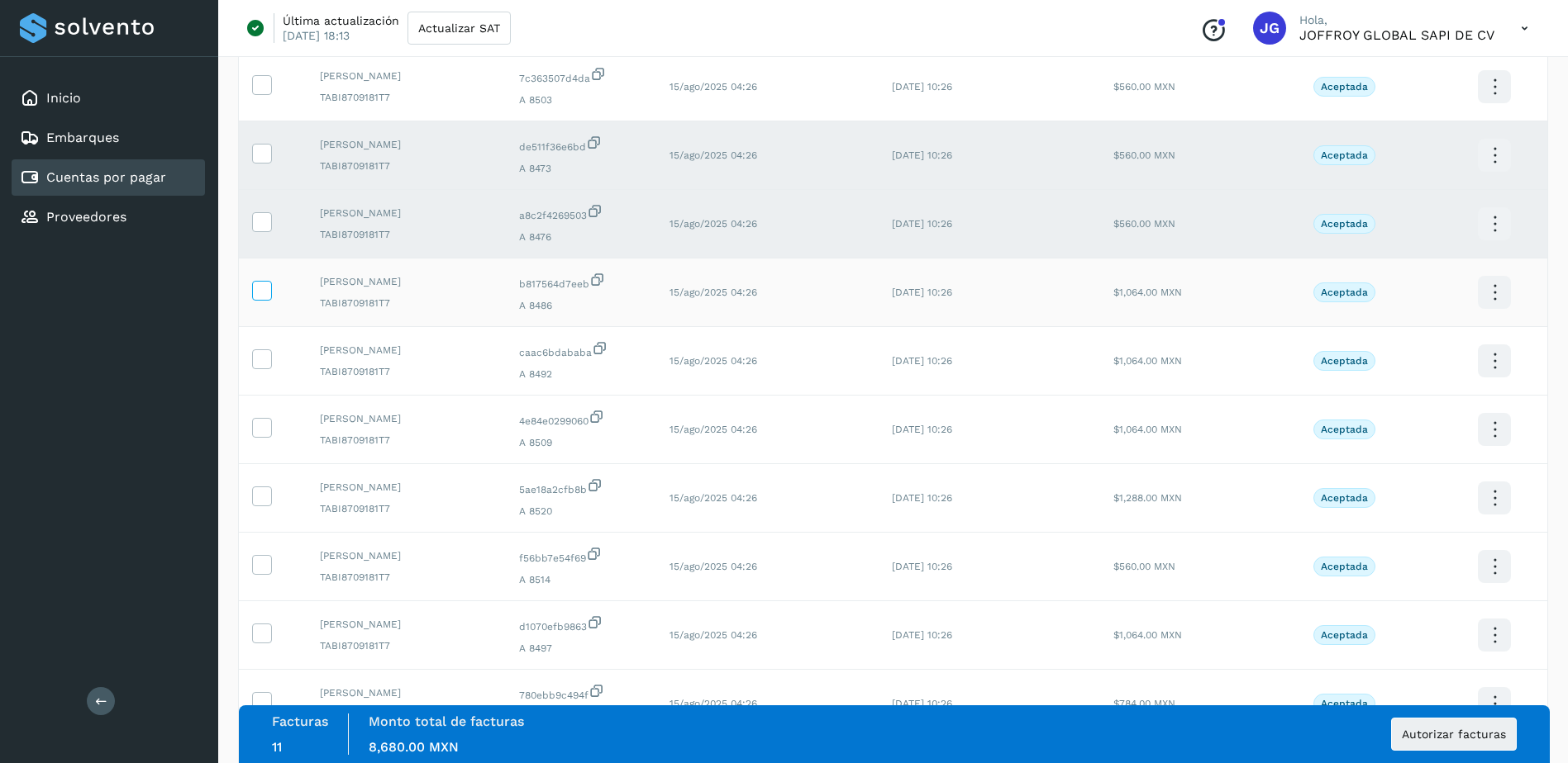
click at [262, 295] on icon at bounding box center [261, 289] width 17 height 17
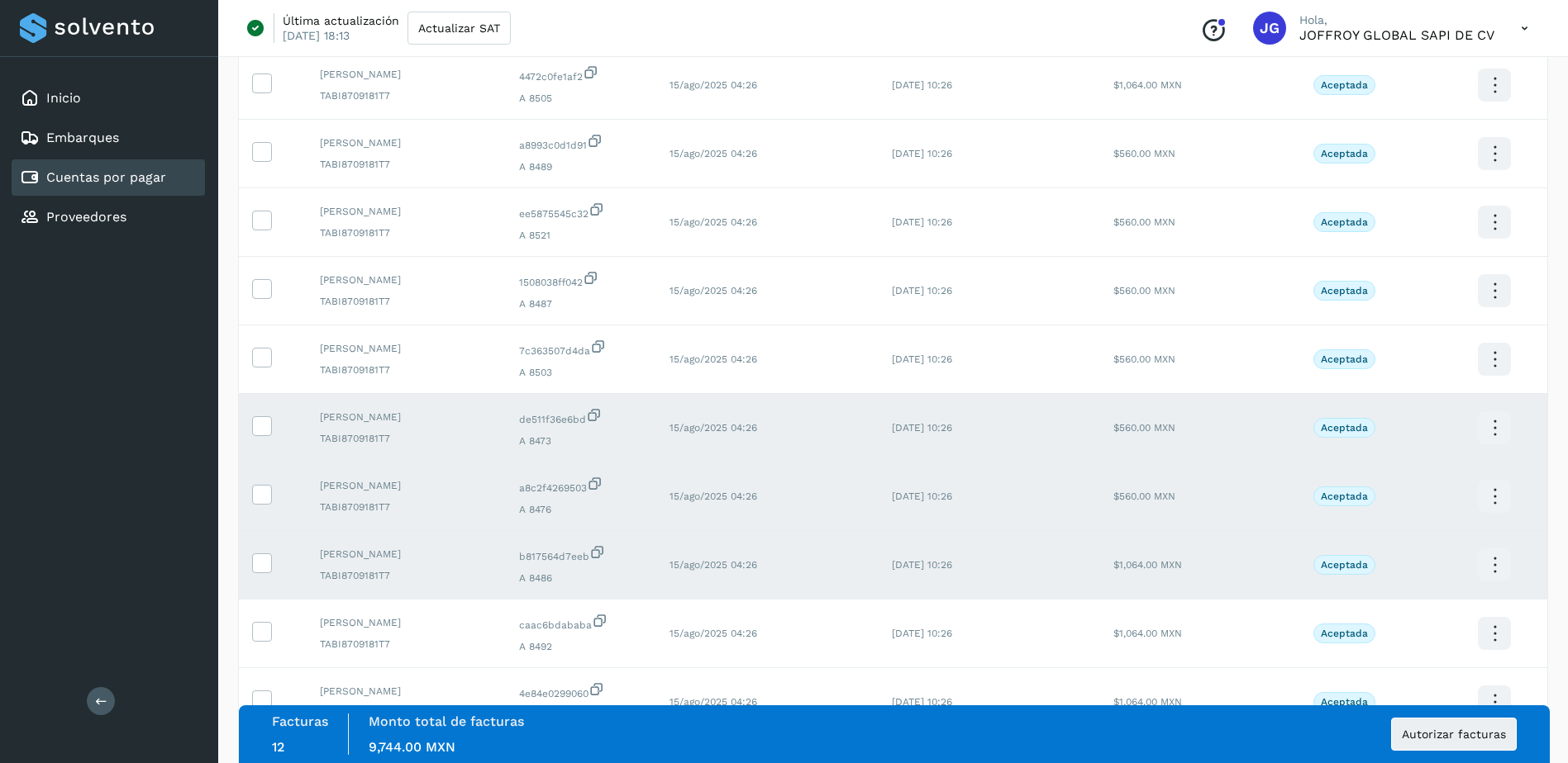
scroll to position [1476, 0]
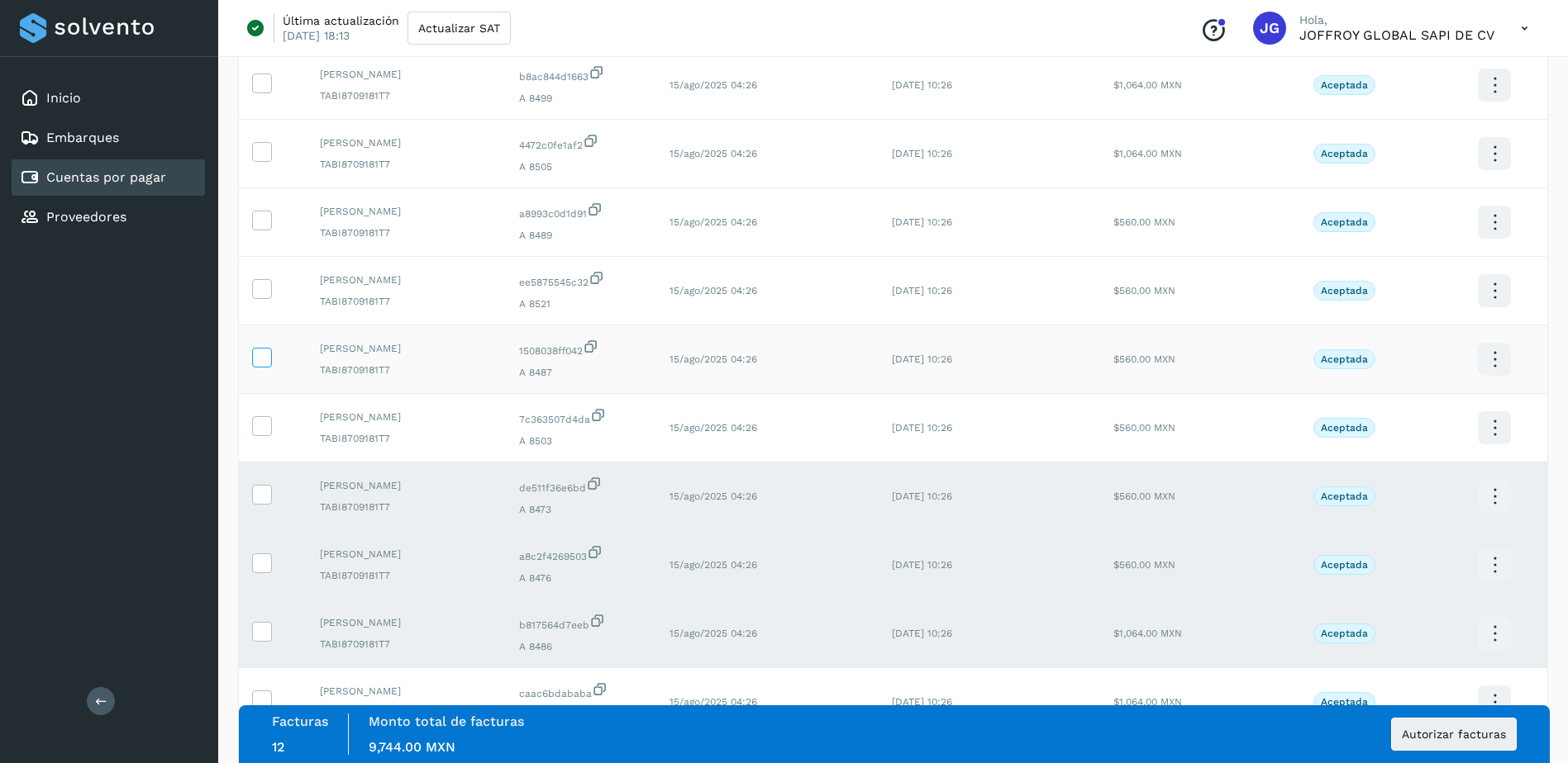
click at [258, 353] on icon at bounding box center [261, 356] width 17 height 17
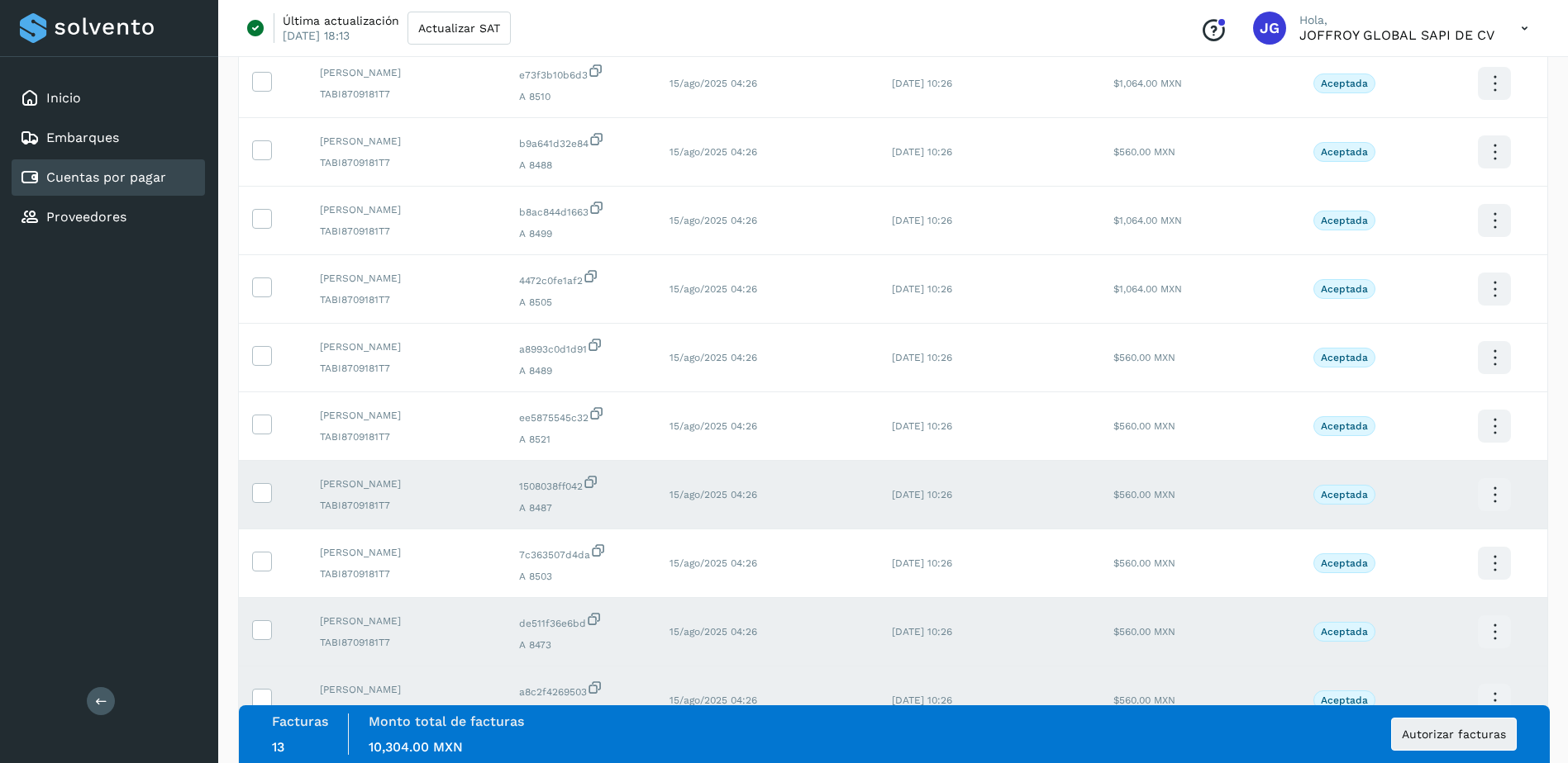
scroll to position [1311, 0]
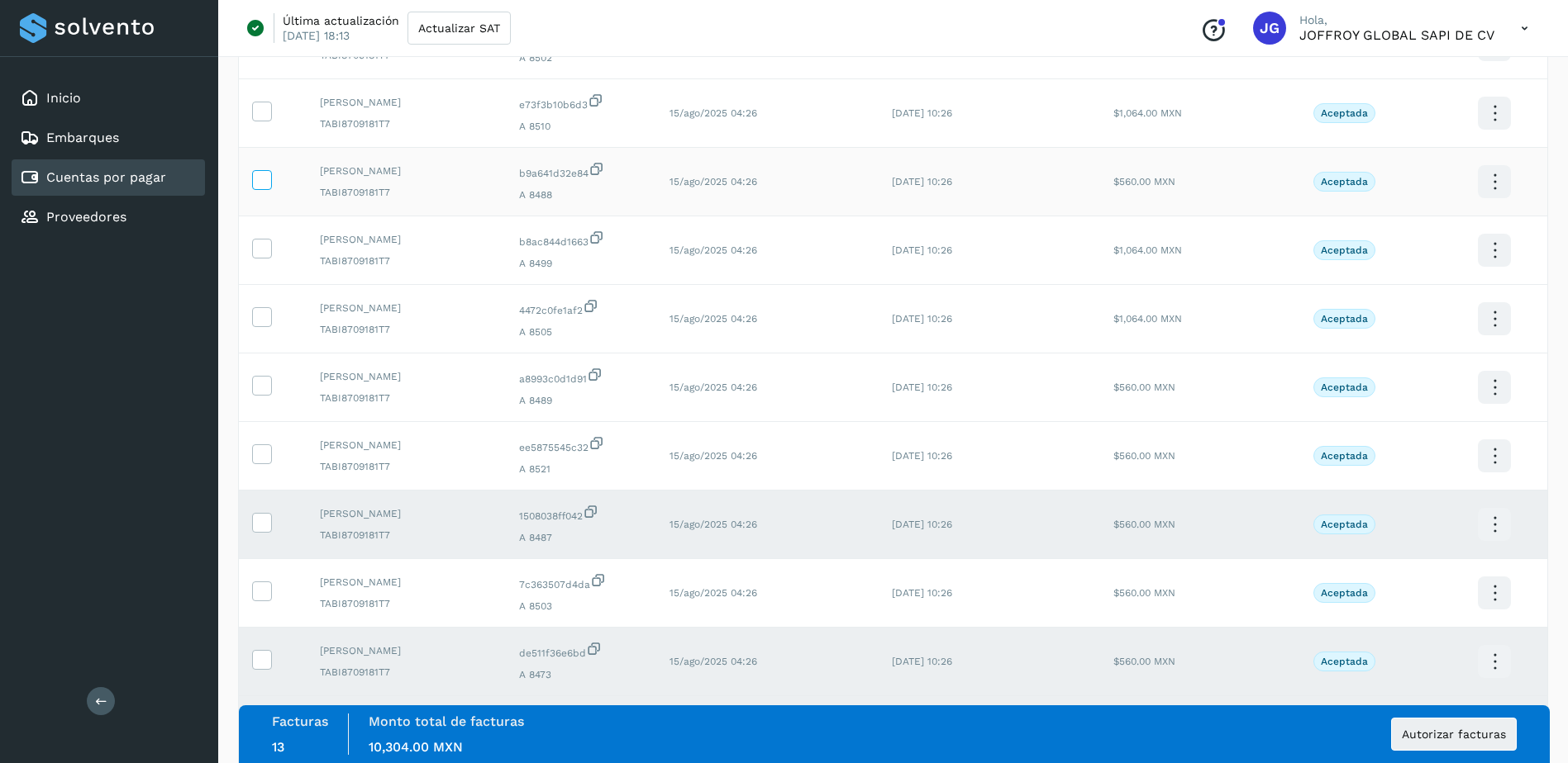
click at [261, 182] on icon at bounding box center [261, 178] width 17 height 17
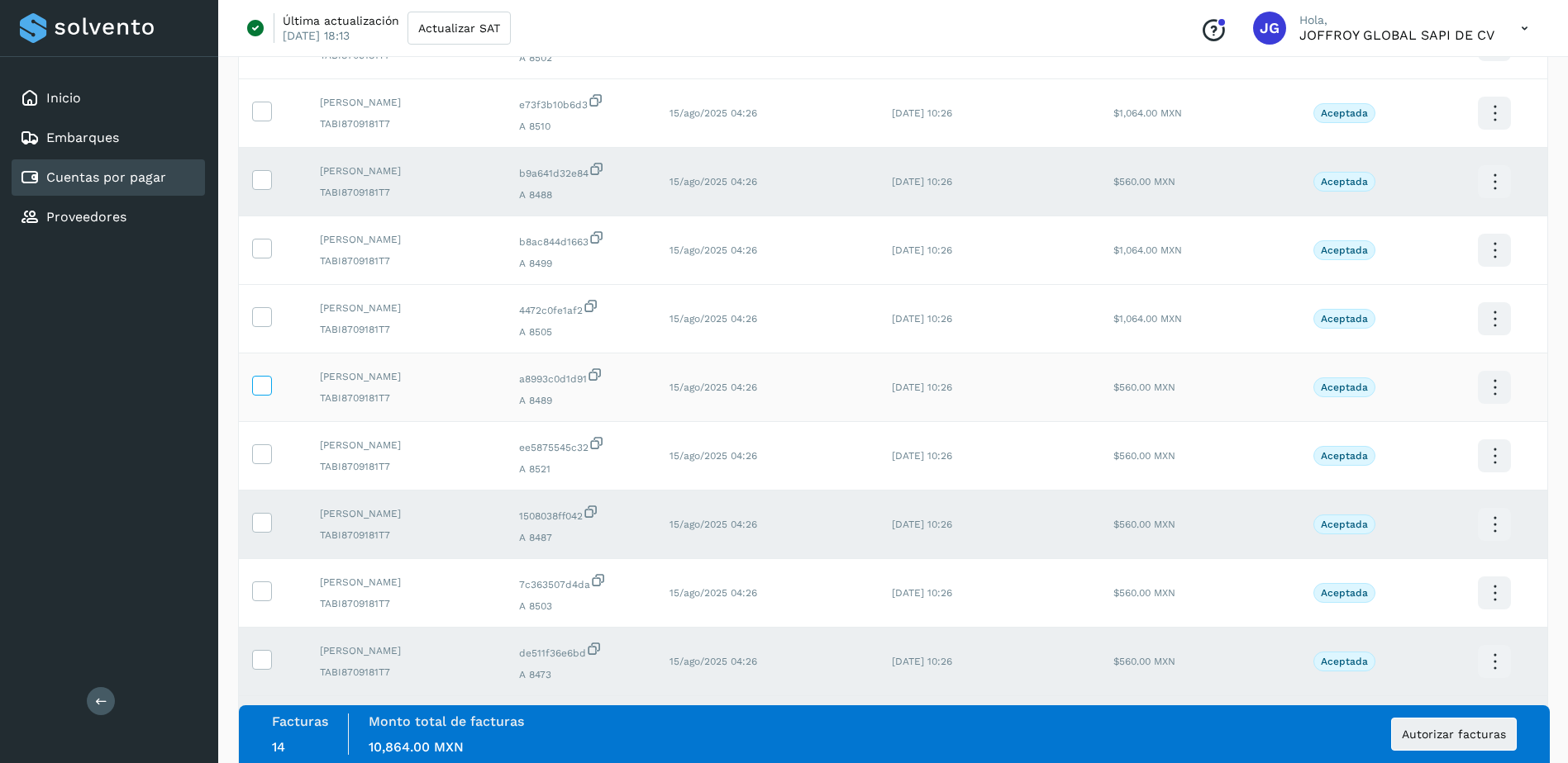
click at [263, 386] on icon at bounding box center [261, 384] width 17 height 17
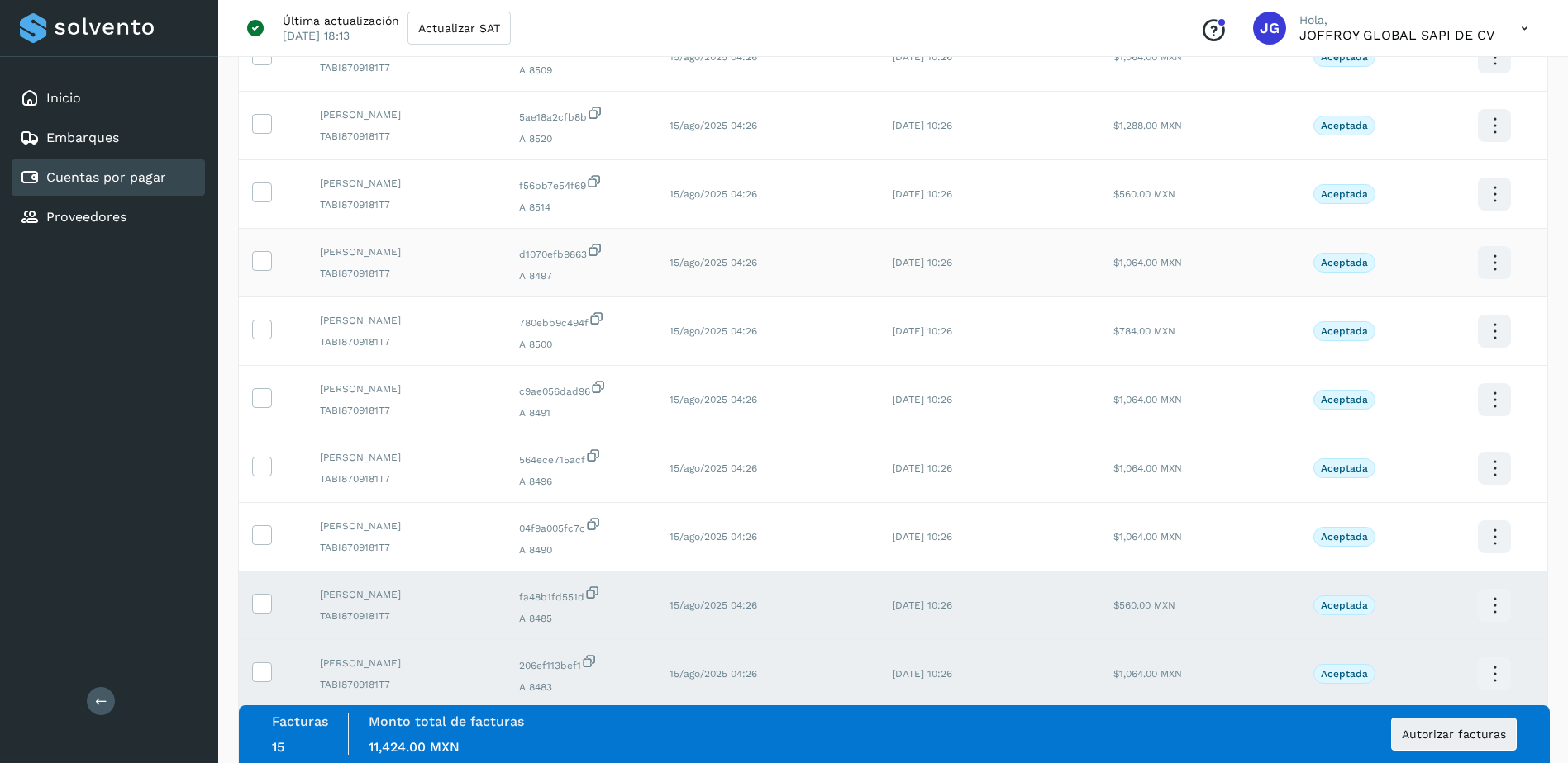
scroll to position [2219, 0]
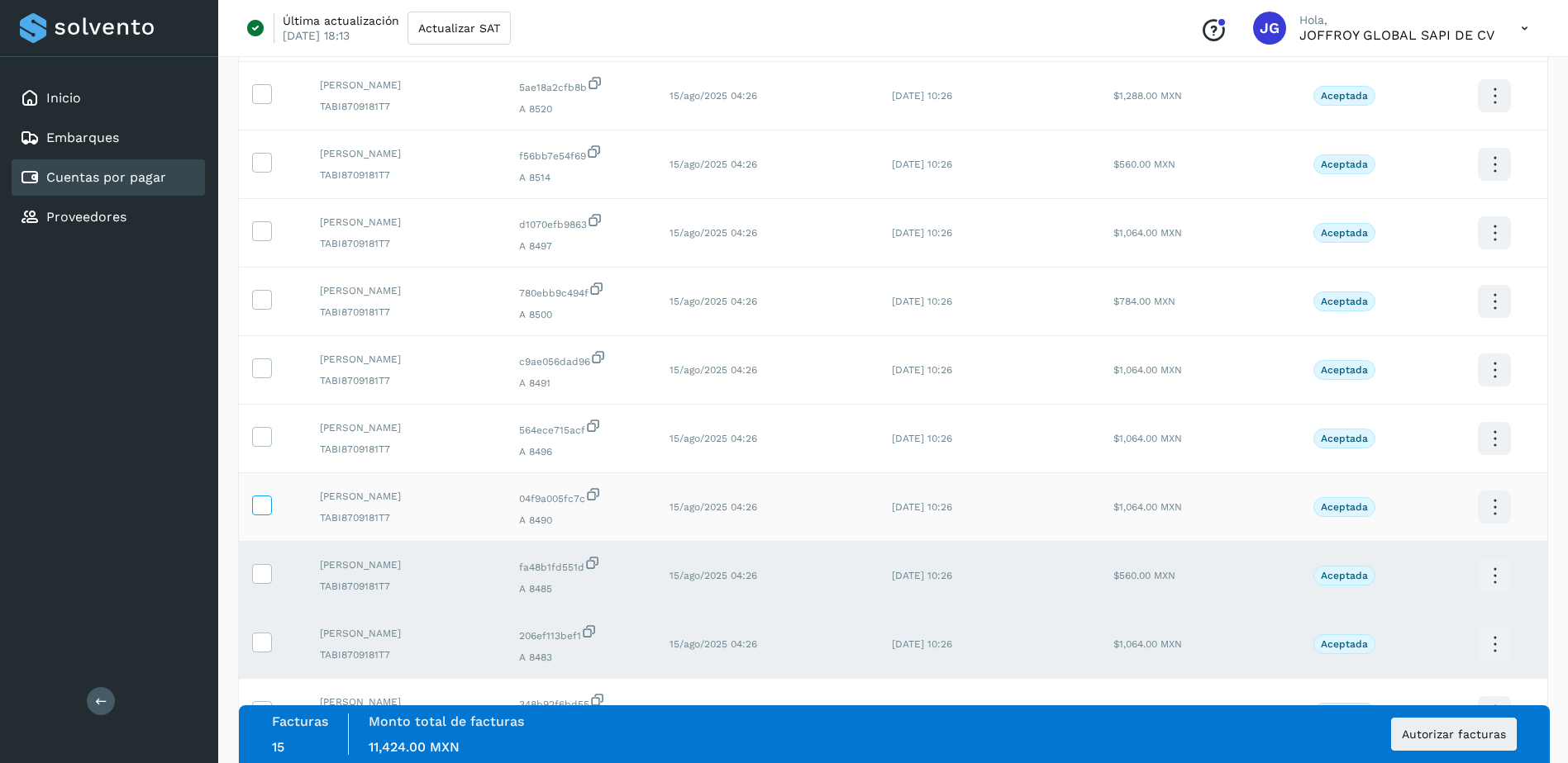
click at [266, 502] on icon at bounding box center [261, 503] width 17 height 17
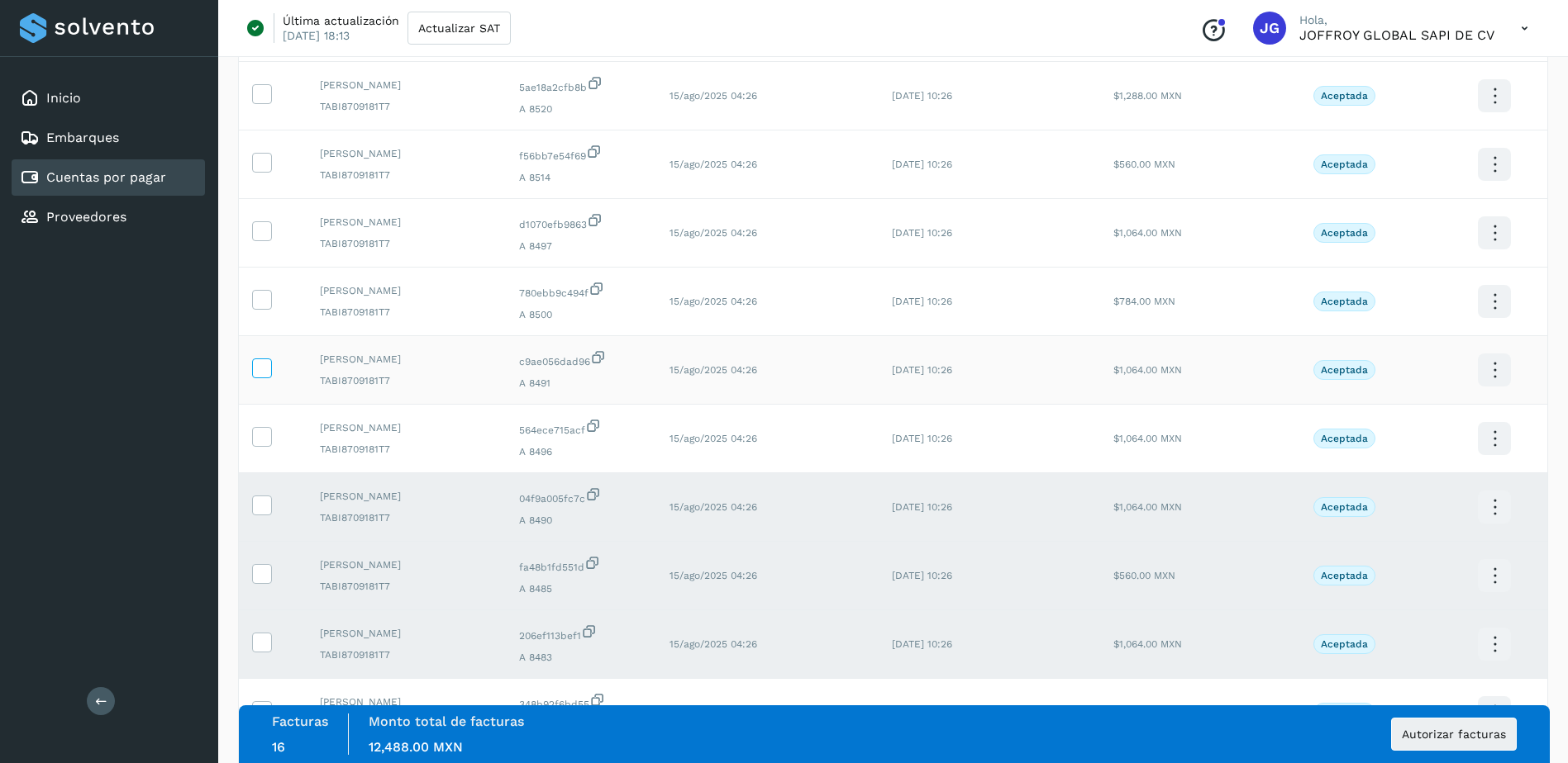
click at [264, 366] on icon at bounding box center [261, 366] width 17 height 17
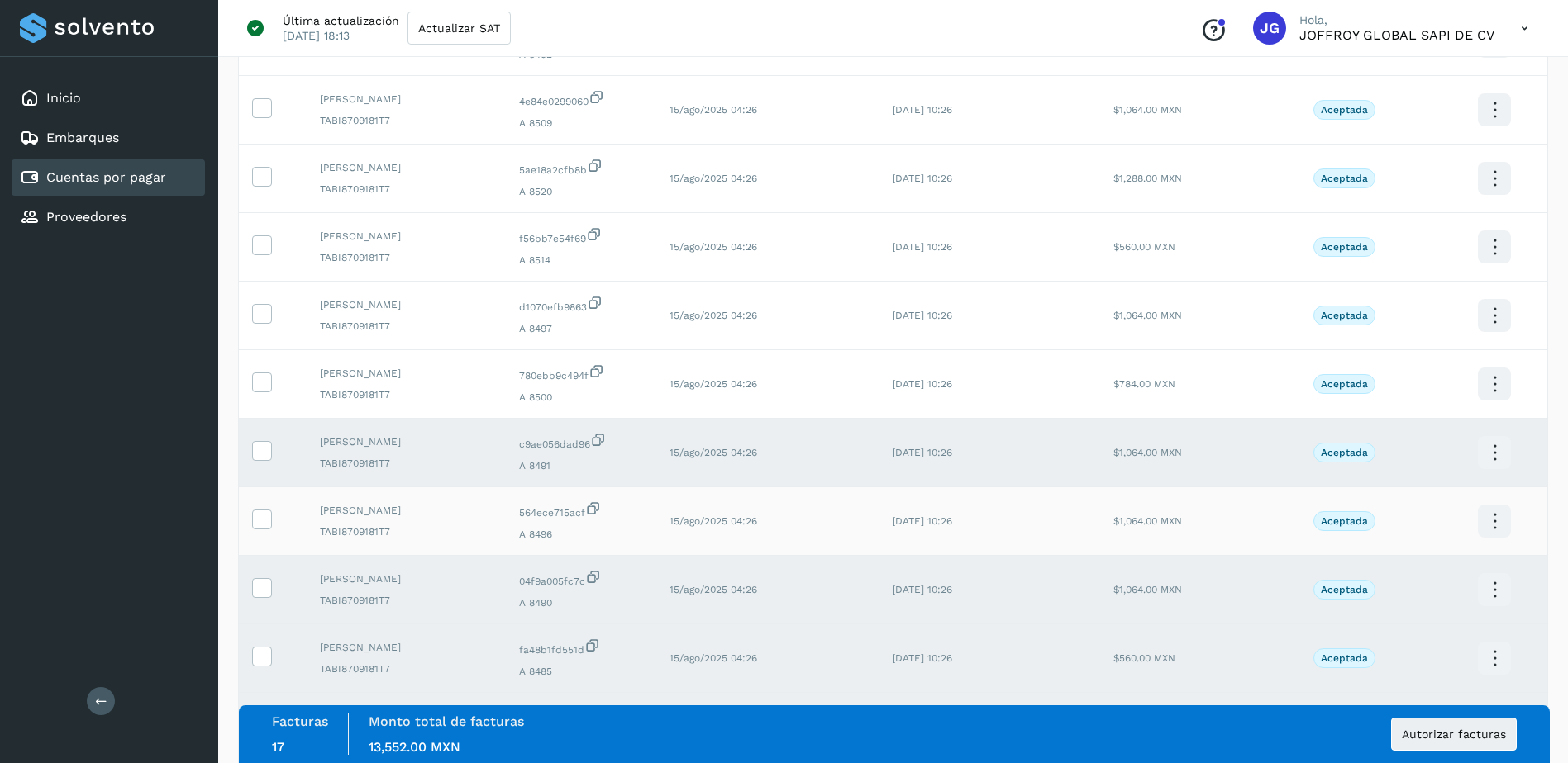
scroll to position [2054, 0]
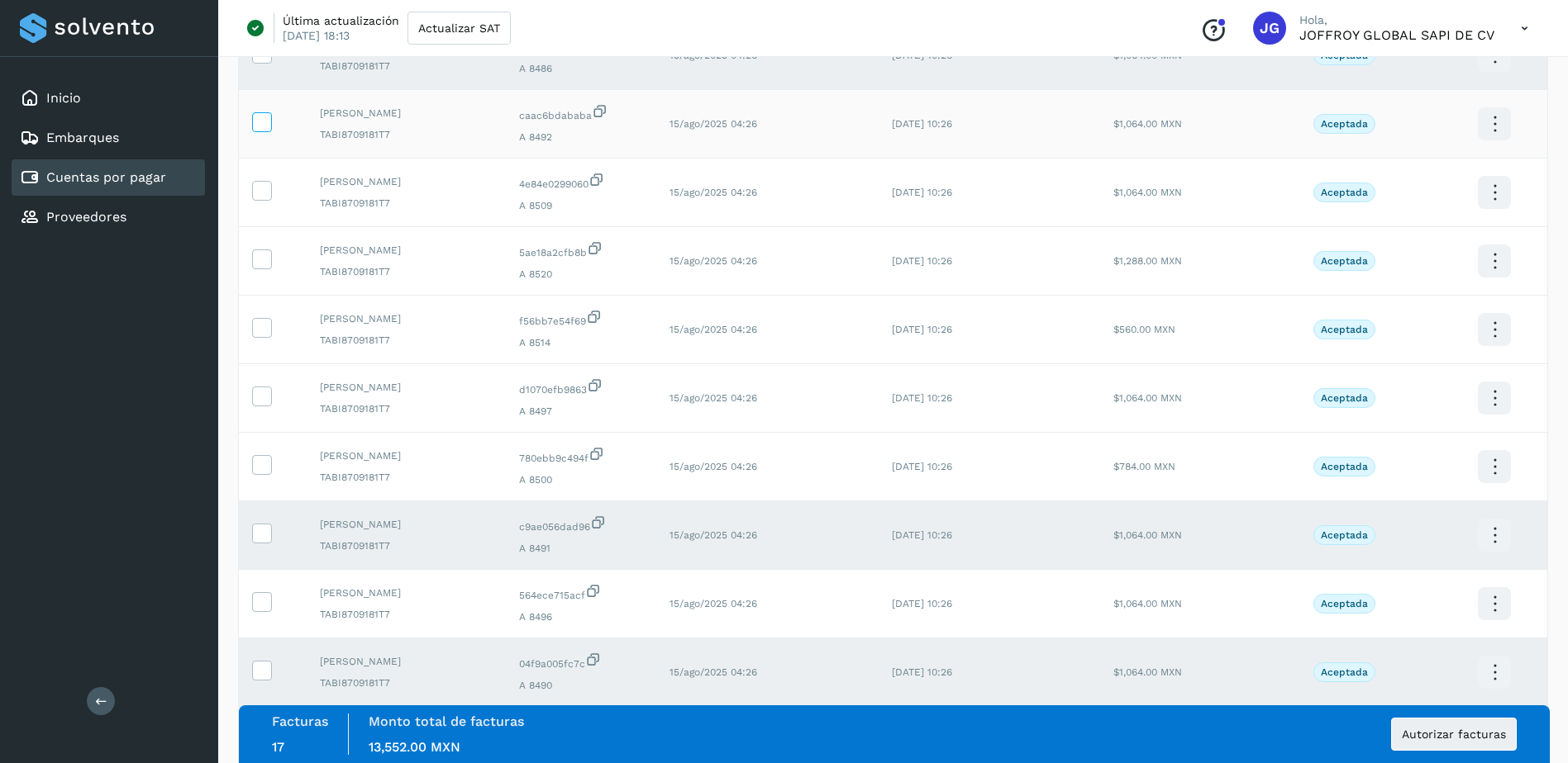
click at [263, 122] on icon at bounding box center [261, 120] width 17 height 17
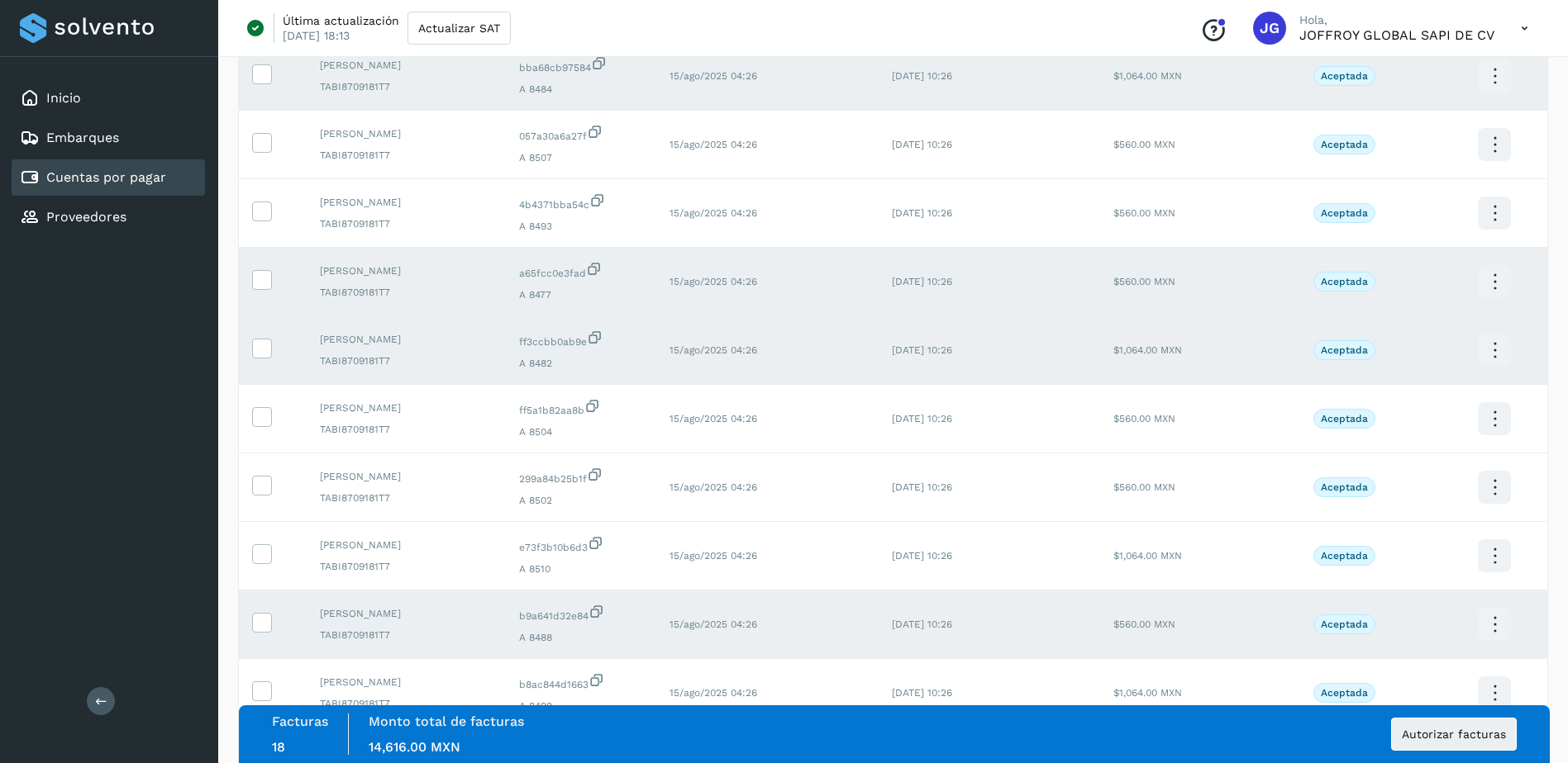
scroll to position [815, 0]
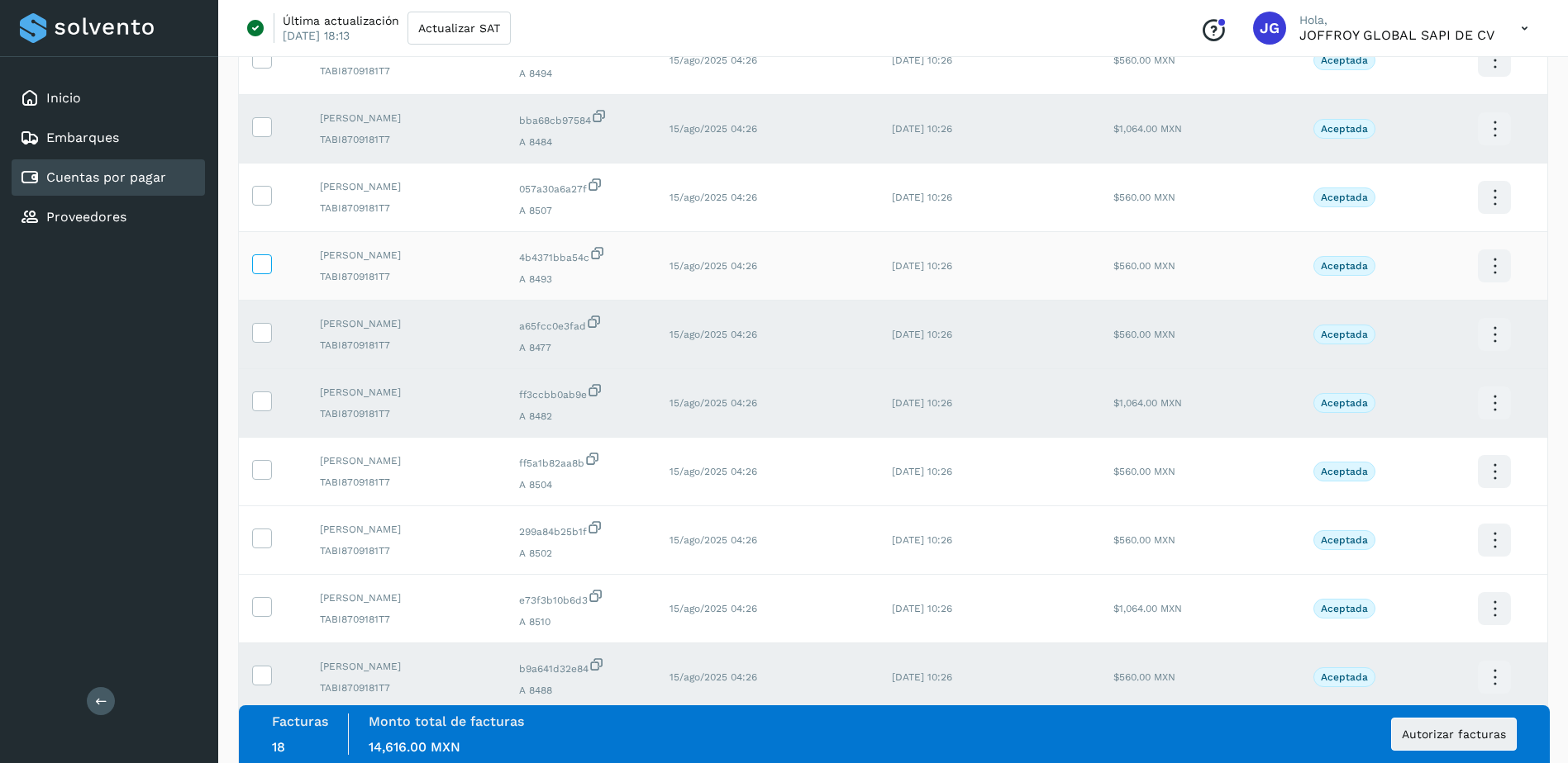
click at [260, 258] on icon at bounding box center [261, 262] width 17 height 17
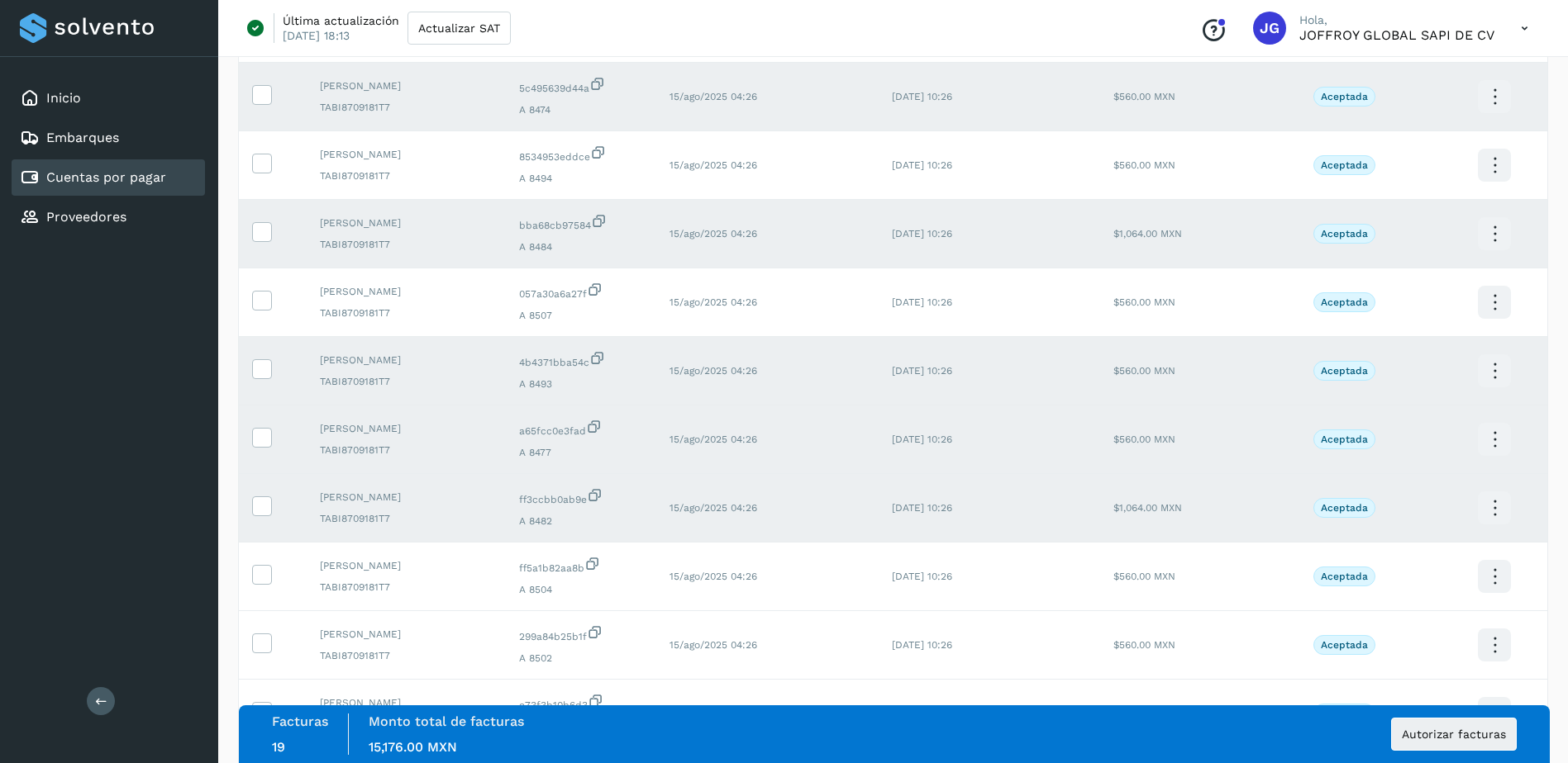
scroll to position [650, 0]
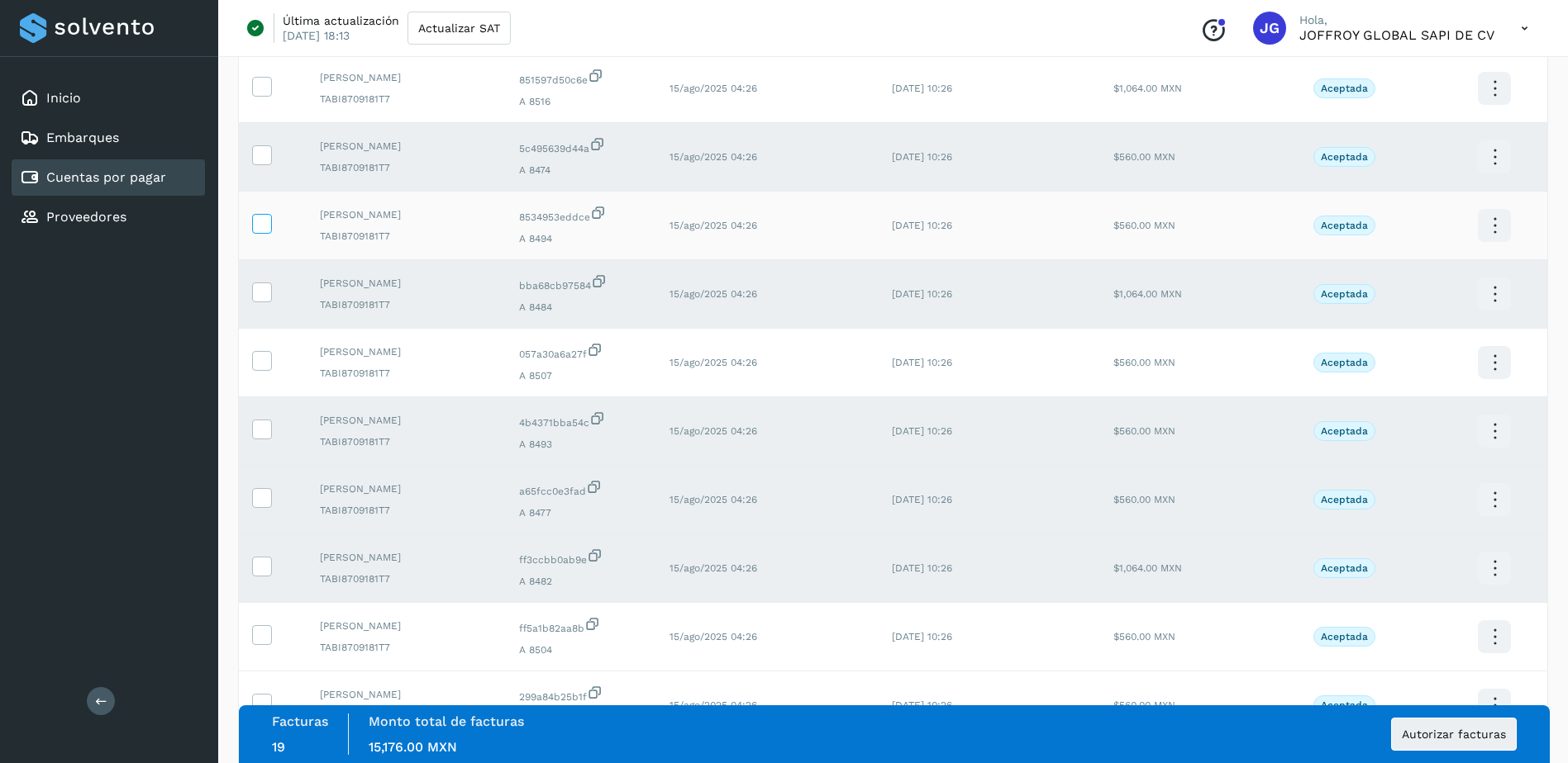
drag, startPoint x: 256, startPoint y: 218, endPoint x: 259, endPoint y: 232, distance: 14.3
click at [257, 218] on icon at bounding box center [261, 222] width 17 height 17
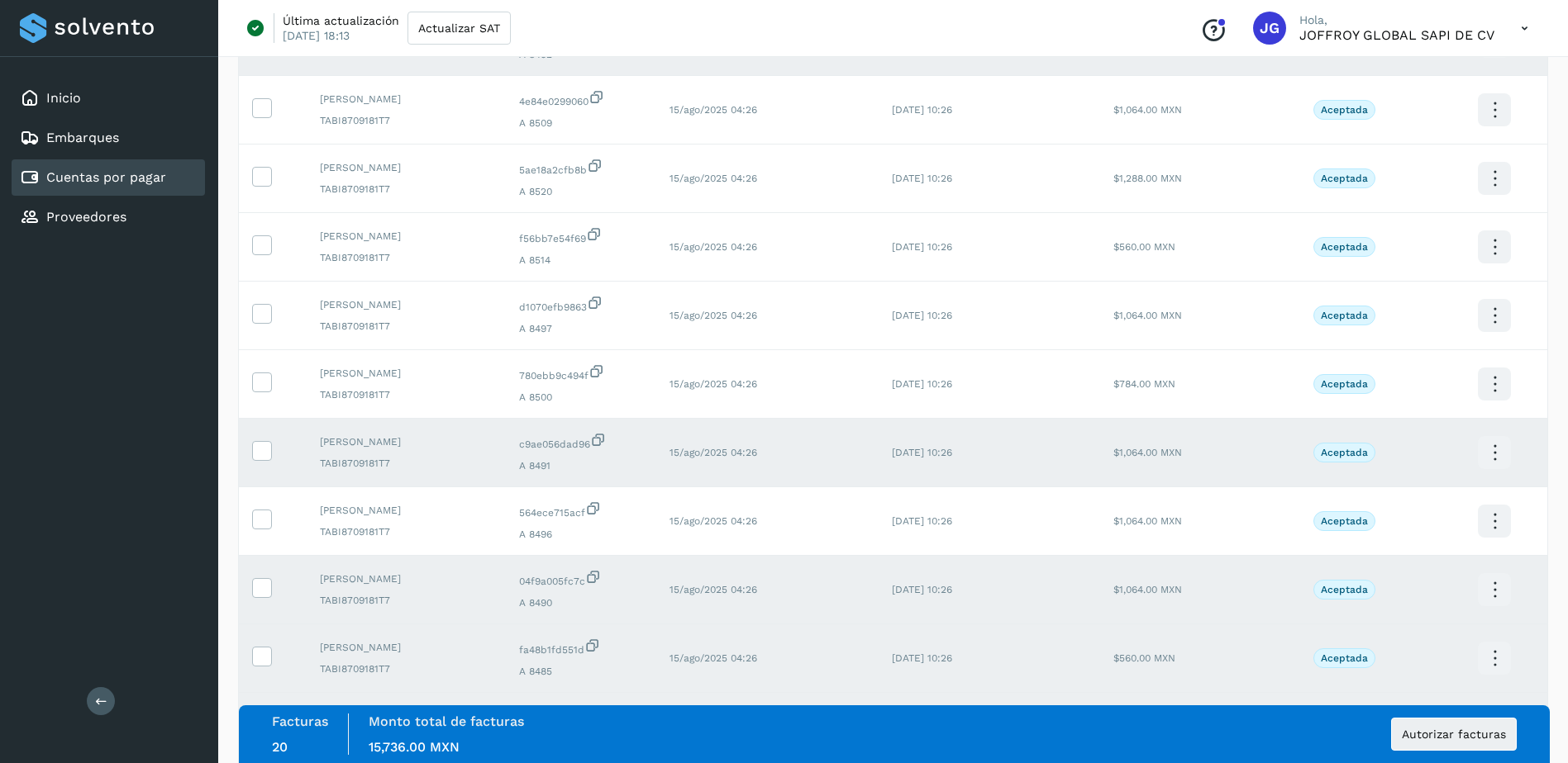
scroll to position [2219, 0]
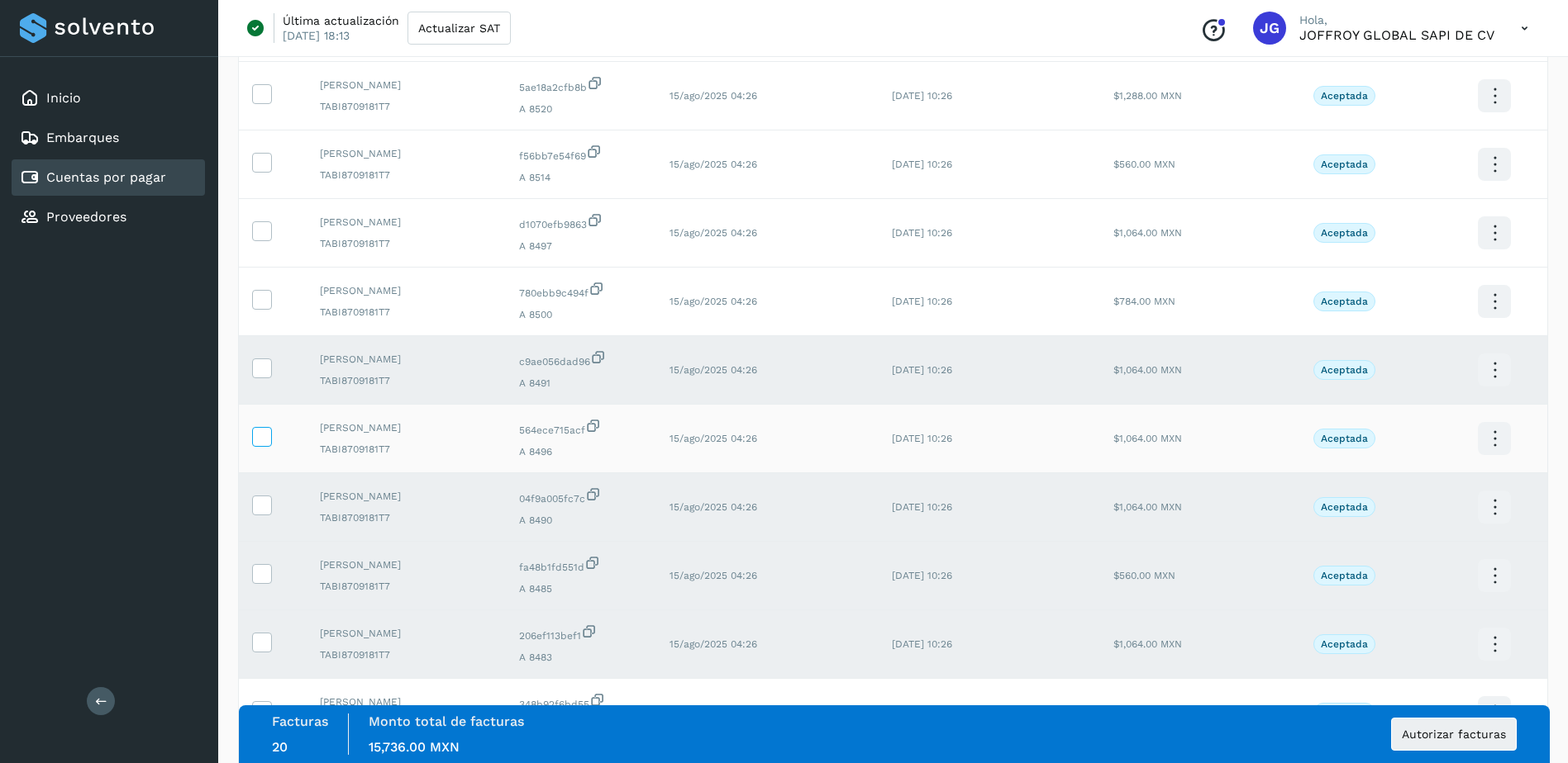
click at [263, 435] on icon at bounding box center [261, 435] width 17 height 17
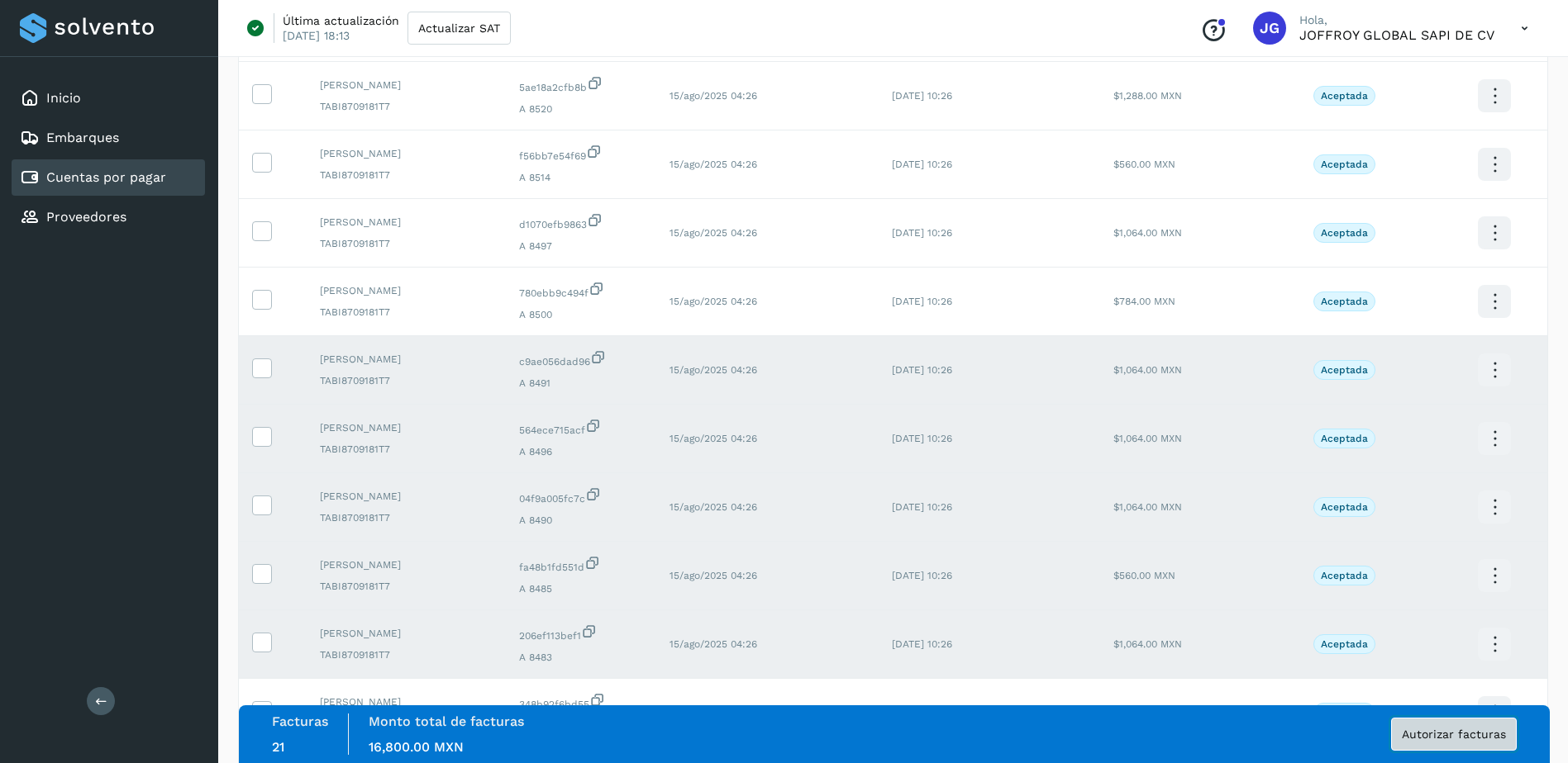
click at [1435, 732] on span "Autorizar facturas" at bounding box center [1453, 733] width 104 height 12
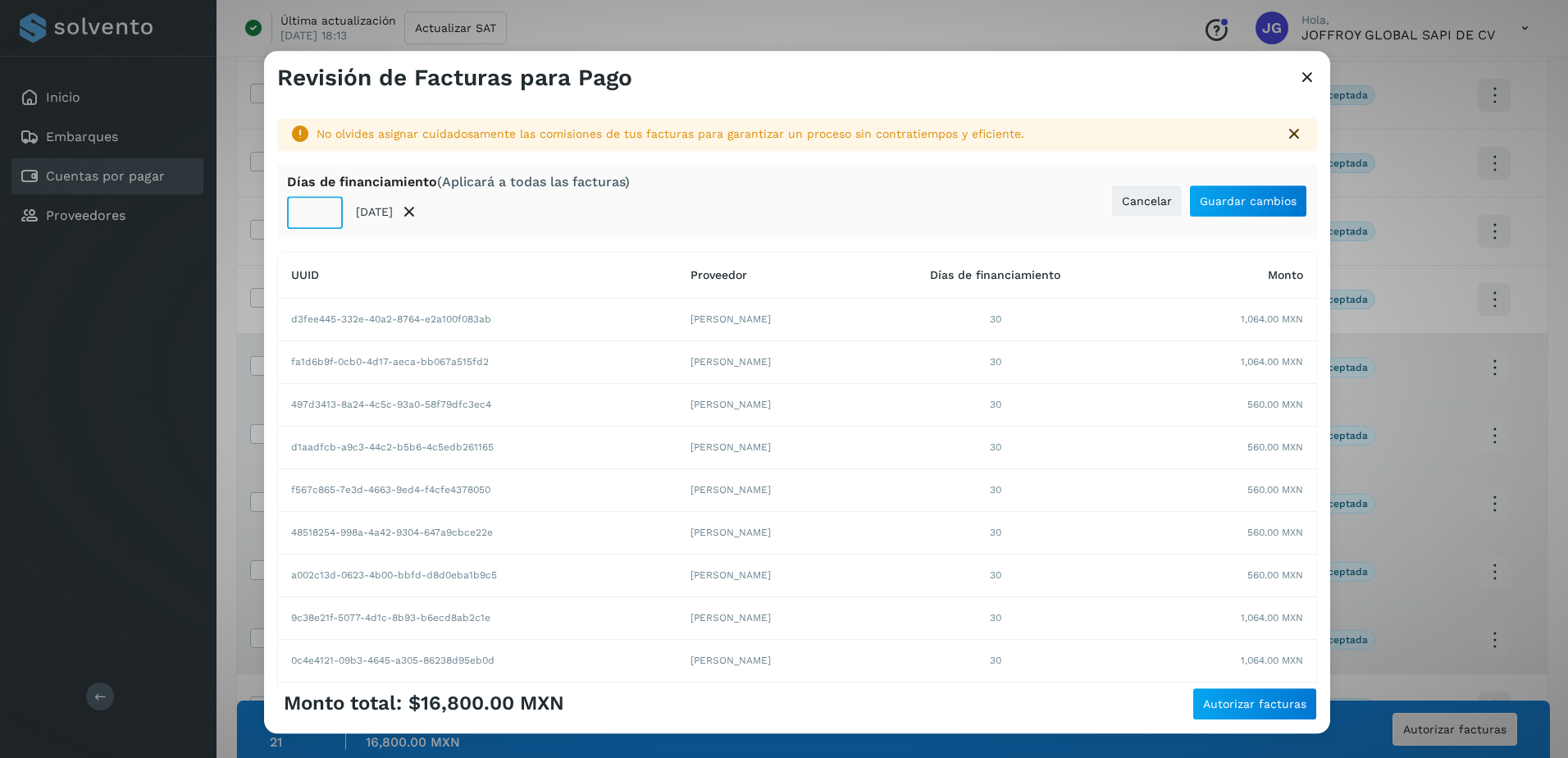
drag, startPoint x: 313, startPoint y: 217, endPoint x: 349, endPoint y: 266, distance: 60.8
click at [314, 217] on input "**" at bounding box center [315, 212] width 56 height 33
type input "*"
click at [1234, 206] on span "Guardar cambios" at bounding box center [1248, 200] width 97 height 12
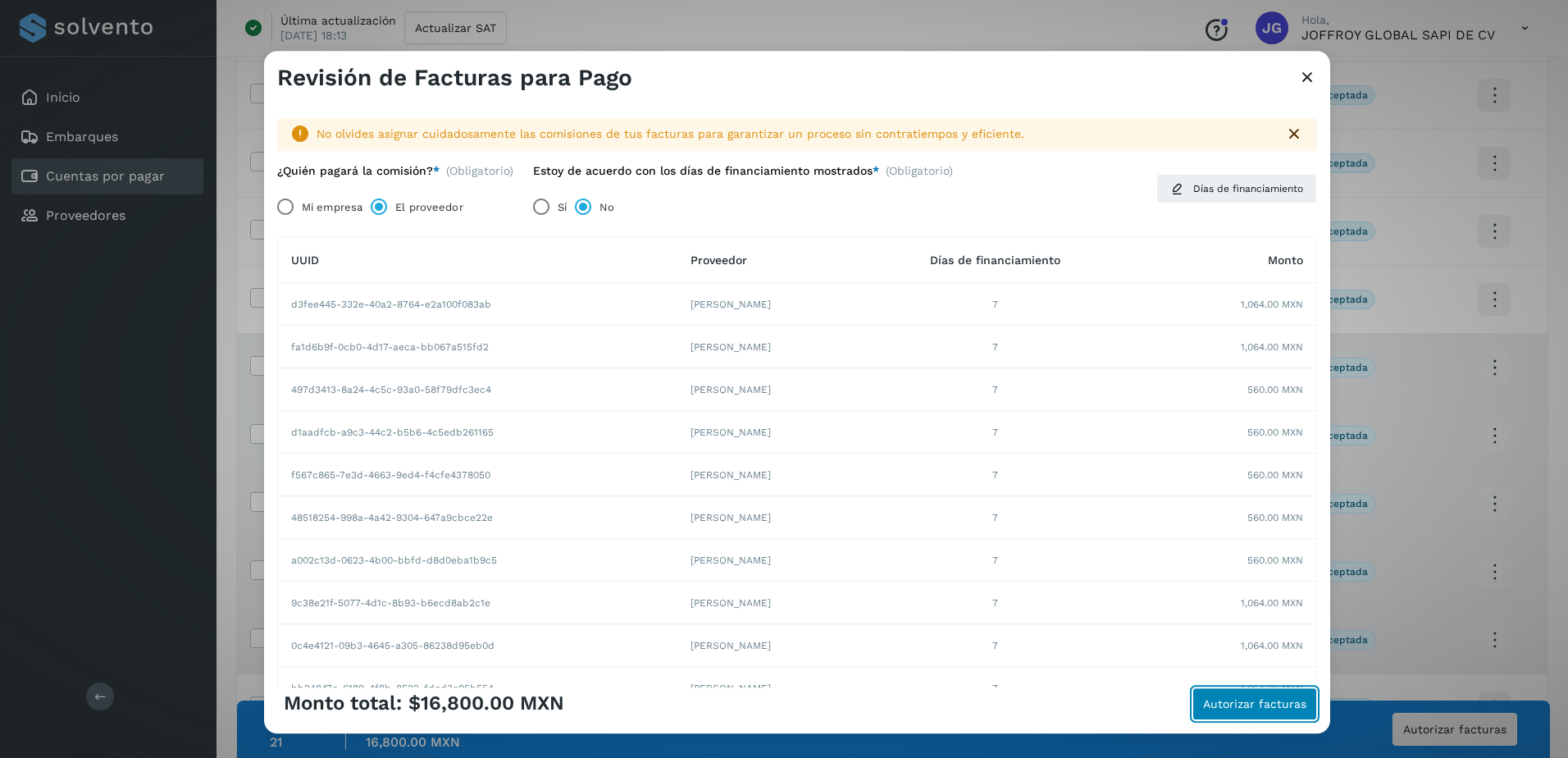
click at [1250, 706] on span "Autorizar facturas" at bounding box center [1255, 704] width 103 height 12
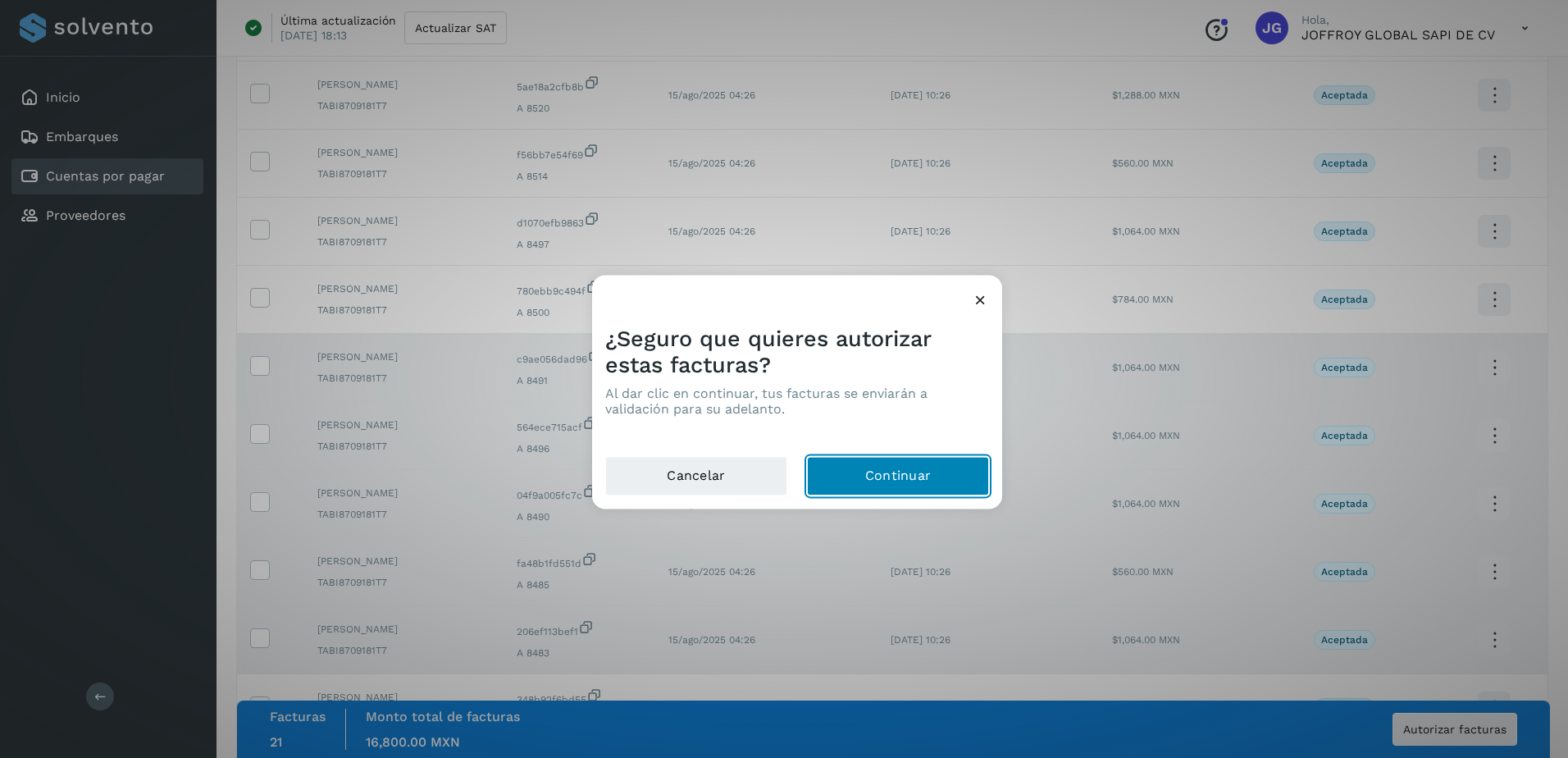
click at [883, 467] on button "Continuar" at bounding box center [897, 477] width 182 height 39
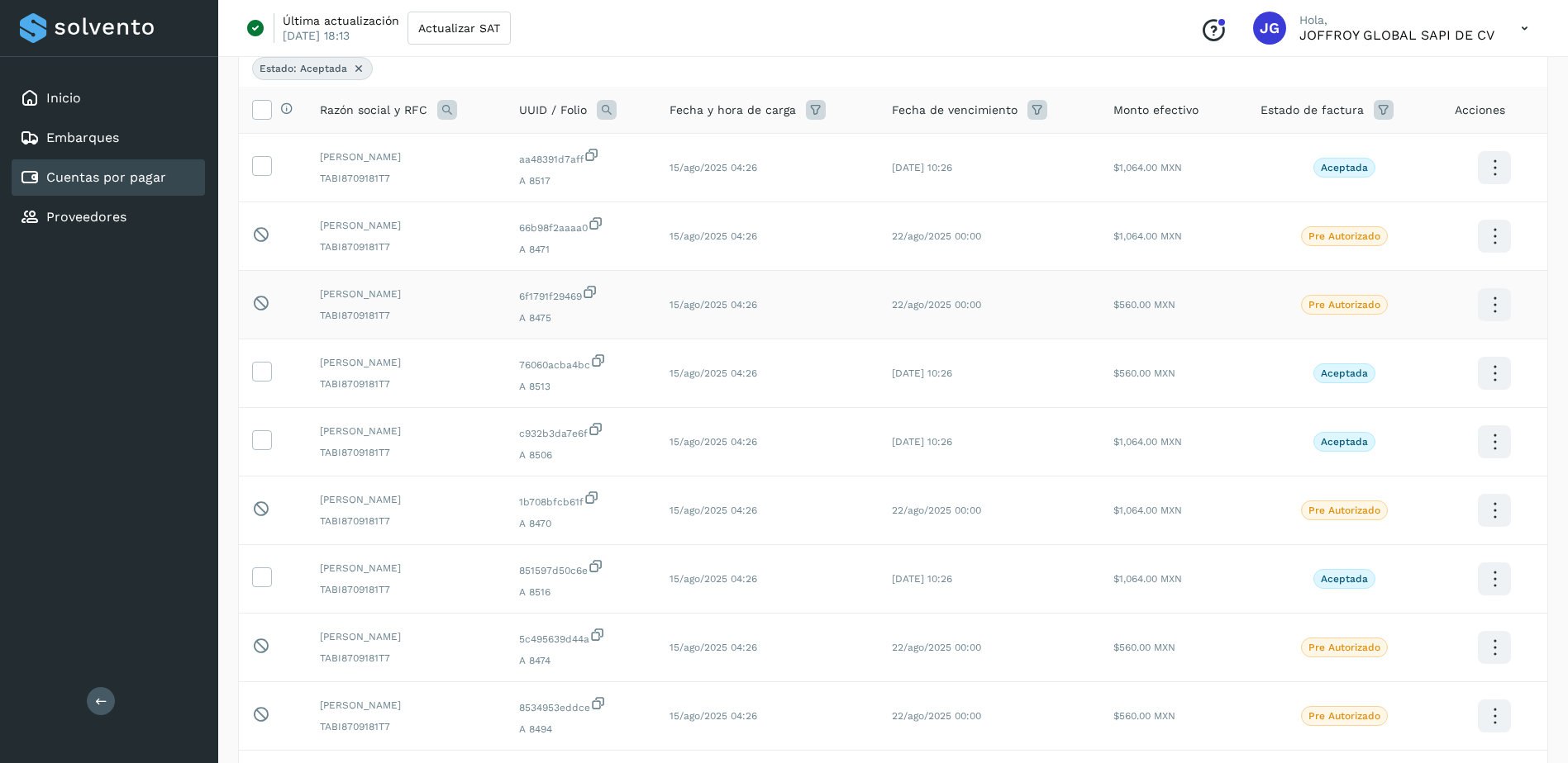
scroll to position [0, 0]
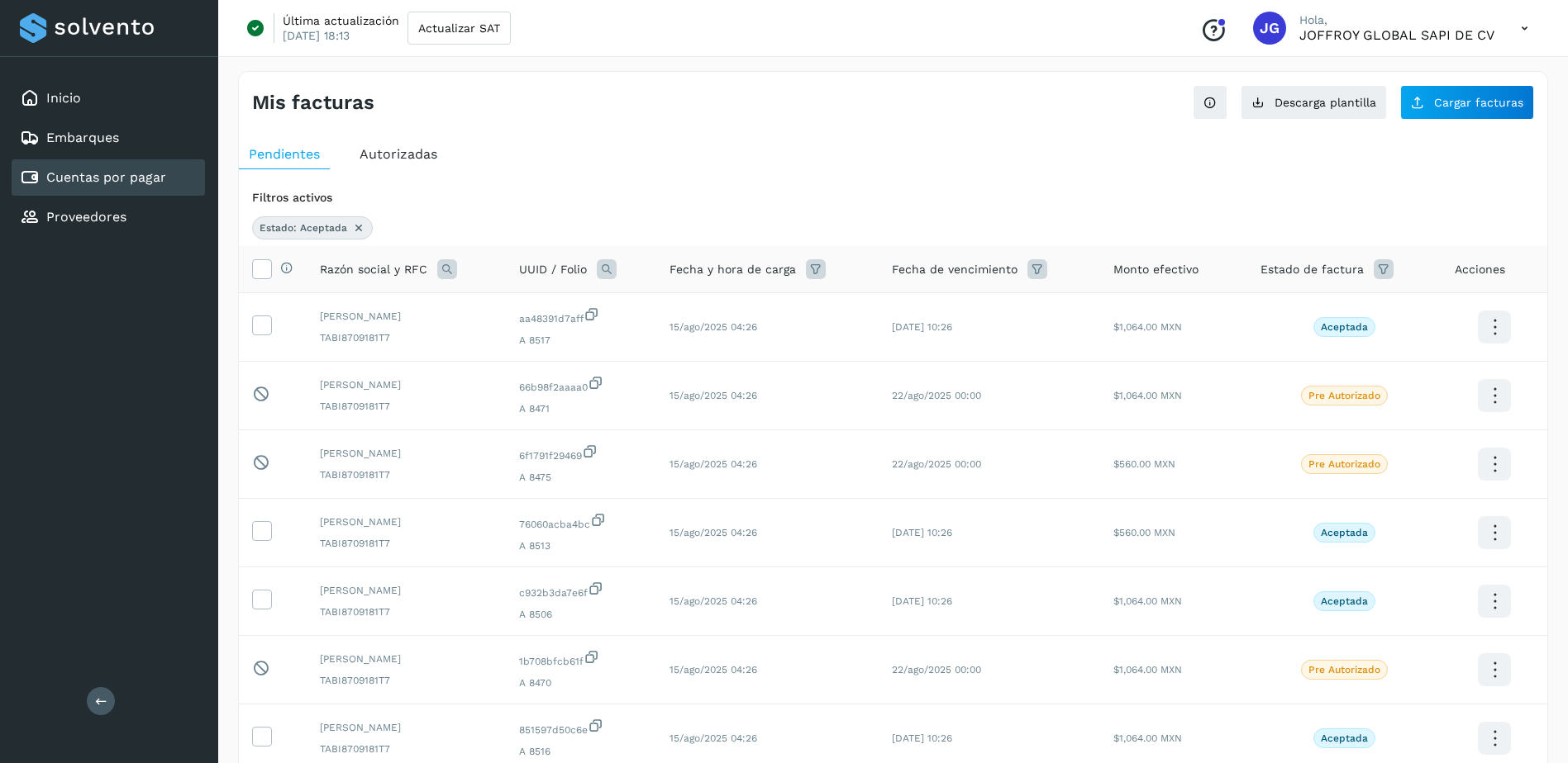
click at [1382, 265] on icon at bounding box center [1383, 270] width 20 height 20
click at [1325, 356] on span "Filtrar" at bounding box center [1316, 353] width 30 height 15
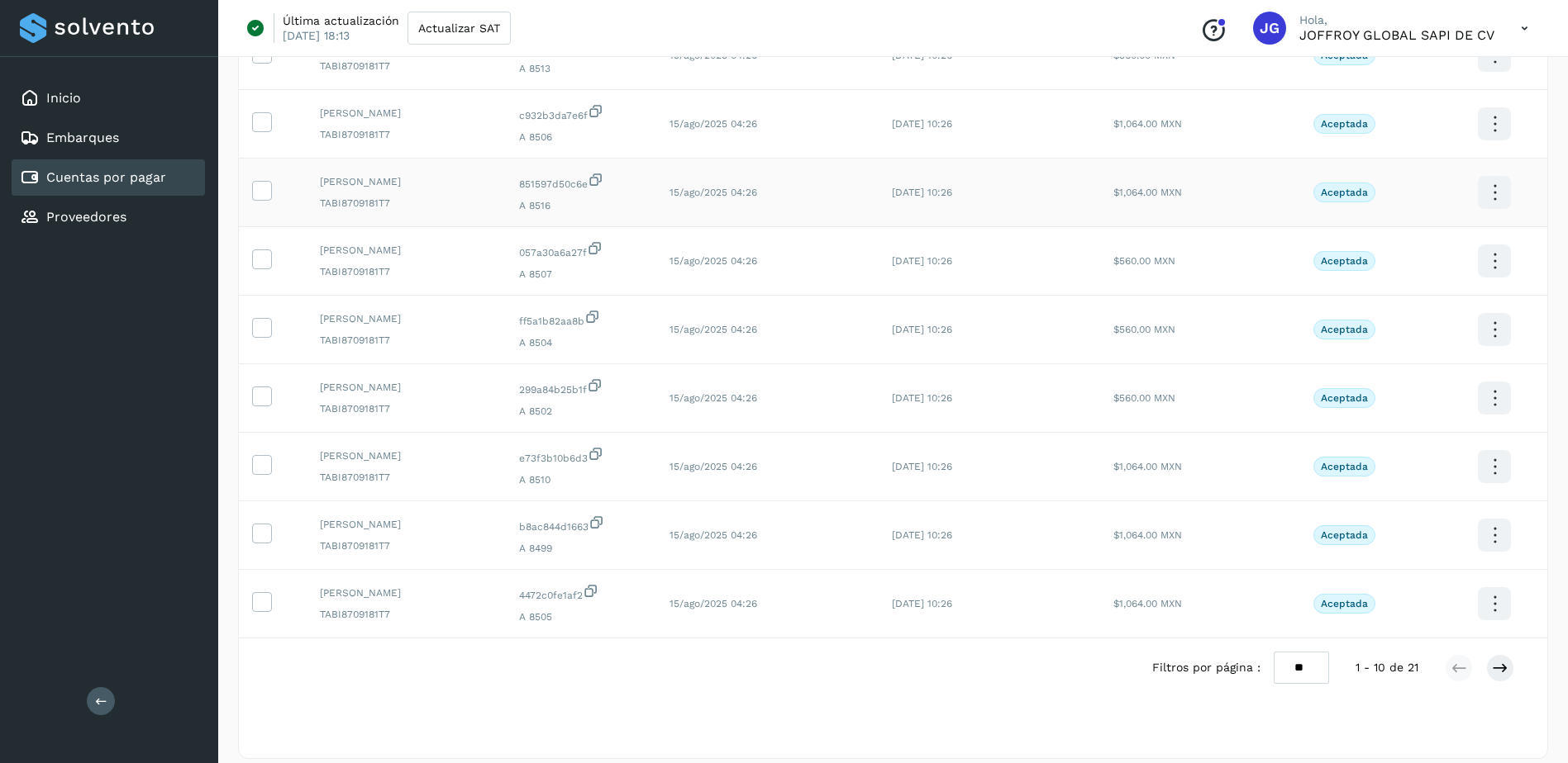
scroll to position [356, 0]
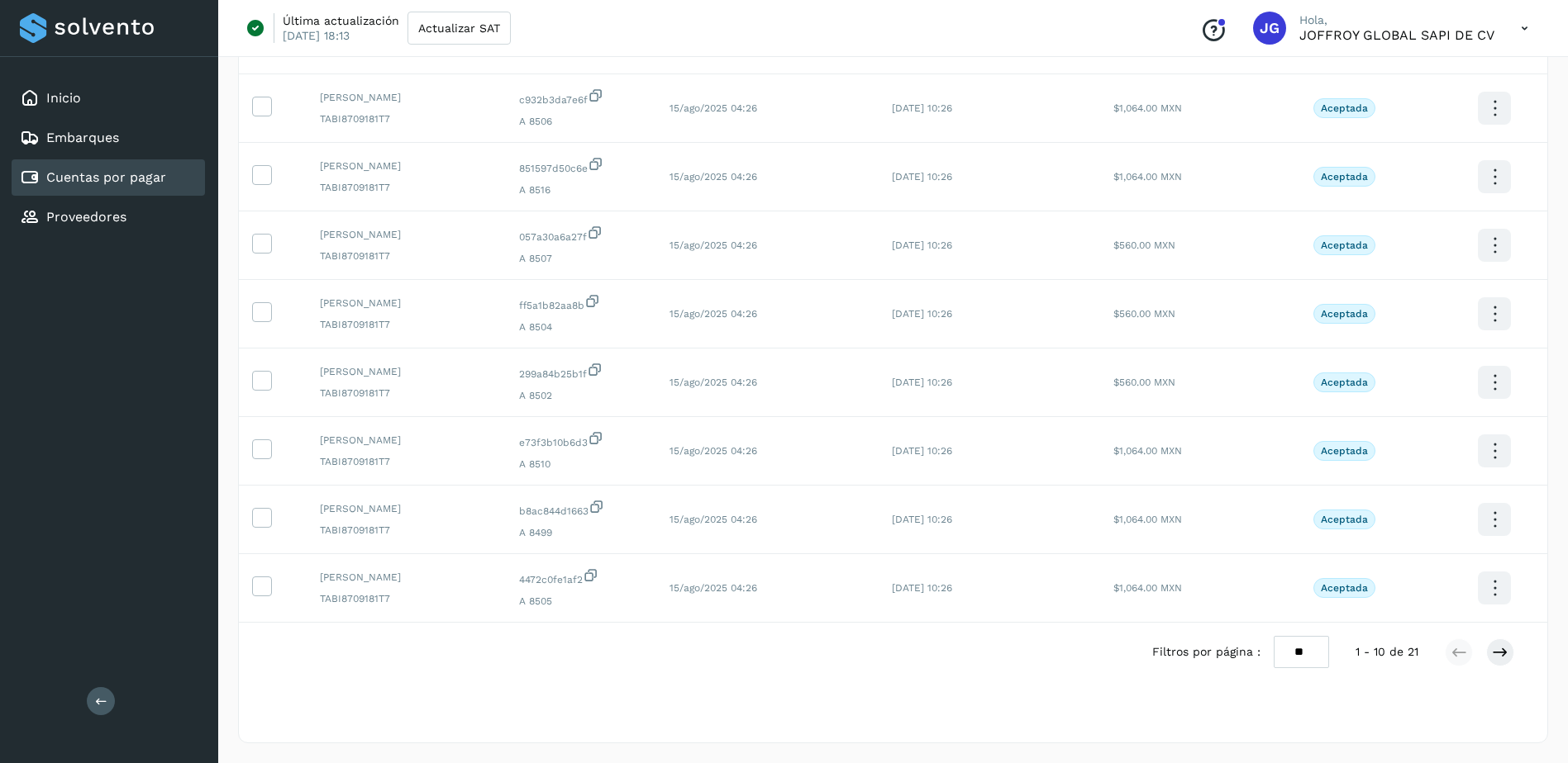
click at [1296, 656] on select "** ** **" at bounding box center [1301, 652] width 56 height 32
select select "**"
click at [1273, 636] on select "** ** **" at bounding box center [1301, 652] width 56 height 32
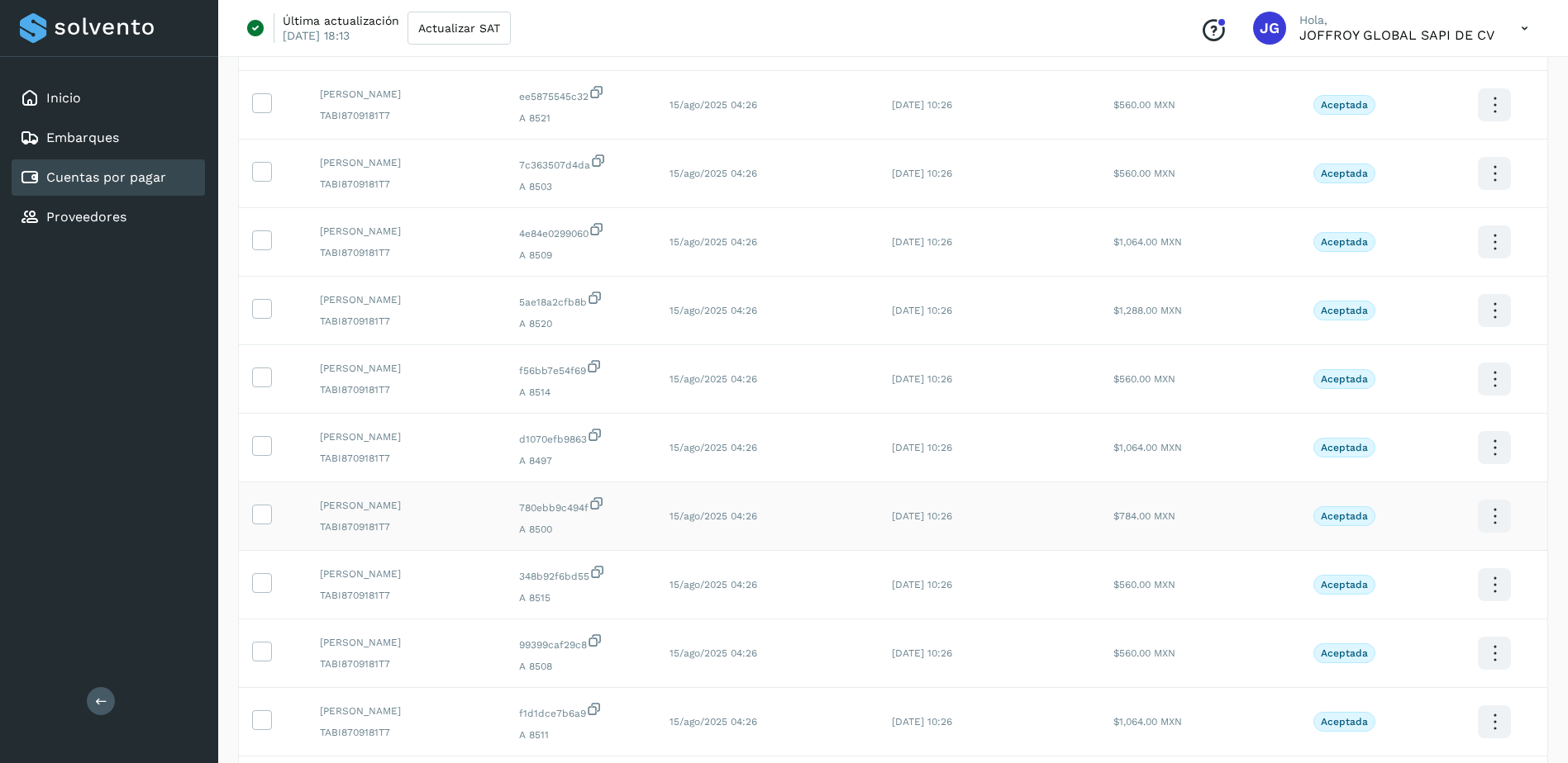
scroll to position [908, 0]
click at [263, 446] on icon at bounding box center [261, 443] width 17 height 17
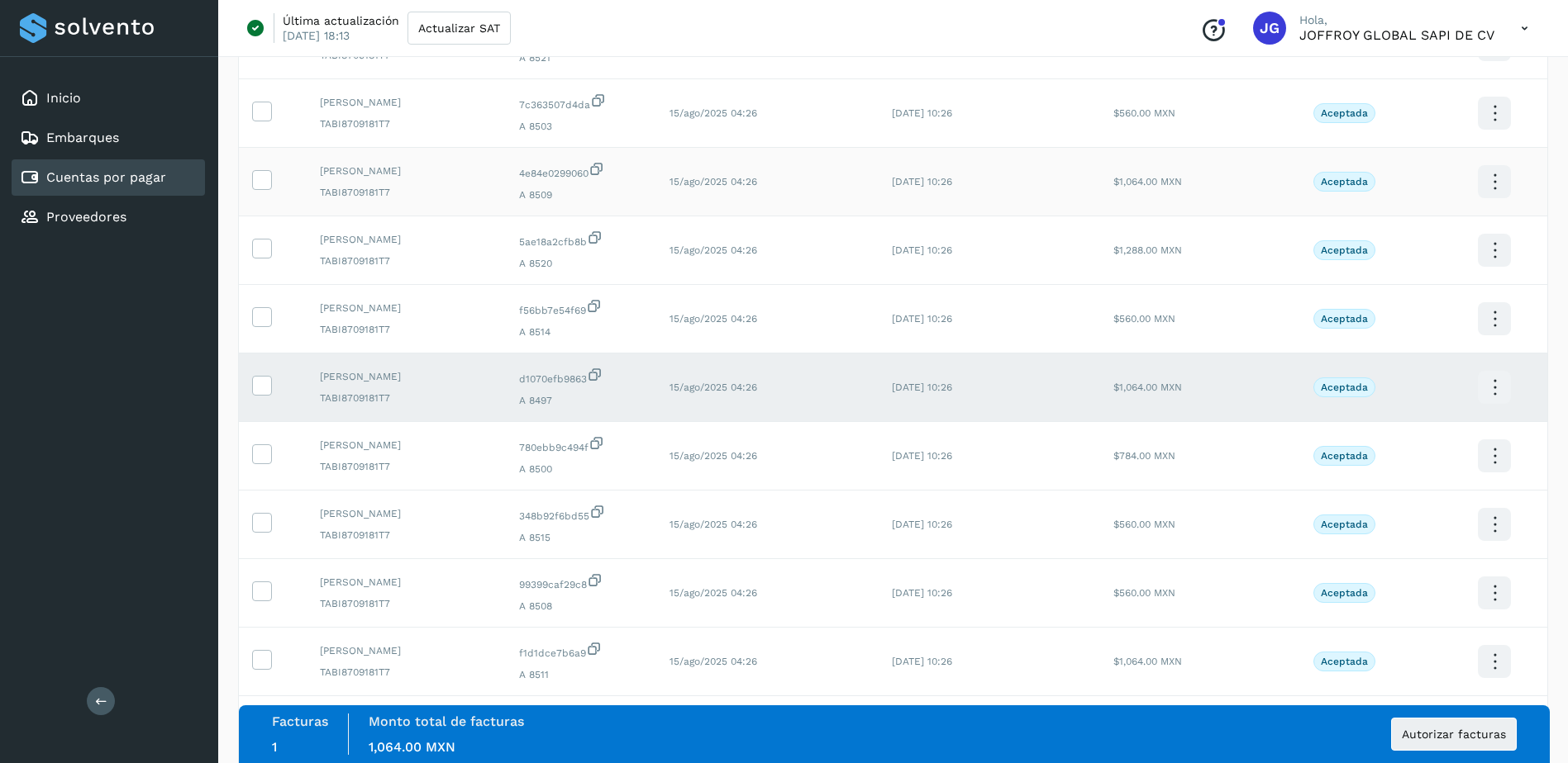
scroll to position [661, 0]
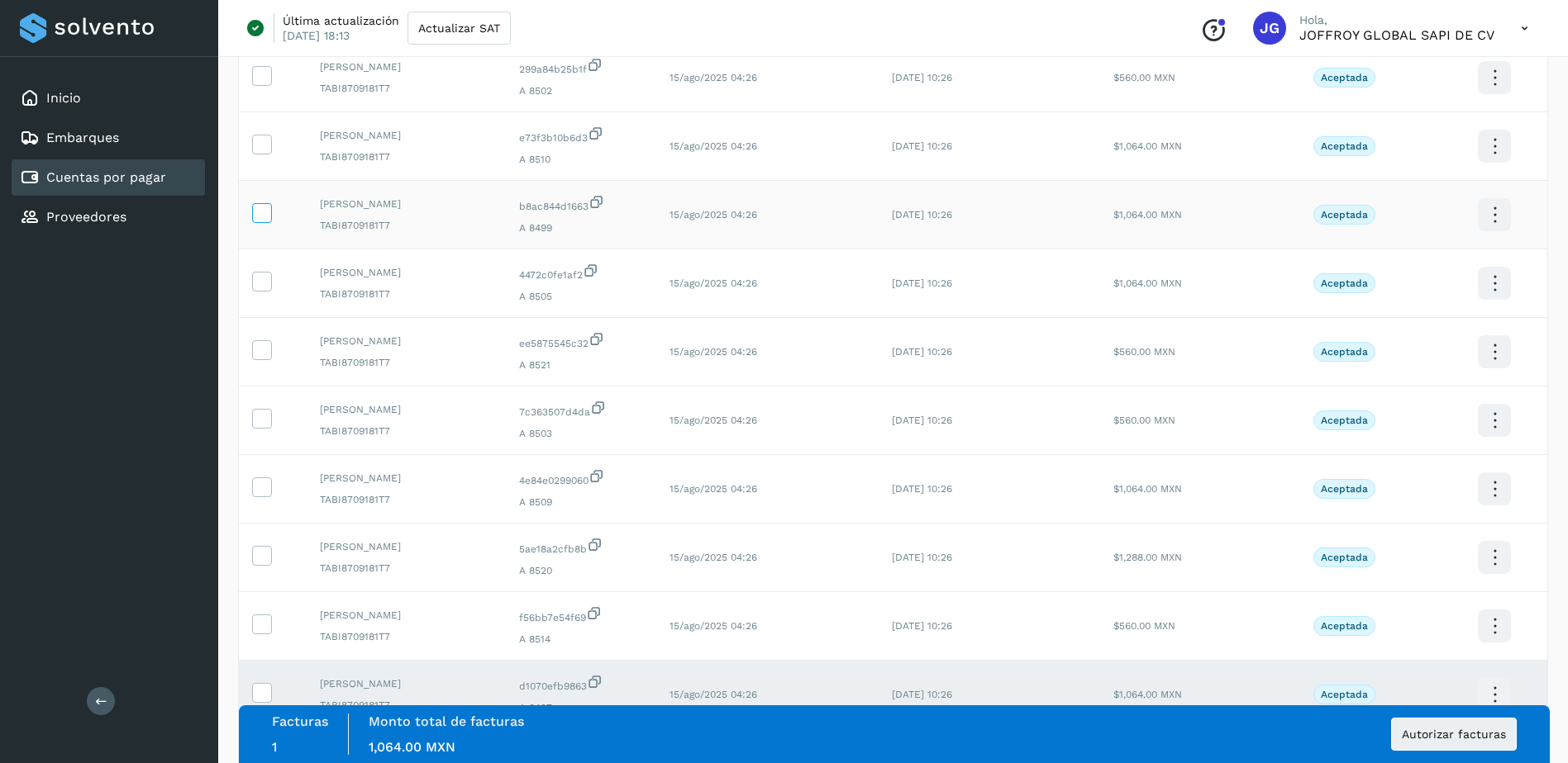
click at [261, 208] on icon at bounding box center [261, 211] width 17 height 17
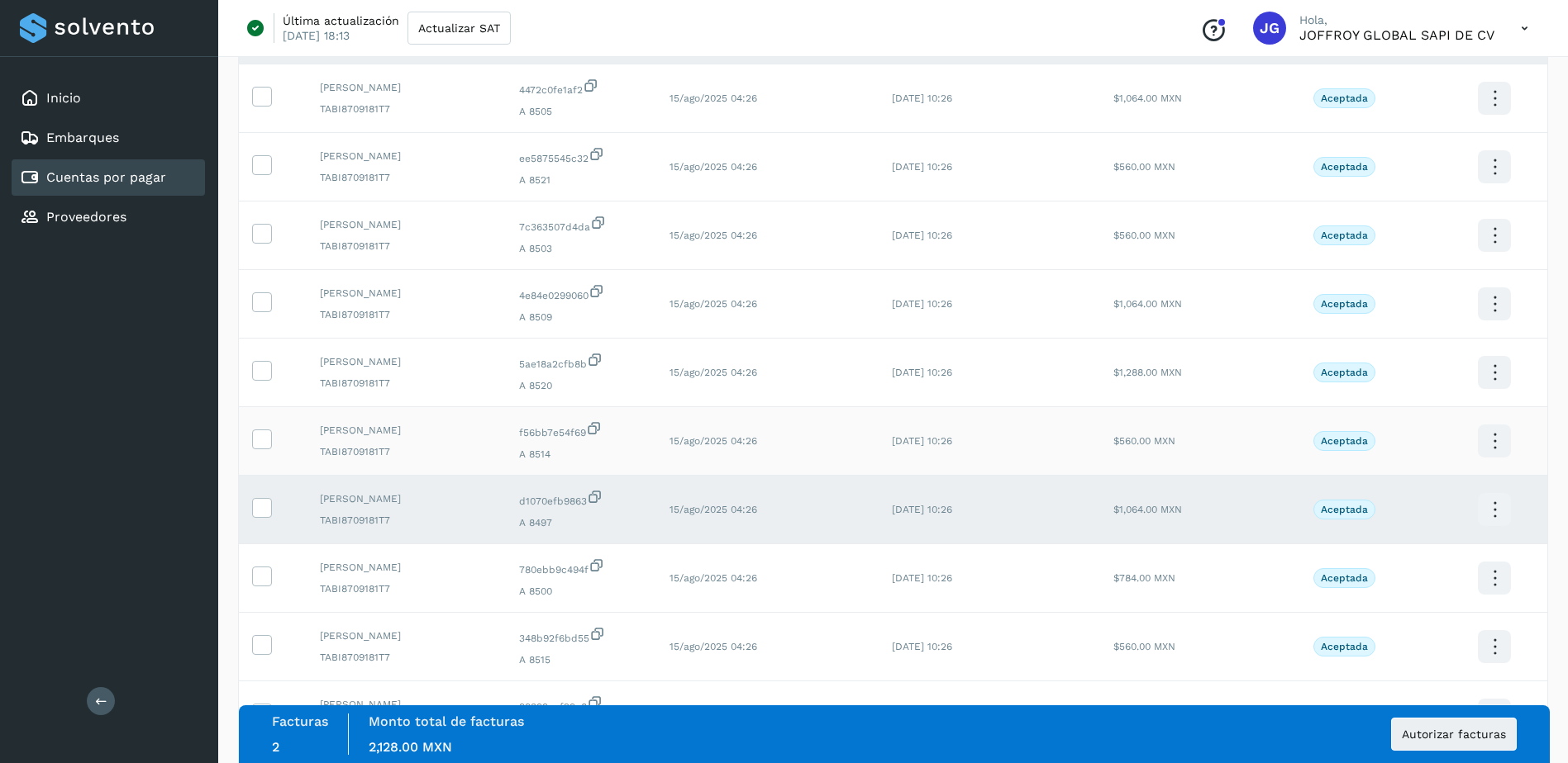
scroll to position [908, 0]
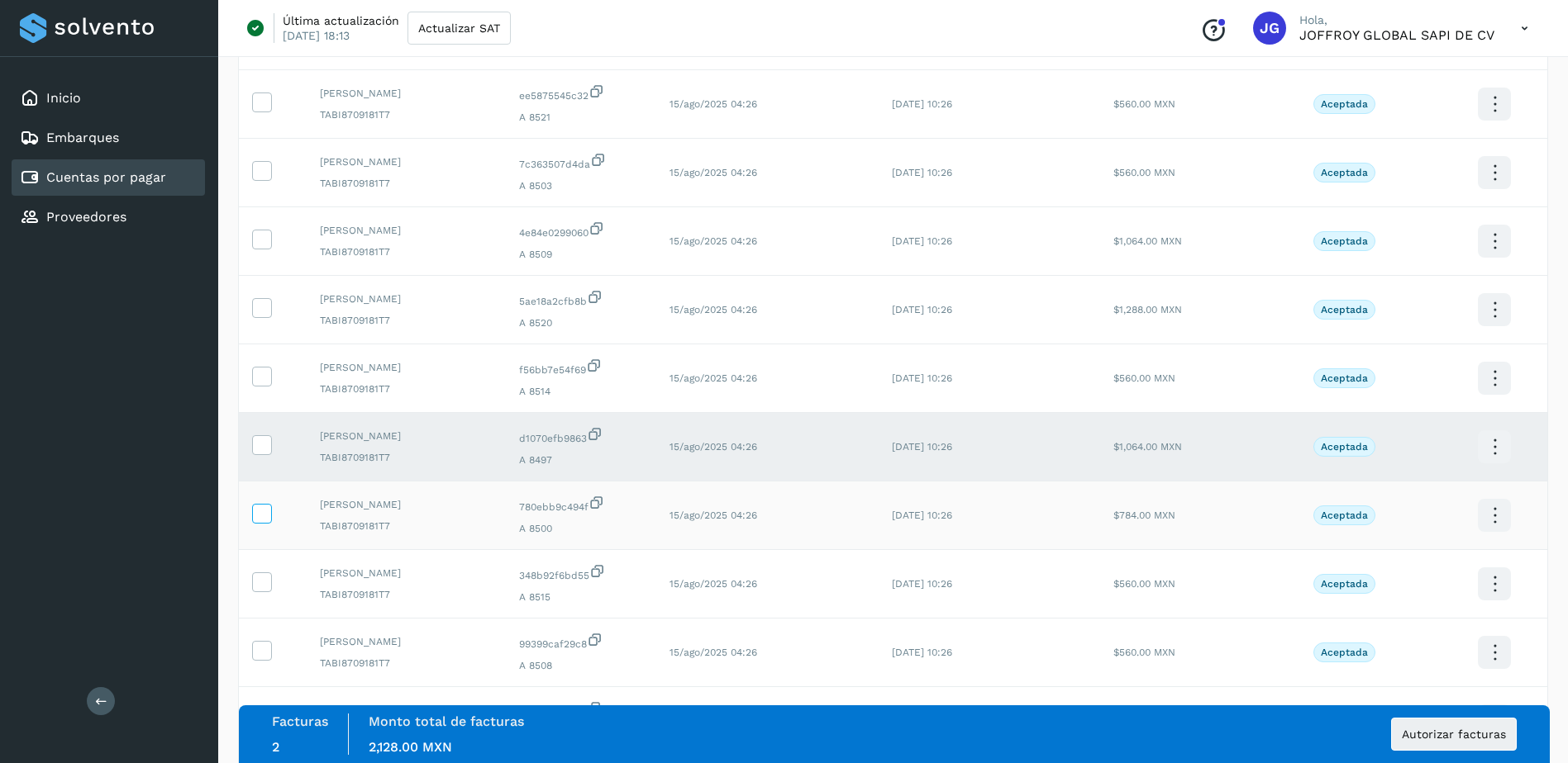
click at [256, 513] on icon at bounding box center [261, 512] width 17 height 17
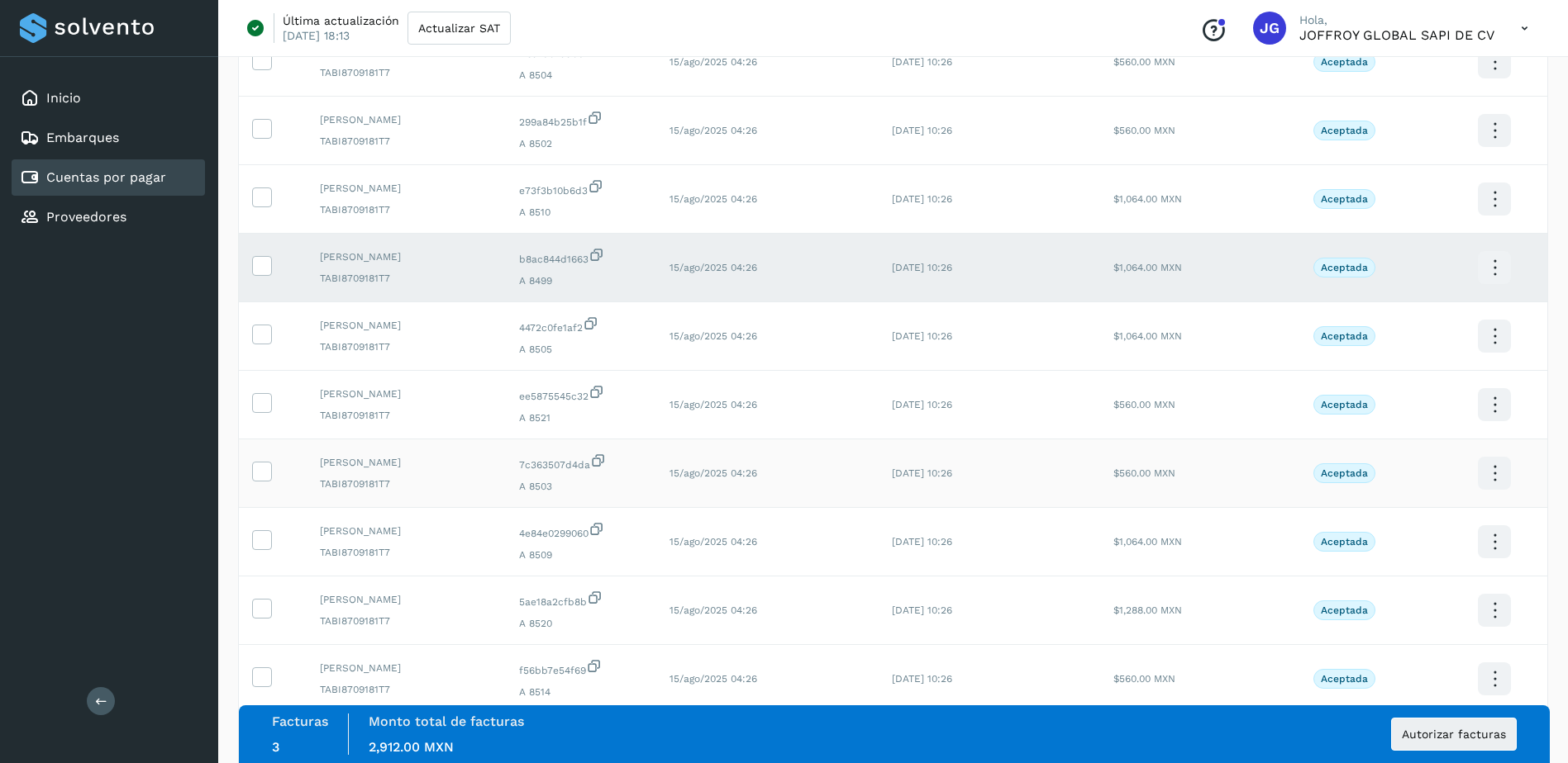
scroll to position [579, 0]
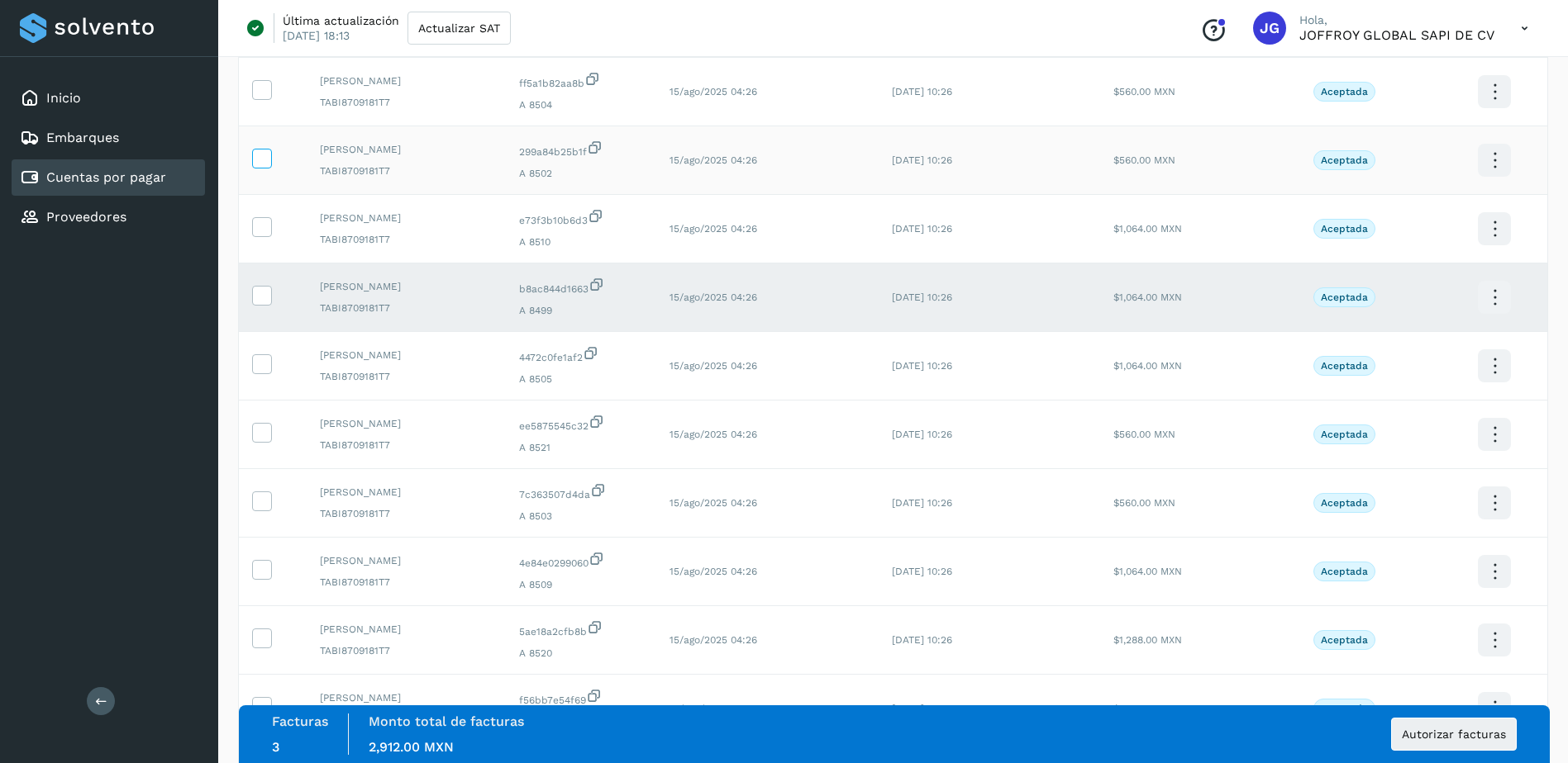
drag, startPoint x: 261, startPoint y: 157, endPoint x: 302, endPoint y: 243, distance: 95.3
click at [262, 157] on icon at bounding box center [261, 157] width 17 height 17
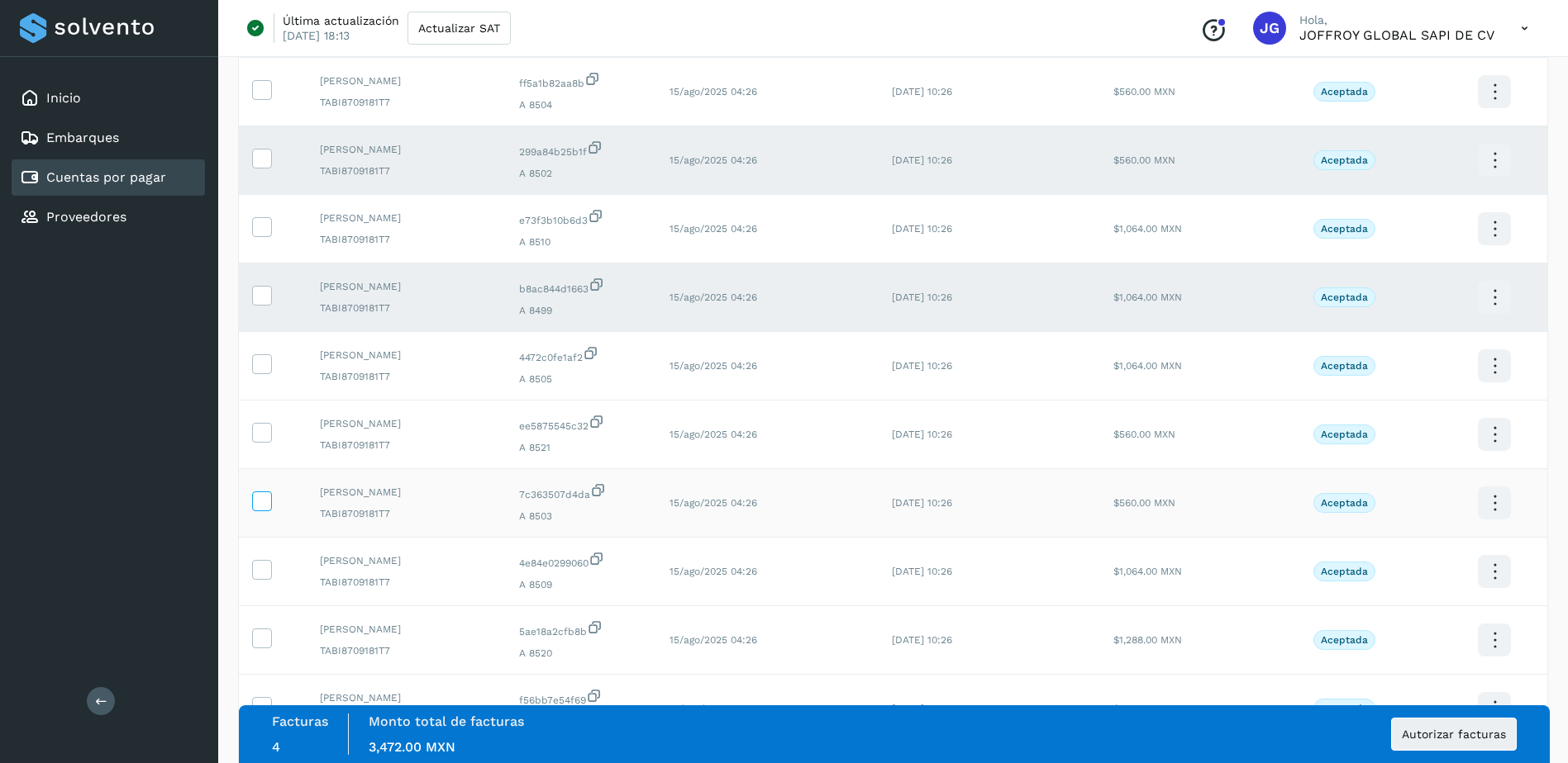
click at [262, 499] on icon at bounding box center [261, 500] width 17 height 17
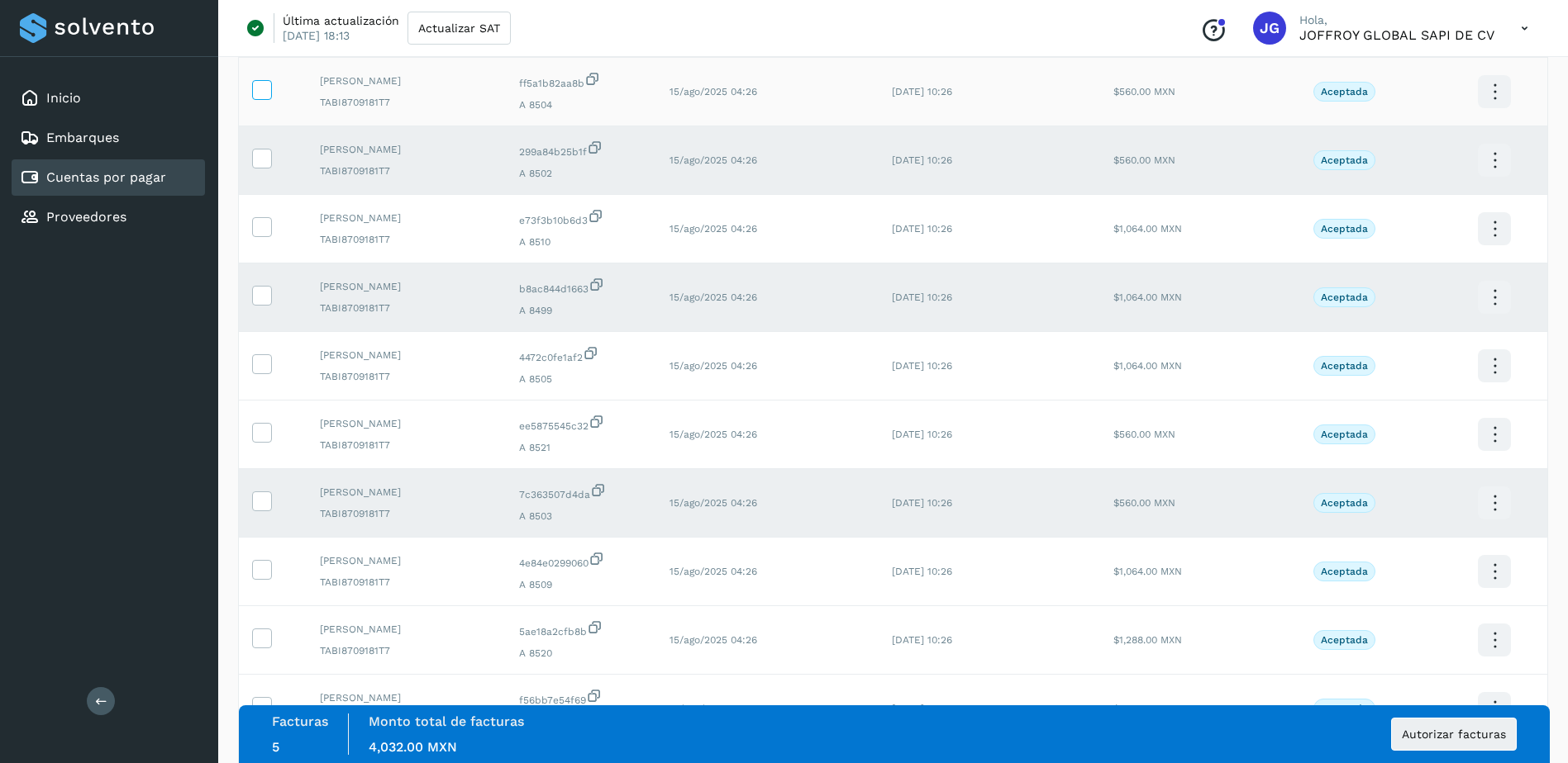
drag, startPoint x: 261, startPoint y: 86, endPoint x: 257, endPoint y: 97, distance: 11.7
click at [259, 91] on icon at bounding box center [261, 88] width 17 height 17
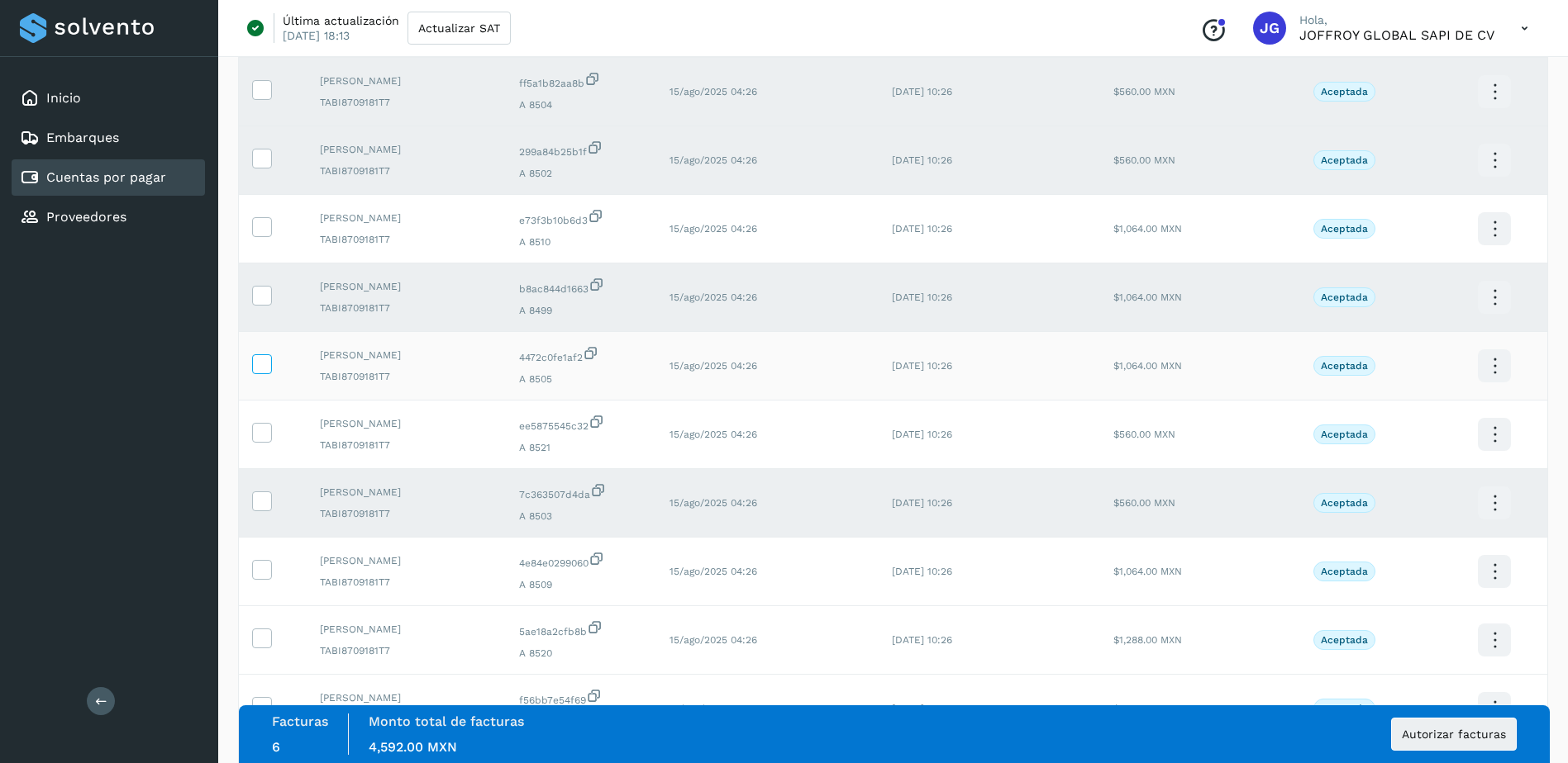
click at [263, 366] on icon at bounding box center [261, 363] width 17 height 17
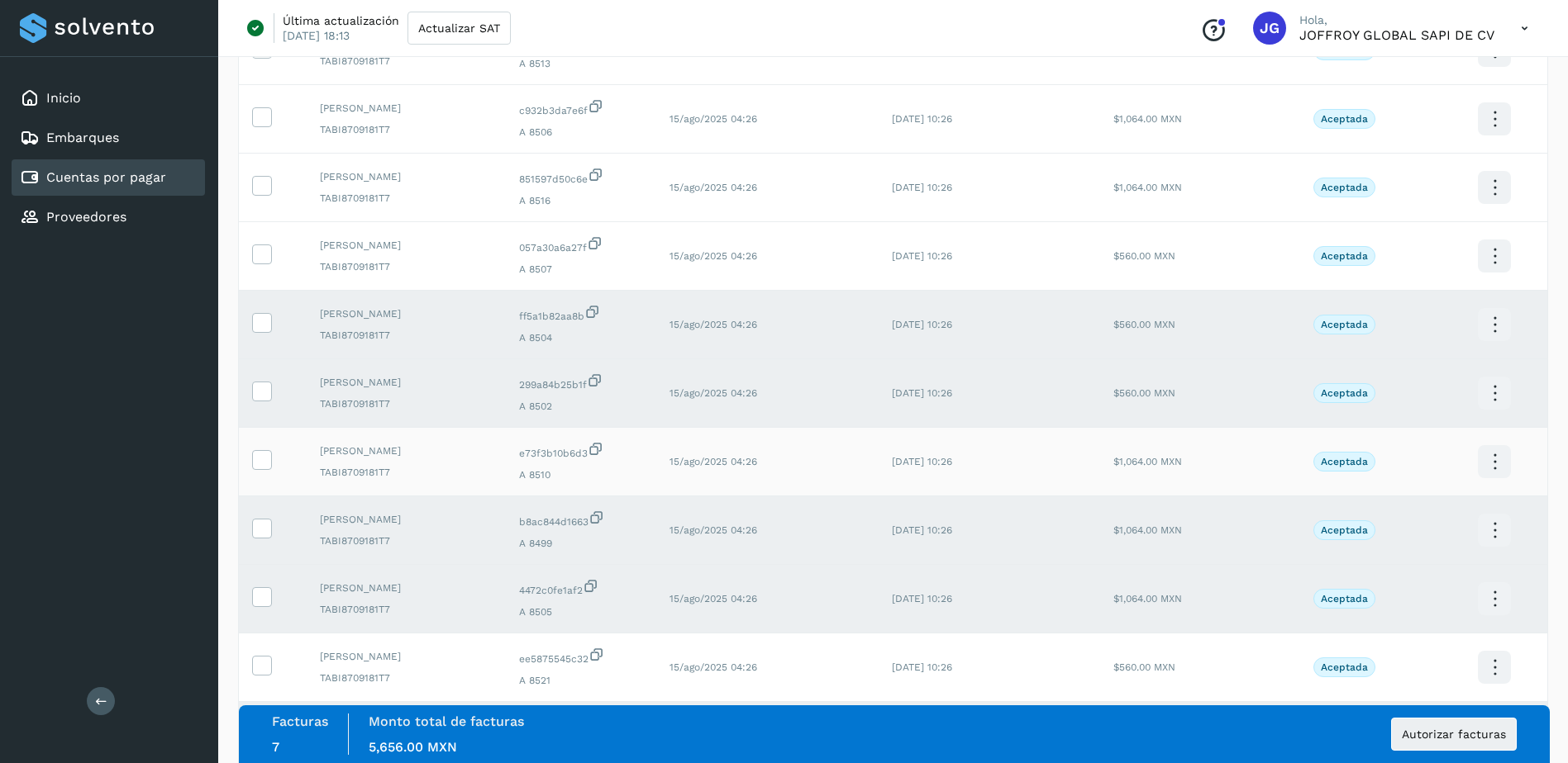
scroll to position [248, 0]
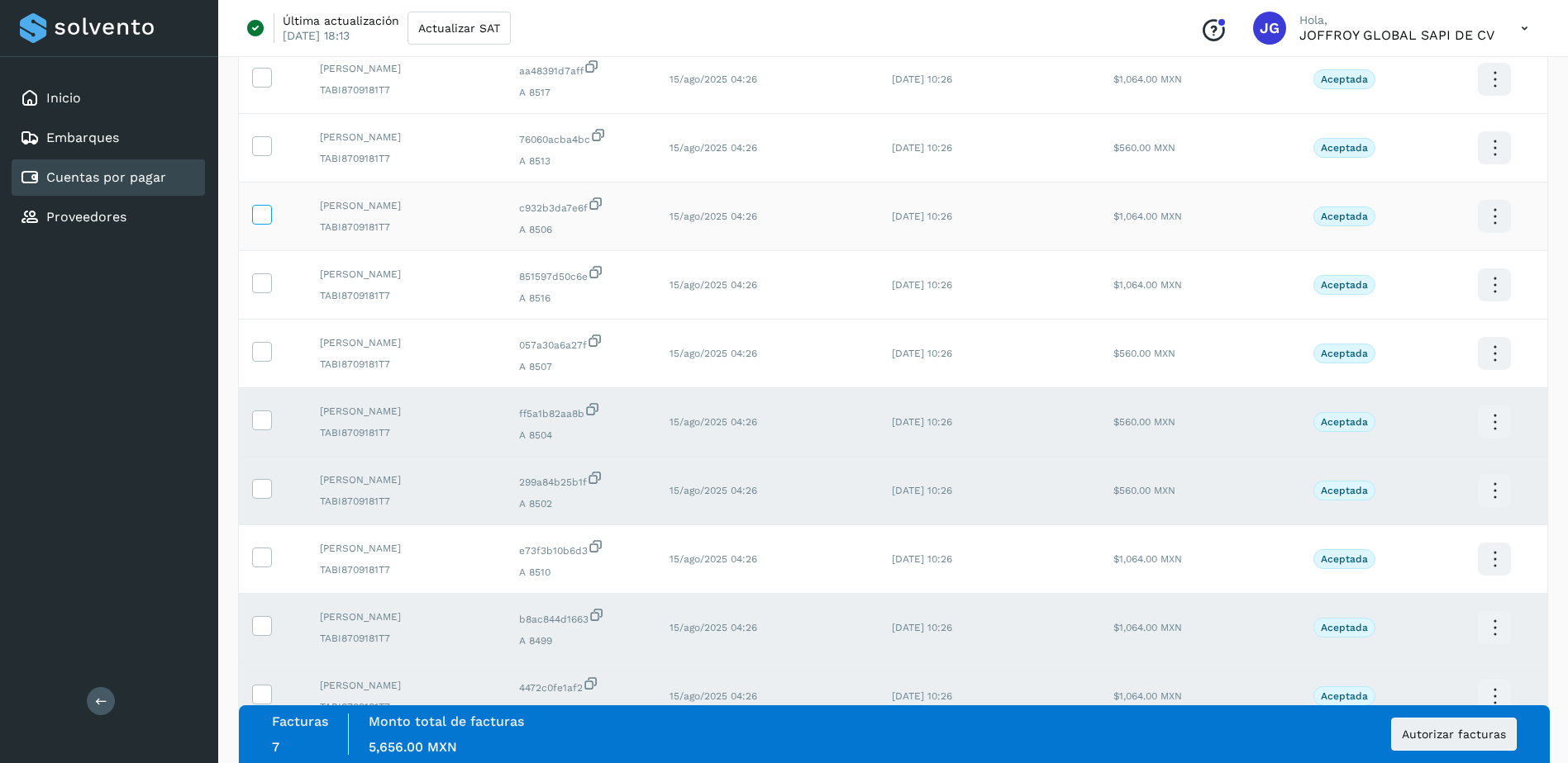
click at [263, 215] on icon at bounding box center [261, 213] width 17 height 17
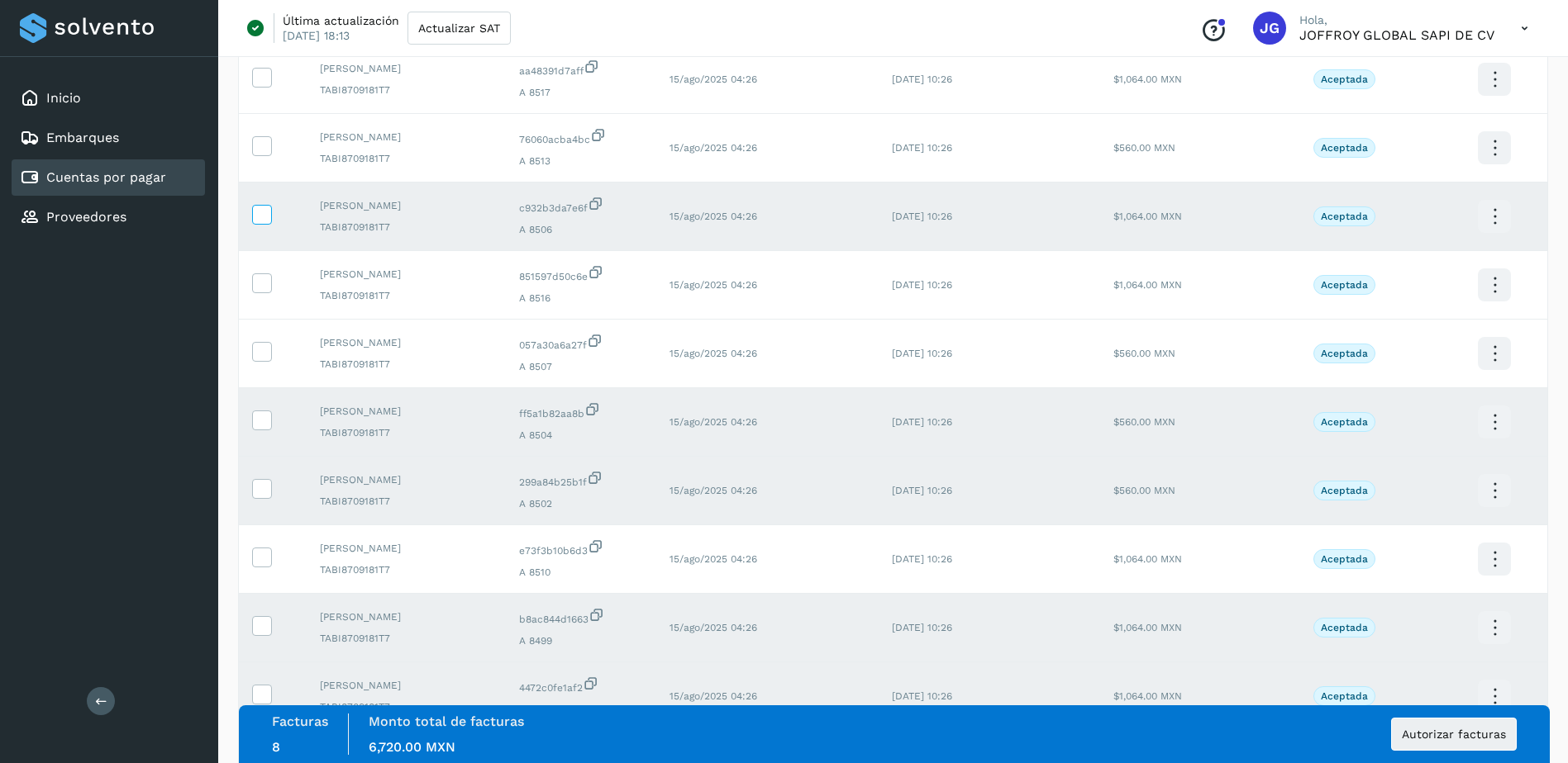
click at [259, 216] on icon at bounding box center [261, 213] width 17 height 17
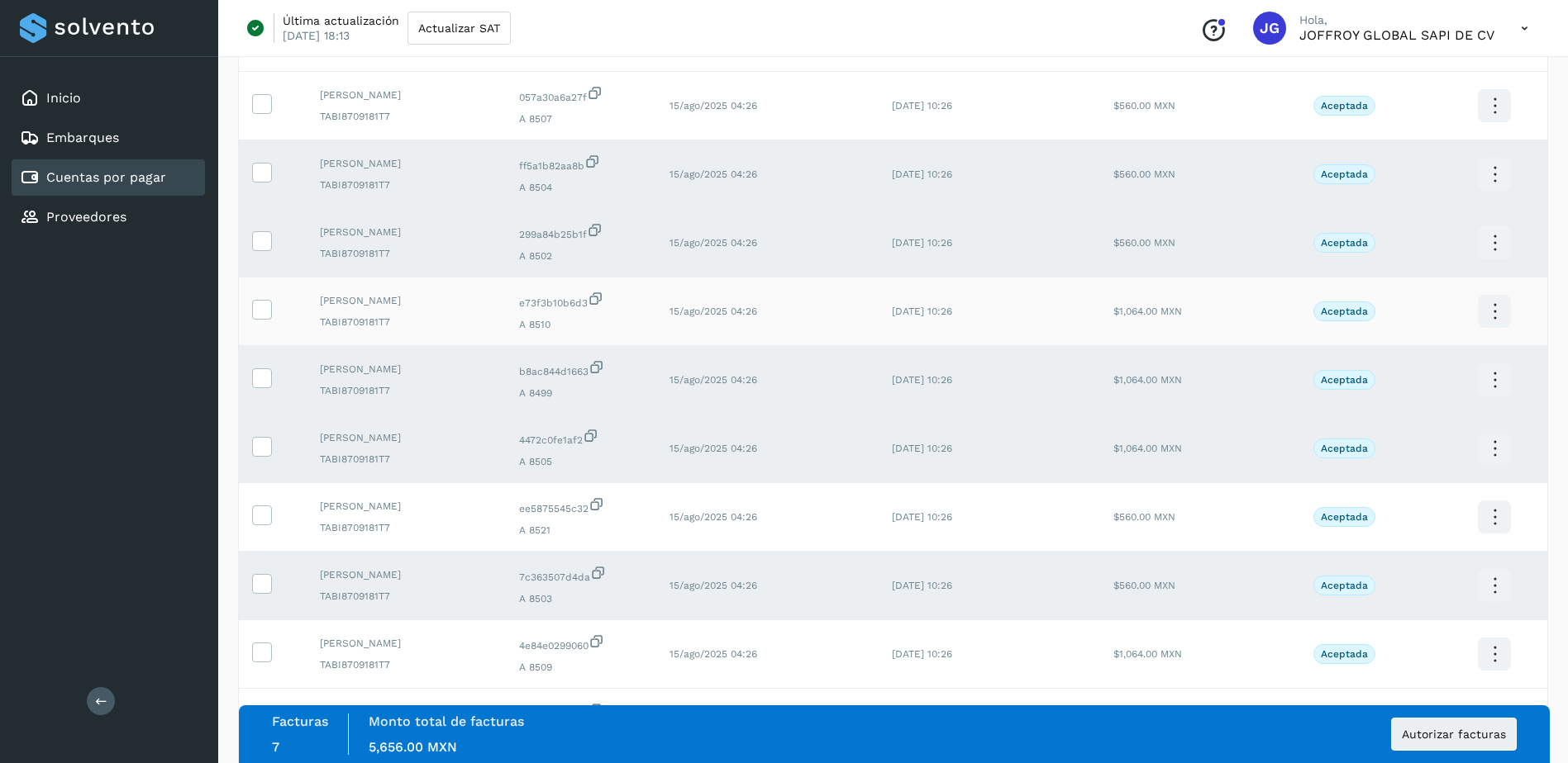
scroll to position [579, 0]
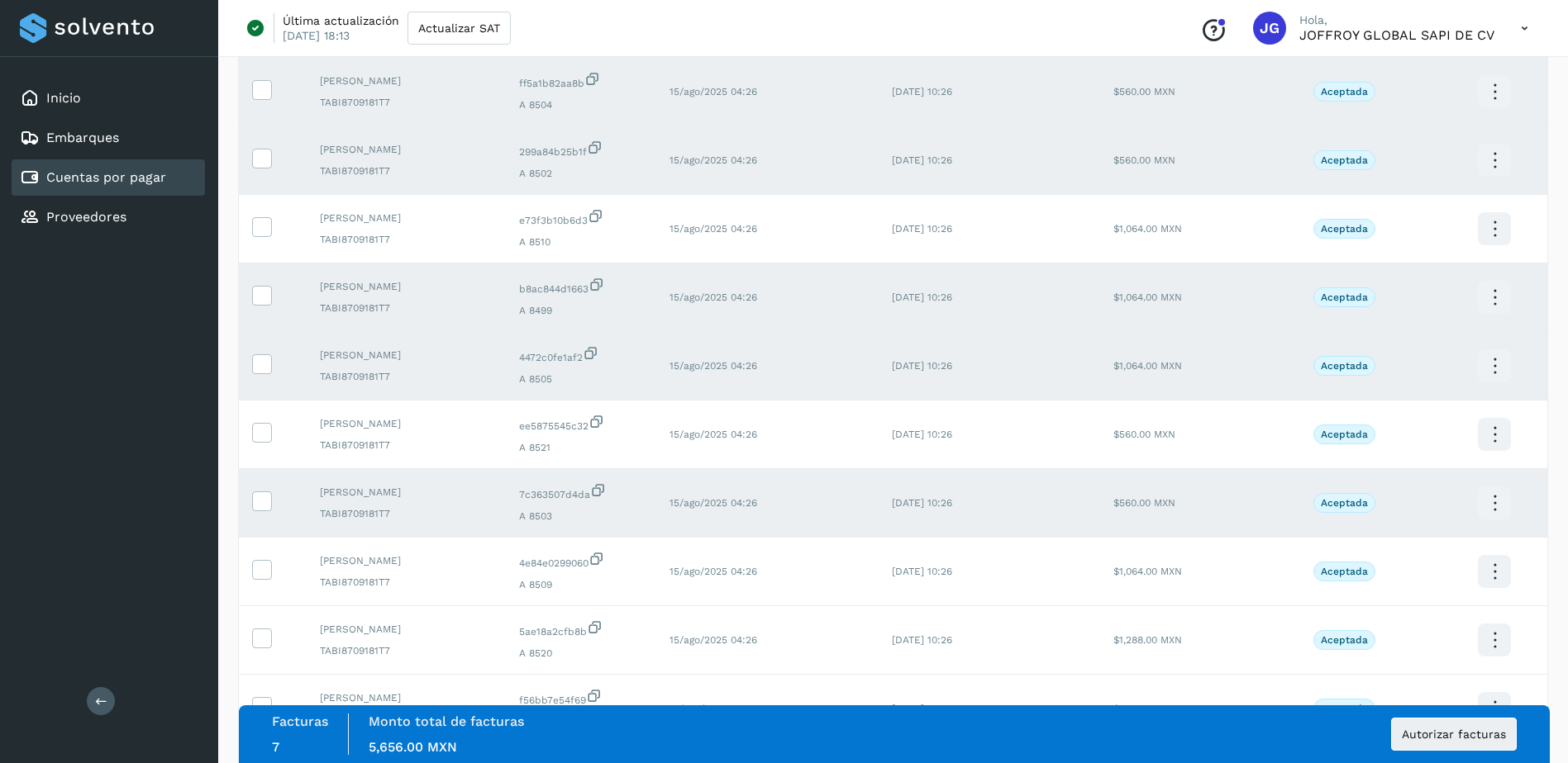
drag, startPoint x: 264, startPoint y: 364, endPoint x: 270, endPoint y: 382, distance: 19.0
click at [264, 364] on icon at bounding box center [261, 363] width 17 height 17
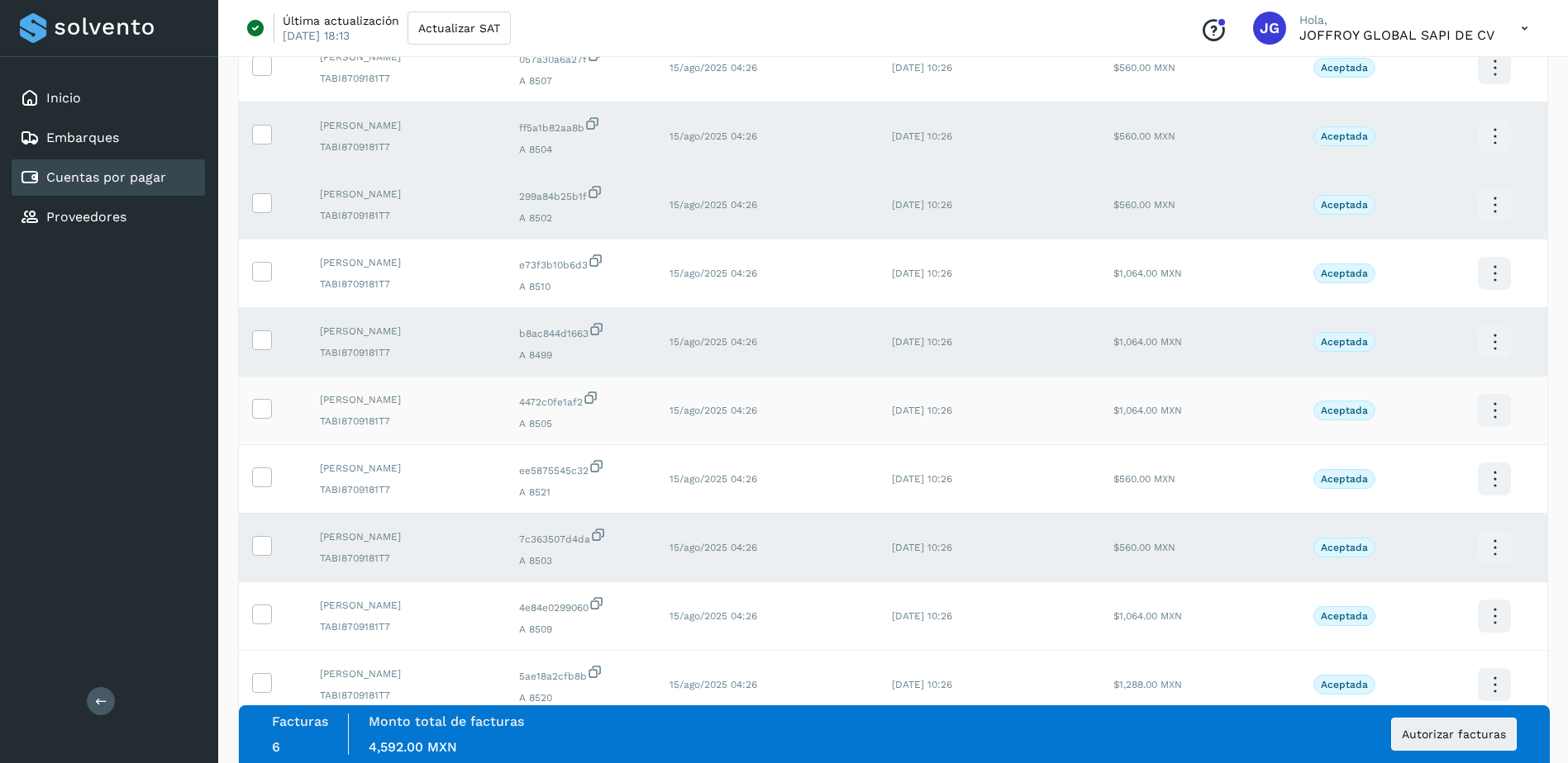
scroll to position [495, 0]
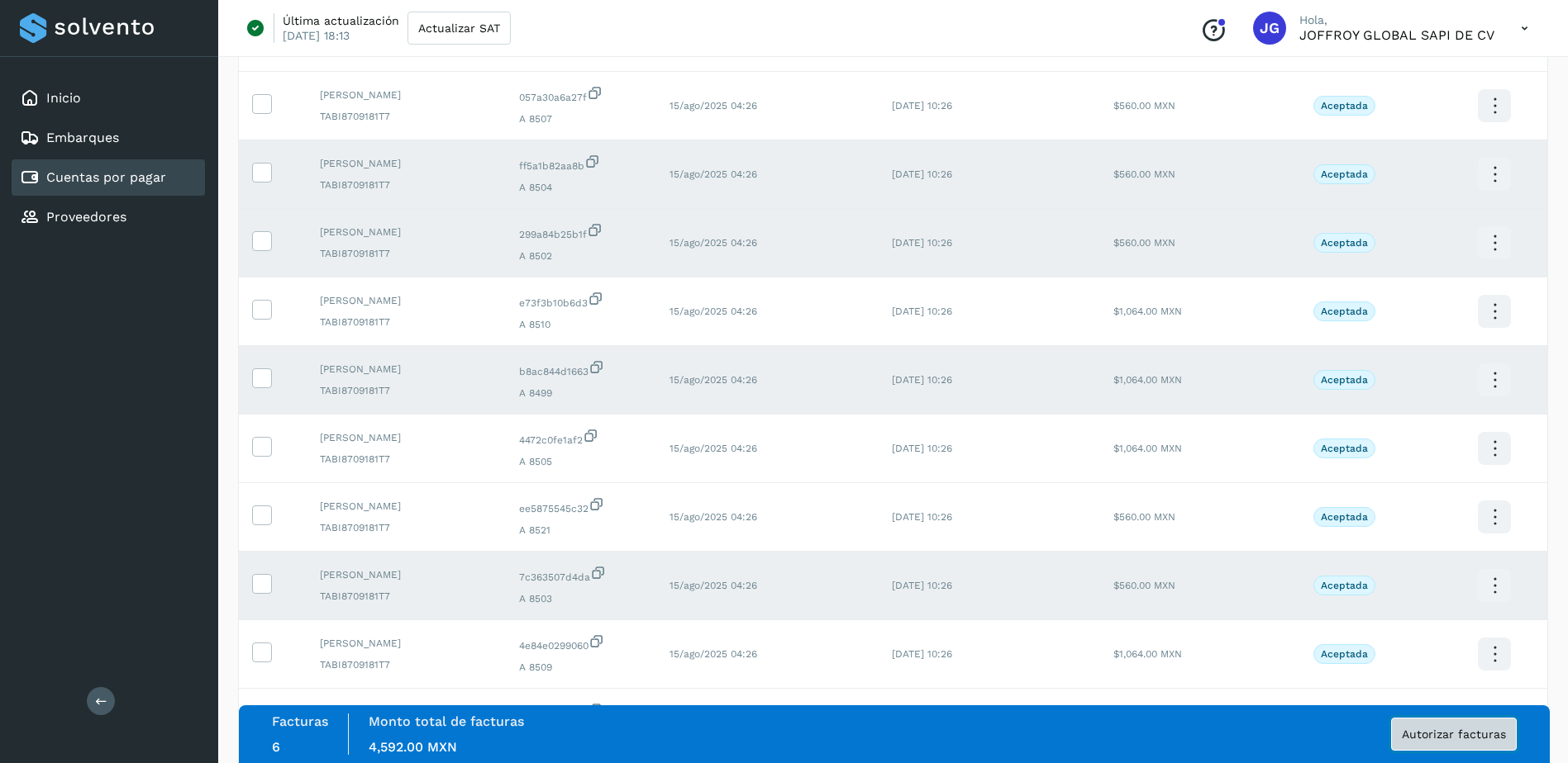
click at [1462, 737] on span "Autorizar facturas" at bounding box center [1453, 733] width 104 height 12
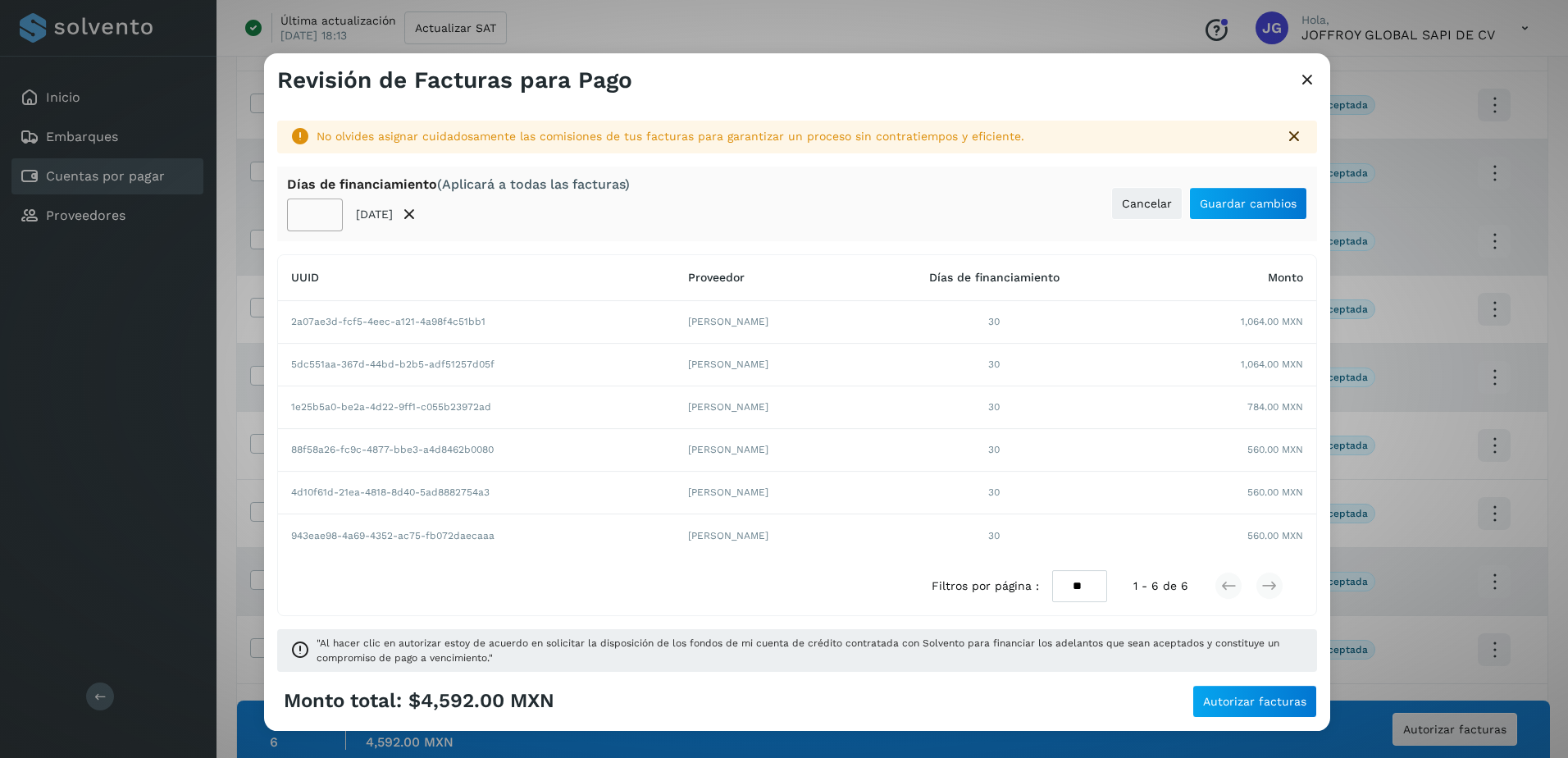
click at [317, 214] on input "**" at bounding box center [315, 214] width 56 height 33
type input "*"
click at [1232, 201] on span "Guardar cambios" at bounding box center [1248, 203] width 97 height 12
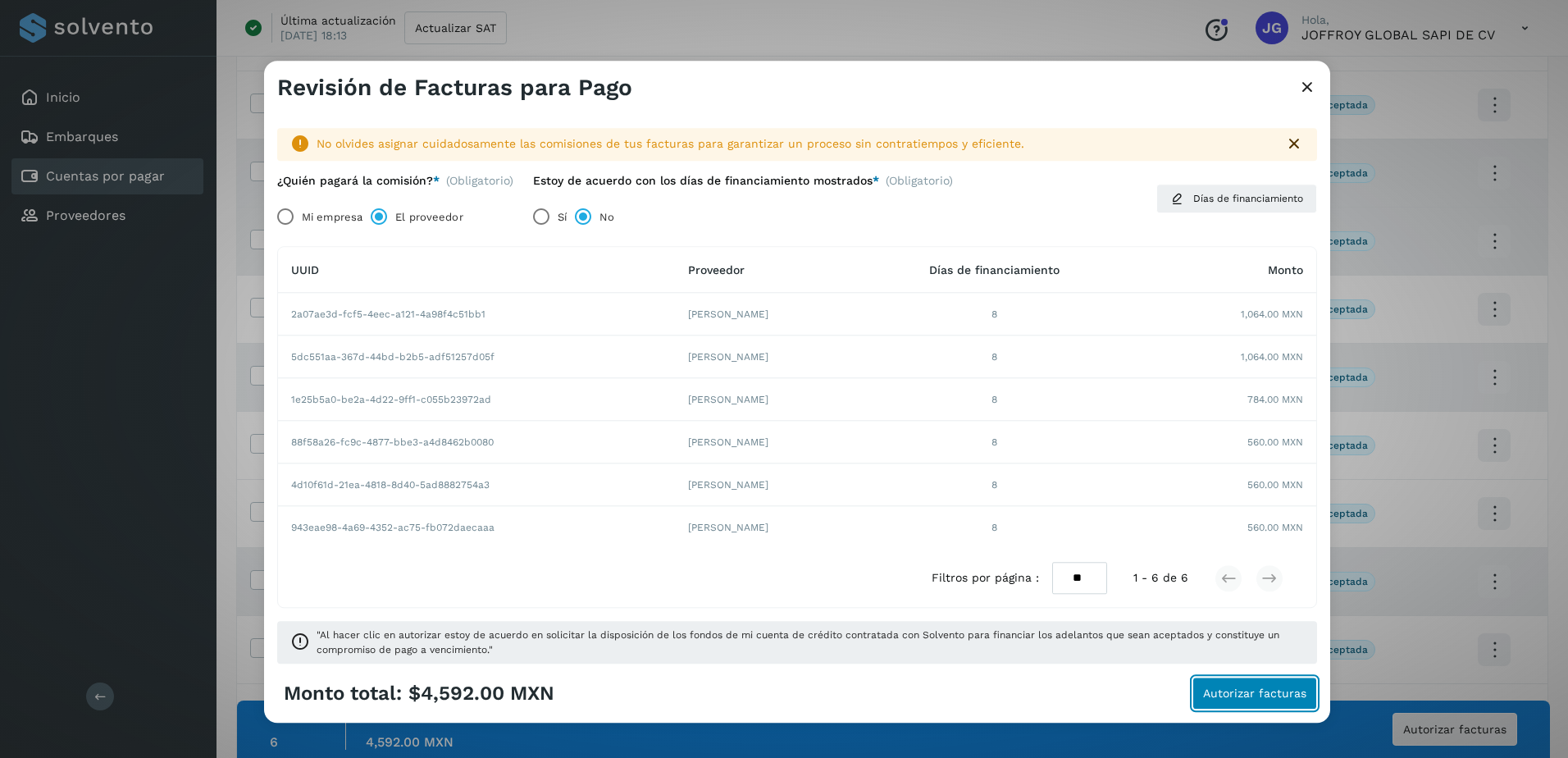
click at [1246, 689] on span "Autorizar facturas" at bounding box center [1255, 694] width 103 height 12
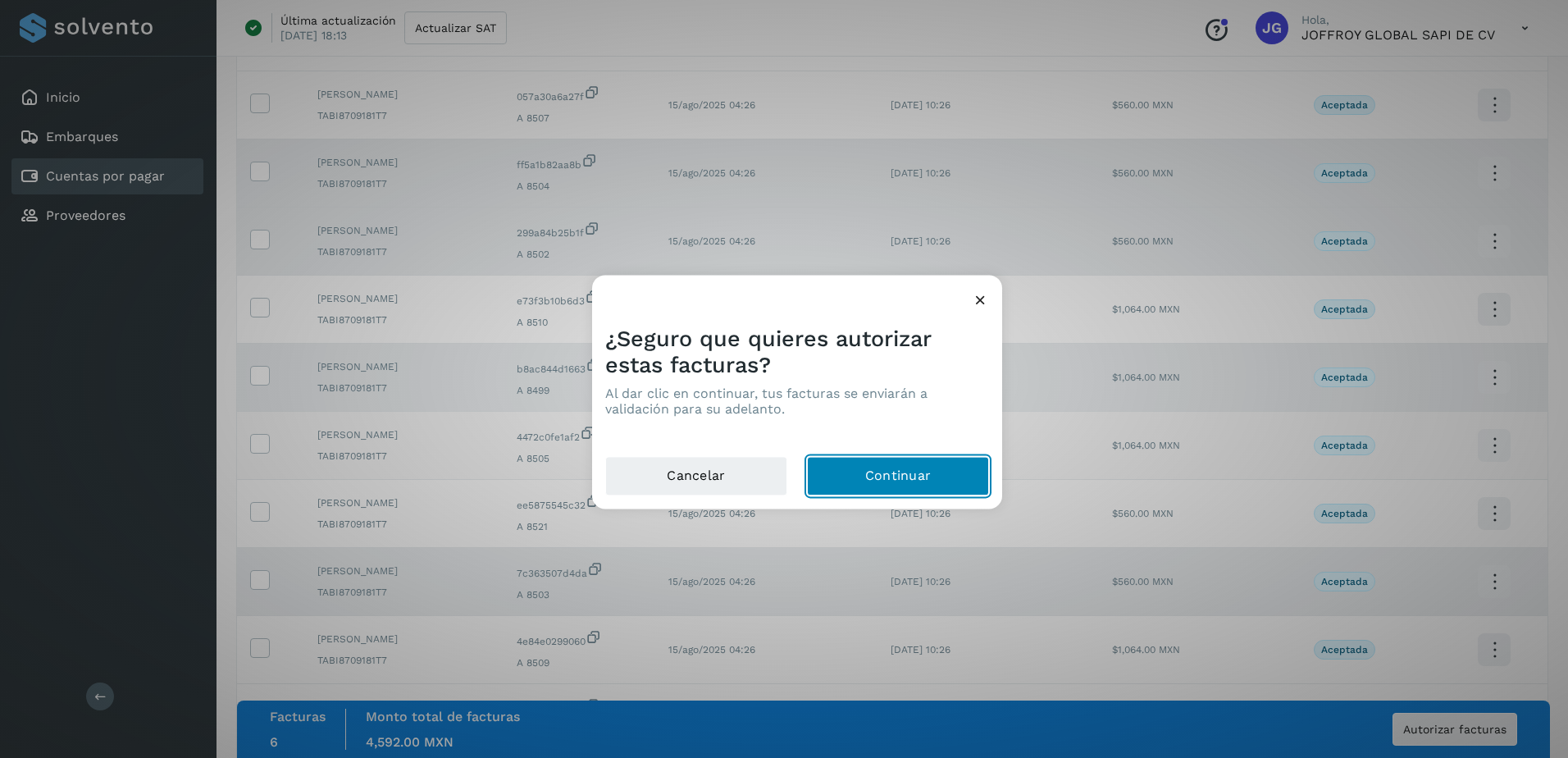
click at [913, 470] on button "Continuar" at bounding box center [897, 477] width 182 height 39
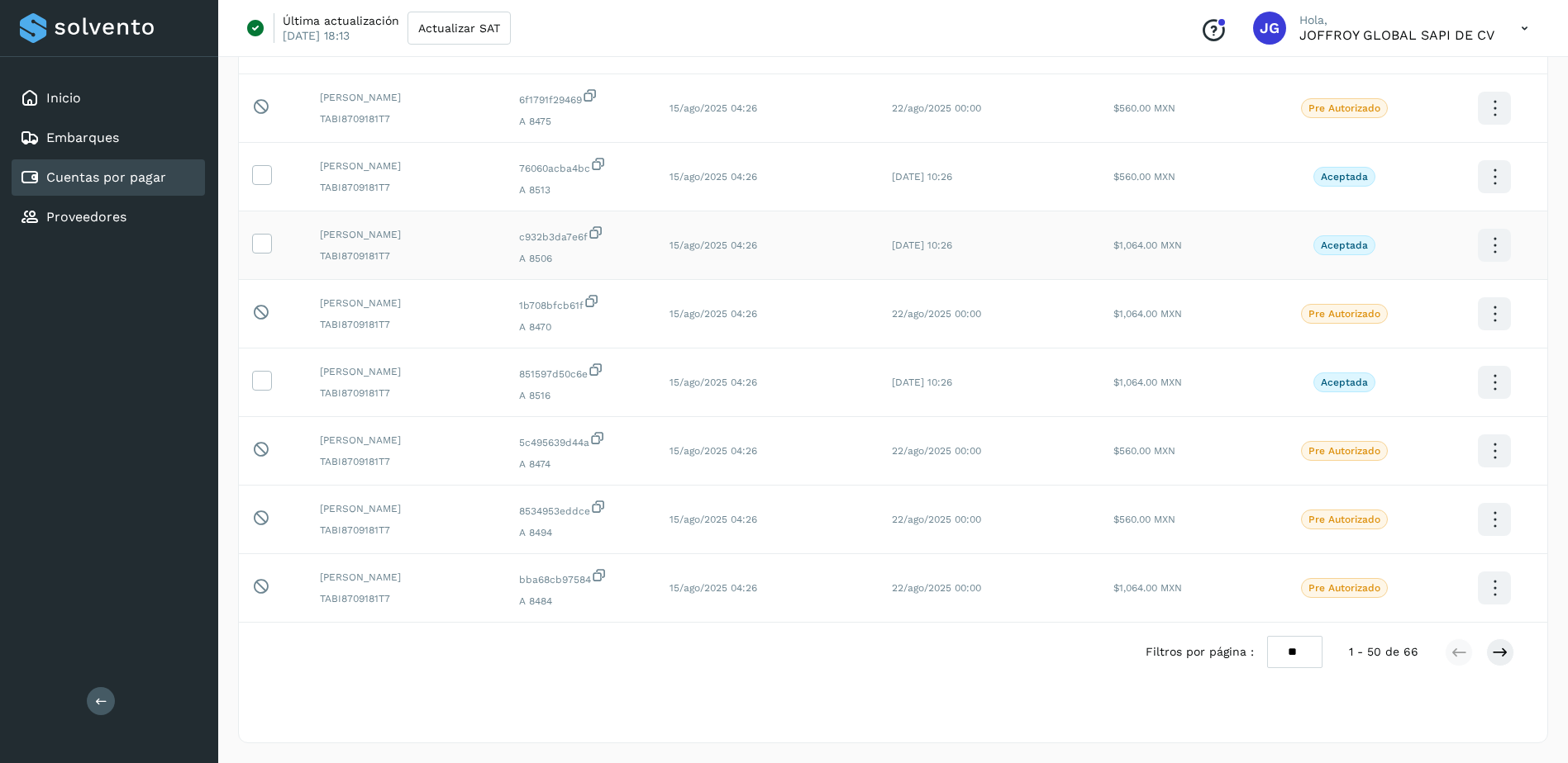
scroll to position [26, 0]
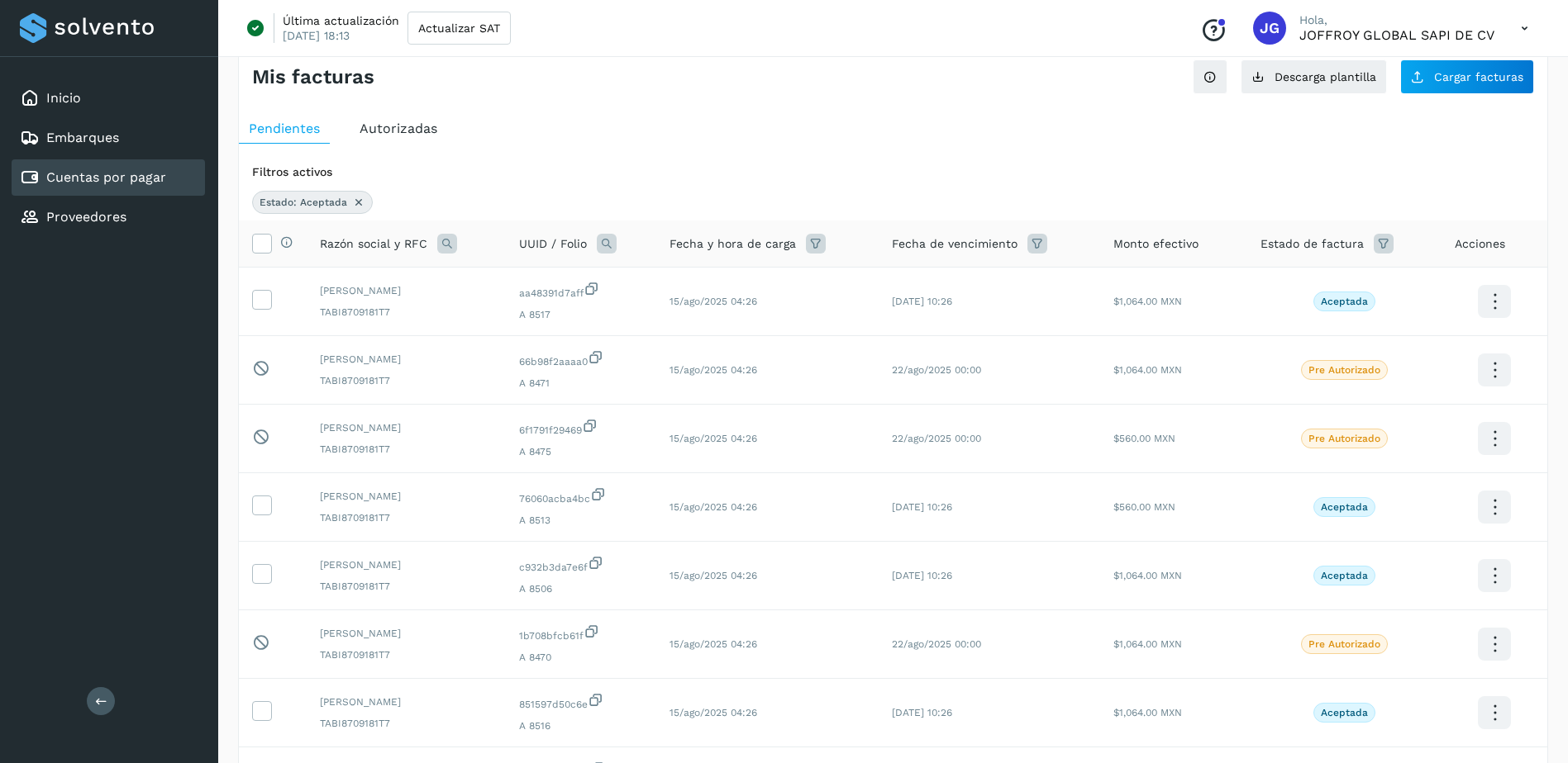
click at [1380, 244] on icon at bounding box center [1383, 244] width 20 height 20
click at [1305, 328] on span "Filtrar" at bounding box center [1316, 328] width 30 height 15
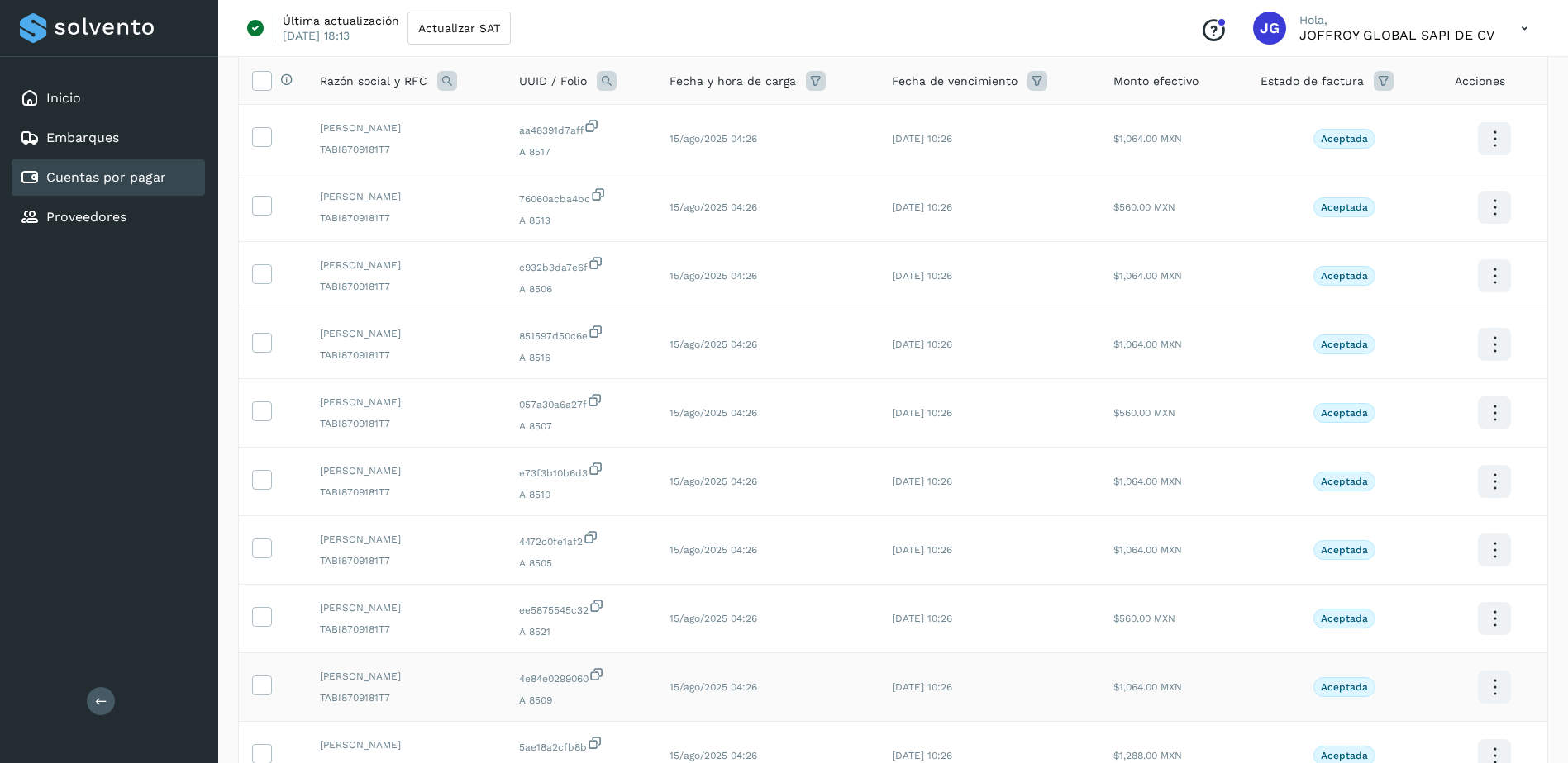
scroll to position [356, 0]
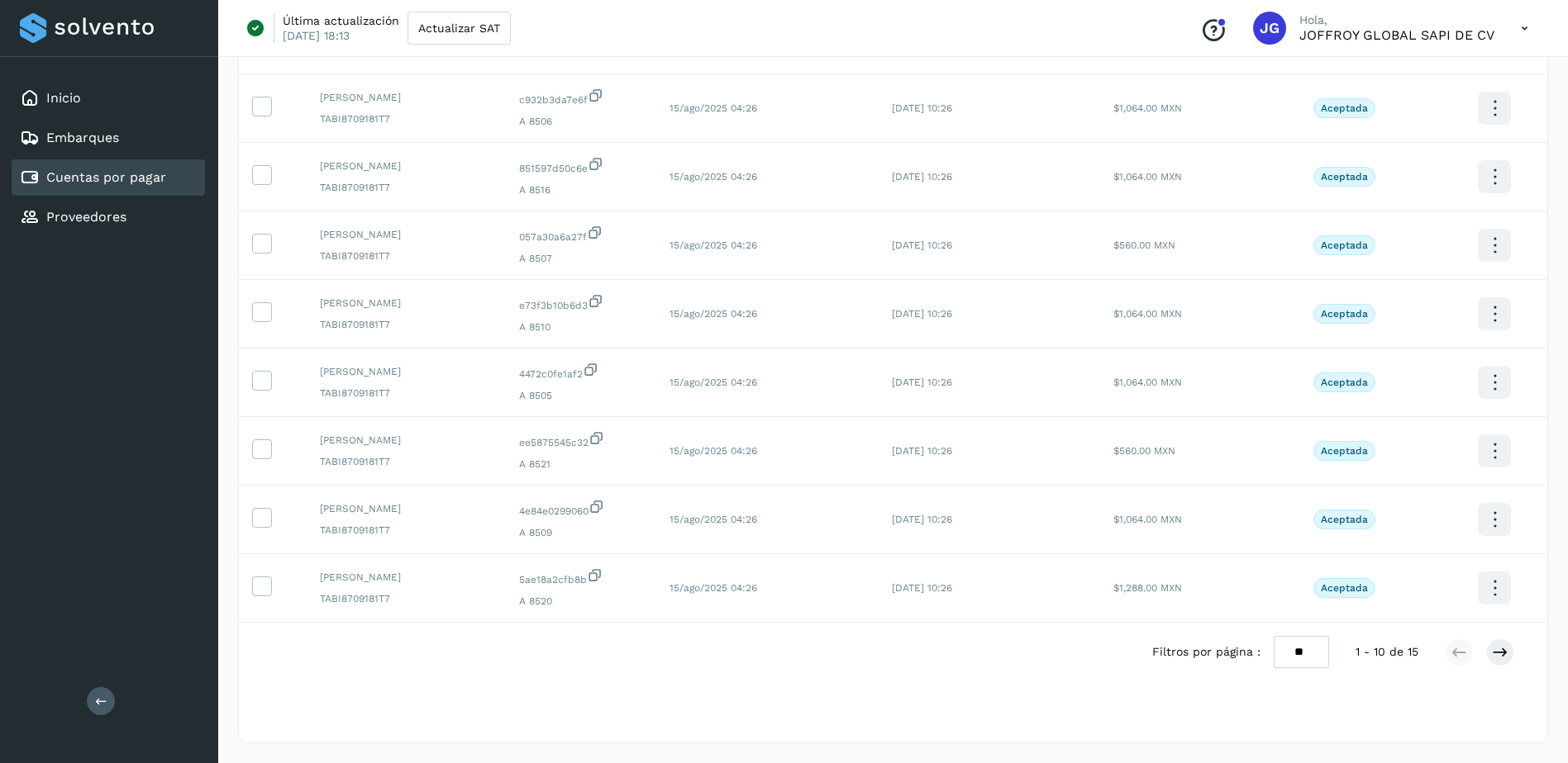
click at [1302, 651] on select "** ** **" at bounding box center [1301, 652] width 56 height 32
select select "**"
click at [1273, 636] on select "** ** **" at bounding box center [1301, 652] width 56 height 32
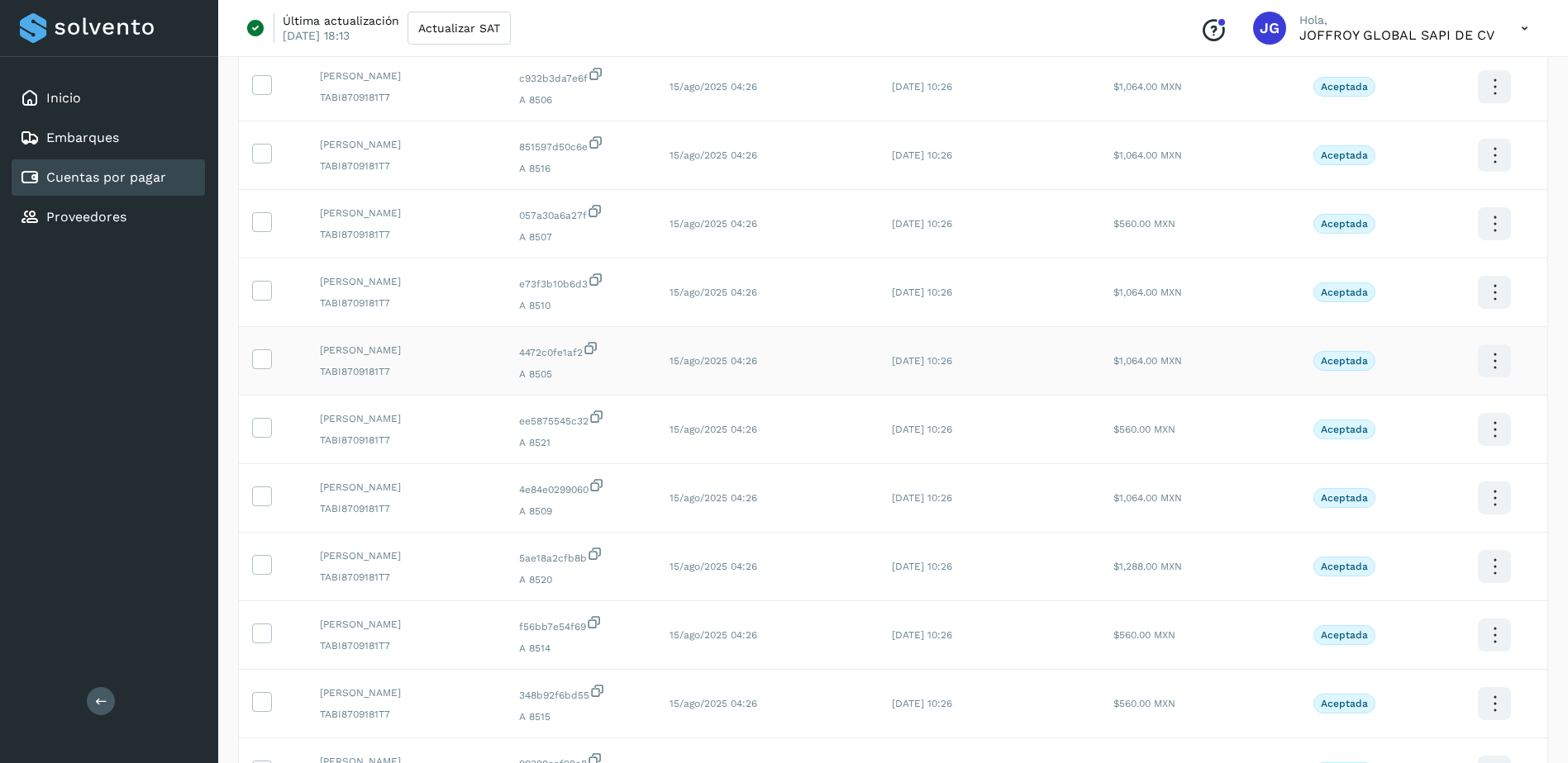
scroll to position [413, 0]
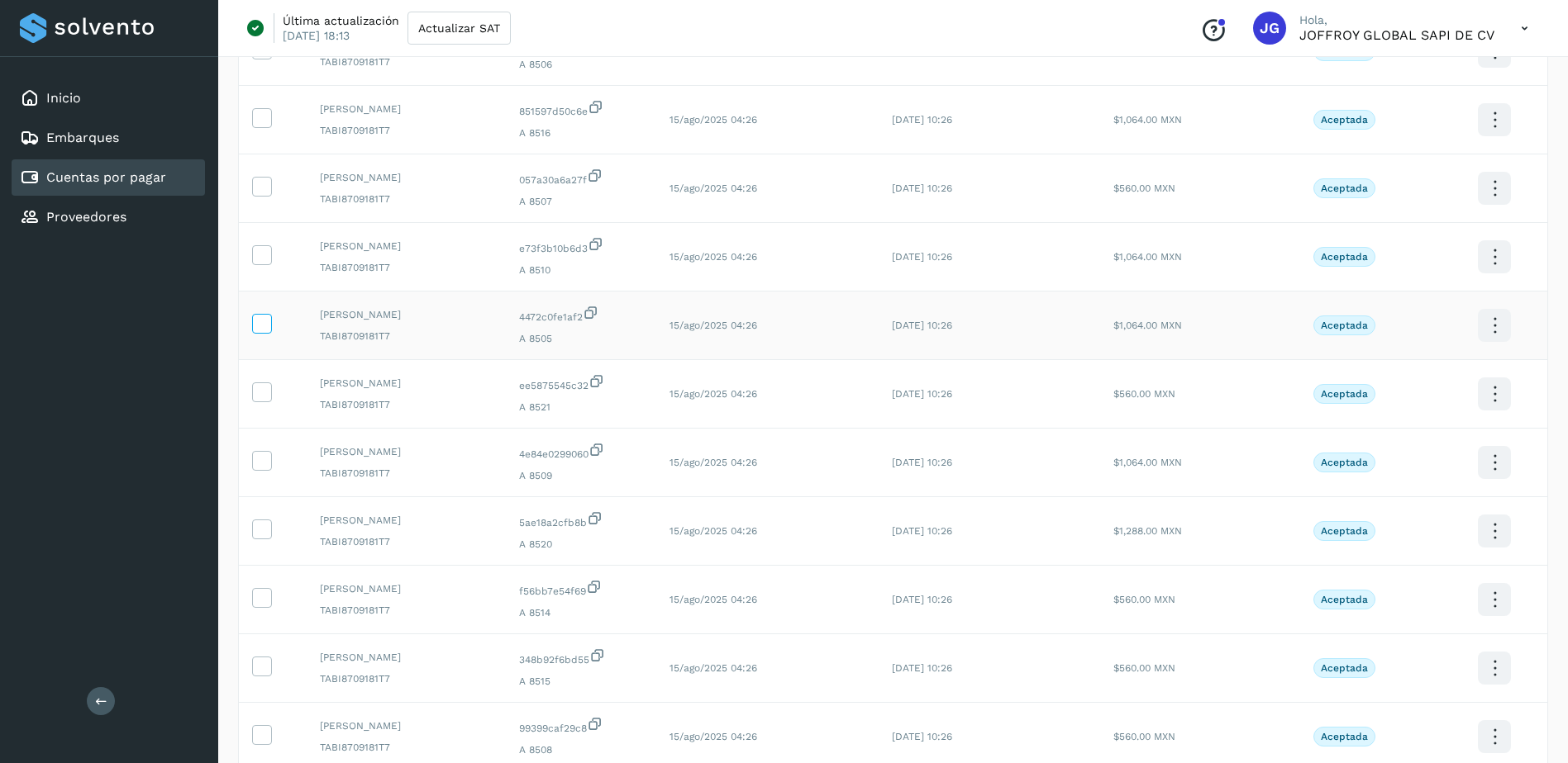
click at [263, 322] on icon at bounding box center [261, 321] width 17 height 17
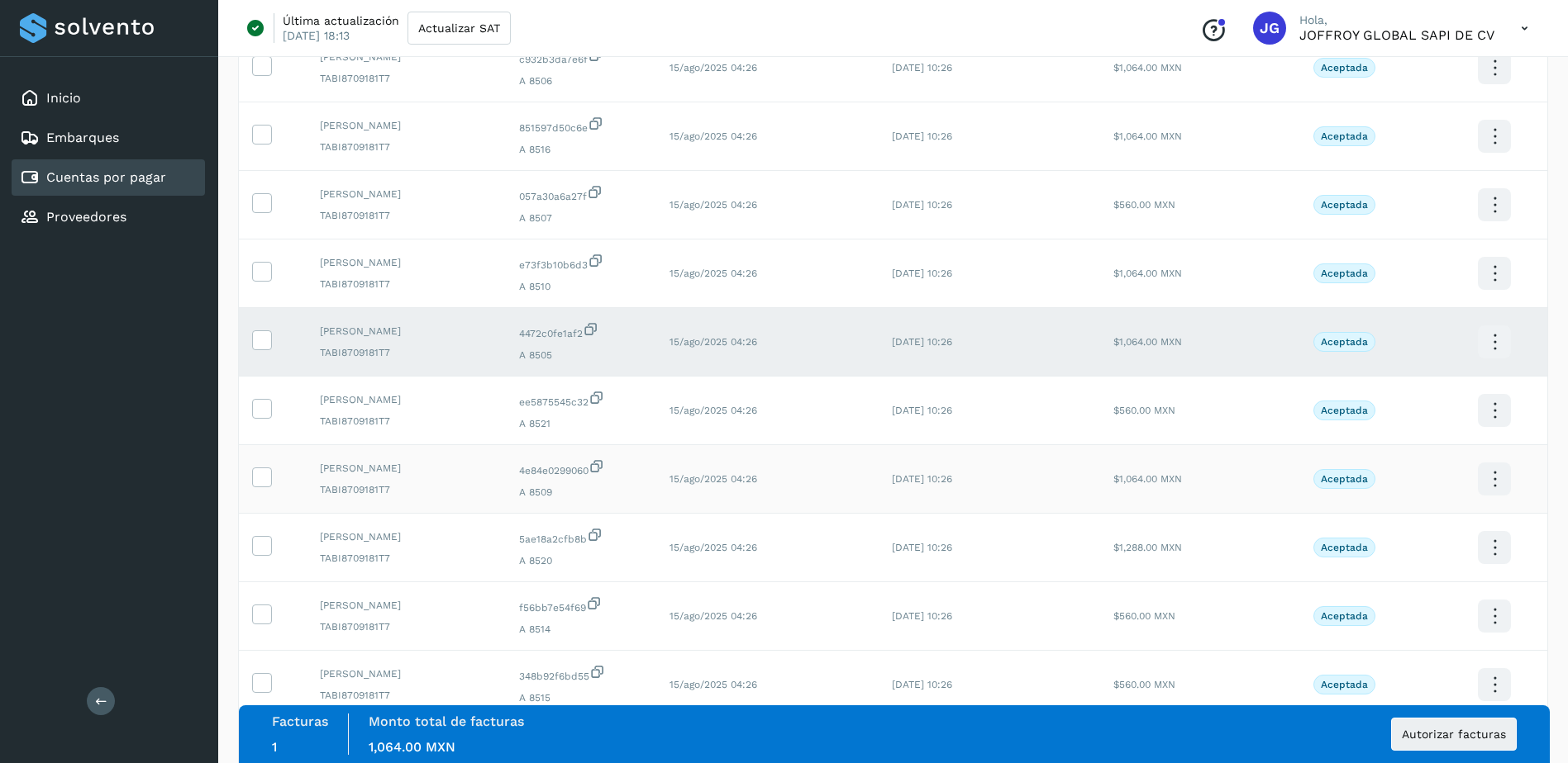
scroll to position [286, 0]
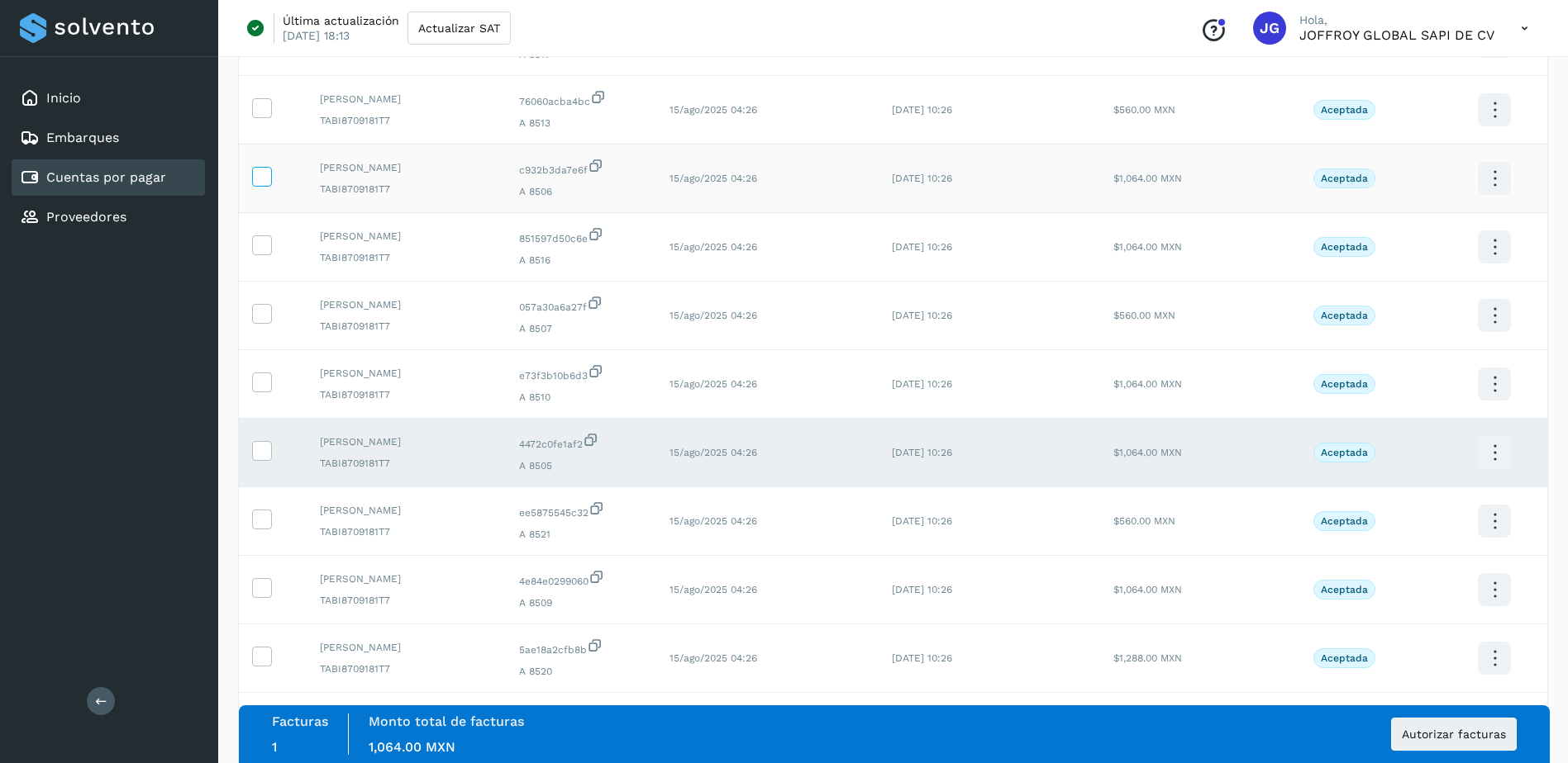
click at [258, 177] on icon at bounding box center [261, 175] width 17 height 17
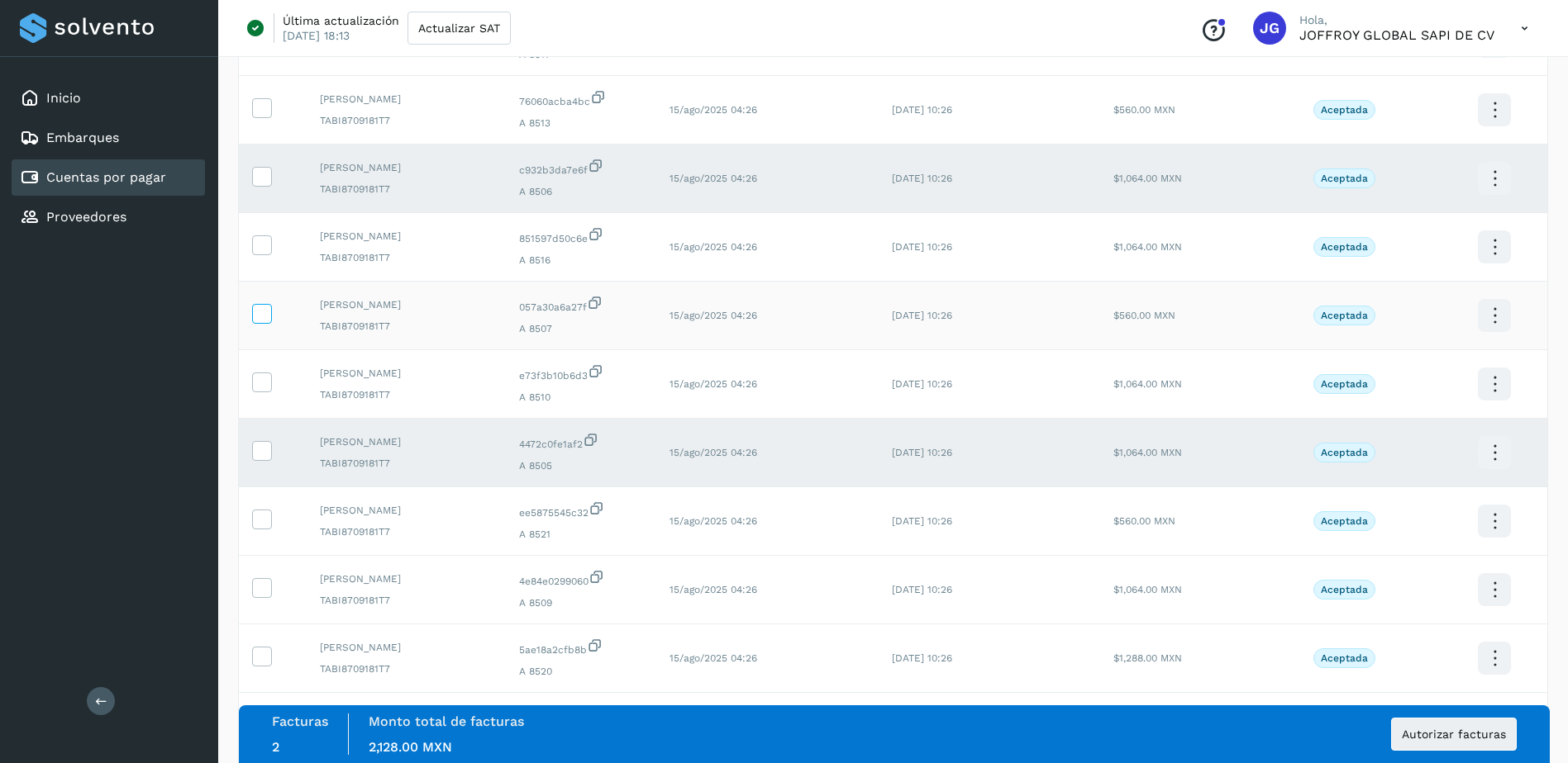
click at [264, 317] on icon at bounding box center [261, 312] width 17 height 17
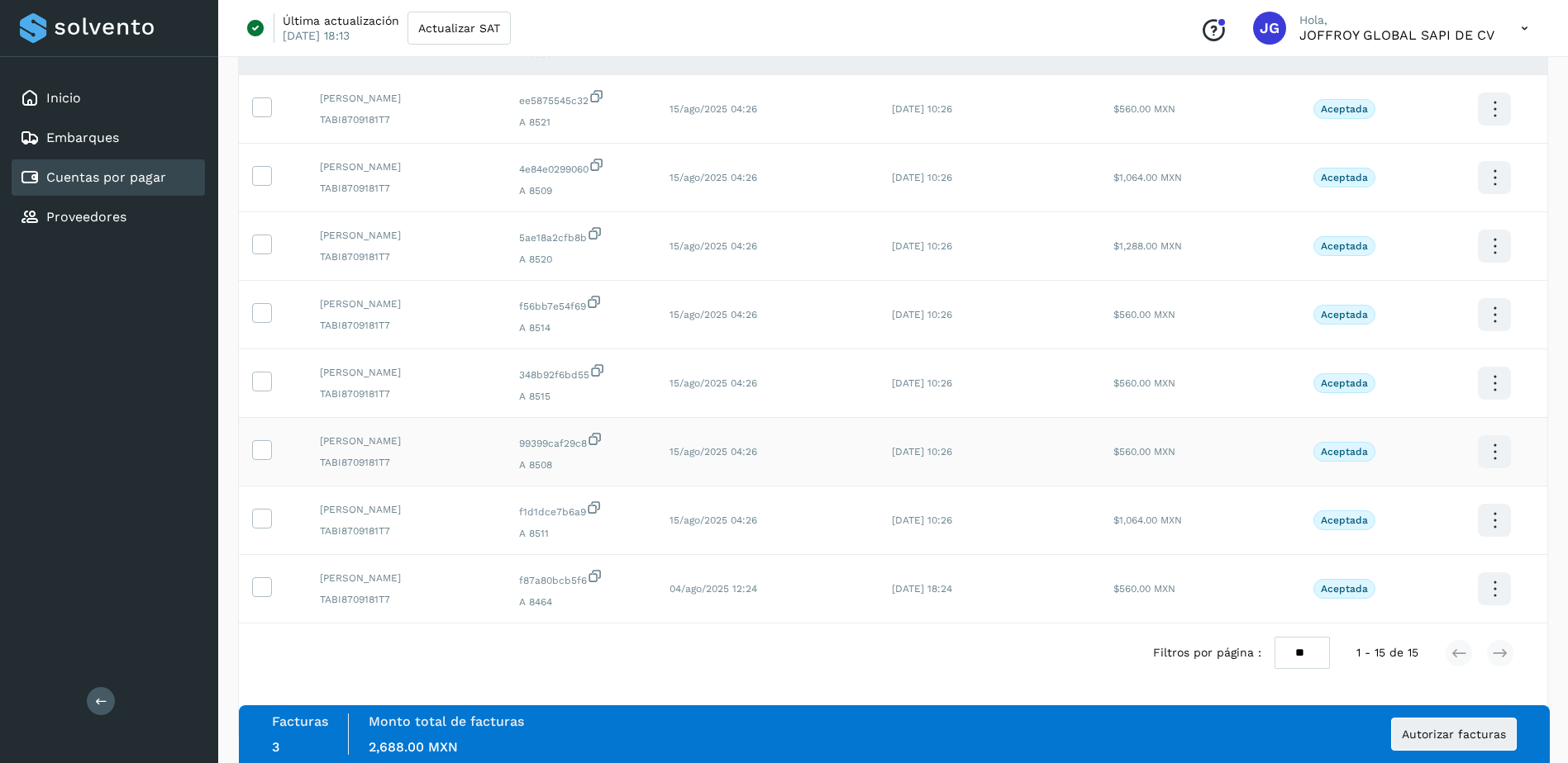
scroll to position [699, 0]
click at [270, 450] on icon at bounding box center [261, 448] width 17 height 17
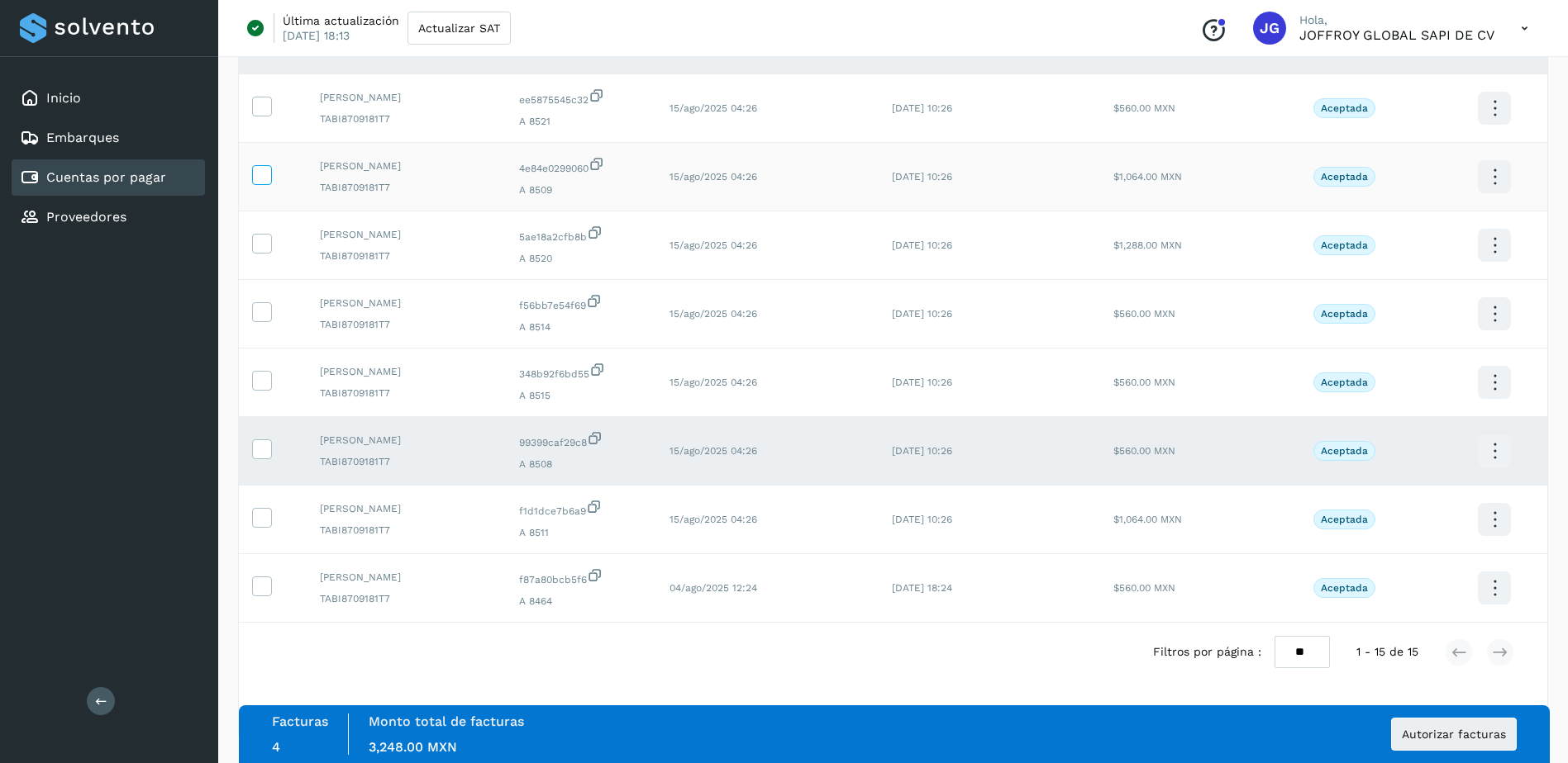
click at [271, 180] on label at bounding box center [262, 175] width 20 height 20
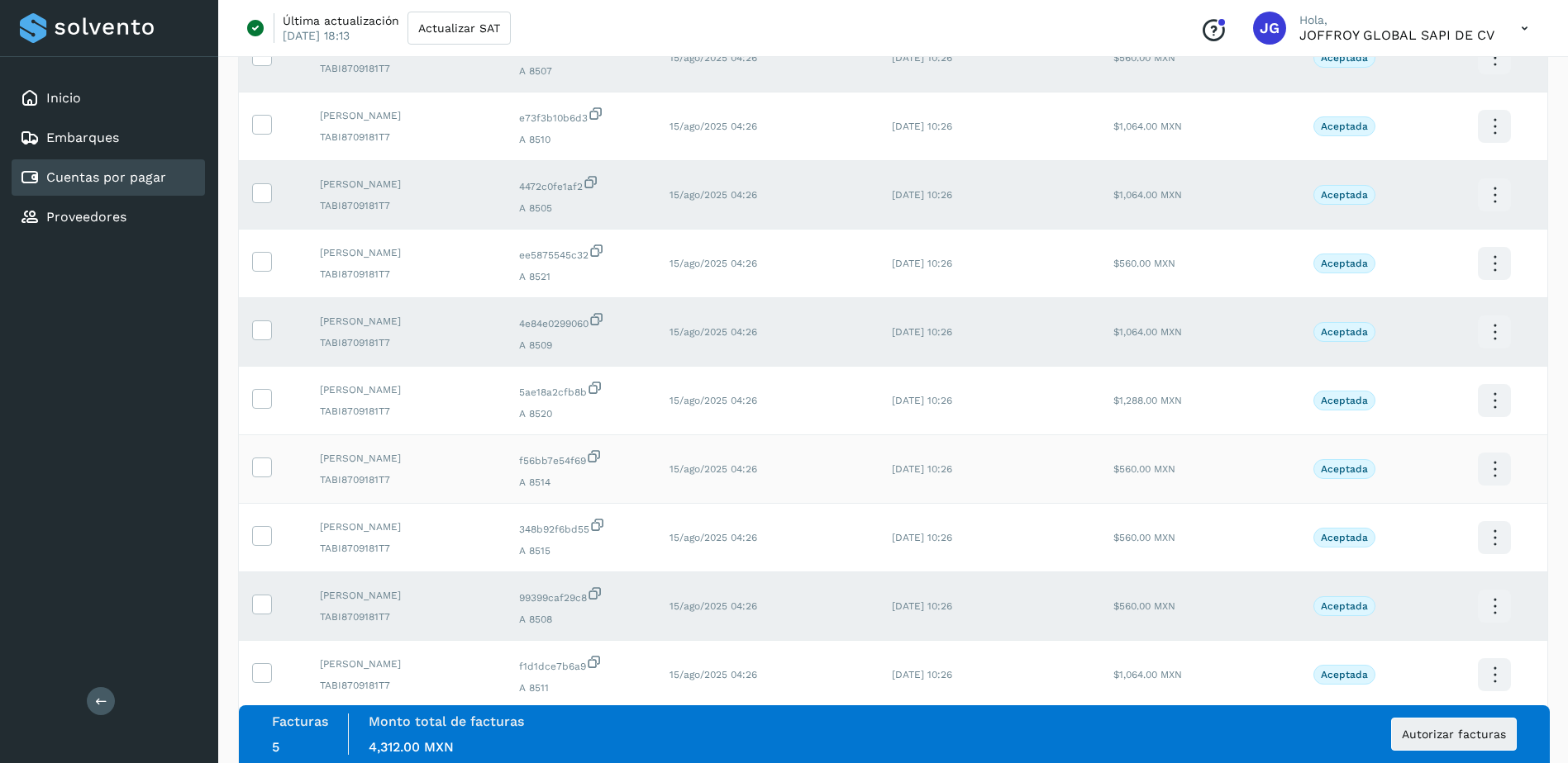
scroll to position [534, 0]
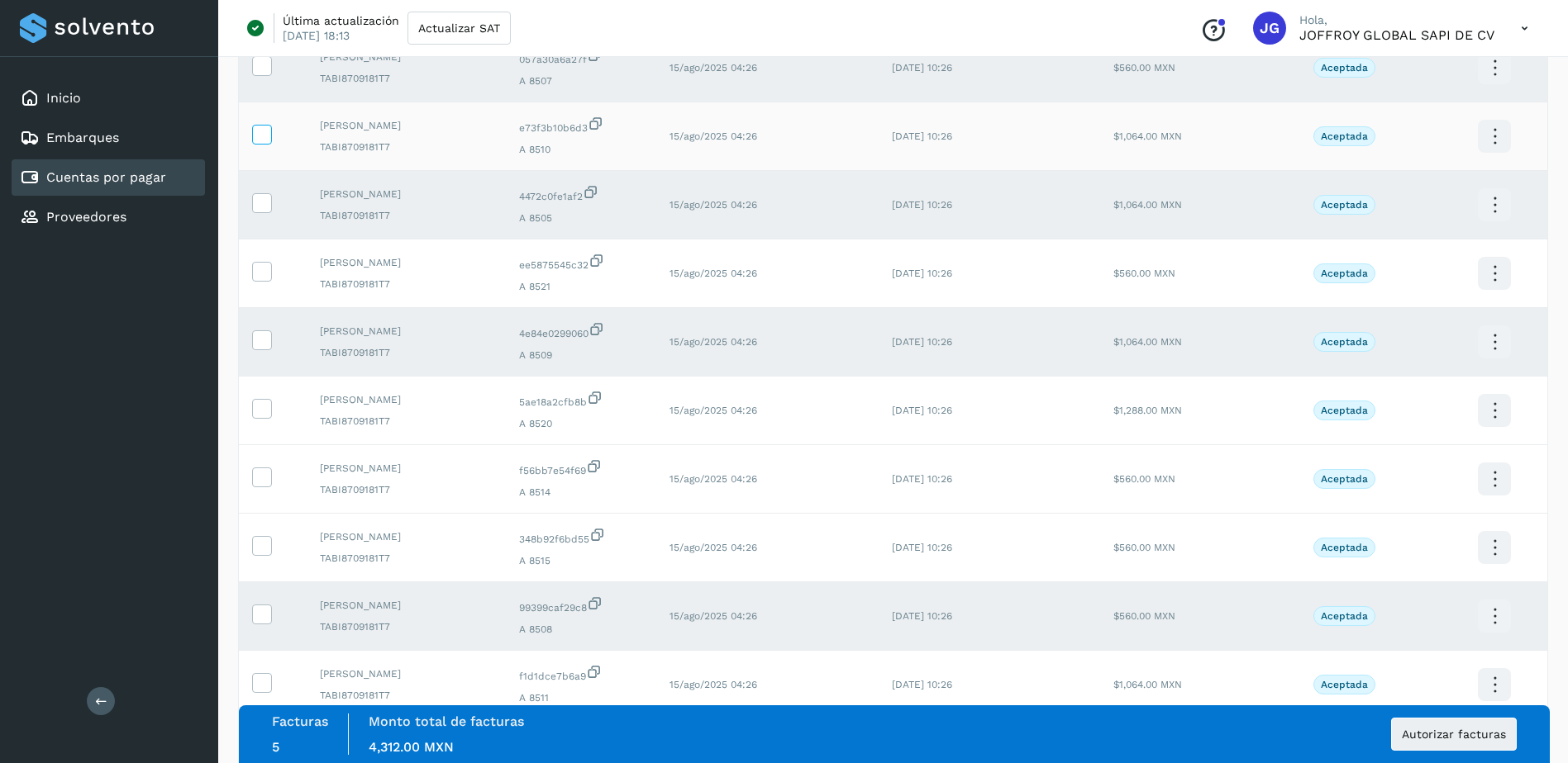
click at [260, 133] on icon at bounding box center [261, 133] width 17 height 17
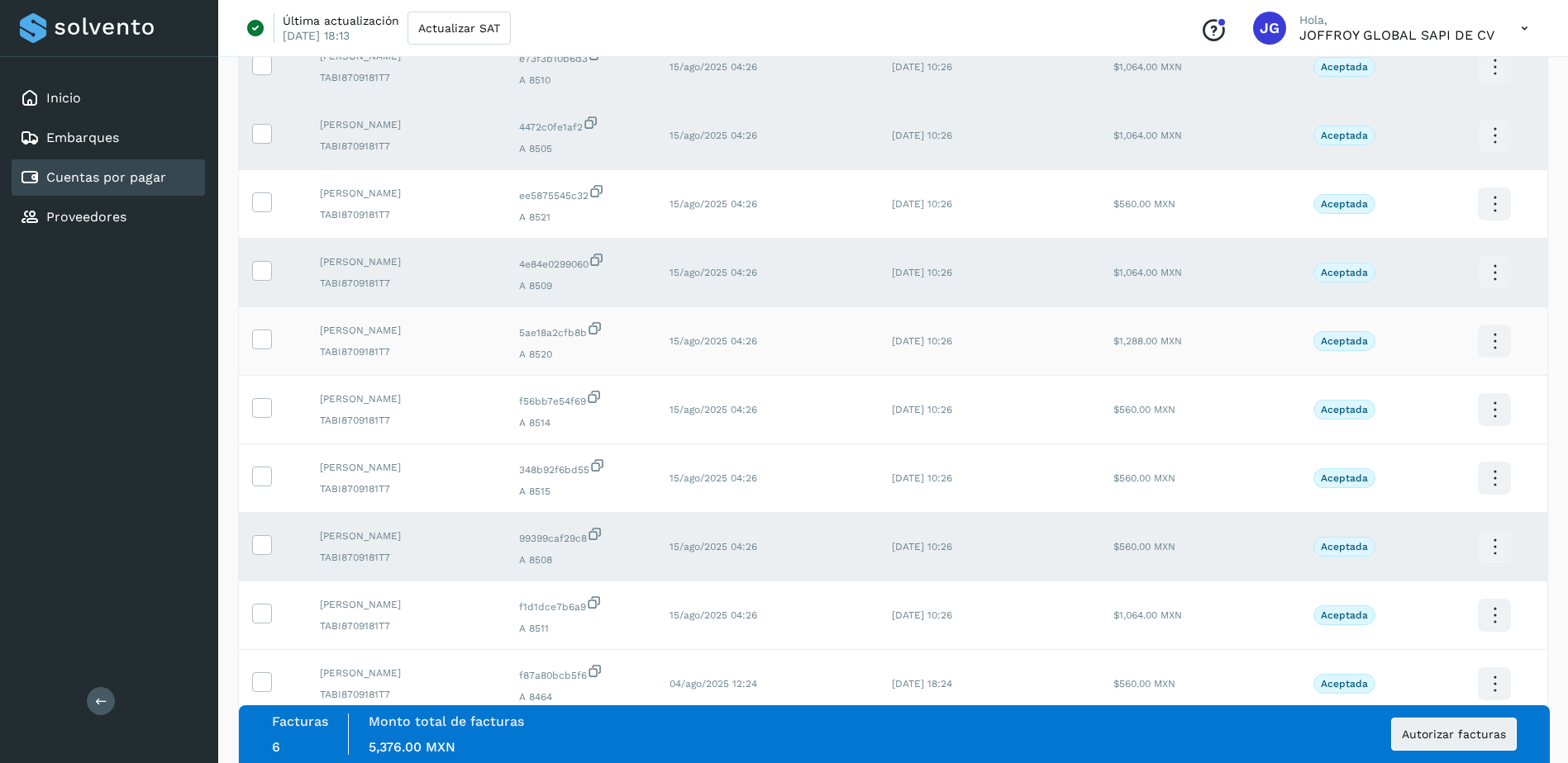
scroll to position [699, 0]
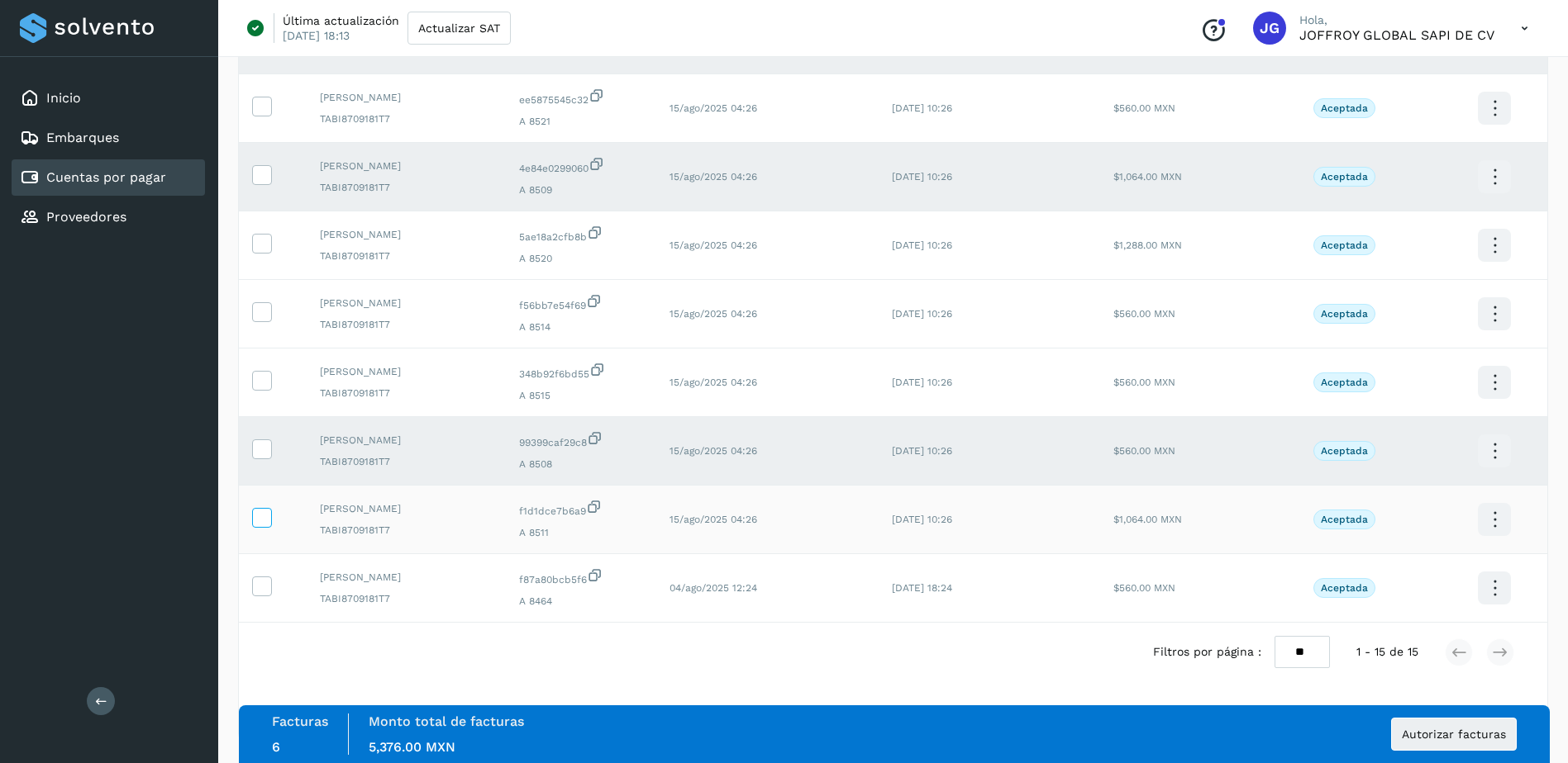
click at [264, 516] on icon at bounding box center [261, 516] width 17 height 17
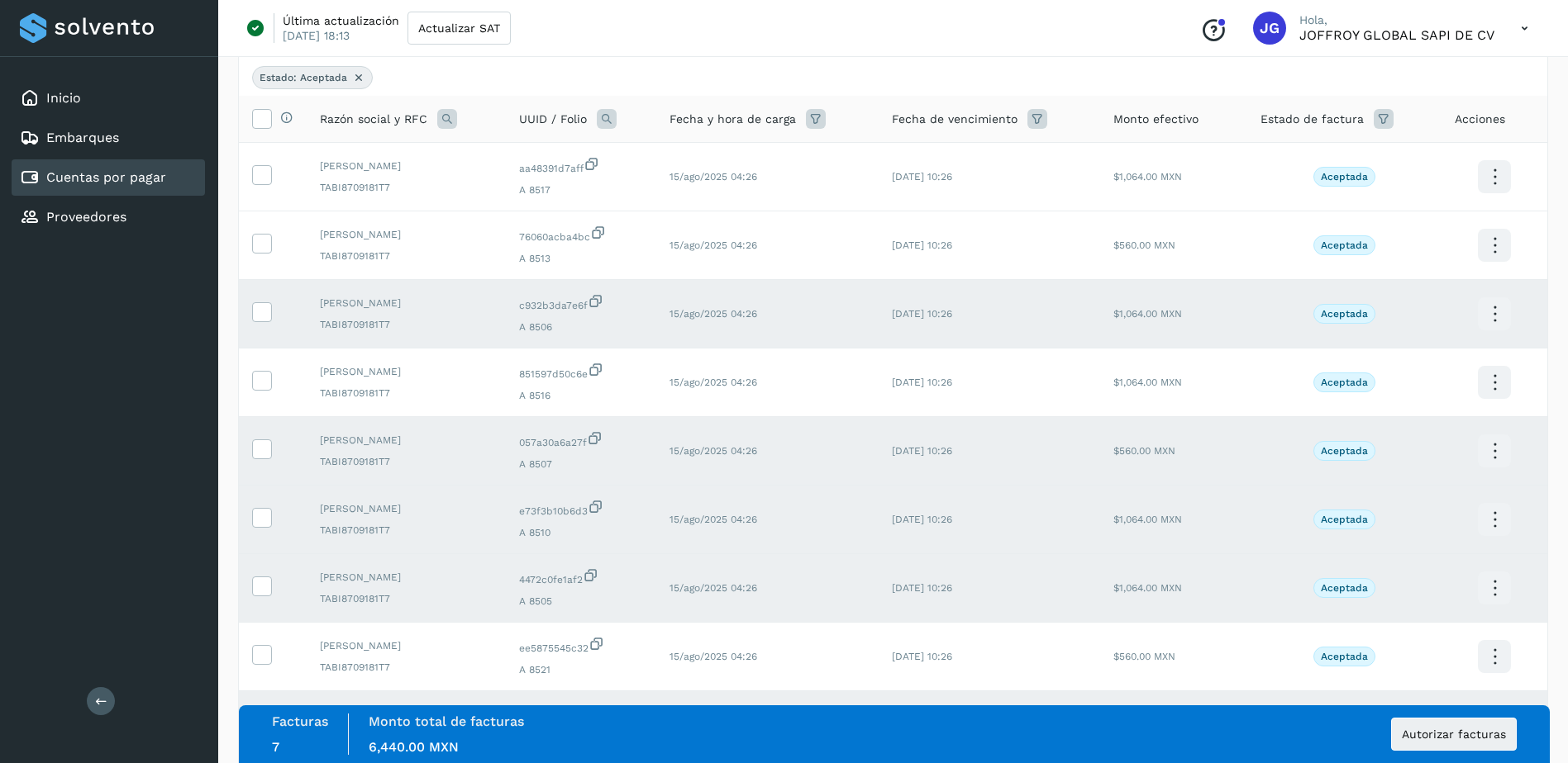
scroll to position [121, 0]
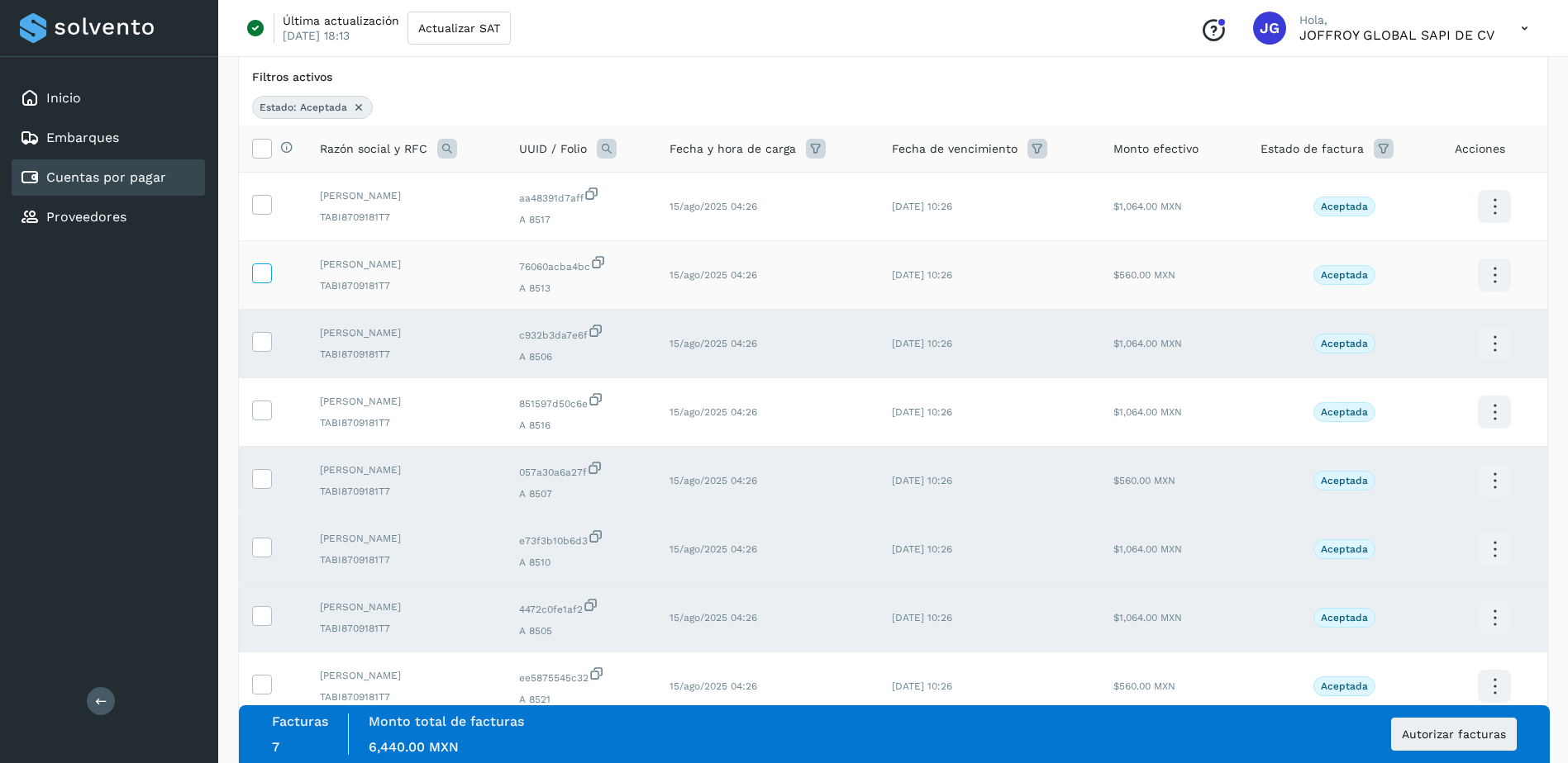
click at [263, 274] on icon at bounding box center [261, 271] width 17 height 17
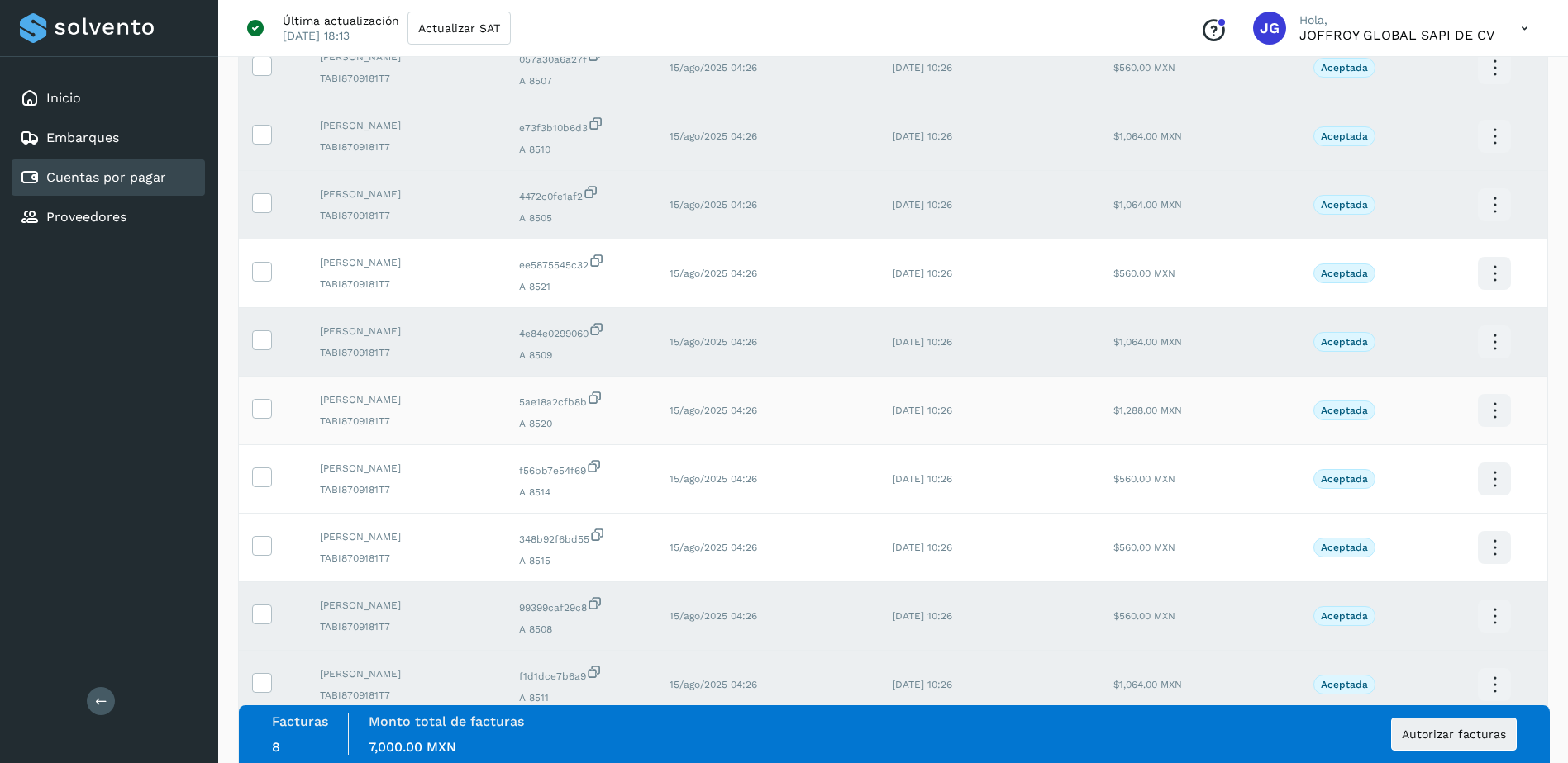
scroll to position [616, 0]
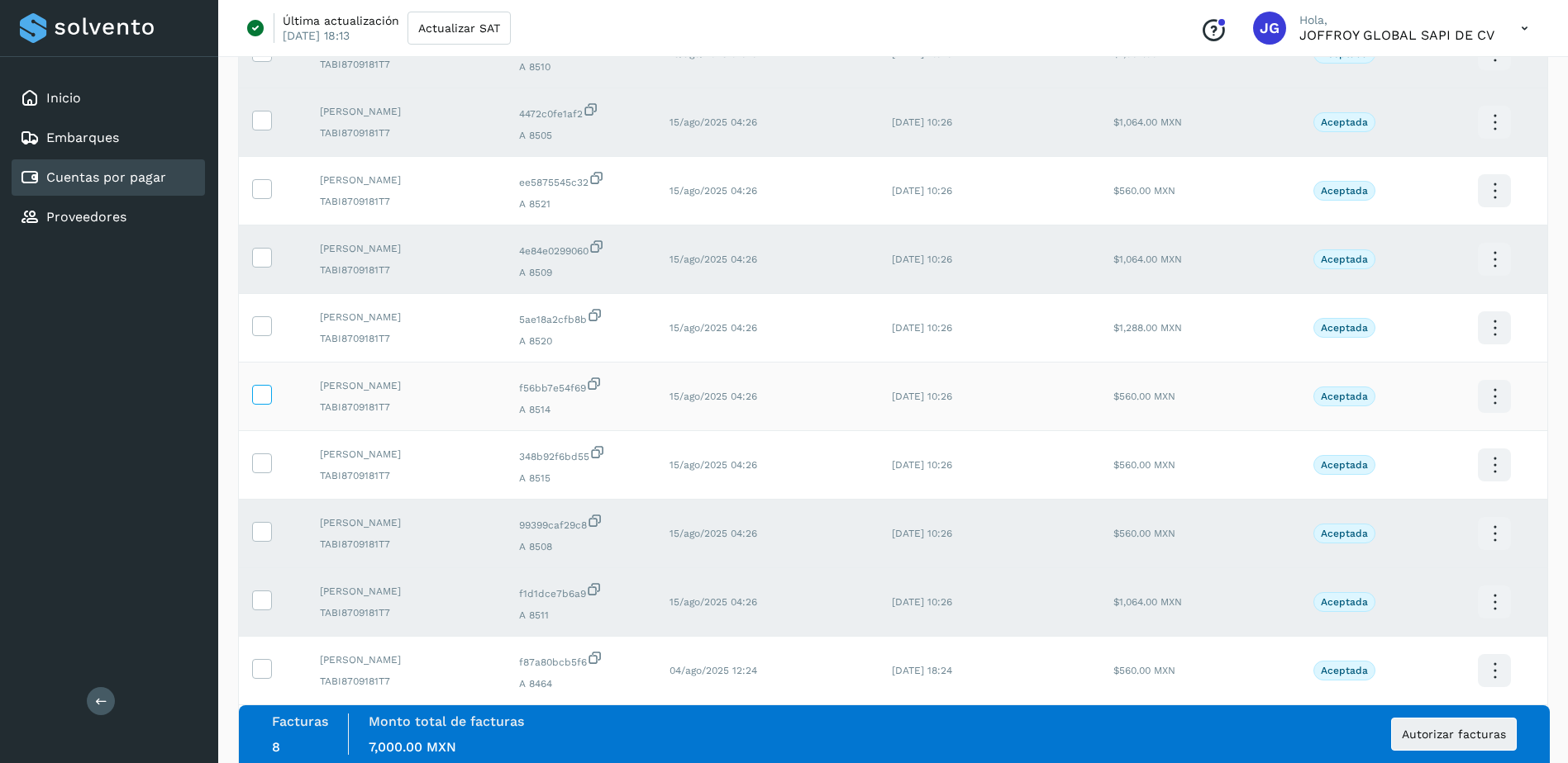
click at [267, 394] on icon at bounding box center [261, 393] width 17 height 17
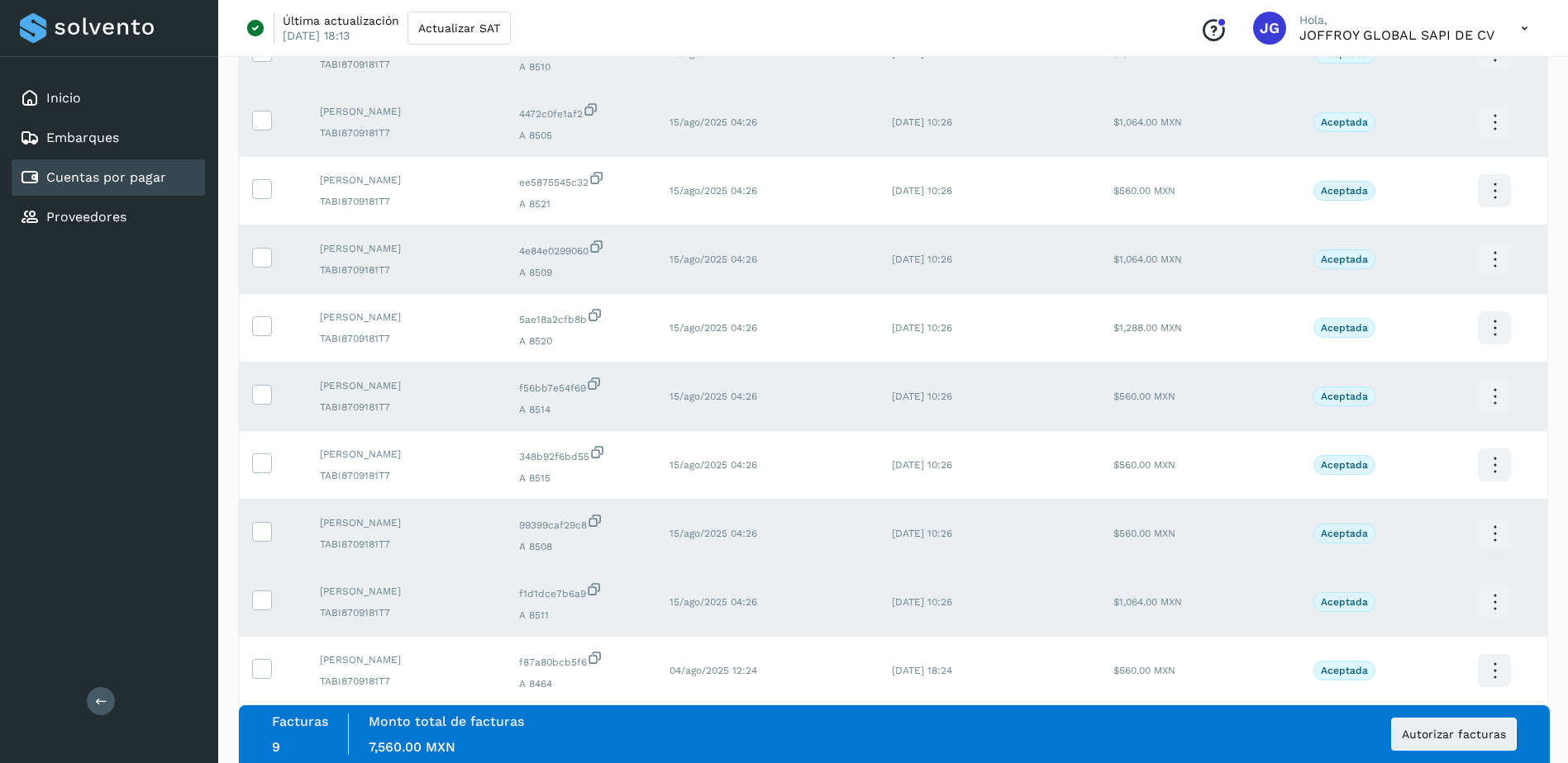
drag, startPoint x: 262, startPoint y: 459, endPoint x: 281, endPoint y: 531, distance: 74.5
click at [261, 459] on icon at bounding box center [261, 461] width 17 height 17
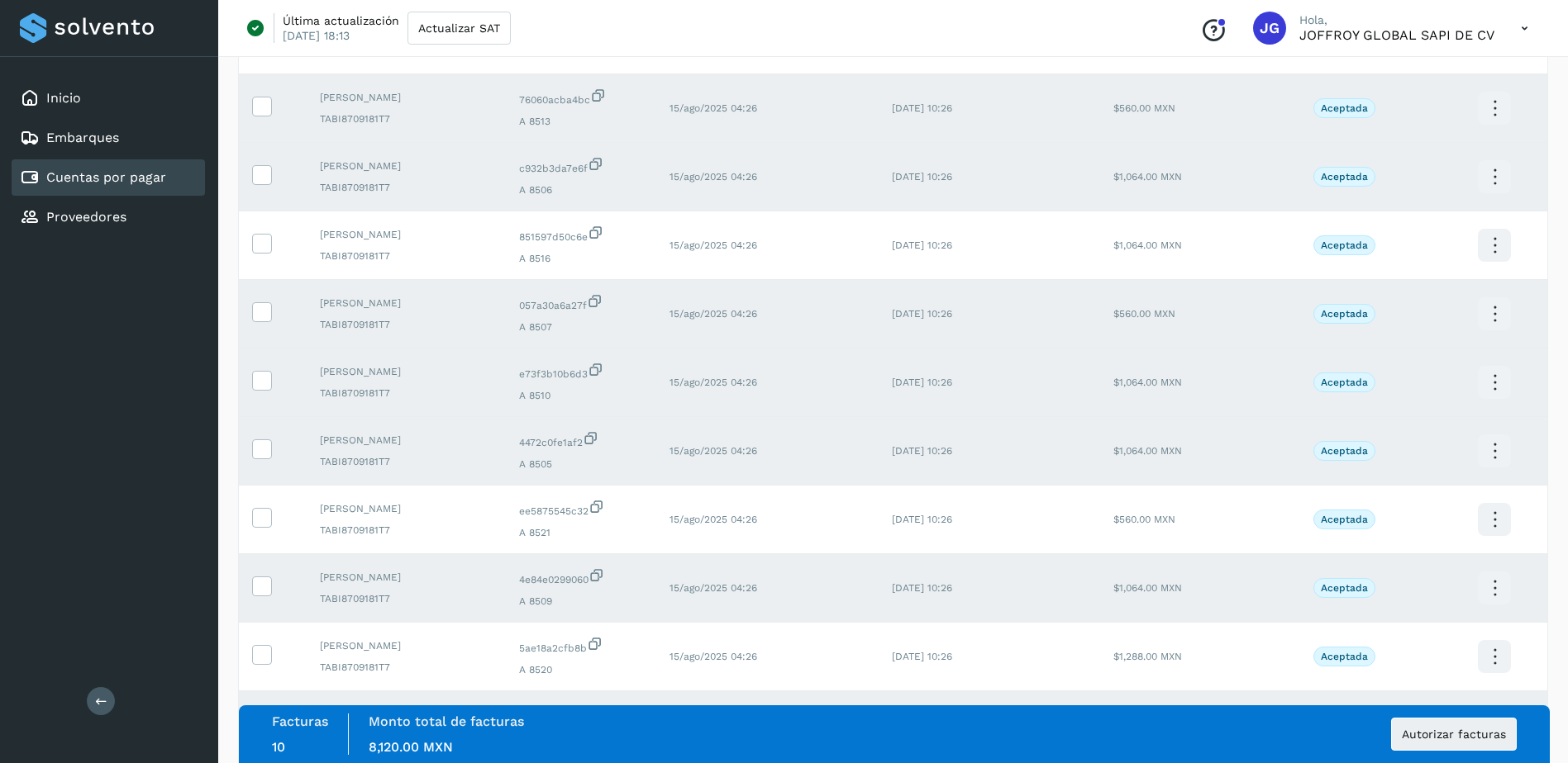
scroll to position [286, 0]
click at [267, 242] on icon at bounding box center [261, 244] width 17 height 17
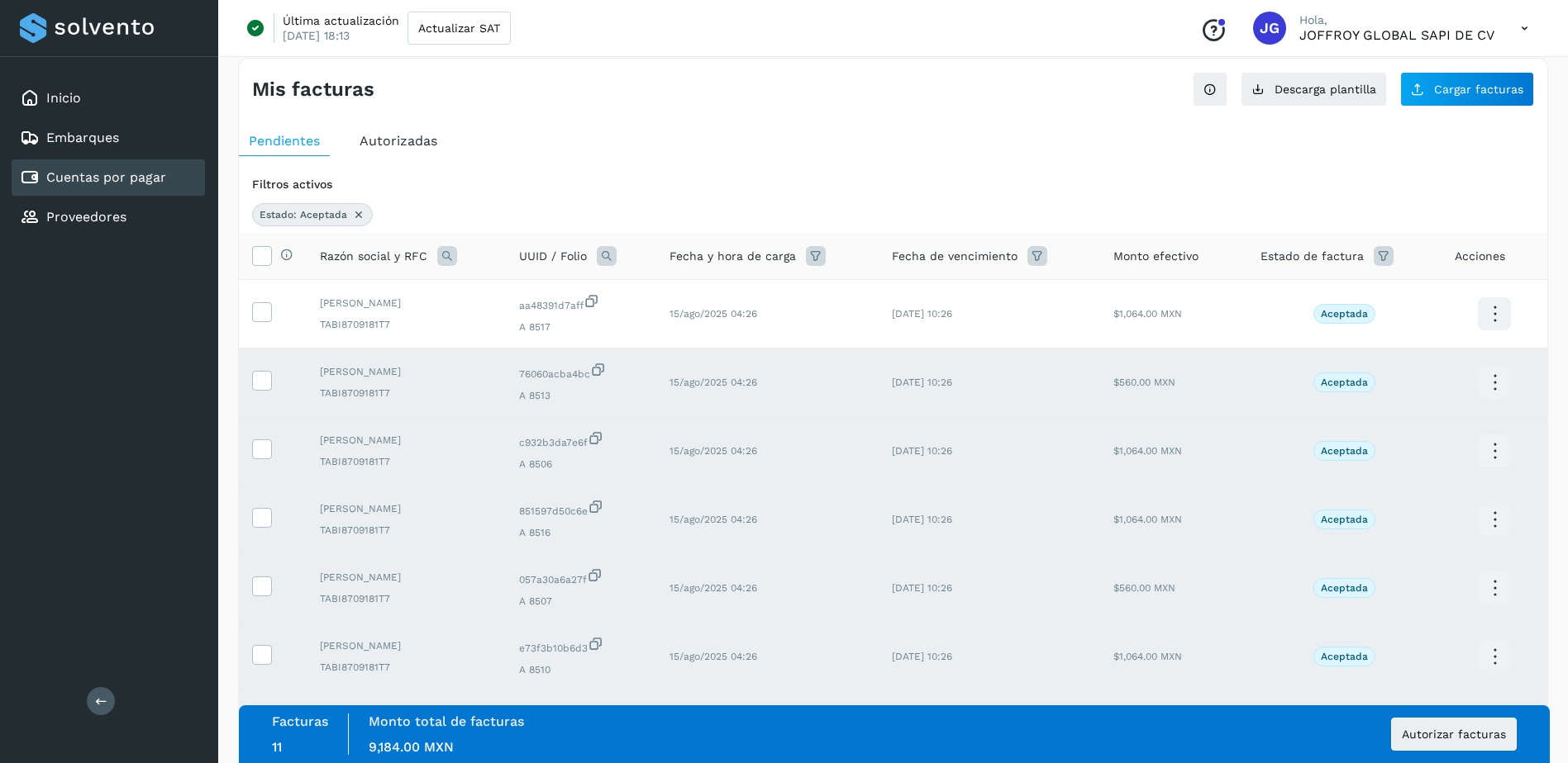
scroll to position [0, 0]
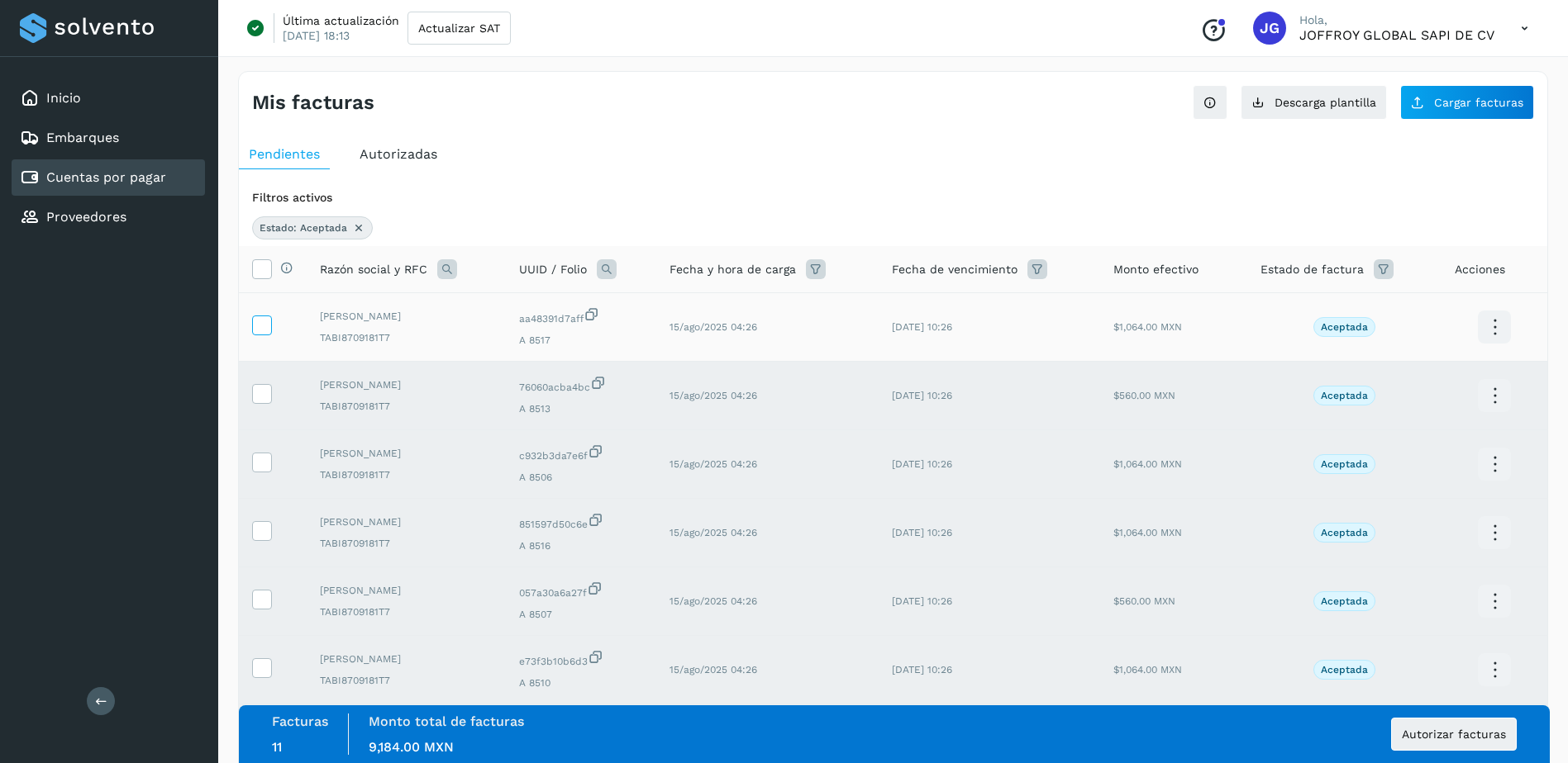
click at [267, 321] on icon at bounding box center [261, 323] width 17 height 17
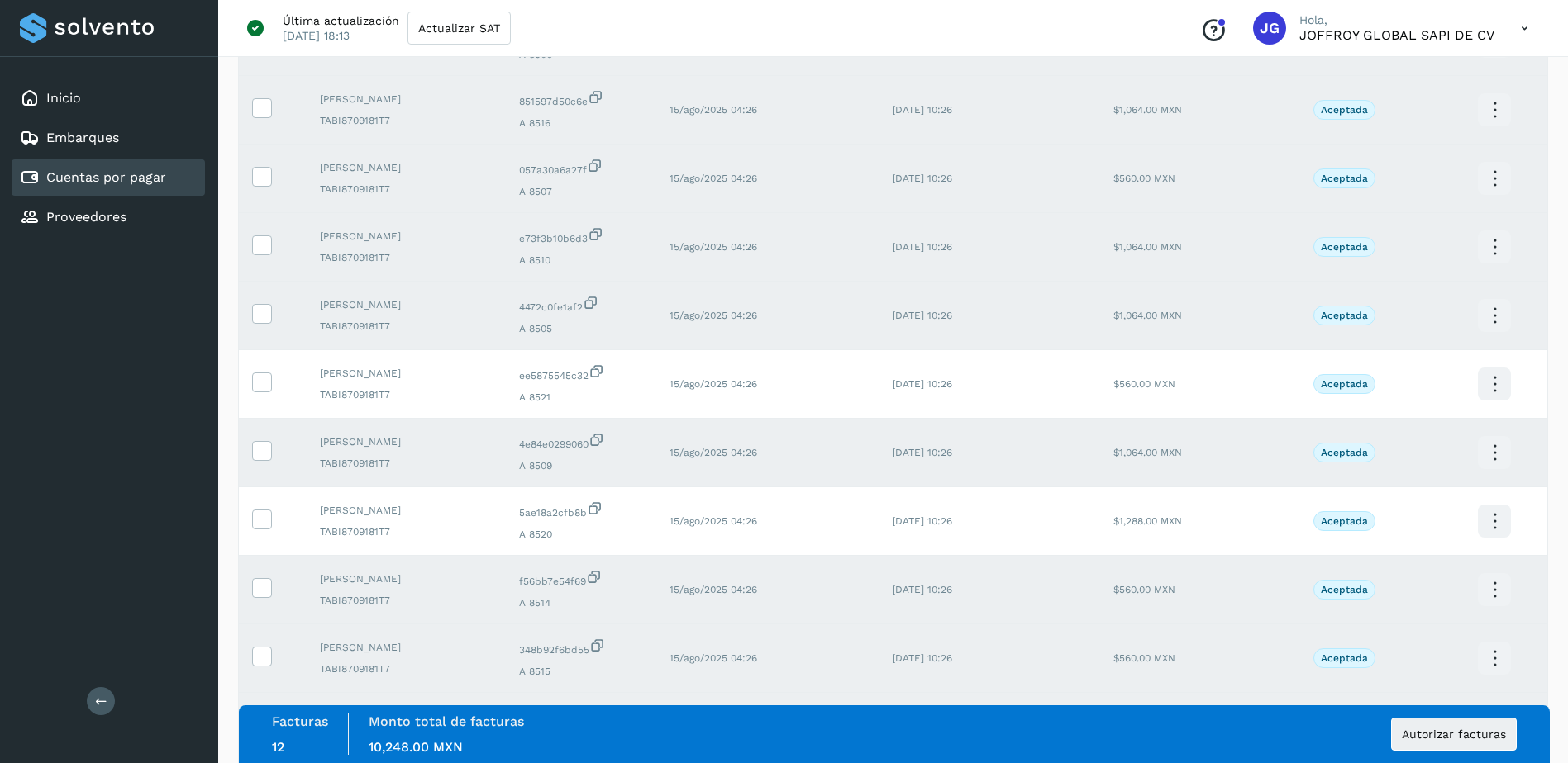
scroll to position [495, 0]
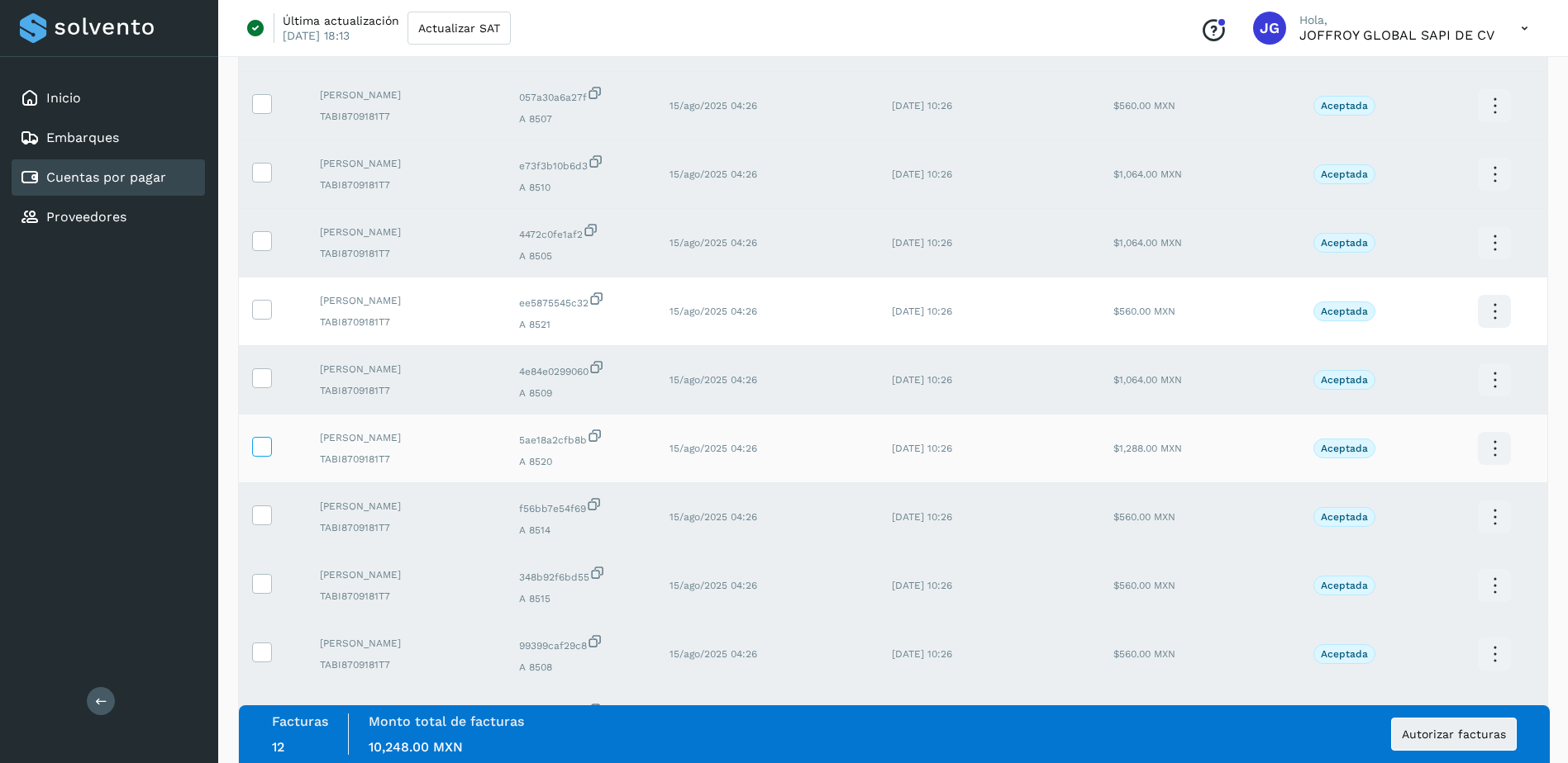
click at [268, 446] on icon at bounding box center [261, 445] width 17 height 17
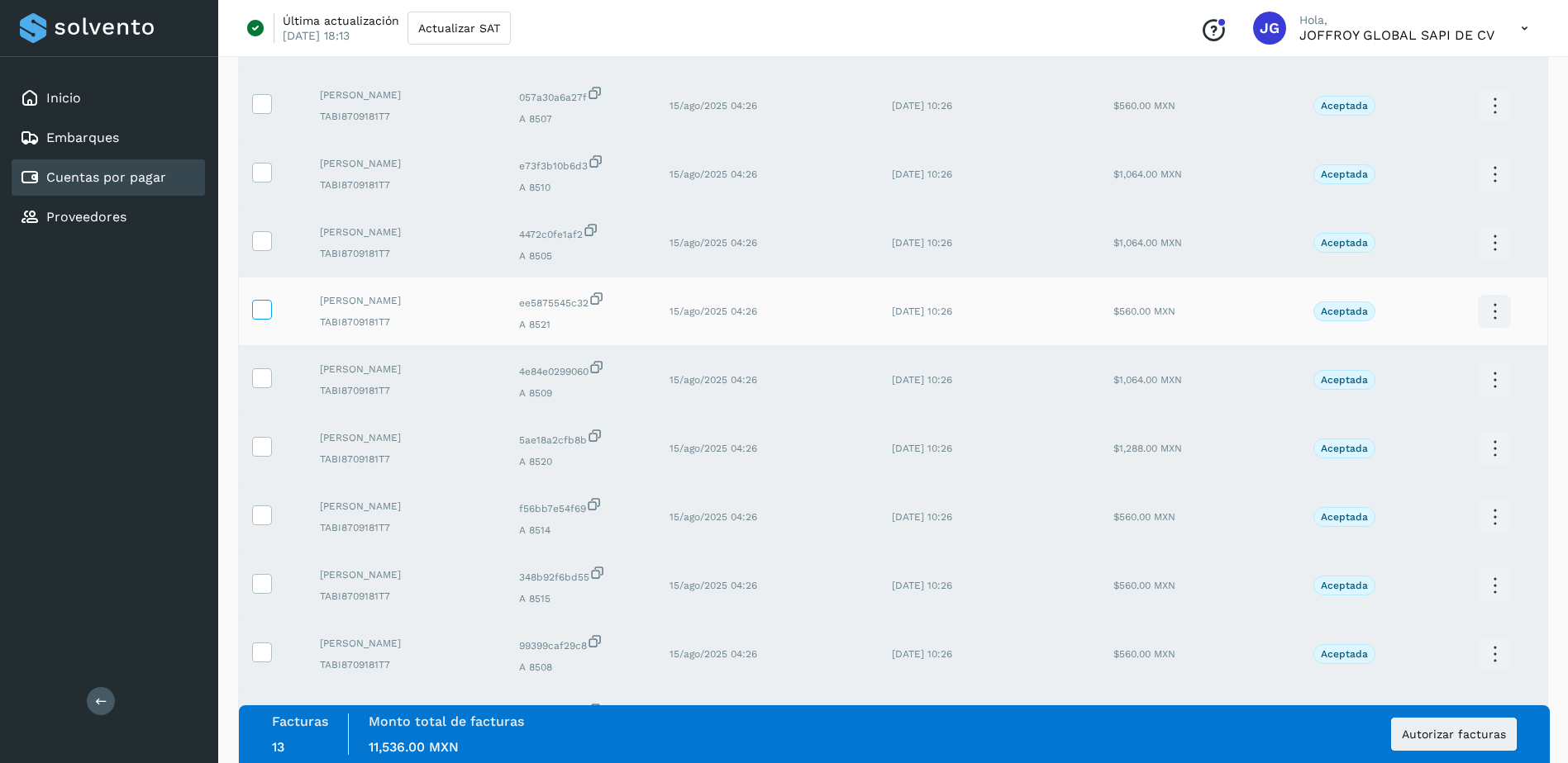
click at [261, 309] on icon at bounding box center [261, 308] width 17 height 17
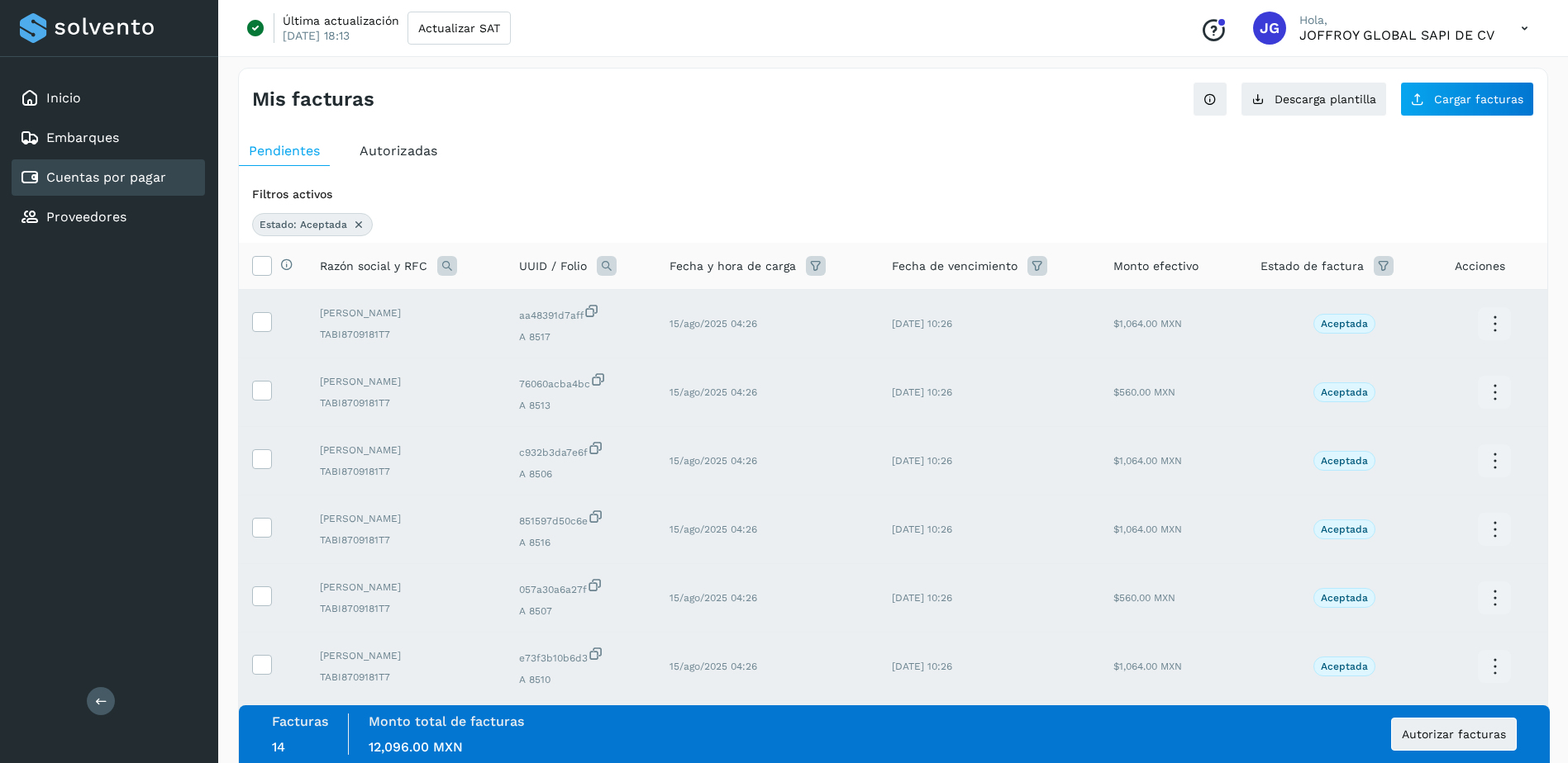
scroll to position [0, 0]
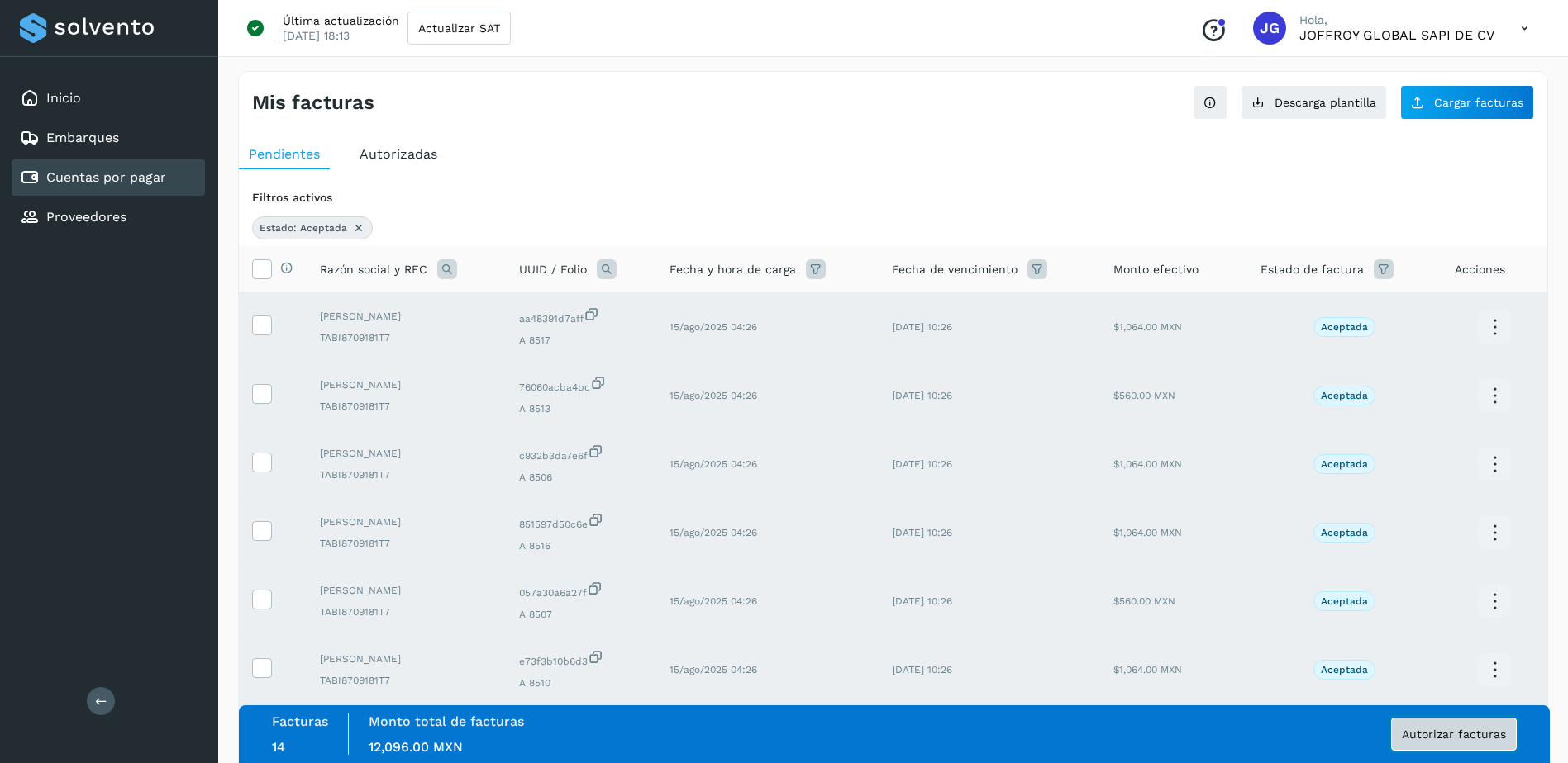
click at [1445, 734] on span "Autorizar facturas" at bounding box center [1453, 733] width 104 height 12
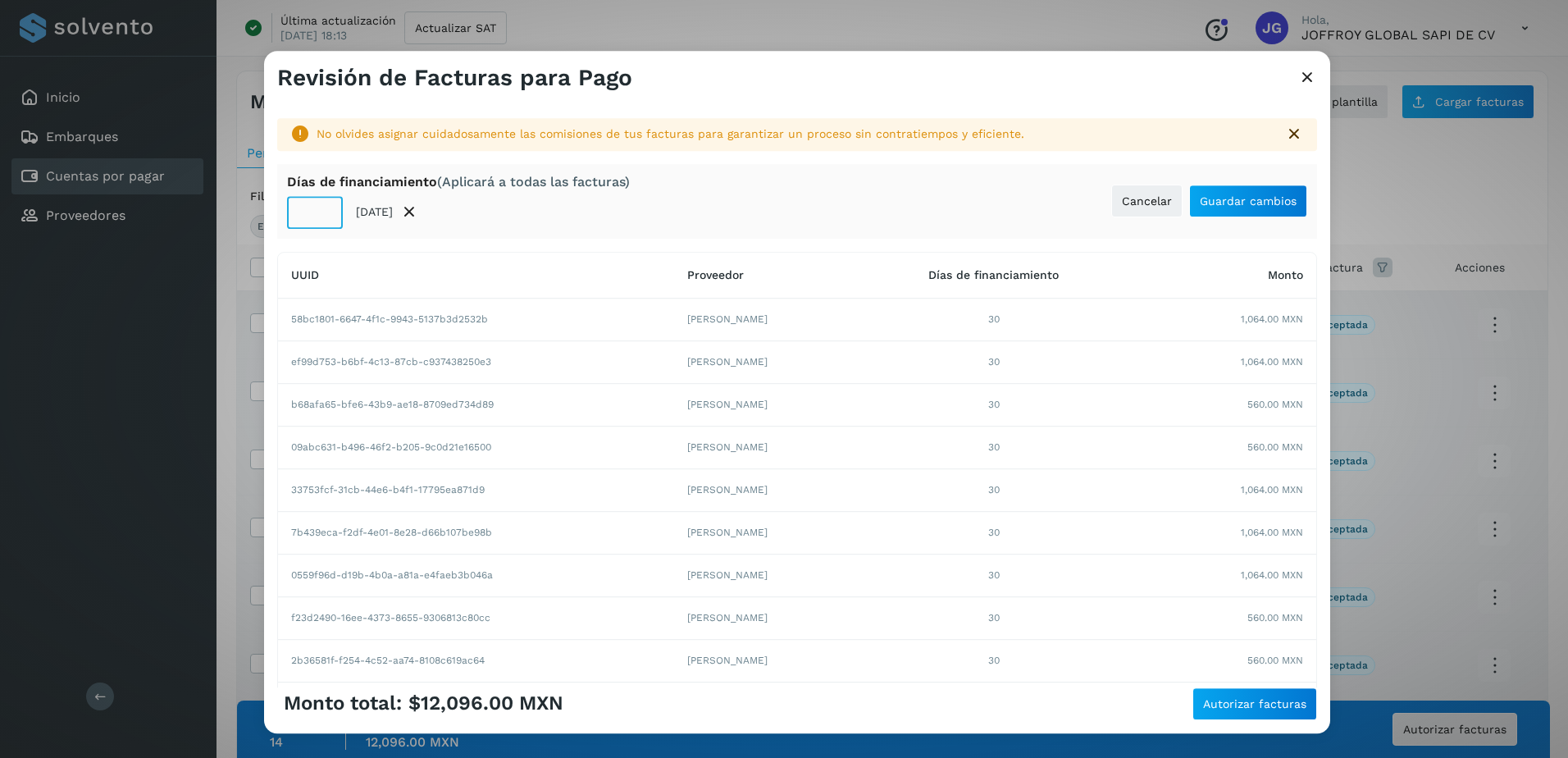
click at [319, 214] on input "**" at bounding box center [315, 212] width 56 height 33
drag, startPoint x: 315, startPoint y: 215, endPoint x: 338, endPoint y: 241, distance: 34.7
click at [318, 217] on input "**" at bounding box center [315, 212] width 56 height 33
type input "**"
click at [1235, 196] on span "Guardar cambios" at bounding box center [1248, 200] width 97 height 12
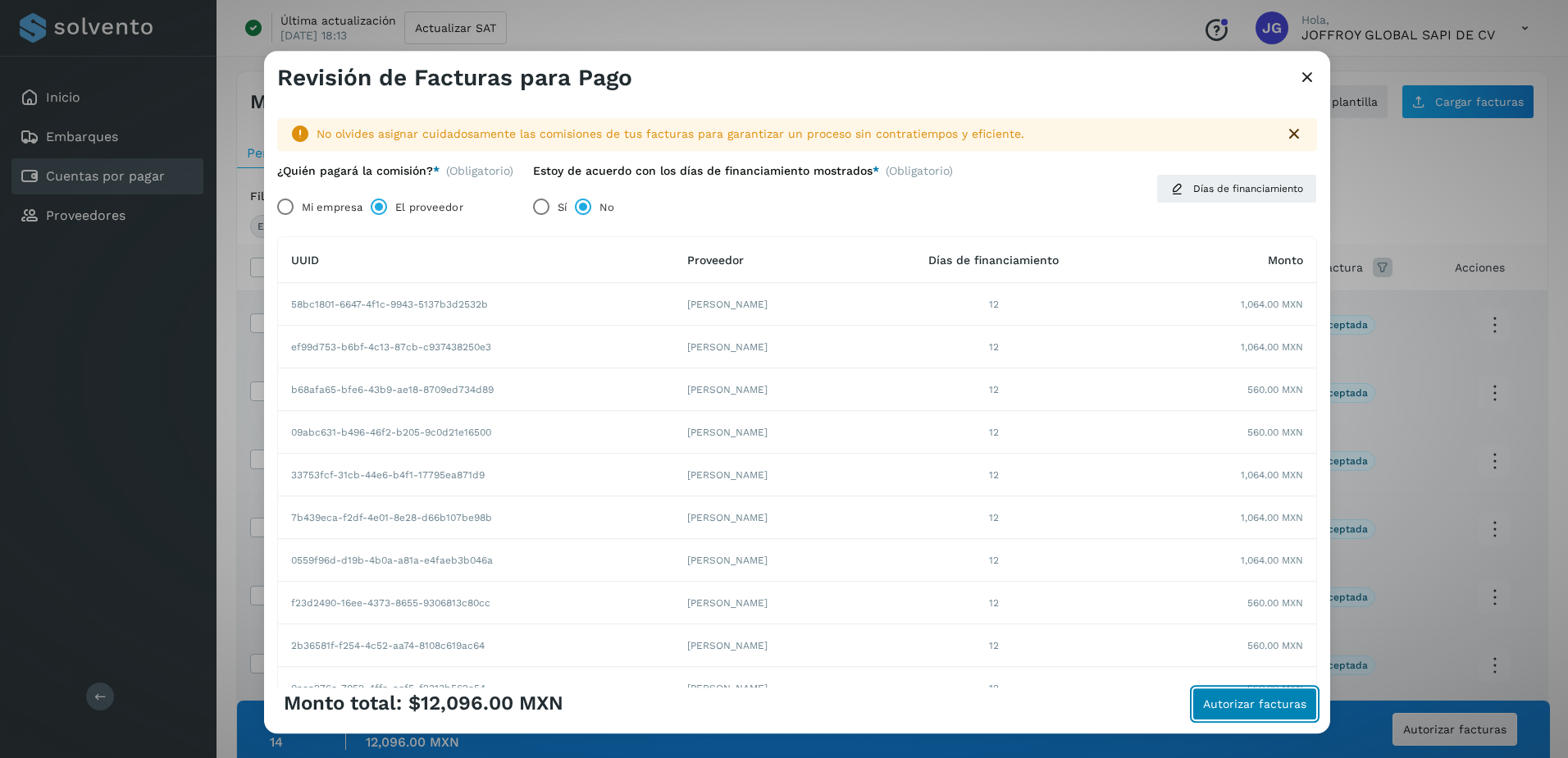
click at [1250, 704] on span "Autorizar facturas" at bounding box center [1255, 704] width 103 height 12
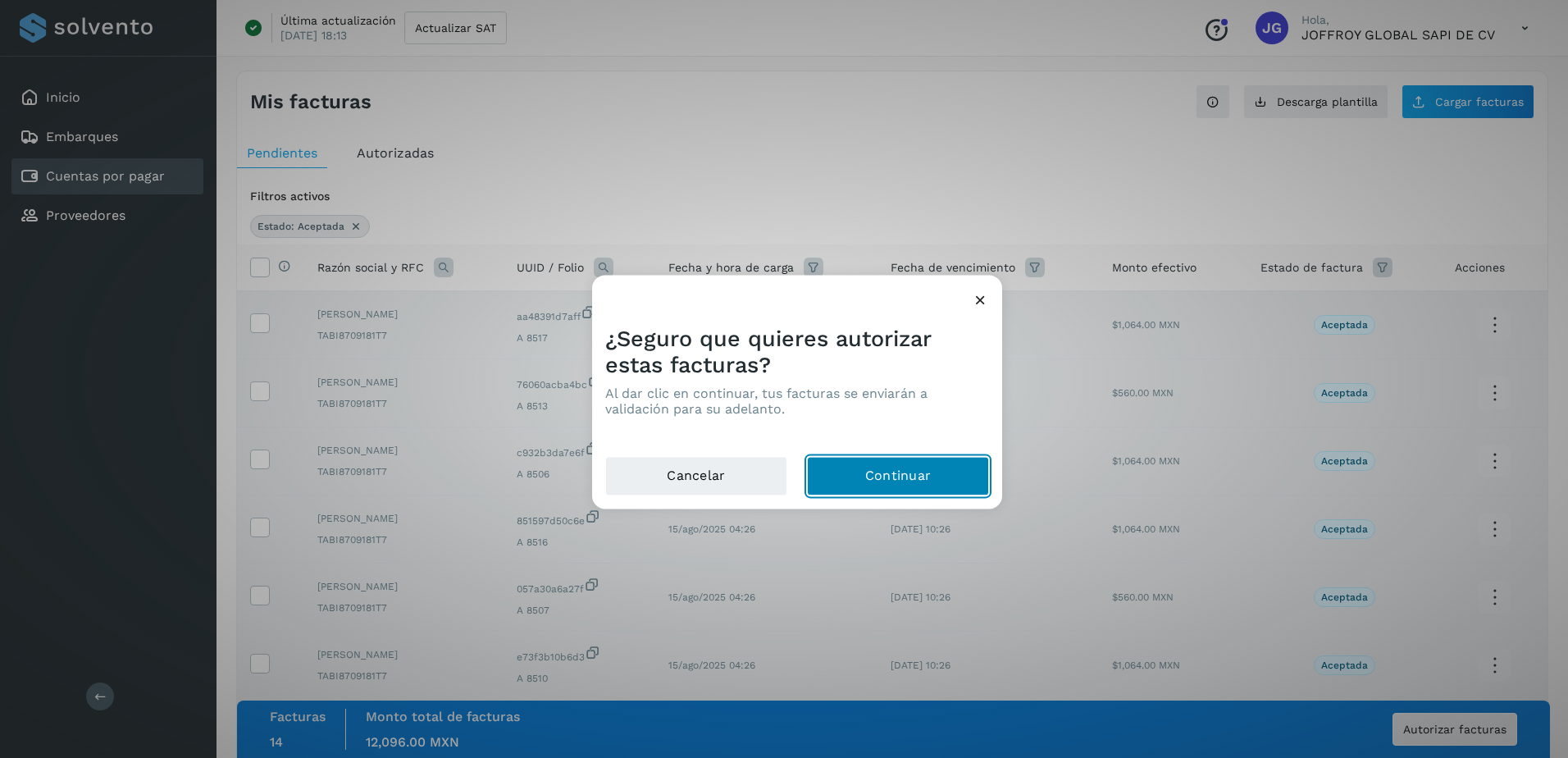
click at [902, 468] on button "Continuar" at bounding box center [897, 477] width 182 height 39
